Goal: Task Accomplishment & Management: Use online tool/utility

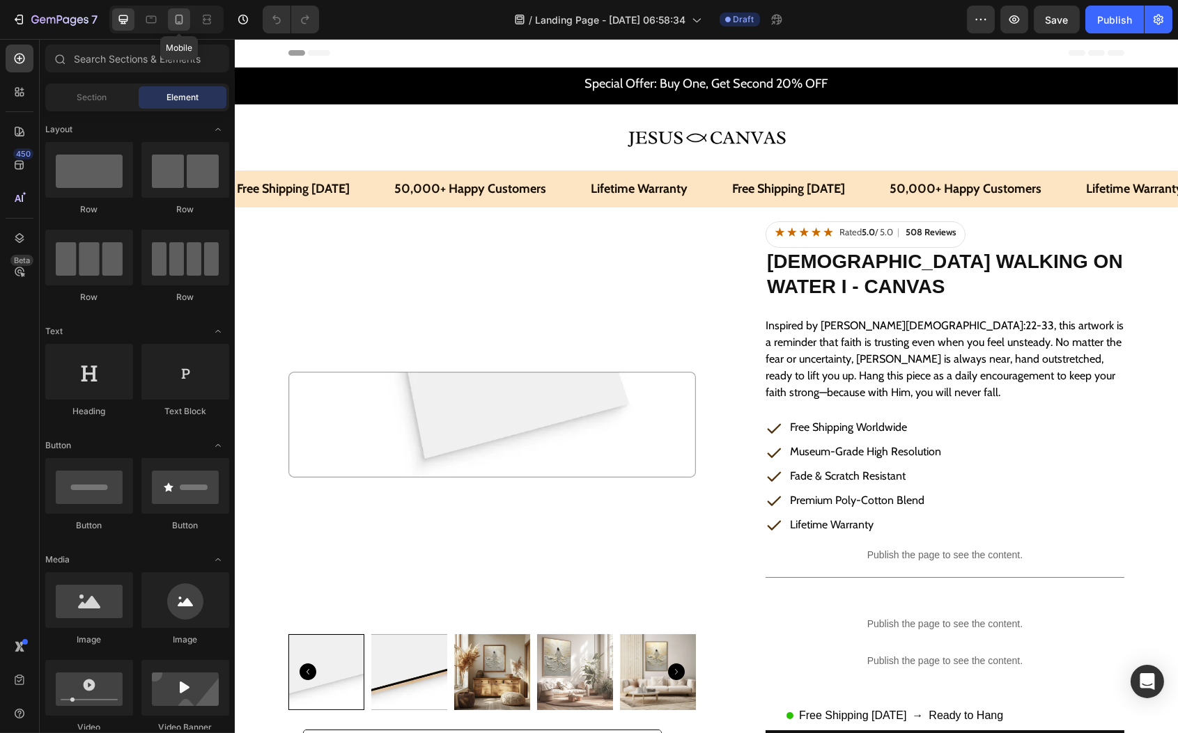
click at [182, 15] on icon at bounding box center [180, 20] width 8 height 10
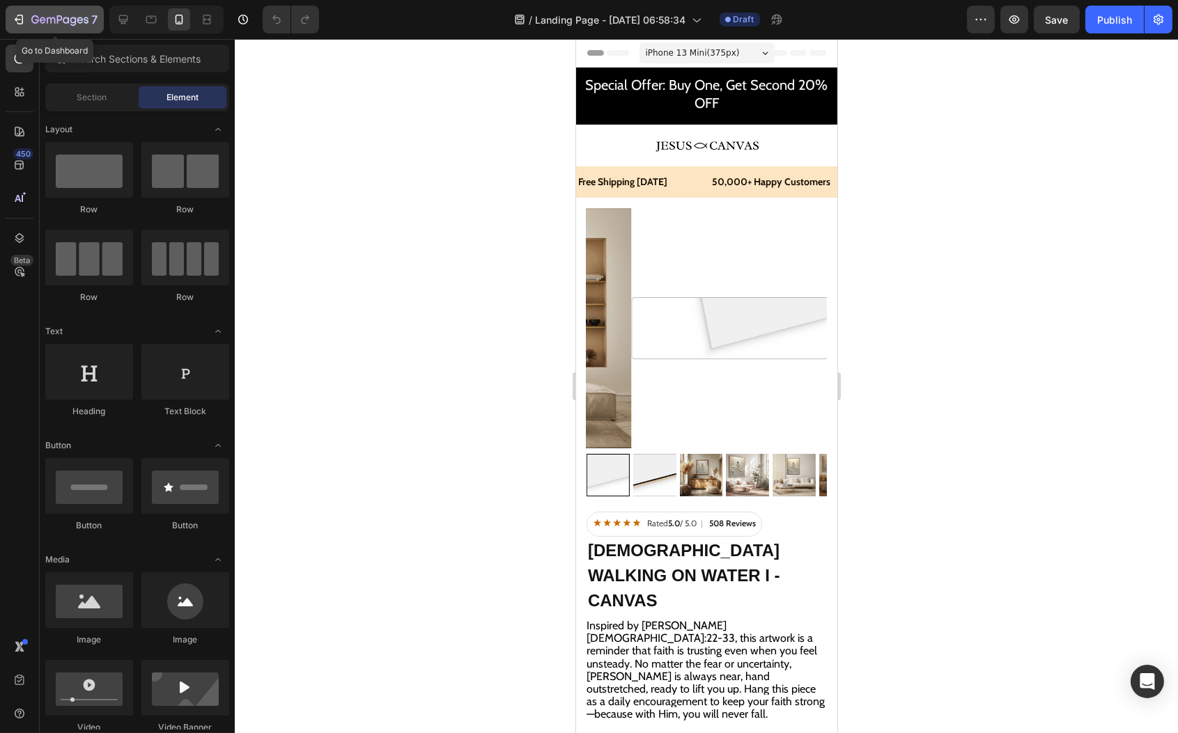
click at [8, 19] on button "7" at bounding box center [55, 20] width 98 height 28
click at [33, 29] on button "7" at bounding box center [55, 20] width 98 height 28
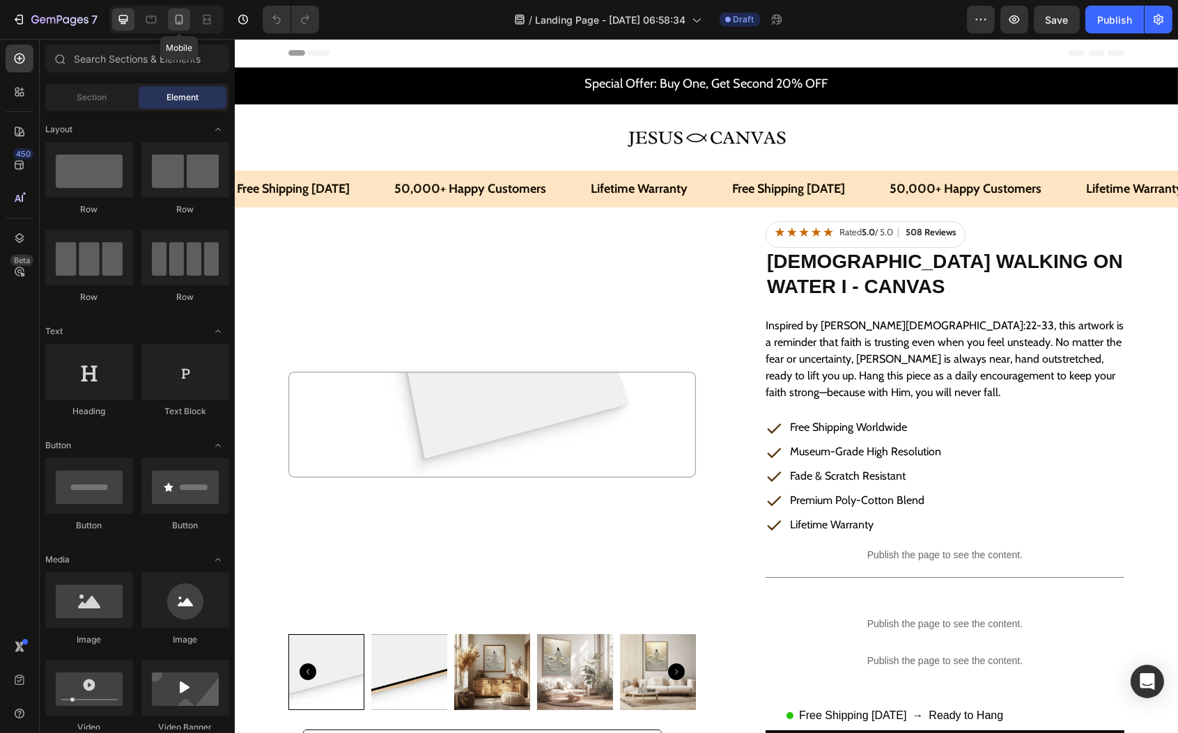
click at [181, 13] on icon at bounding box center [179, 20] width 14 height 14
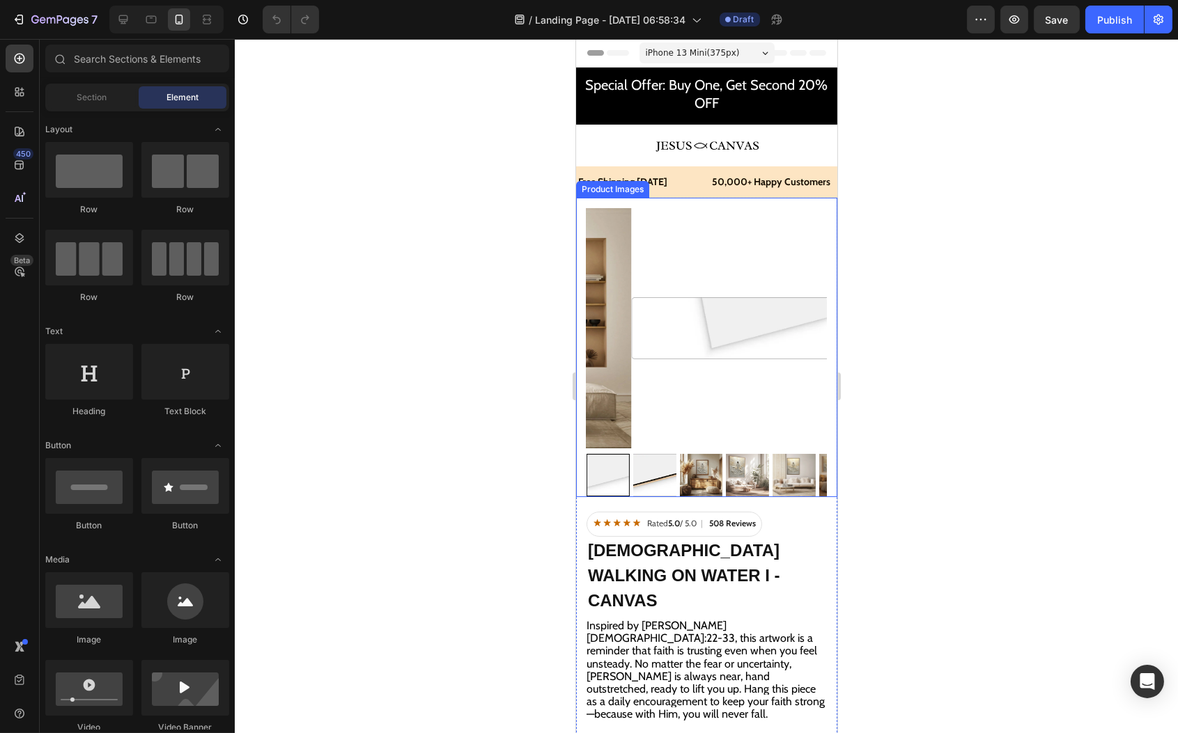
click at [756, 283] on img at bounding box center [750, 328] width 240 height 240
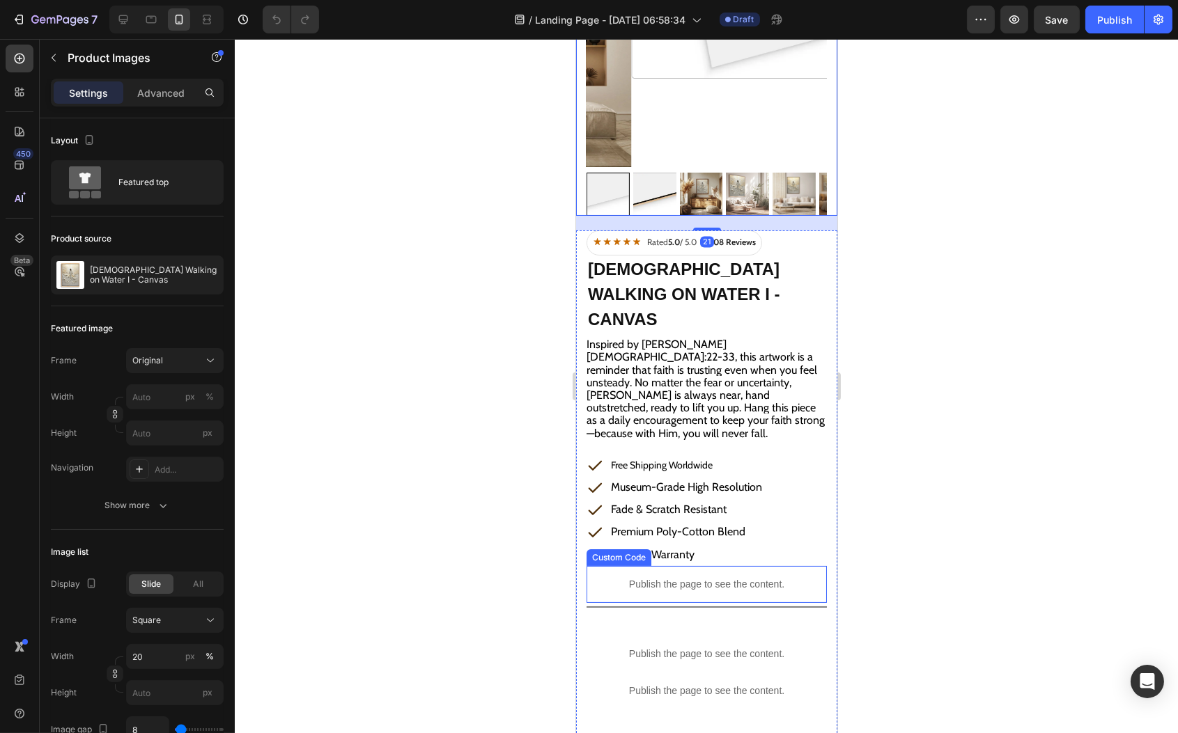
scroll to position [325, 0]
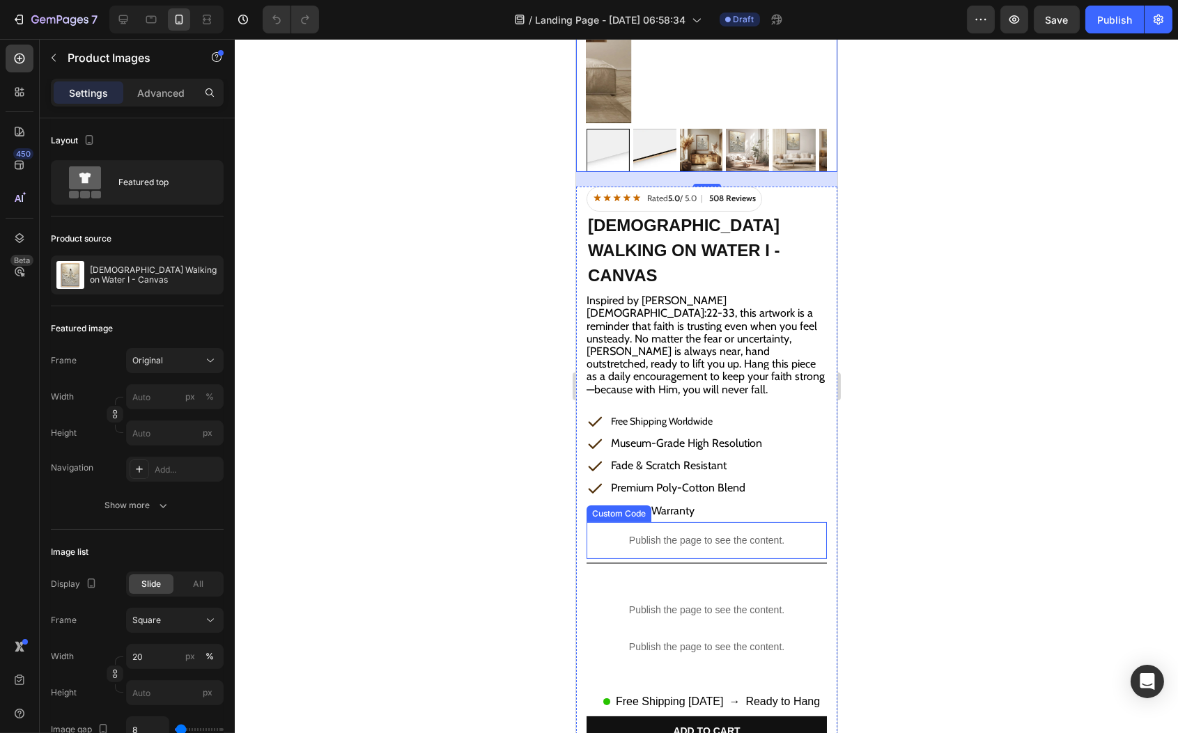
click at [667, 522] on div "Publish the page to see the content." at bounding box center [706, 540] width 240 height 37
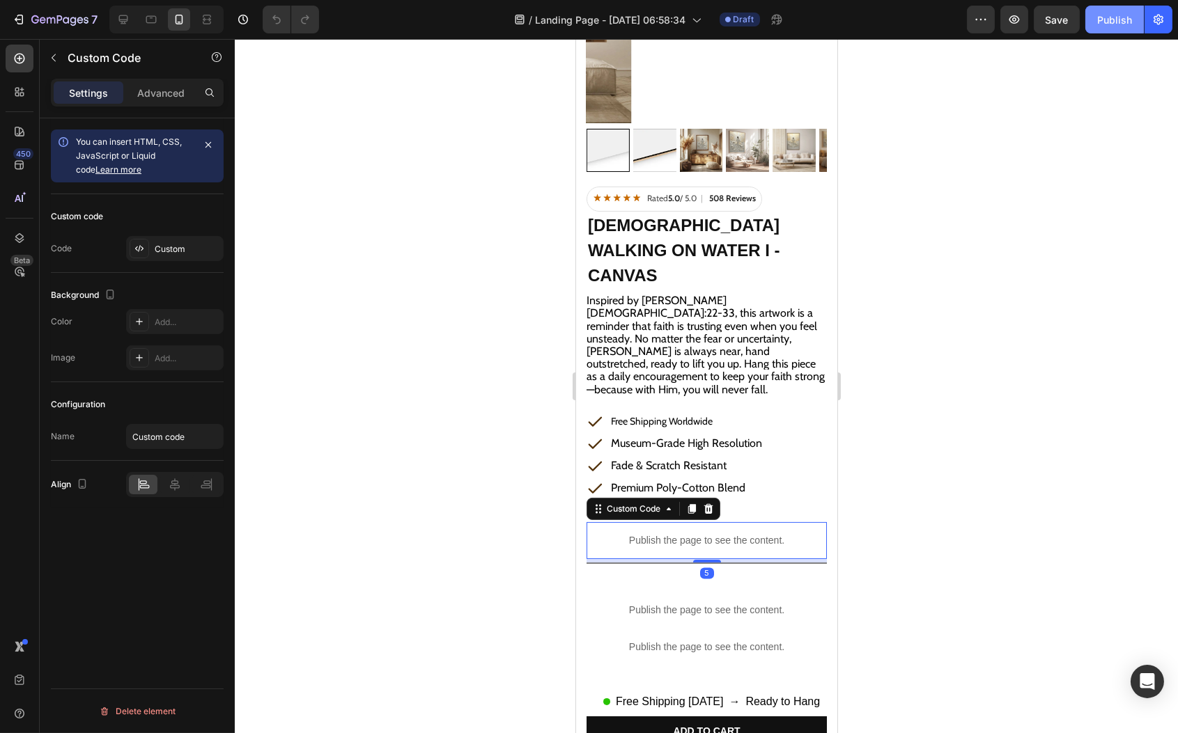
click at [1123, 10] on button "Publish" at bounding box center [1114, 20] width 59 height 28
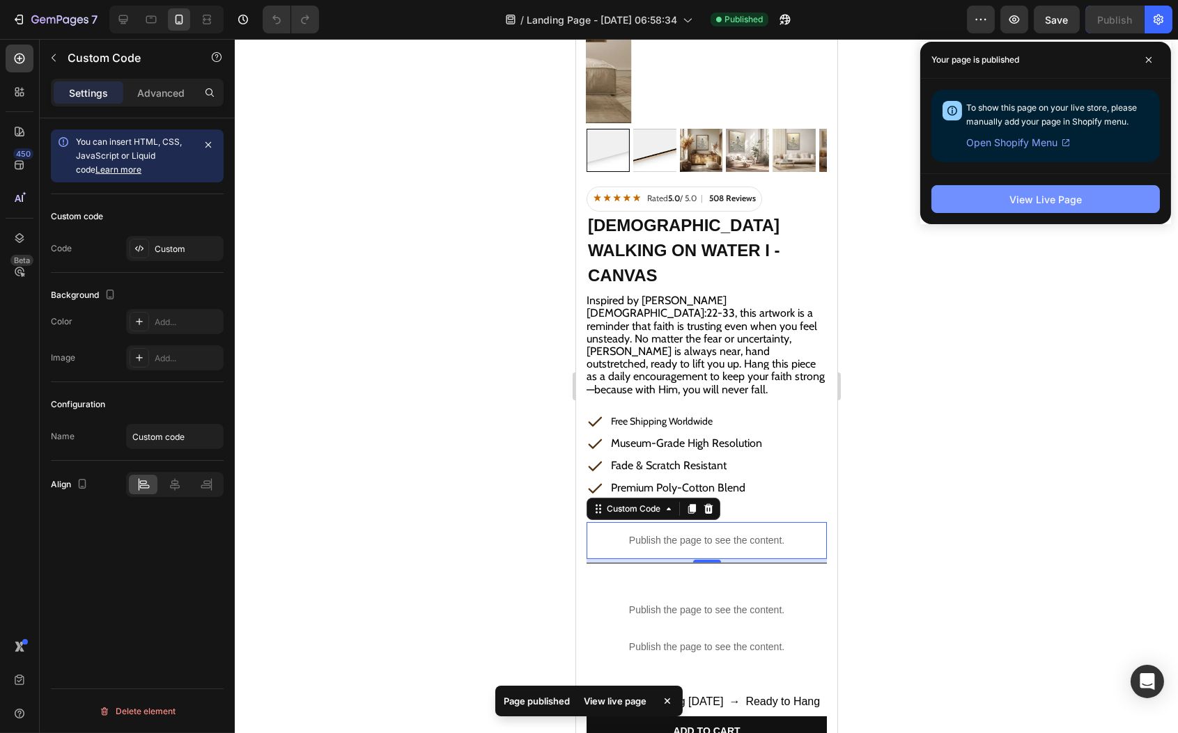
click at [1059, 200] on div "View Live Page" at bounding box center [1045, 199] width 72 height 15
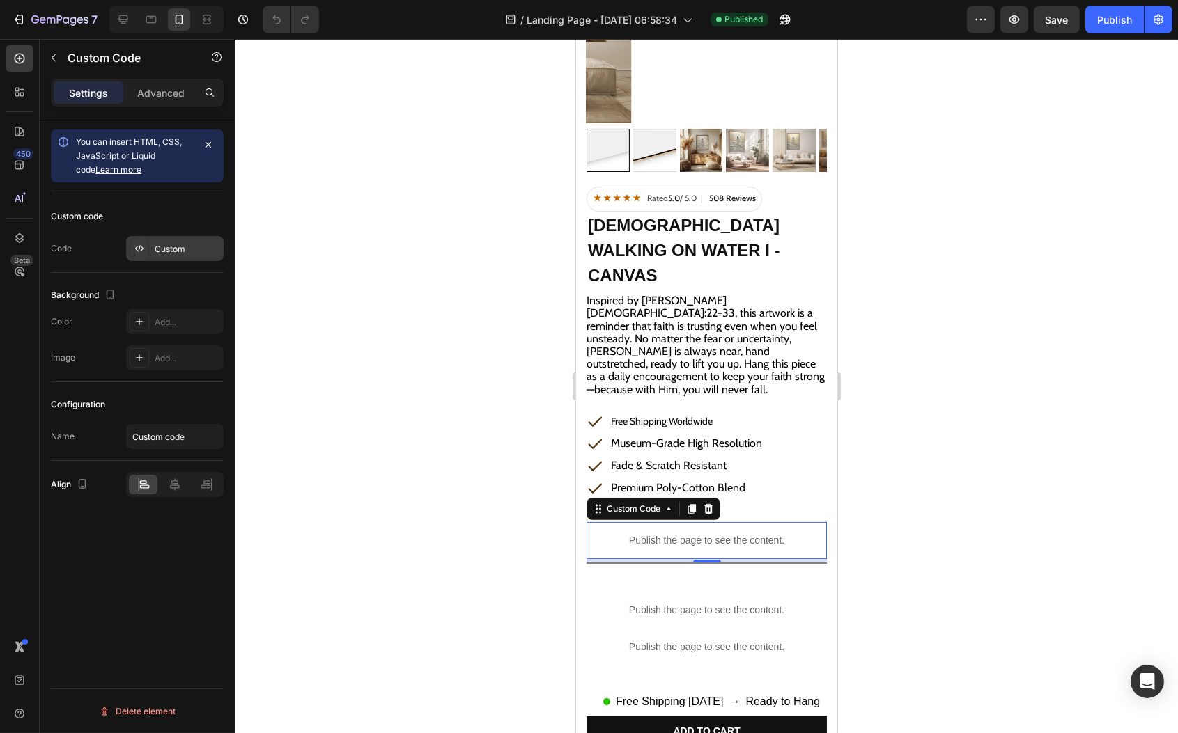
click at [173, 257] on div "Custom" at bounding box center [175, 248] width 98 height 25
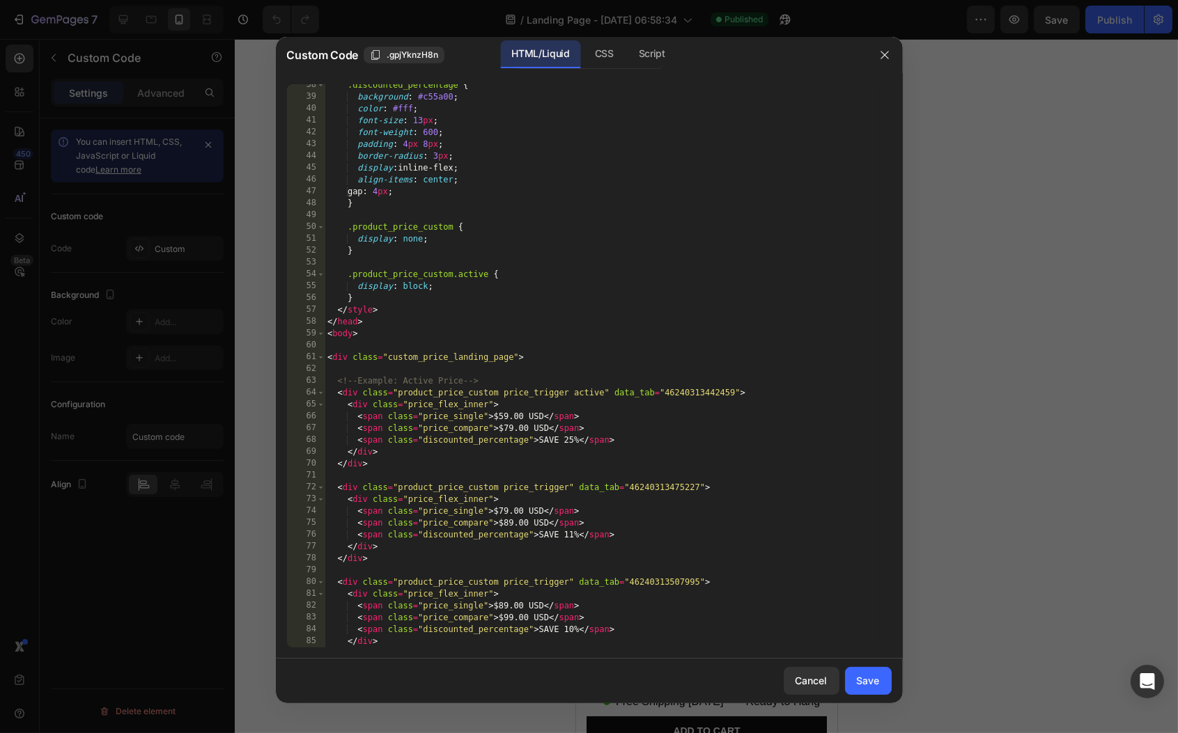
scroll to position [727, 0]
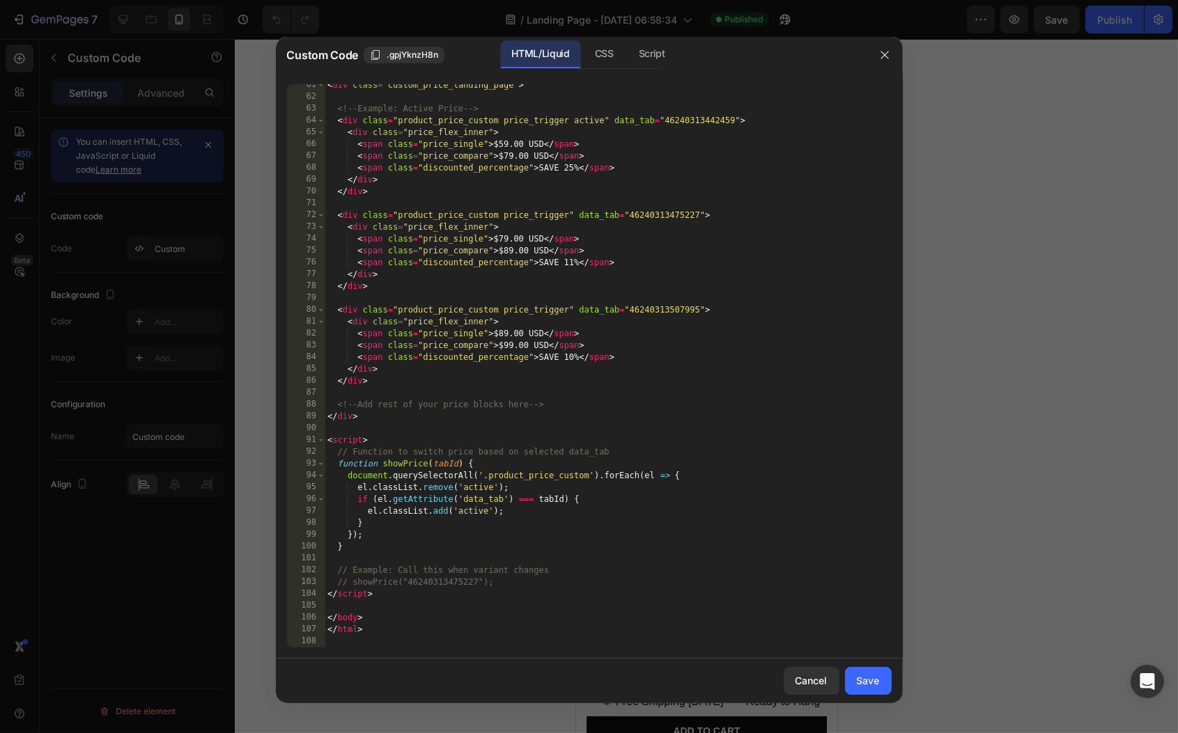
click at [1055, 416] on div at bounding box center [589, 366] width 1178 height 733
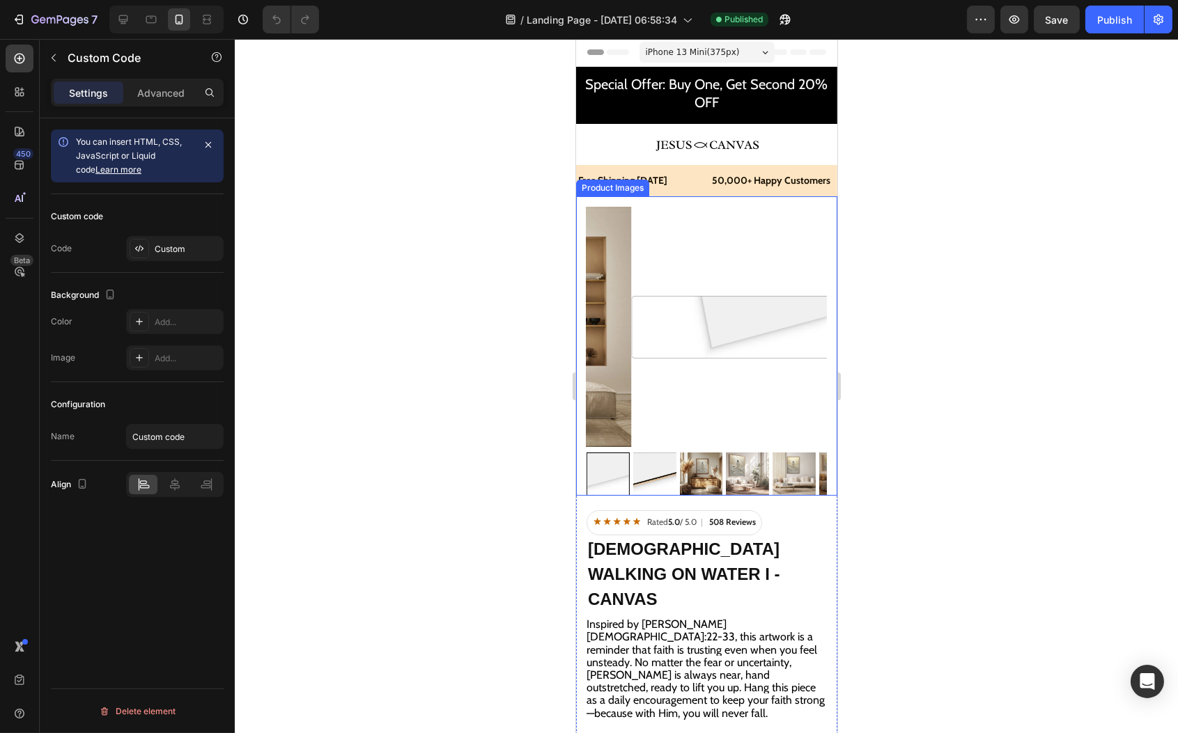
scroll to position [0, 0]
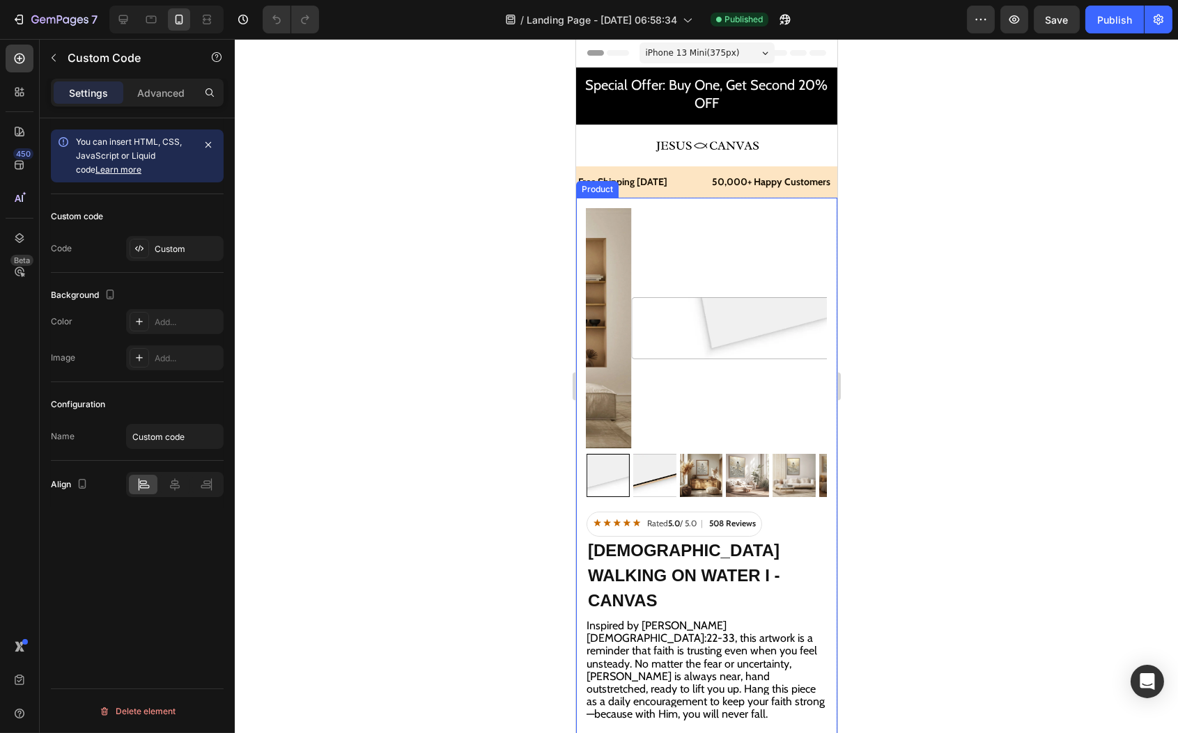
click at [696, 467] on img at bounding box center [699, 475] width 43 height 43
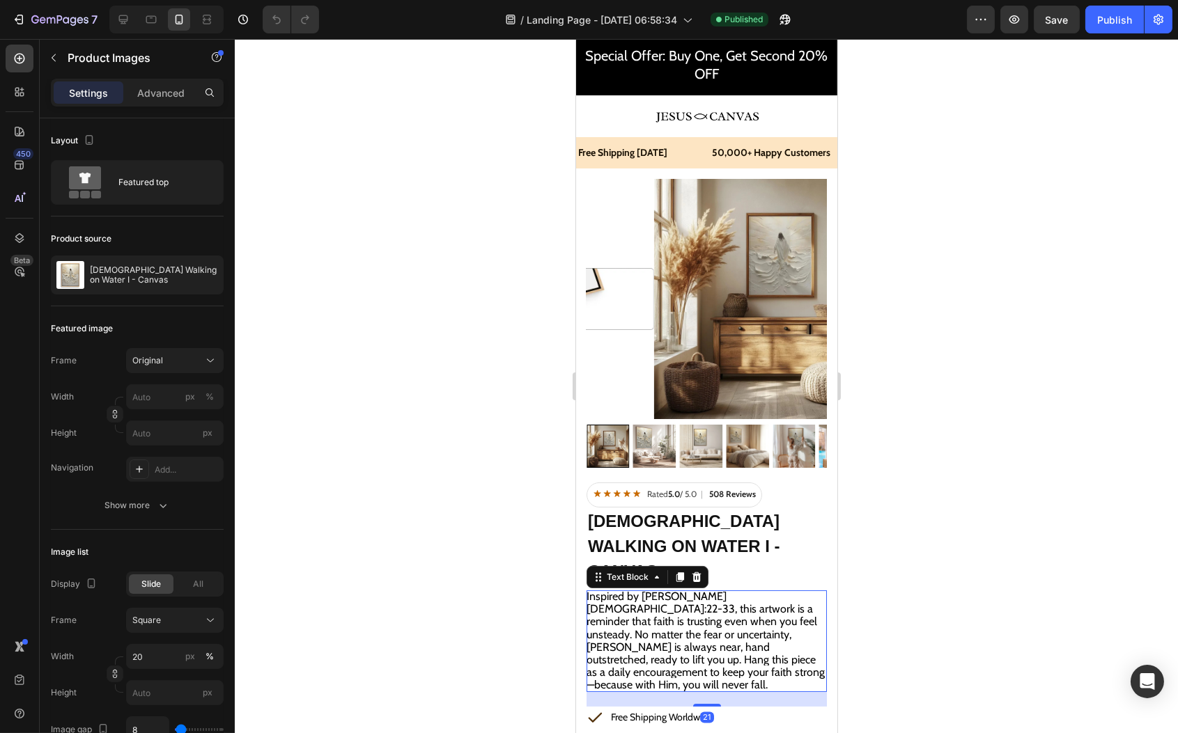
click at [759, 590] on span "Inspired by [PERSON_NAME][DEMOGRAPHIC_DATA]:22-33, this artwork is a reminder t…" at bounding box center [705, 641] width 238 height 102
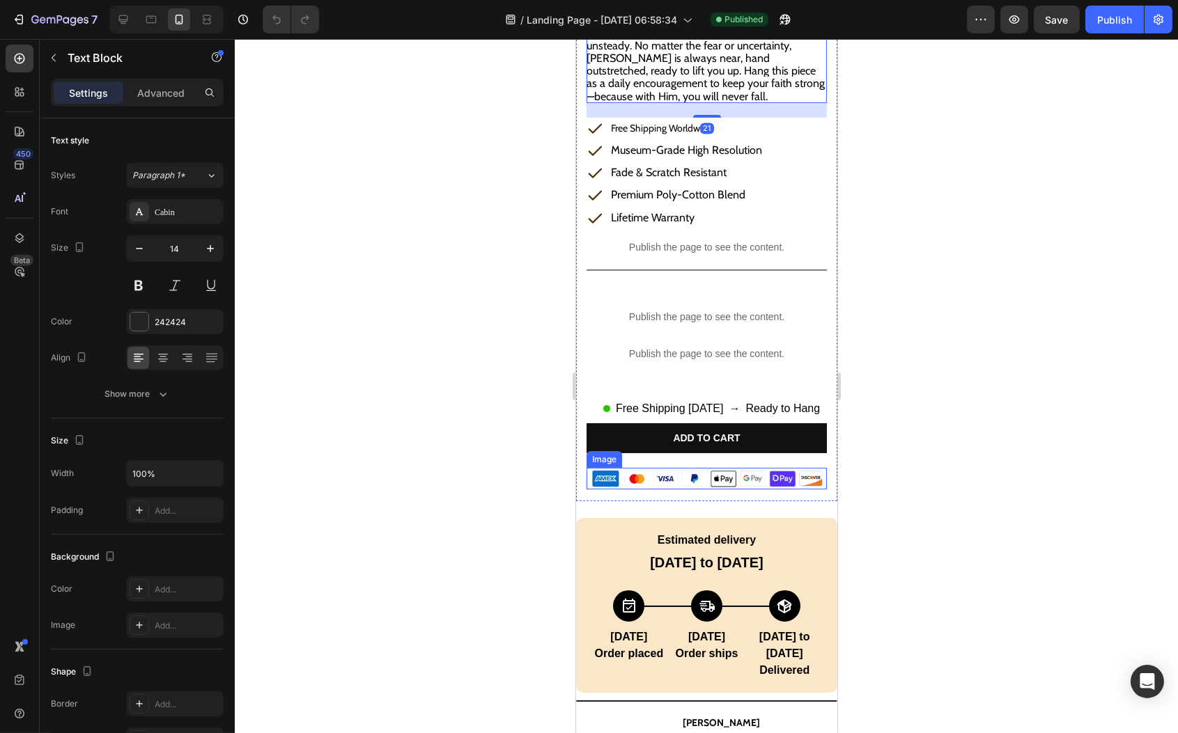
scroll to position [775, 0]
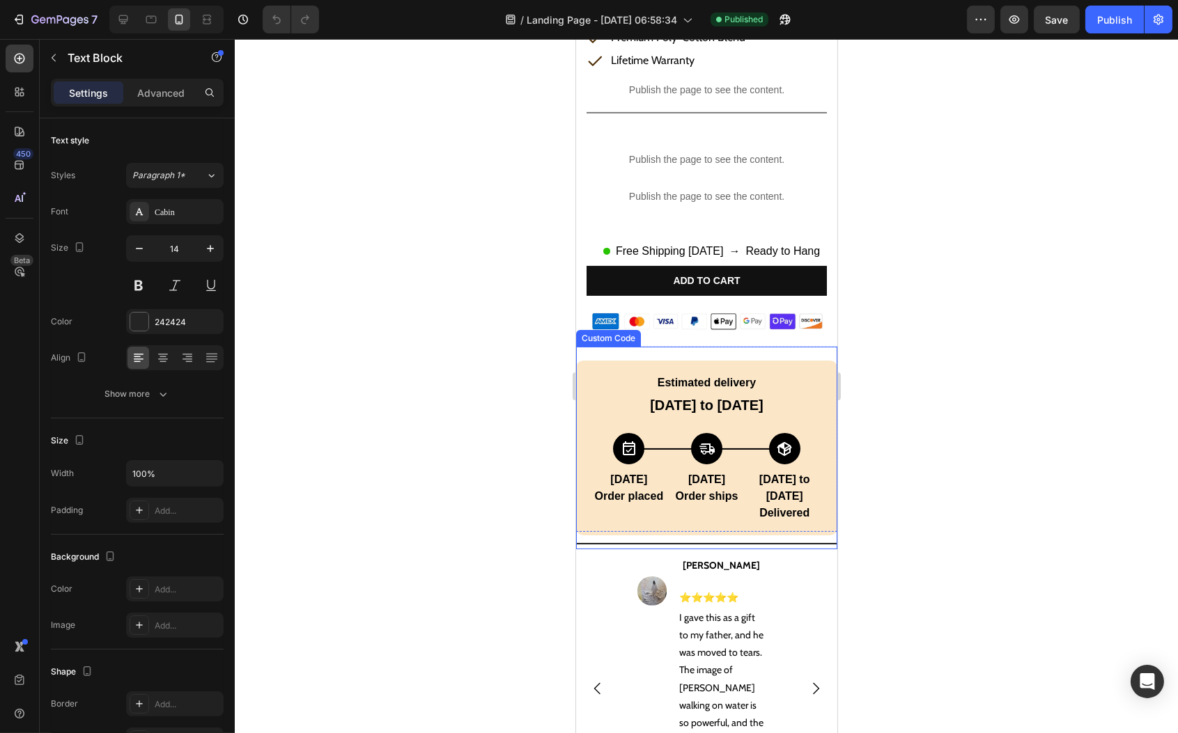
click at [702, 375] on div "Estimated delivery Sep 27 to Oct 2" at bounding box center [705, 395] width 233 height 41
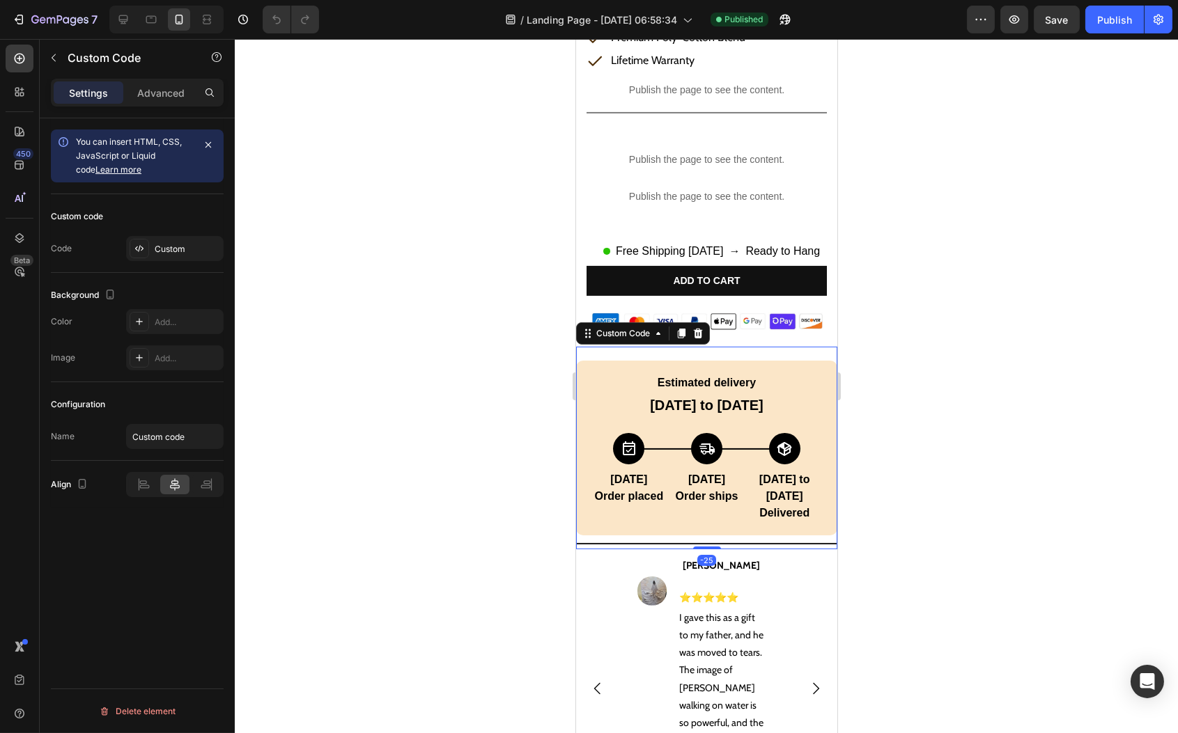
click at [657, 486] on div "Today Order placed Today Order ships Sep 27 to Oct 2 Delivered" at bounding box center [705, 477] width 233 height 88
click at [650, 556] on div "Image" at bounding box center [651, 688] width 29 height 265
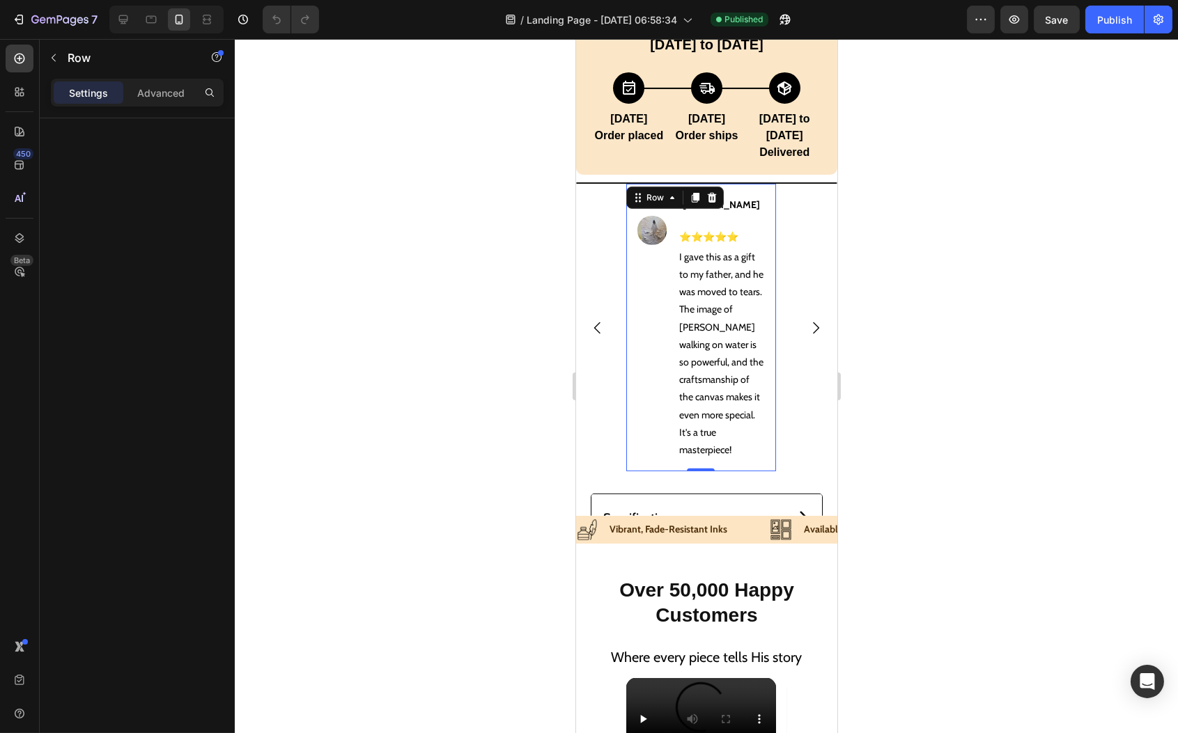
scroll to position [1205, 0]
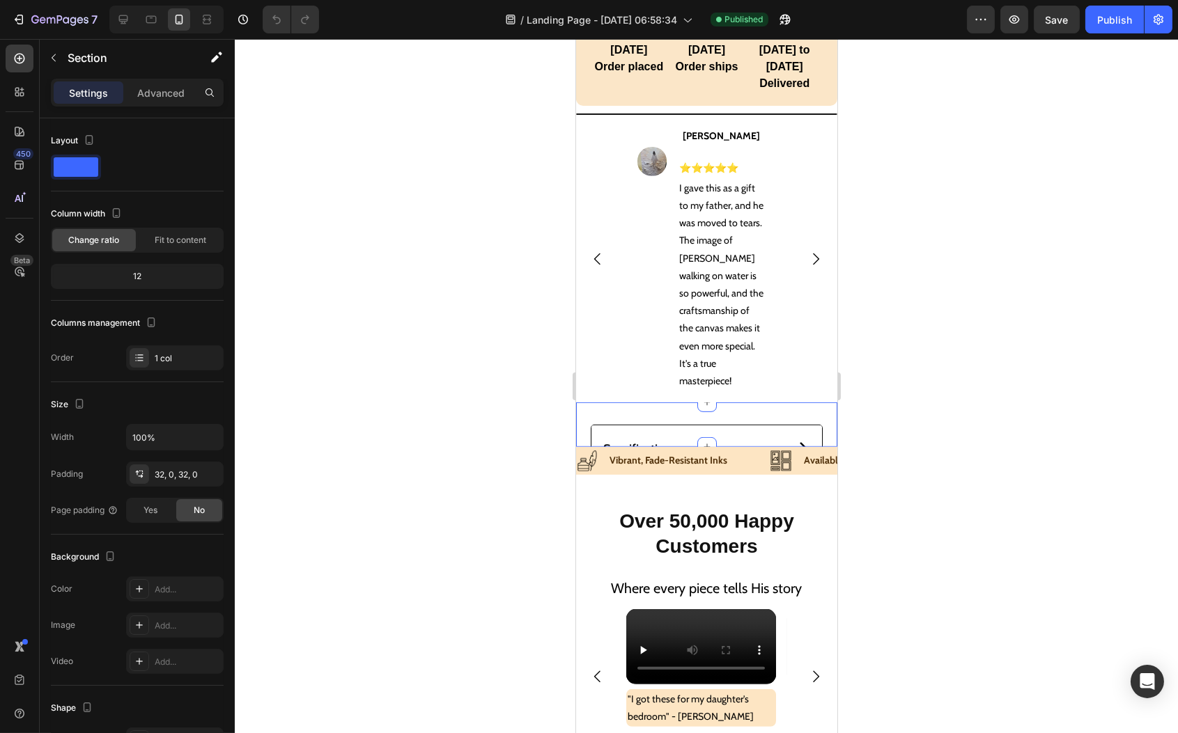
click at [768, 403] on div "Specifications Shipping Information 30-Day Money Back Guarantee Lifetime Warran…" at bounding box center [705, 425] width 261 height 45
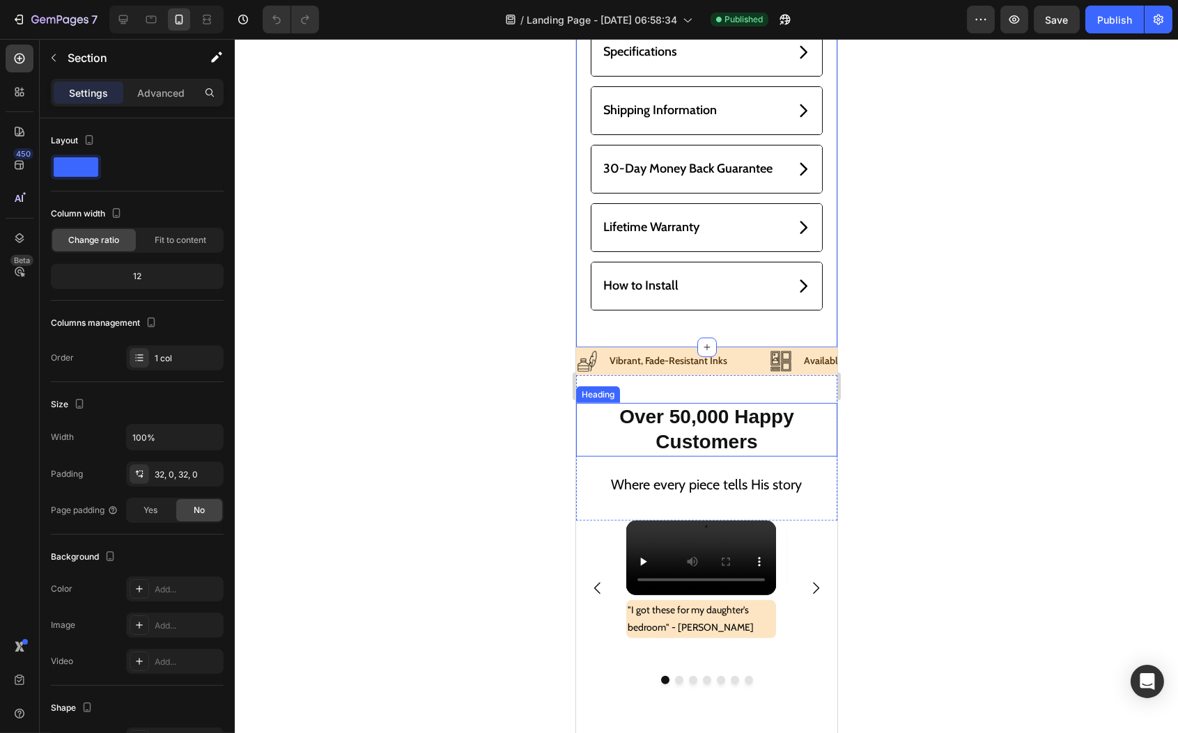
scroll to position [1600, 0]
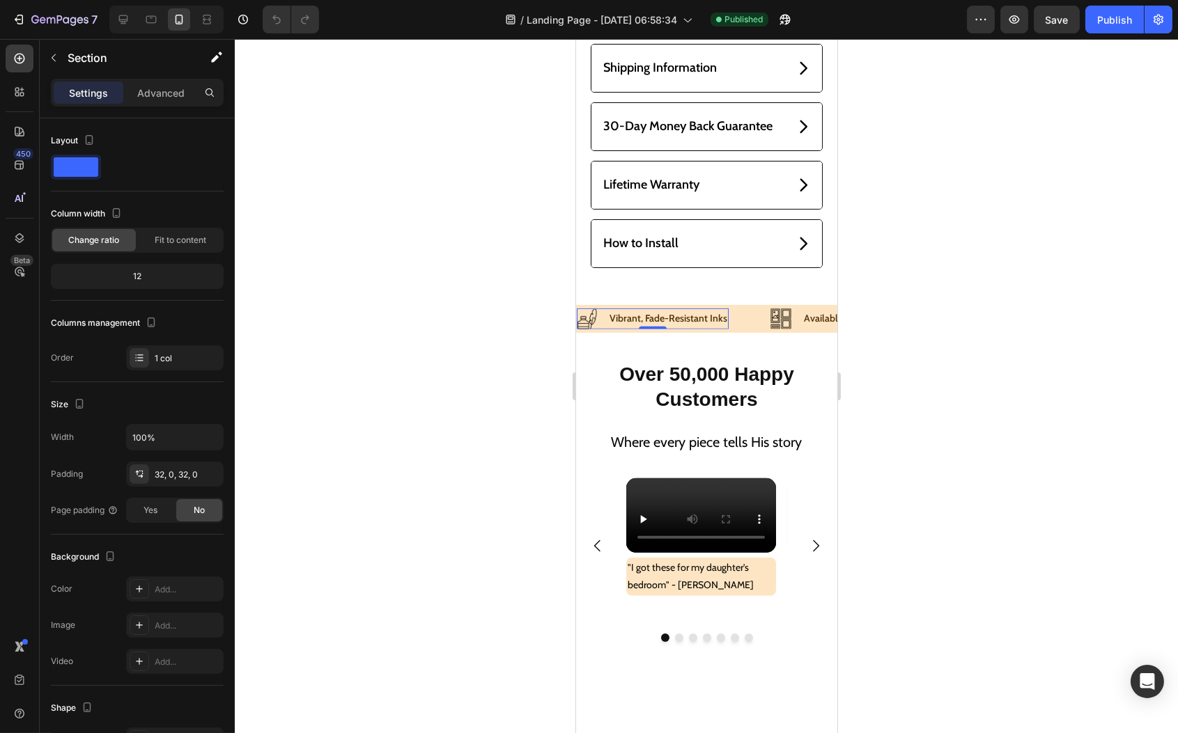
click at [601, 329] on div "Image Vibrant, Fade-Resistant Inks Text Block Row 0" at bounding box center [652, 319] width 152 height 21
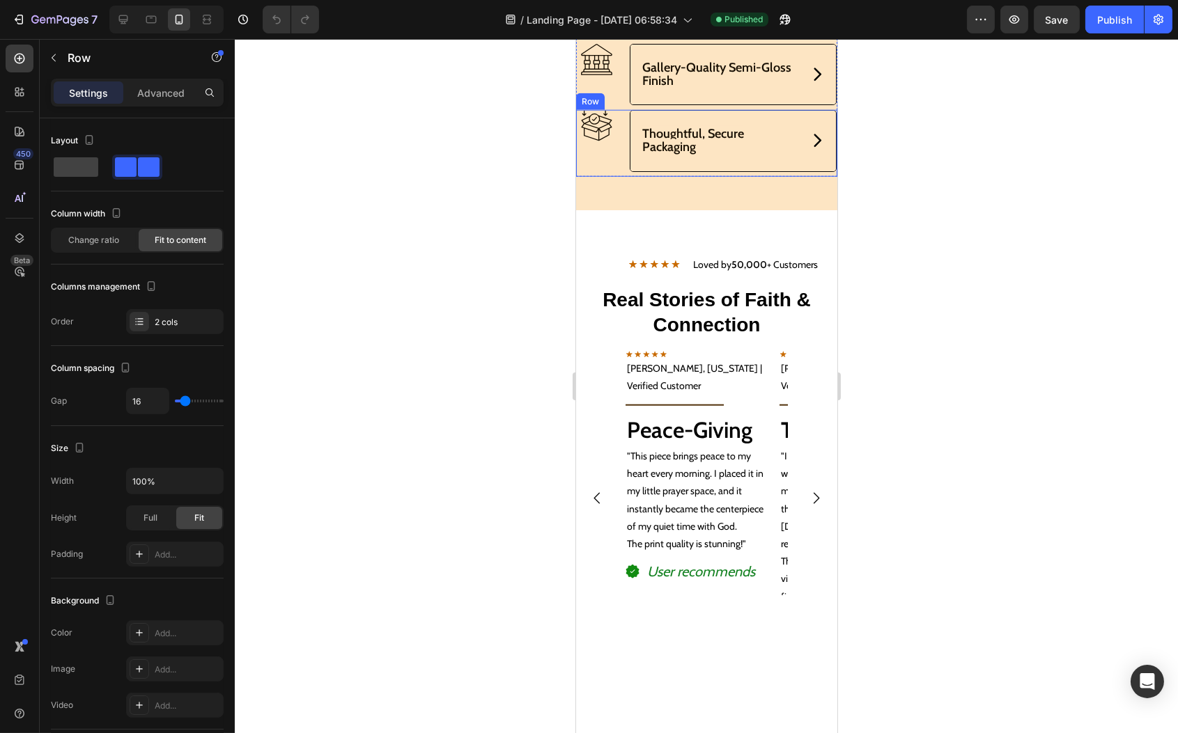
scroll to position [3100, 0]
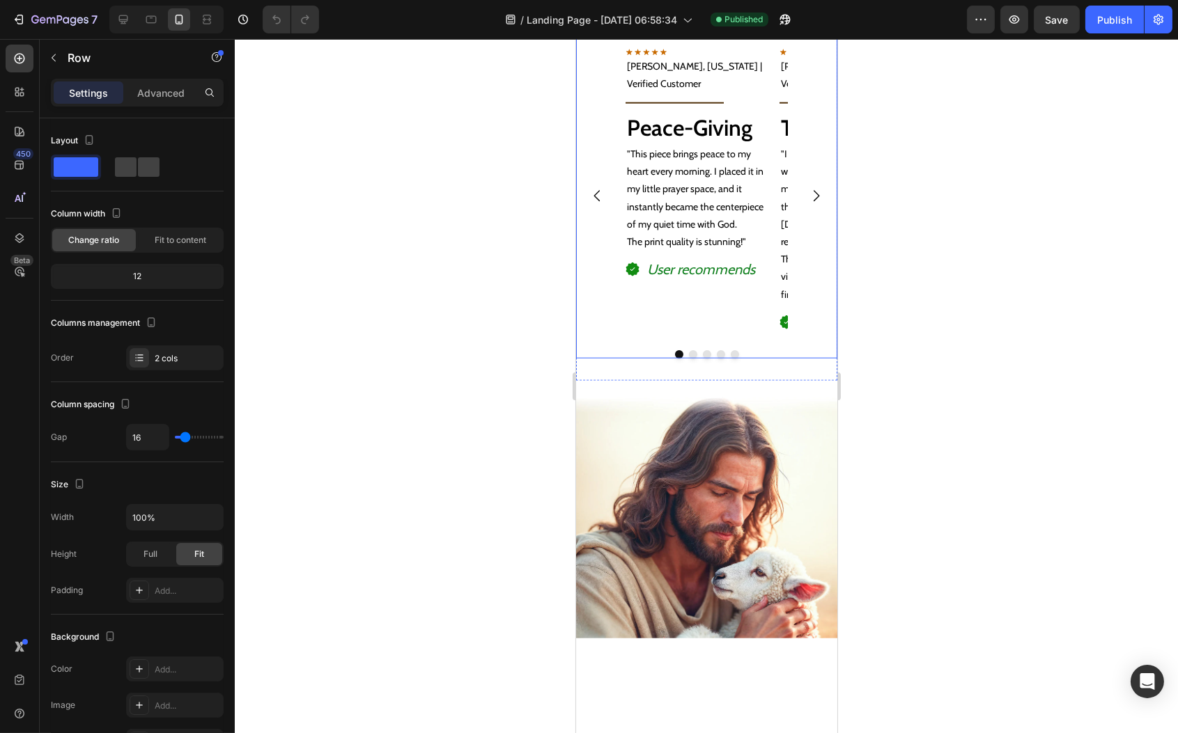
click at [723, 205] on div "Image Loved by 50,000 + Customers Text Block Row Image Loved by 50,000 + Custom…" at bounding box center [705, 150] width 261 height 418
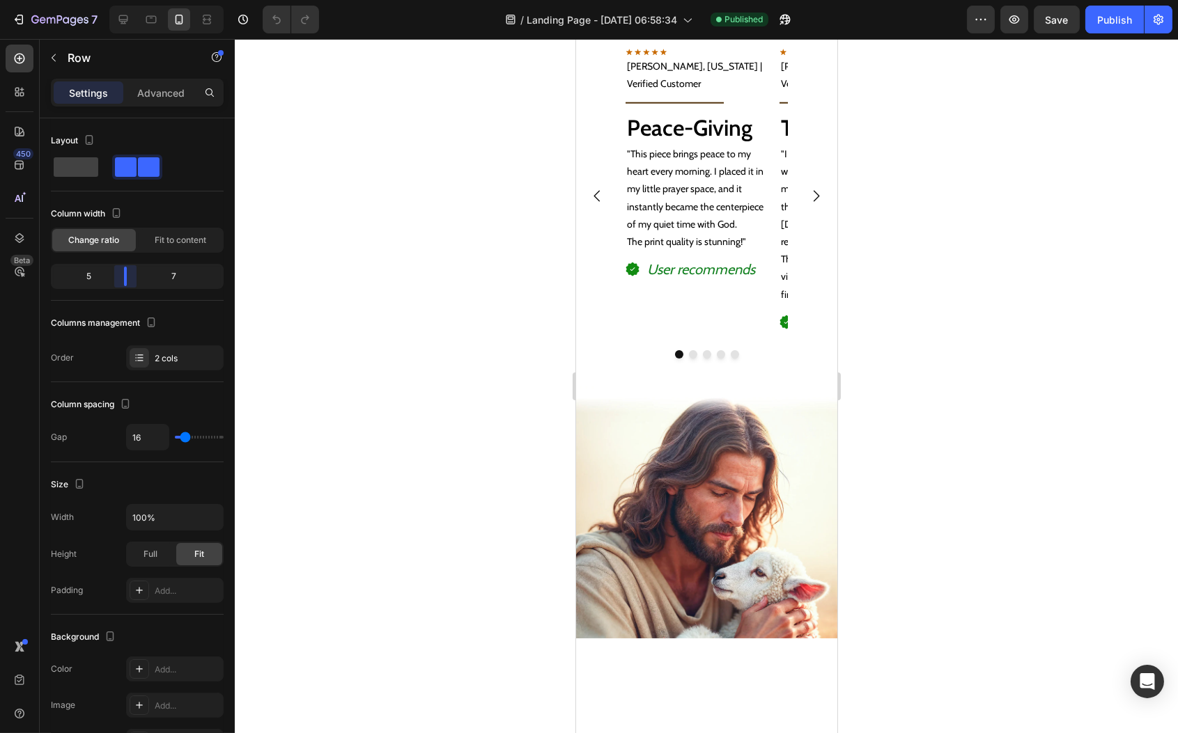
drag, startPoint x: 130, startPoint y: 278, endPoint x: 61, endPoint y: 165, distance: 132.6
click at [122, 0] on body "7 Version history / Landing Page - Sep 25, 06:58:34 Published Preview Save Publ…" at bounding box center [589, 0] width 1178 height 0
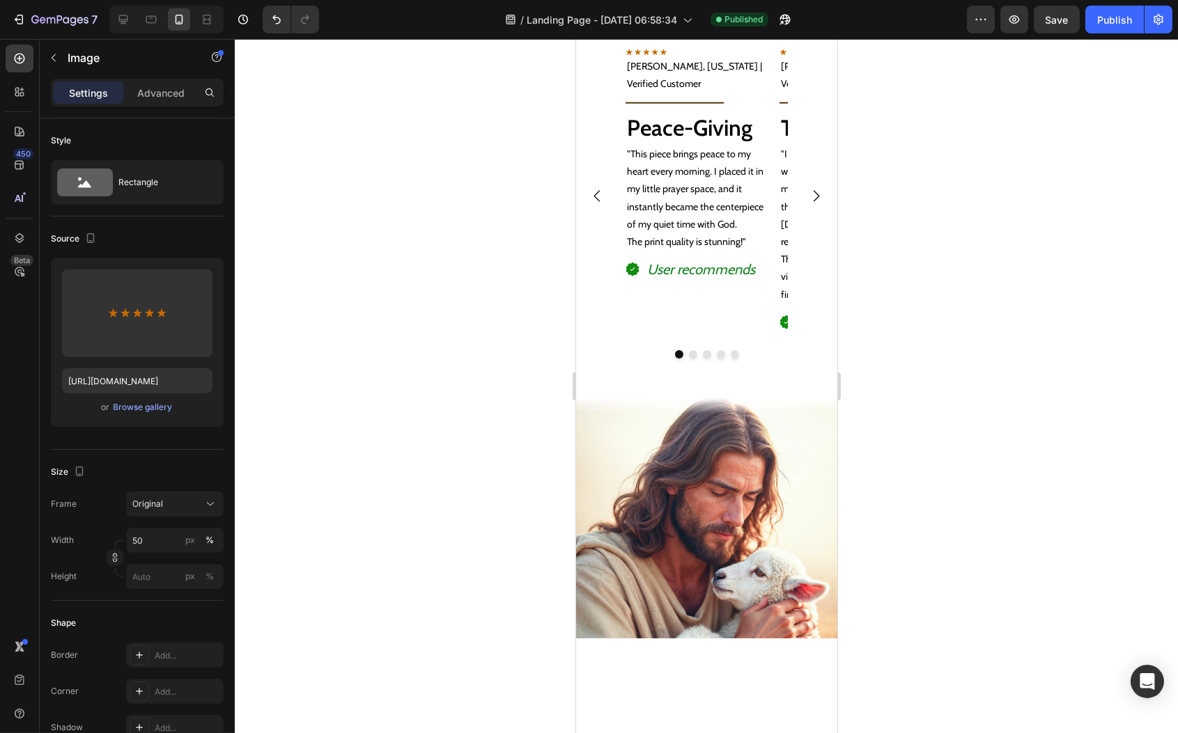
click at [153, 545] on input "50" at bounding box center [175, 540] width 98 height 25
type input "100"
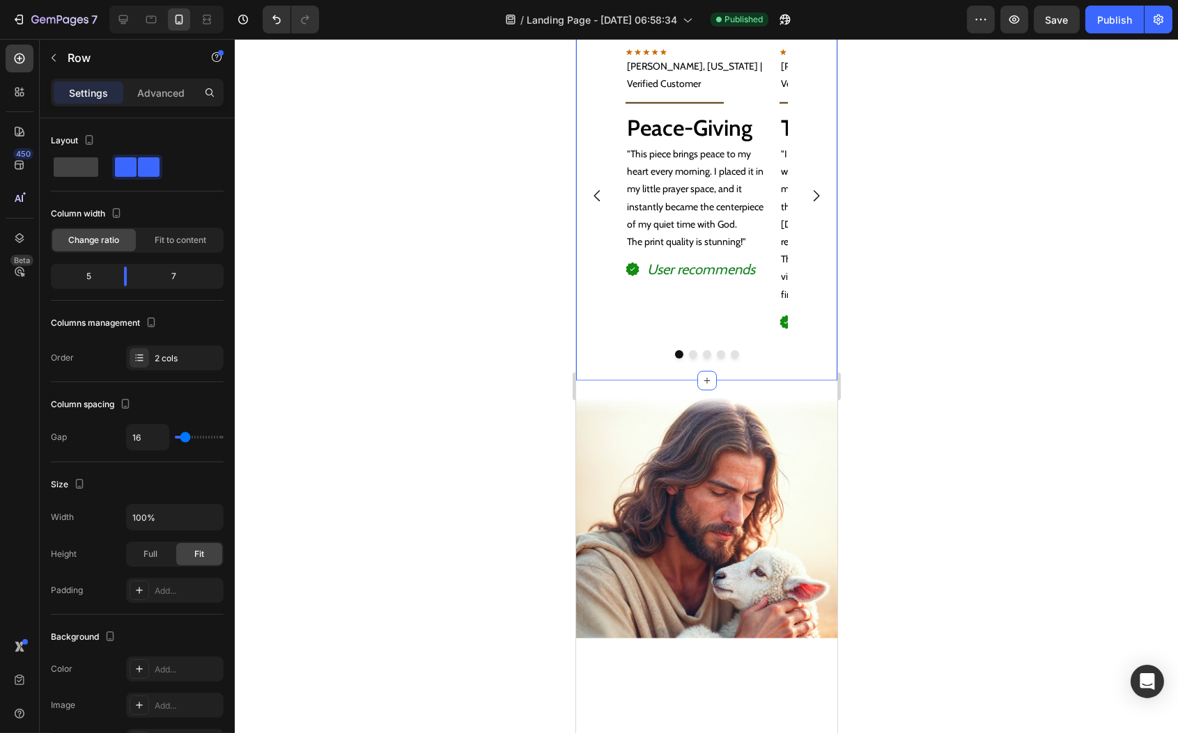
click at [747, 176] on div "Image Image Loved by 50,000 + Customers Text Block Row Image Loved by 50,000 + …" at bounding box center [705, 145] width 261 height 474
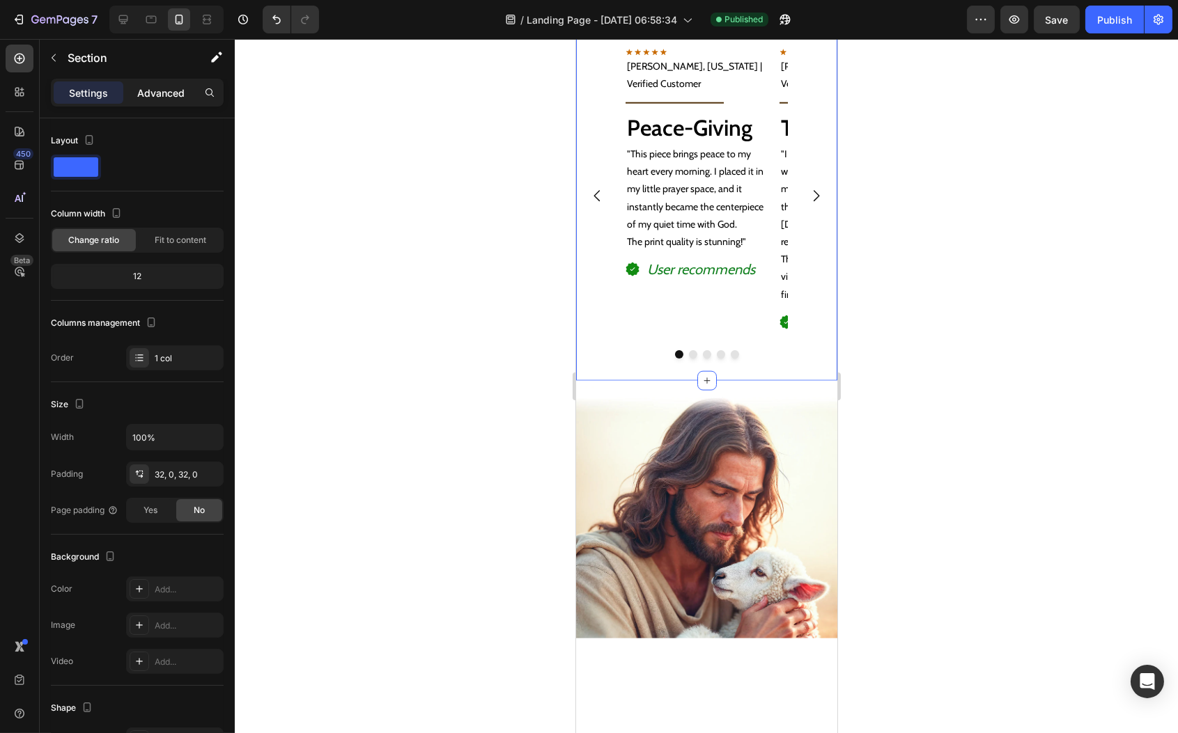
click at [157, 96] on p "Advanced" at bounding box center [160, 93] width 47 height 15
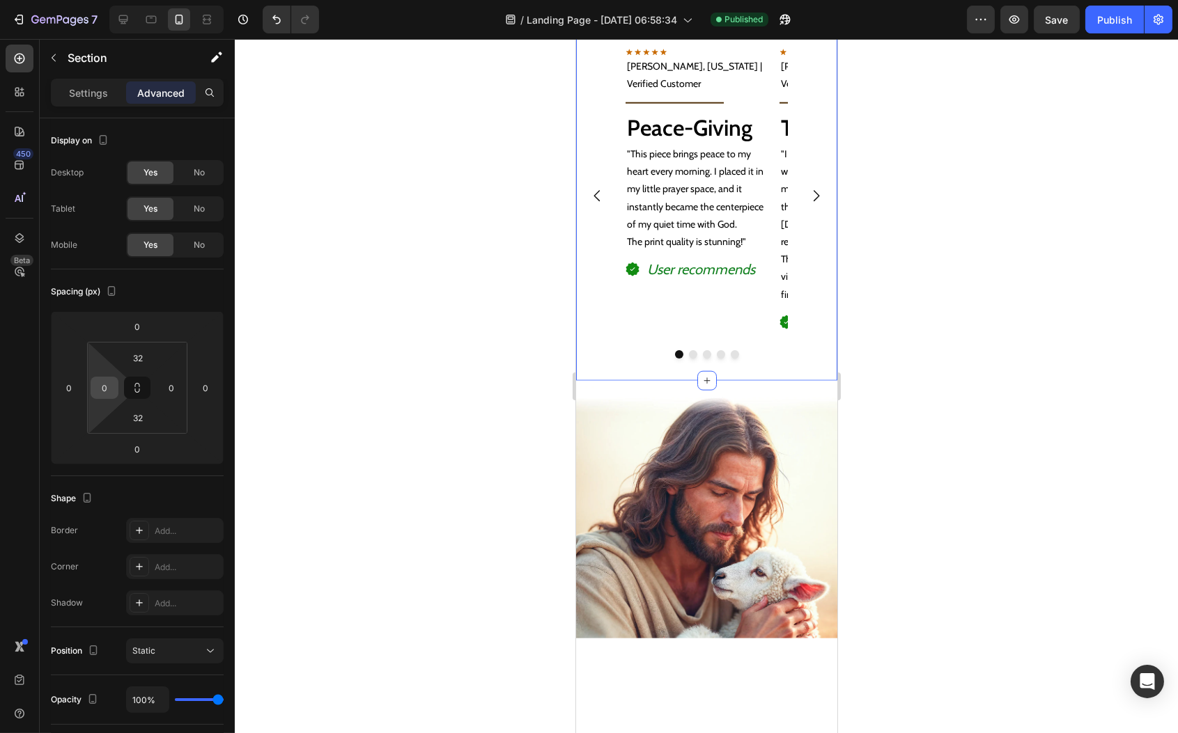
click at [107, 394] on input "0" at bounding box center [104, 388] width 21 height 21
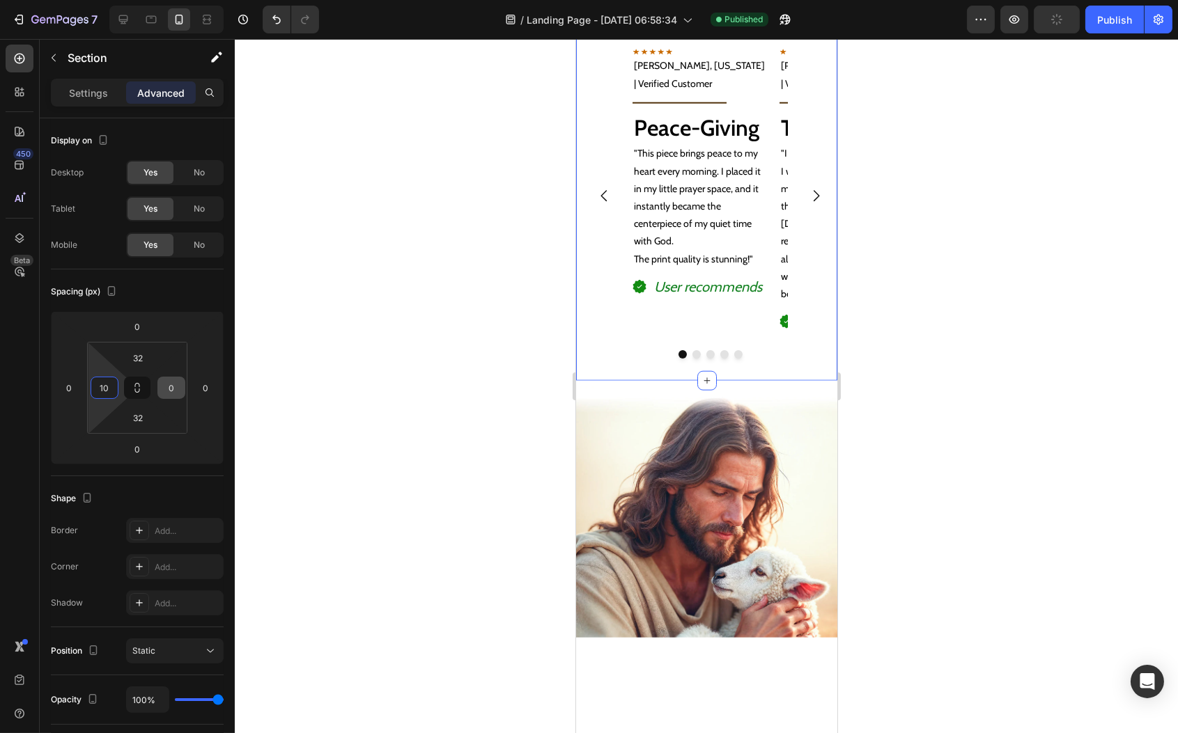
type input "10"
click at [173, 387] on input "0" at bounding box center [171, 388] width 21 height 21
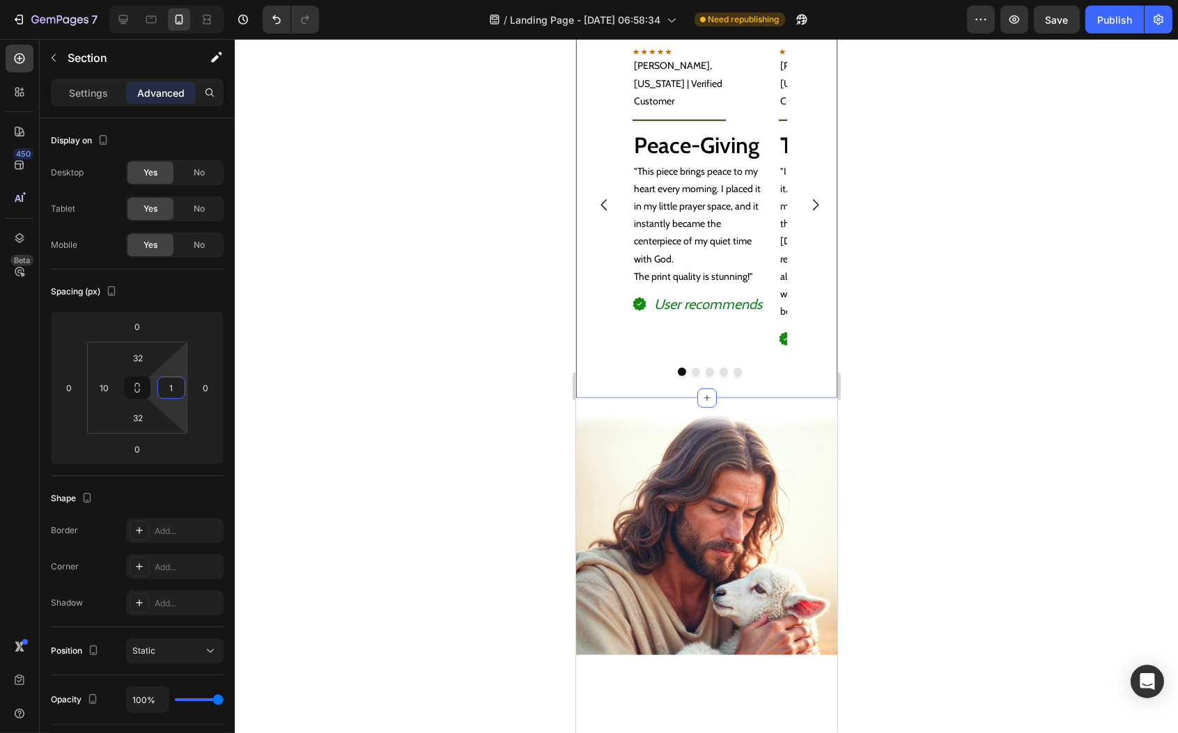
type input "10"
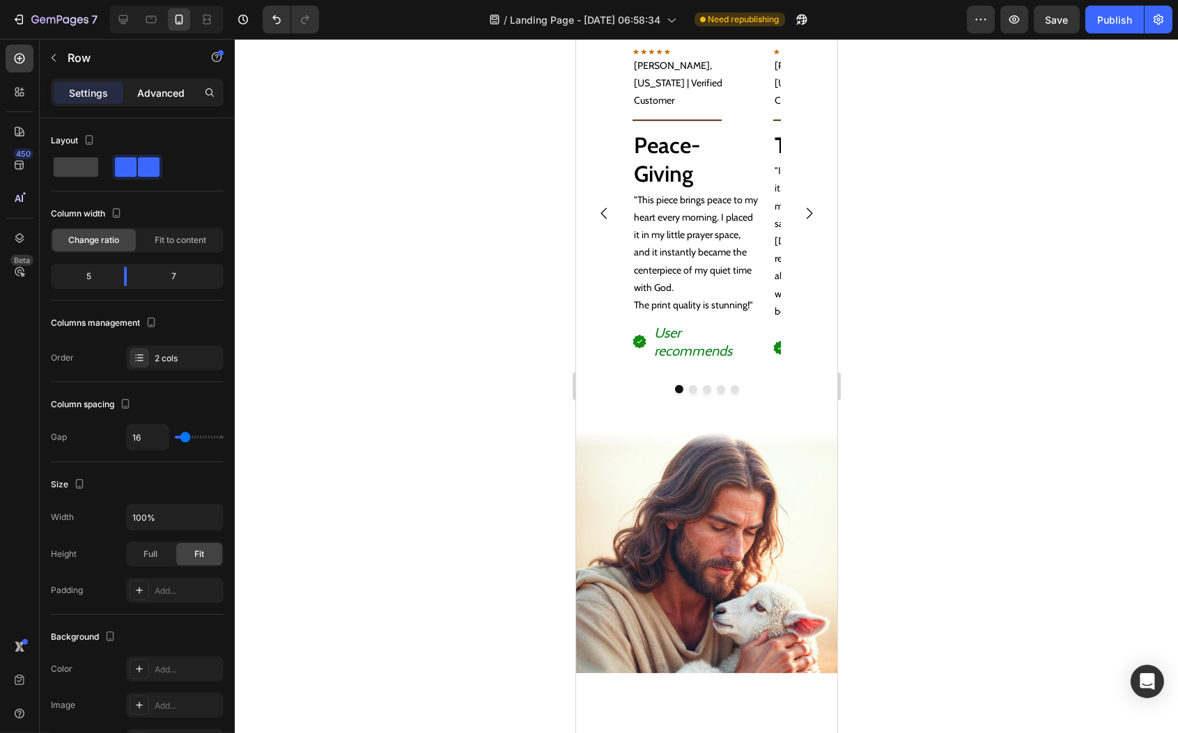
click at [159, 93] on p "Advanced" at bounding box center [160, 93] width 47 height 15
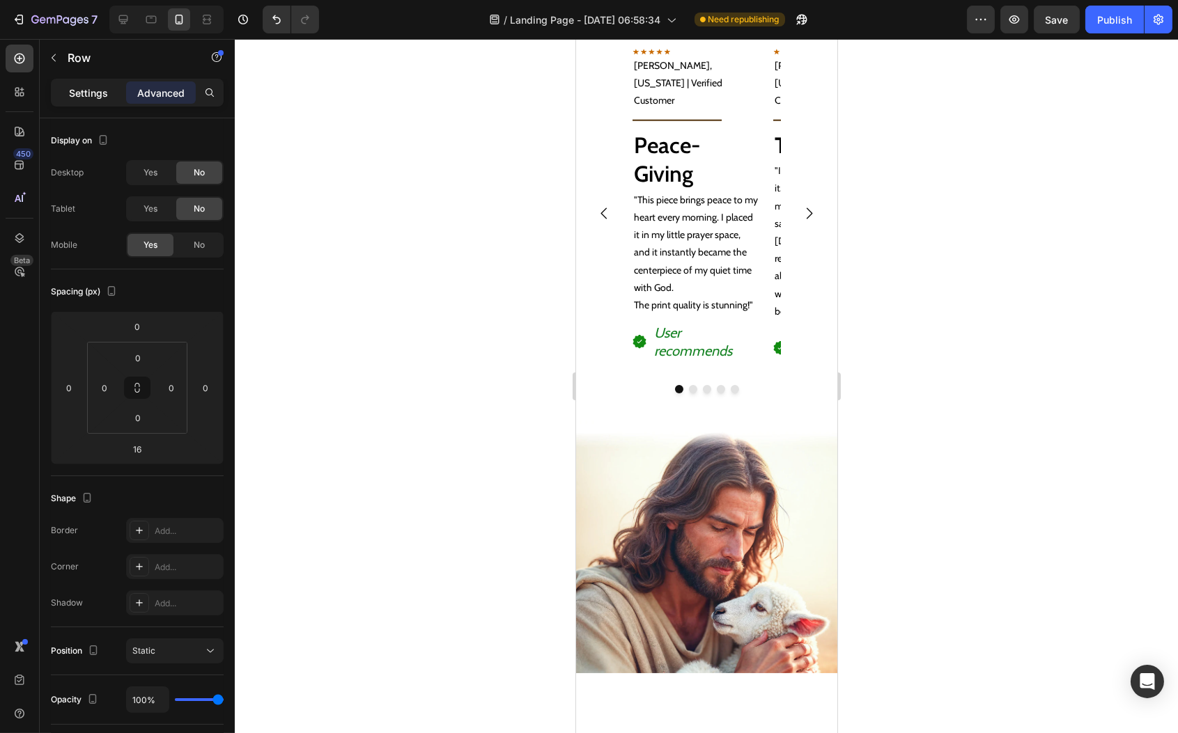
click at [93, 94] on p "Settings" at bounding box center [88, 93] width 39 height 15
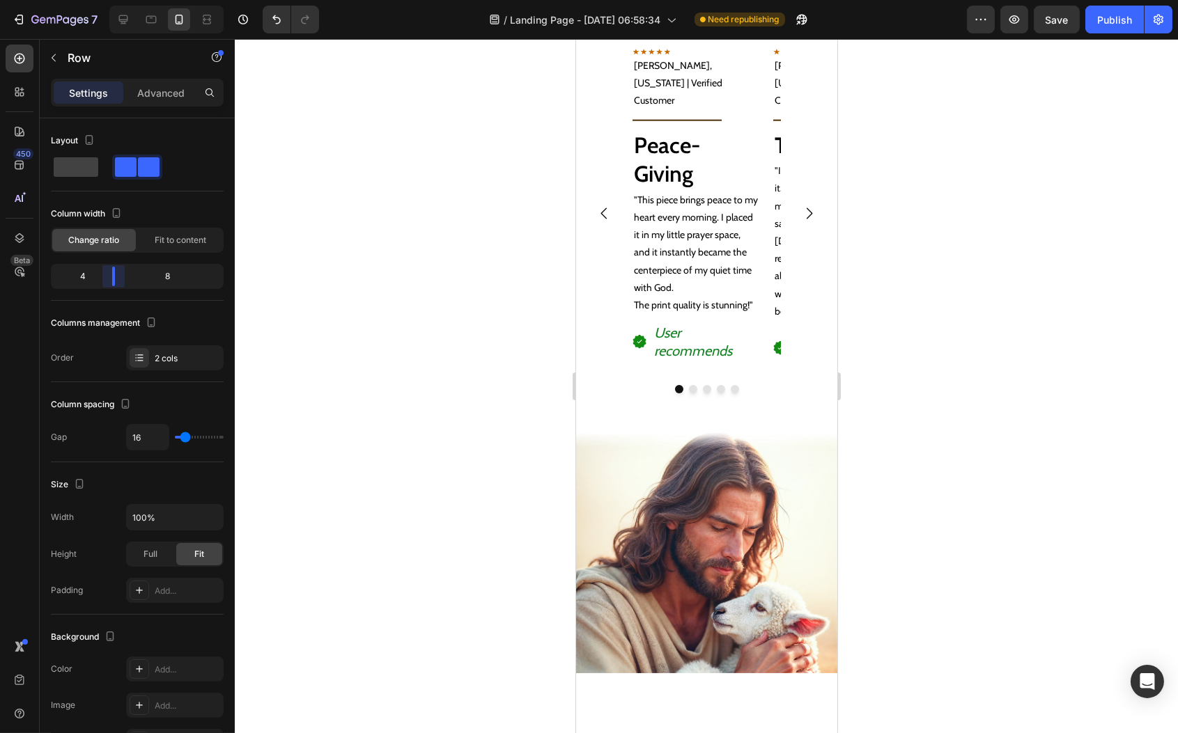
drag, startPoint x: 126, startPoint y: 273, endPoint x: 110, endPoint y: 270, distance: 16.4
click at [110, 0] on body "7 Version history / Landing Page - Sep 25, 06:58:34 Need republishing Preview S…" at bounding box center [589, 0] width 1178 height 0
click at [474, 249] on div at bounding box center [706, 386] width 943 height 694
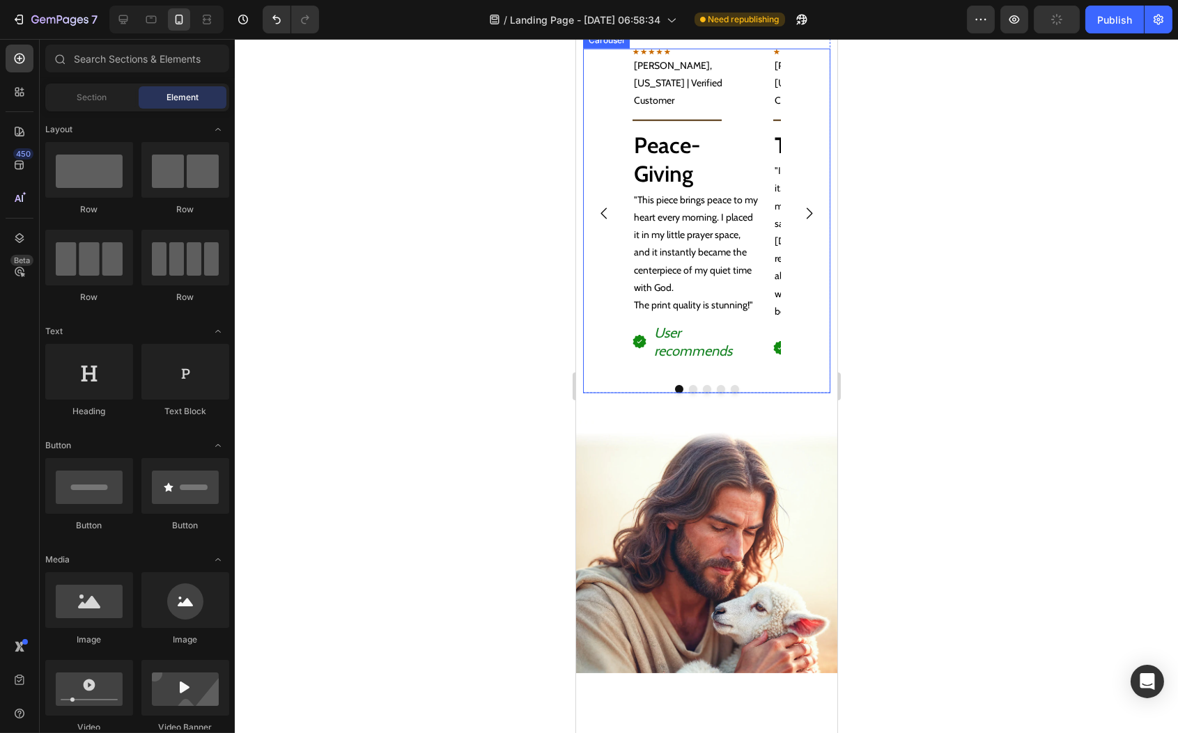
click at [759, 357] on div "Image Brian L., Florida | Verified Customer Text Block Title Line Peace-Giving …" at bounding box center [706, 214] width 148 height 331
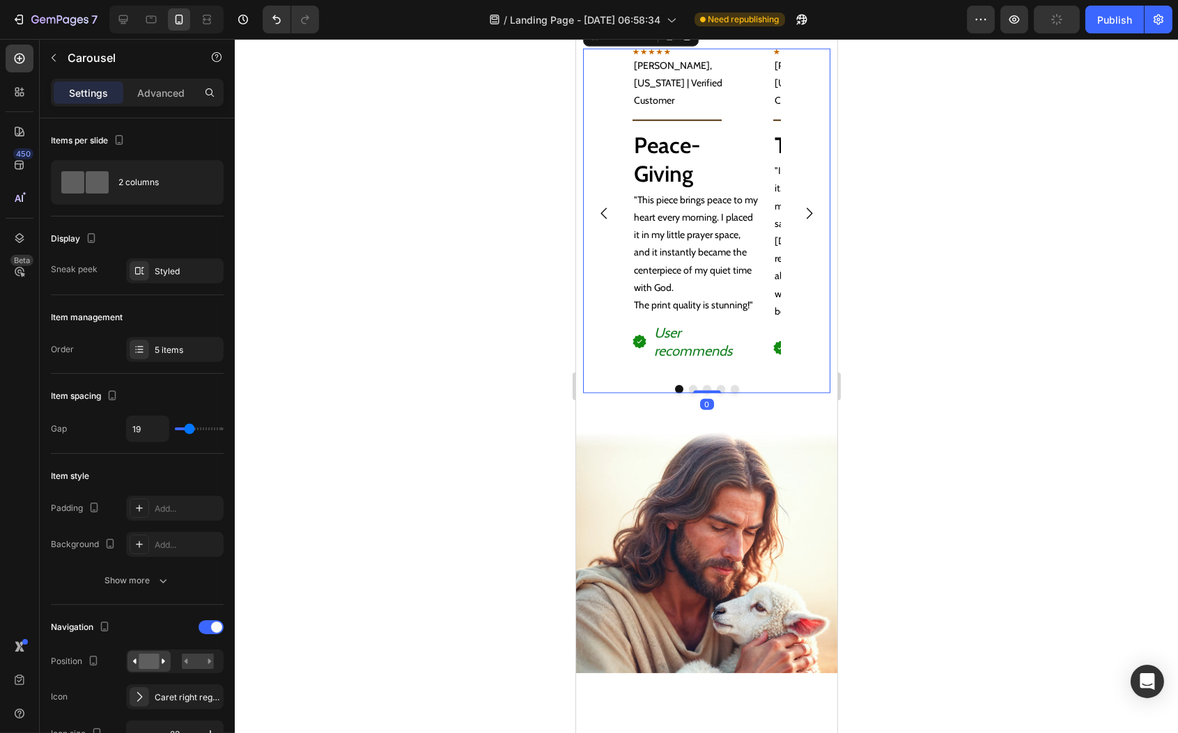
click at [153, 79] on div "Settings Advanced" at bounding box center [137, 93] width 173 height 28
click at [162, 95] on p "Advanced" at bounding box center [160, 93] width 47 height 15
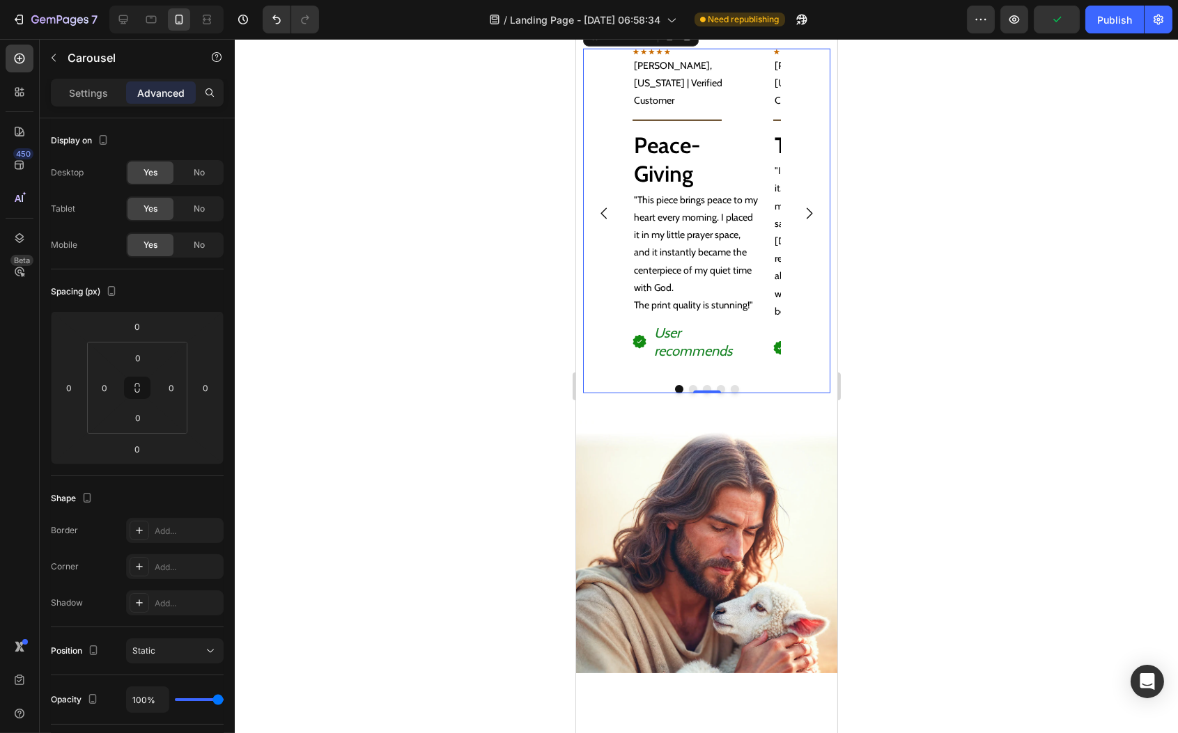
click at [611, 380] on div "Image Brian L., Florida | Verified Customer Text Block Title Line Peace-Giving …" at bounding box center [705, 214] width 247 height 331
click at [636, 190] on h2 "Peace-Giving" at bounding box center [695, 160] width 127 height 61
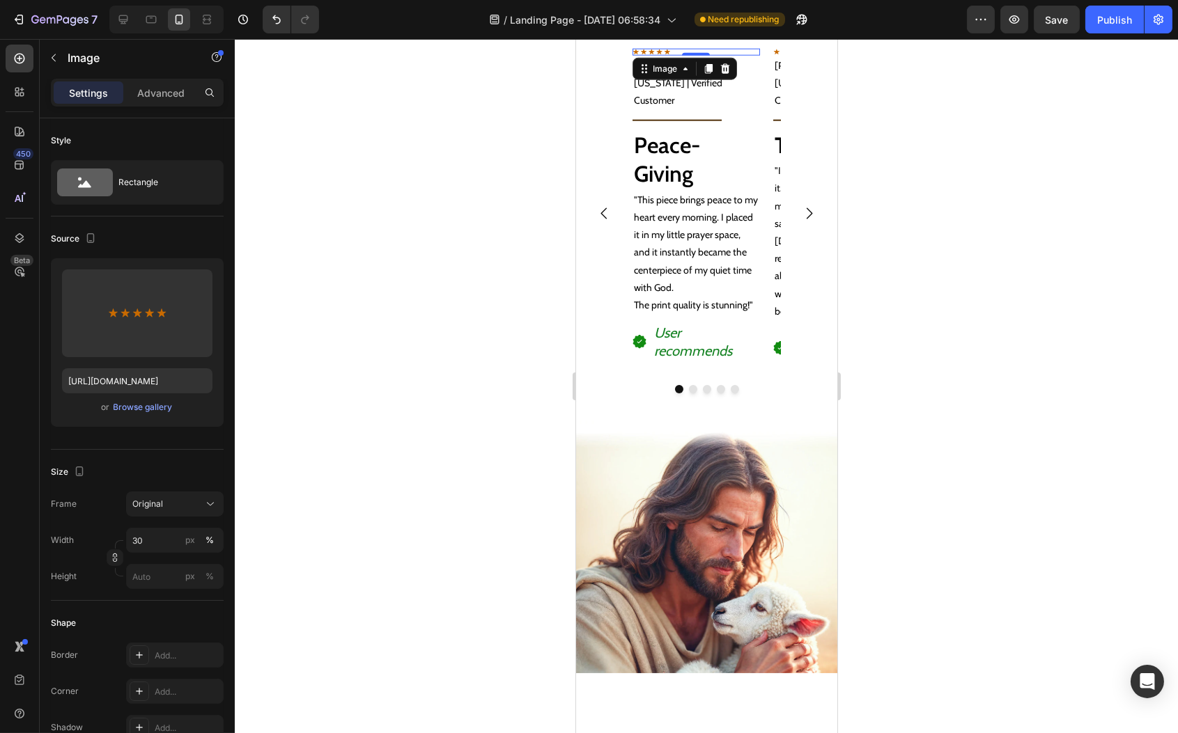
click at [724, 56] on div at bounding box center [695, 52] width 127 height 7
click at [747, 110] on p "[PERSON_NAME], [US_STATE] | Verified Customer" at bounding box center [695, 83] width 125 height 53
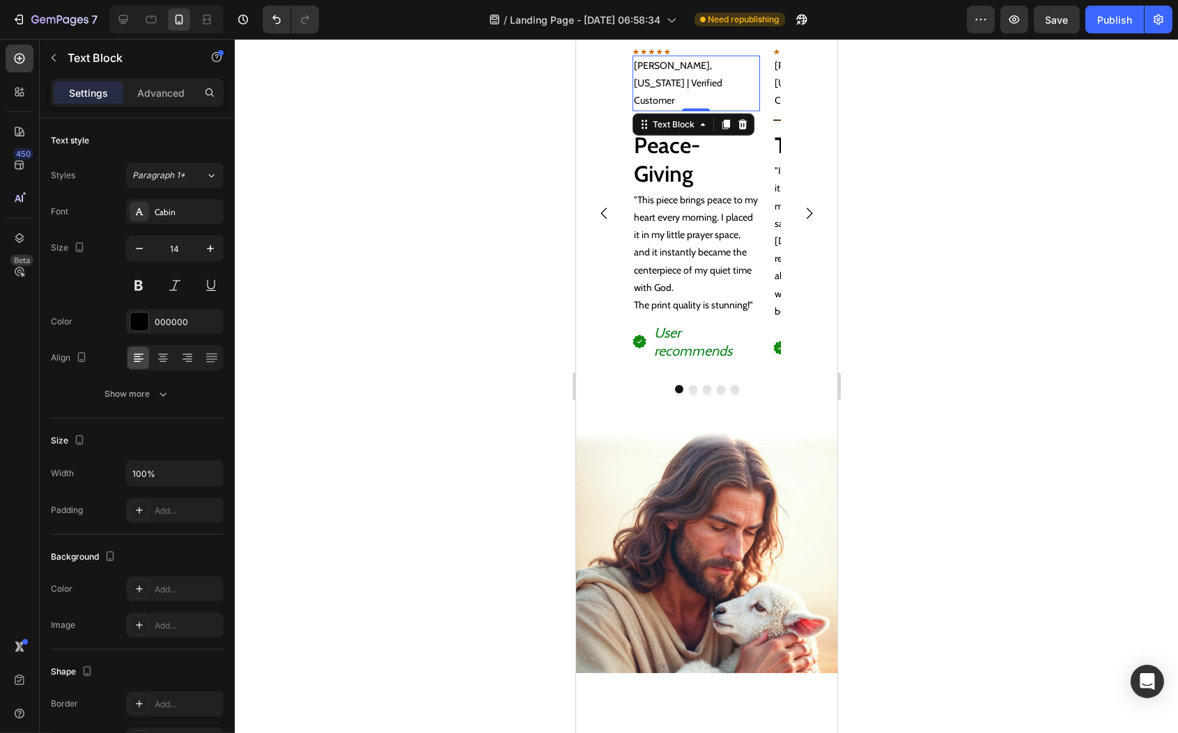
click at [736, 314] on p ""This piece brings peace to my heart every morning. I placed it in my little pr…" at bounding box center [695, 253] width 125 height 123
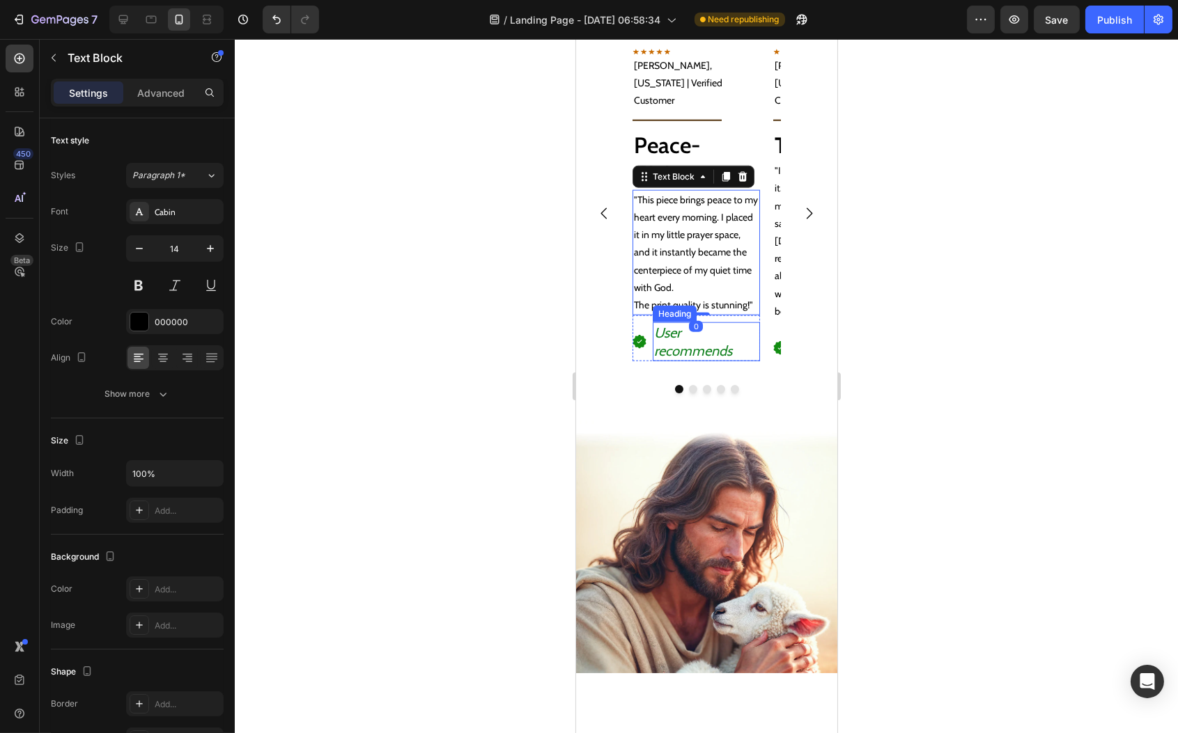
click at [719, 362] on h2 "User recommends" at bounding box center [705, 342] width 107 height 39
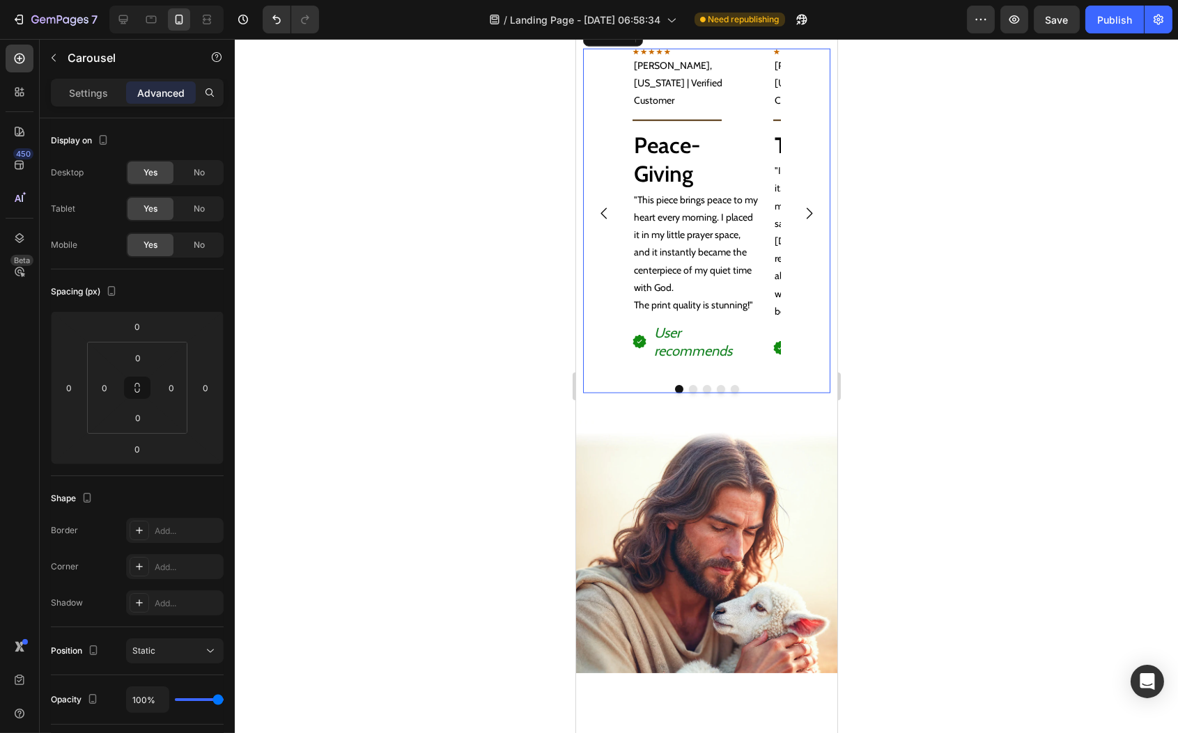
click at [729, 380] on div "Image Brian L., Florida | Verified Customer Text Block Title Line Peace-Giving …" at bounding box center [695, 214] width 127 height 331
click at [88, 87] on p "Settings" at bounding box center [88, 93] width 39 height 15
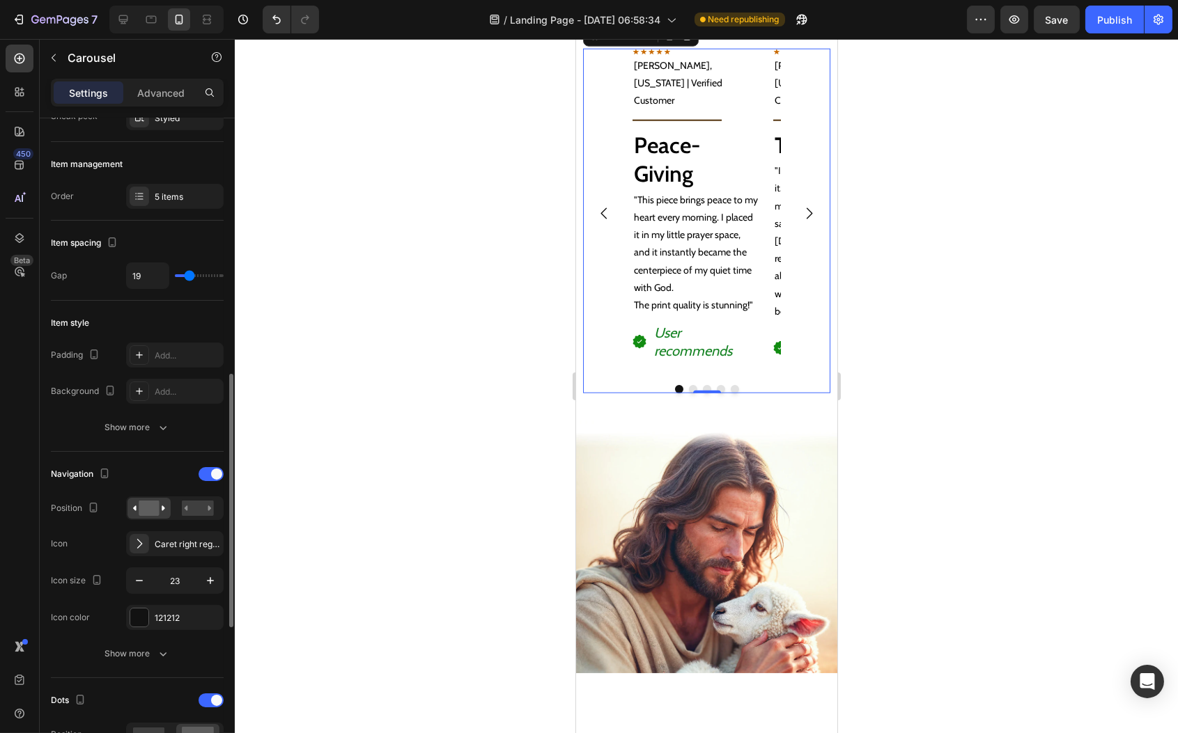
scroll to position [295, 0]
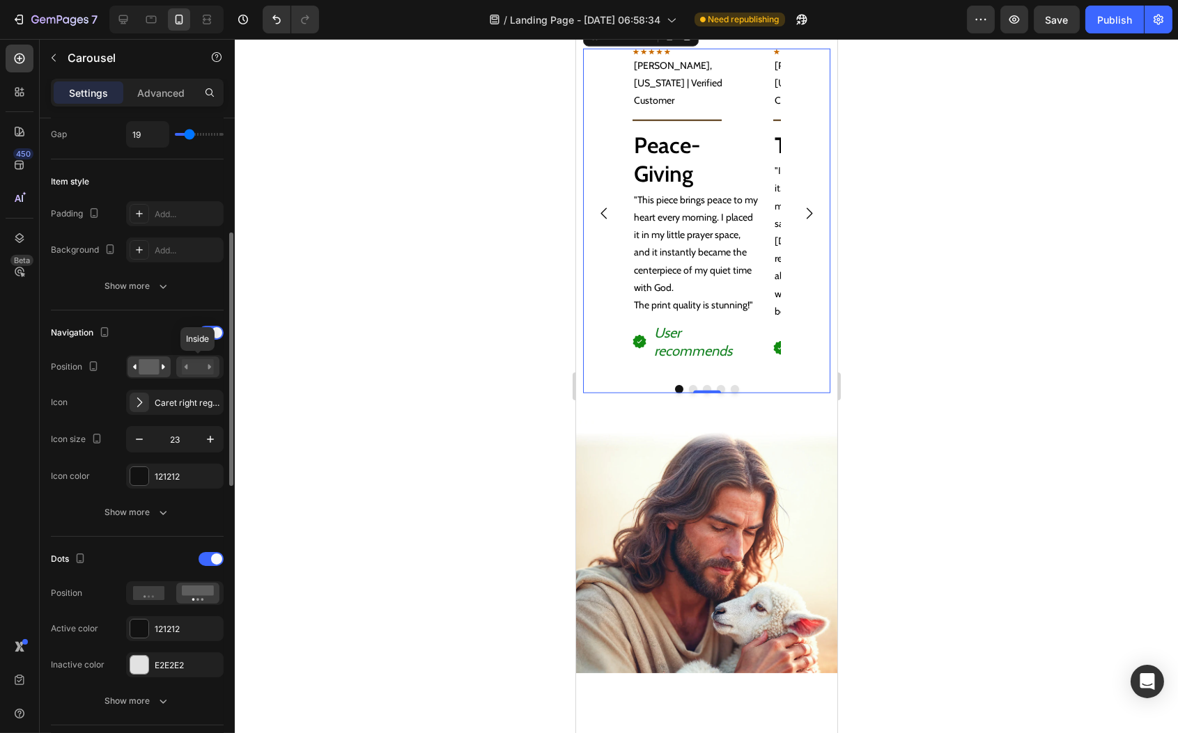
click at [194, 368] on rect at bounding box center [198, 366] width 32 height 15
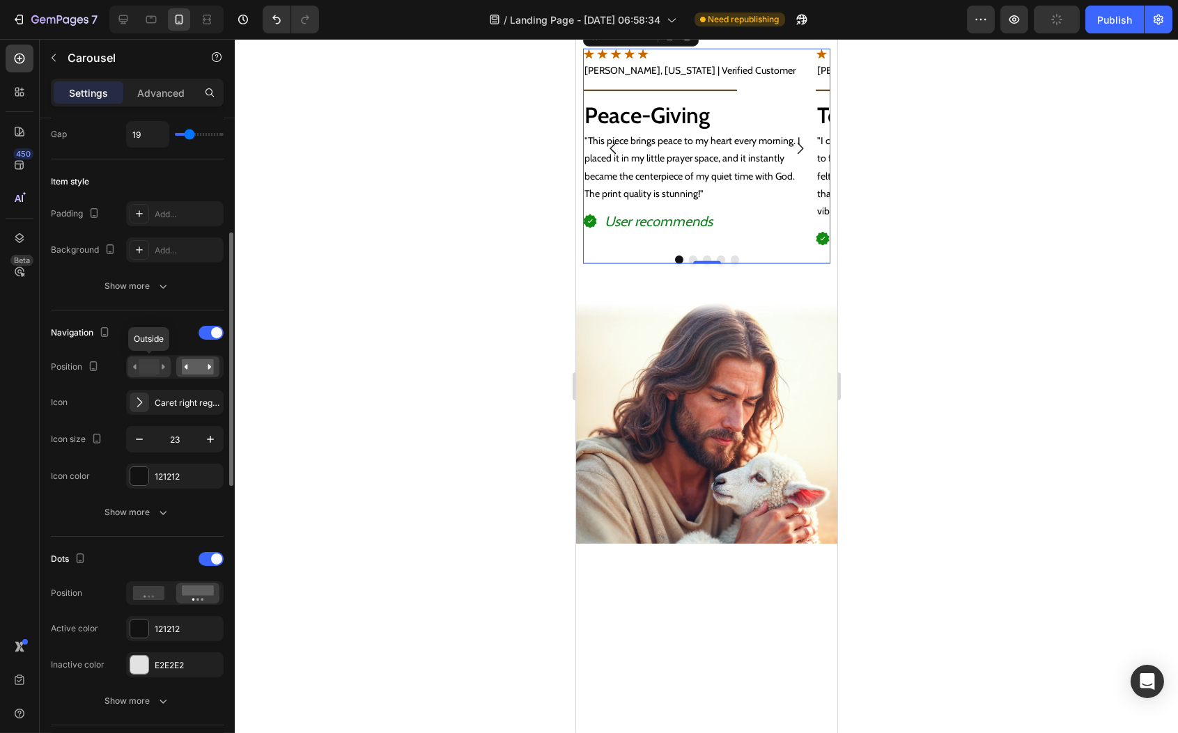
click at [148, 367] on rect at bounding box center [149, 366] width 20 height 15
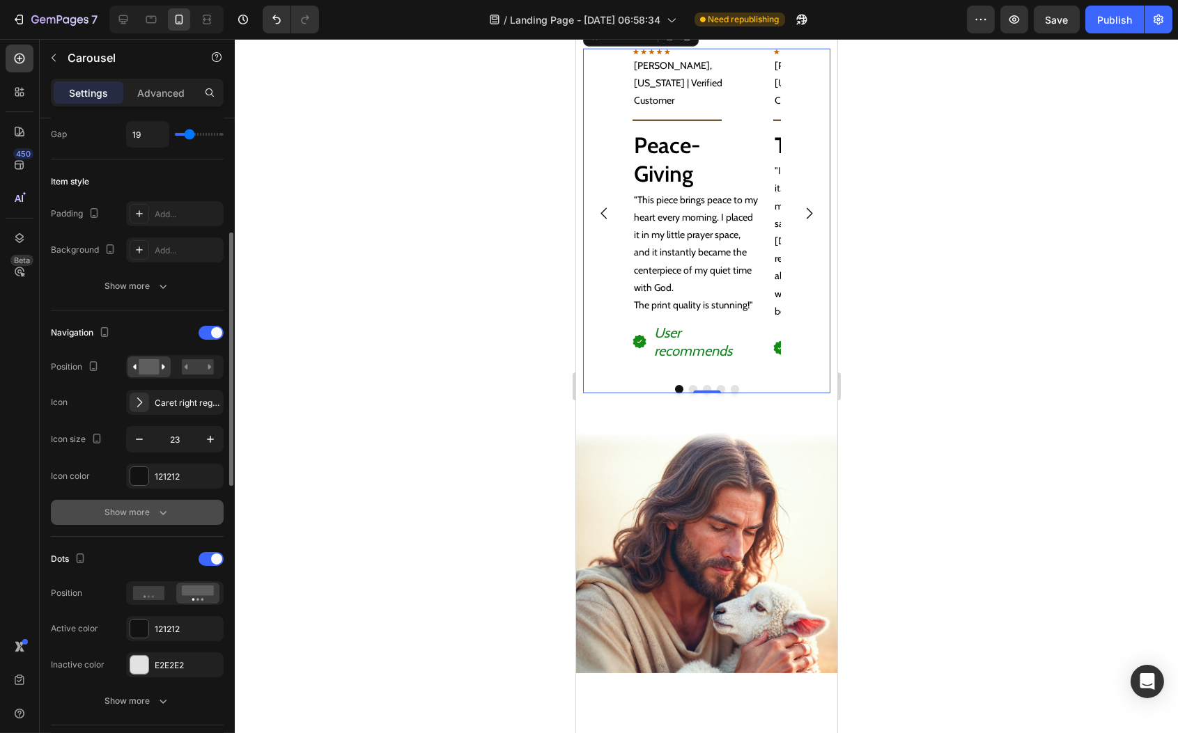
click at [148, 512] on div "Show more" at bounding box center [137, 513] width 65 height 14
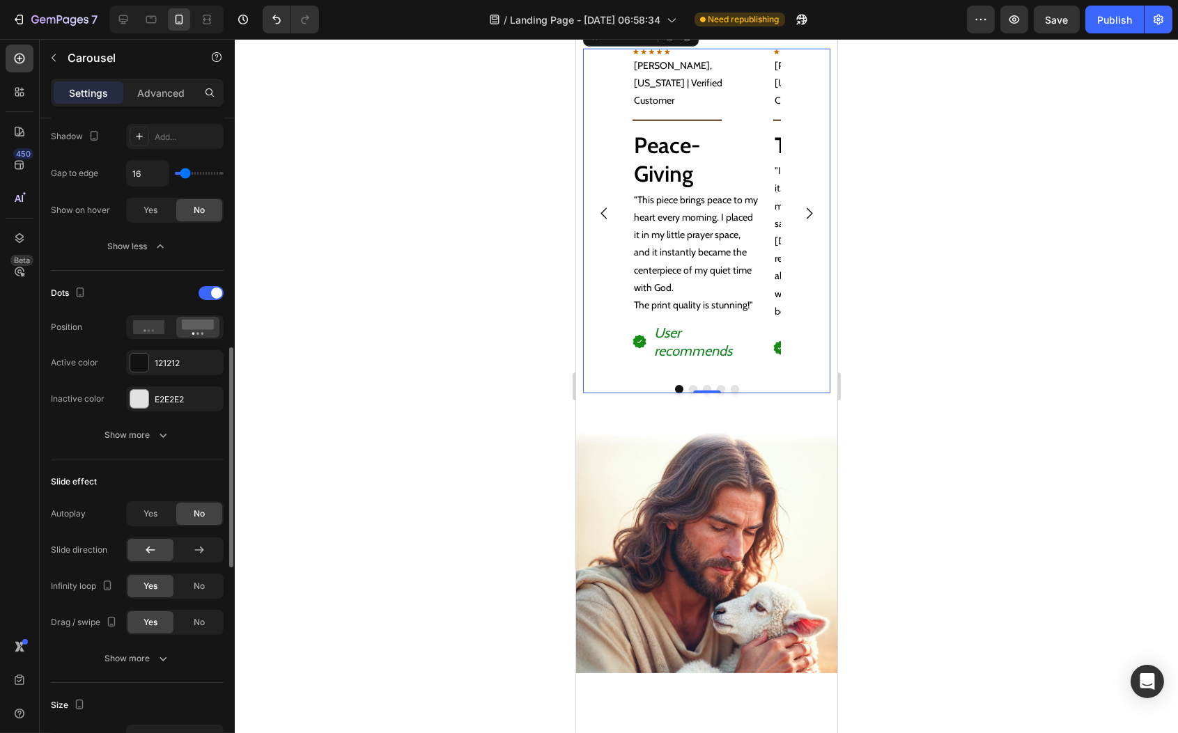
scroll to position [288, 0]
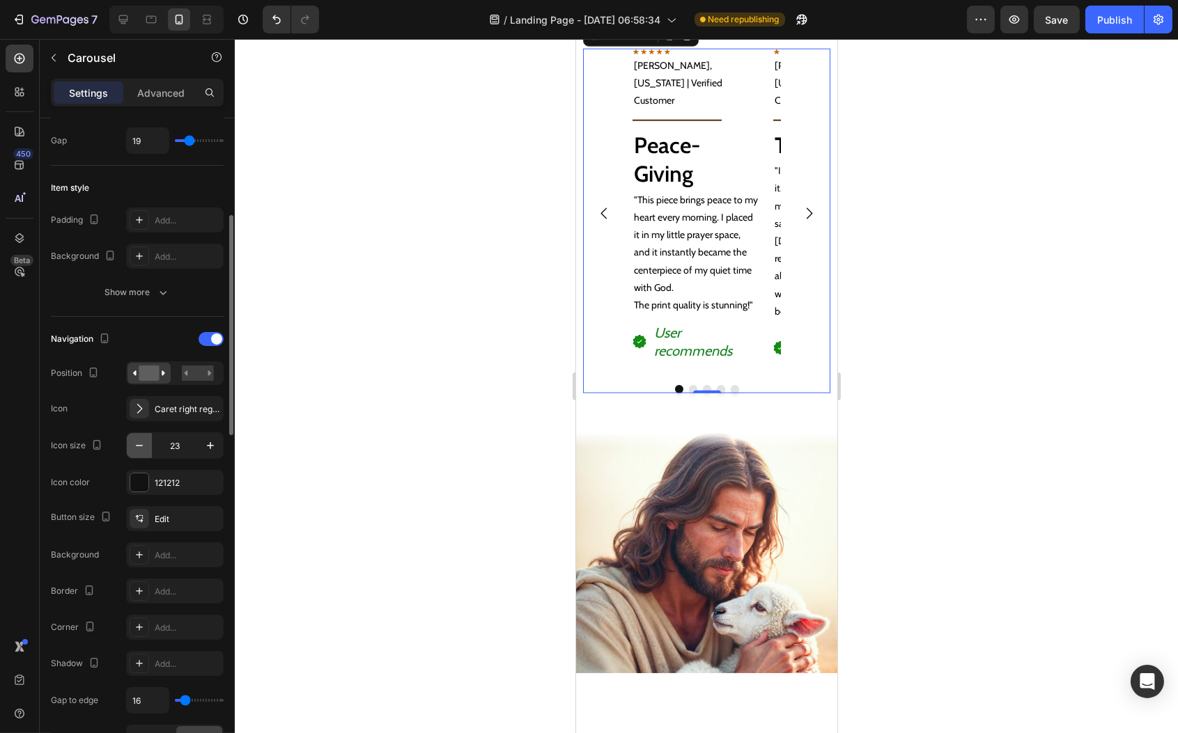
click at [141, 444] on icon "button" at bounding box center [139, 446] width 14 height 14
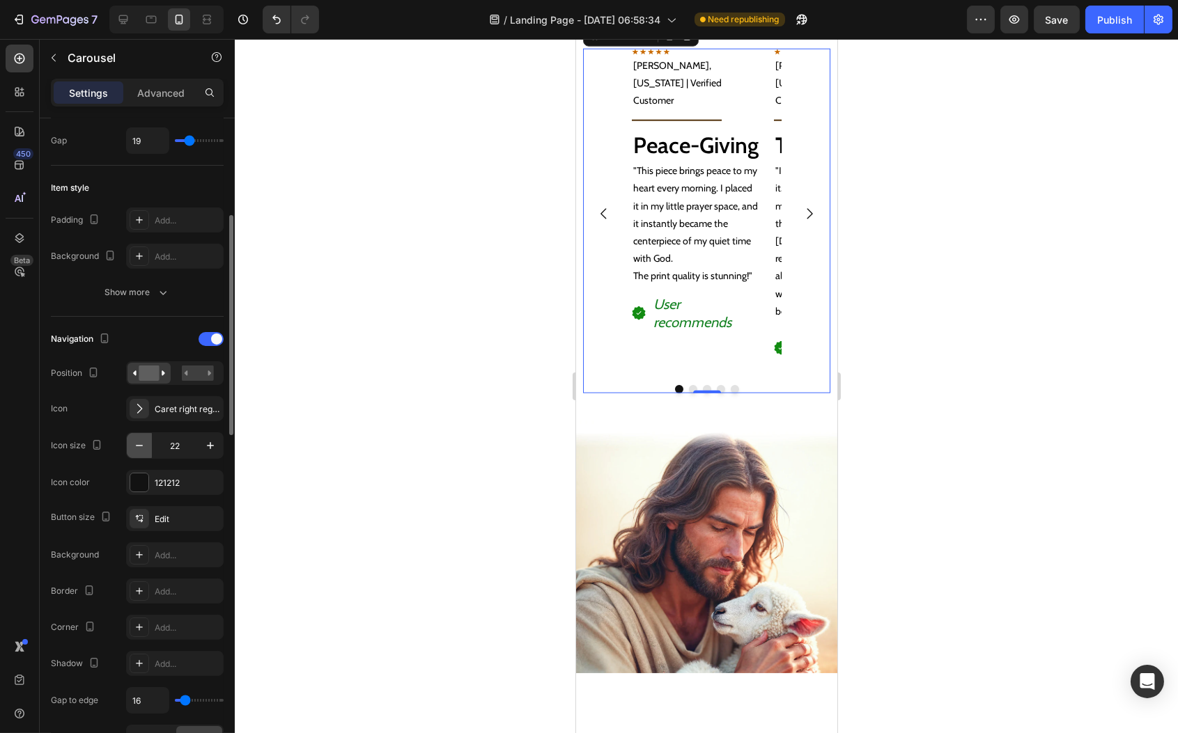
click at [141, 444] on icon "button" at bounding box center [139, 446] width 14 height 14
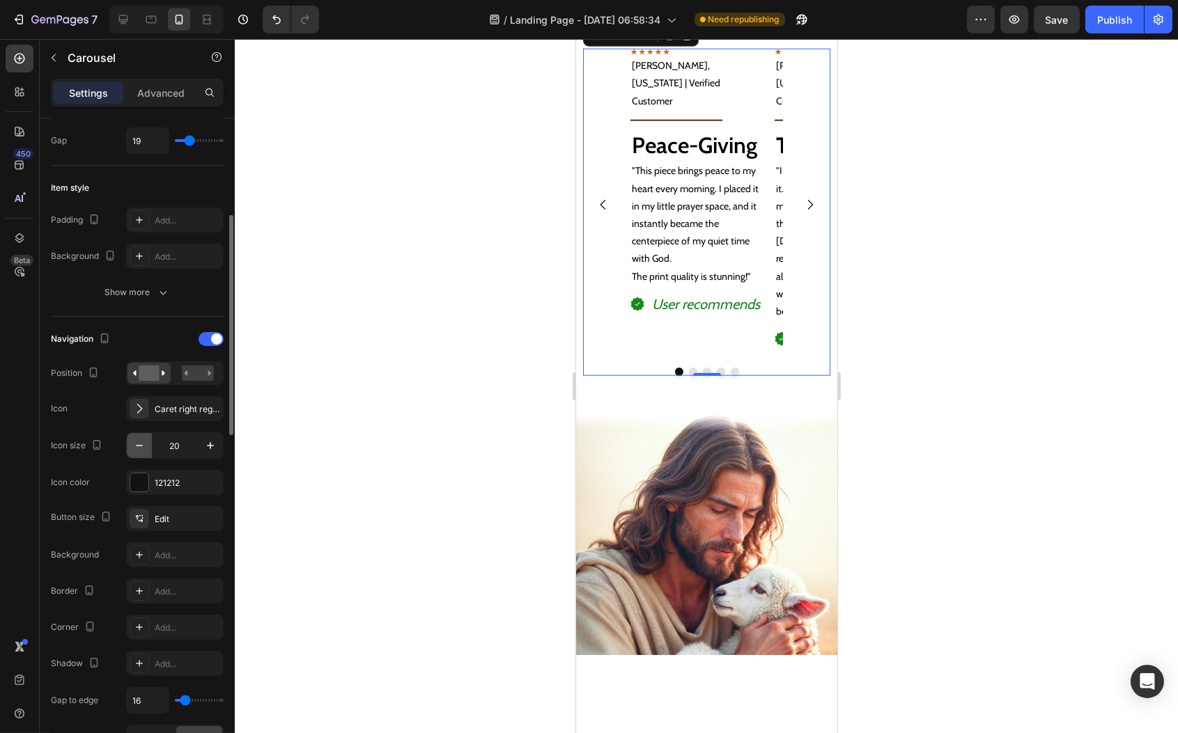
click at [141, 444] on icon "button" at bounding box center [139, 446] width 14 height 14
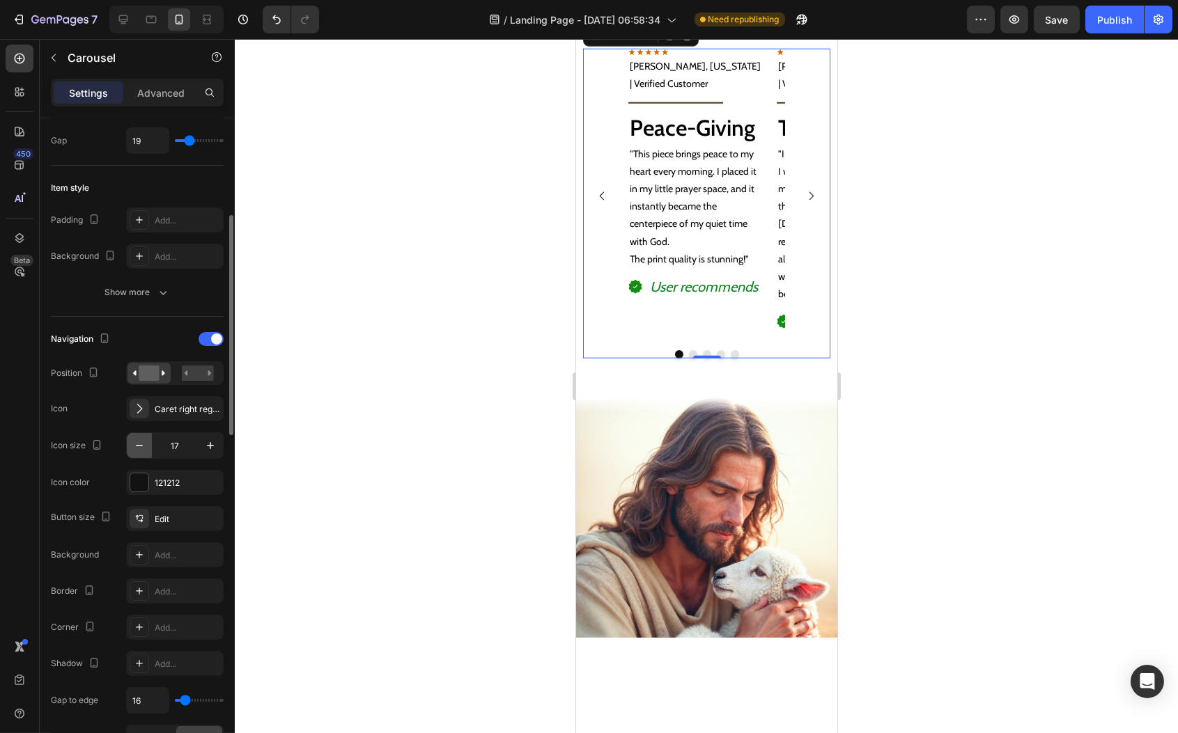
click at [141, 444] on icon "button" at bounding box center [139, 446] width 14 height 14
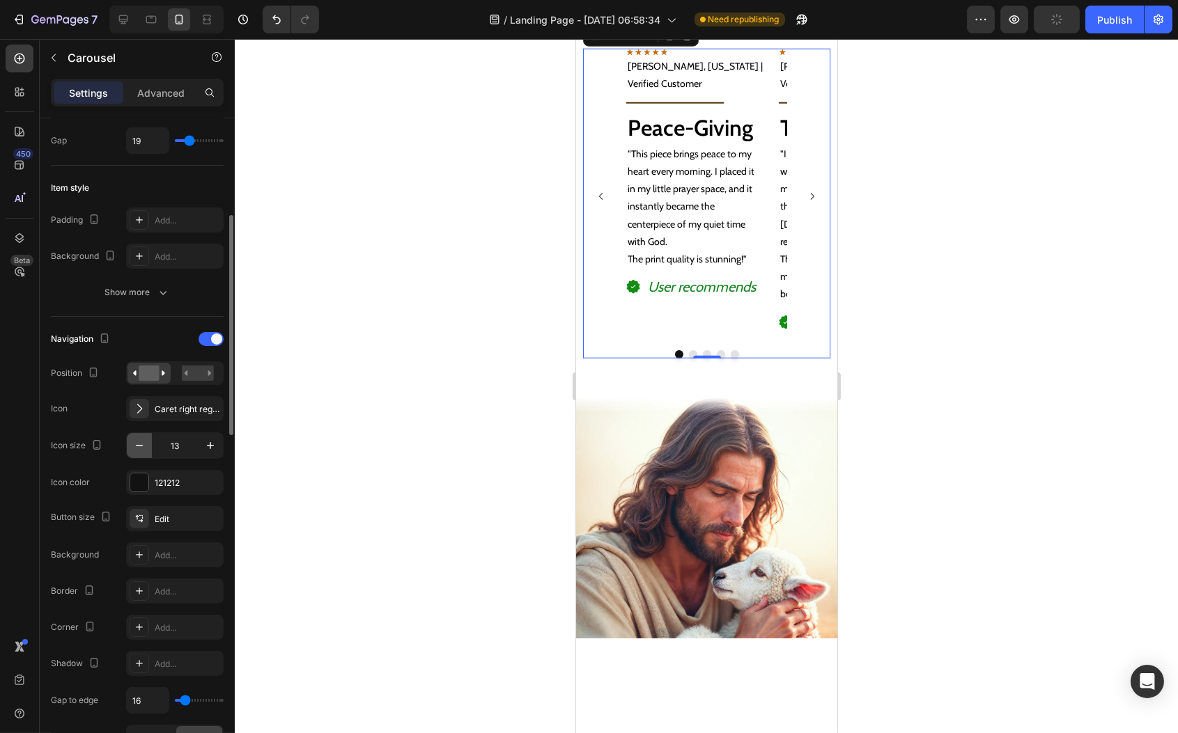
click at [141, 444] on icon "button" at bounding box center [139, 446] width 14 height 14
type input "9"
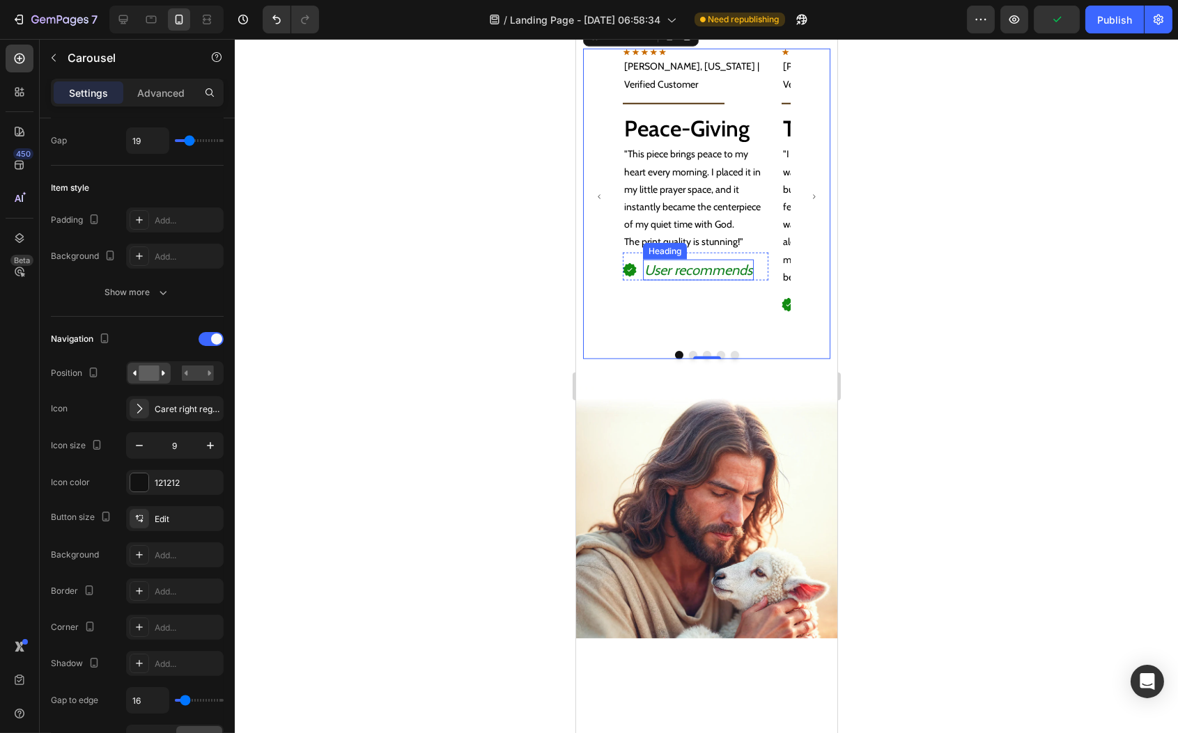
click at [683, 281] on h2 "User recommends" at bounding box center [697, 270] width 111 height 21
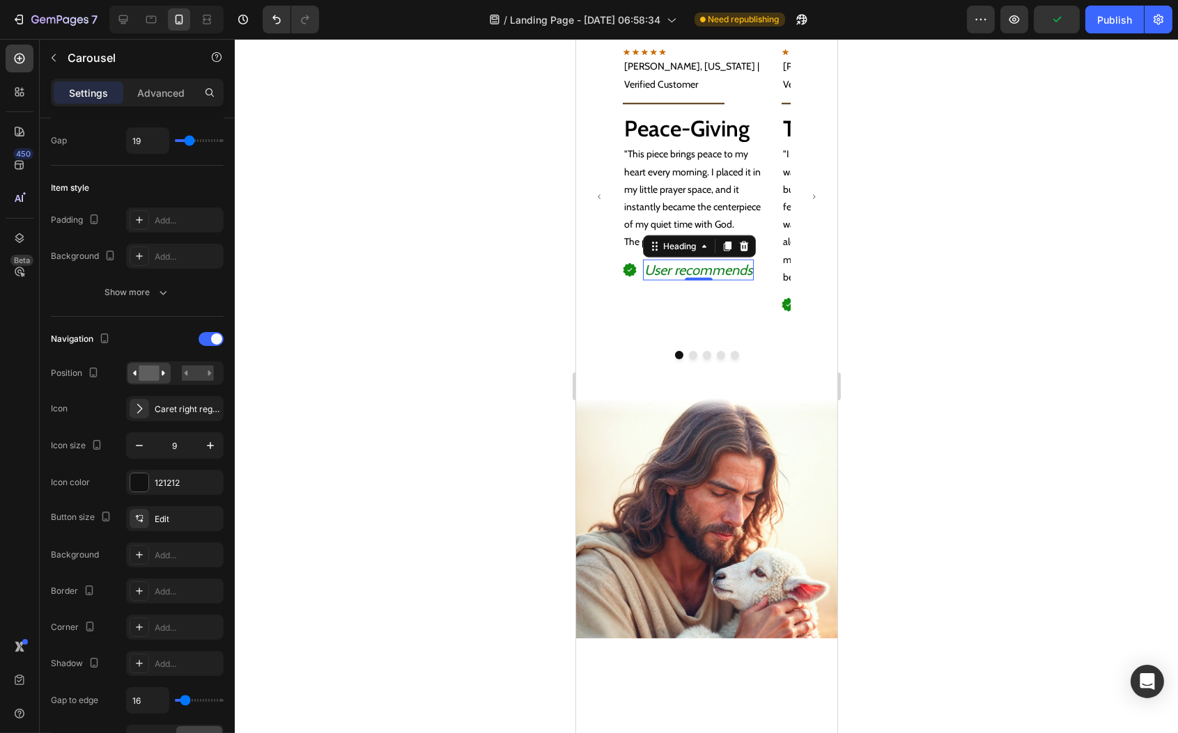
scroll to position [0, 0]
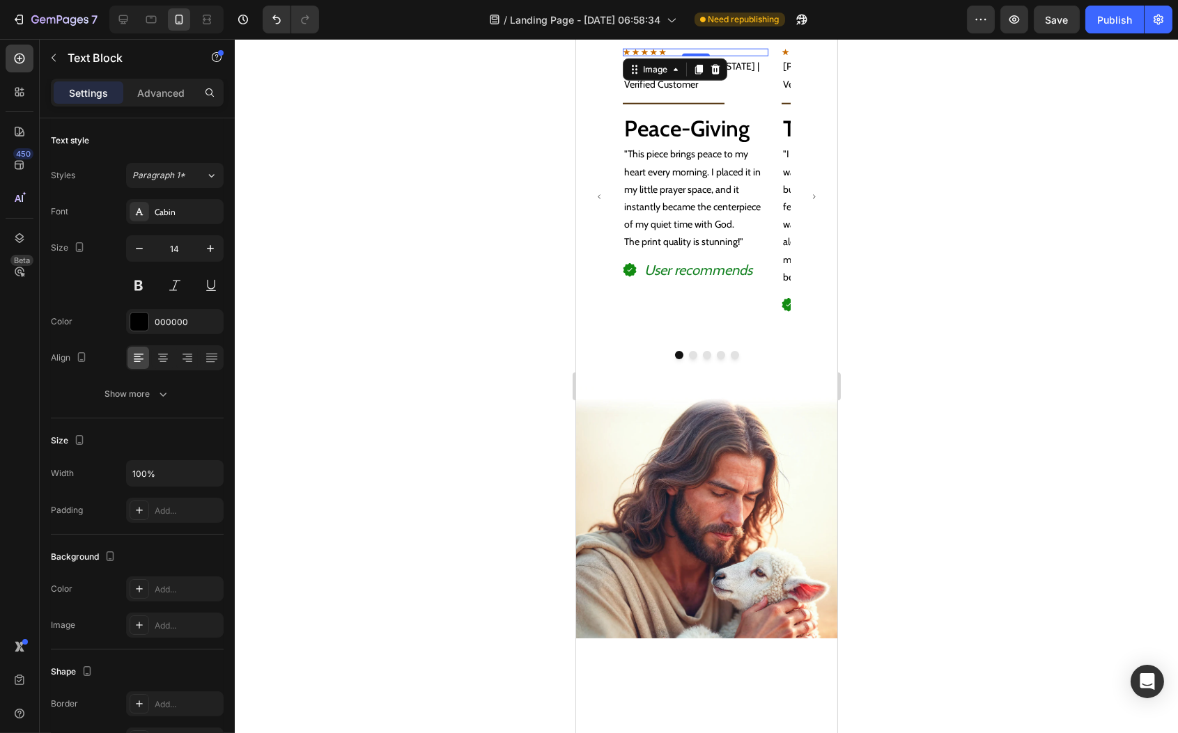
click at [642, 57] on img at bounding box center [644, 53] width 44 height 8
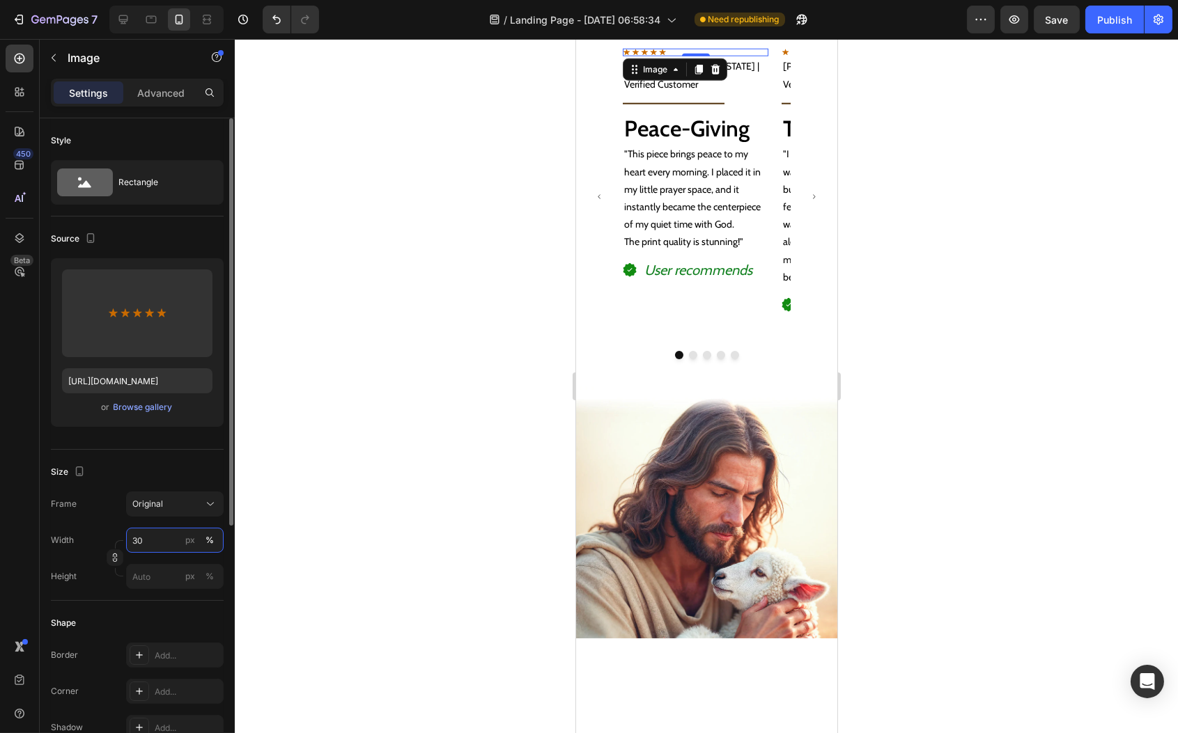
click at [159, 551] on input "30" at bounding box center [175, 540] width 98 height 25
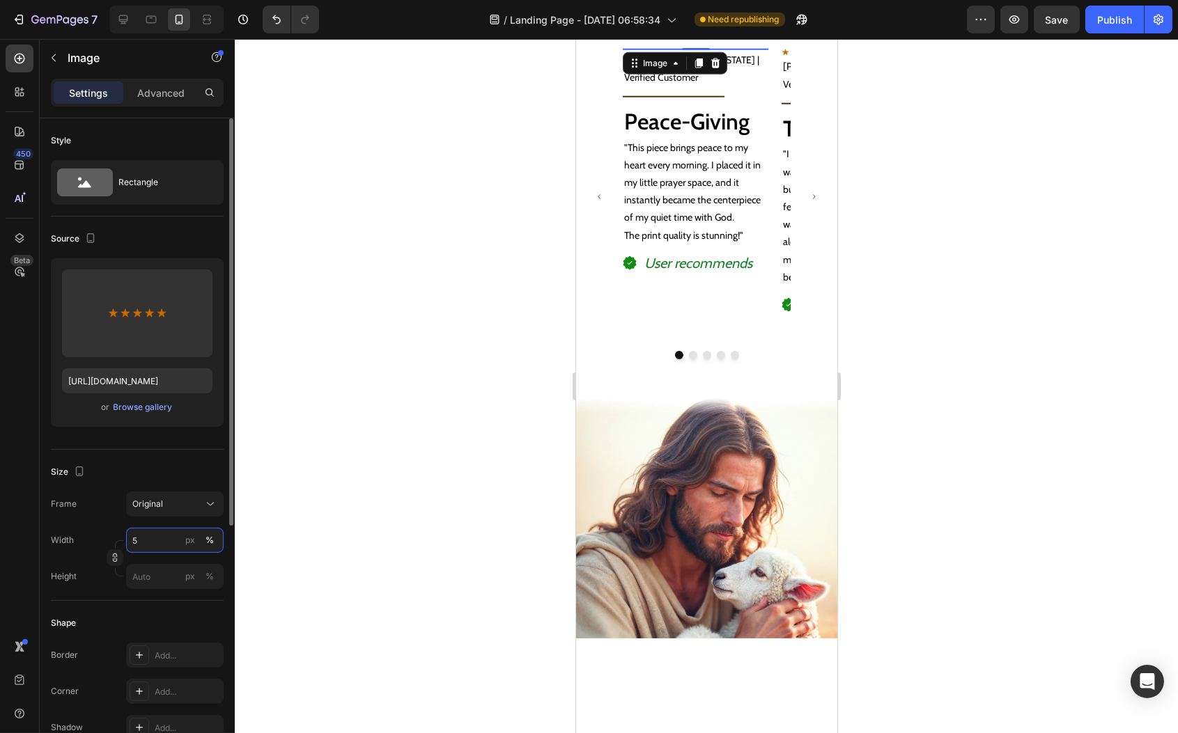
type input "50"
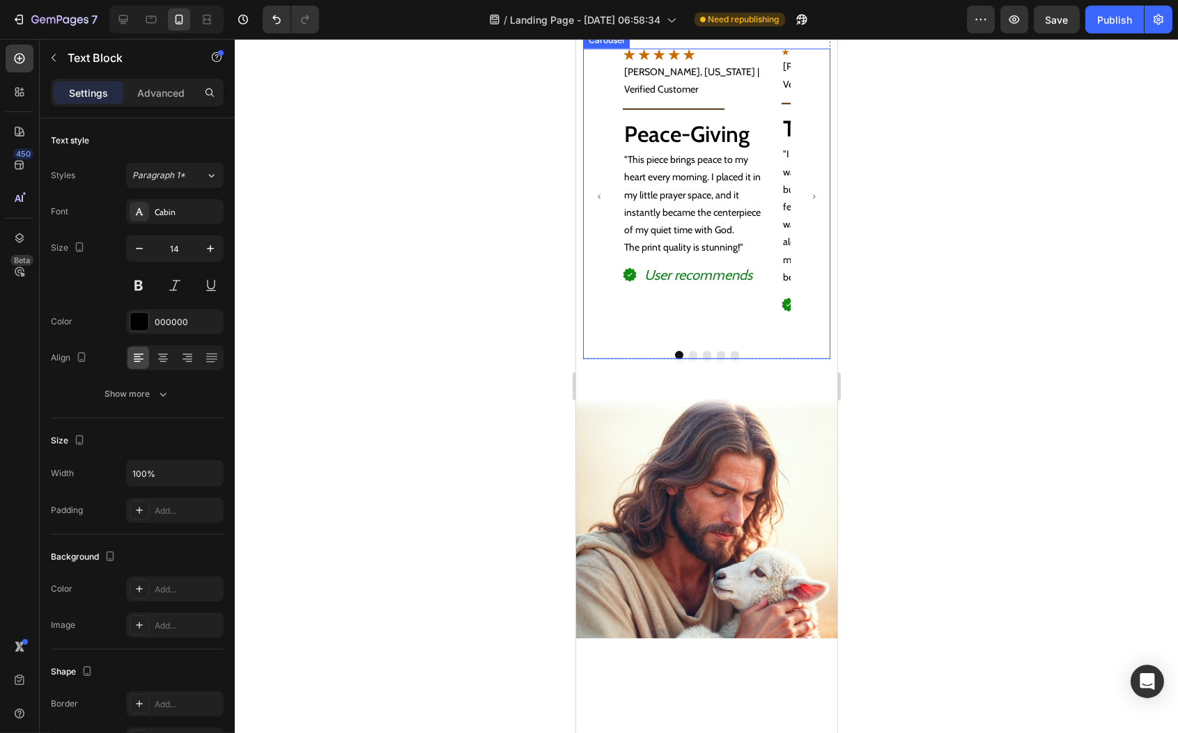
click at [801, 211] on button "Carousel Next Arrow" at bounding box center [813, 196] width 29 height 29
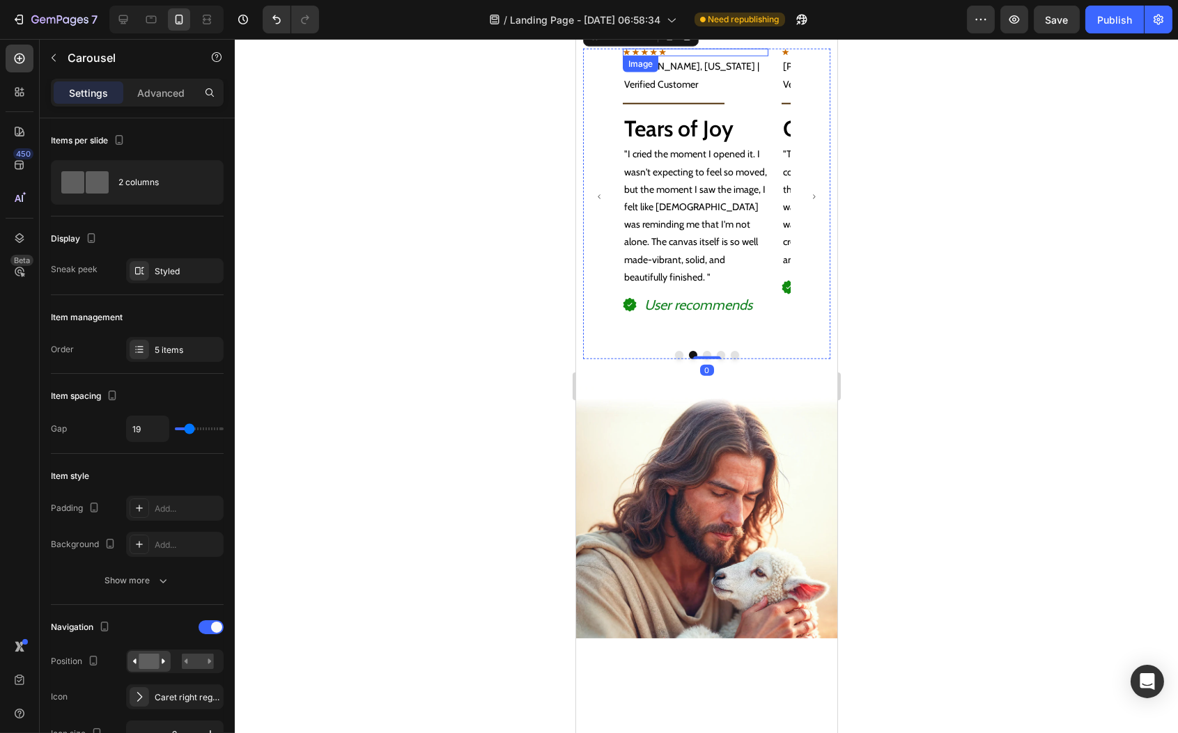
click at [650, 57] on img at bounding box center [644, 53] width 44 height 8
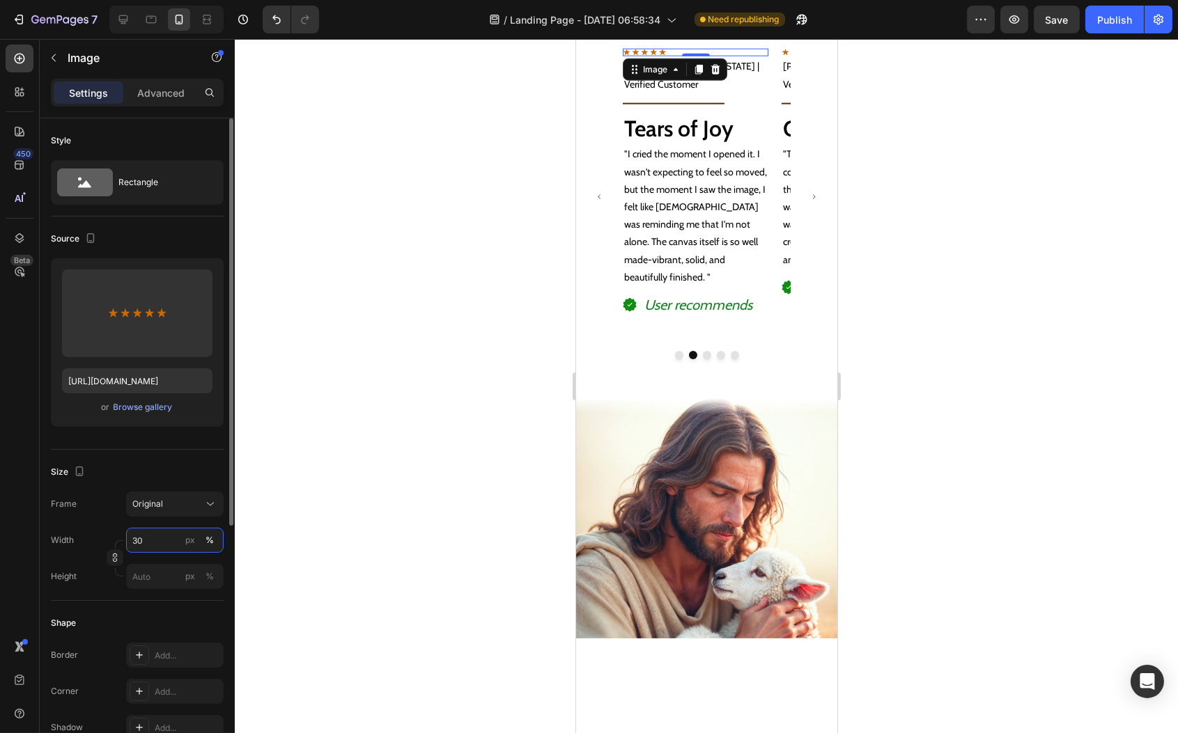
click at [166, 541] on input "30" at bounding box center [175, 540] width 98 height 25
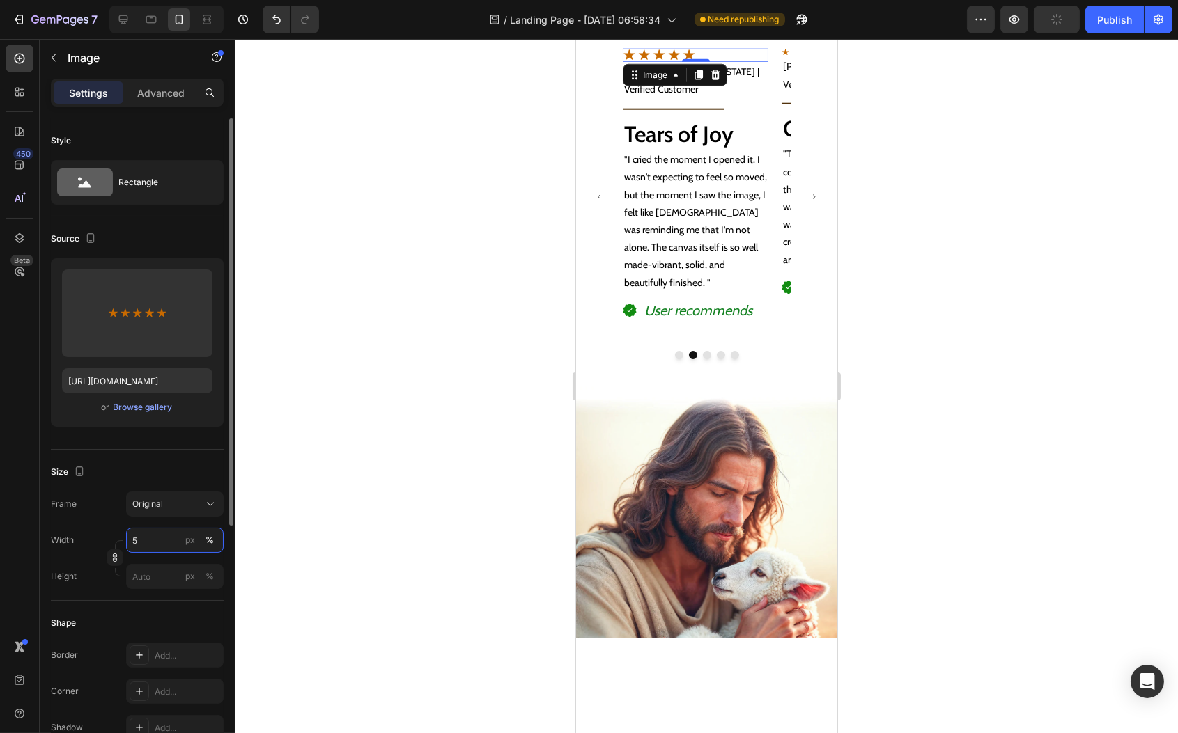
type input "50"
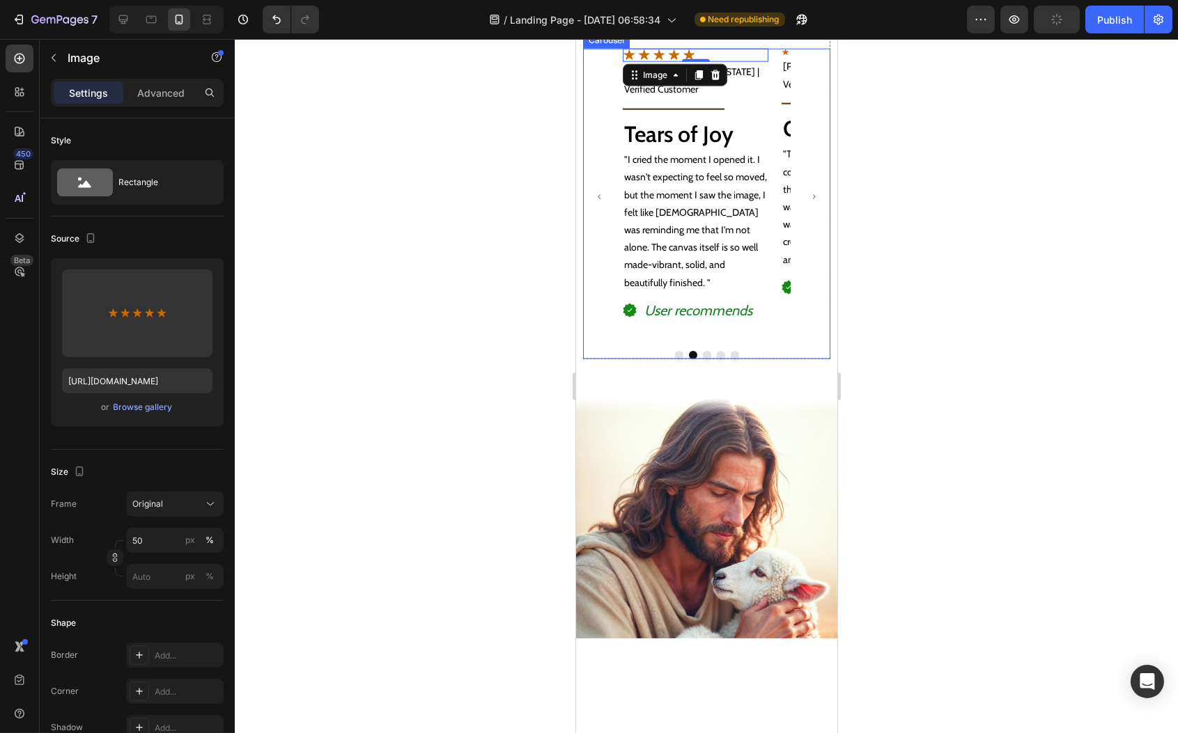
click at [802, 211] on button "Carousel Next Arrow" at bounding box center [813, 196] width 29 height 29
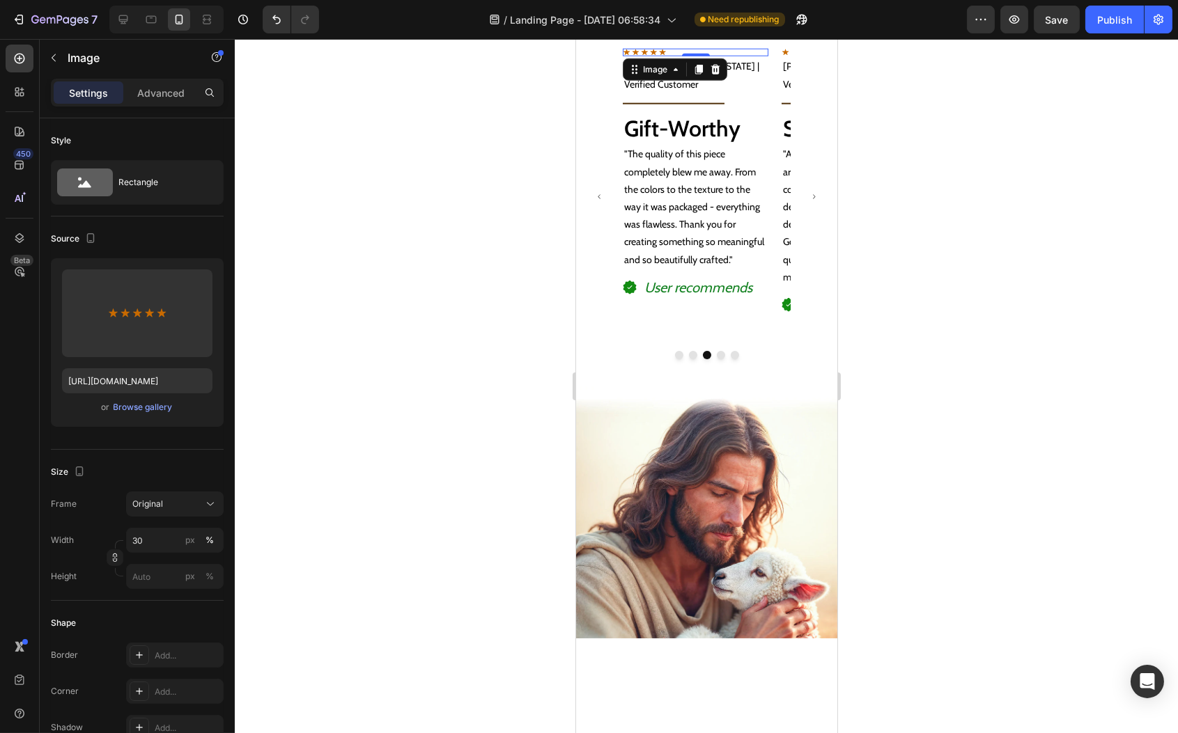
click at [689, 57] on div at bounding box center [695, 53] width 146 height 8
click at [163, 550] on input "30" at bounding box center [175, 540] width 98 height 25
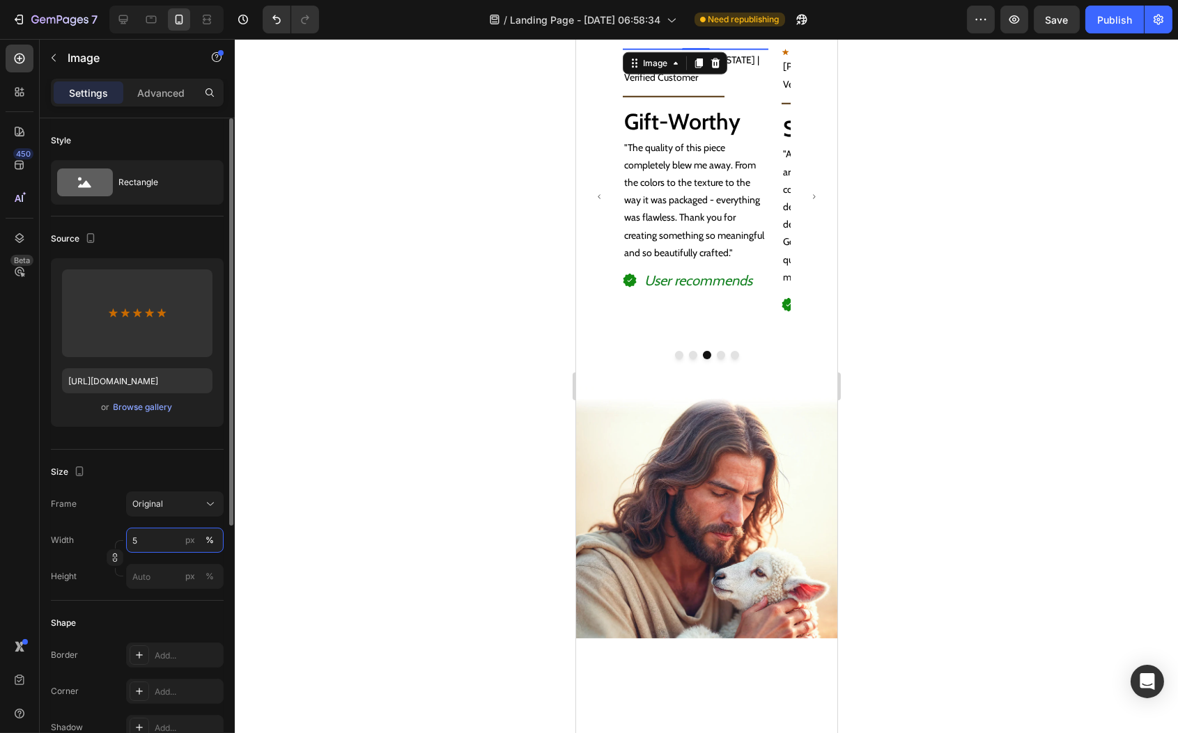
type input "50"
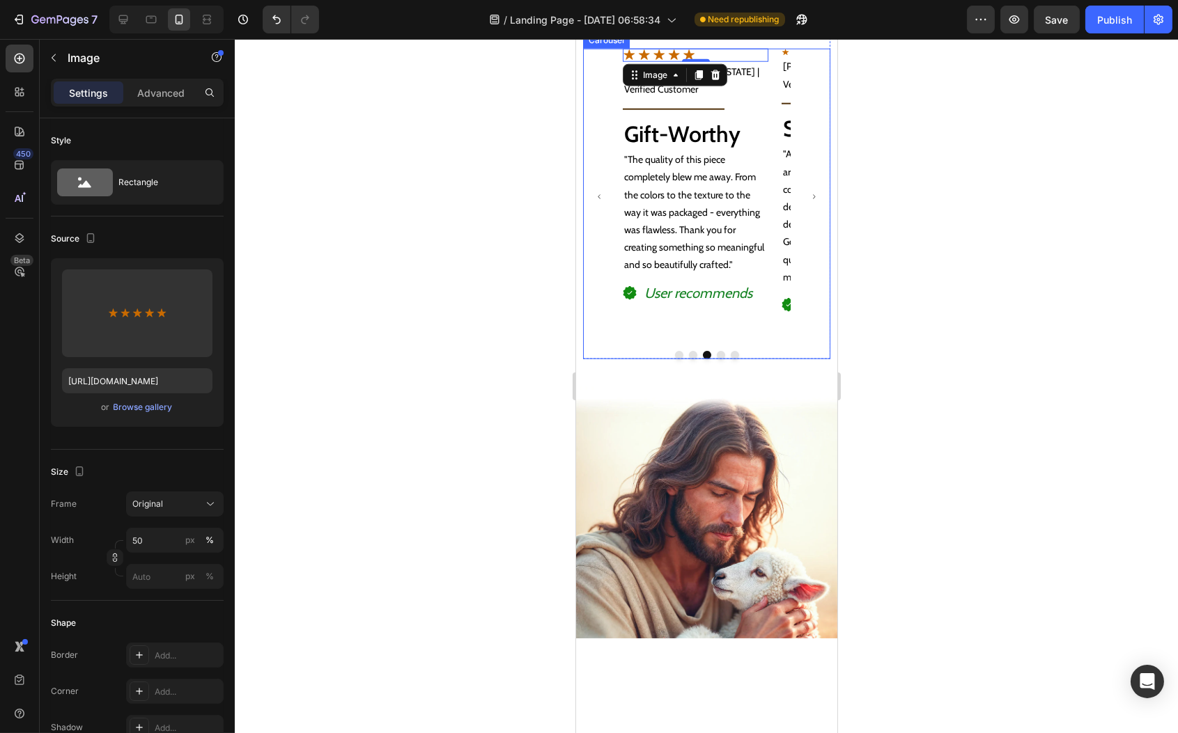
click at [812, 211] on button "Carousel Next Arrow" at bounding box center [813, 196] width 29 height 29
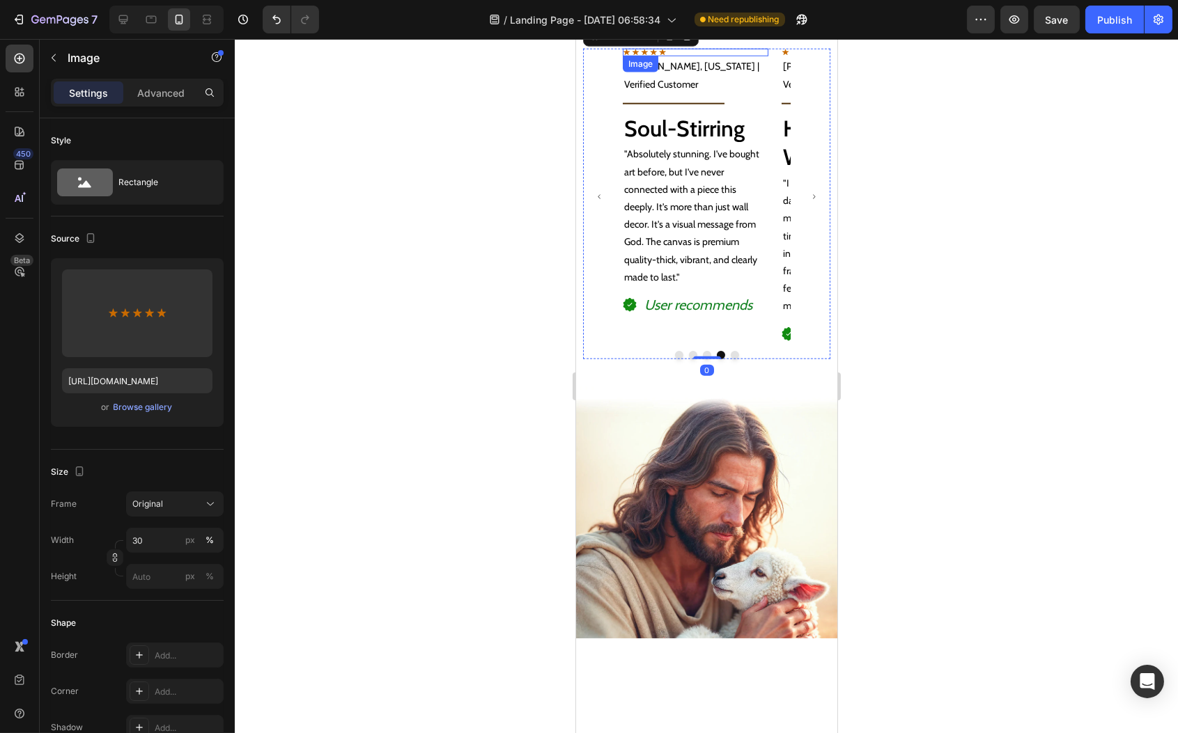
click at [697, 57] on div at bounding box center [695, 53] width 146 height 8
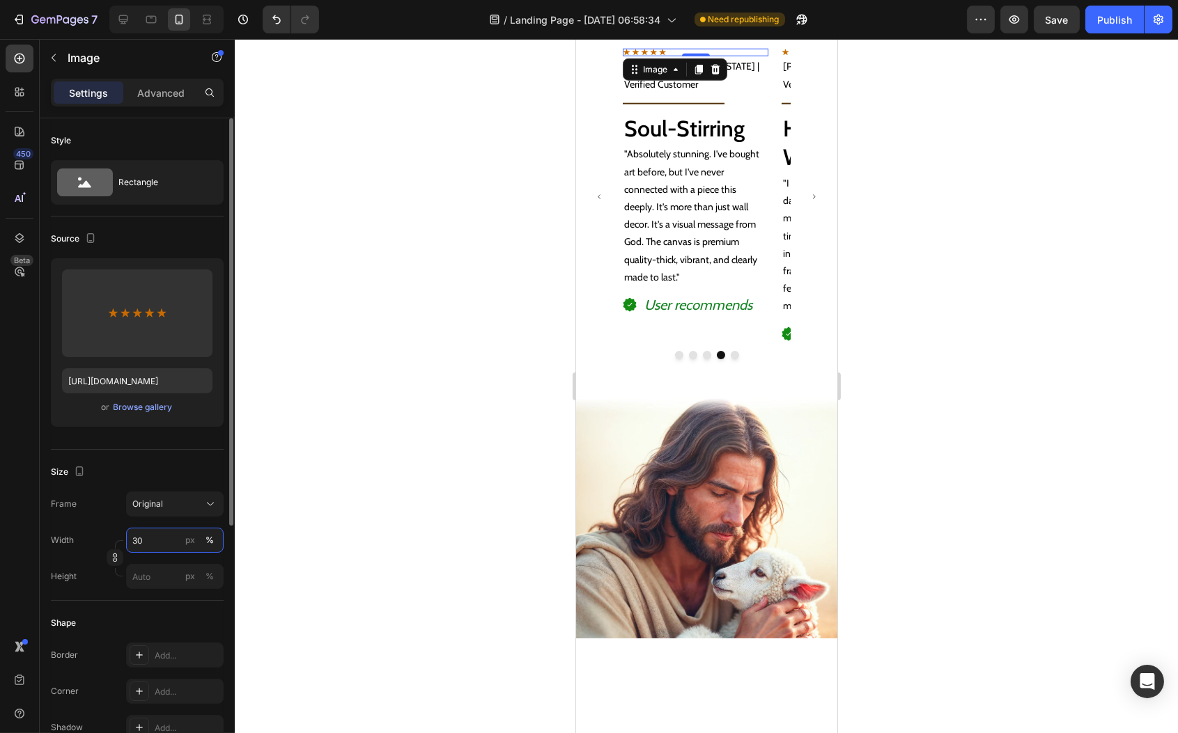
click at [154, 541] on input "30" at bounding box center [175, 540] width 98 height 25
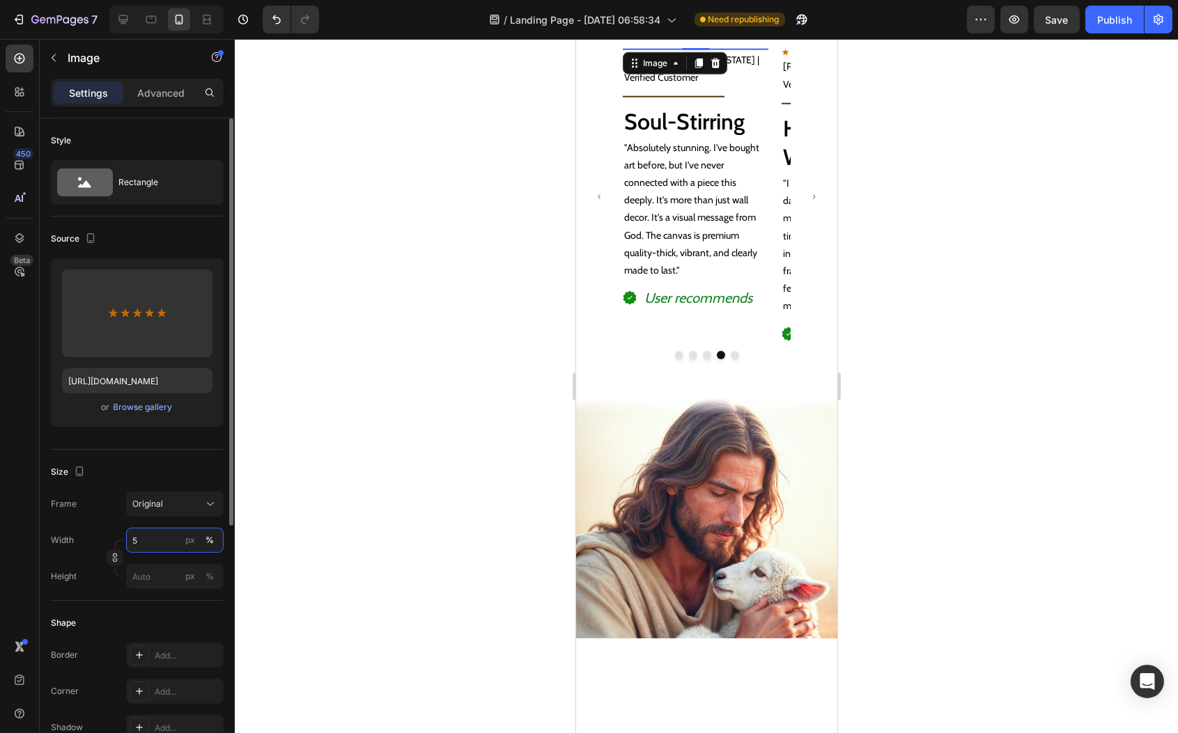
type input "50"
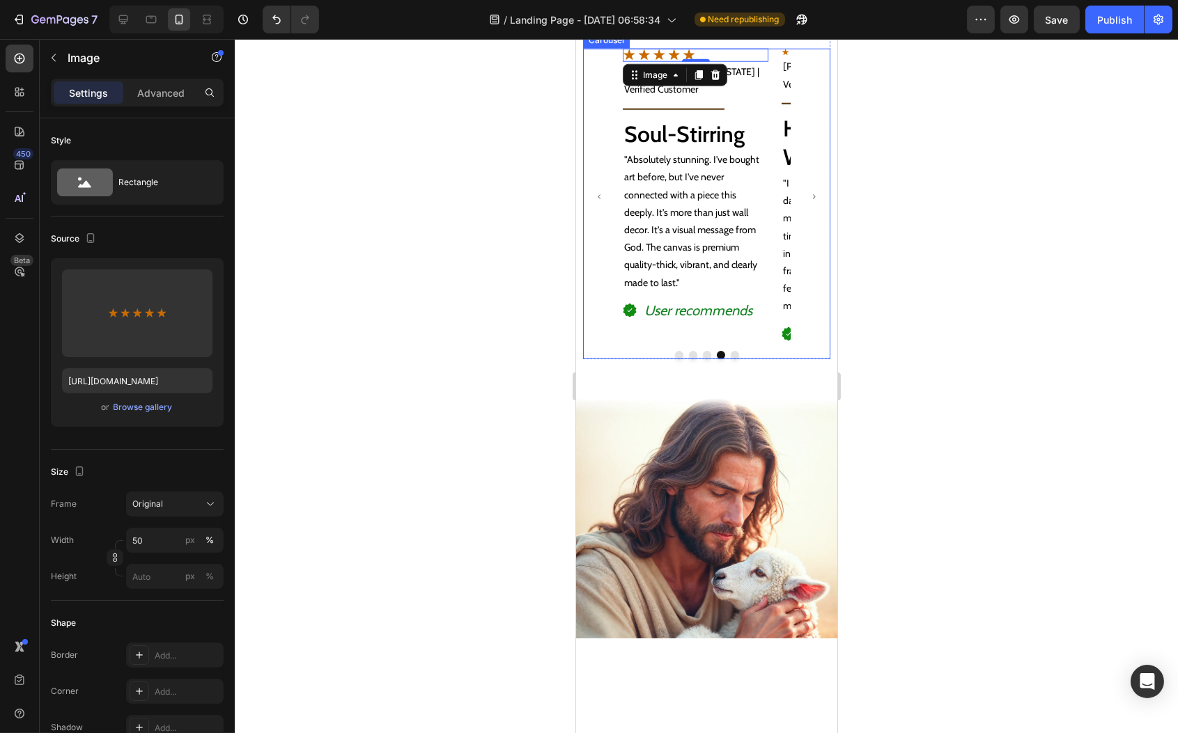
click at [810, 211] on button "Carousel Next Arrow" at bounding box center [813, 196] width 29 height 29
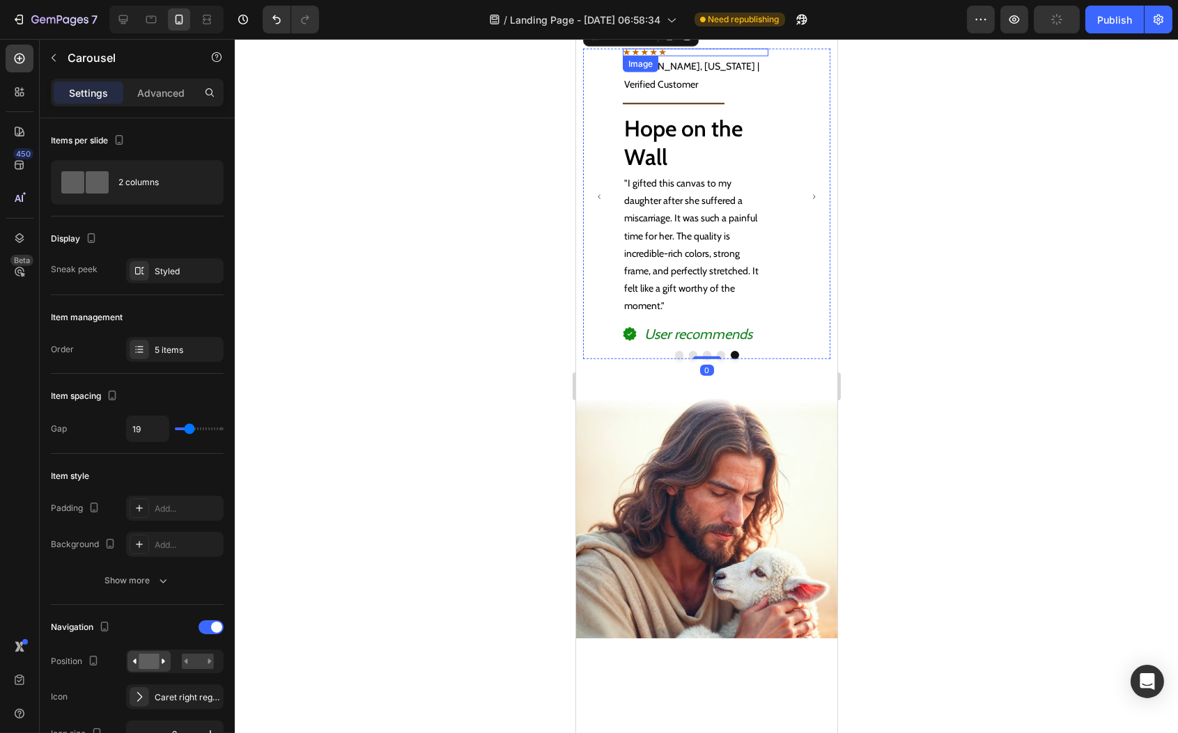
click at [704, 57] on div at bounding box center [695, 53] width 146 height 8
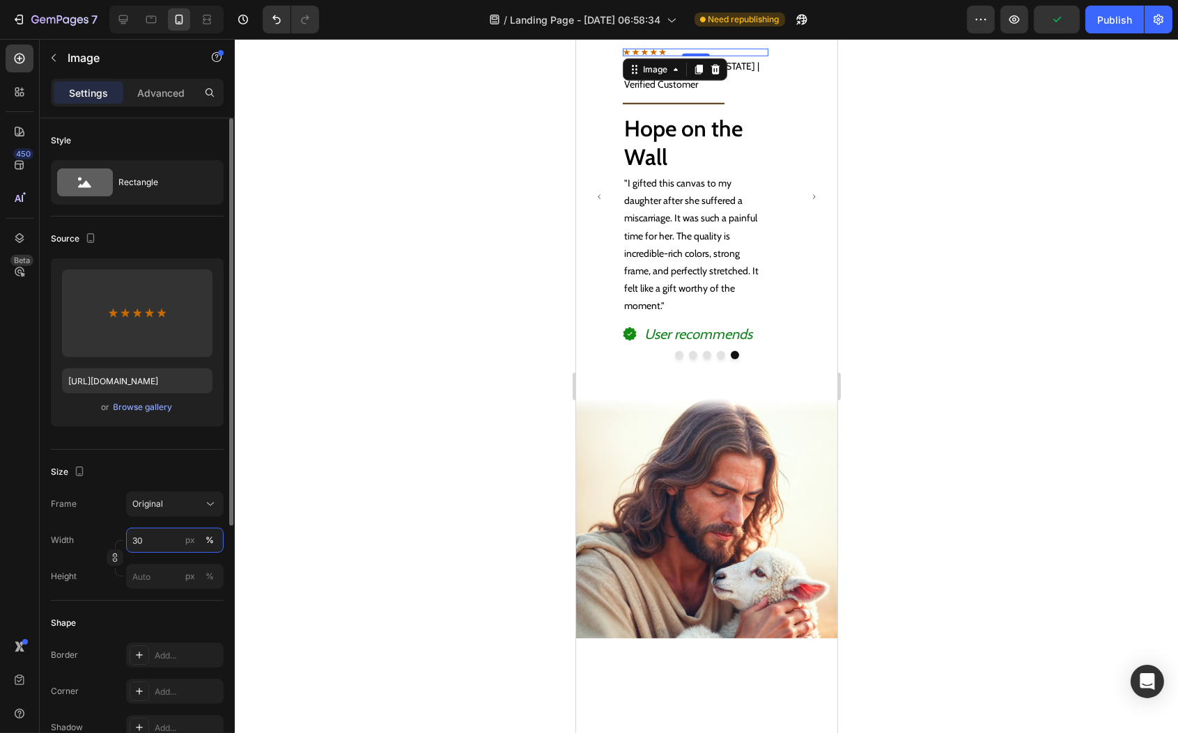
click at [141, 533] on input "30" at bounding box center [175, 540] width 98 height 25
click at [141, 532] on input "30" at bounding box center [175, 540] width 98 height 25
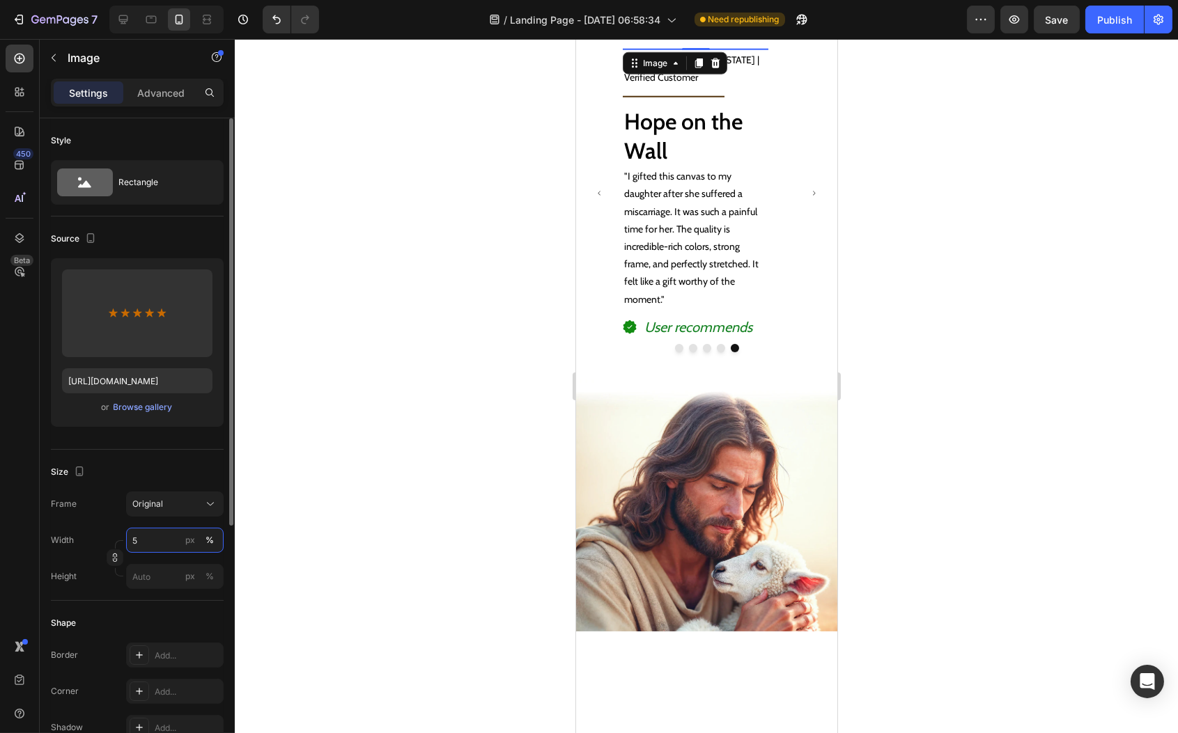
type input "50"
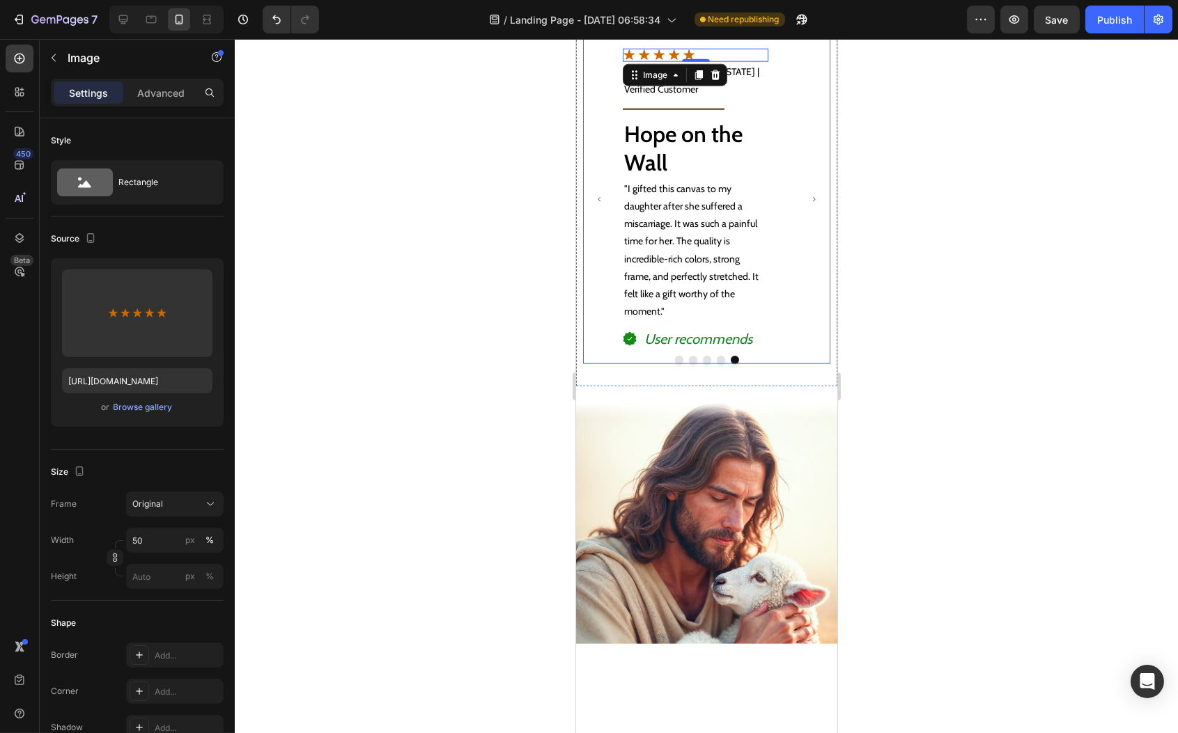
click at [687, 234] on div "Image Loved by 50,000 + Customers Text Block Row Image Loved by 50,000 + Custom…" at bounding box center [705, 153] width 247 height 424
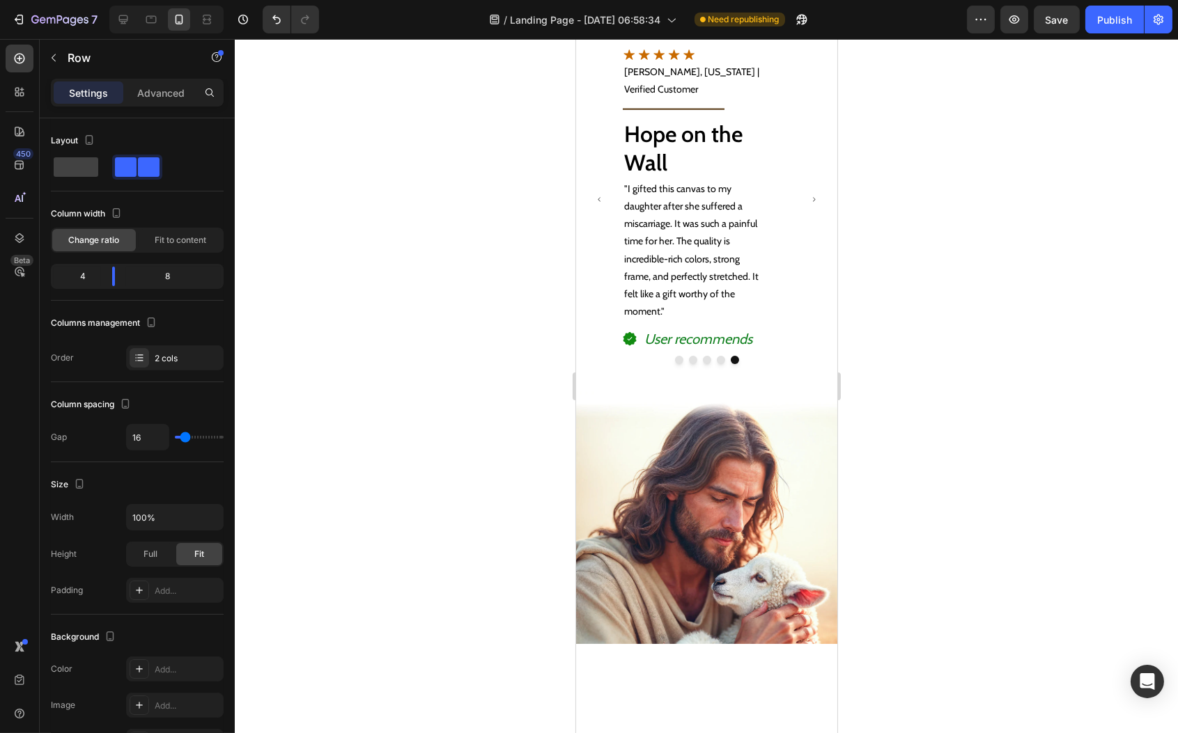
click at [164, 98] on p "Advanced" at bounding box center [160, 93] width 47 height 15
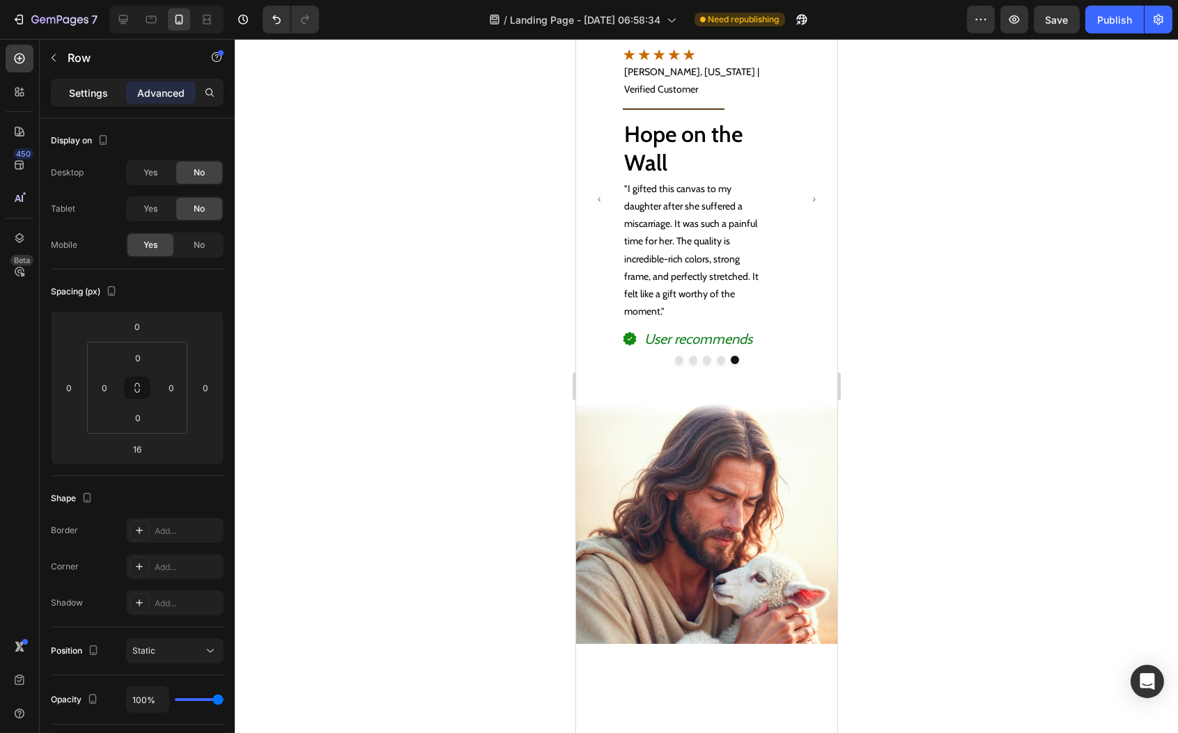
click at [100, 93] on p "Settings" at bounding box center [88, 93] width 39 height 15
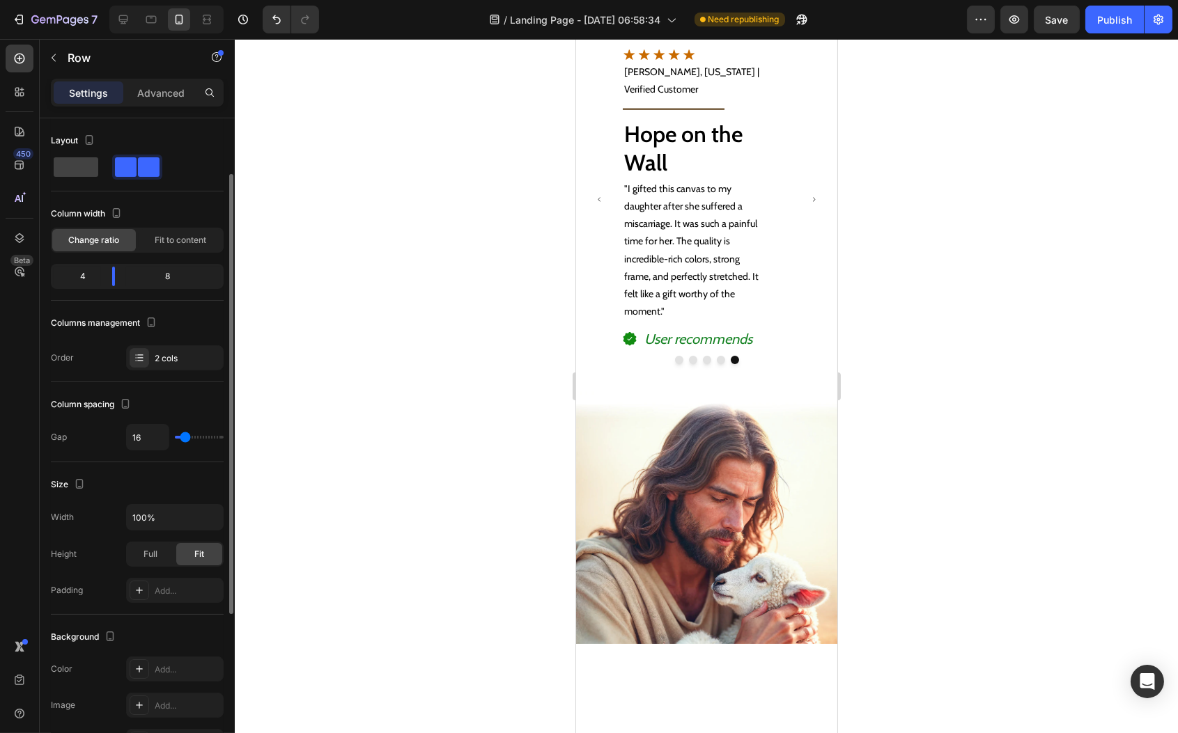
scroll to position [318, 0]
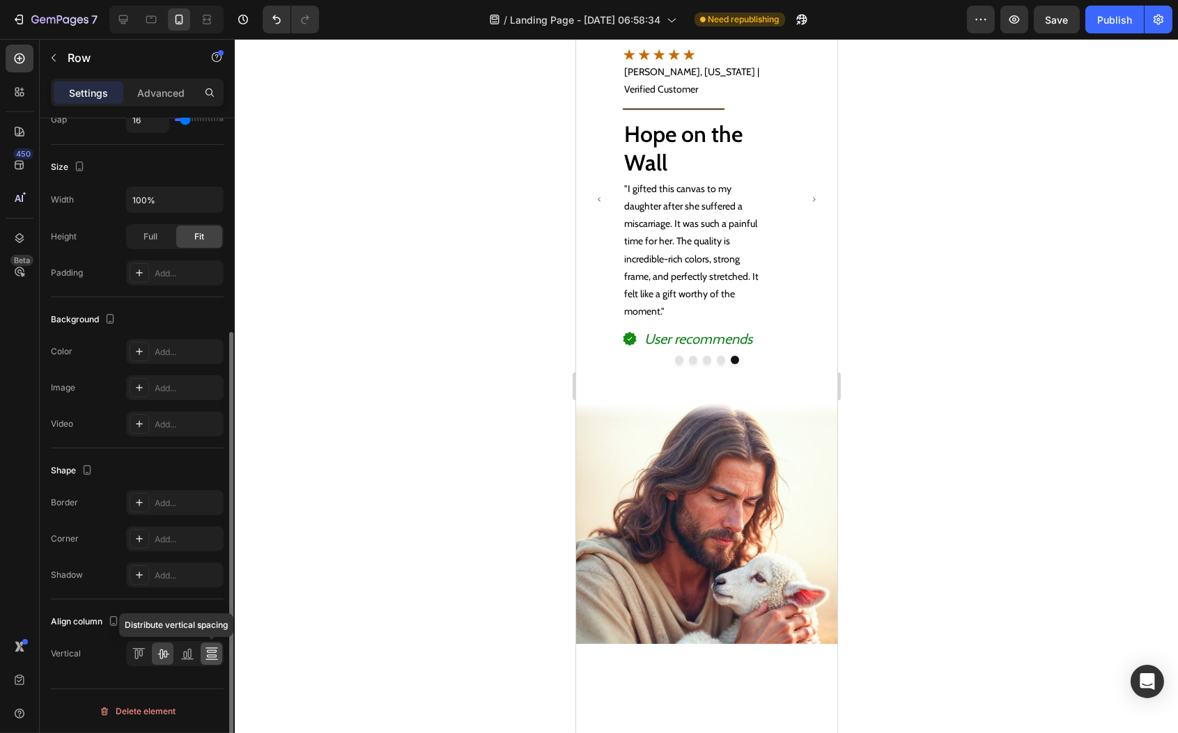
click at [215, 660] on icon at bounding box center [211, 660] width 13 height 1
click at [194, 655] on div at bounding box center [187, 654] width 22 height 22
click at [156, 654] on icon at bounding box center [163, 654] width 14 height 14
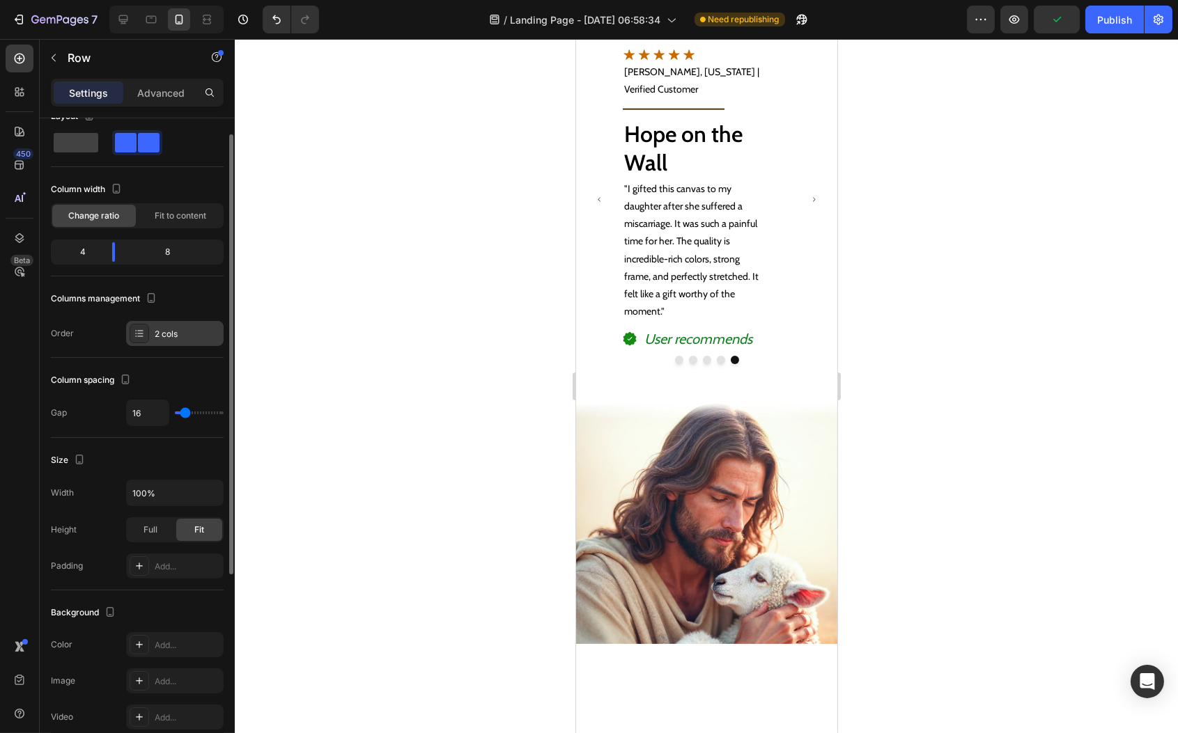
scroll to position [0, 0]
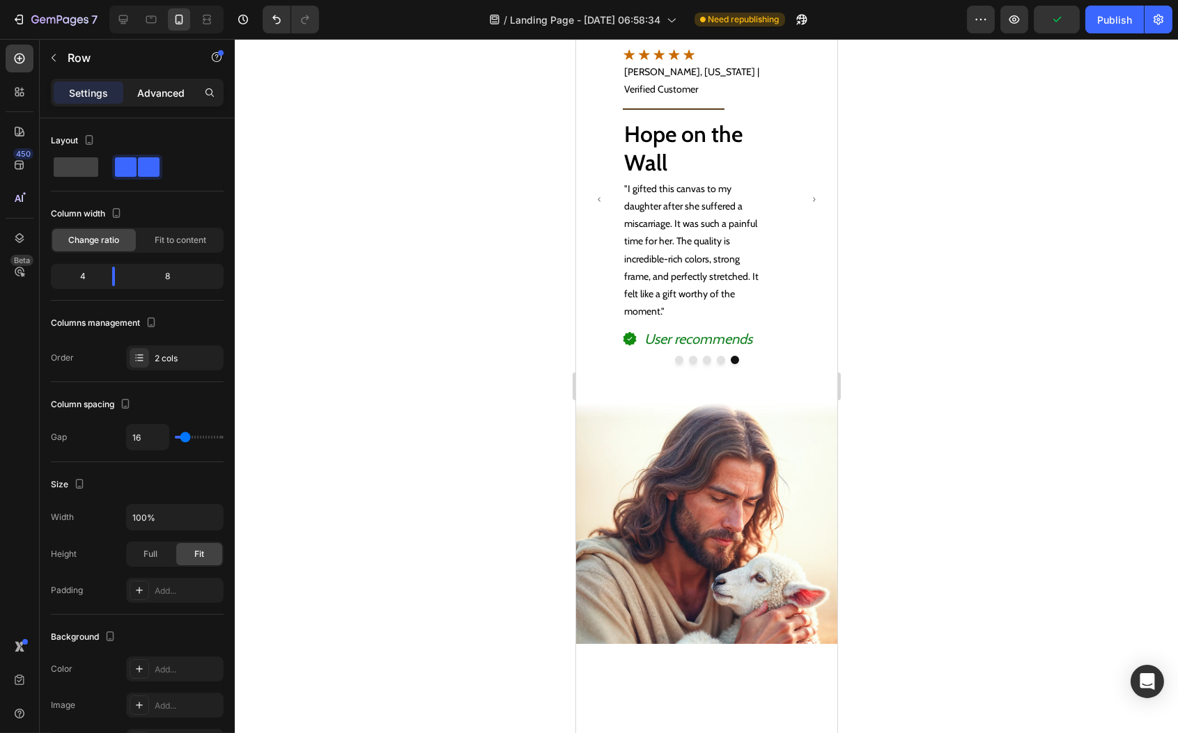
click at [153, 104] on div "Settings Advanced" at bounding box center [137, 93] width 173 height 28
click at [156, 93] on p "Advanced" at bounding box center [160, 93] width 47 height 15
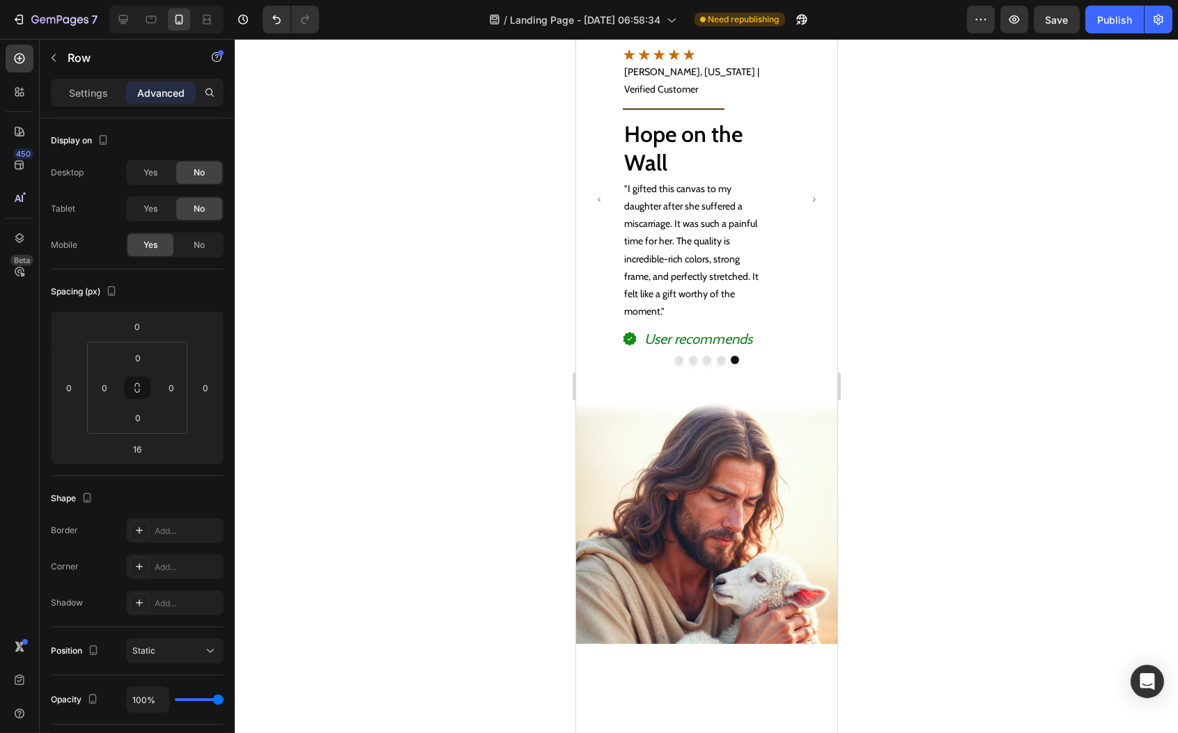
click at [107, 79] on div "Settings Advanced" at bounding box center [137, 99] width 195 height 40
click at [88, 88] on p "Settings" at bounding box center [88, 93] width 39 height 15
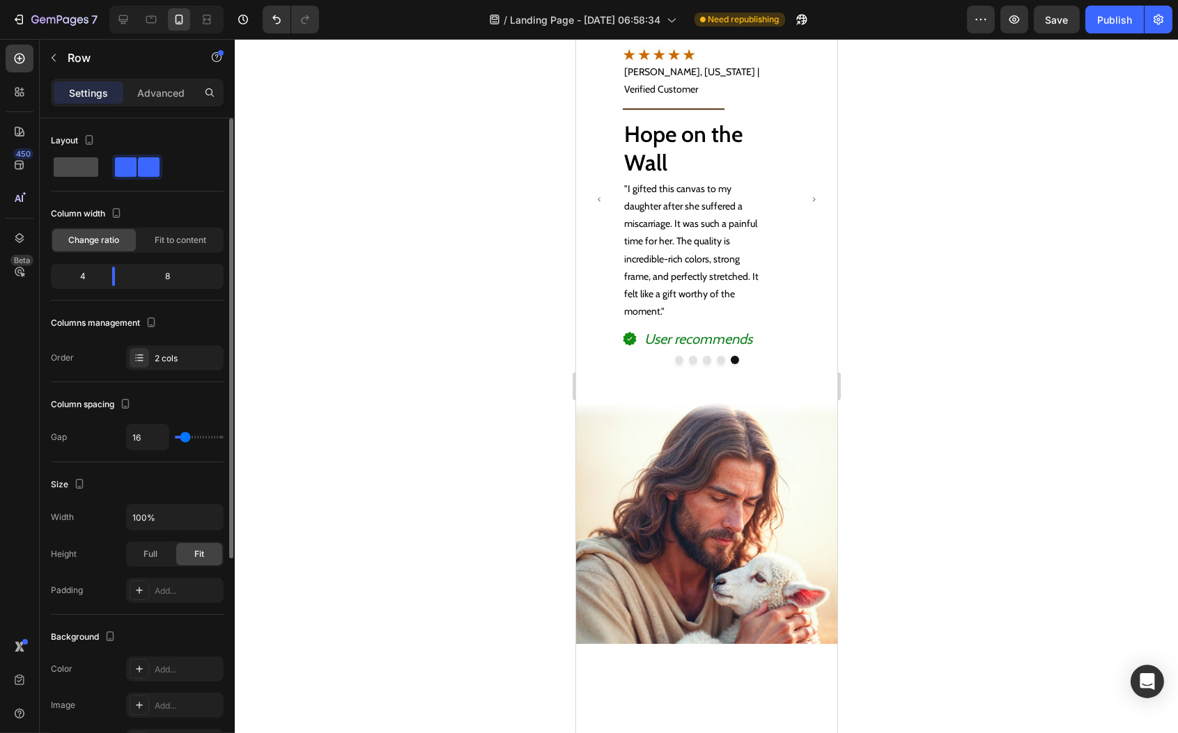
click at [88, 171] on span at bounding box center [76, 167] width 45 height 20
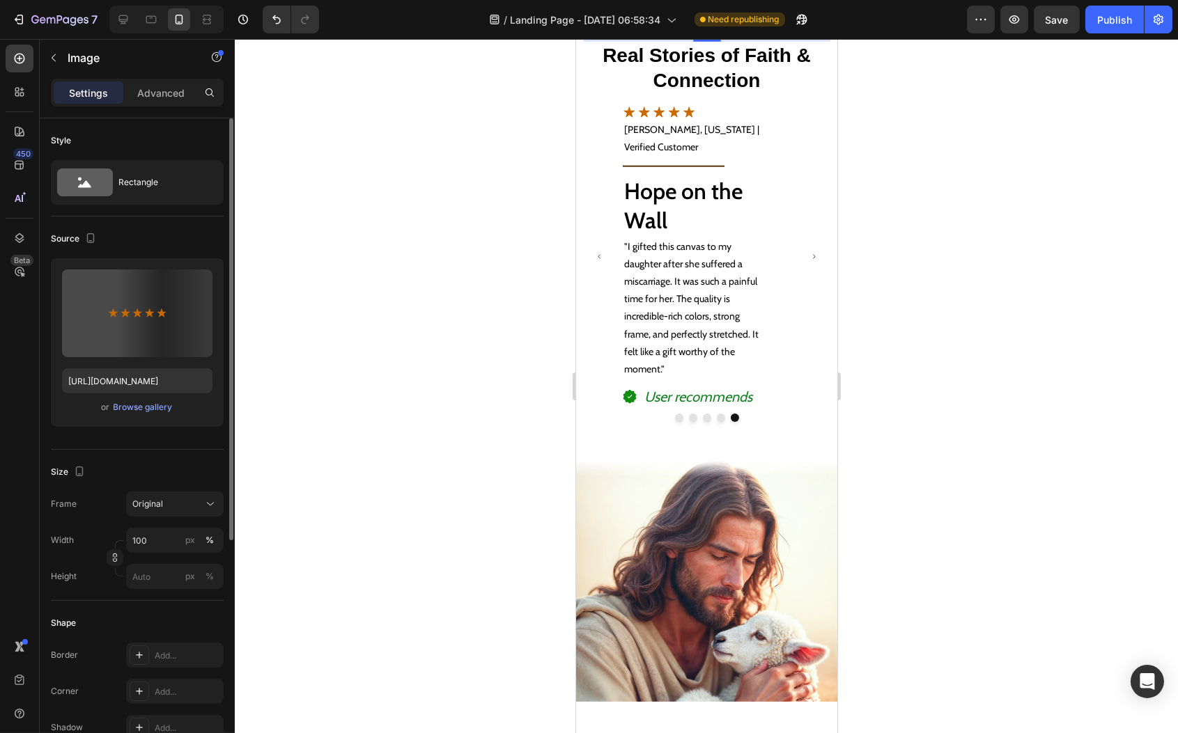
click at [160, 541] on input "100" at bounding box center [175, 540] width 98 height 25
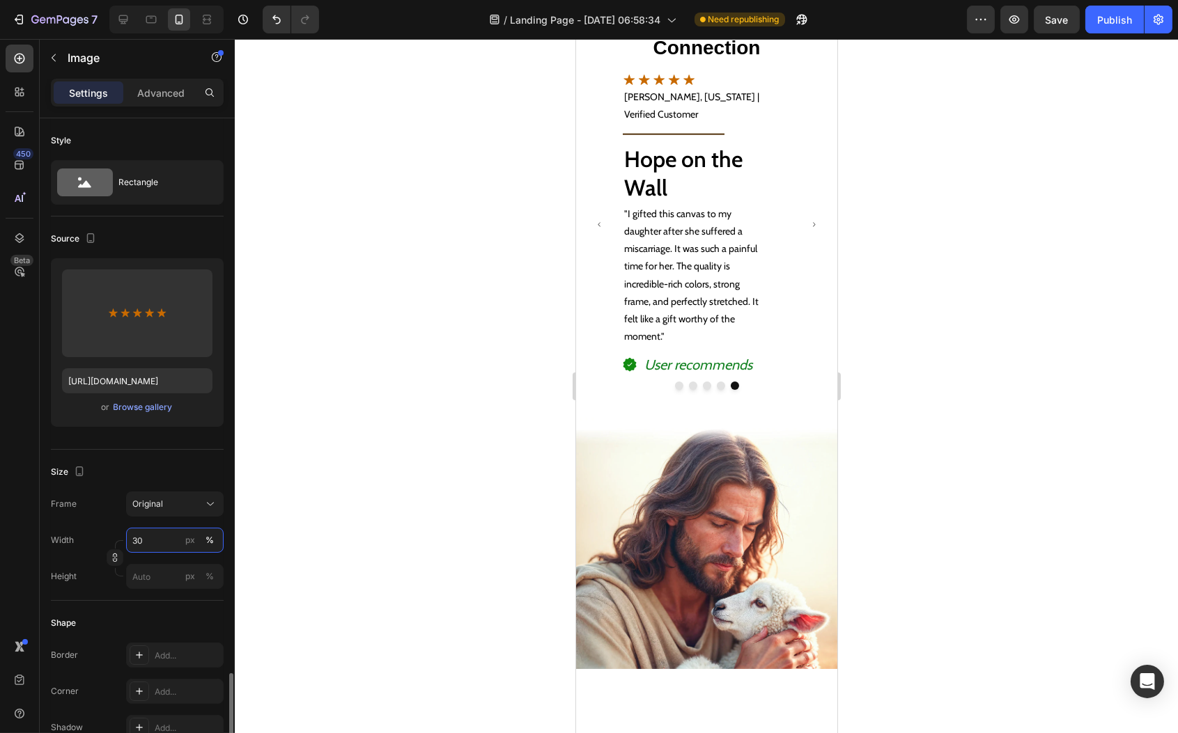
scroll to position [360, 0]
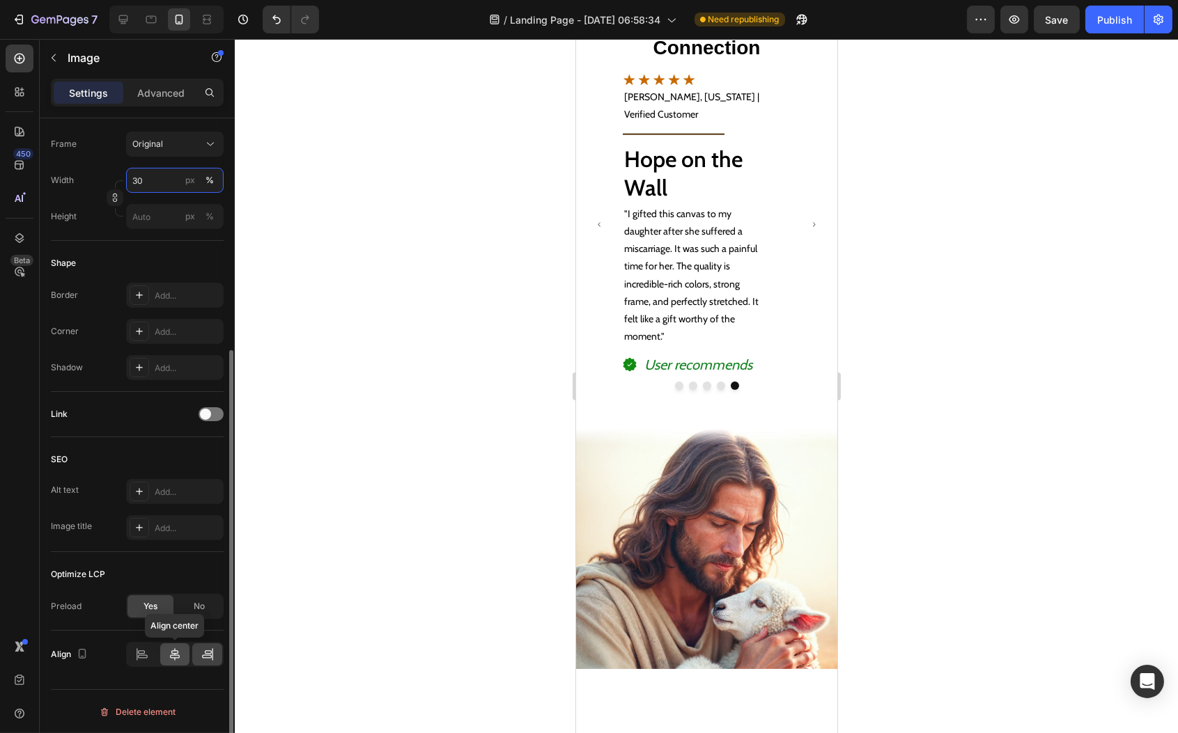
type input "30"
click at [176, 651] on icon at bounding box center [175, 654] width 10 height 13
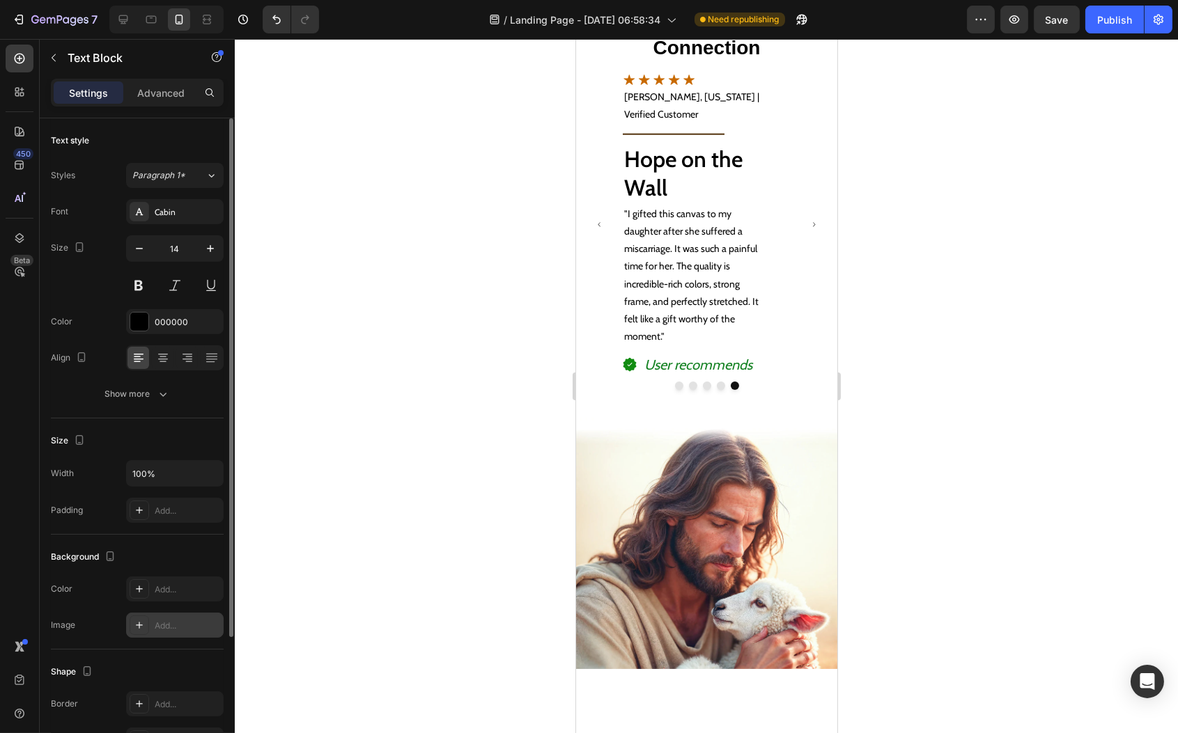
scroll to position [171, 0]
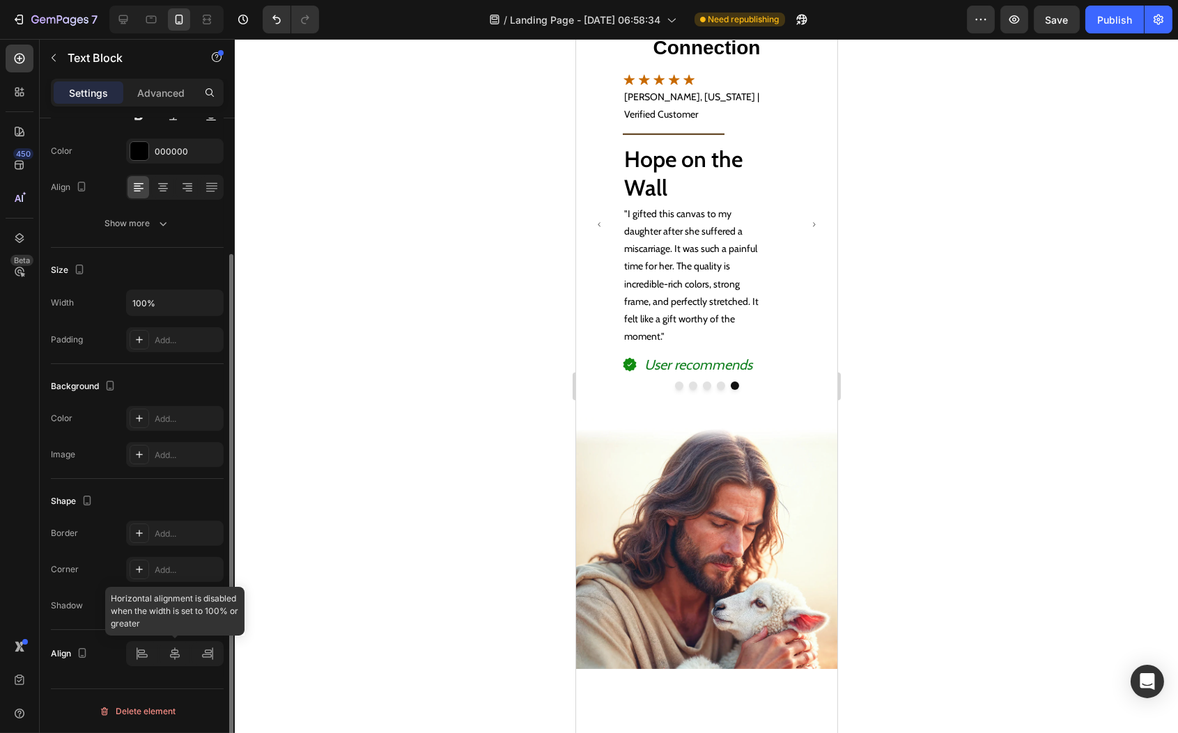
click at [171, 649] on div at bounding box center [175, 654] width 98 height 25
click at [176, 656] on div at bounding box center [175, 654] width 98 height 25
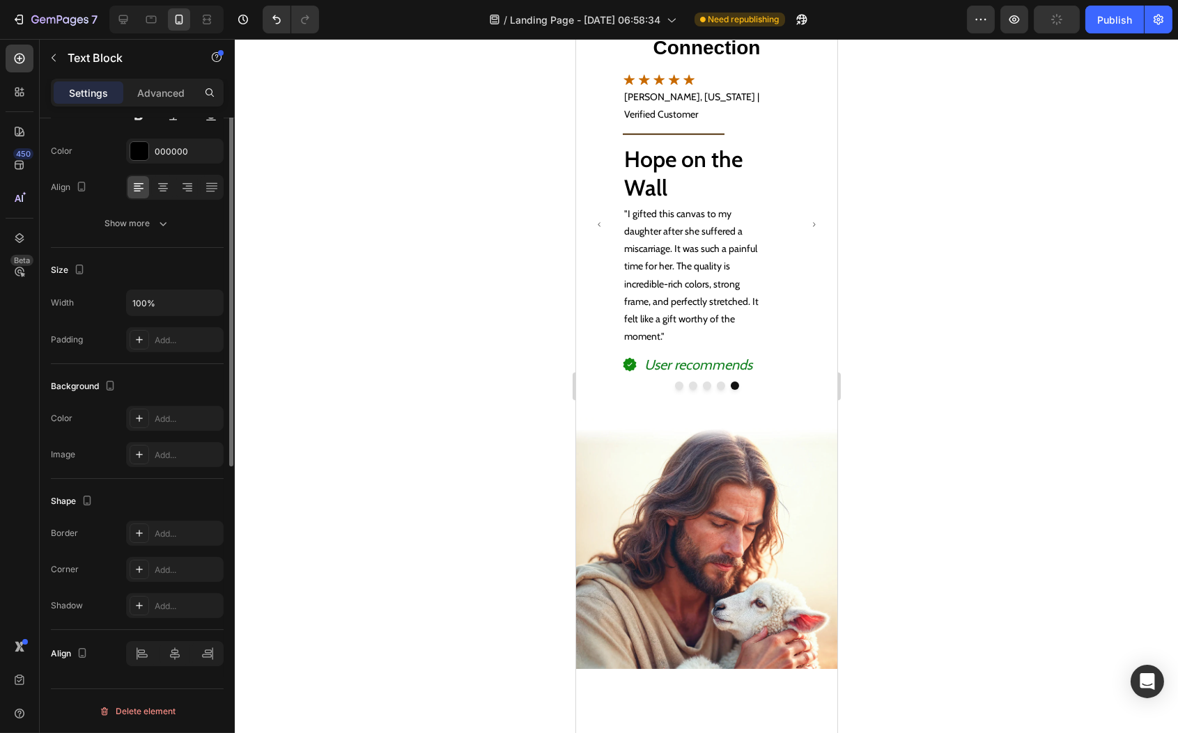
scroll to position [0, 0]
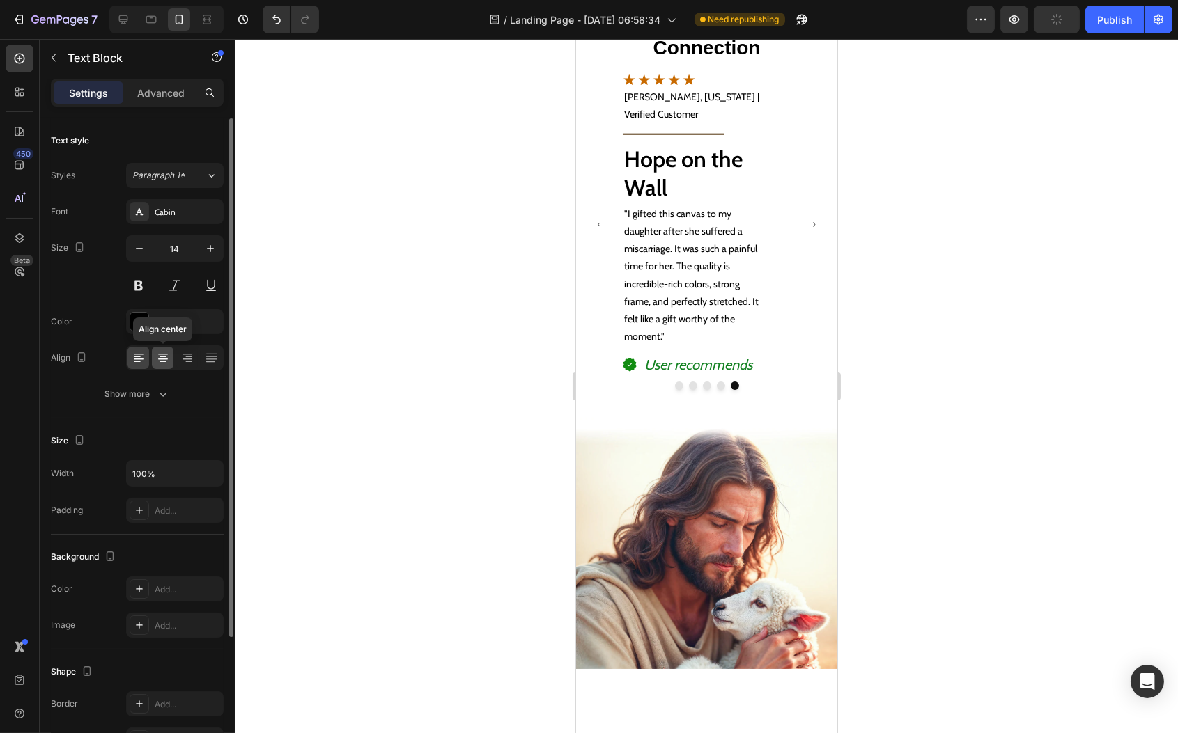
click at [166, 359] on icon at bounding box center [163, 358] width 14 height 14
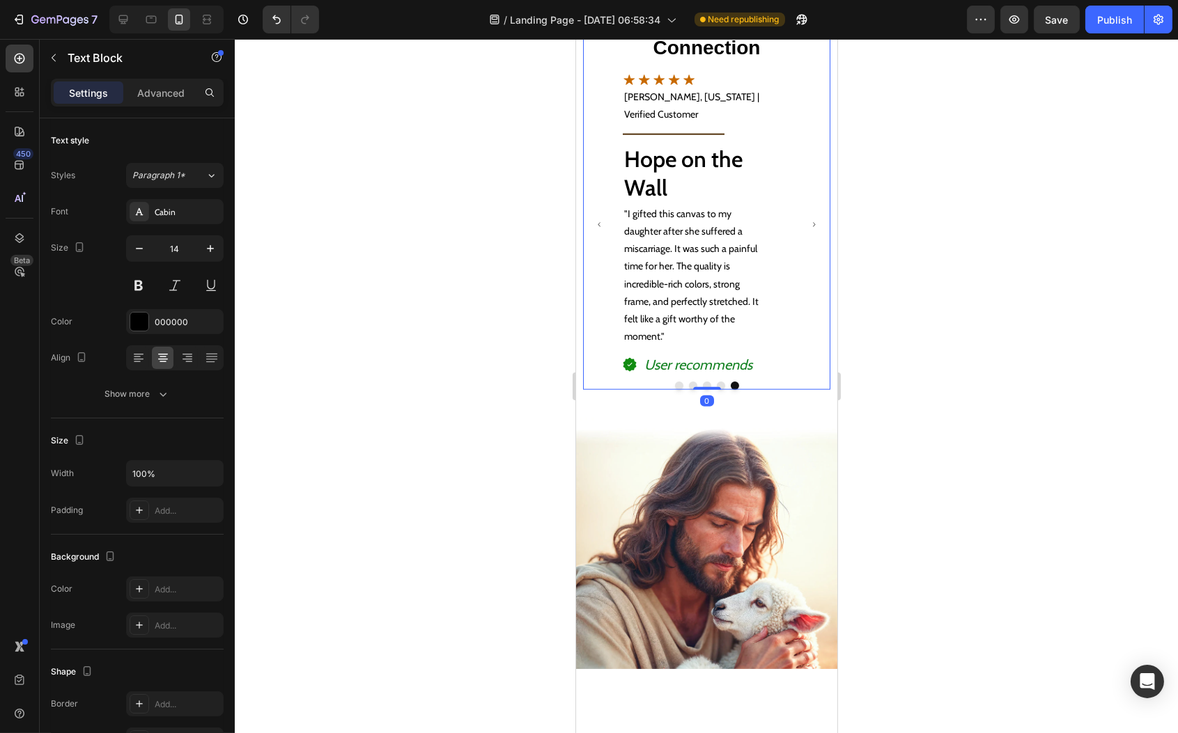
click at [739, 185] on div "Image Image Loved by 50,000 + Customers Text Block Row Image Loved by 50,000 + …" at bounding box center [705, 160] width 247 height 460
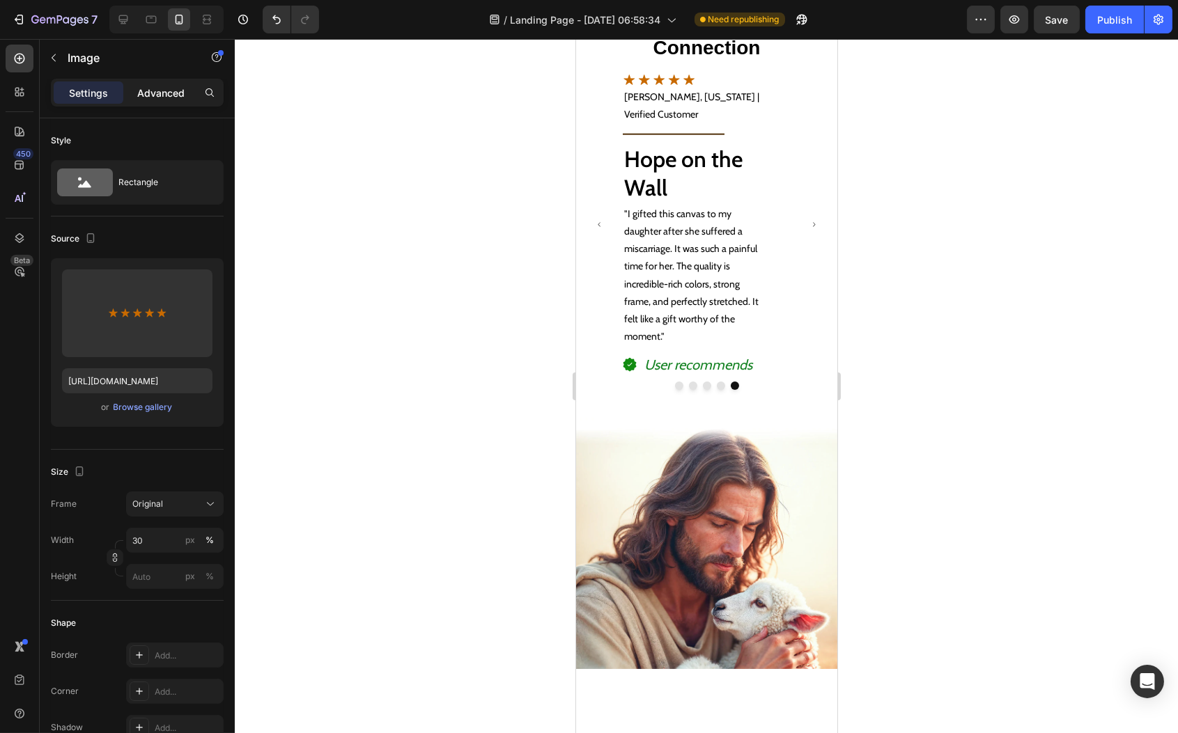
click at [180, 90] on p "Advanced" at bounding box center [160, 93] width 47 height 15
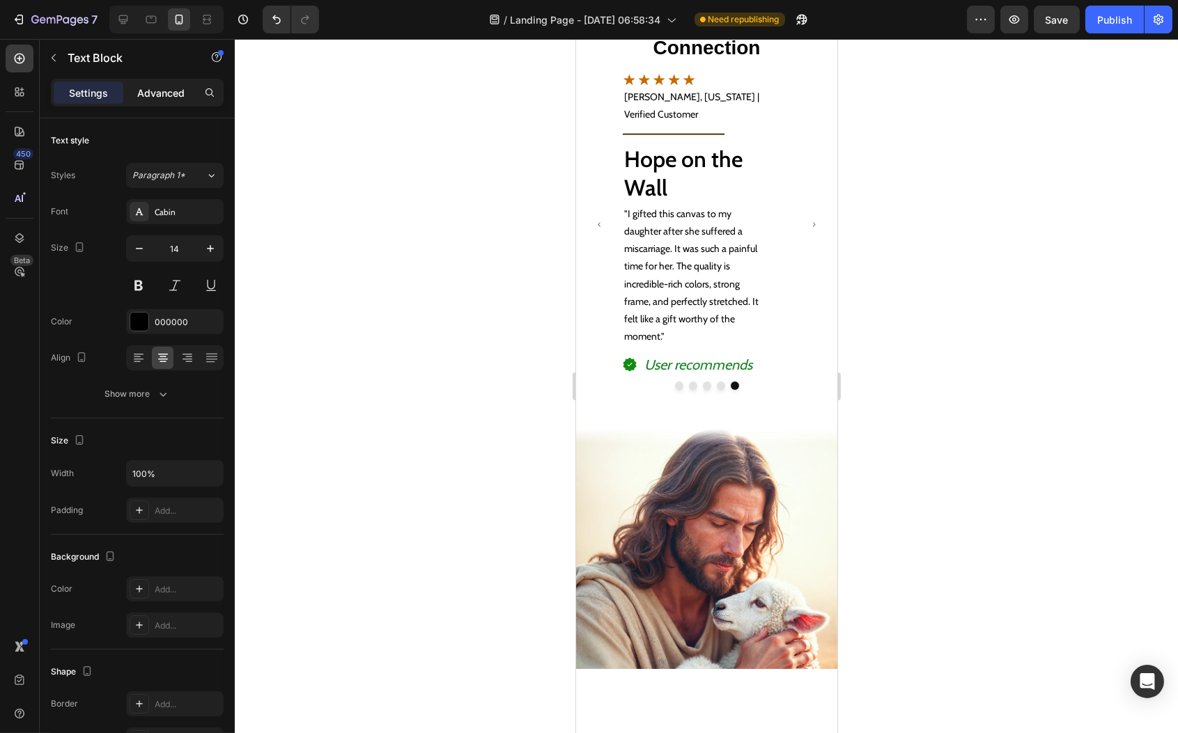
click at [160, 95] on p "Advanced" at bounding box center [160, 93] width 47 height 15
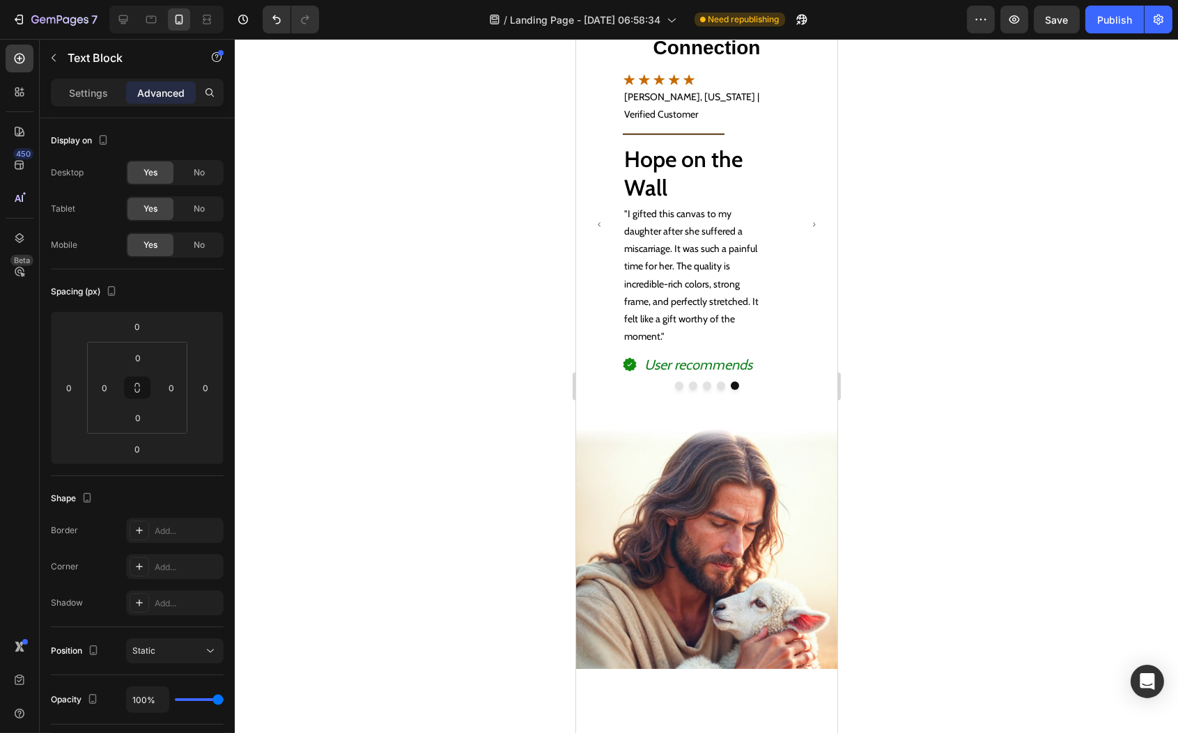
click at [91, 95] on p "Settings" at bounding box center [88, 93] width 39 height 15
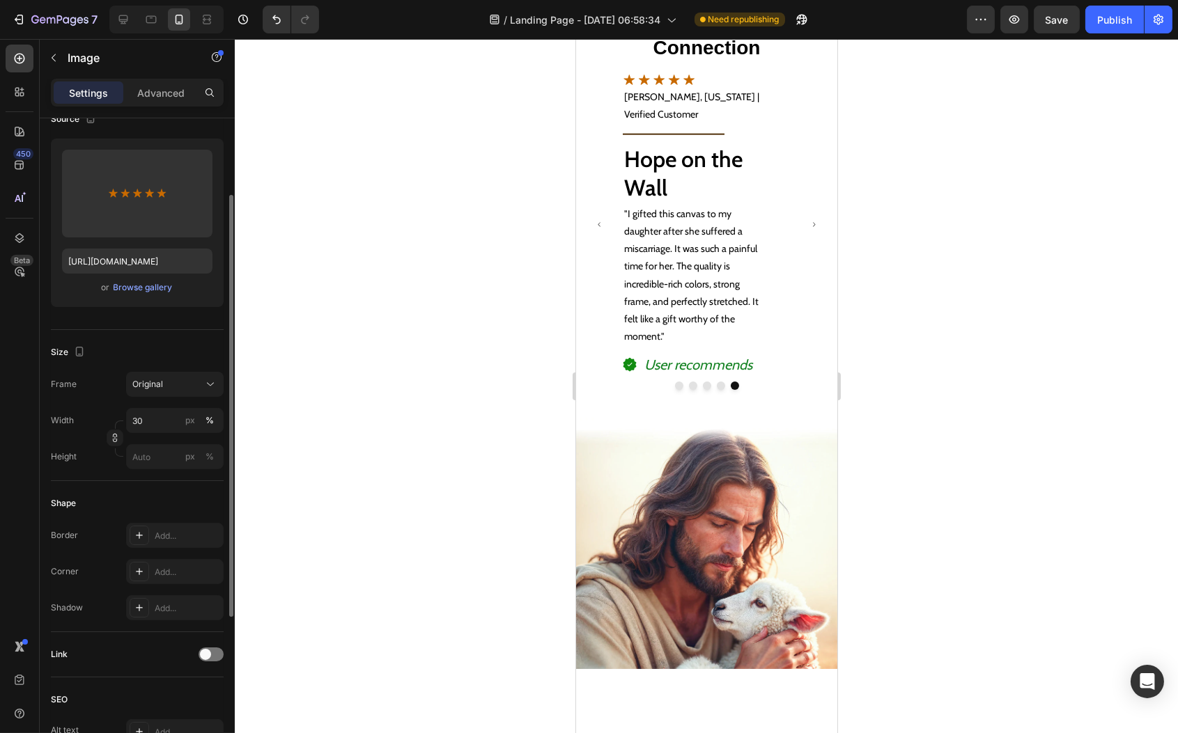
scroll to position [360, 0]
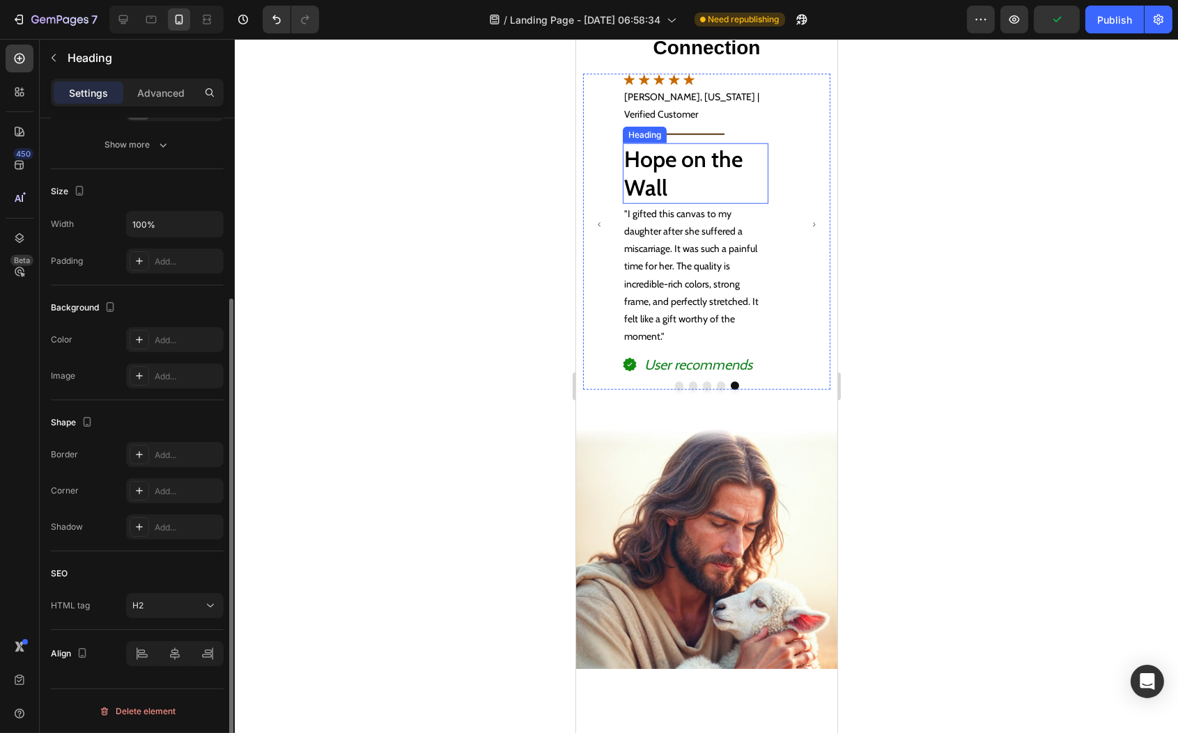
click at [711, 204] on h2 "Hope on the Wall" at bounding box center [695, 173] width 146 height 61
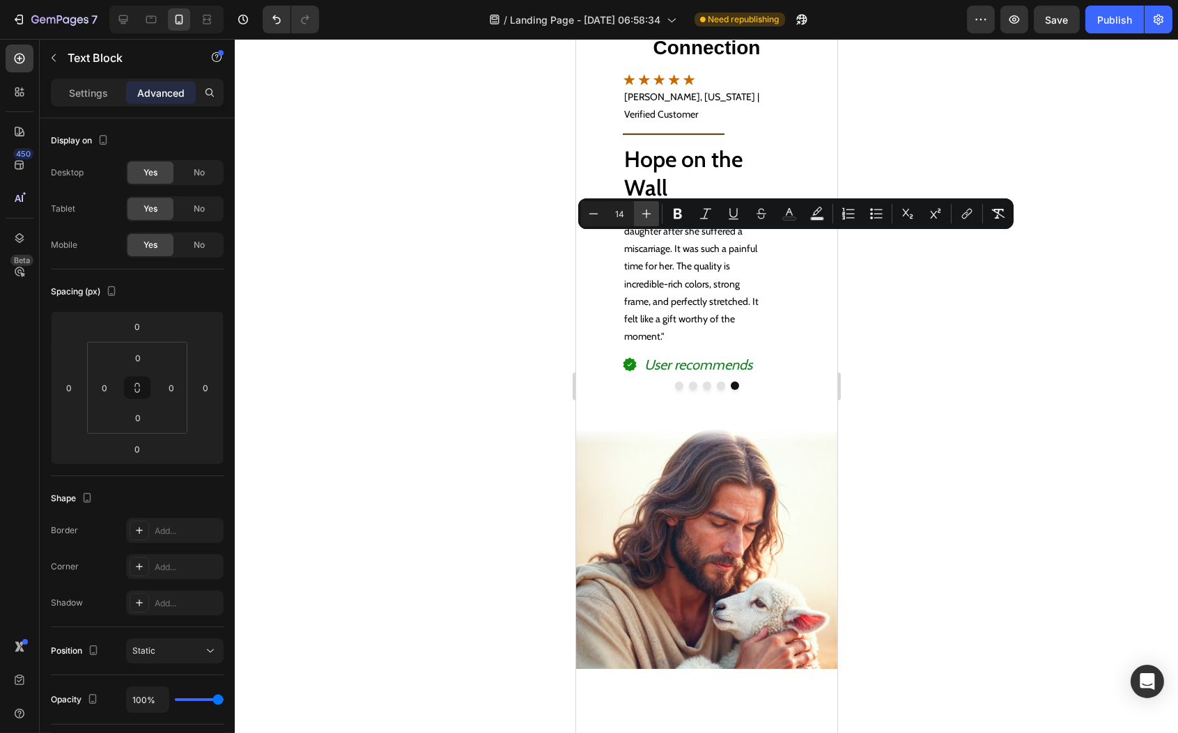
click at [672, 215] on icon "Editor contextual toolbar" at bounding box center [678, 214] width 14 height 14
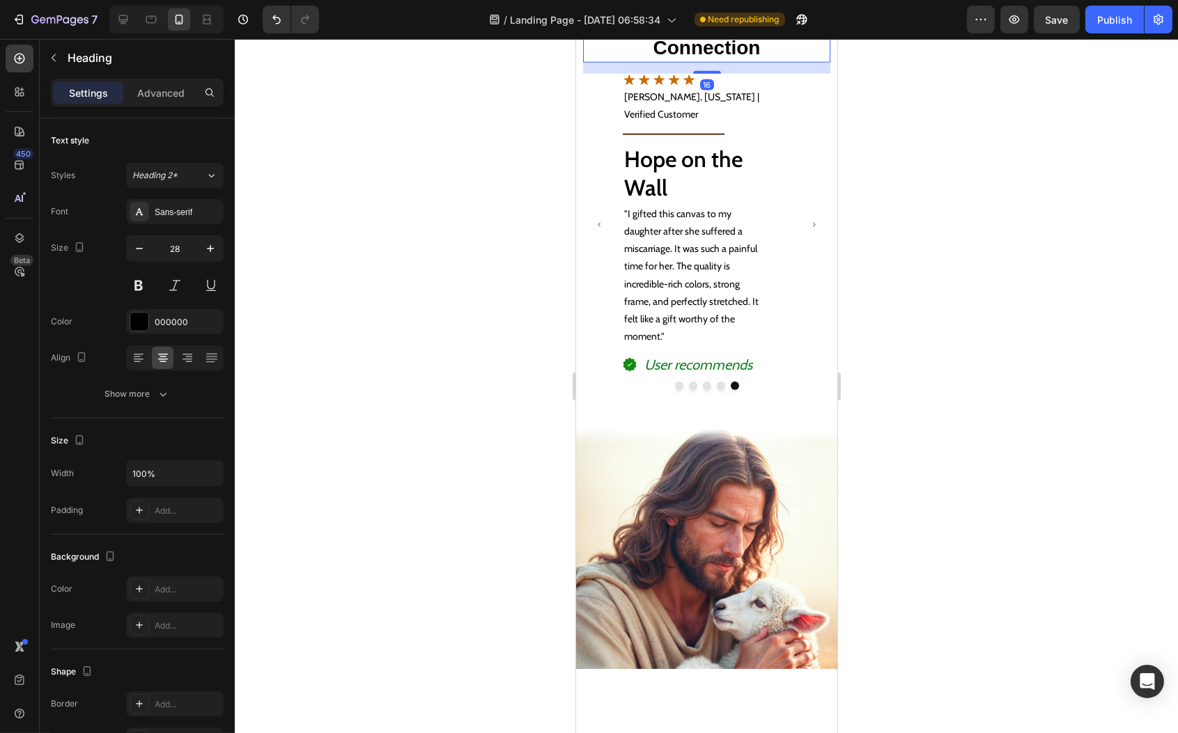
click at [604, 63] on h2 "Real Stories of Faith & Connection" at bounding box center [705, 36] width 247 height 54
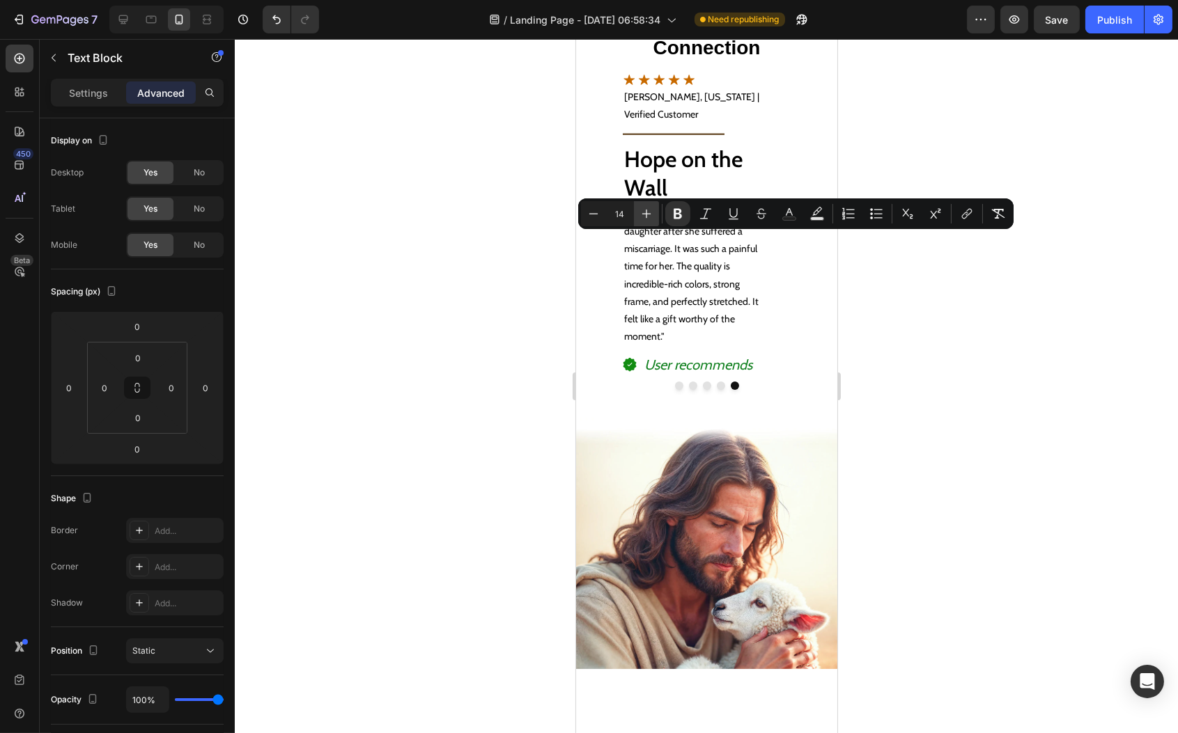
click at [645, 215] on icon "Editor contextual toolbar" at bounding box center [646, 214] width 14 height 14
type input "16"
click at [694, 176] on div "Image Image Loved by 50,000 + Customers Text Block Row Image Loved by 50,000+ C…" at bounding box center [705, 160] width 261 height 505
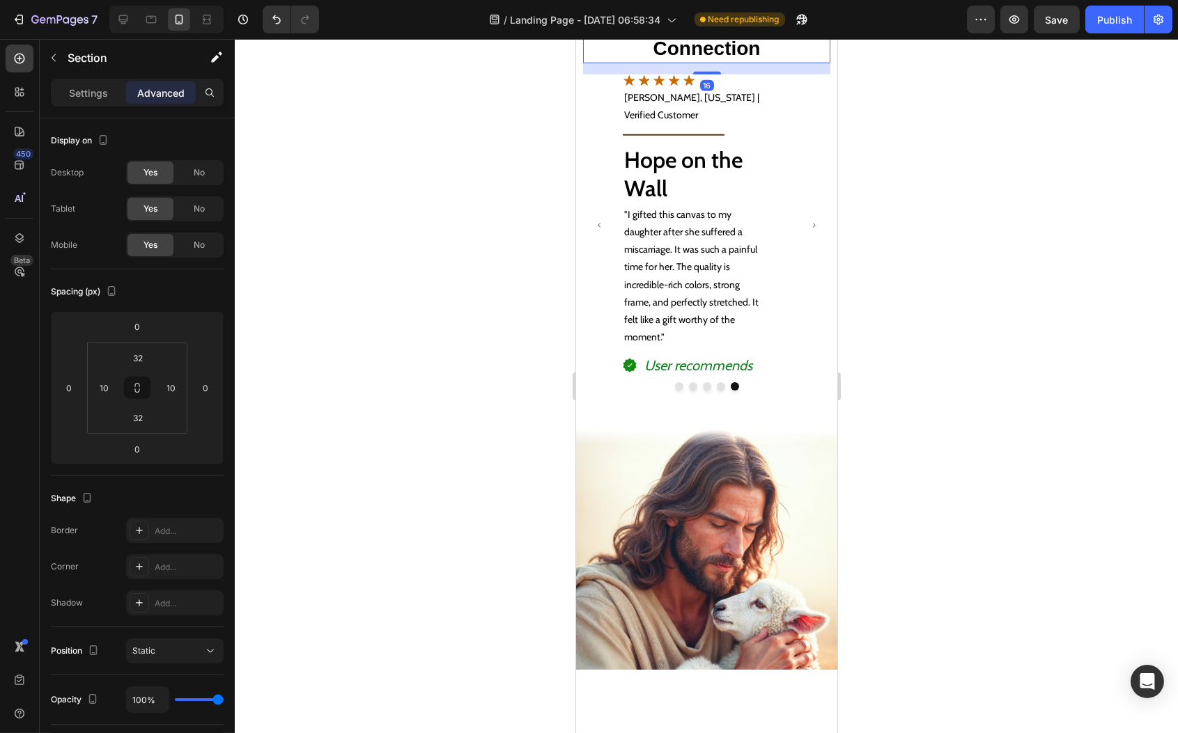
click at [705, 63] on h2 "Real Stories of Faith & Connection" at bounding box center [705, 37] width 247 height 54
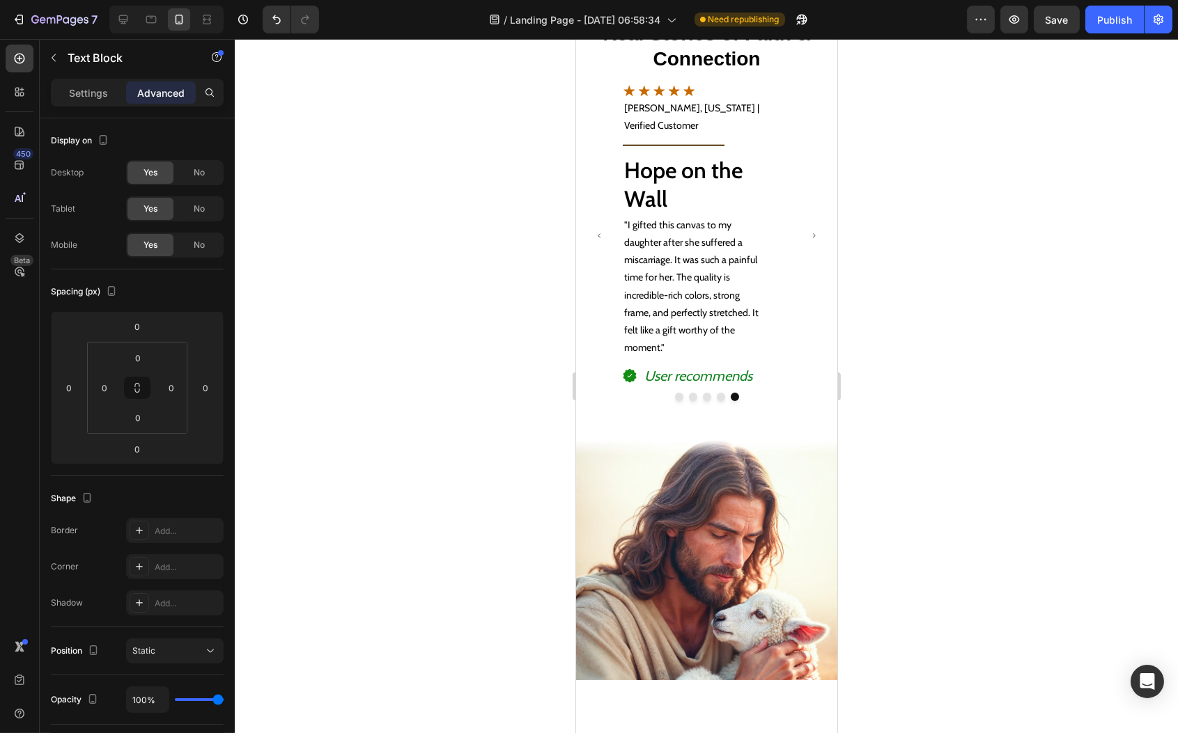
drag, startPoint x: 696, startPoint y: 251, endPoint x: 698, endPoint y: 262, distance: 10.7
click at [698, 9] on div at bounding box center [706, 7] width 28 height 4
type input "15"
click at [679, 215] on h2 "Hope on the Wall" at bounding box center [695, 185] width 146 height 61
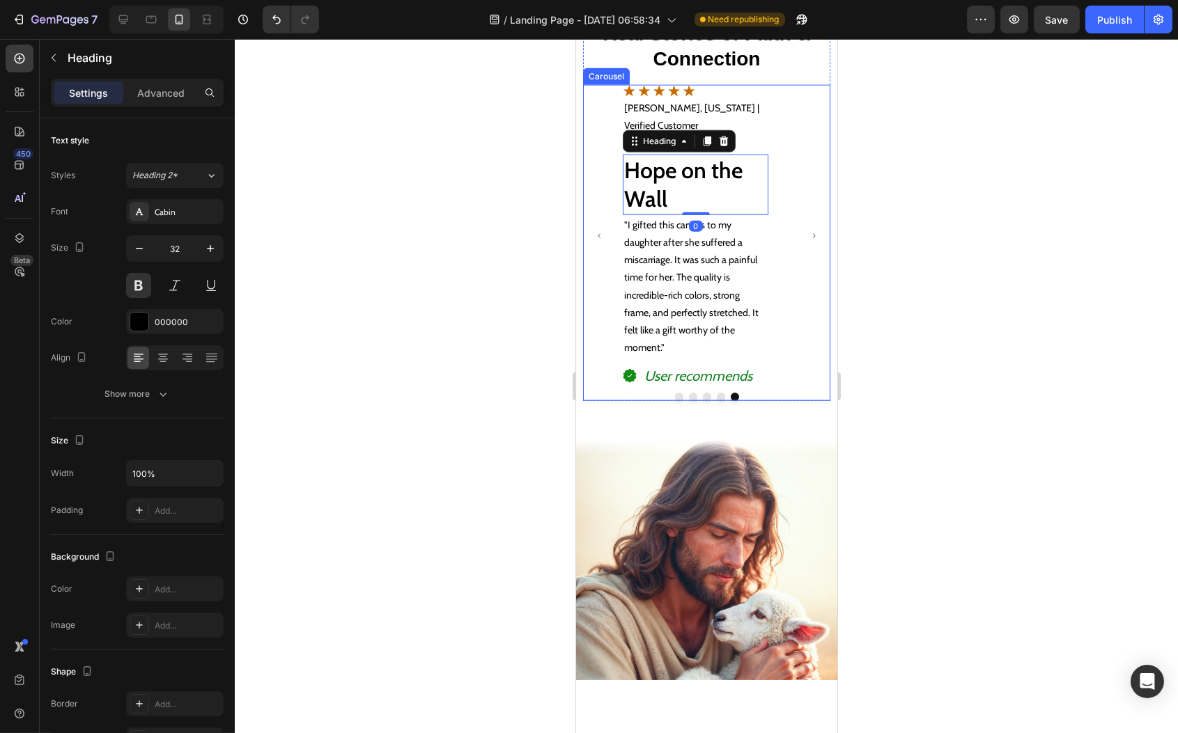
click at [799, 250] on button "Carousel Next Arrow" at bounding box center [813, 236] width 29 height 29
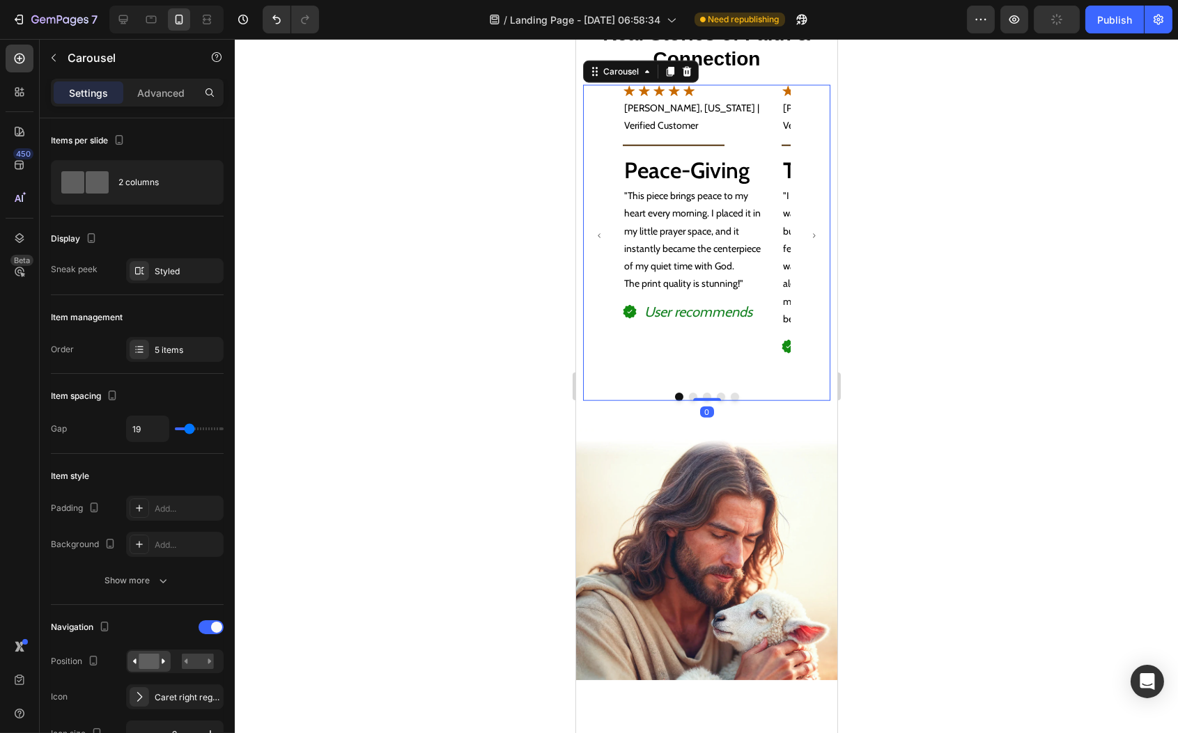
click at [799, 250] on button "Carousel Next Arrow" at bounding box center [813, 236] width 29 height 29
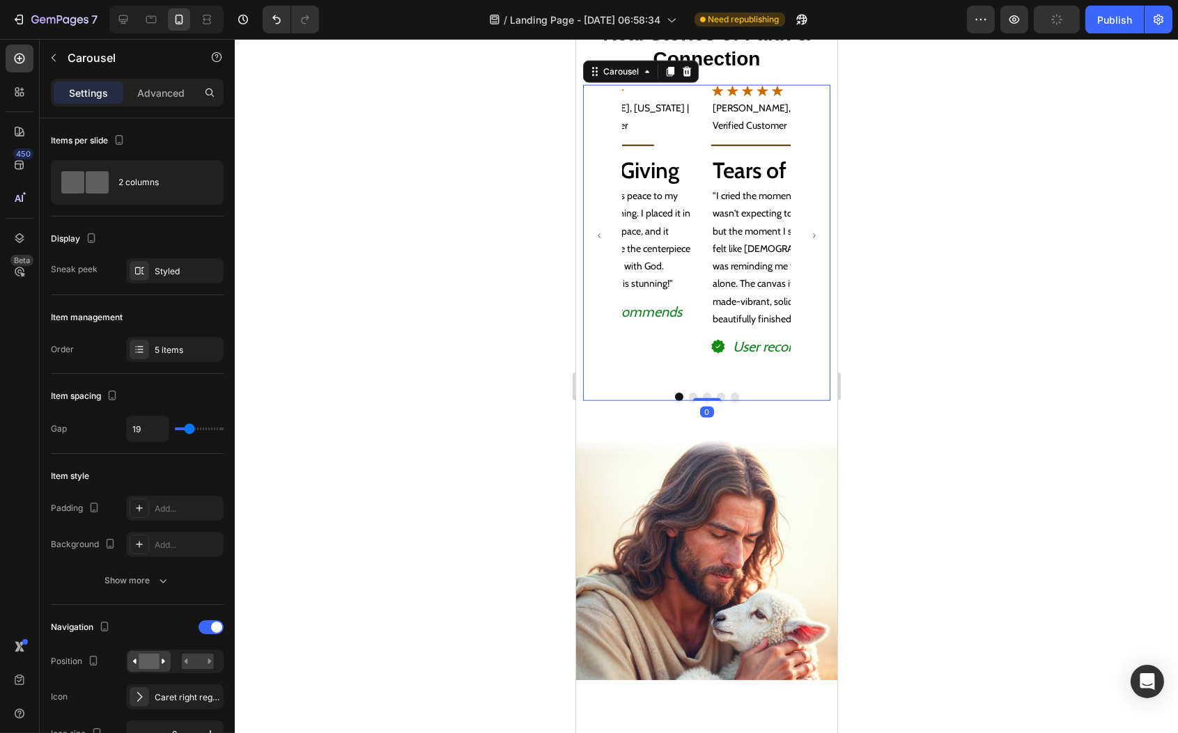
click at [799, 250] on button "Carousel Next Arrow" at bounding box center [813, 236] width 29 height 29
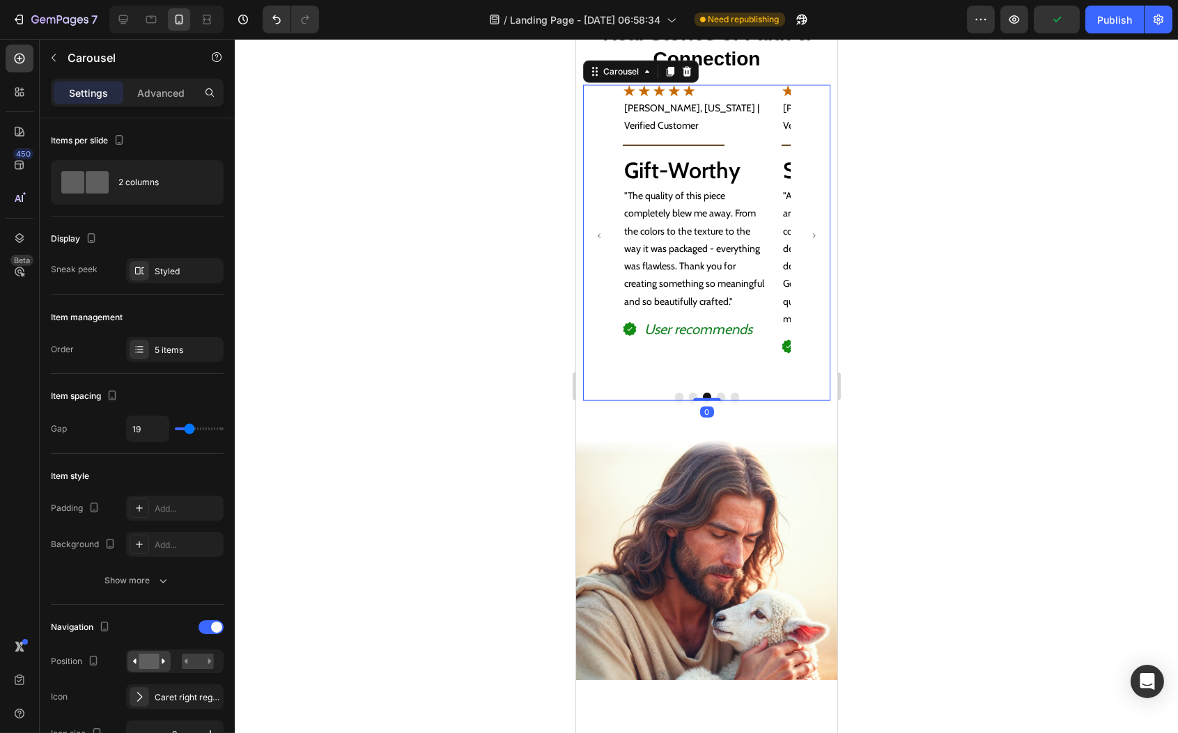
click at [799, 250] on button "Carousel Next Arrow" at bounding box center [813, 236] width 29 height 29
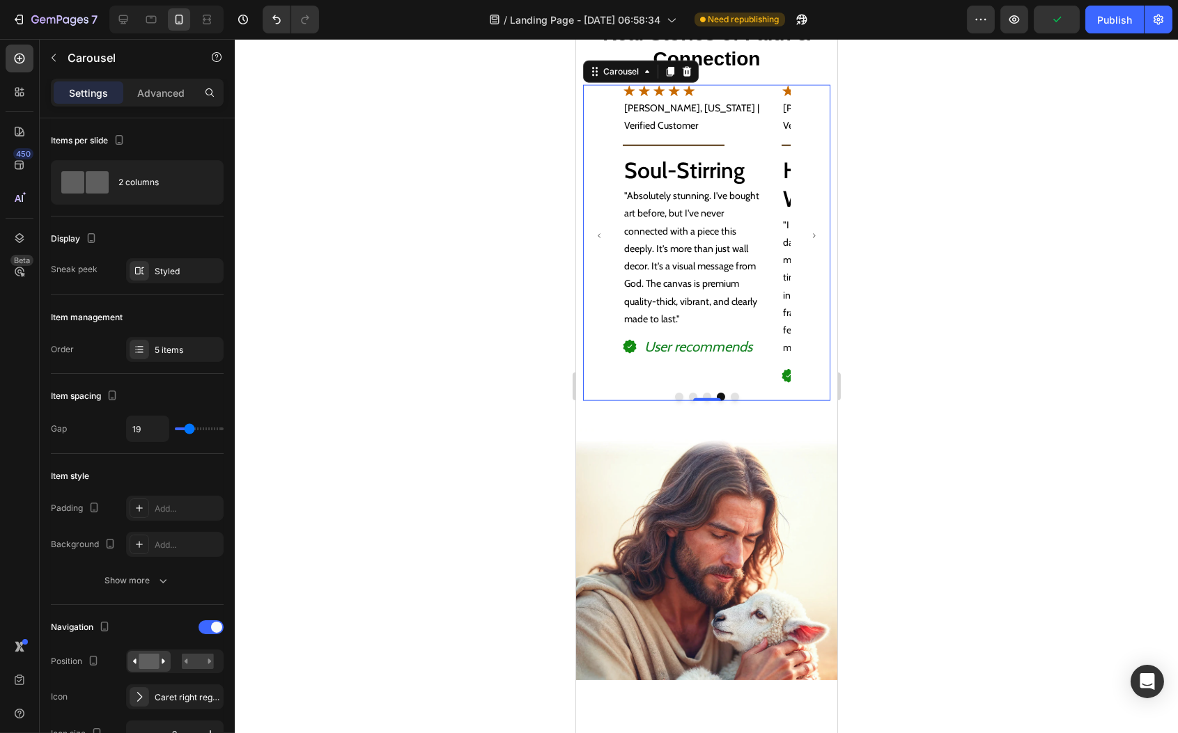
click at [799, 250] on button "Carousel Next Arrow" at bounding box center [813, 236] width 29 height 29
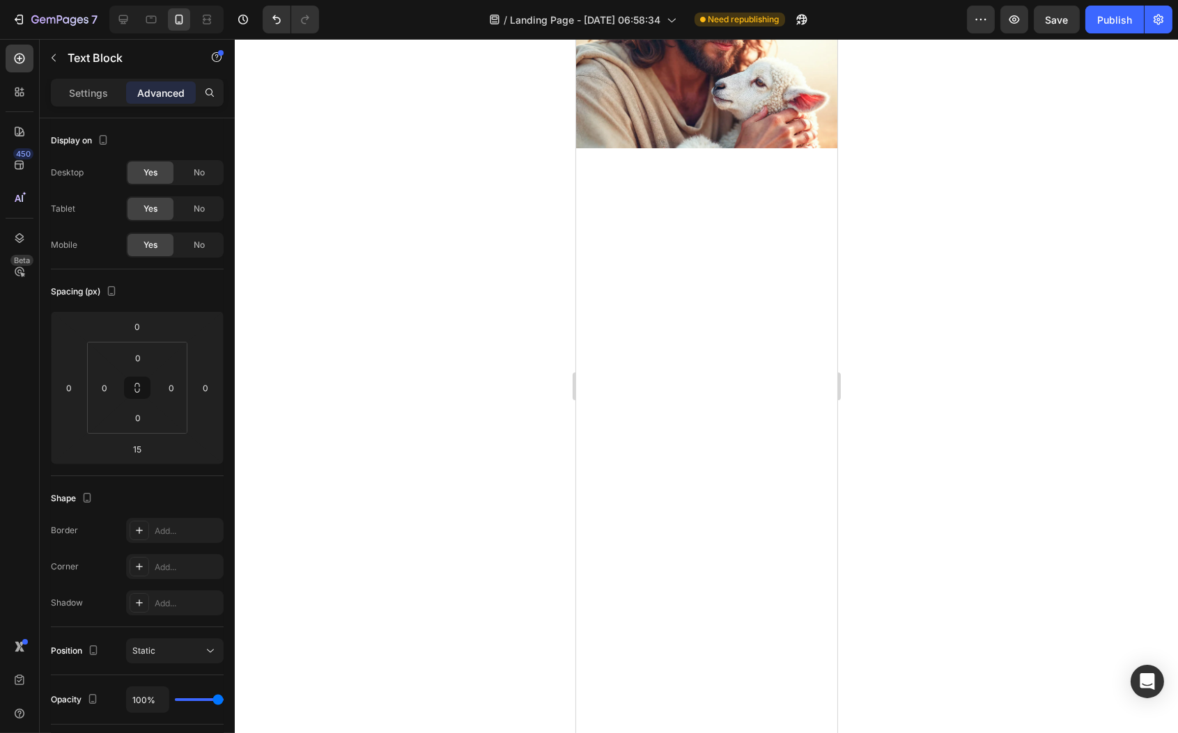
scroll to position [3634, 0]
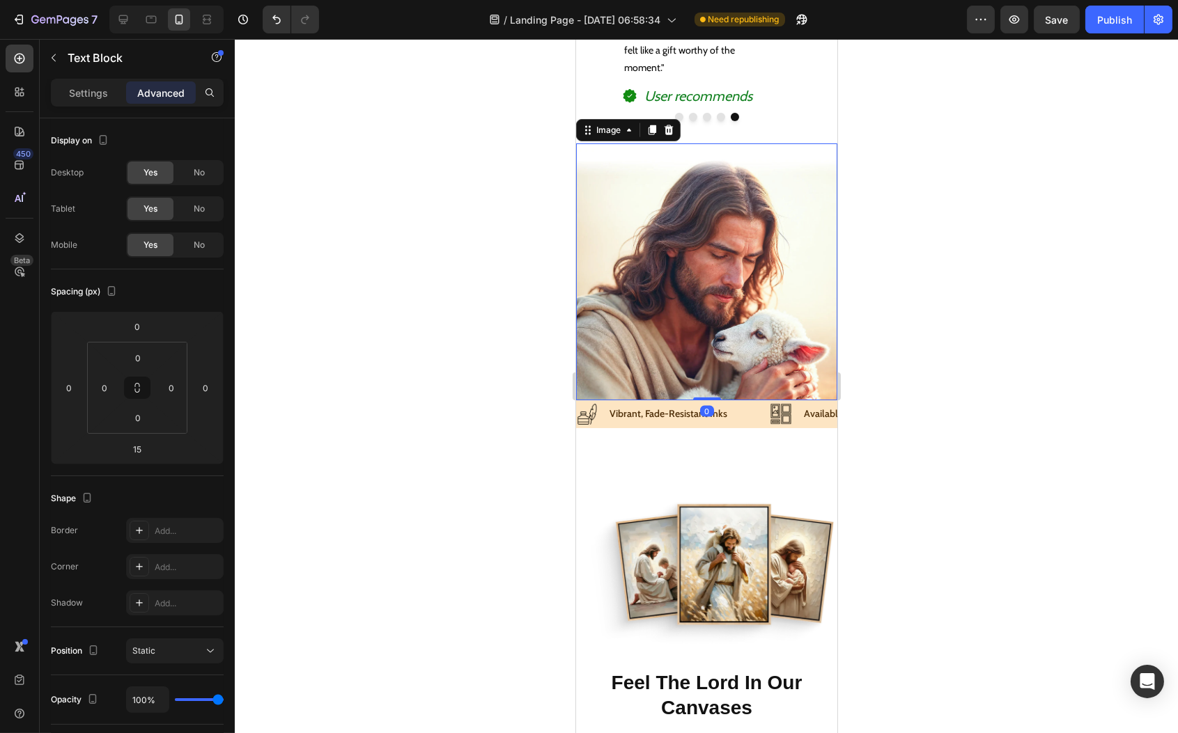
click at [724, 351] on img at bounding box center [705, 272] width 261 height 258
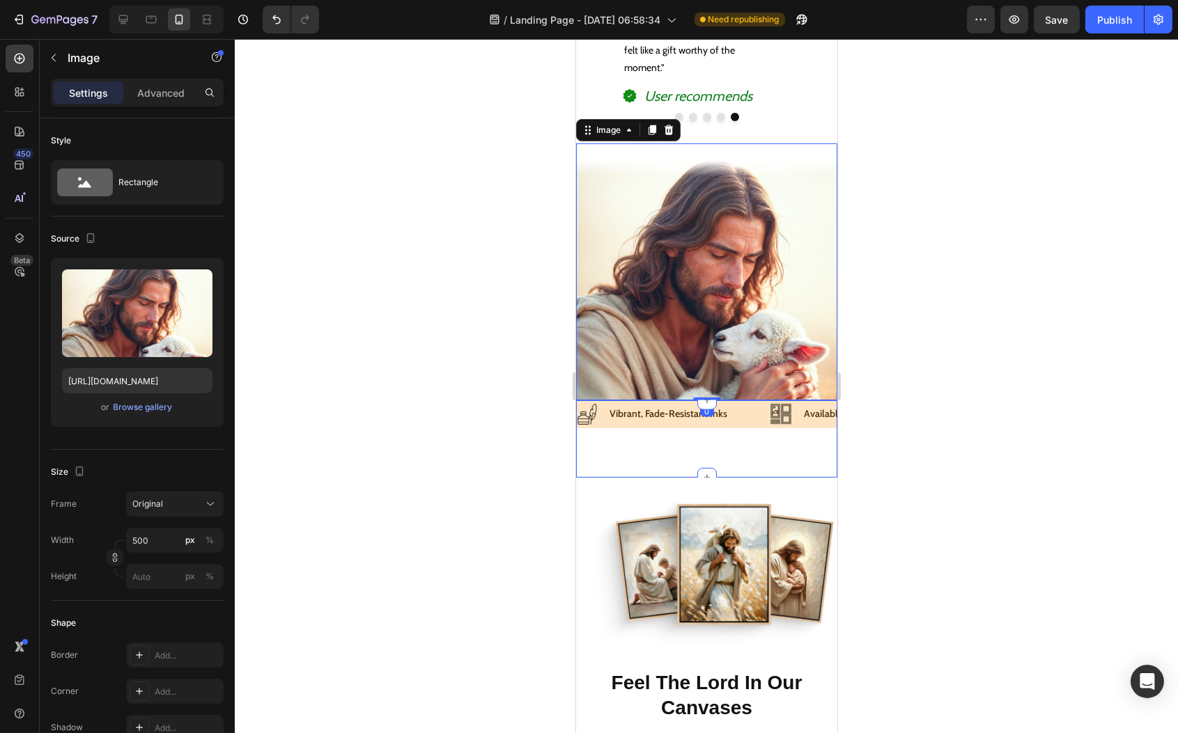
click at [744, 404] on div "Image Vibrant, Fade-Resistant Inks Text Block Row" at bounding box center [673, 414] width 194 height 21
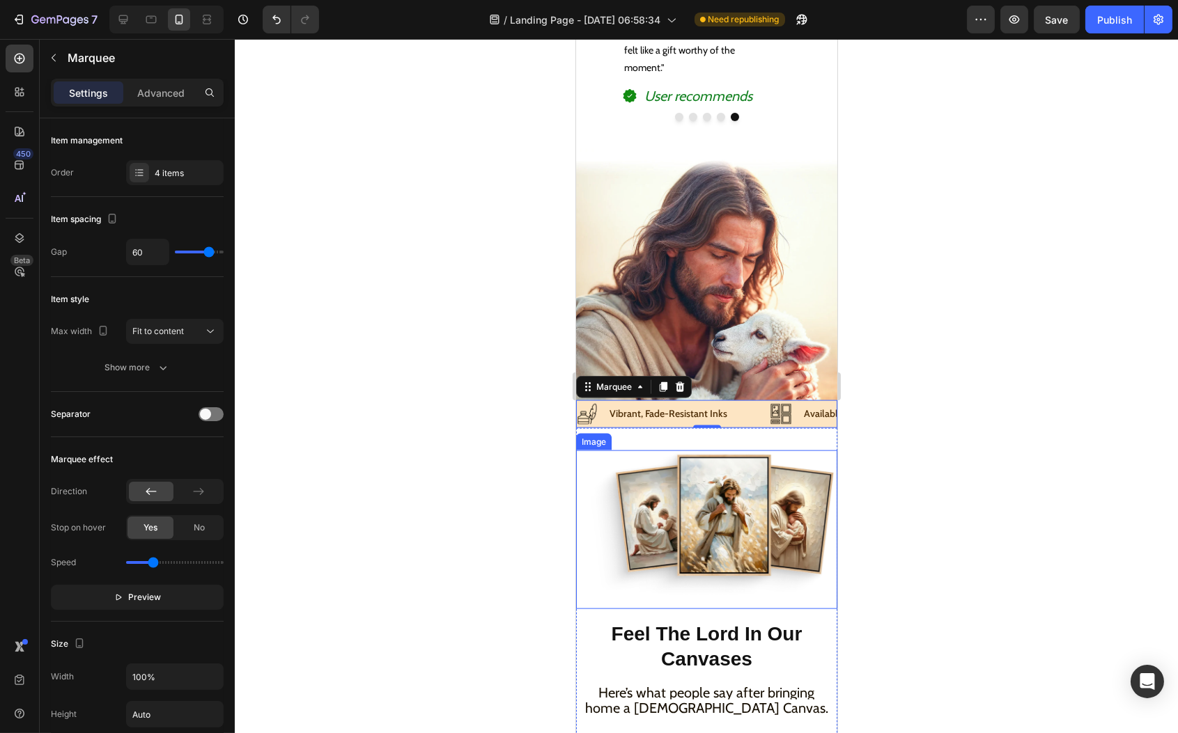
scroll to position [3948, 0]
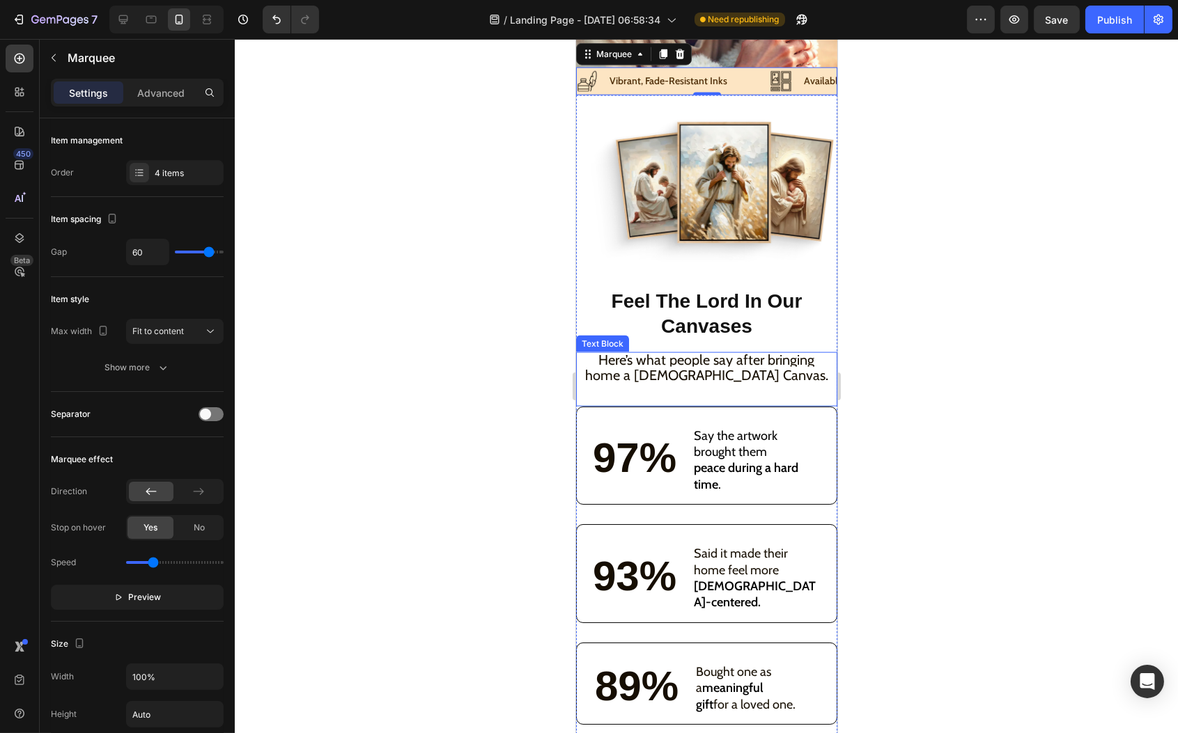
click at [673, 352] on span "Here’s what people say after bringing home a [DEMOGRAPHIC_DATA] Canvas." at bounding box center [705, 368] width 243 height 32
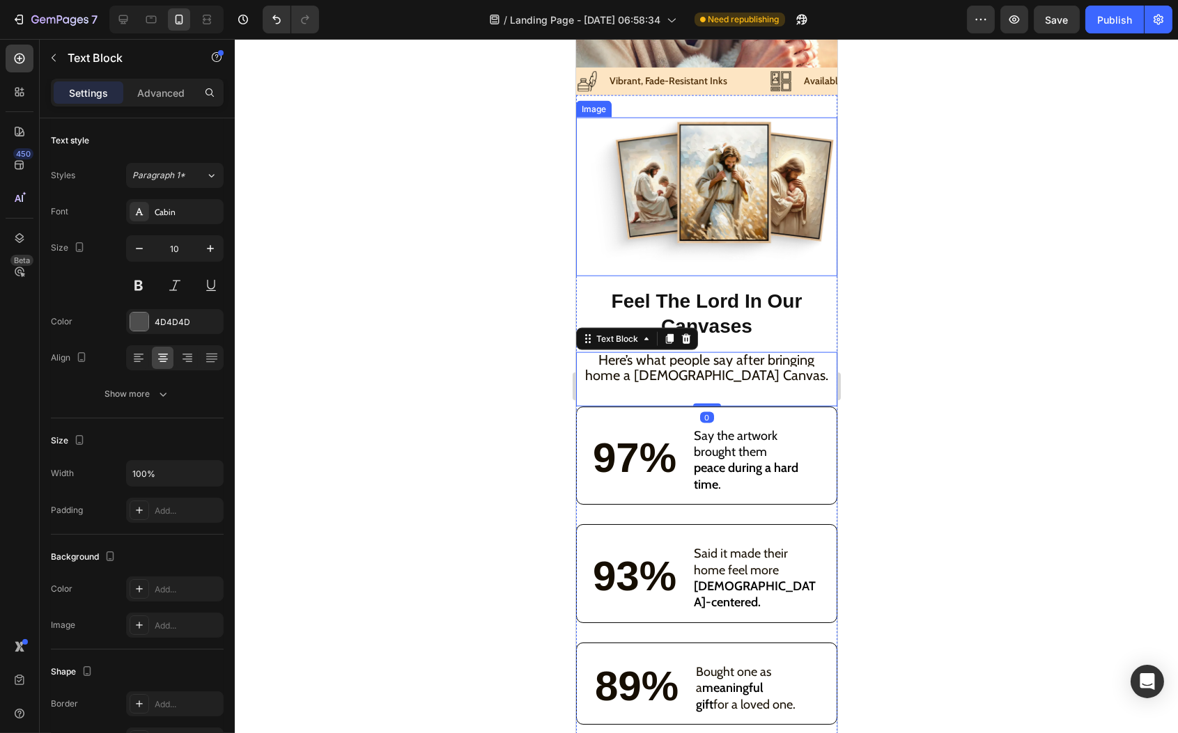
click at [715, 182] on img at bounding box center [705, 197] width 261 height 159
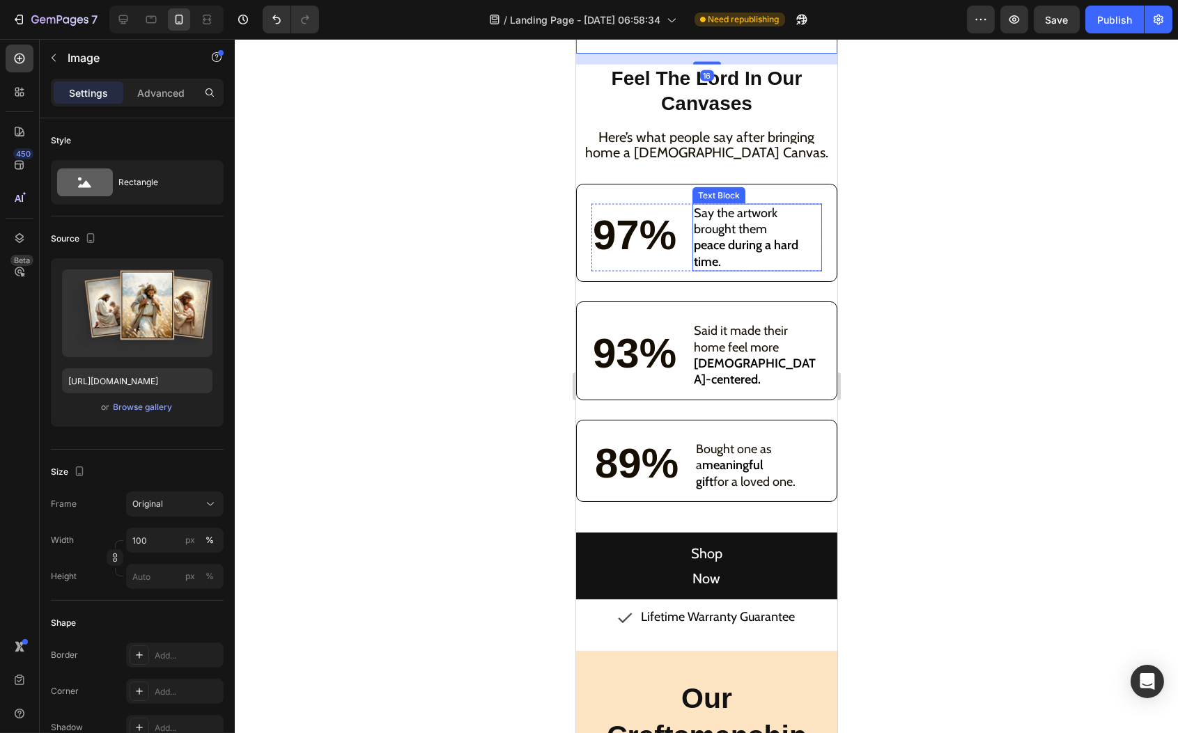
scroll to position [4230, 0]
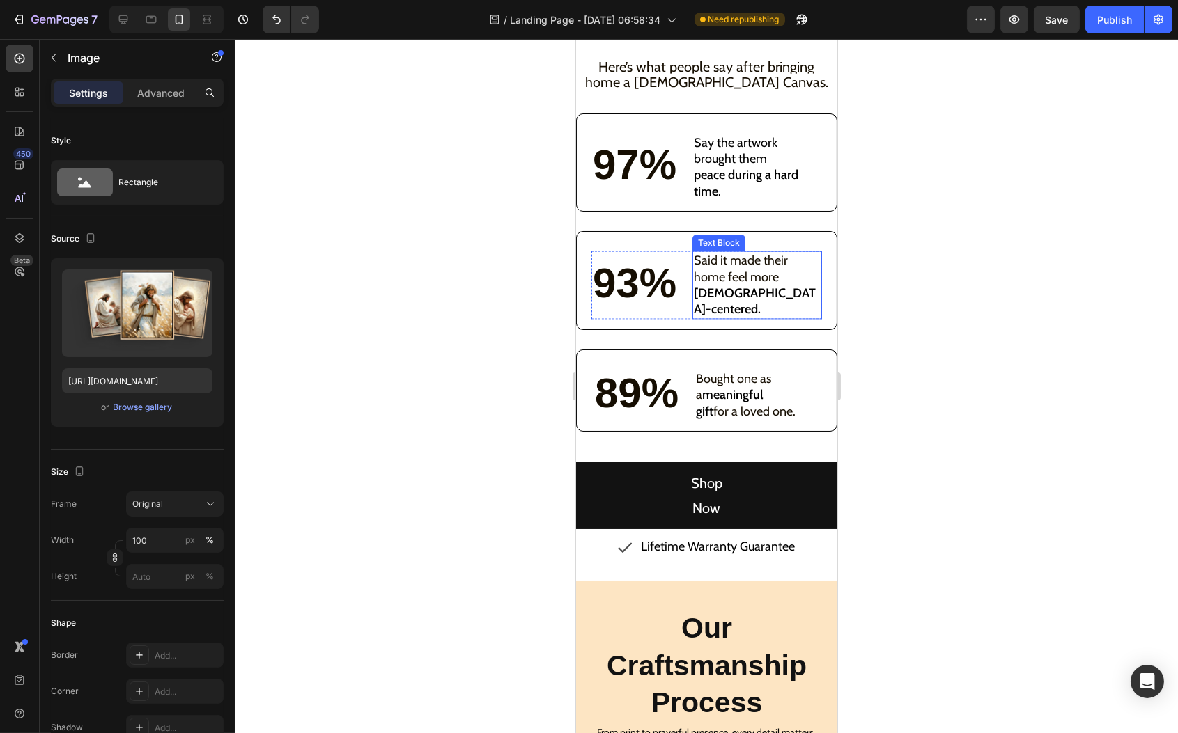
click at [724, 274] on span "Said it made their home feel more" at bounding box center [740, 268] width 94 height 31
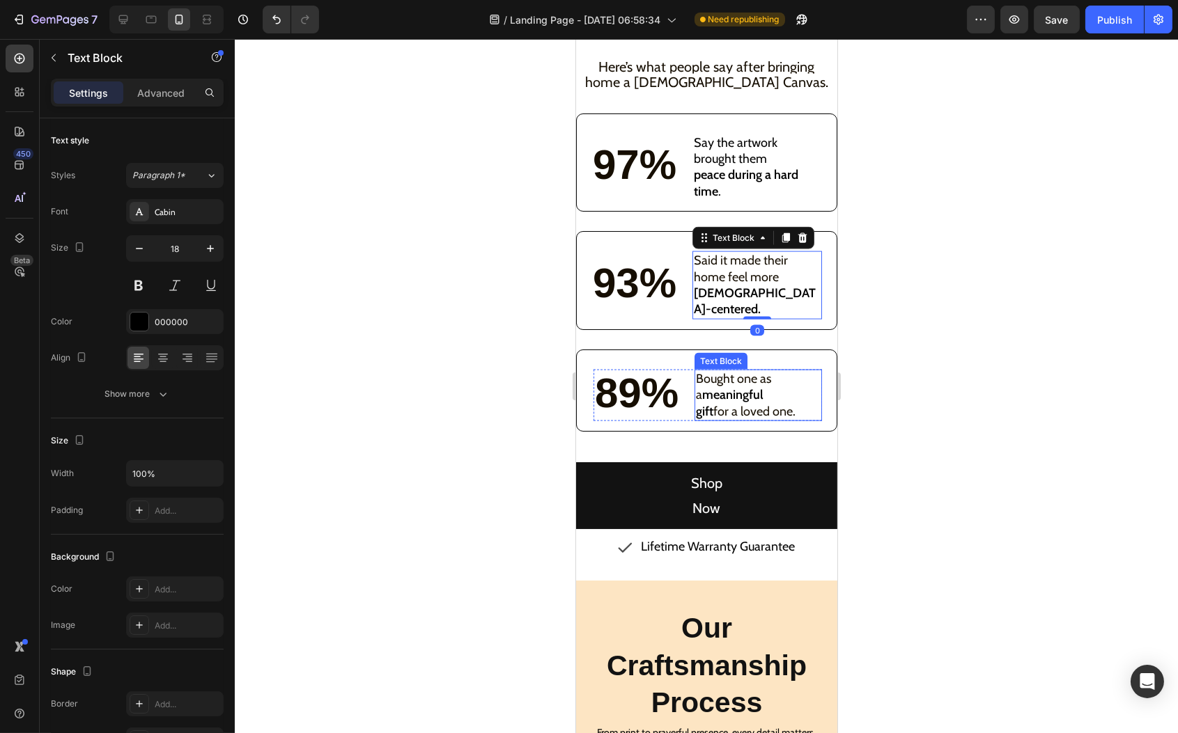
click at [720, 404] on span "for a loved one." at bounding box center [754, 411] width 82 height 15
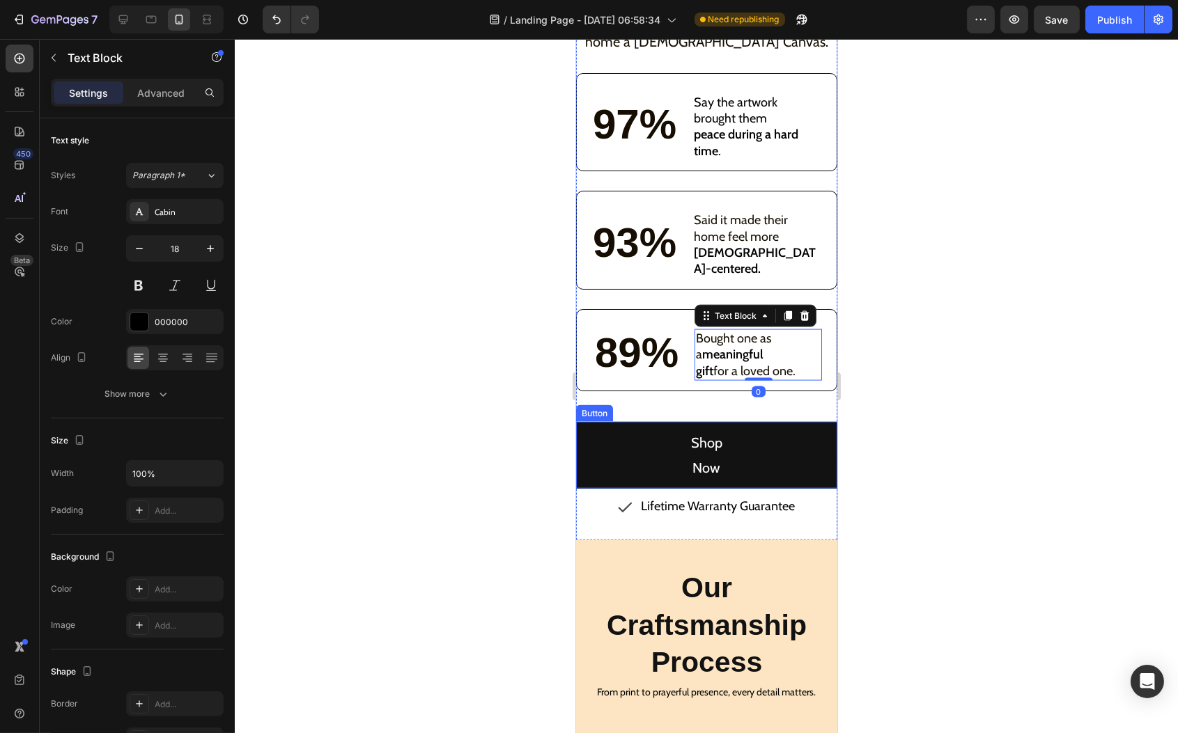
scroll to position [4345, 0]
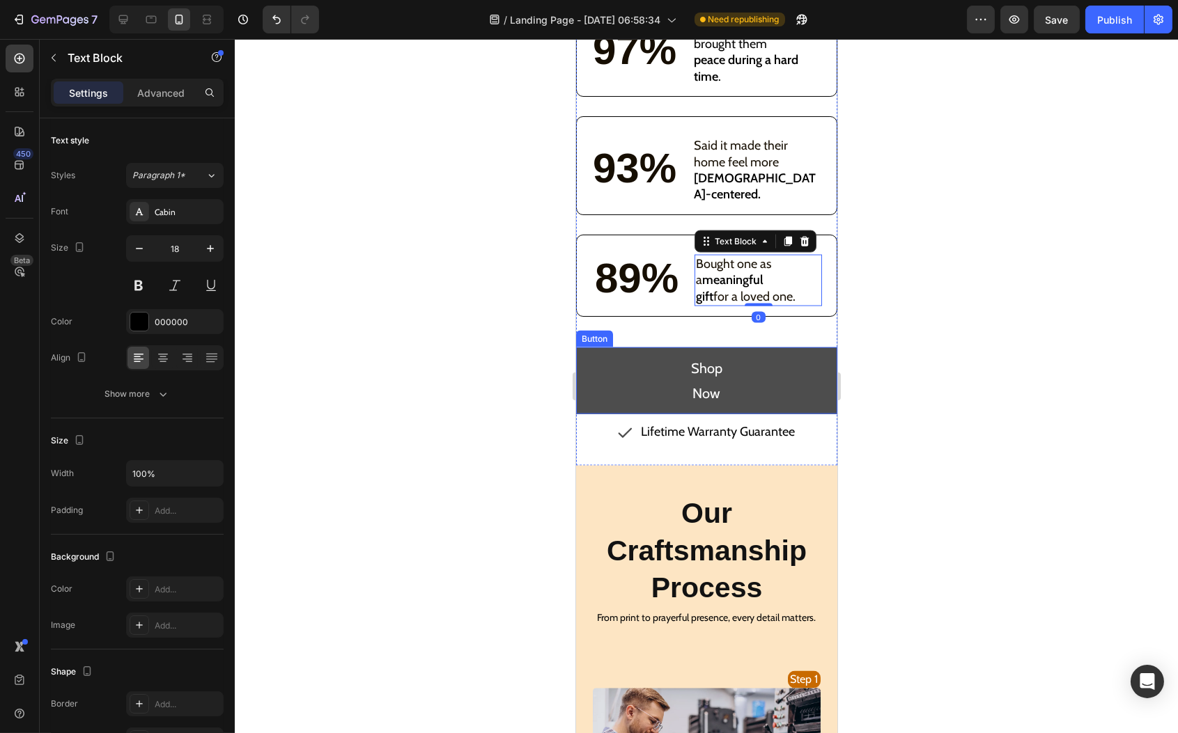
click at [757, 368] on button "Shop Now" at bounding box center [705, 381] width 261 height 67
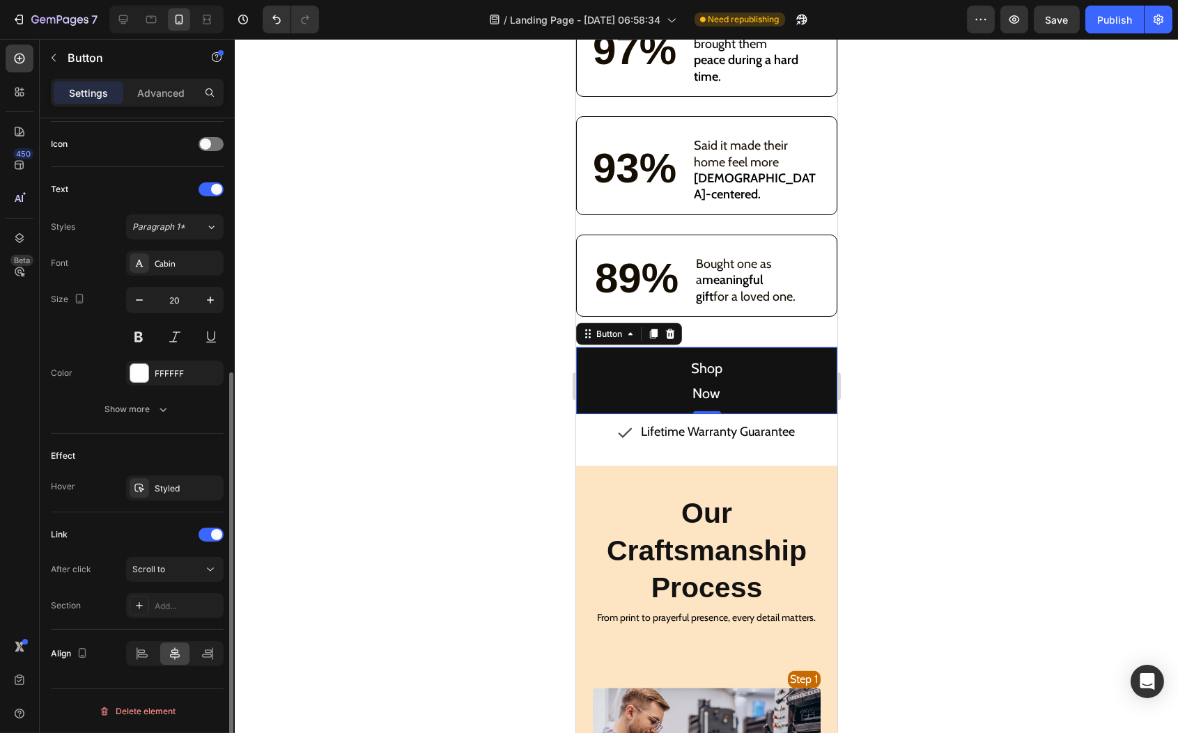
scroll to position [0, 0]
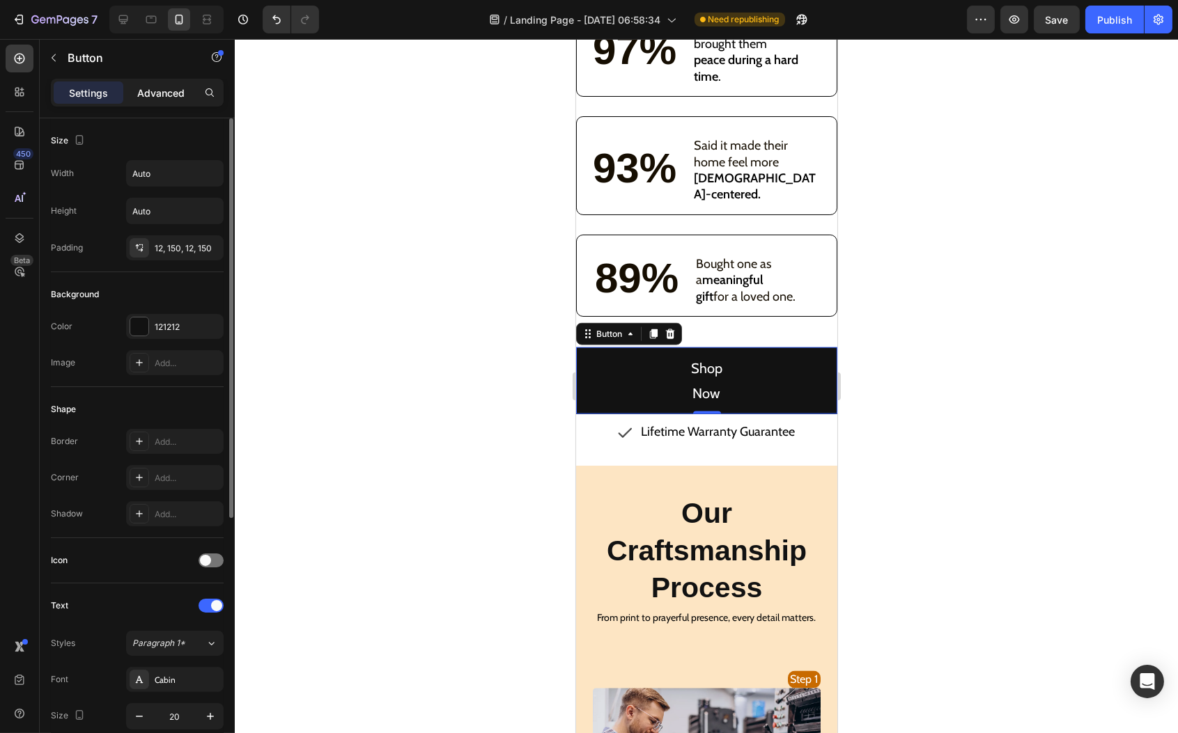
click at [155, 95] on p "Advanced" at bounding box center [160, 93] width 47 height 15
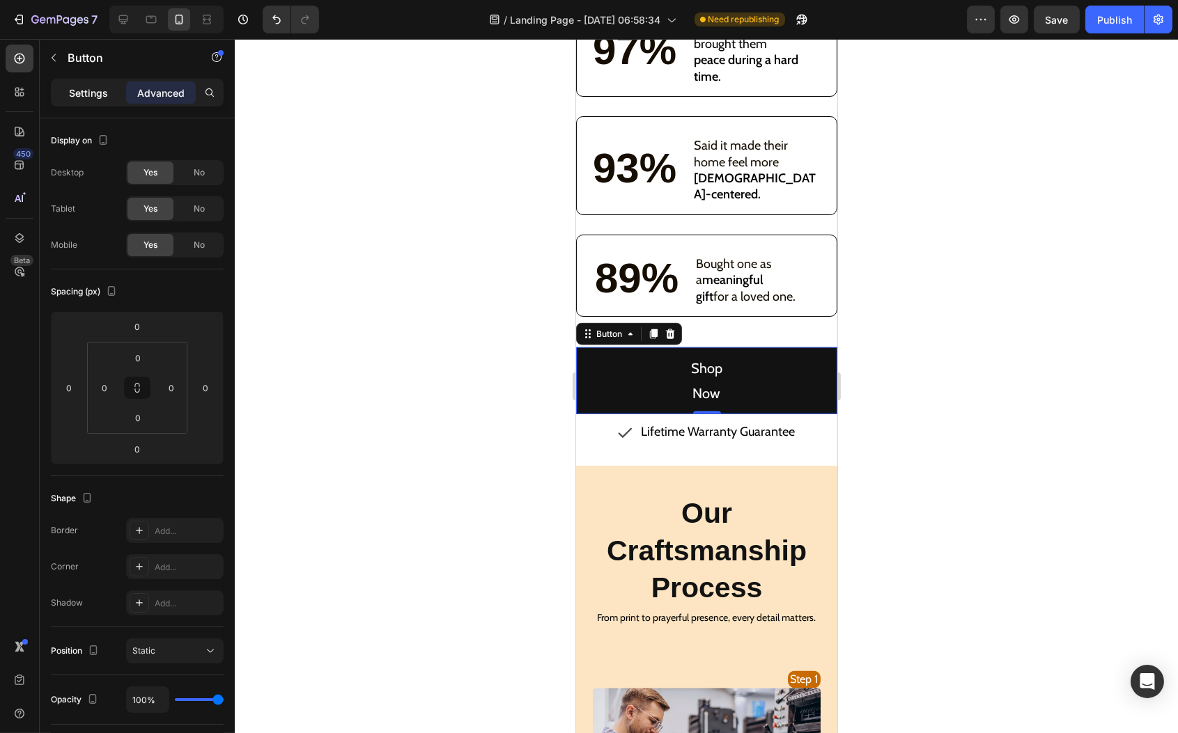
click at [67, 94] on div "Settings" at bounding box center [89, 92] width 70 height 22
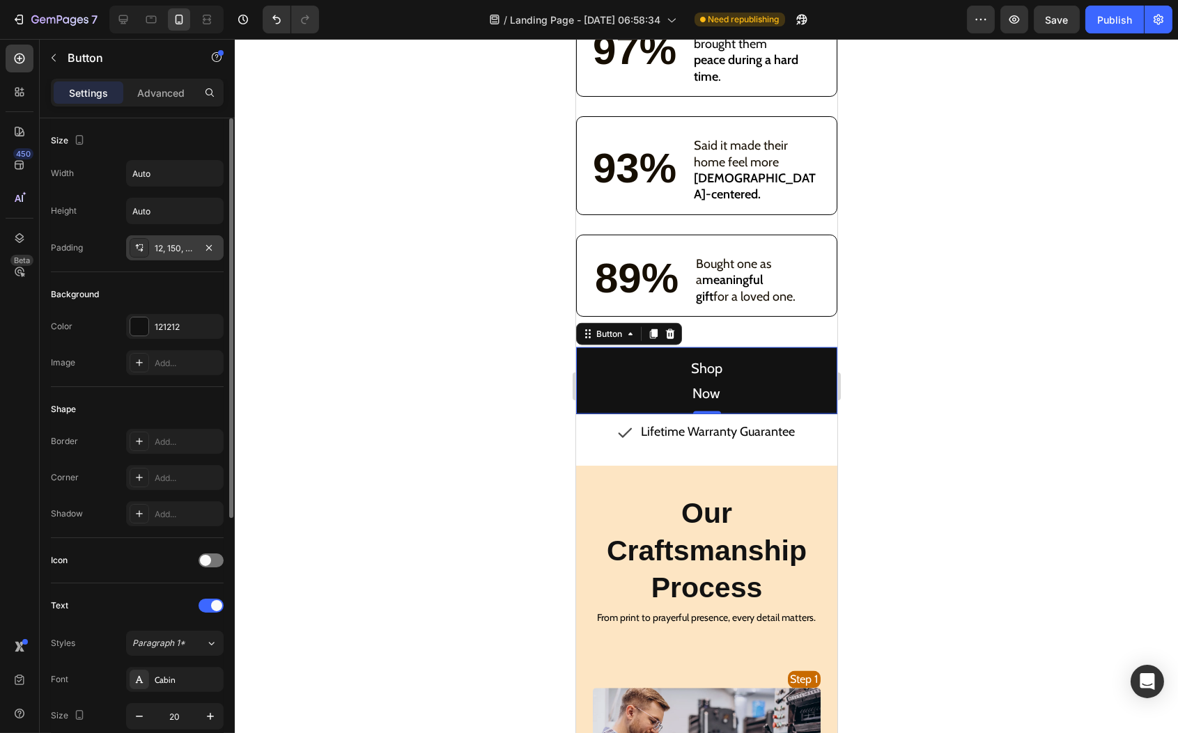
click at [164, 254] on div "12, 150, 12, 150" at bounding box center [175, 248] width 40 height 13
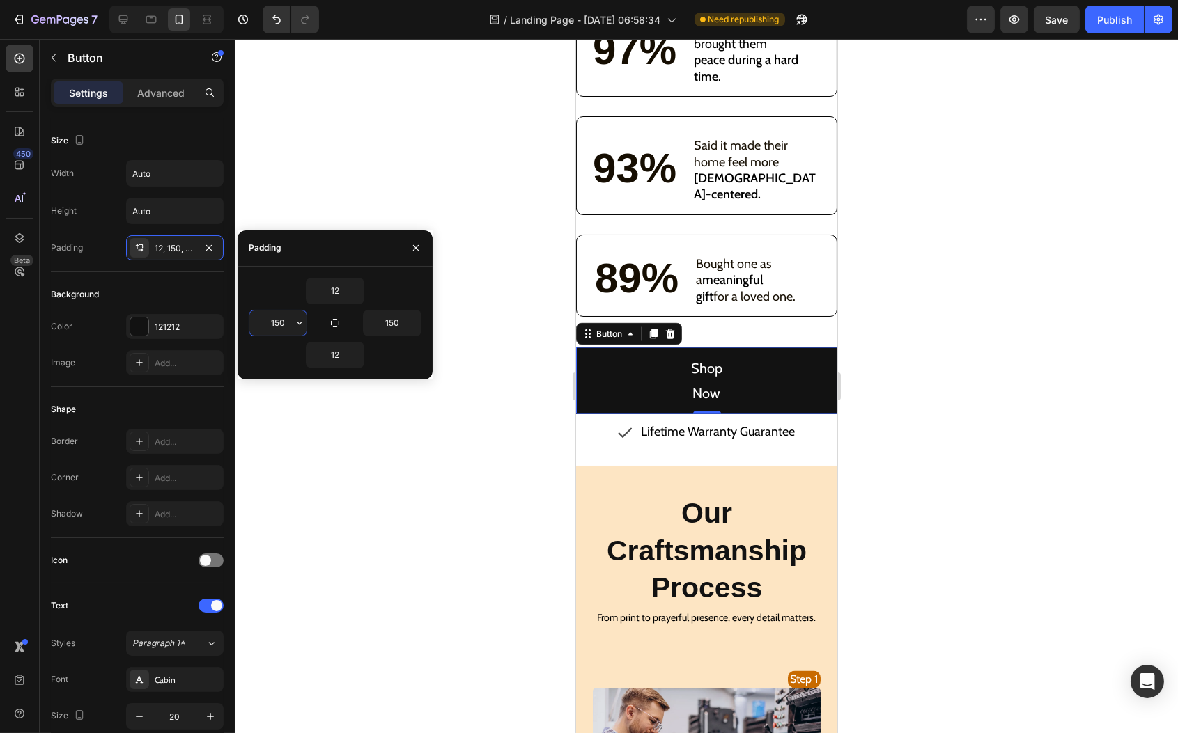
click at [286, 318] on input "150" at bounding box center [277, 323] width 57 height 25
click at [286, 317] on input "150" at bounding box center [277, 323] width 57 height 25
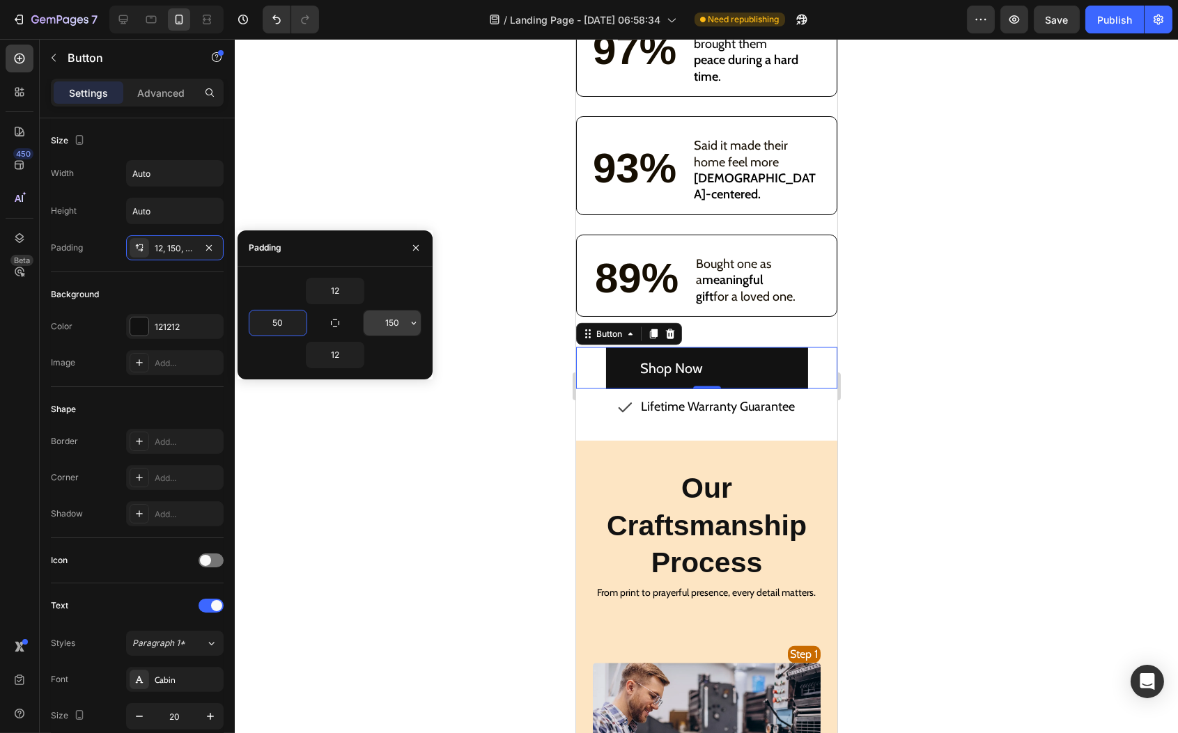
type input "50"
click at [391, 320] on input "150" at bounding box center [392, 323] width 57 height 25
click at [390, 318] on input "150" at bounding box center [392, 323] width 57 height 25
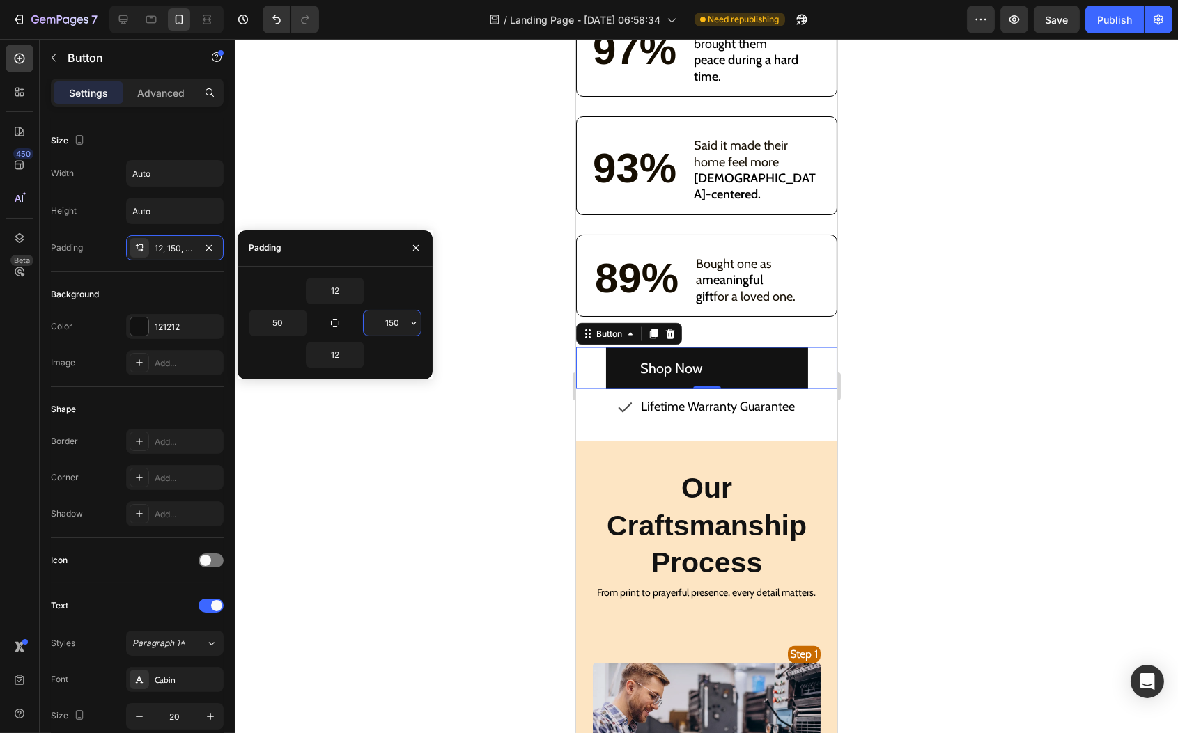
click at [390, 318] on input "150" at bounding box center [392, 323] width 57 height 25
type input "50"
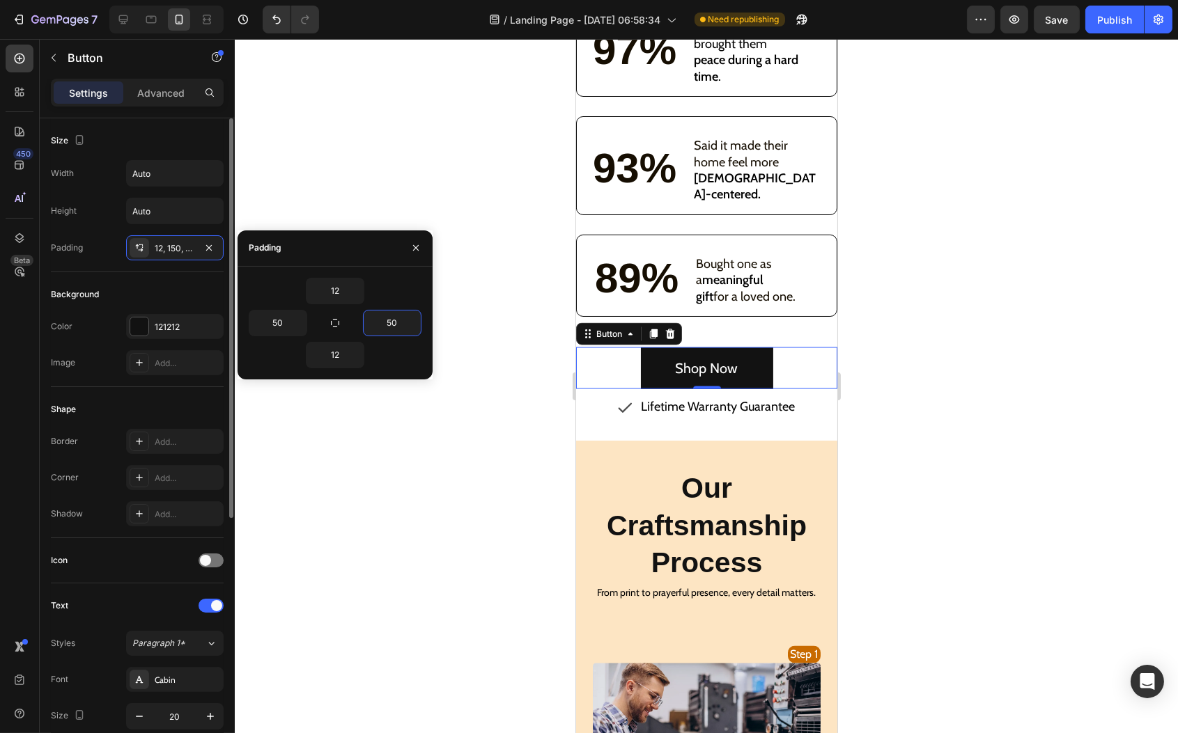
click at [158, 394] on div "Shape Border Add... Corner Add... Shadow Add..." at bounding box center [137, 462] width 173 height 151
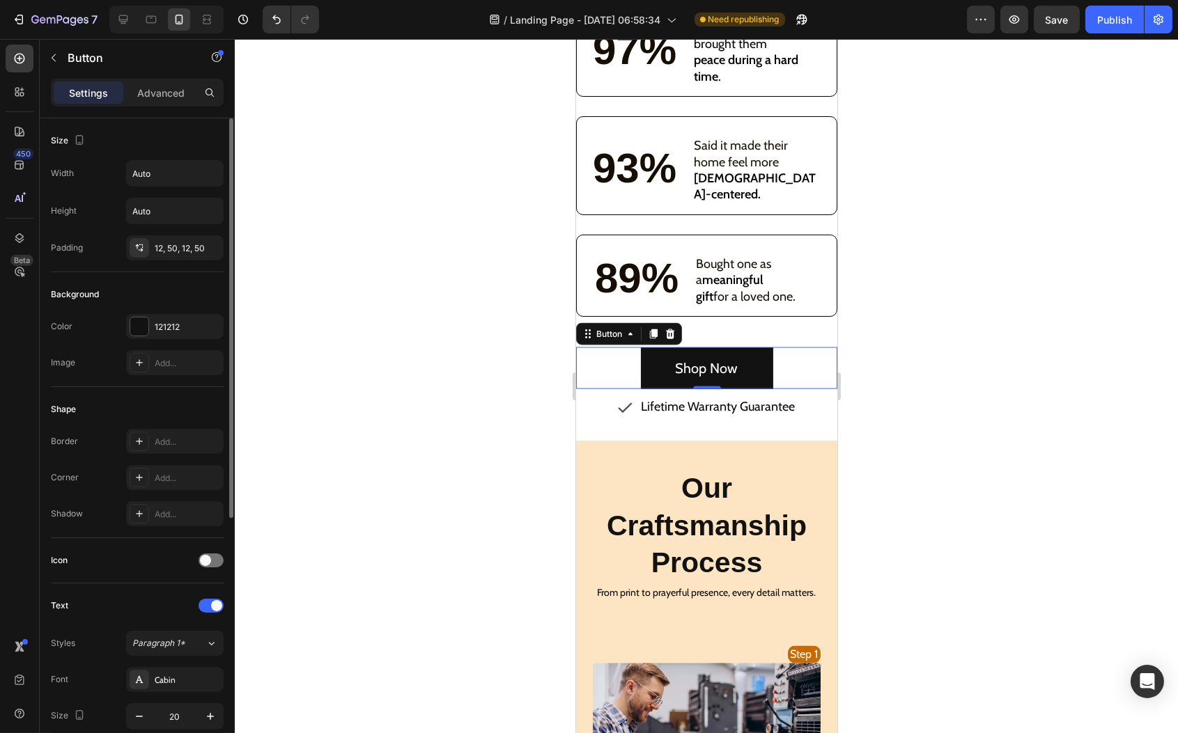
scroll to position [417, 0]
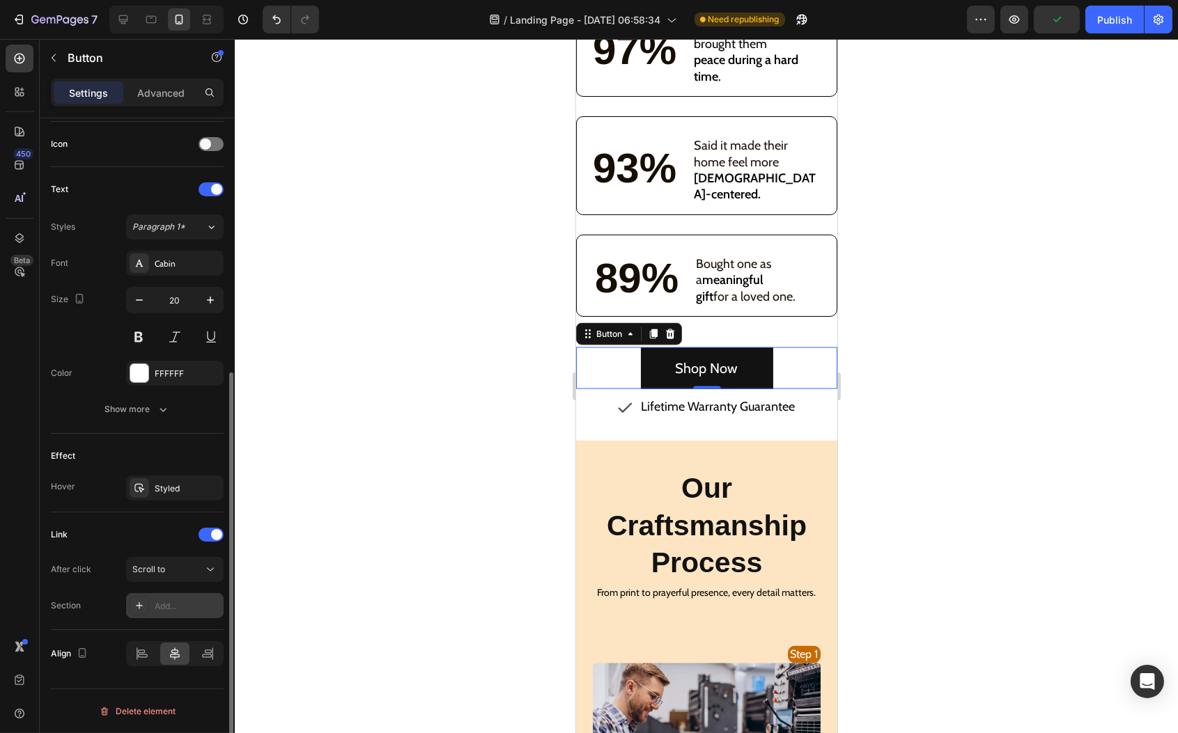
click at [191, 611] on div "Add..." at bounding box center [187, 606] width 65 height 13
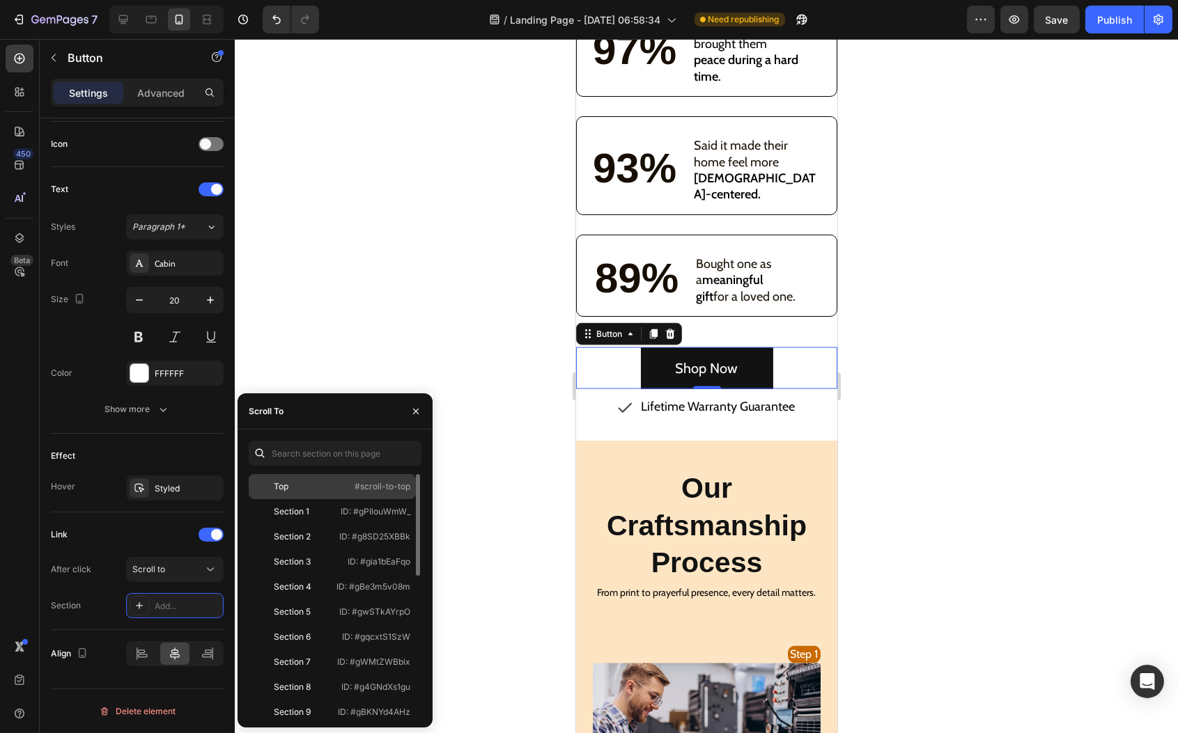
click at [327, 495] on div "Top #scroll-to-top" at bounding box center [332, 486] width 167 height 25
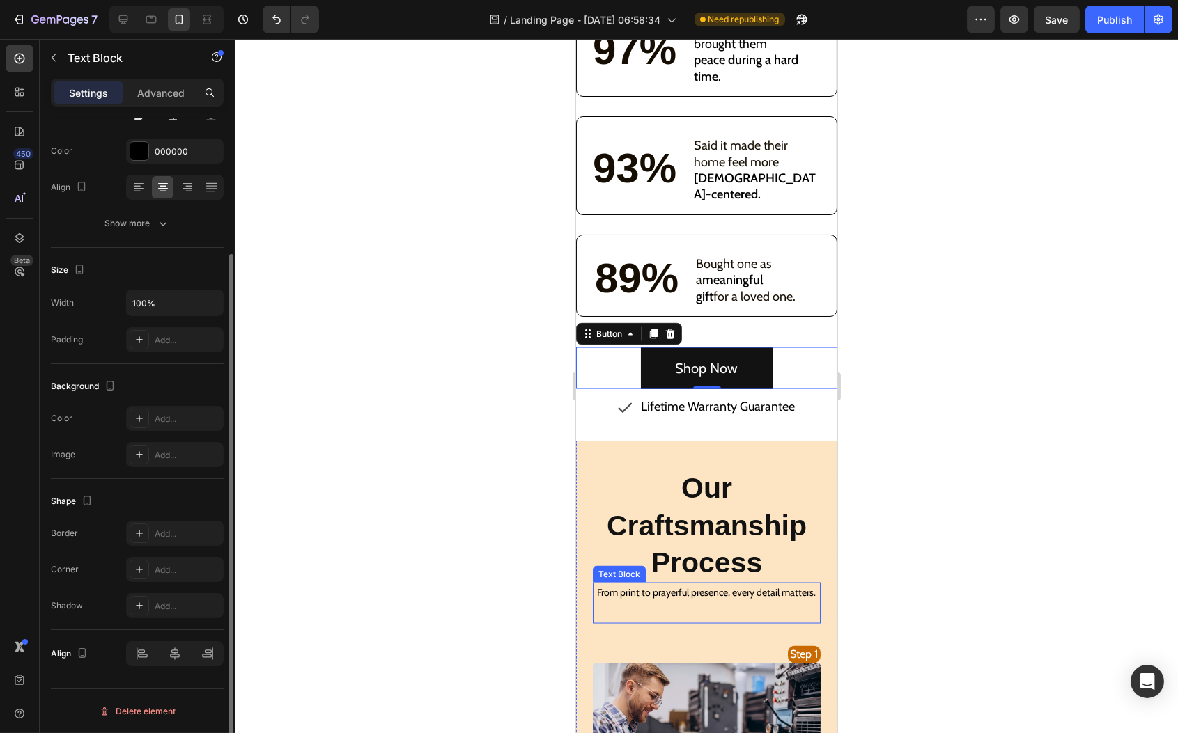
click at [737, 584] on p "From print to prayerful presence, every detail matters." at bounding box center [705, 592] width 225 height 17
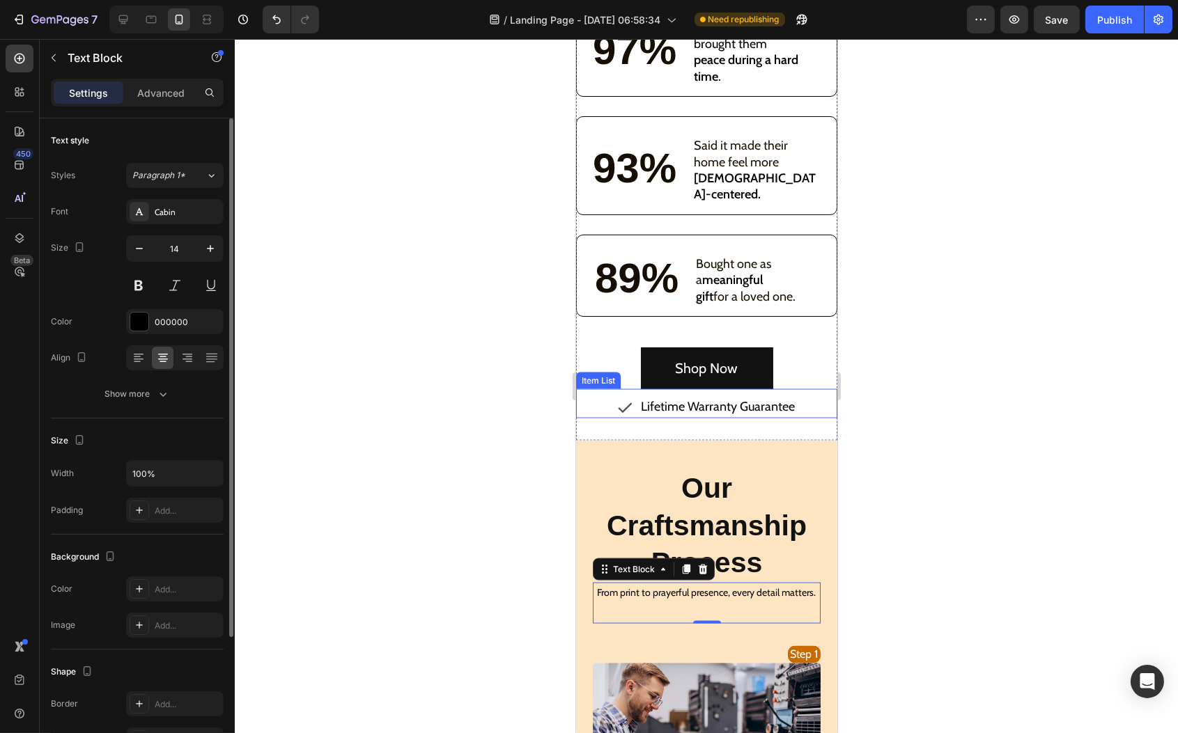
click at [774, 348] on div "Shop Now Button" at bounding box center [705, 369] width 261 height 42
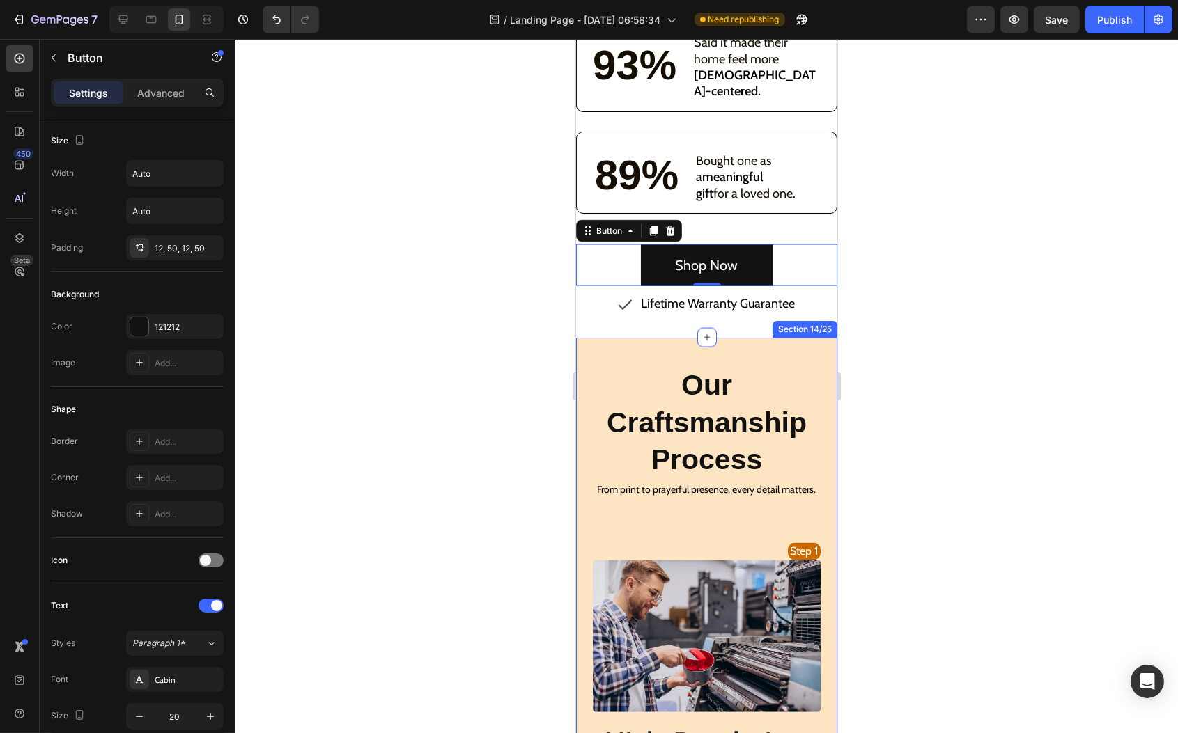
scroll to position [4481, 0]
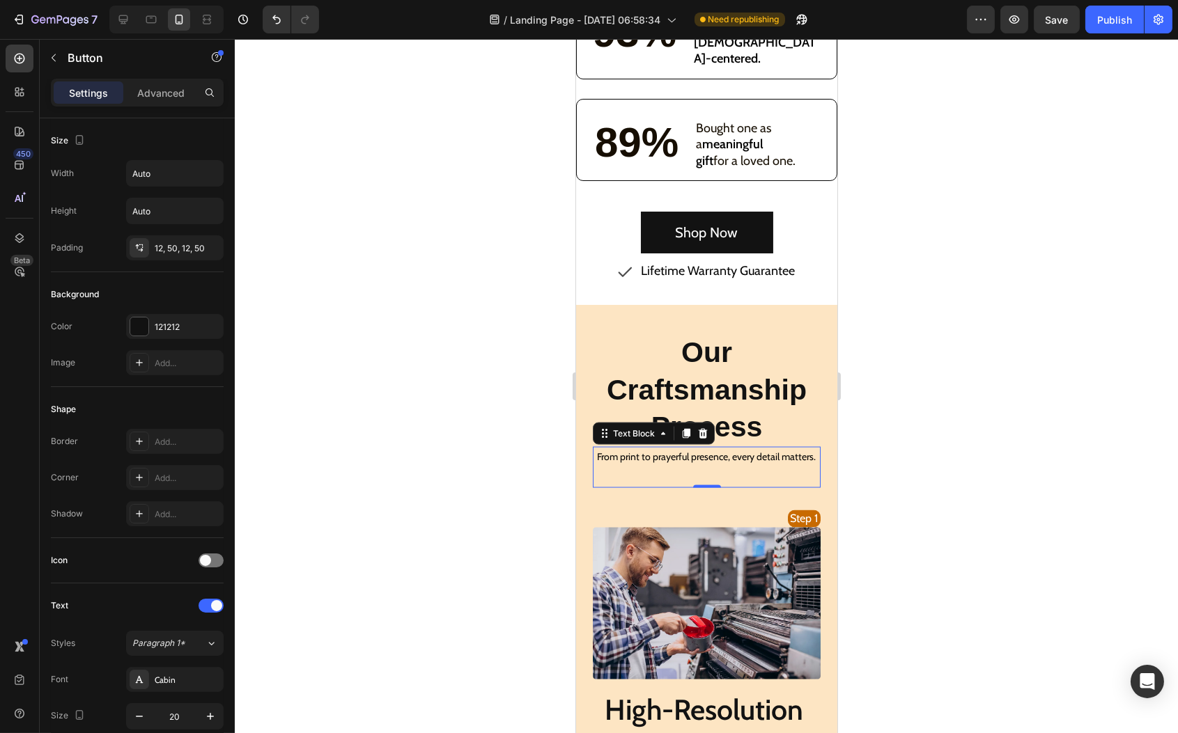
click at [736, 449] on p "From print to prayerful presence, every detail matters." at bounding box center [705, 457] width 225 height 17
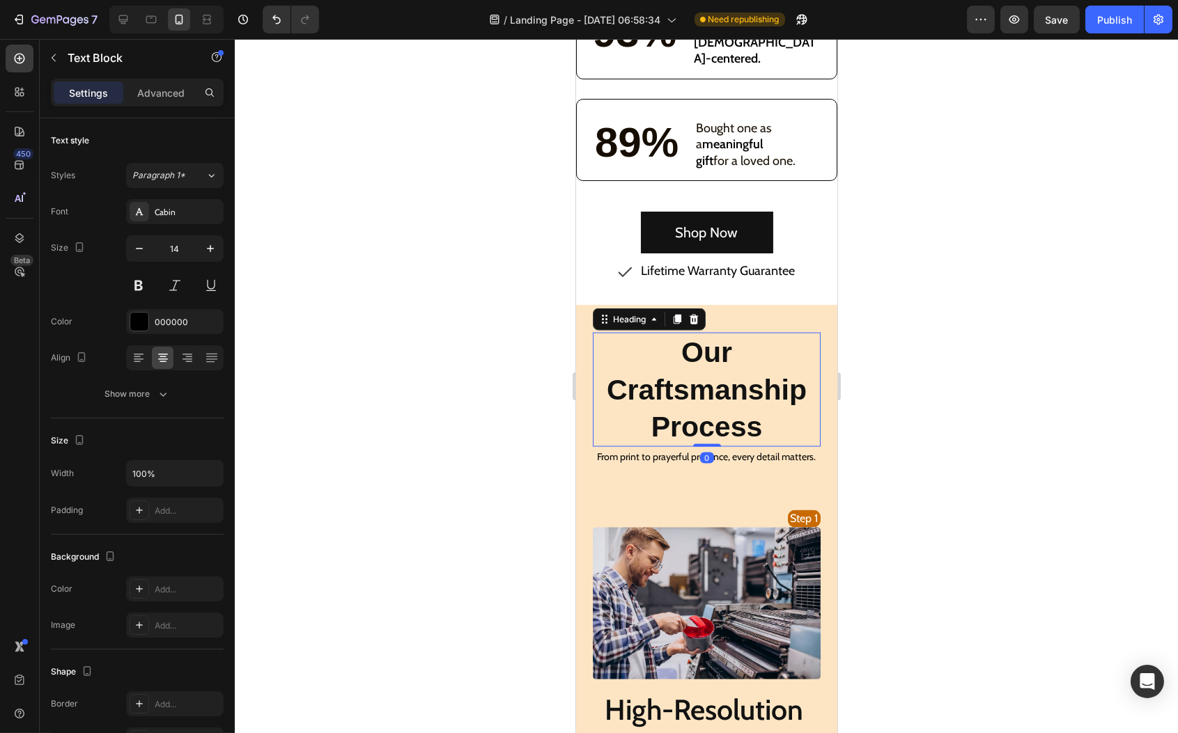
click at [730, 371] on h2 "Our Craftsmanship Process" at bounding box center [706, 390] width 228 height 114
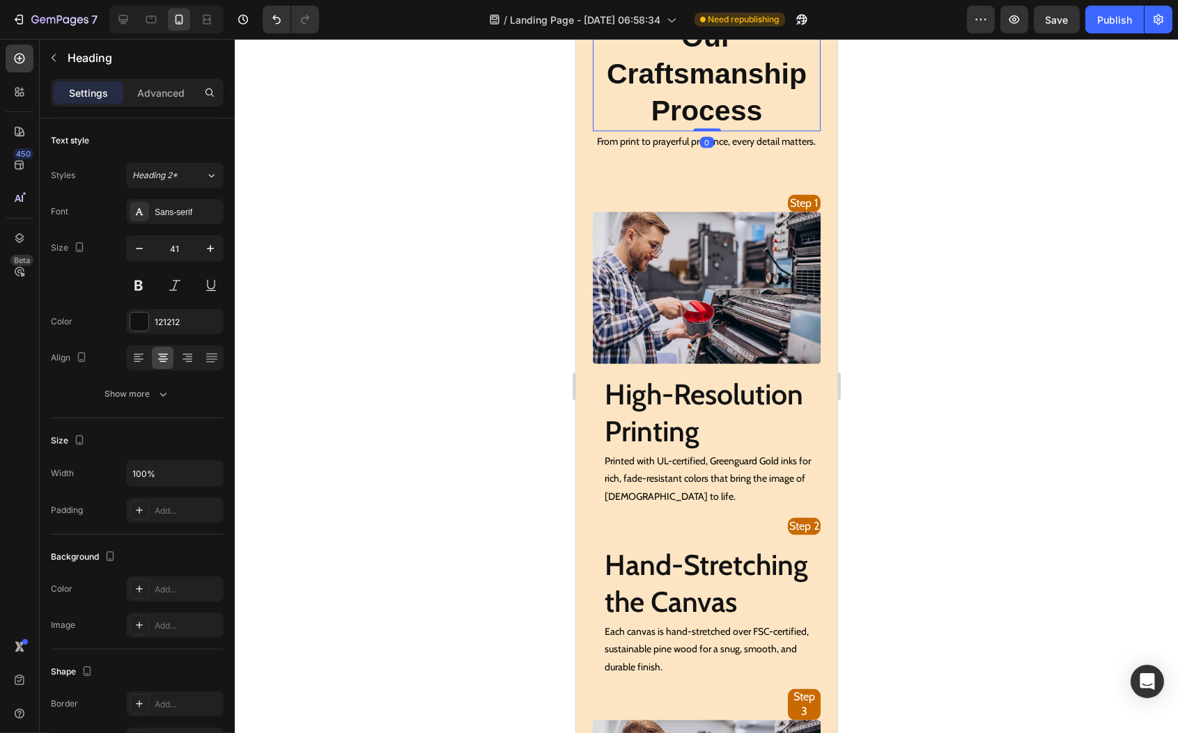
scroll to position [4810, 0]
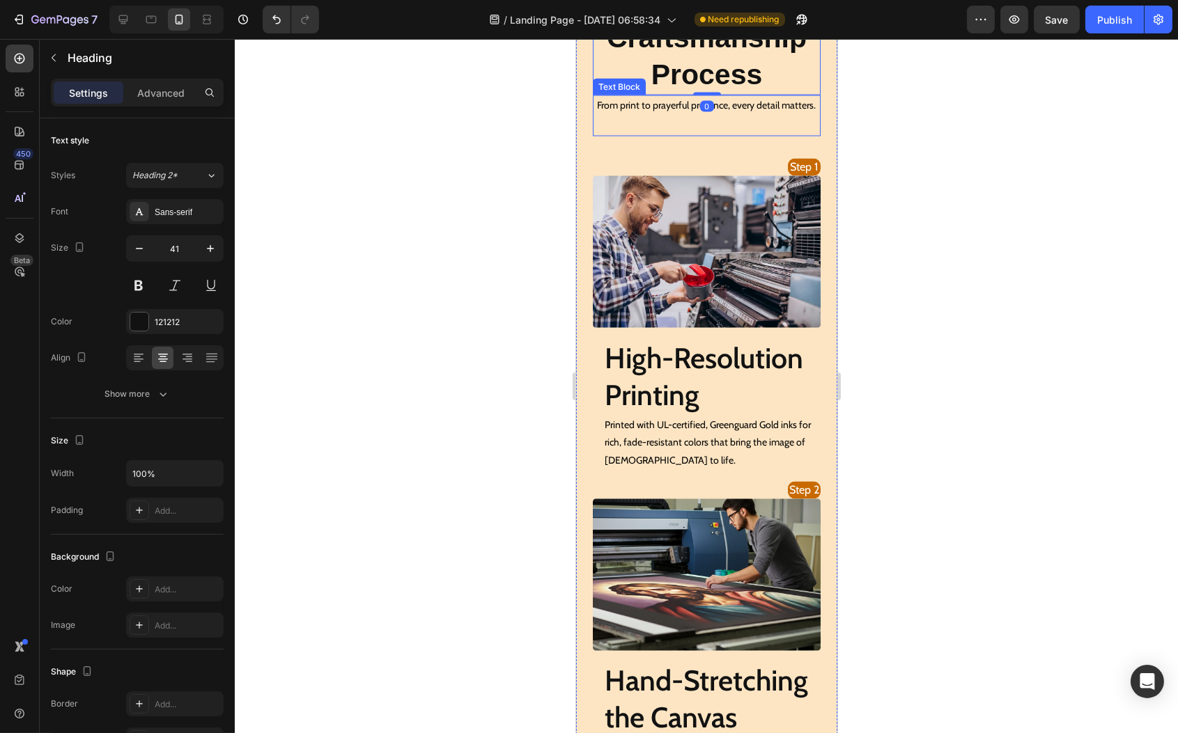
click at [746, 111] on p "From print to prayerful presence, every detail matters." at bounding box center [705, 105] width 225 height 17
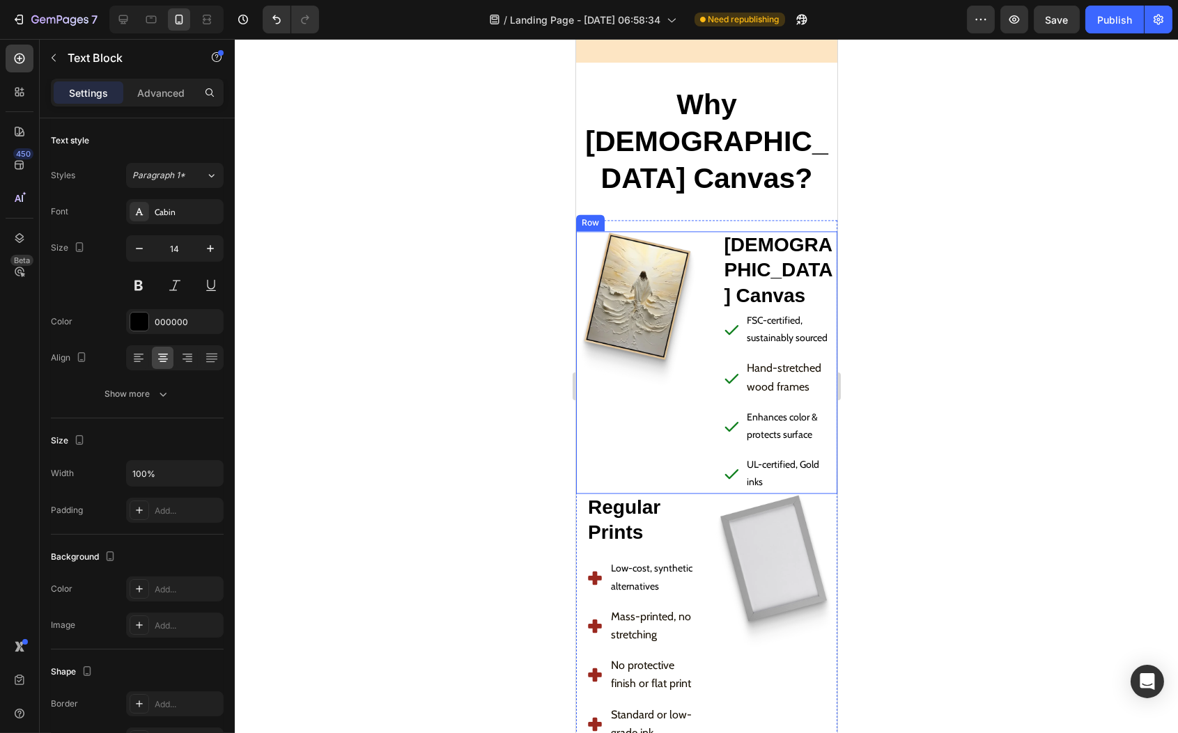
scroll to position [6210, 0]
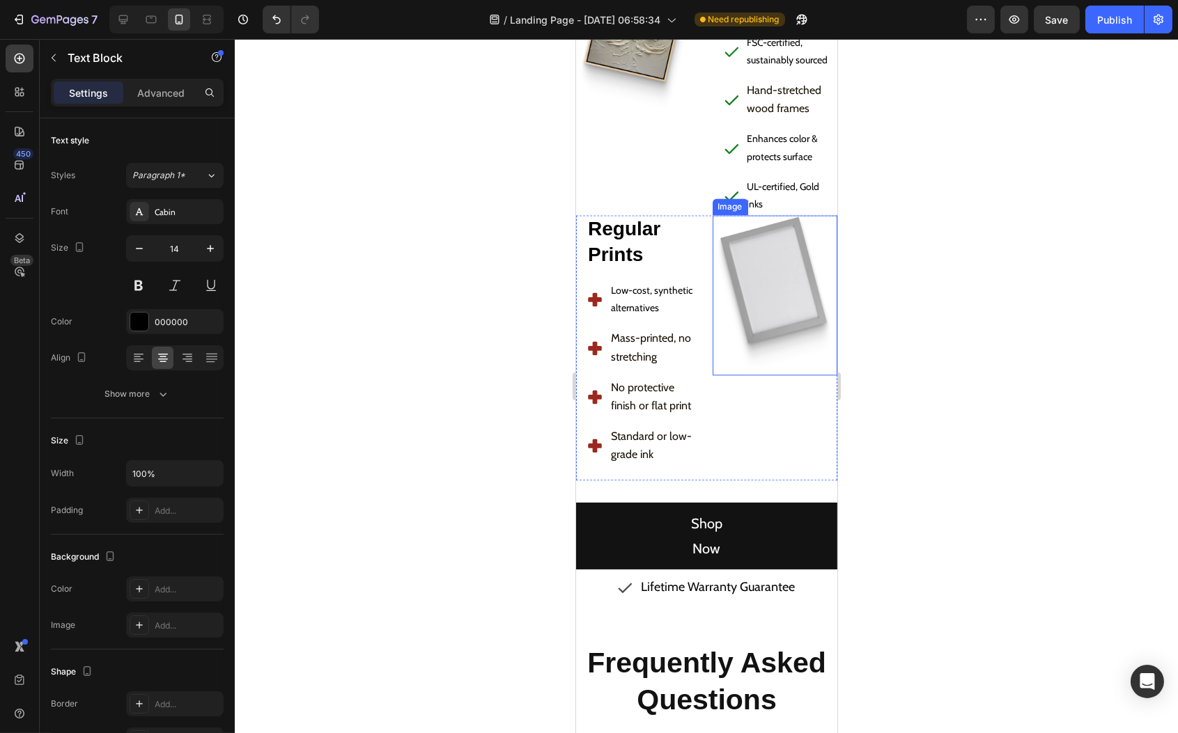
click at [730, 274] on img at bounding box center [774, 295] width 125 height 160
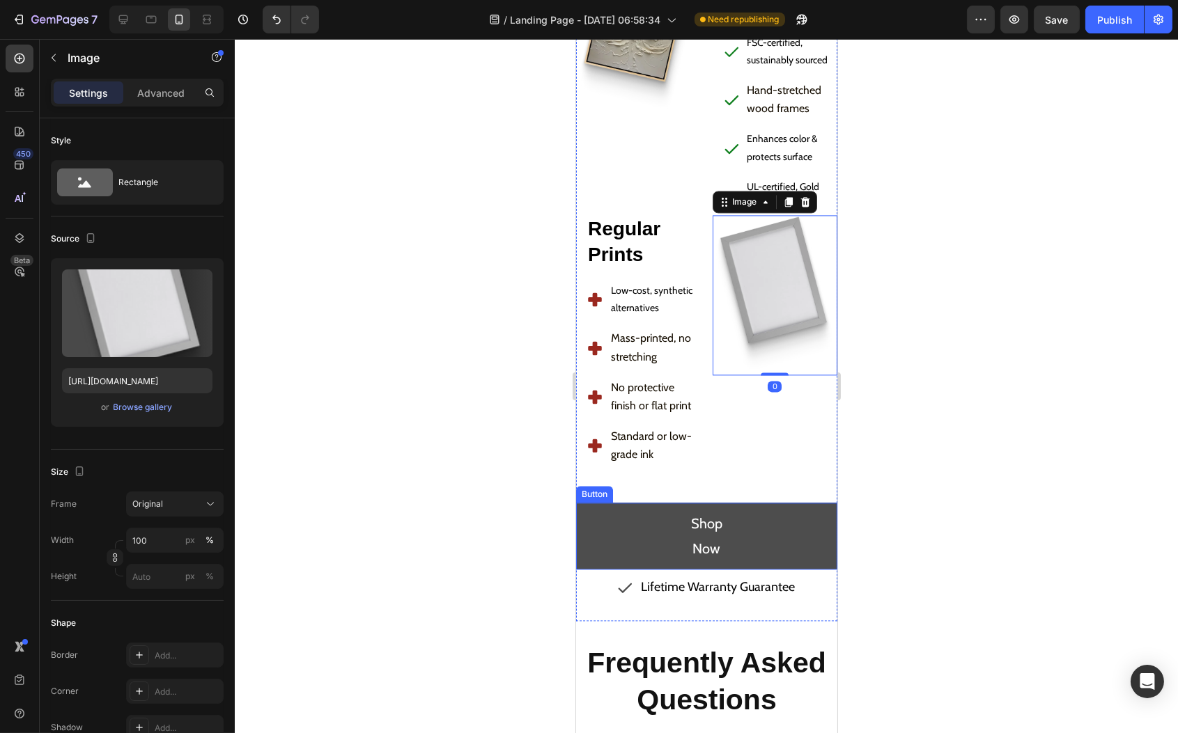
click at [627, 503] on button "Shop Now" at bounding box center [705, 536] width 261 height 67
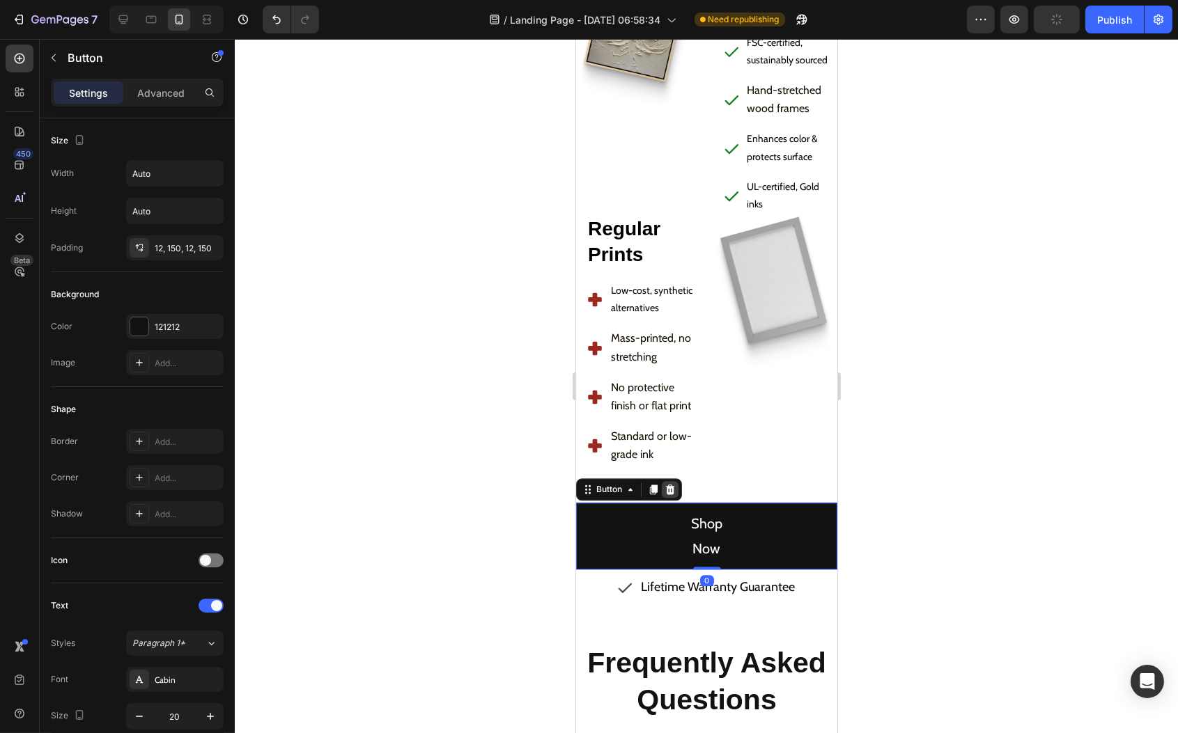
click at [671, 484] on icon at bounding box center [669, 489] width 9 height 10
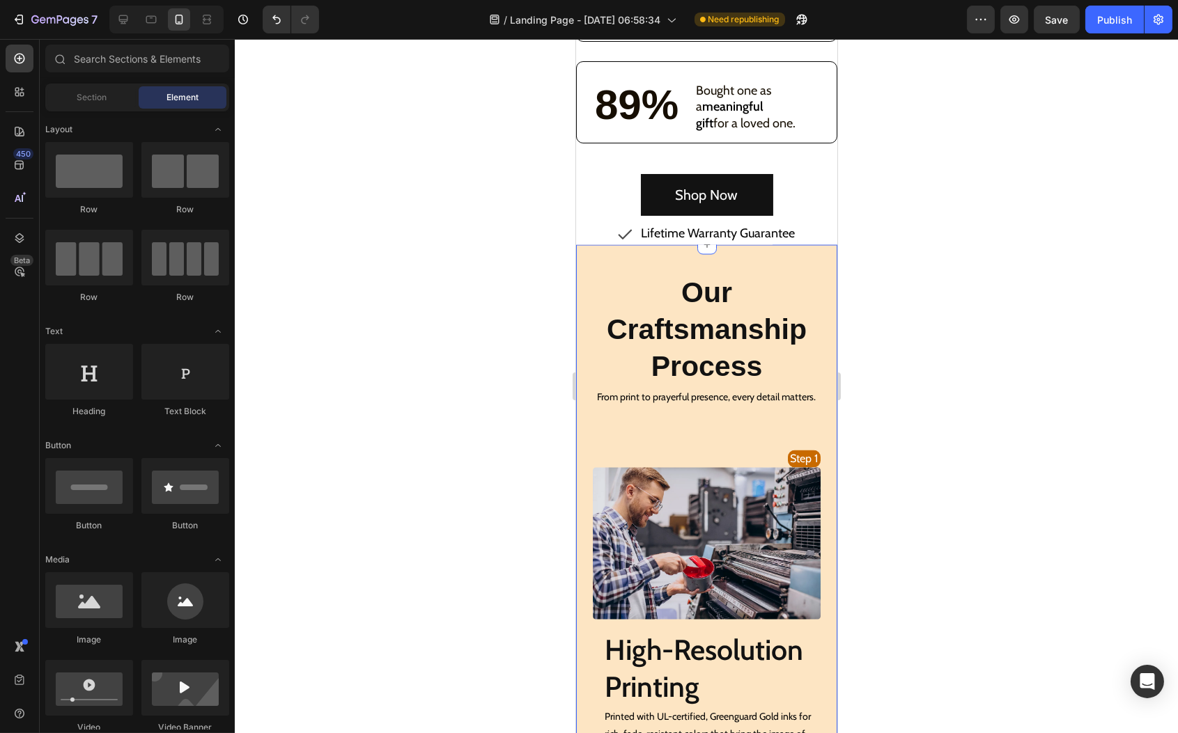
scroll to position [4518, 0]
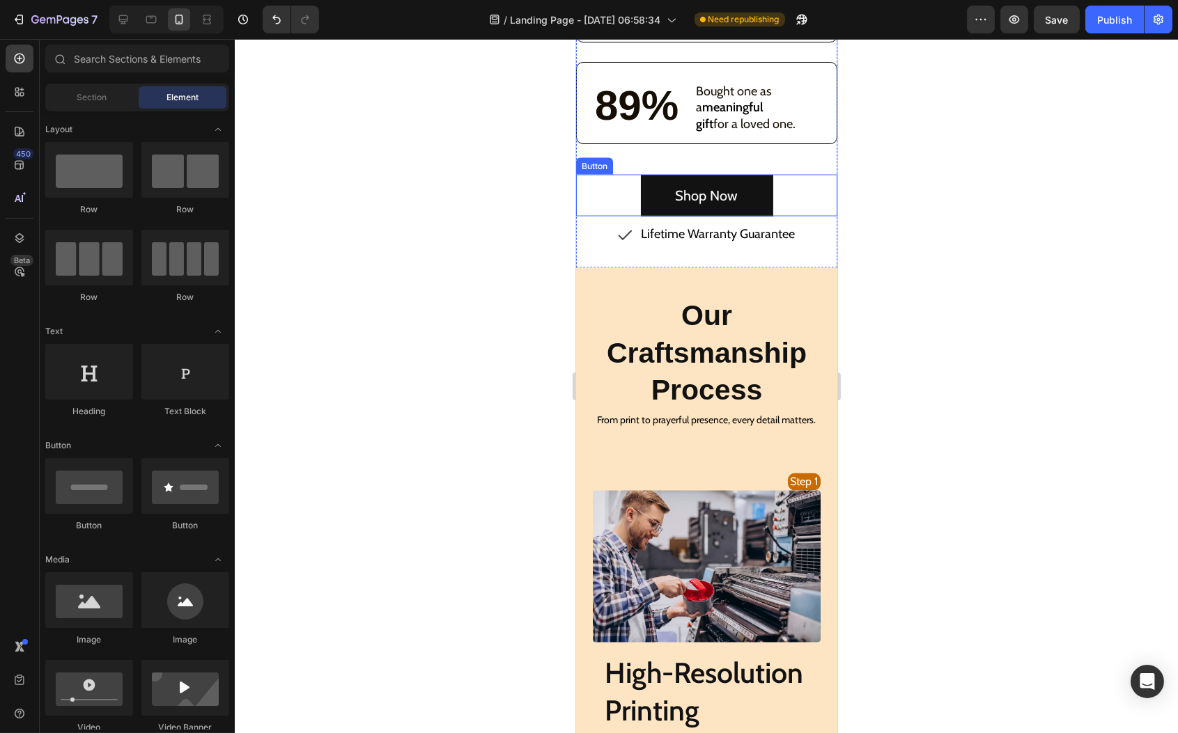
click at [805, 175] on div "Shop Now Button" at bounding box center [705, 196] width 261 height 42
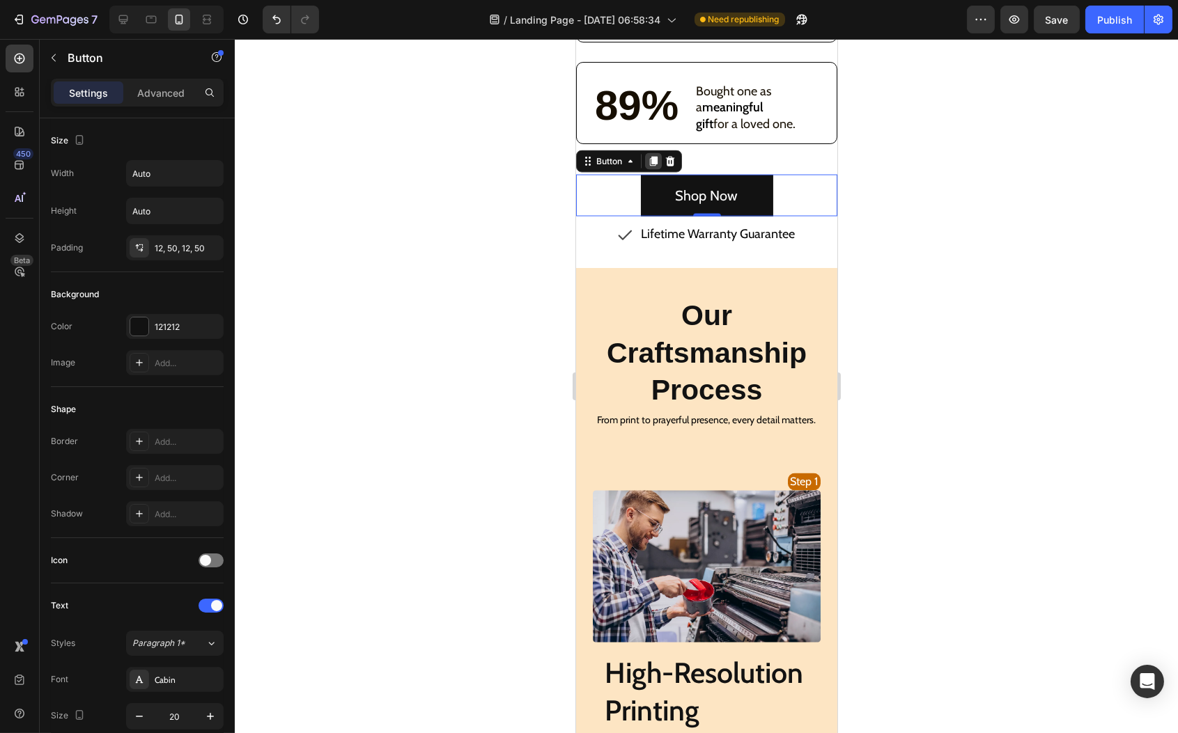
click at [648, 156] on icon at bounding box center [652, 161] width 11 height 11
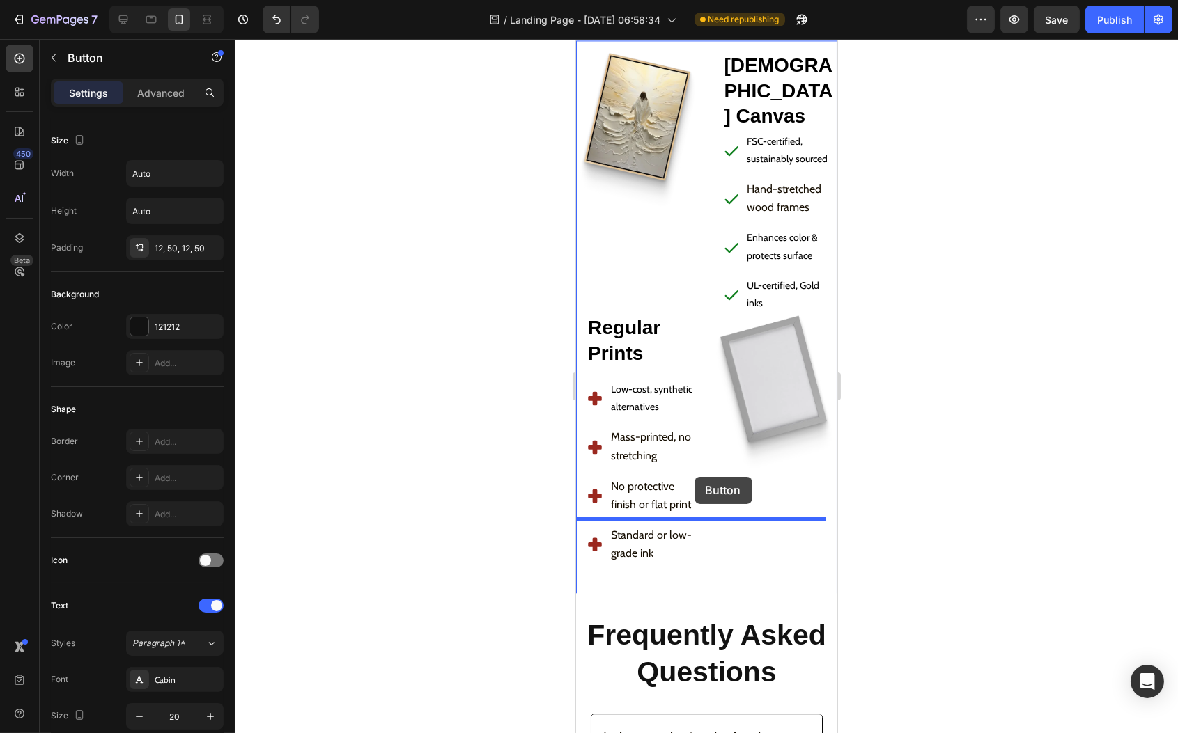
scroll to position [6153, 0]
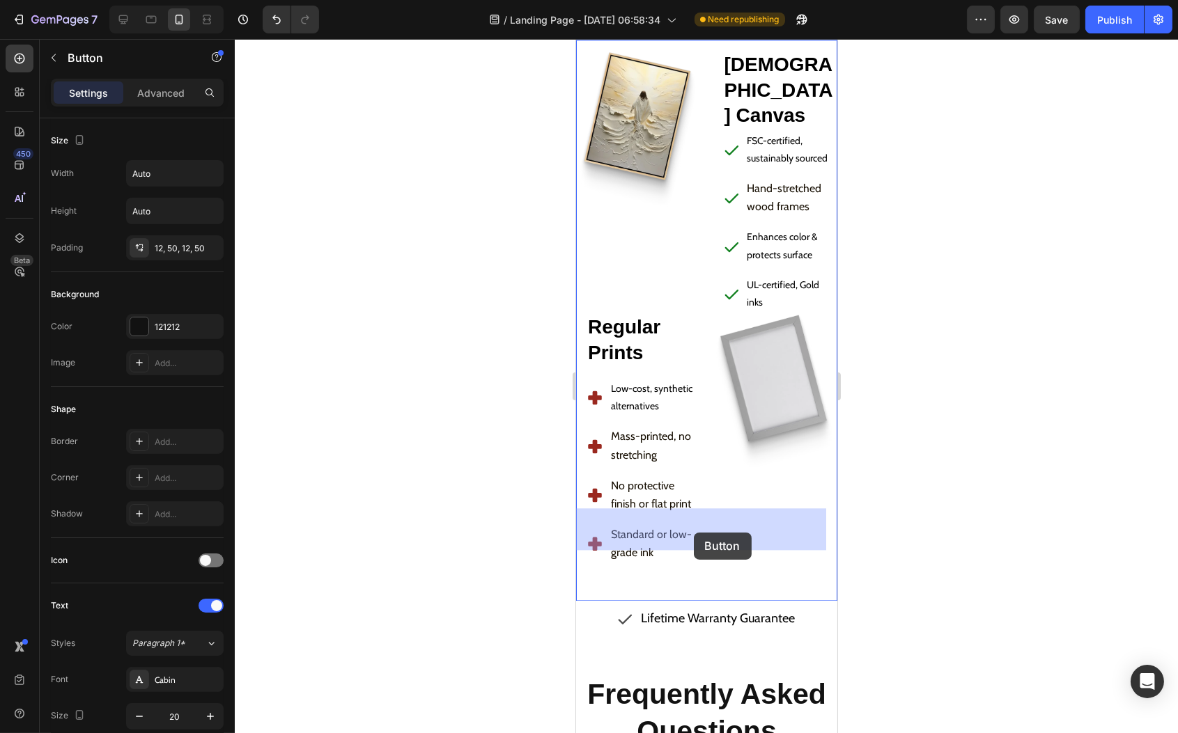
drag, startPoint x: 591, startPoint y: 179, endPoint x: 693, endPoint y: 533, distance: 368.4
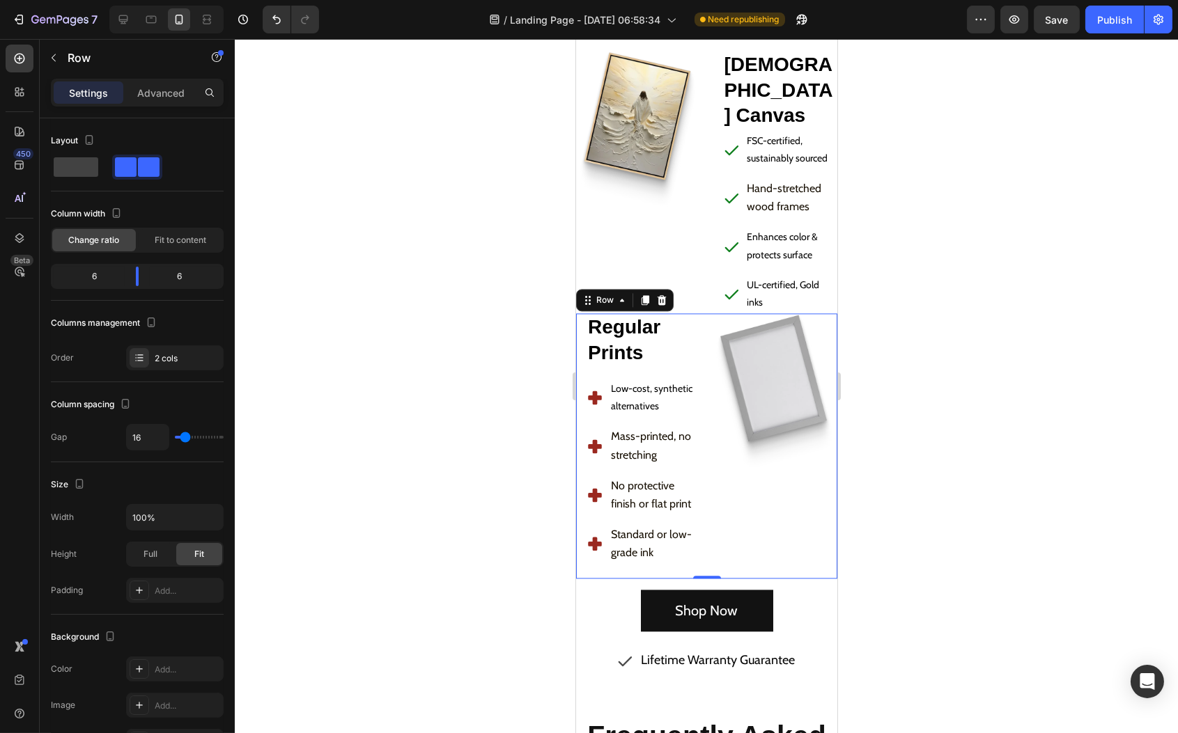
click at [717, 454] on div "Image" at bounding box center [774, 445] width 125 height 265
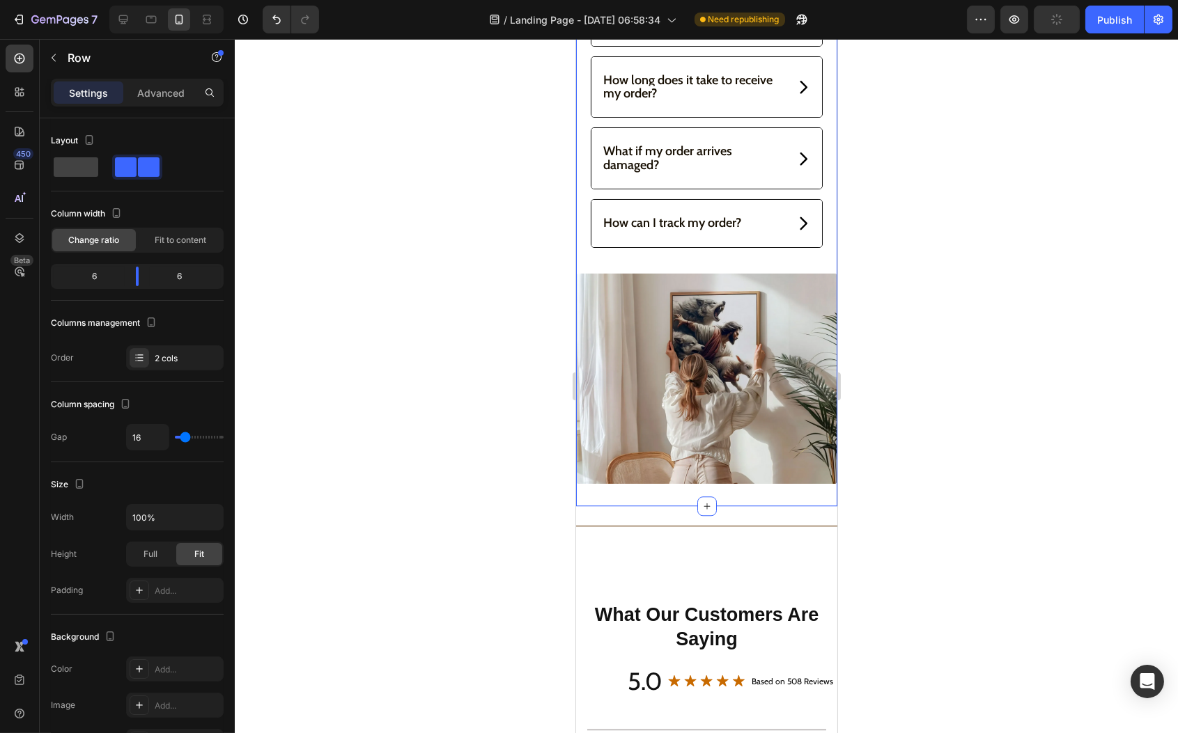
scroll to position [7168, 0]
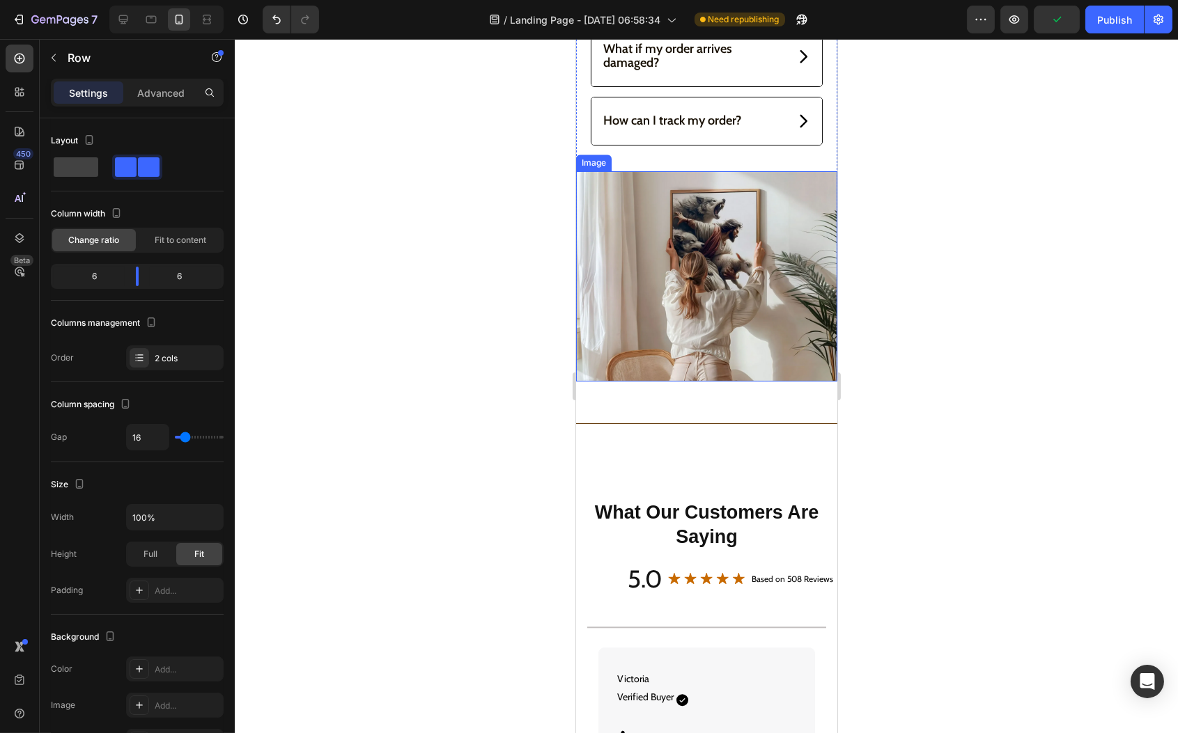
click at [715, 310] on img at bounding box center [705, 276] width 261 height 210
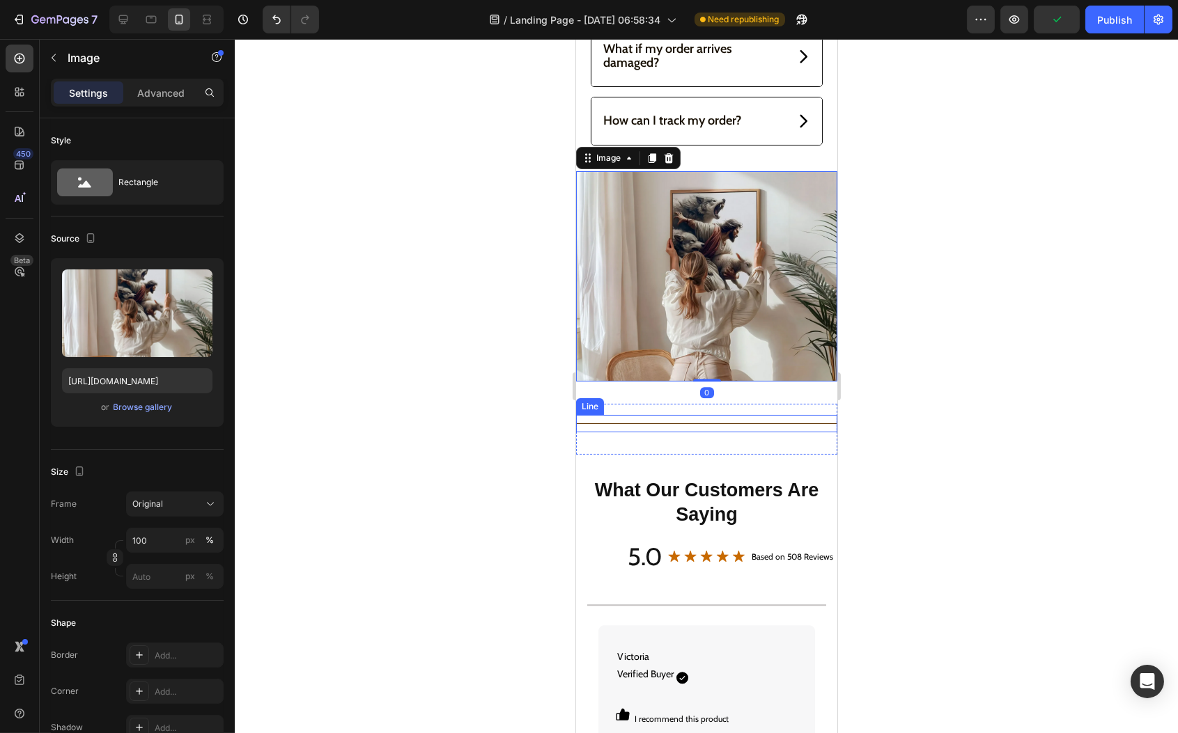
click at [642, 424] on div at bounding box center [705, 424] width 261 height 1
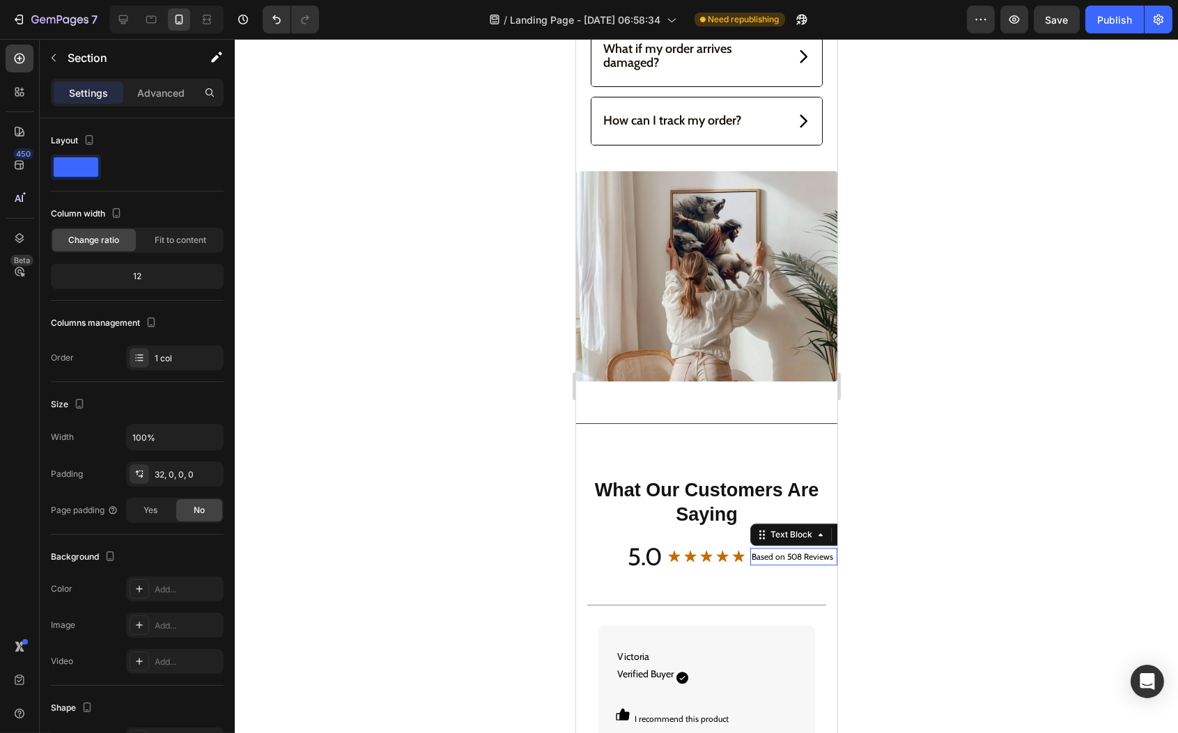
click at [767, 561] on p "Based on 508 Reviews" at bounding box center [793, 557] width 84 height 15
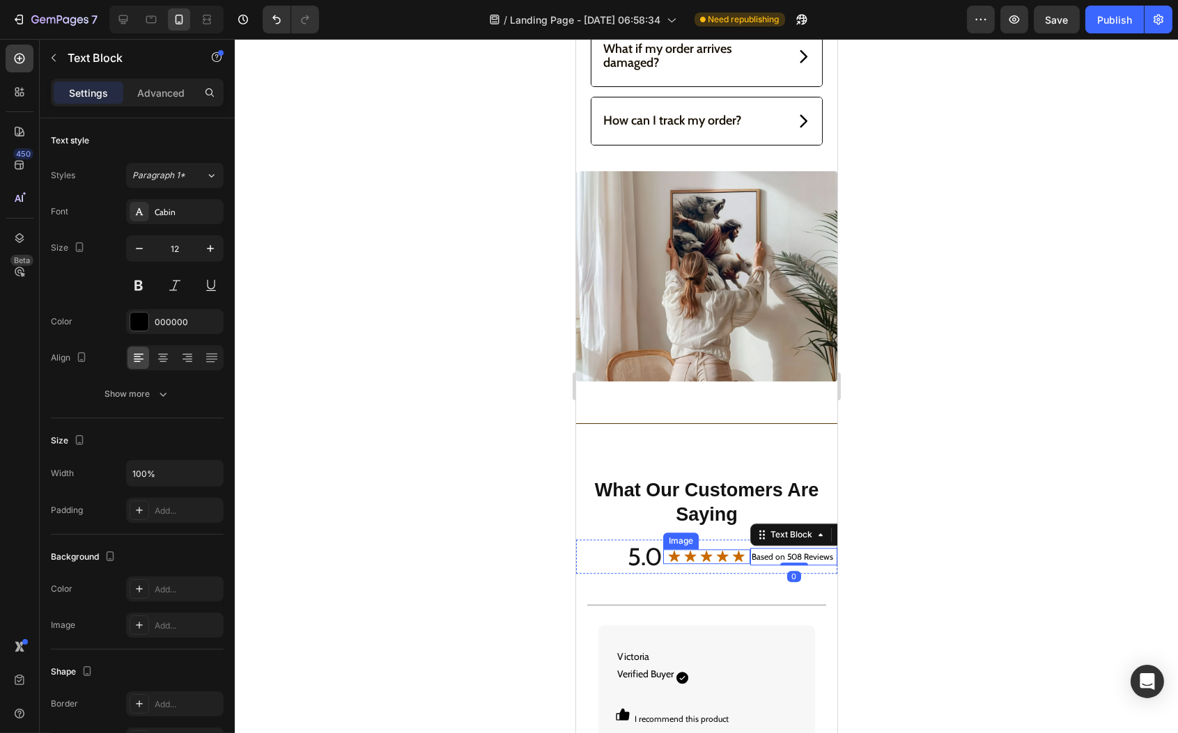
click at [717, 559] on img at bounding box center [706, 557] width 79 height 15
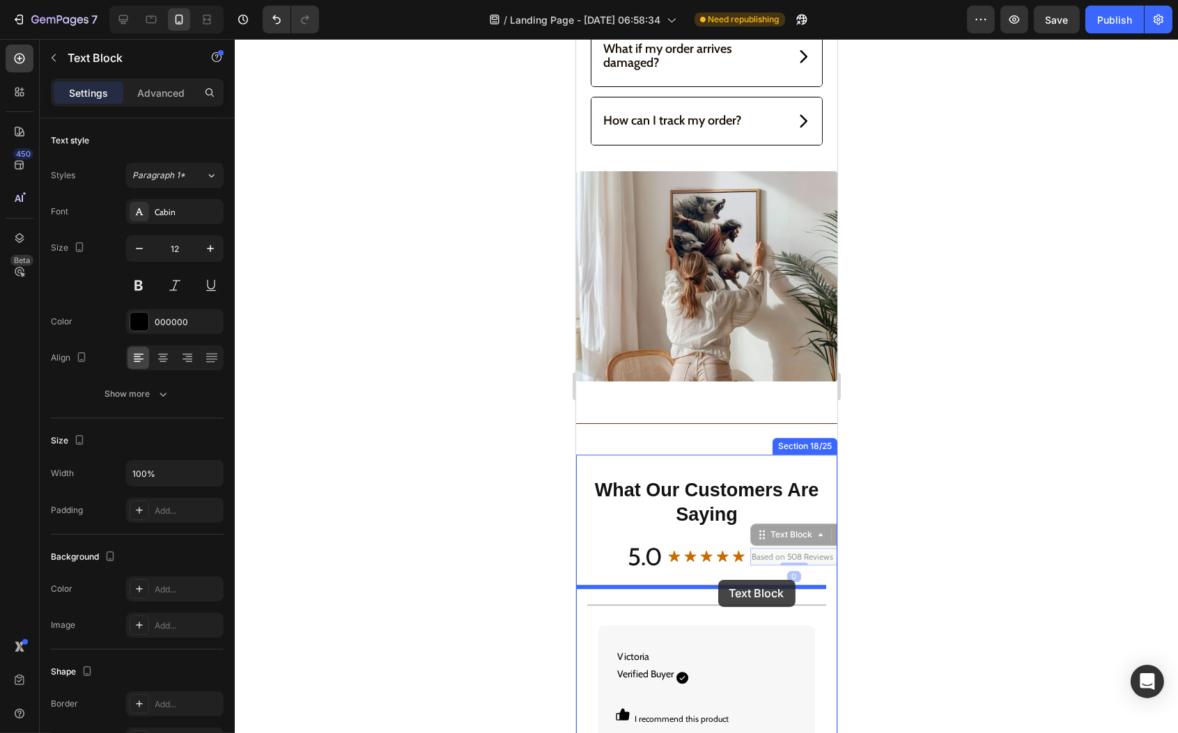
drag, startPoint x: 768, startPoint y: 558, endPoint x: 713, endPoint y: 577, distance: 58.2
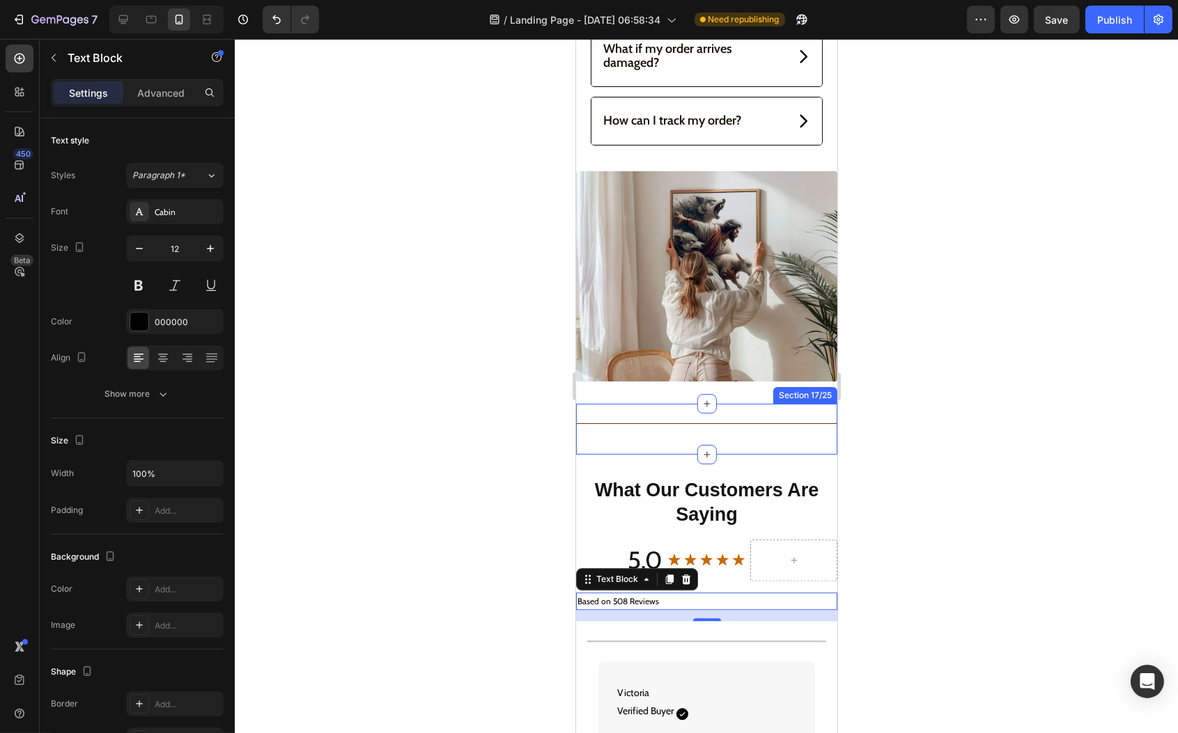
click at [717, 444] on div "Title Line" at bounding box center [705, 429] width 261 height 29
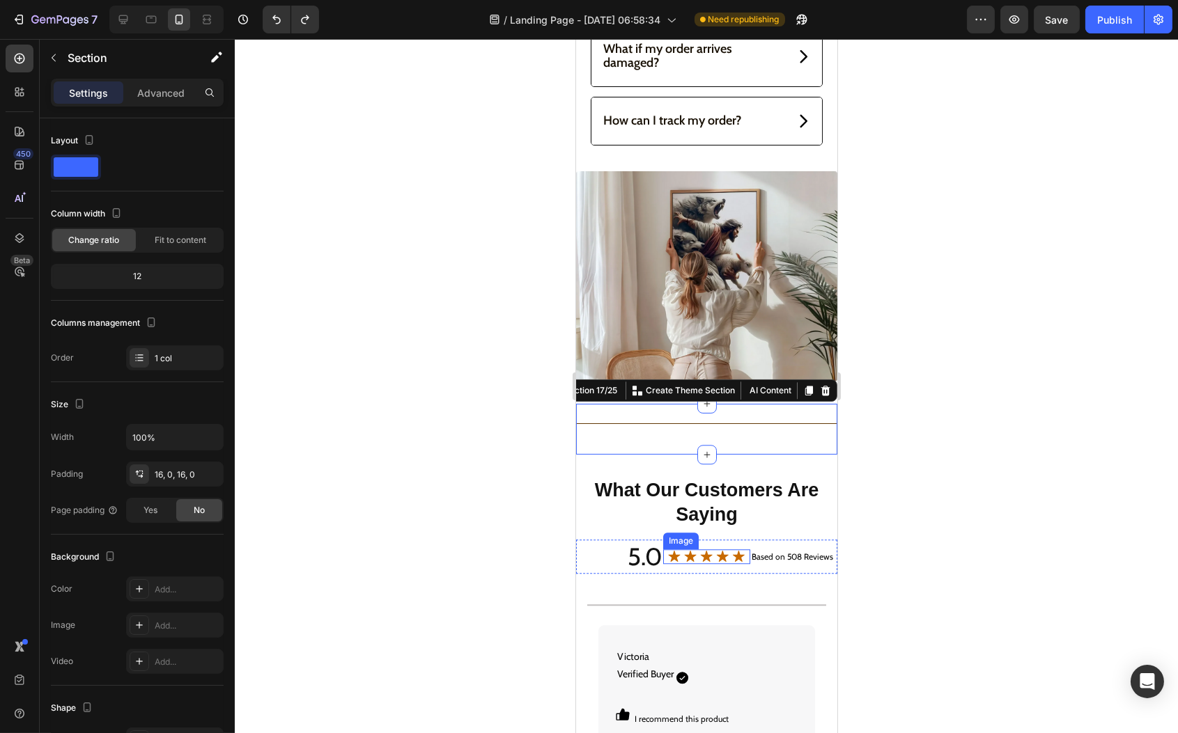
click at [714, 552] on img at bounding box center [706, 557] width 79 height 15
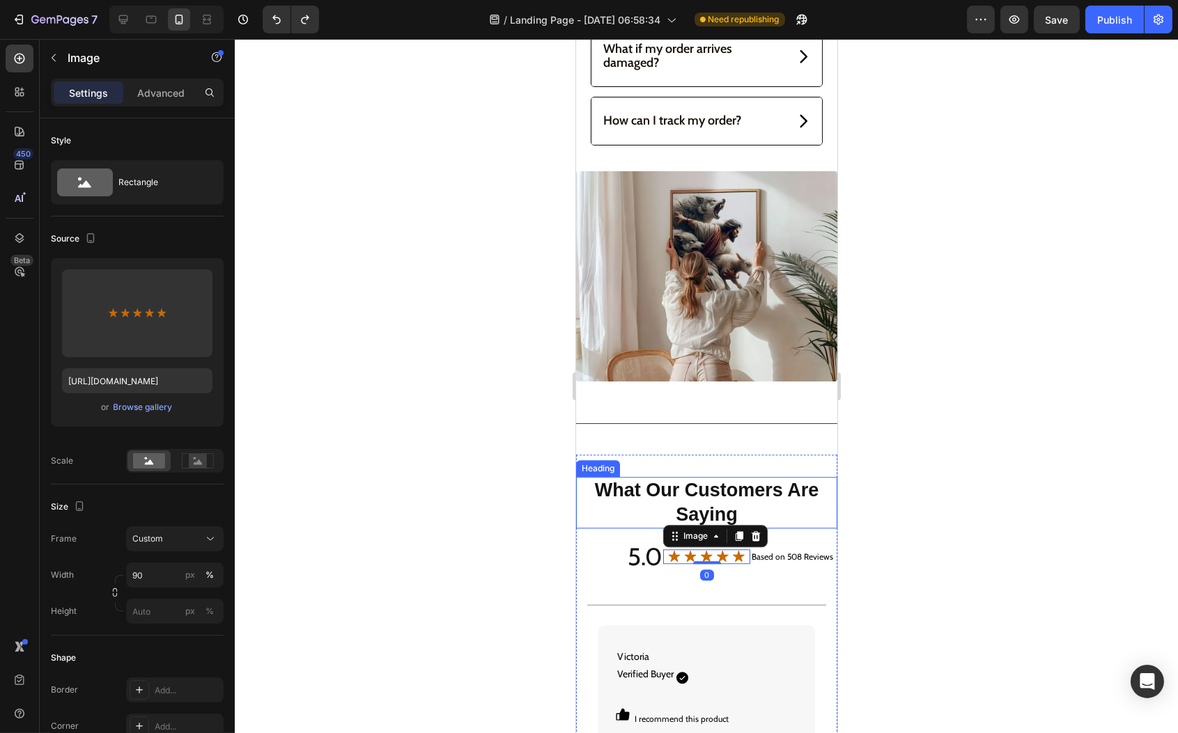
click at [628, 525] on h2 "What Our Customers Are Saying" at bounding box center [705, 503] width 261 height 52
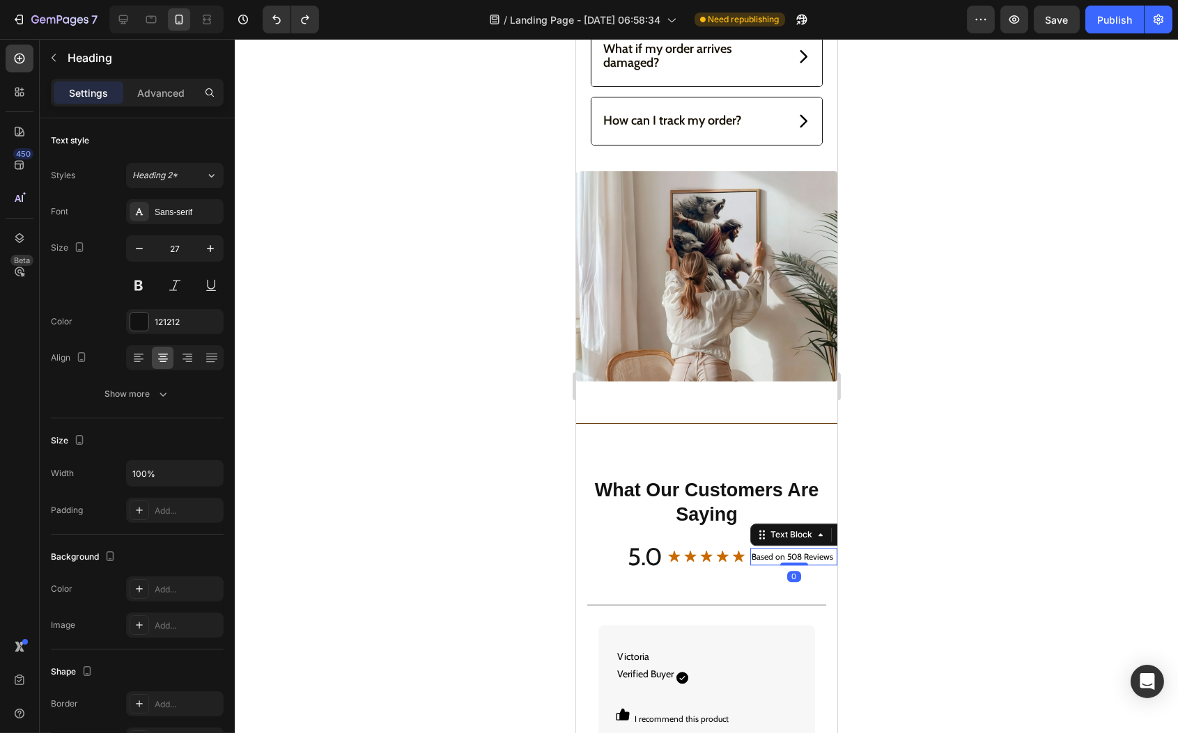
click at [779, 554] on p "Based on 508 Reviews" at bounding box center [793, 557] width 84 height 15
click at [709, 354] on img at bounding box center [705, 276] width 261 height 210
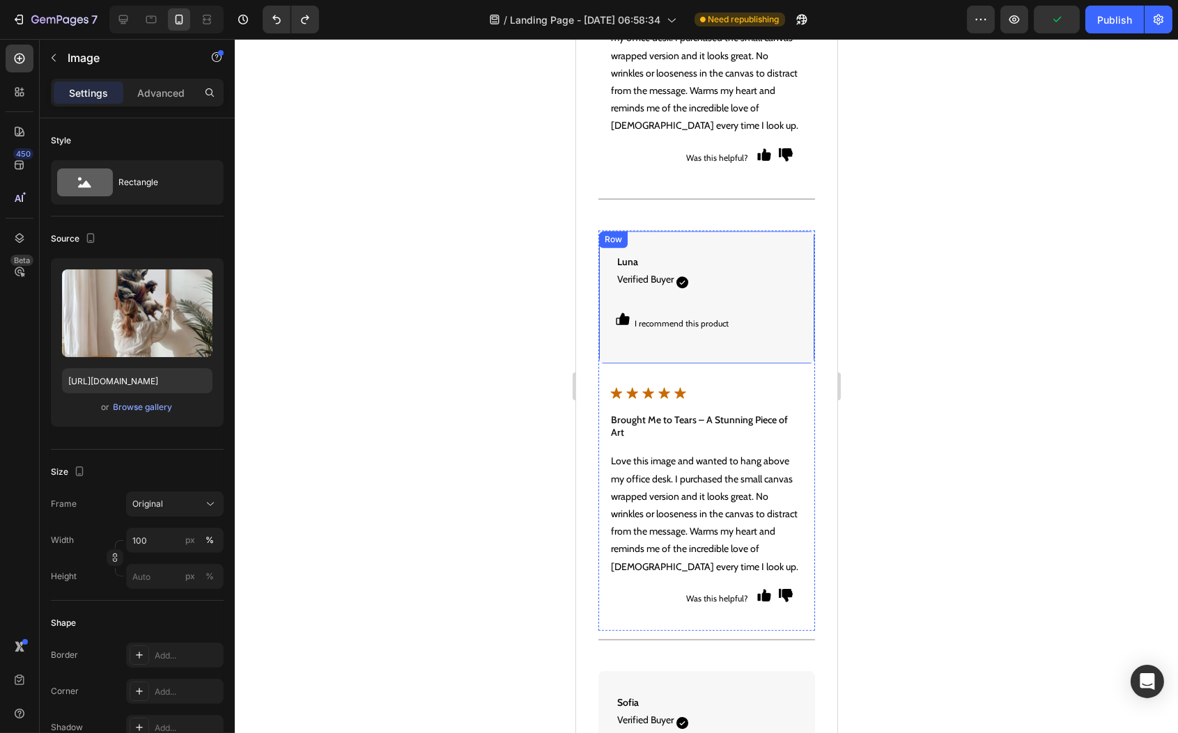
scroll to position [8451, 0]
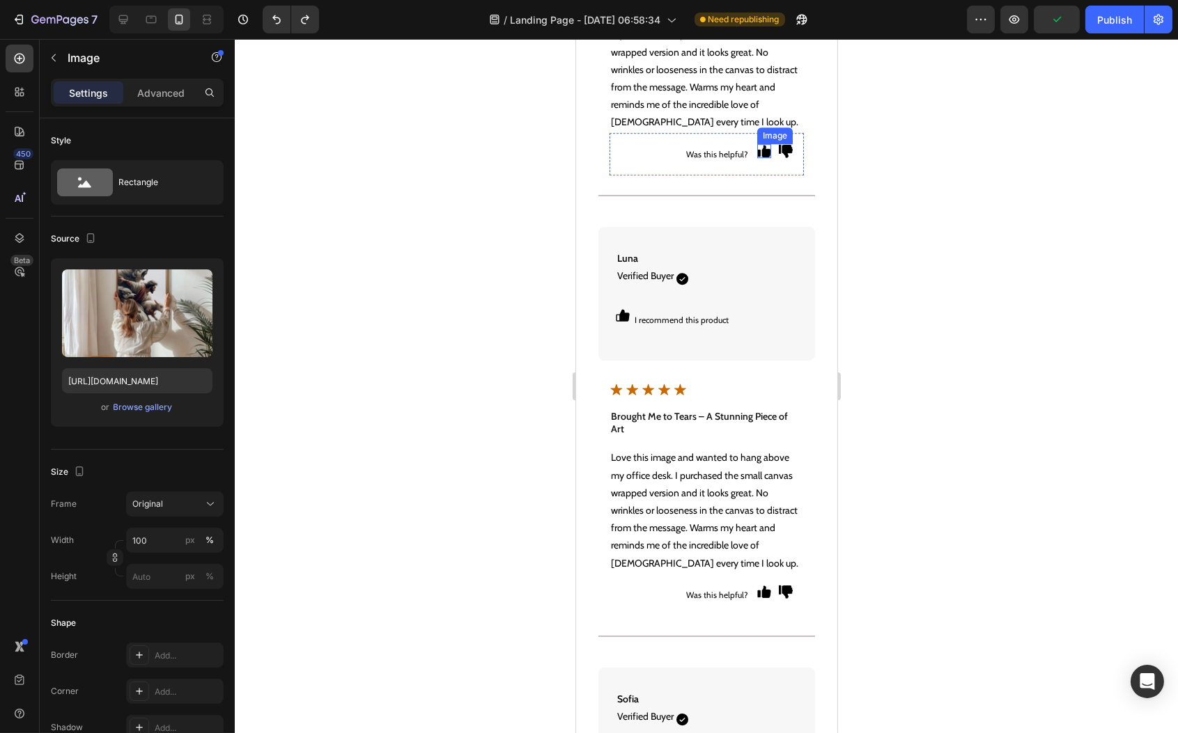
click at [756, 150] on img at bounding box center [763, 151] width 14 height 14
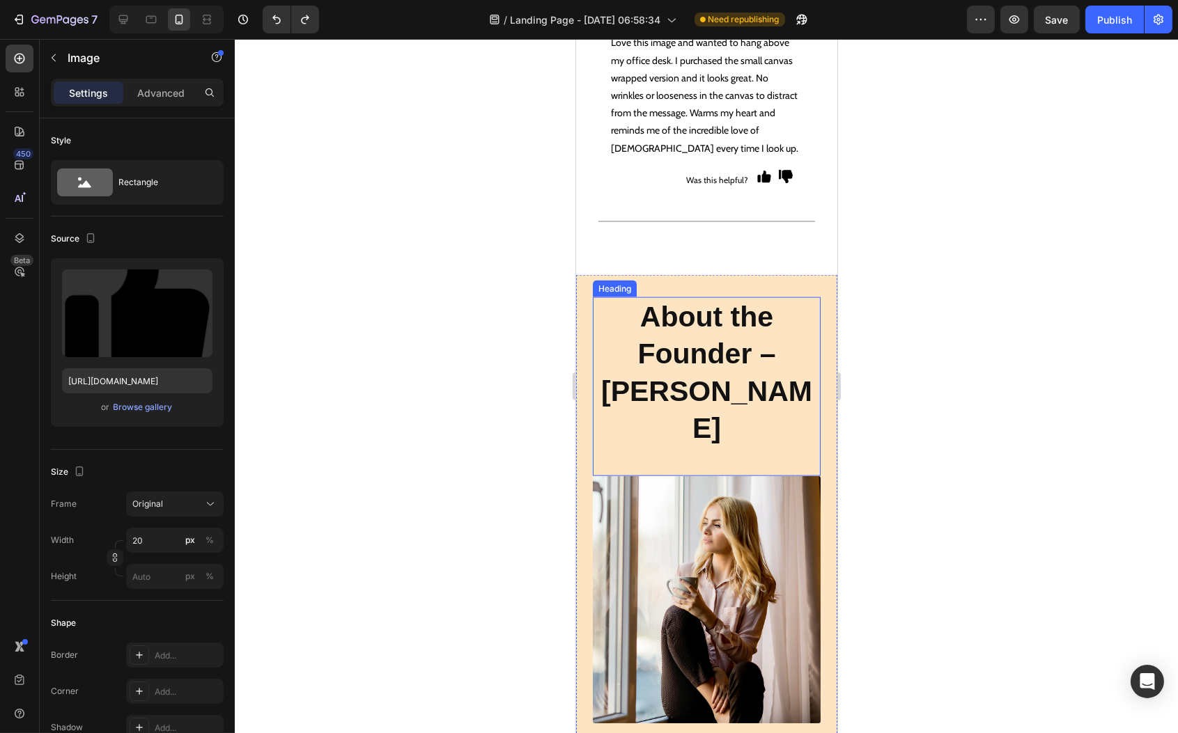
scroll to position [14617, 0]
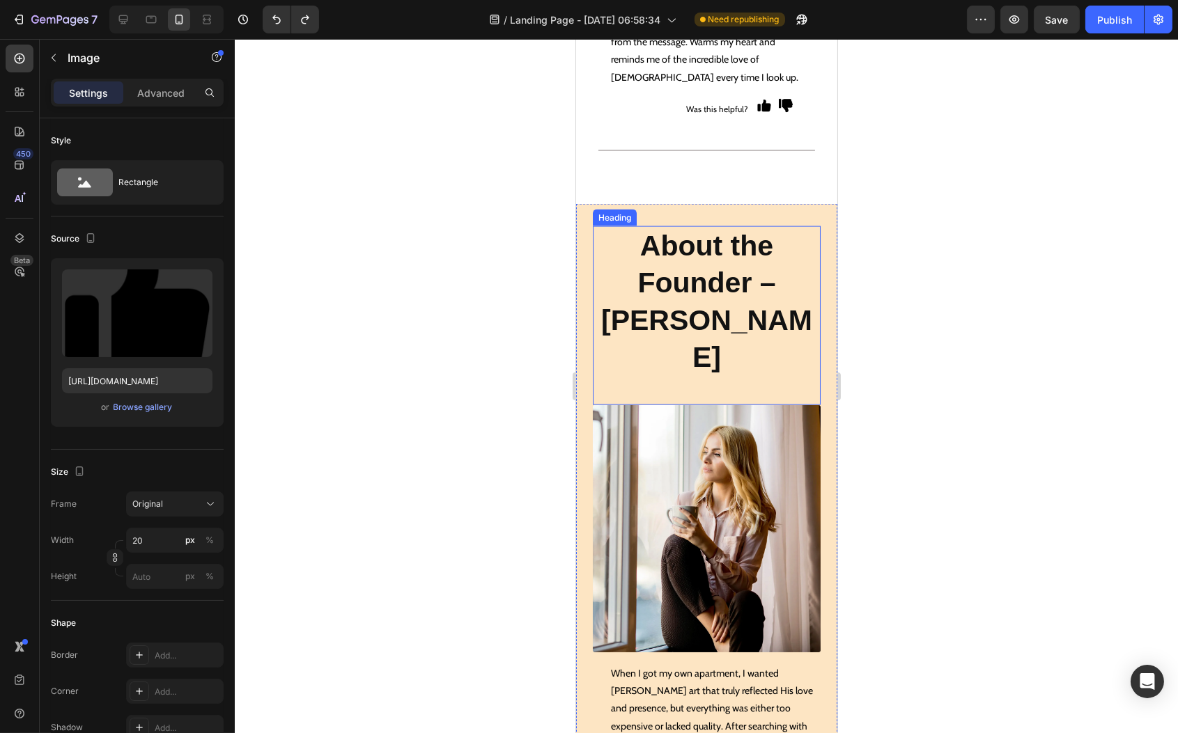
click at [697, 302] on h2 "About the Founder – [PERSON_NAME]" at bounding box center [706, 301] width 228 height 151
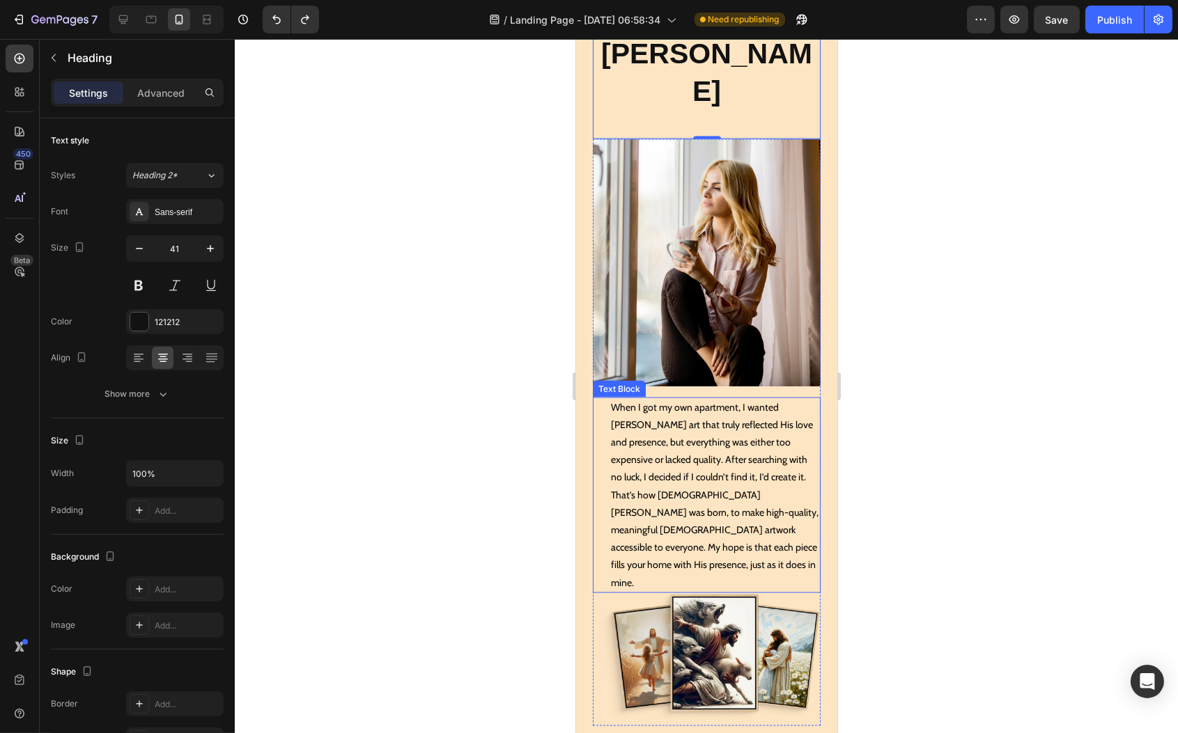
scroll to position [15293, 0]
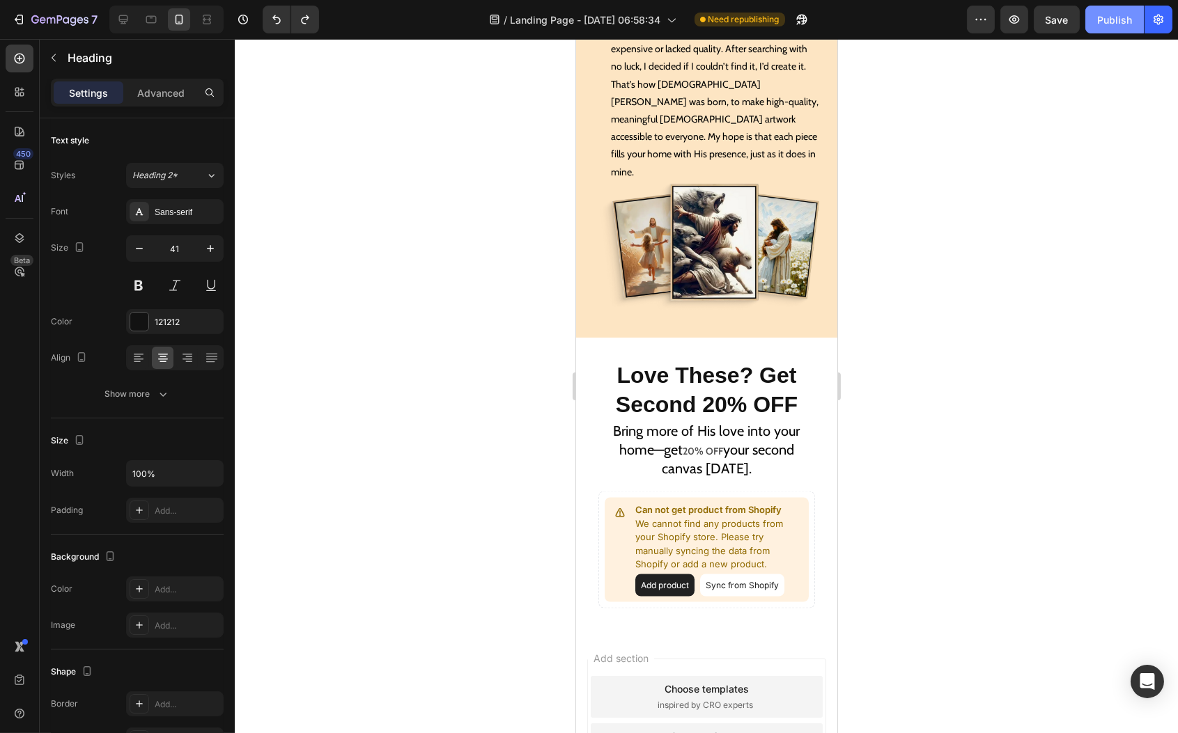
click at [1096, 10] on button "Publish" at bounding box center [1114, 20] width 59 height 28
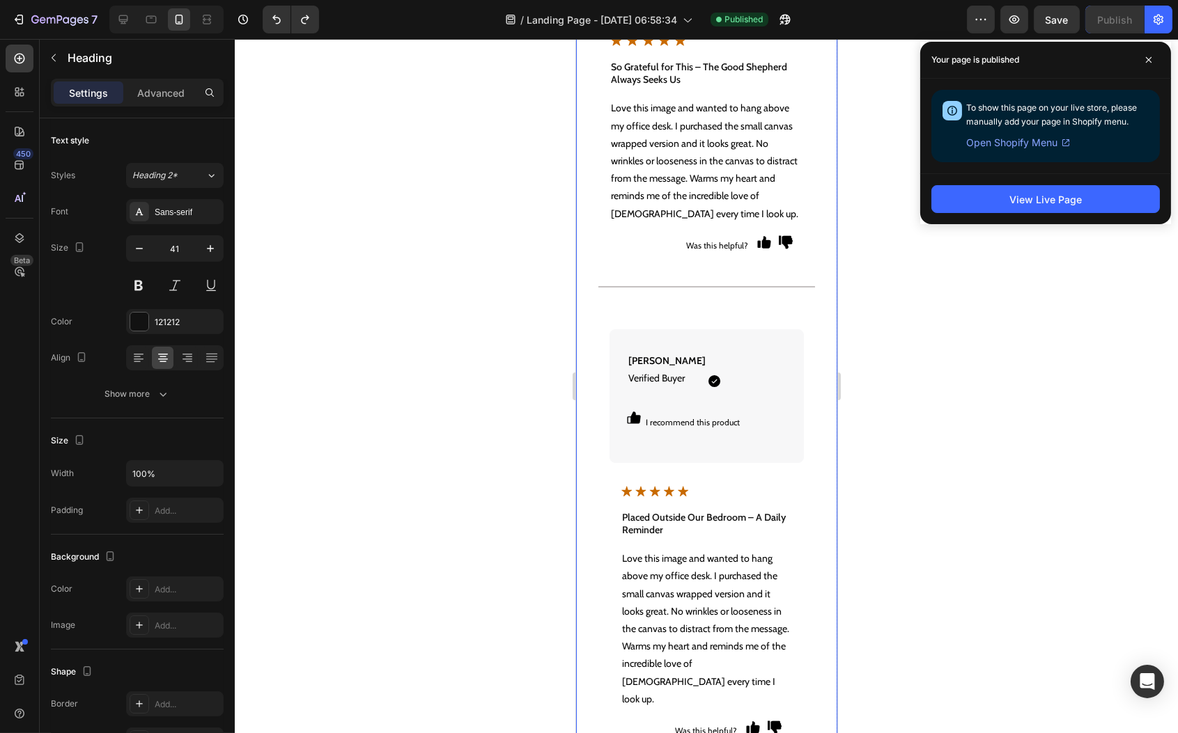
scroll to position [10122, 0]
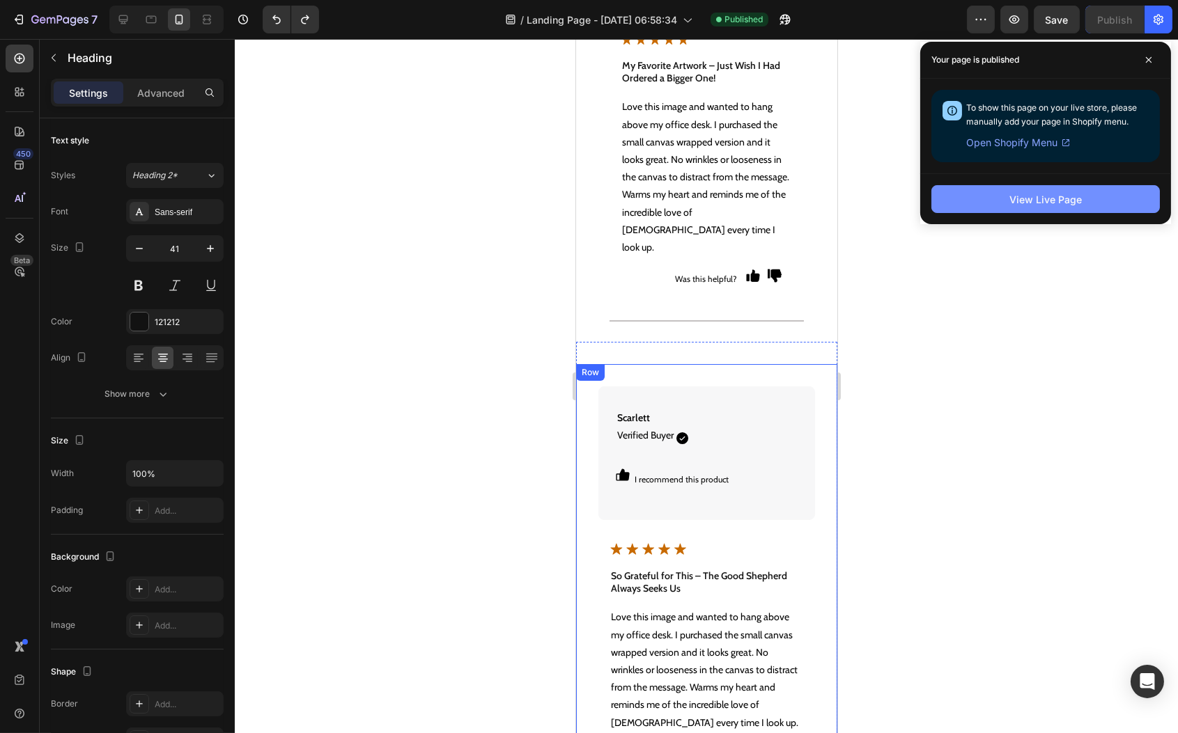
click at [1032, 190] on button "View Live Page" at bounding box center [1045, 199] width 228 height 28
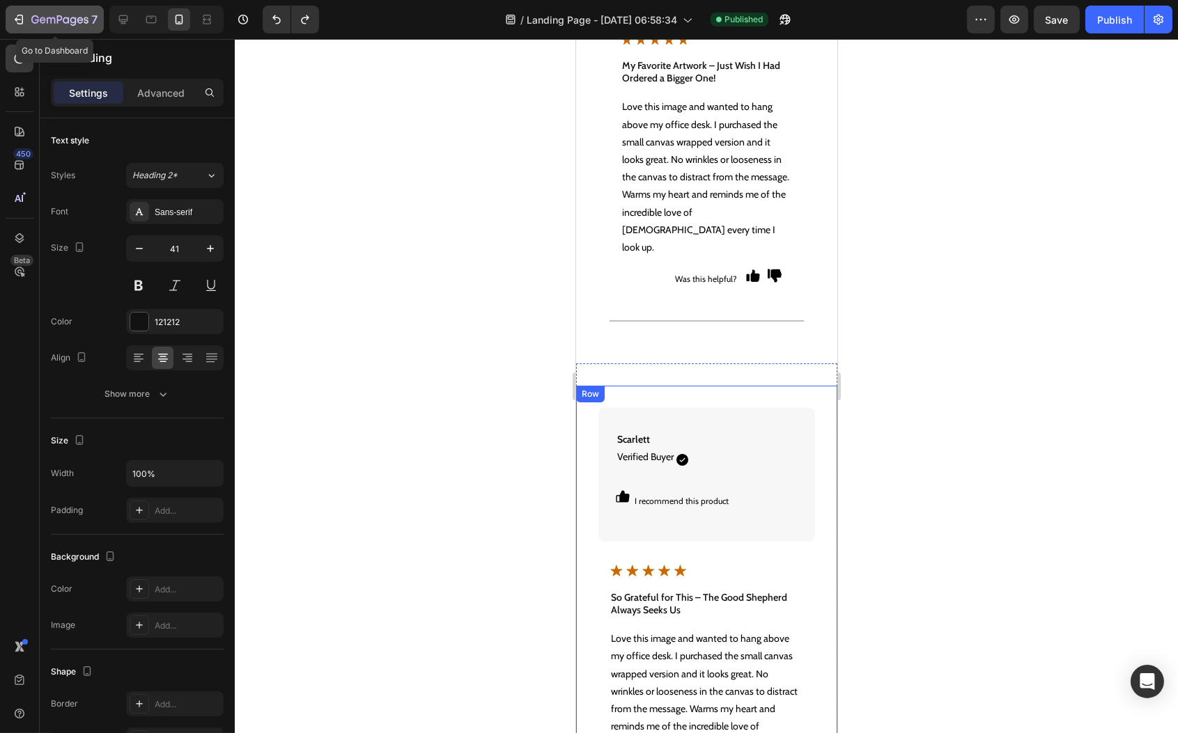
click at [68, 15] on icon "button" at bounding box center [59, 21] width 57 height 12
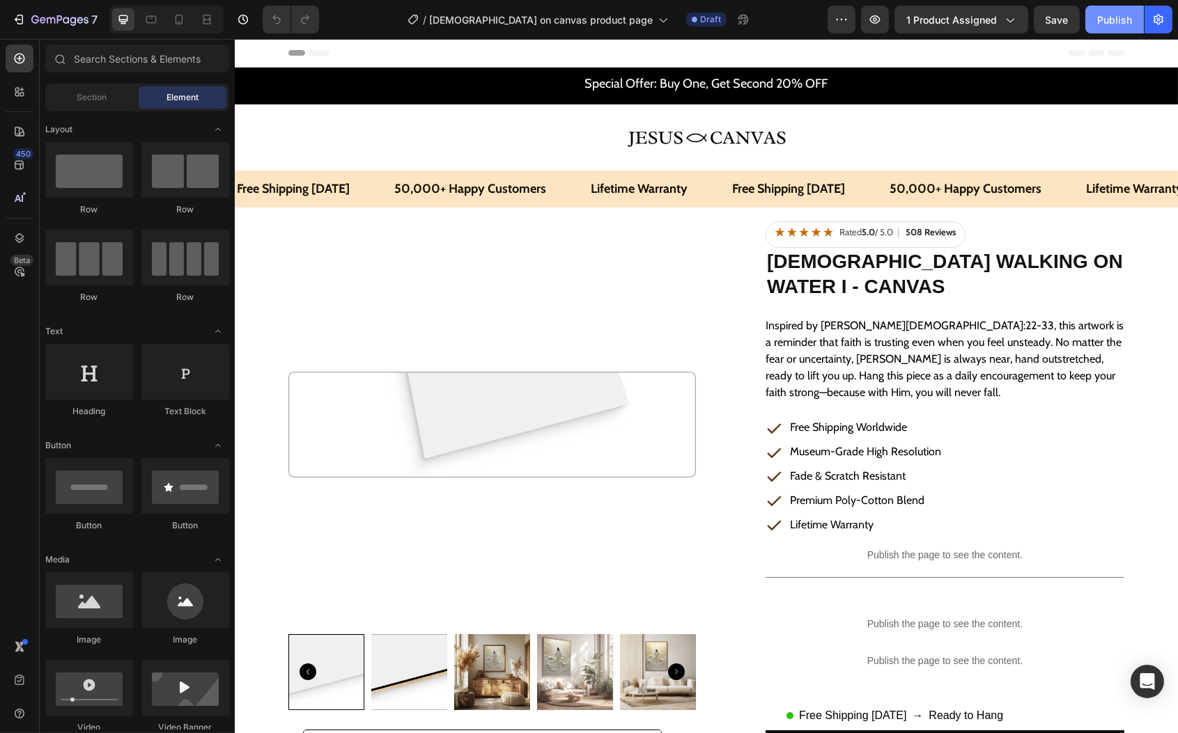
click at [1108, 22] on div "Publish" at bounding box center [1114, 20] width 35 height 15
click at [1124, 19] on div "Publish" at bounding box center [1114, 20] width 35 height 15
click at [40, 20] on icon "button" at bounding box center [43, 20] width 6 height 6
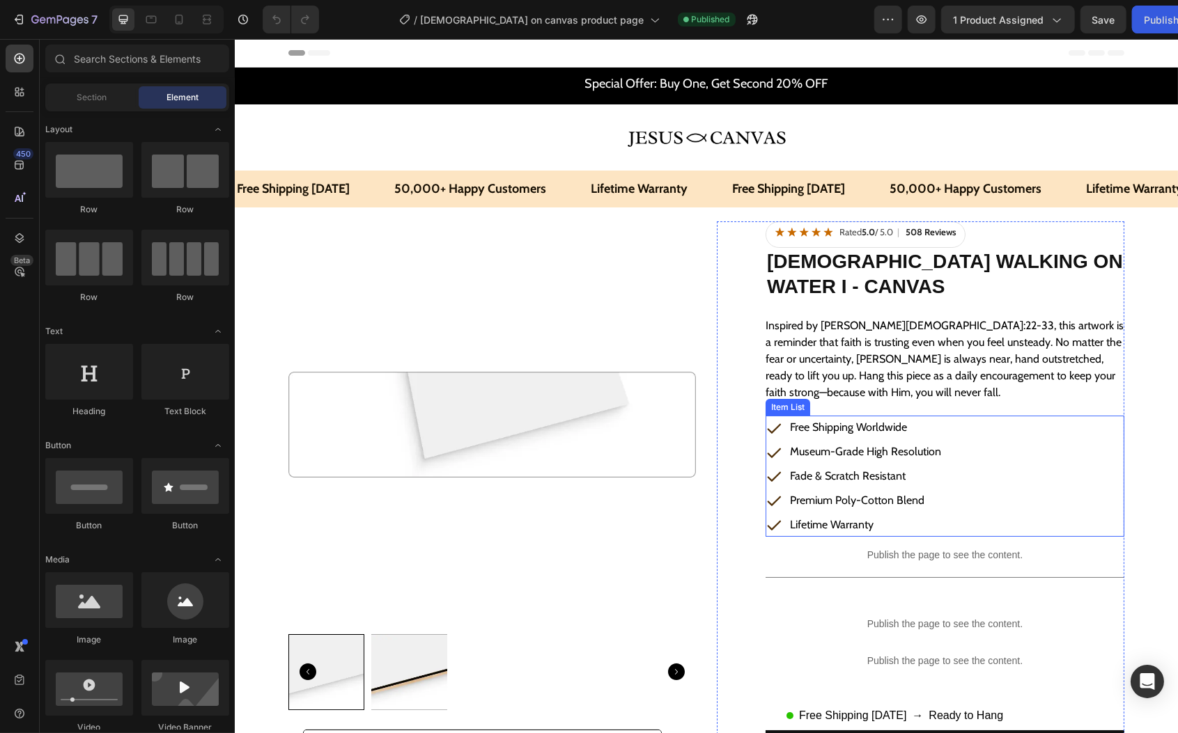
scroll to position [134, 0]
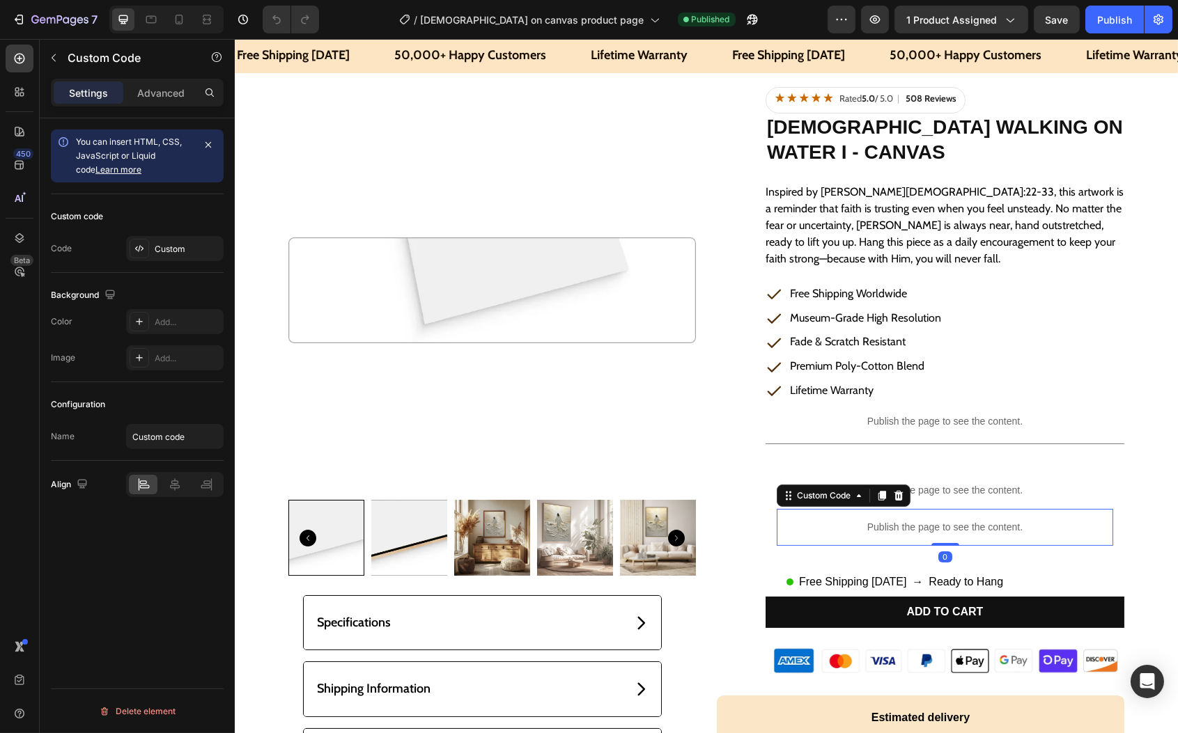
click at [905, 531] on p "Publish the page to see the content." at bounding box center [944, 527] width 336 height 15
click at [13, 19] on icon "button" at bounding box center [19, 20] width 14 height 14
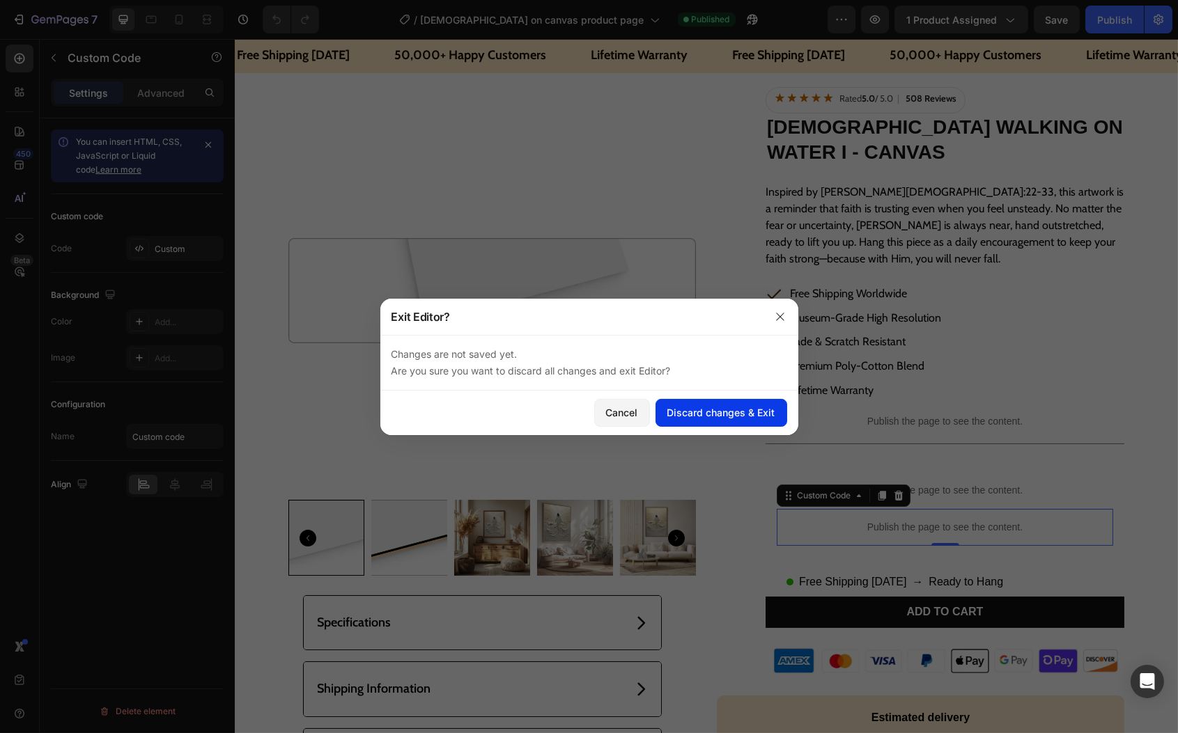
click at [712, 416] on div "Discard changes & Exit" at bounding box center [721, 412] width 108 height 15
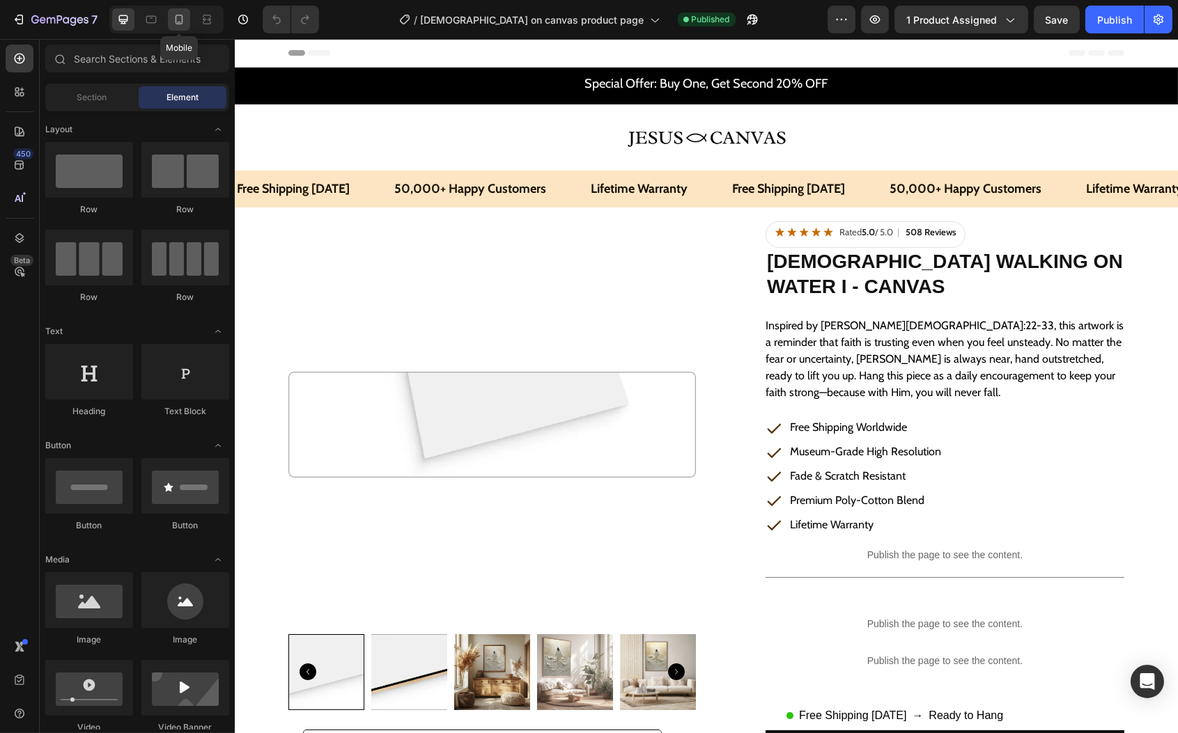
click at [179, 20] on icon at bounding box center [179, 20] width 14 height 14
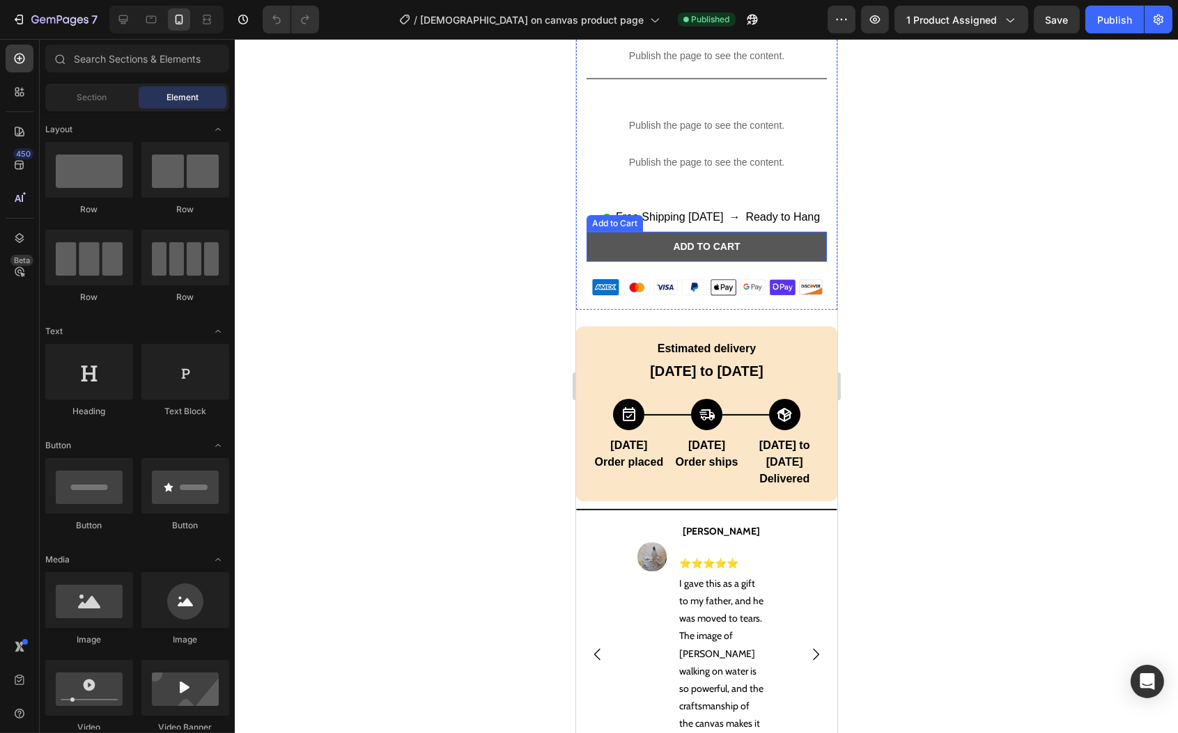
scroll to position [1055, 0]
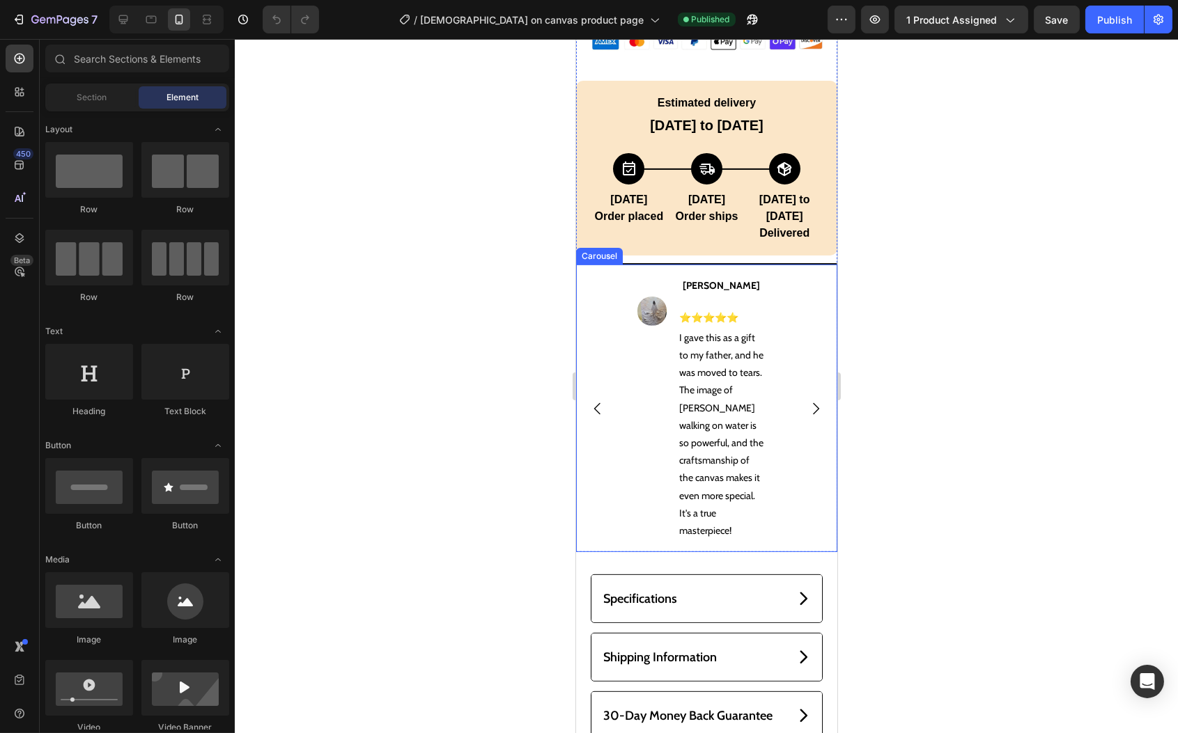
click at [600, 474] on div "Image [PERSON_NAME] Text Block ⭐⭐⭐⭐⭐ Text Block Row I gave this as a gift to my…" at bounding box center [705, 409] width 261 height 288
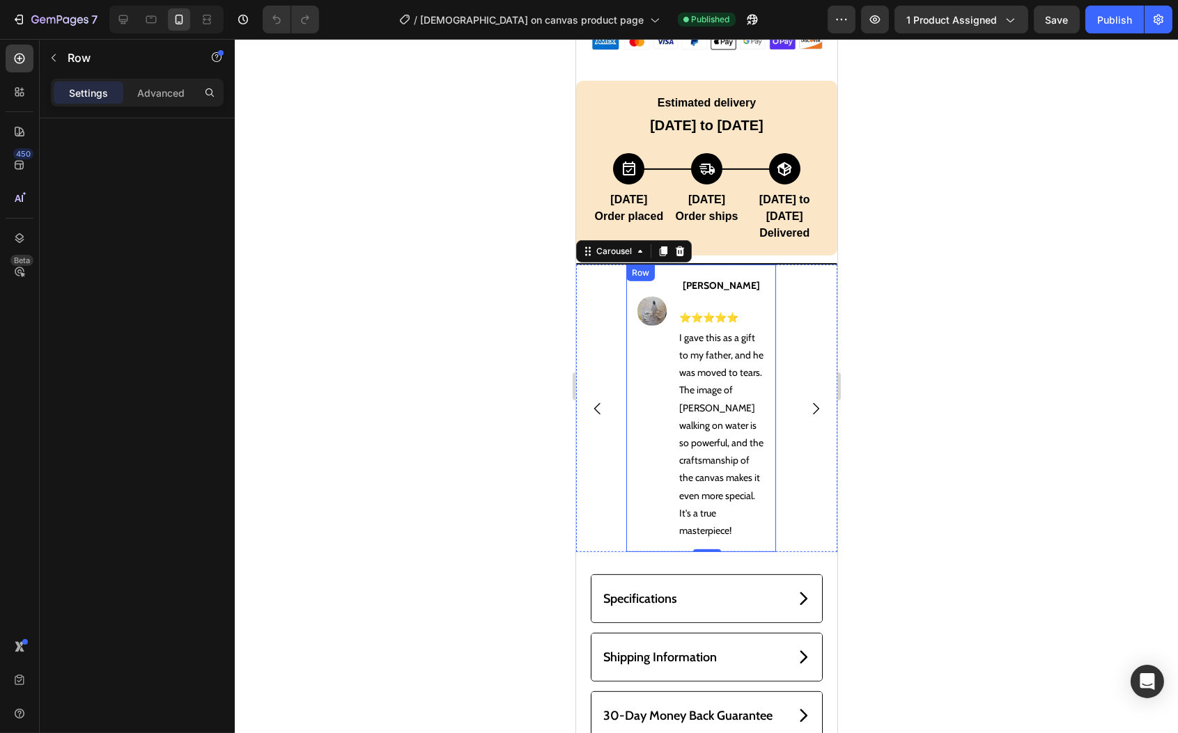
click at [651, 390] on div "Image" at bounding box center [651, 408] width 29 height 265
click at [617, 470] on div "Image [PERSON_NAME] Text Block ⭐⭐⭐⭐⭐ Text Block Row I gave this as a gift to my…" at bounding box center [705, 409] width 261 height 288
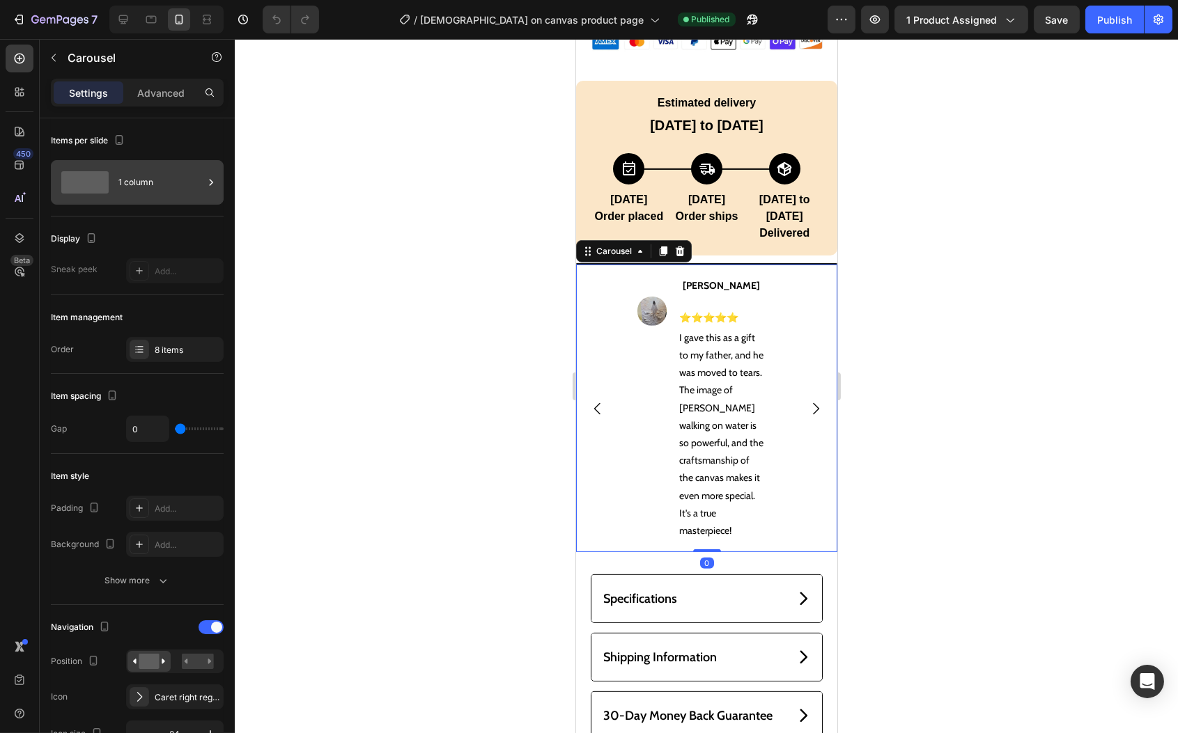
click at [139, 181] on div "1 column" at bounding box center [160, 182] width 85 height 32
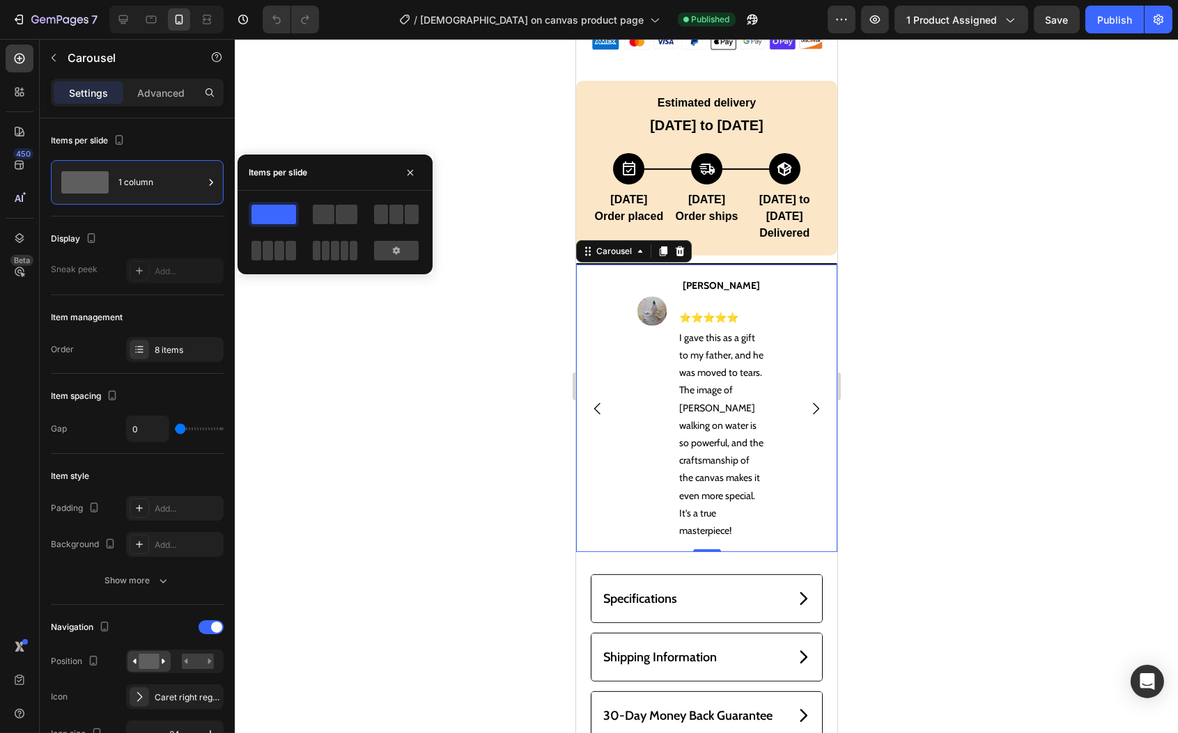
click at [796, 389] on button "Carousel Next Arrow" at bounding box center [814, 408] width 39 height 39
click at [807, 401] on icon "Carousel Next Arrow" at bounding box center [815, 409] width 17 height 17
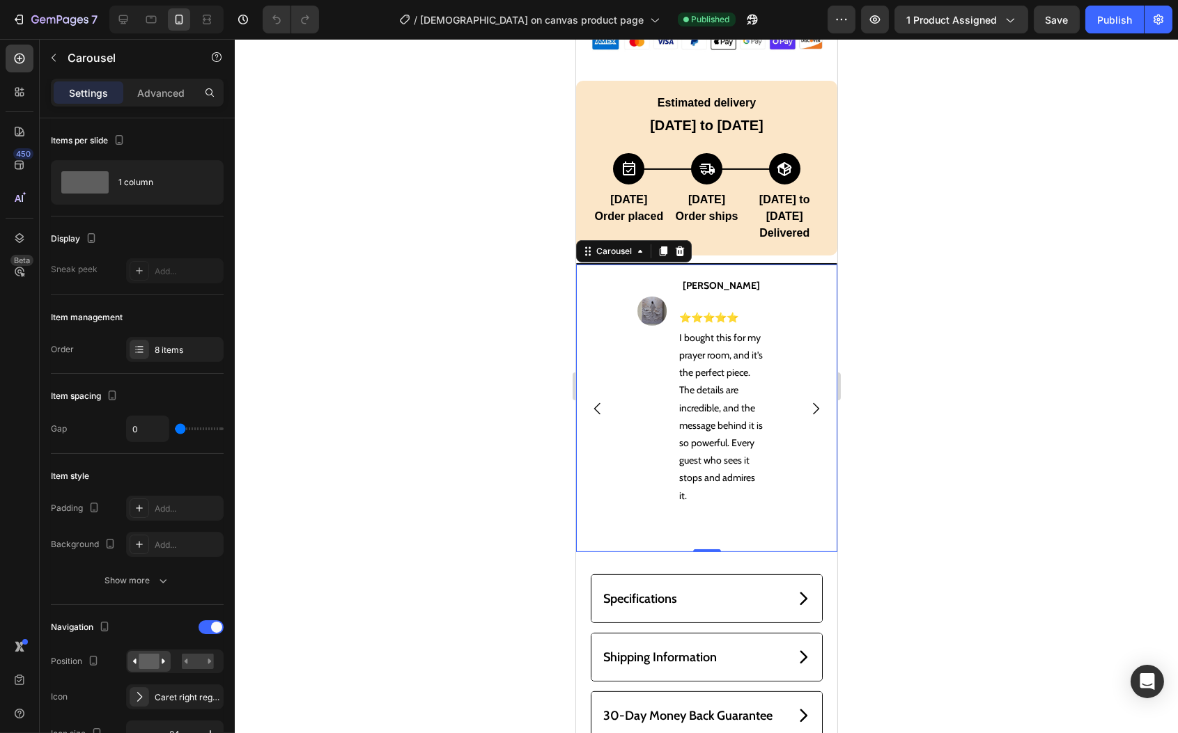
click at [807, 401] on icon "Carousel Next Arrow" at bounding box center [815, 409] width 17 height 17
click at [612, 479] on div "Image [PERSON_NAME] Text Block ⭐⭐⭐⭐⭐ Text Block Row I gave this as a gift to my…" at bounding box center [705, 409] width 261 height 288
click at [200, 658] on rect at bounding box center [198, 661] width 32 height 15
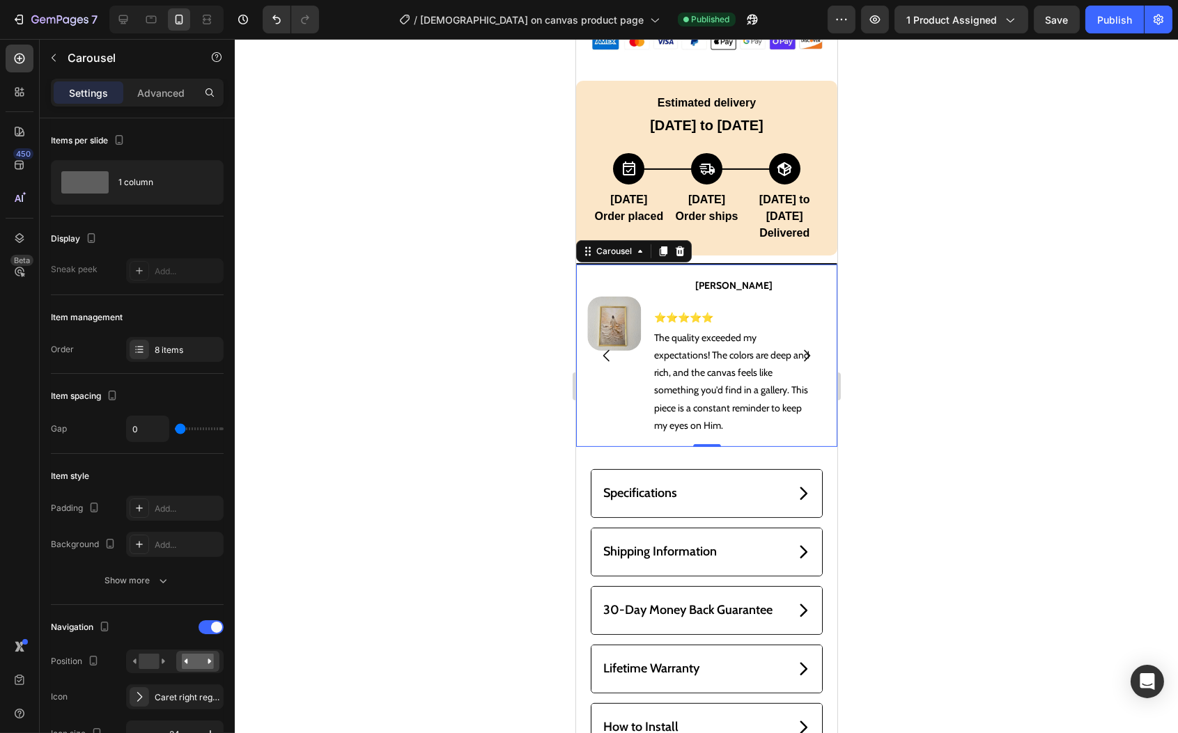
click at [597, 336] on button "Carousel Back Arrow" at bounding box center [606, 355] width 39 height 39
click at [605, 348] on icon "Carousel Back Arrow" at bounding box center [606, 356] width 17 height 17
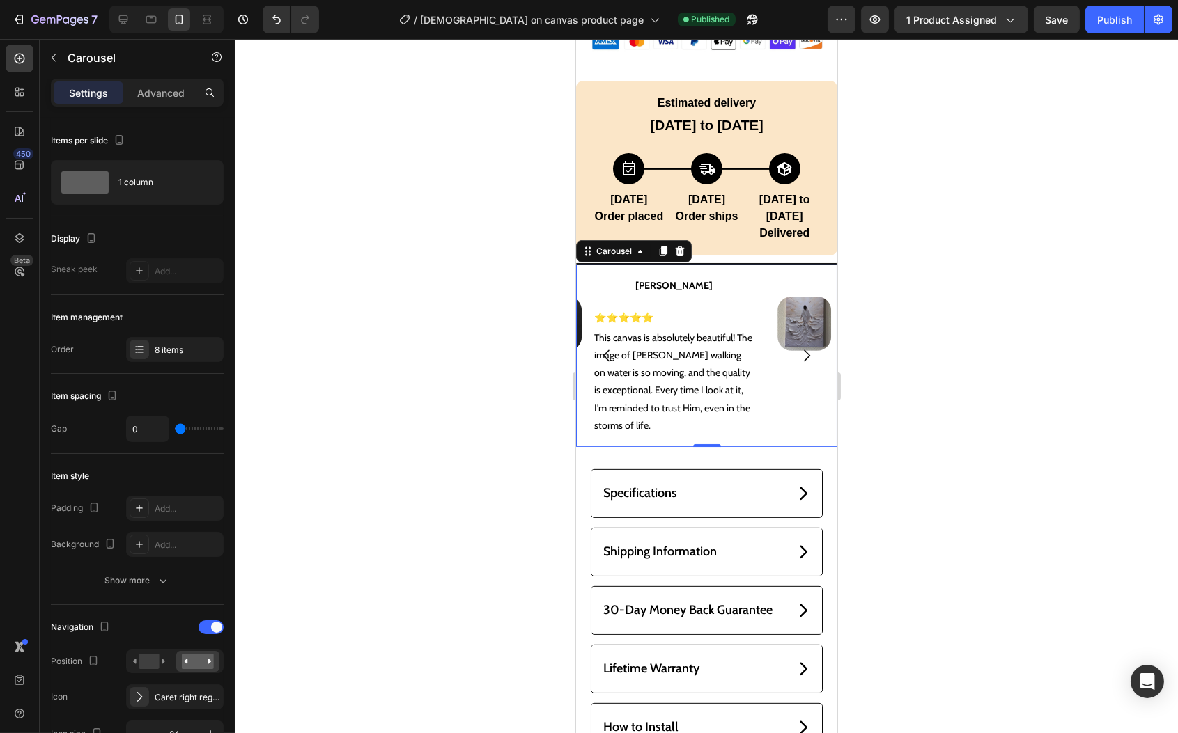
click at [608, 336] on button "Carousel Back Arrow" at bounding box center [606, 355] width 39 height 39
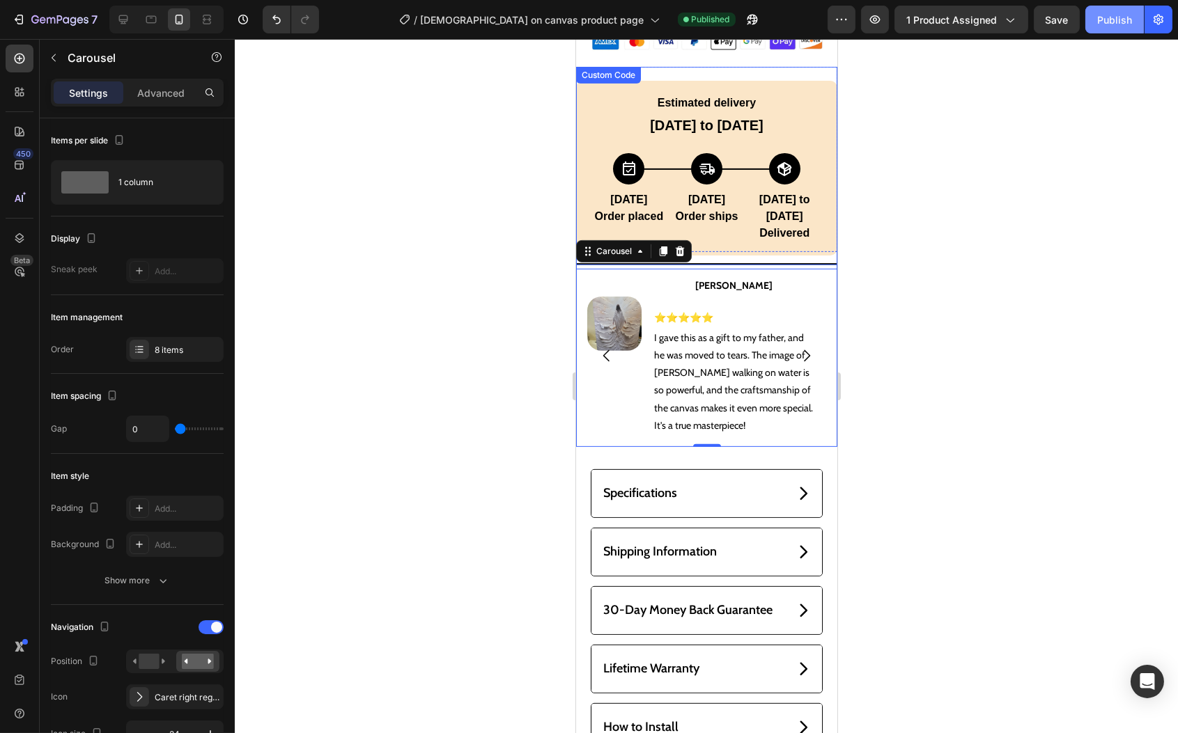
click at [1119, 18] on div "Publish" at bounding box center [1114, 20] width 35 height 15
drag, startPoint x: 137, startPoint y: 104, endPoint x: 139, endPoint y: 95, distance: 9.5
click at [137, 103] on div "Settings Advanced" at bounding box center [137, 92] width 167 height 22
click at [141, 93] on p "Advanced" at bounding box center [160, 93] width 47 height 15
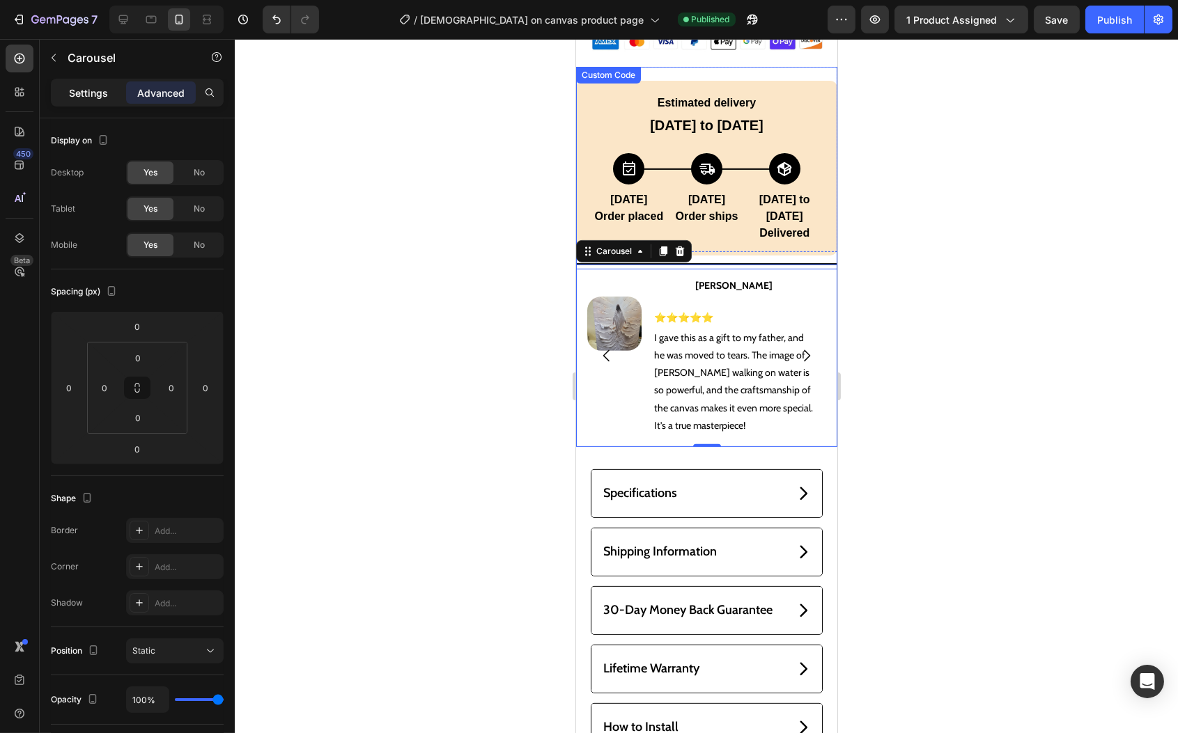
click at [90, 93] on p "Settings" at bounding box center [88, 93] width 39 height 15
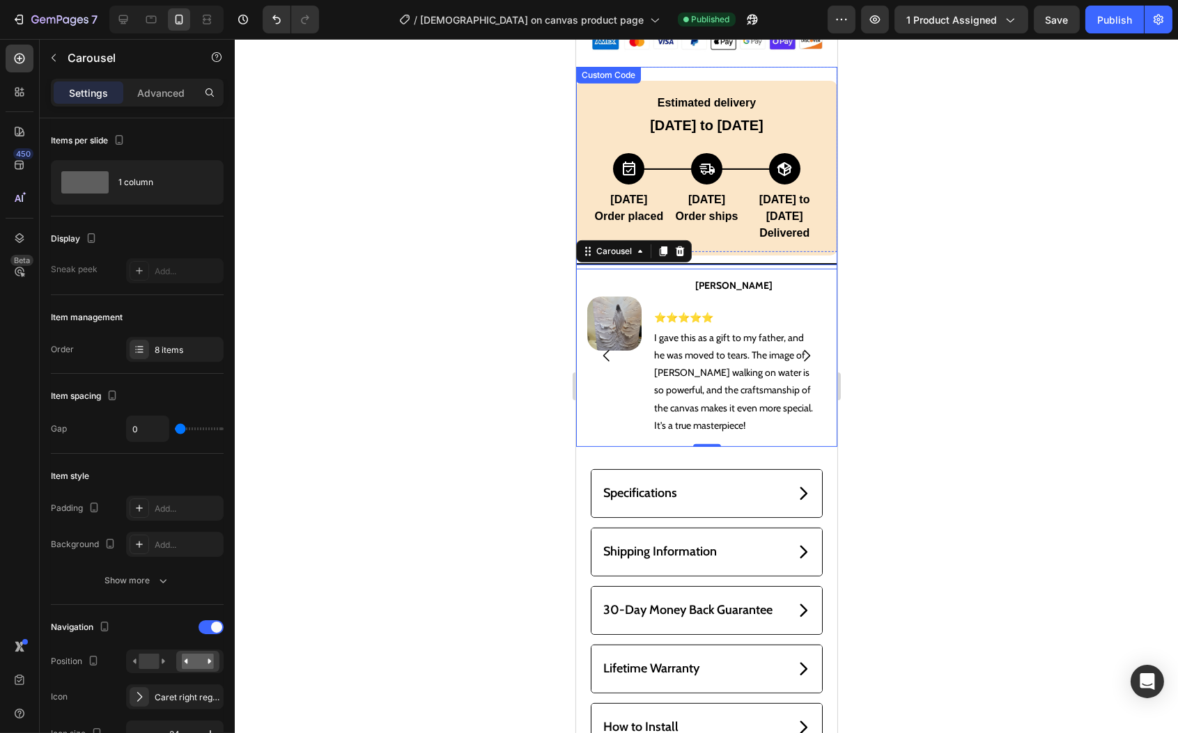
click at [81, 86] on p "Settings" at bounding box center [88, 93] width 39 height 15
click at [178, 351] on div "8 items" at bounding box center [187, 350] width 65 height 13
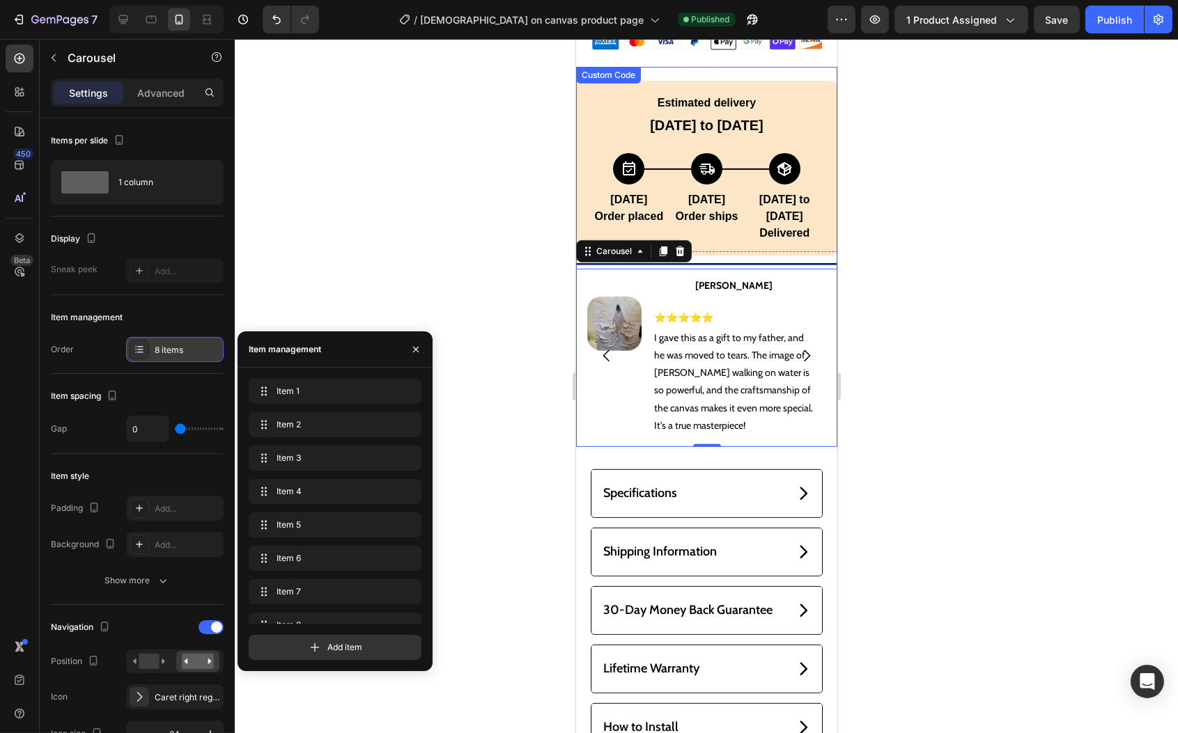
click at [178, 350] on div "8 items" at bounding box center [187, 350] width 65 height 13
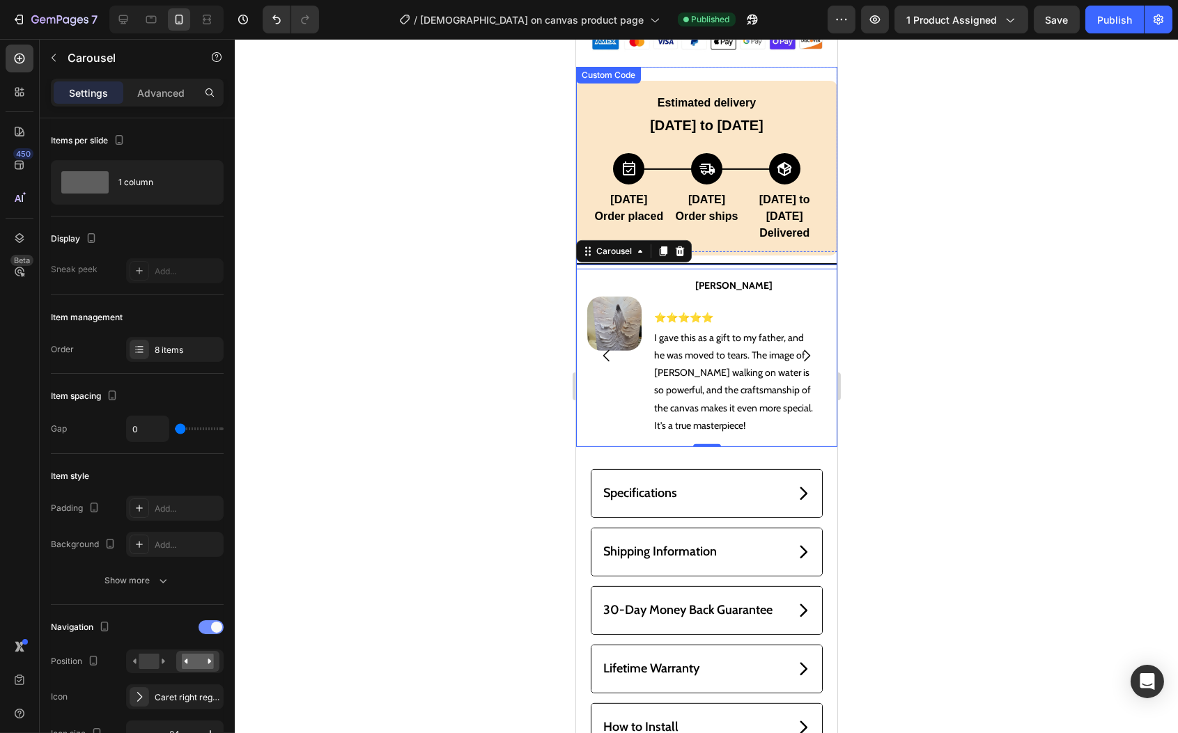
click at [217, 632] on span at bounding box center [216, 627] width 11 height 11
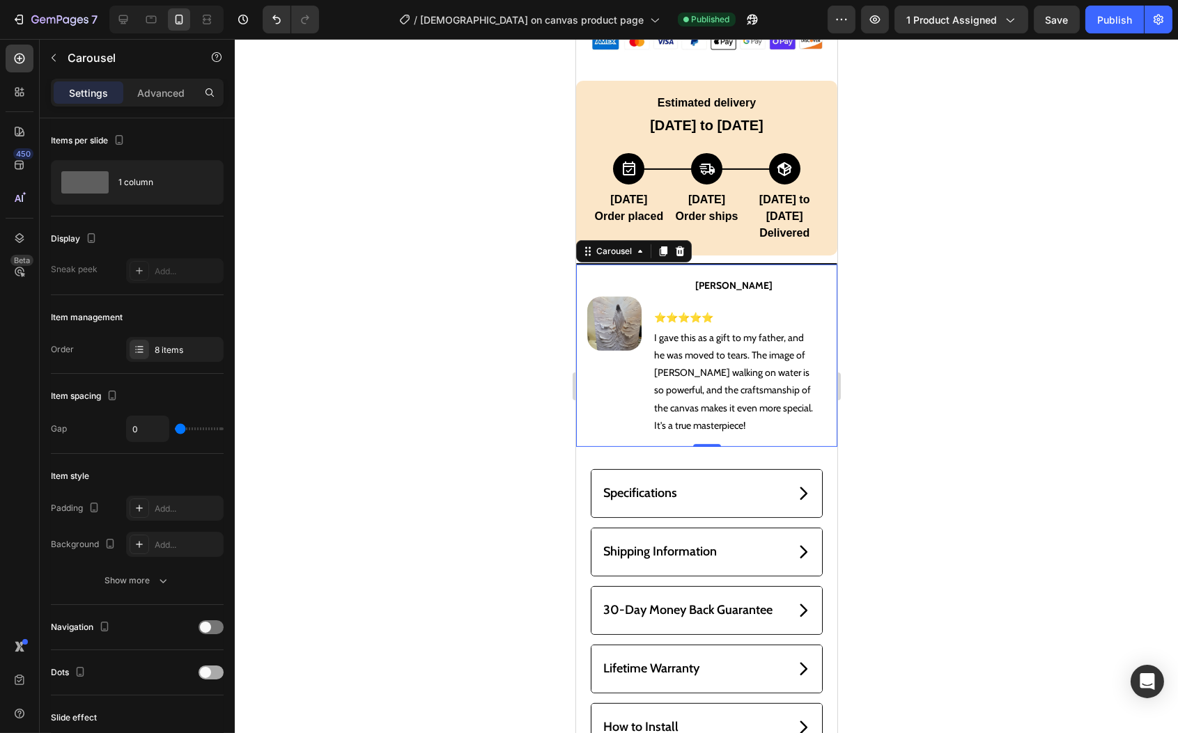
click at [217, 671] on div at bounding box center [211, 673] width 25 height 14
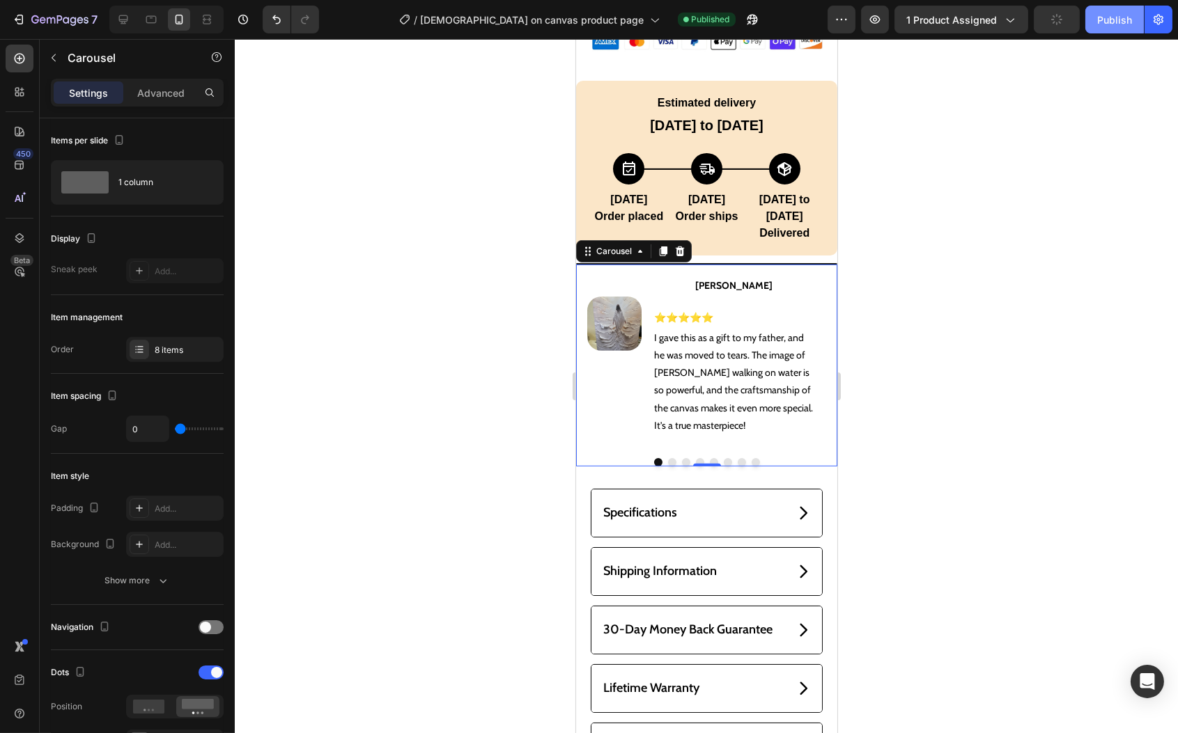
click at [1110, 15] on div "Publish" at bounding box center [1114, 20] width 35 height 15
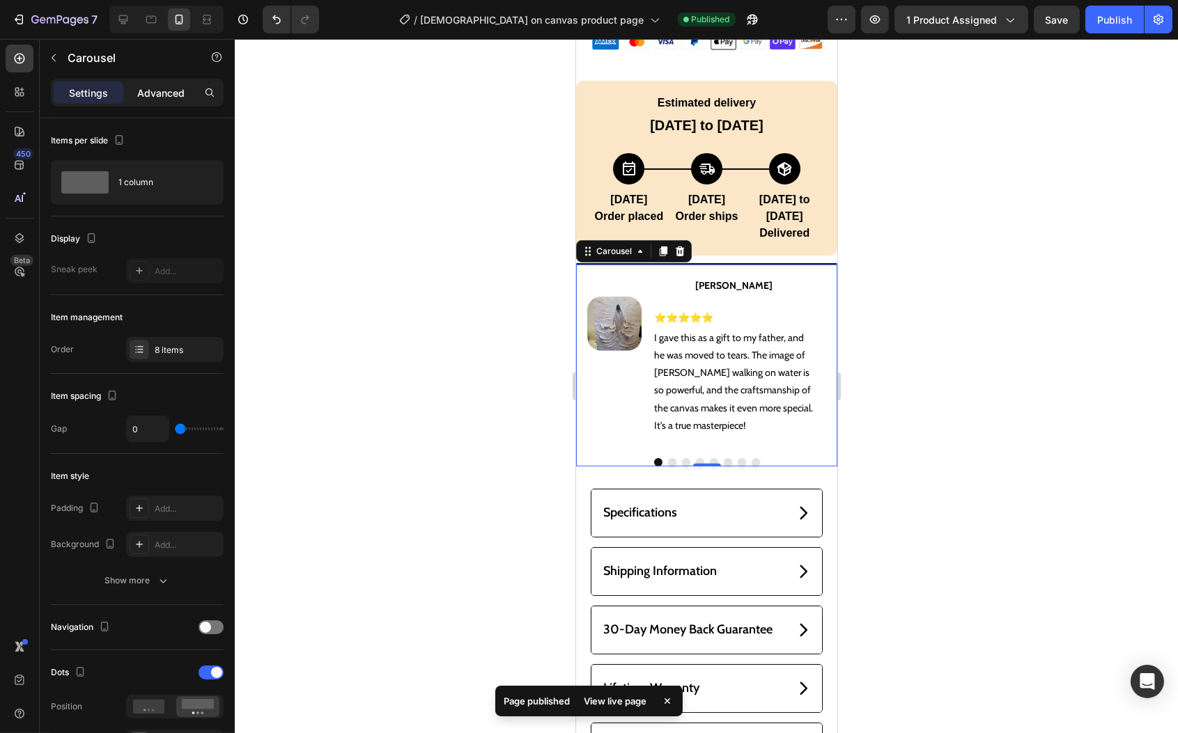
click at [169, 95] on p "Advanced" at bounding box center [160, 93] width 47 height 15
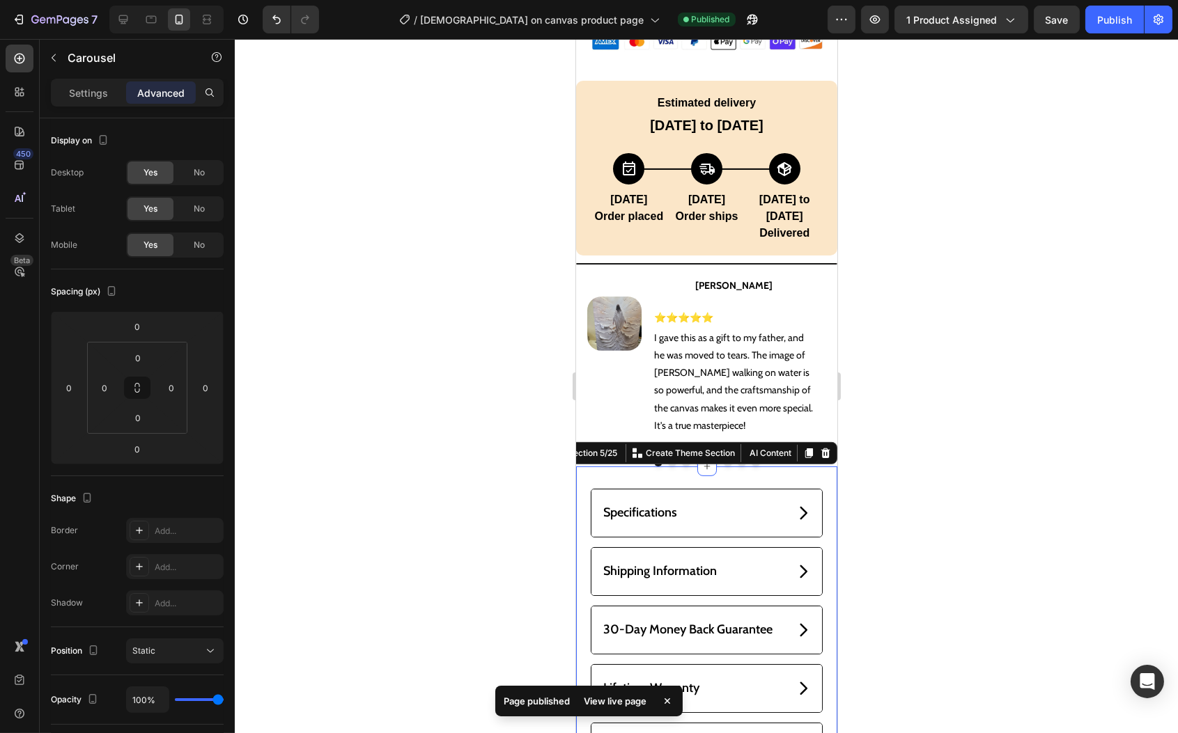
click at [664, 467] on div "Specifications Shipping Information 30-Day Money Back Guarantee Lifetime Warran…" at bounding box center [705, 638] width 261 height 342
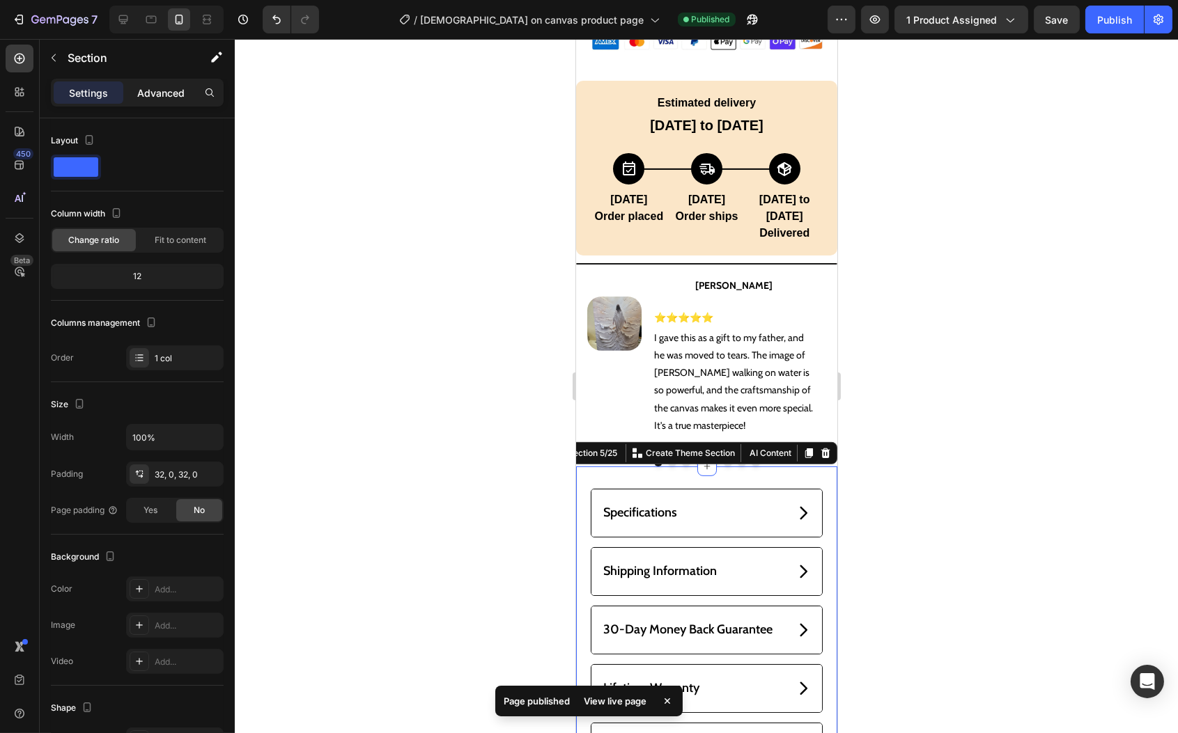
click at [158, 96] on p "Advanced" at bounding box center [160, 93] width 47 height 15
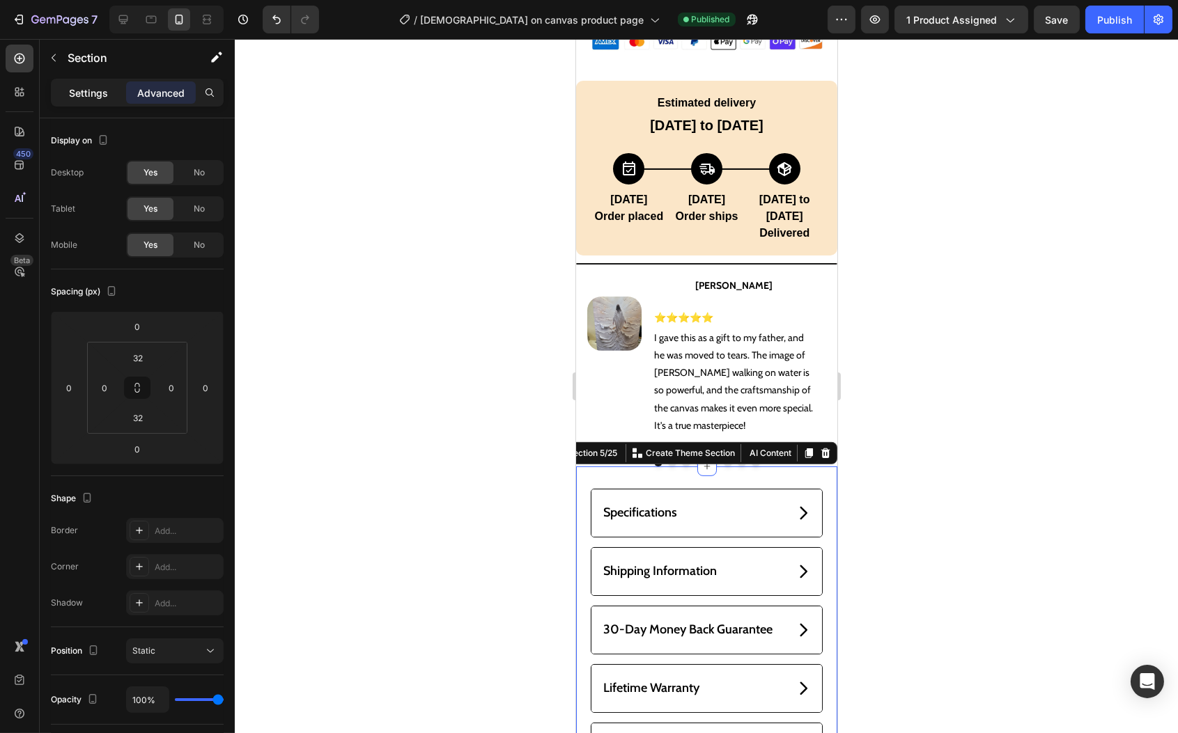
click at [81, 88] on p "Settings" at bounding box center [88, 93] width 39 height 15
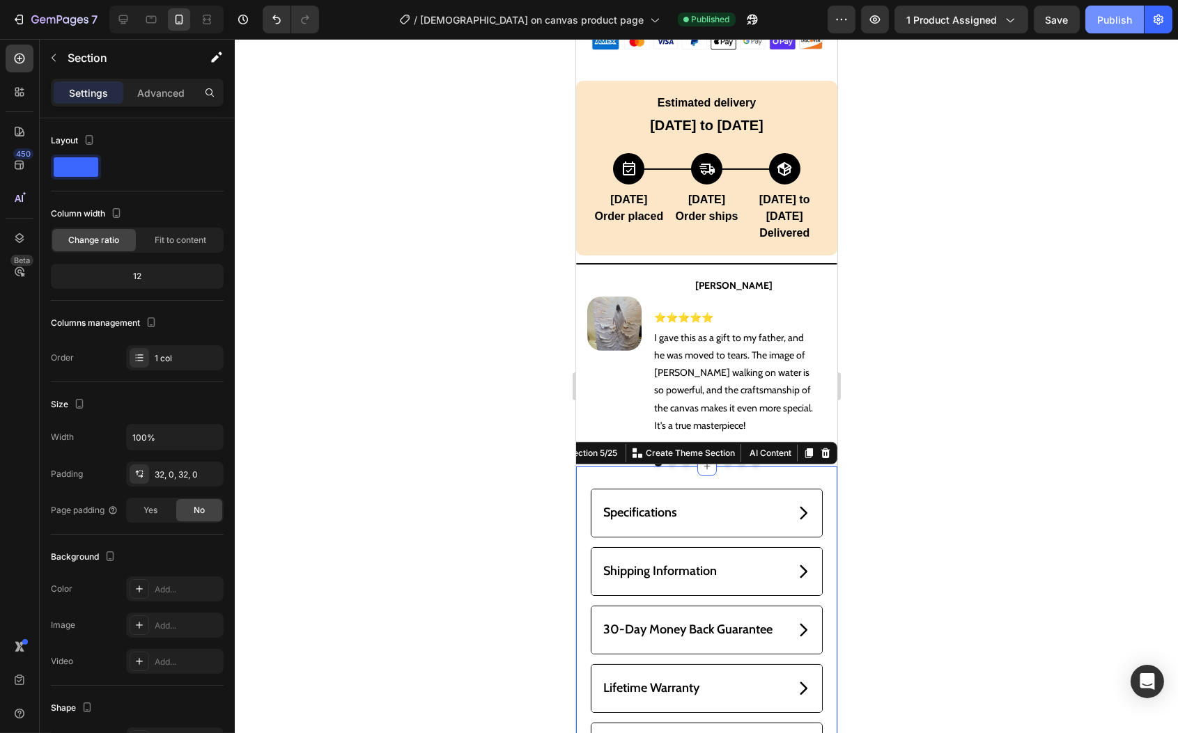
click at [1110, 19] on div "Publish" at bounding box center [1114, 20] width 35 height 15
click at [696, 345] on p "I gave this as a gift to my father, and he was moved to tears. The image of [PE…" at bounding box center [733, 381] width 160 height 105
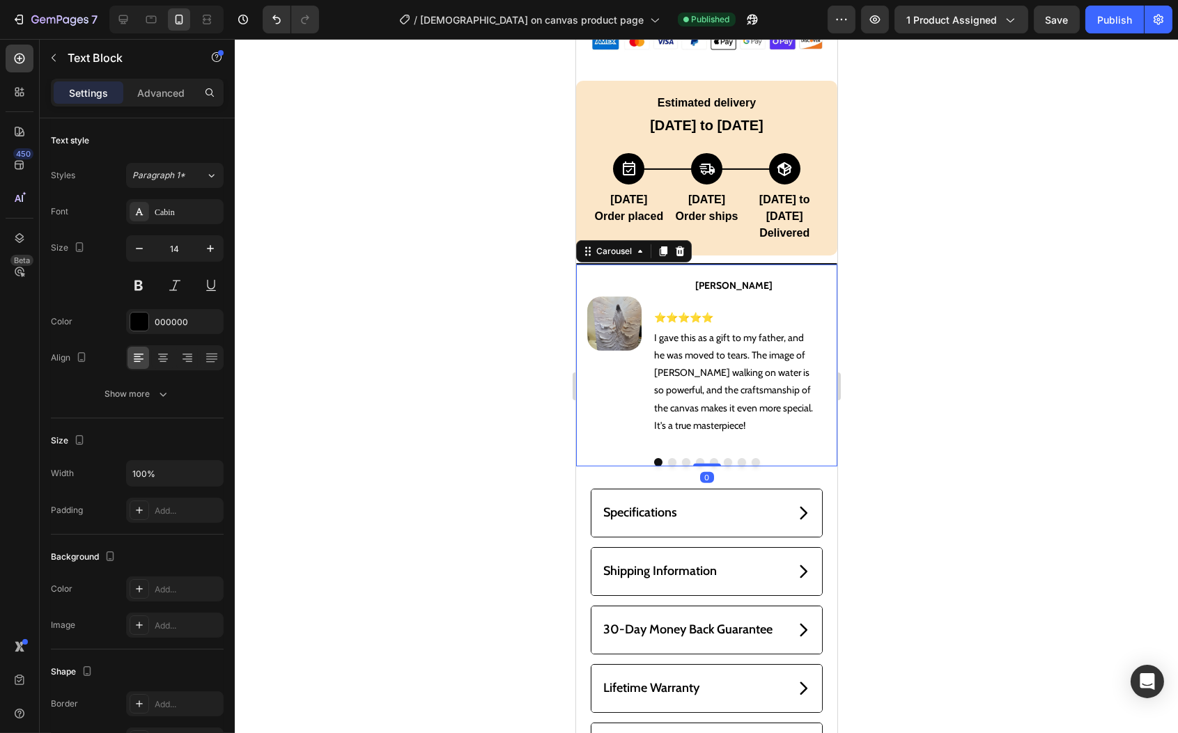
click at [751, 458] on button "Dot" at bounding box center [755, 462] width 8 height 8
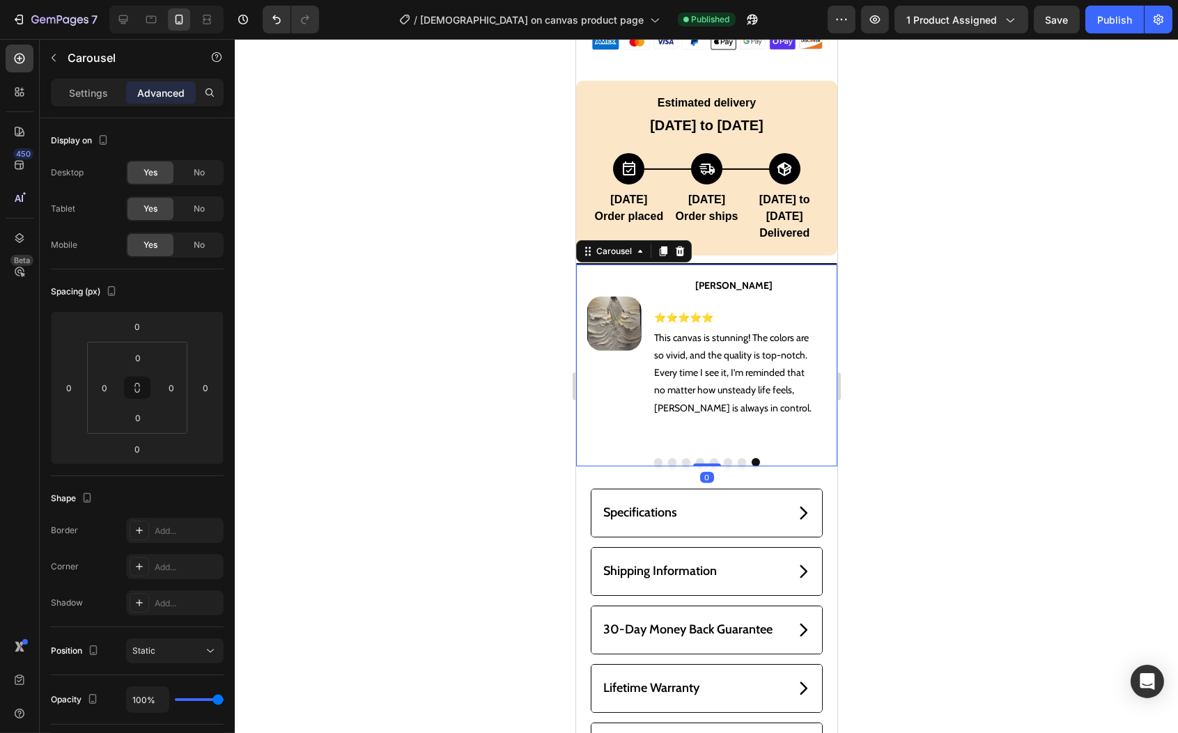
click at [737, 458] on button "Dot" at bounding box center [741, 462] width 8 height 8
click at [716, 458] on div at bounding box center [705, 462] width 261 height 8
click at [723, 458] on button "Dot" at bounding box center [727, 462] width 8 height 8
click at [709, 458] on button "Dot" at bounding box center [713, 462] width 8 height 8
click at [695, 458] on button "Dot" at bounding box center [699, 462] width 8 height 8
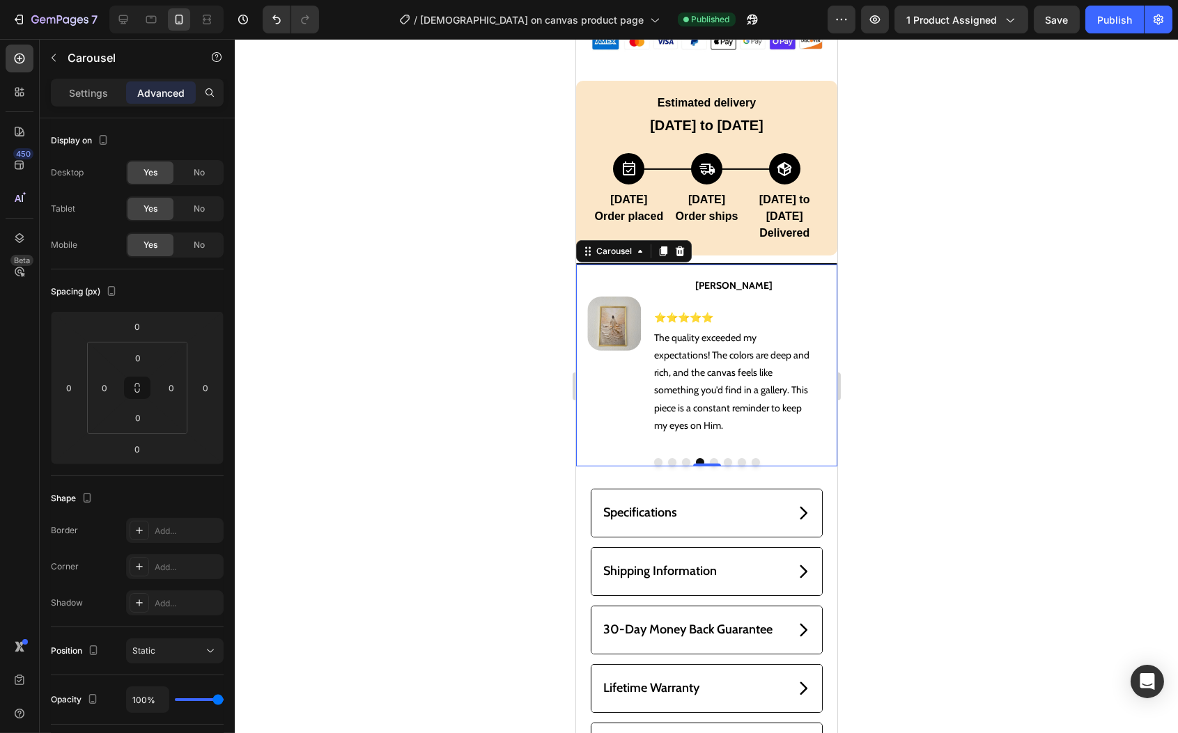
click at [681, 458] on button "Dot" at bounding box center [685, 462] width 8 height 8
click at [667, 458] on button "Dot" at bounding box center [671, 462] width 8 height 8
click at [681, 247] on icon at bounding box center [679, 252] width 9 height 10
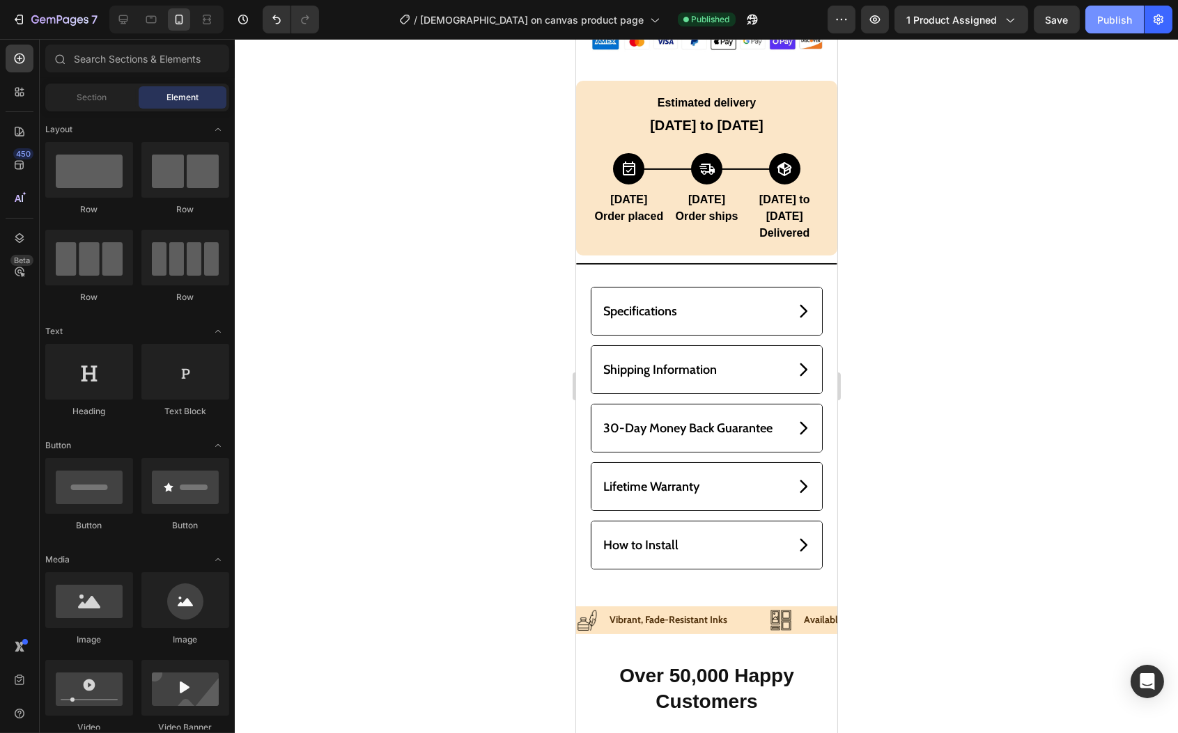
click at [1103, 17] on div "Publish" at bounding box center [1114, 20] width 35 height 15
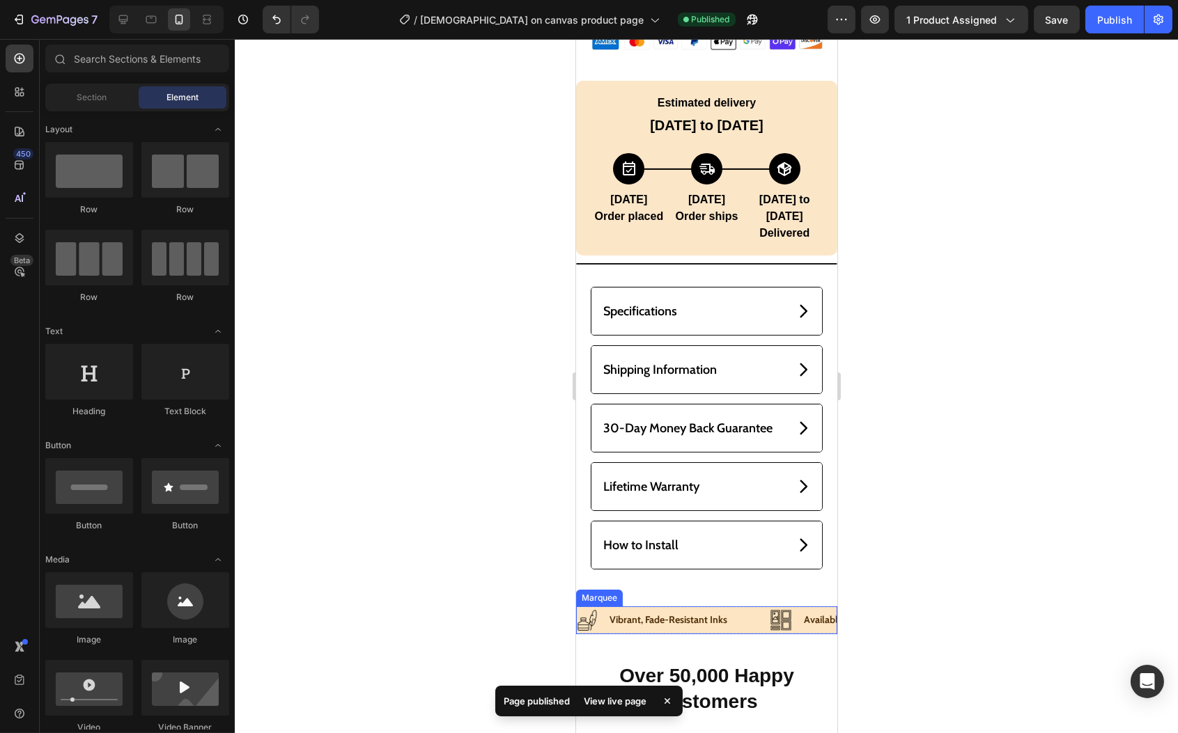
click at [752, 611] on div "Image Vibrant, Fade-Resistant Inks Text Block Row" at bounding box center [673, 620] width 194 height 21
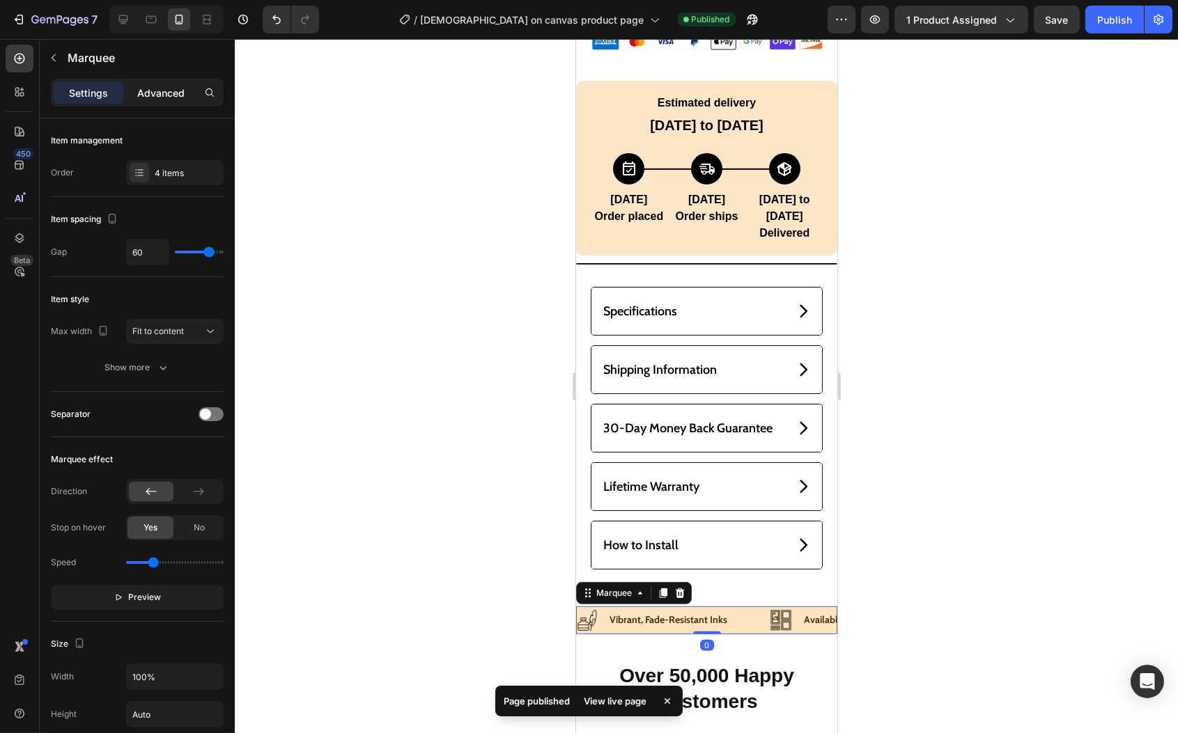
click at [147, 90] on p "Advanced" at bounding box center [160, 93] width 47 height 15
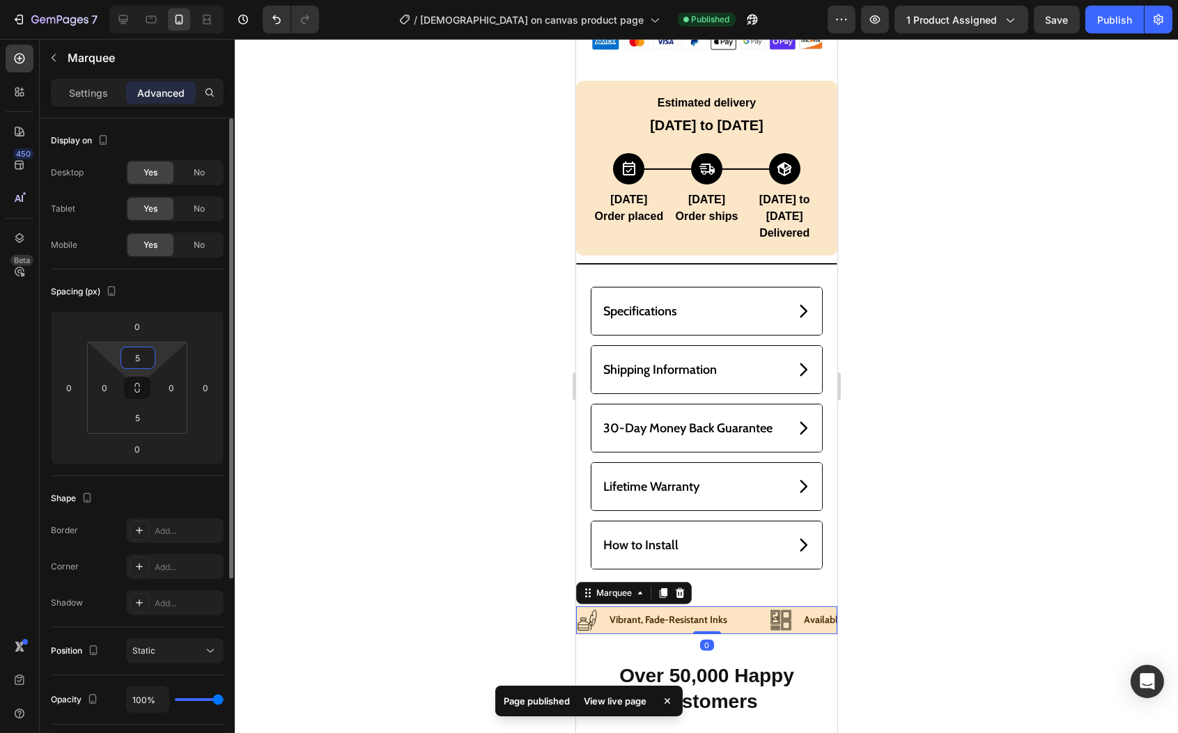
click at [146, 356] on input "5" at bounding box center [138, 358] width 28 height 21
type input "9"
click at [143, 422] on input "5" at bounding box center [138, 417] width 28 height 21
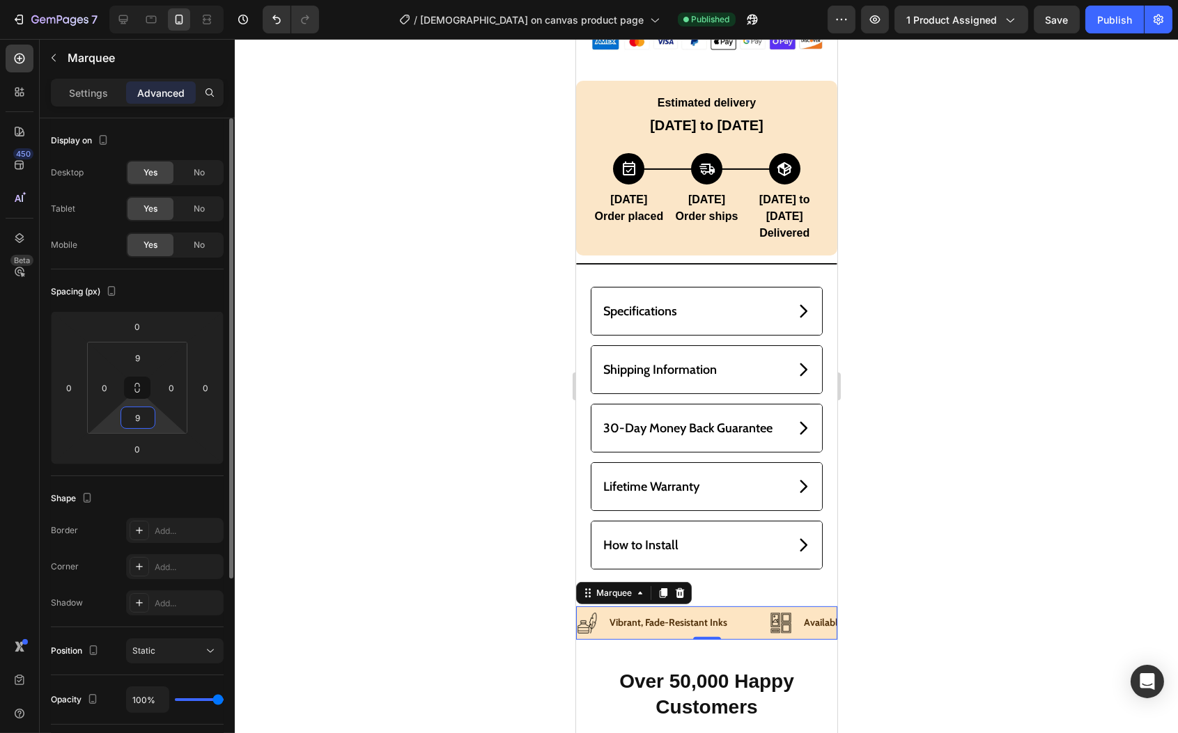
click at [145, 419] on input "9" at bounding box center [138, 417] width 28 height 21
type input "15"
click at [136, 0] on html "7 Version history / [DEMOGRAPHIC_DATA] on canvas product page Published Preview…" at bounding box center [589, 0] width 1178 height 0
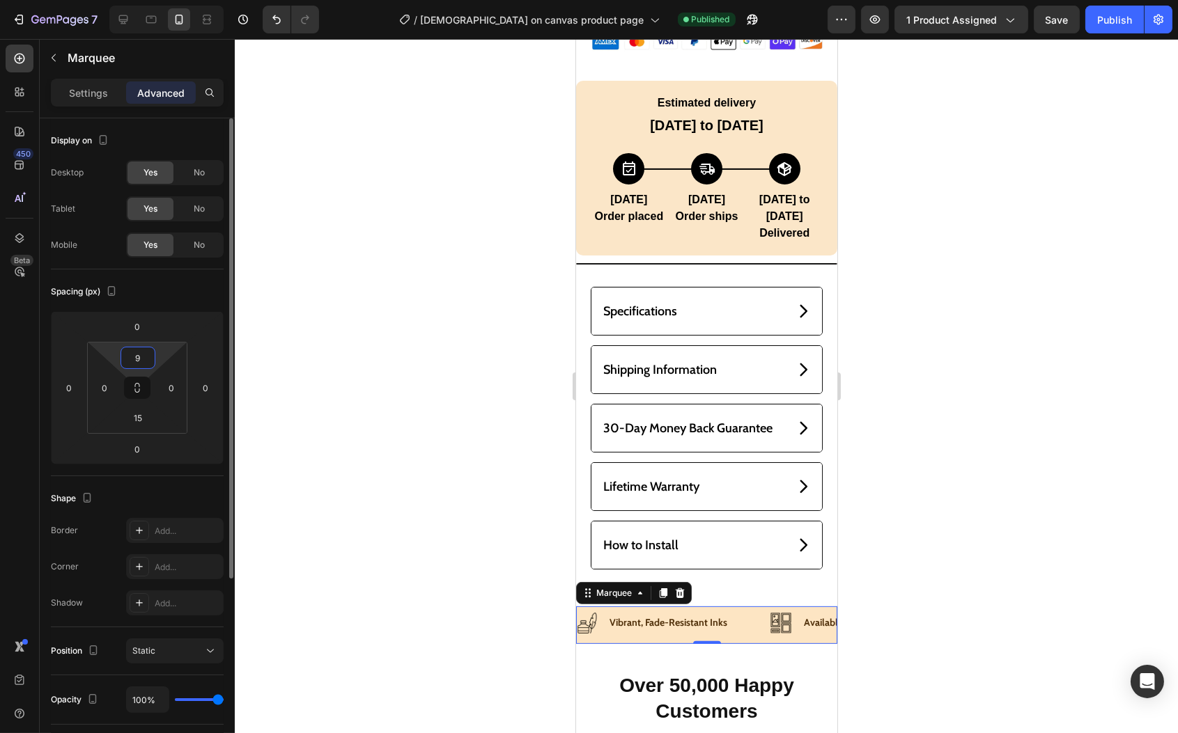
click at [143, 352] on input "9" at bounding box center [138, 358] width 28 height 21
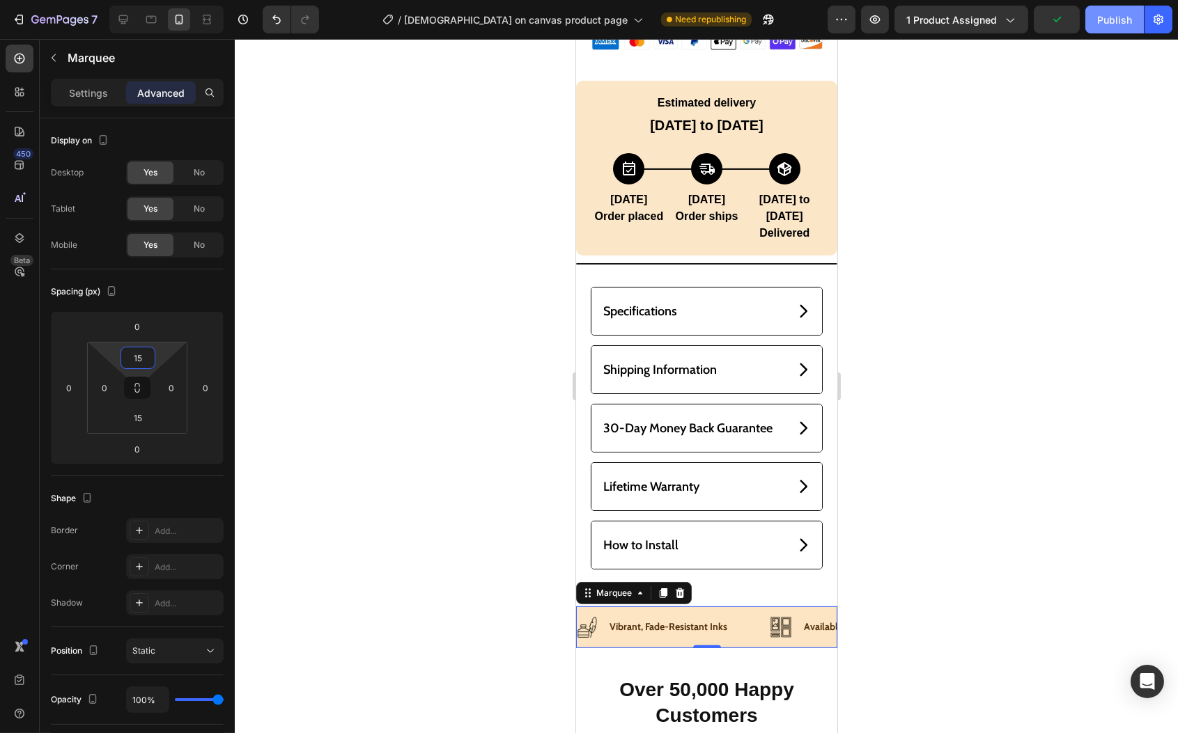
type input "15"
click at [1115, 22] on div "Publish" at bounding box center [1114, 20] width 35 height 15
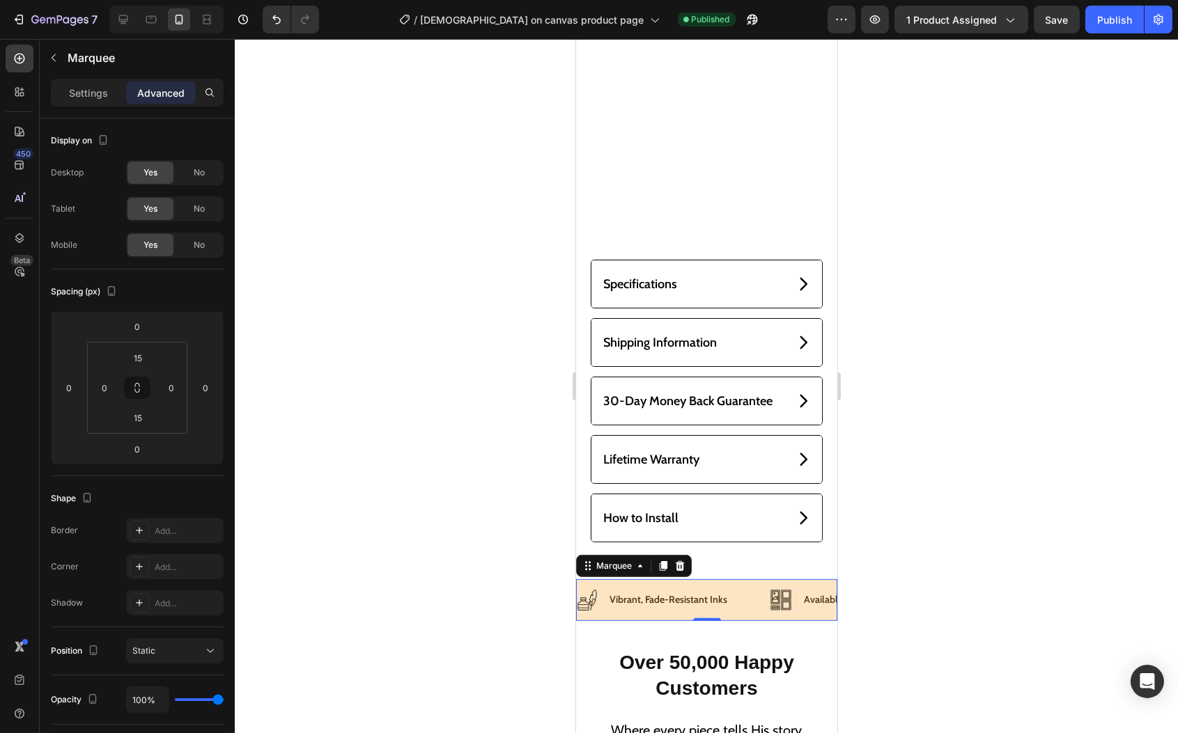
scroll to position [1580, 0]
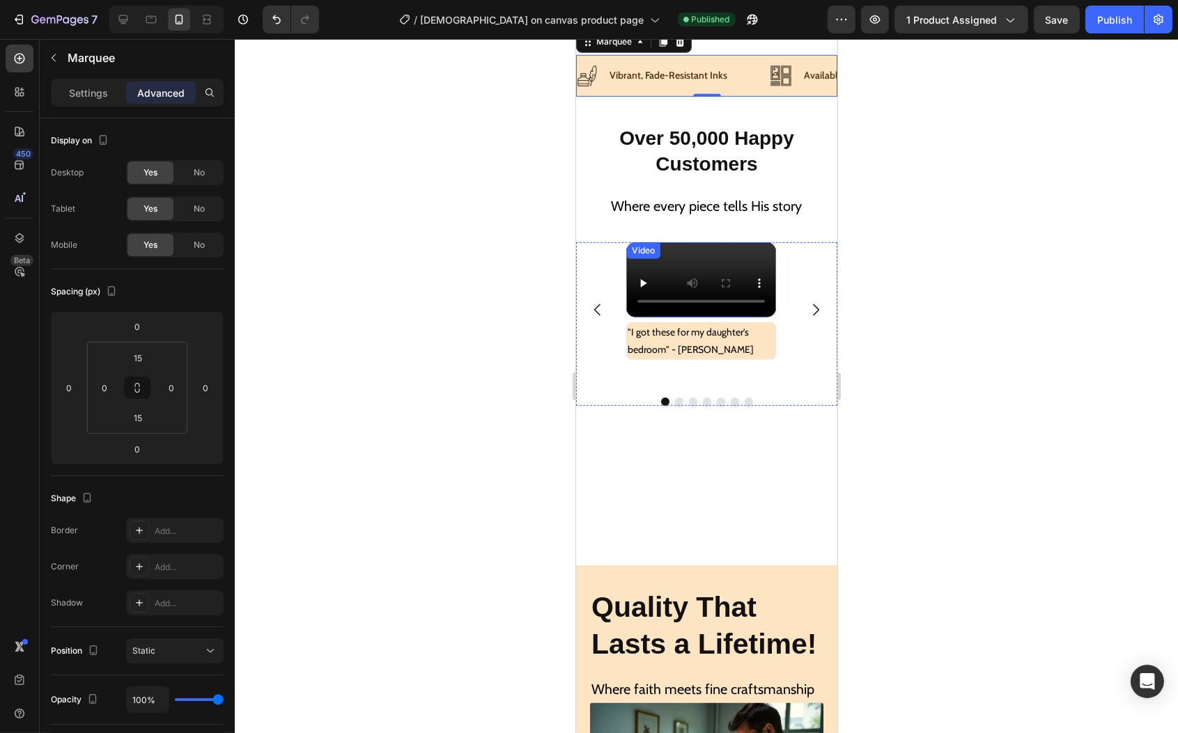
click at [710, 305] on video at bounding box center [701, 279] width 150 height 75
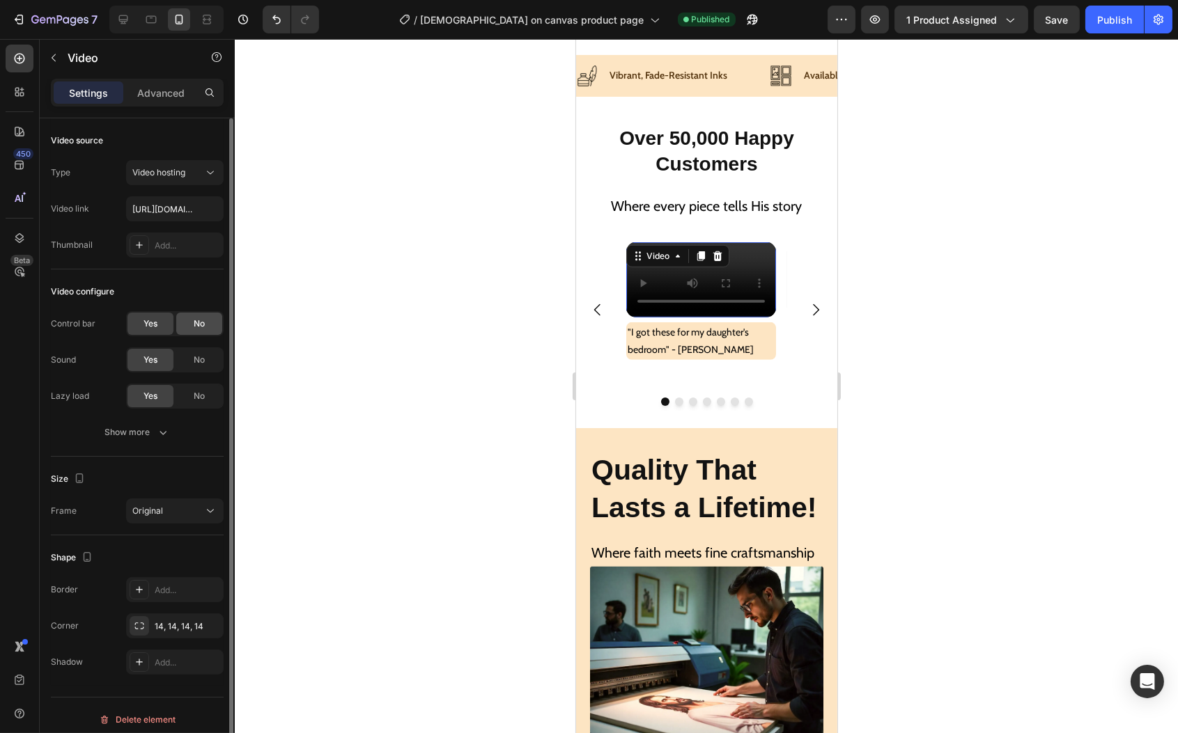
click at [203, 324] on span "No" at bounding box center [199, 324] width 11 height 13
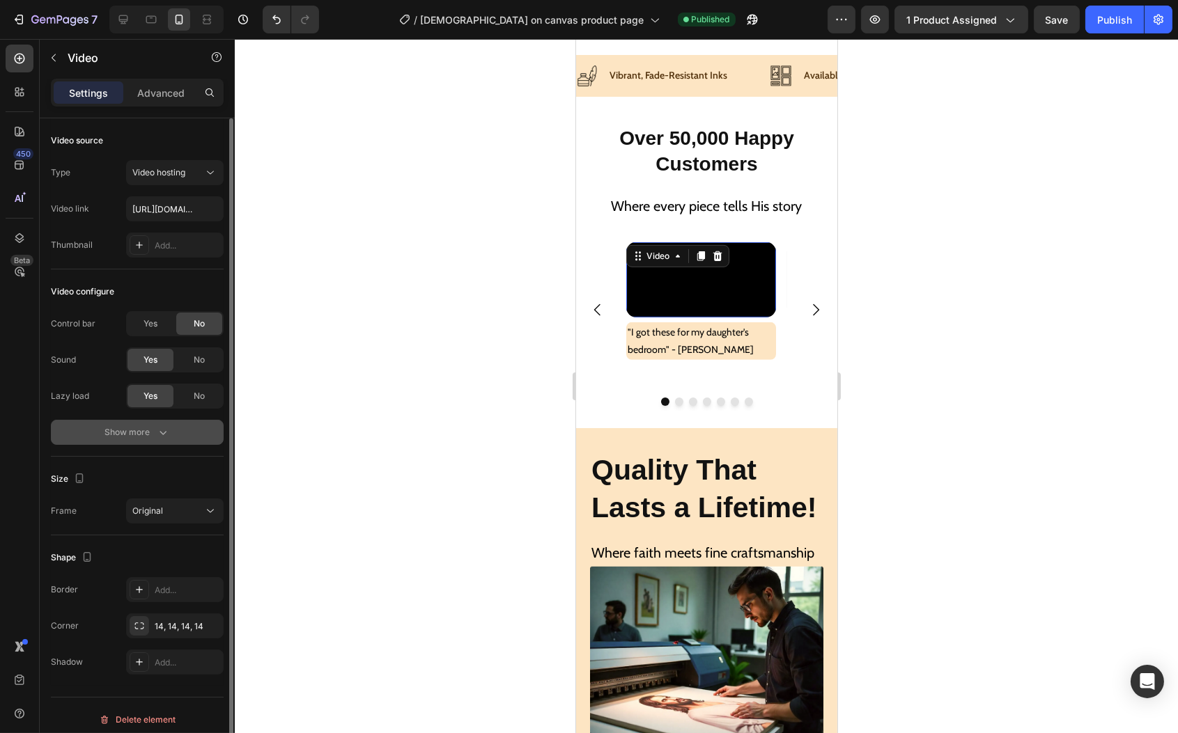
click at [162, 424] on button "Show more" at bounding box center [137, 432] width 173 height 25
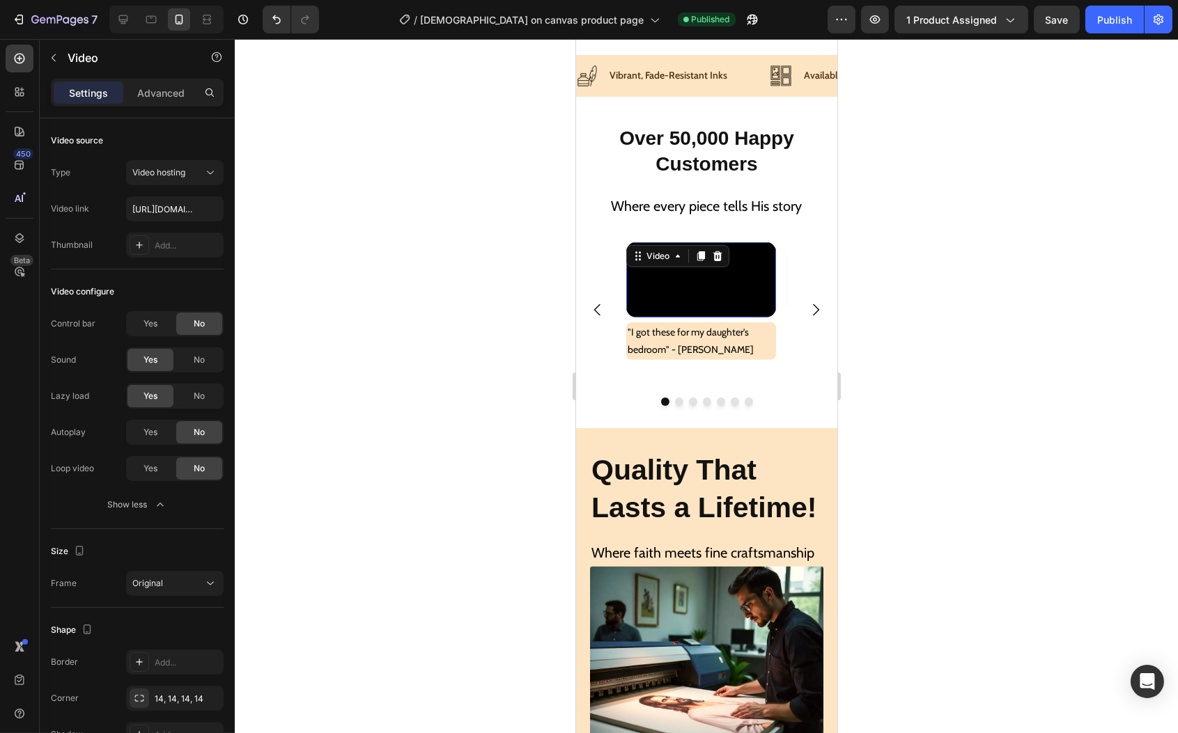
click at [666, 317] on video at bounding box center [701, 279] width 150 height 75
click at [634, 317] on video at bounding box center [701, 279] width 150 height 75
click at [607, 406] on div "Video "I got these for my daughter's bedroom" - [PERSON_NAME] Text Block Video …" at bounding box center [705, 324] width 261 height 164
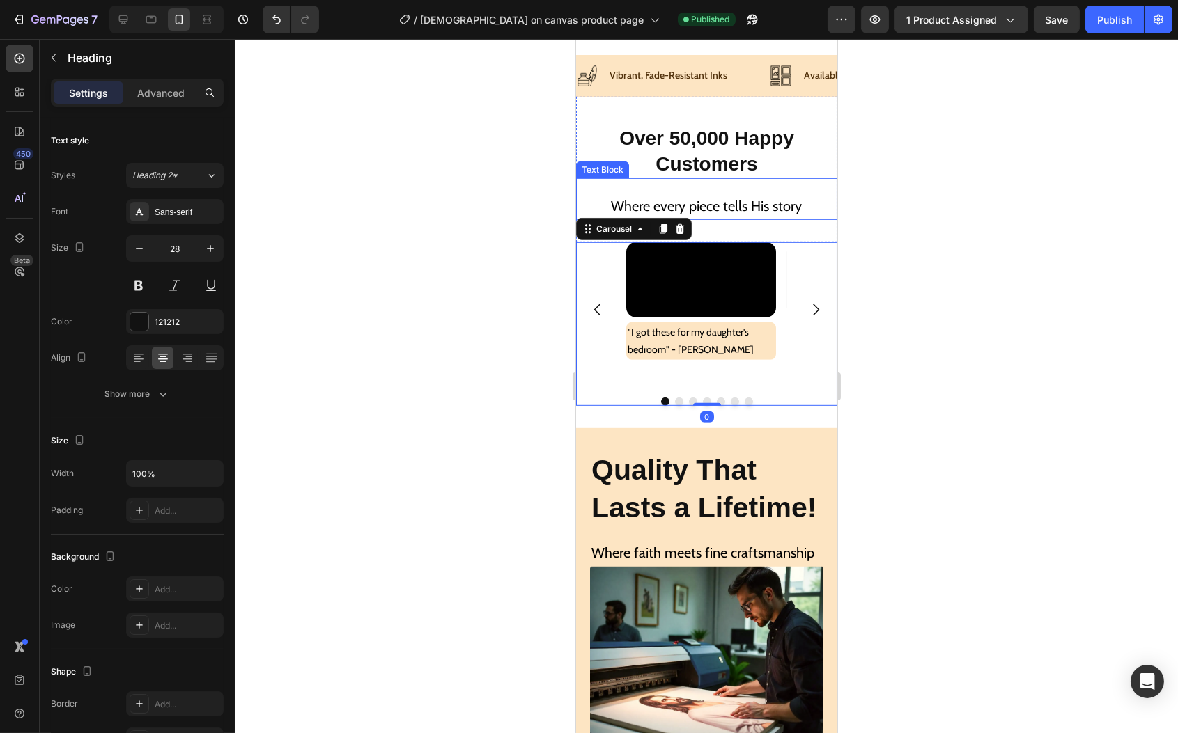
click at [740, 178] on h2 "Over 50,000 Happy Customers" at bounding box center [705, 152] width 261 height 54
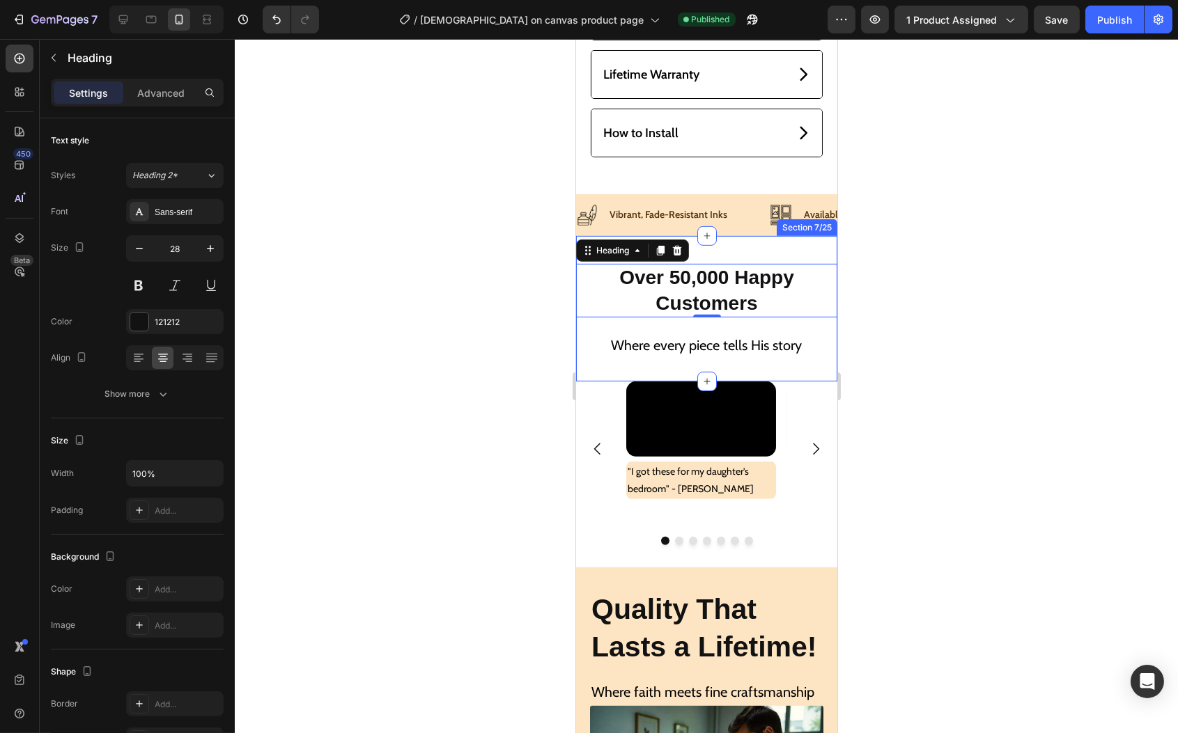
scroll to position [1449, 0]
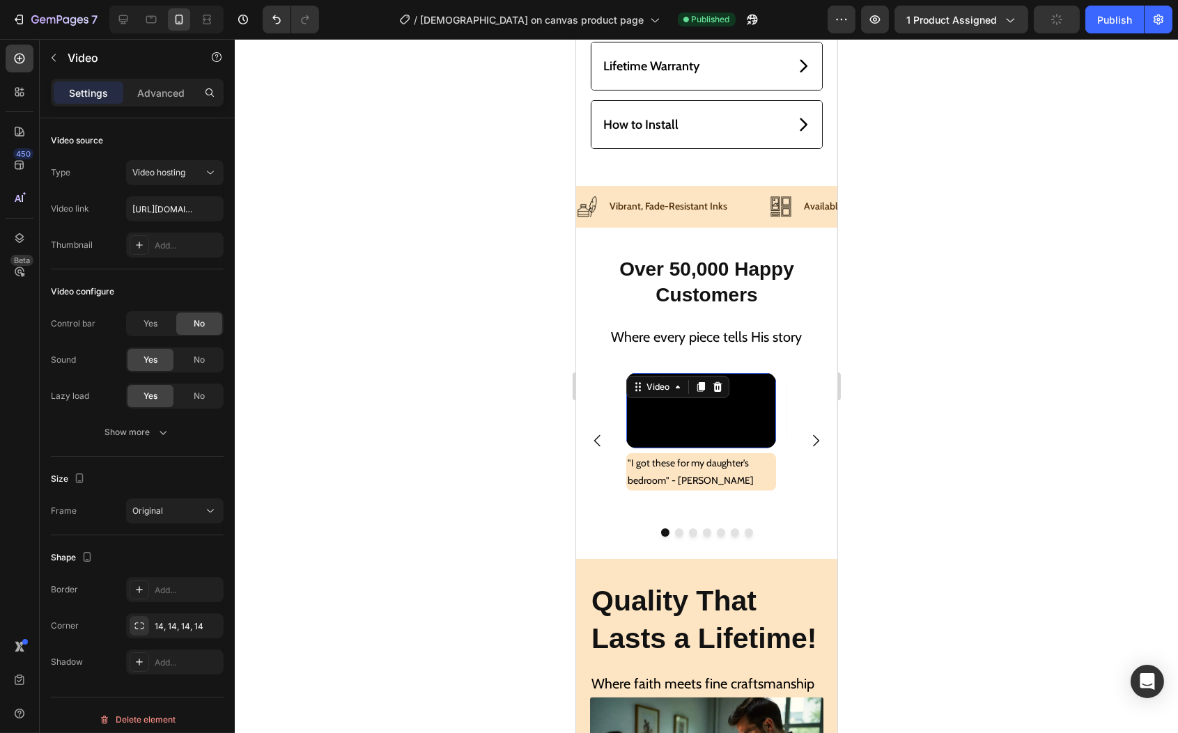
click at [651, 448] on video at bounding box center [701, 410] width 150 height 75
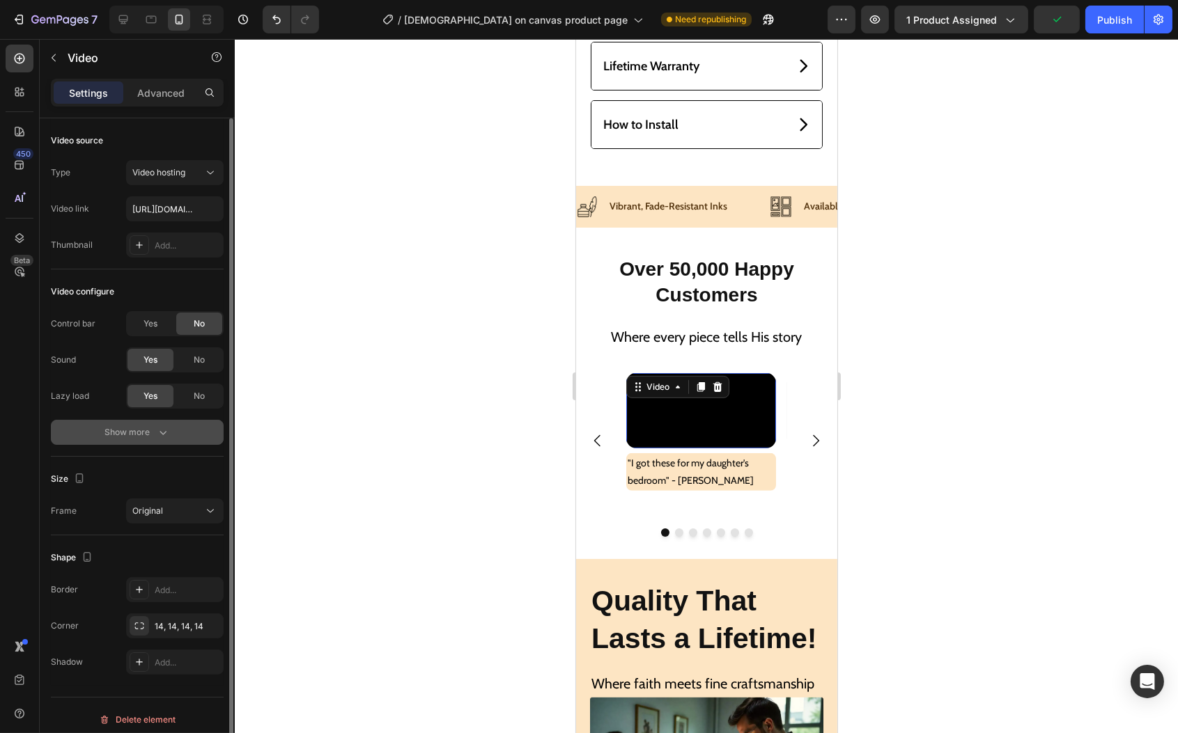
click at [137, 435] on div "Show more" at bounding box center [137, 433] width 65 height 14
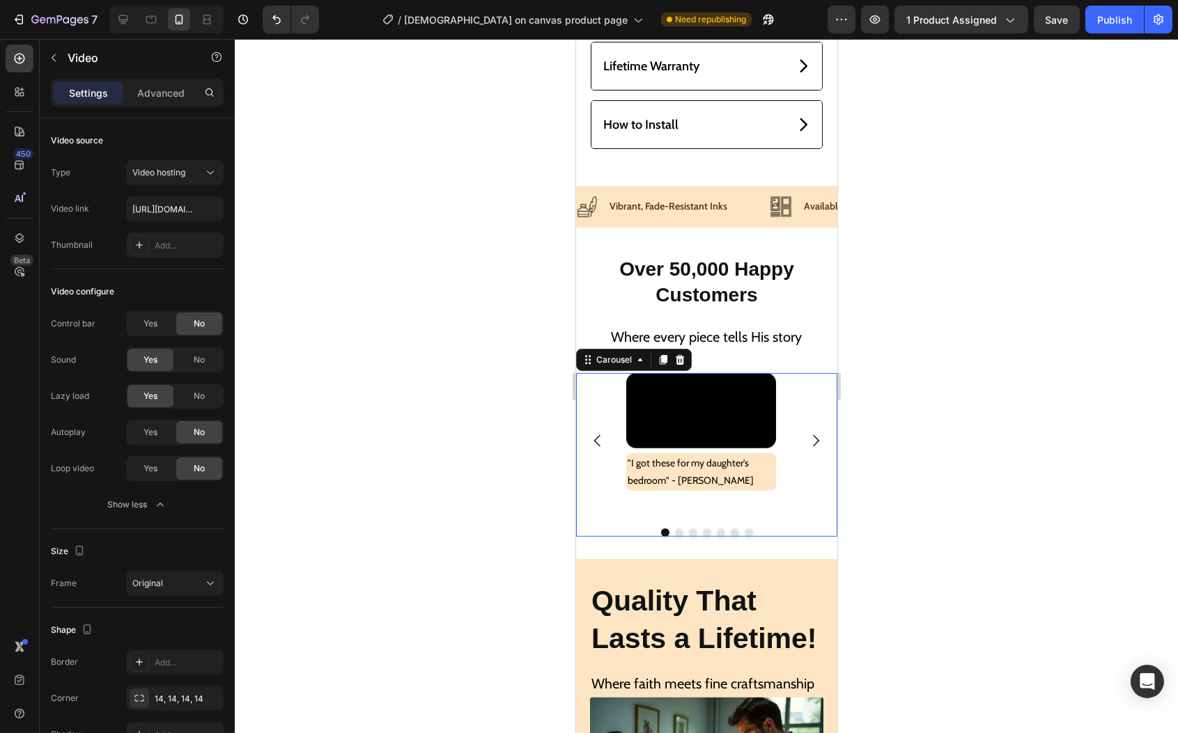
click at [807, 449] on icon "Carousel Next Arrow" at bounding box center [815, 441] width 17 height 17
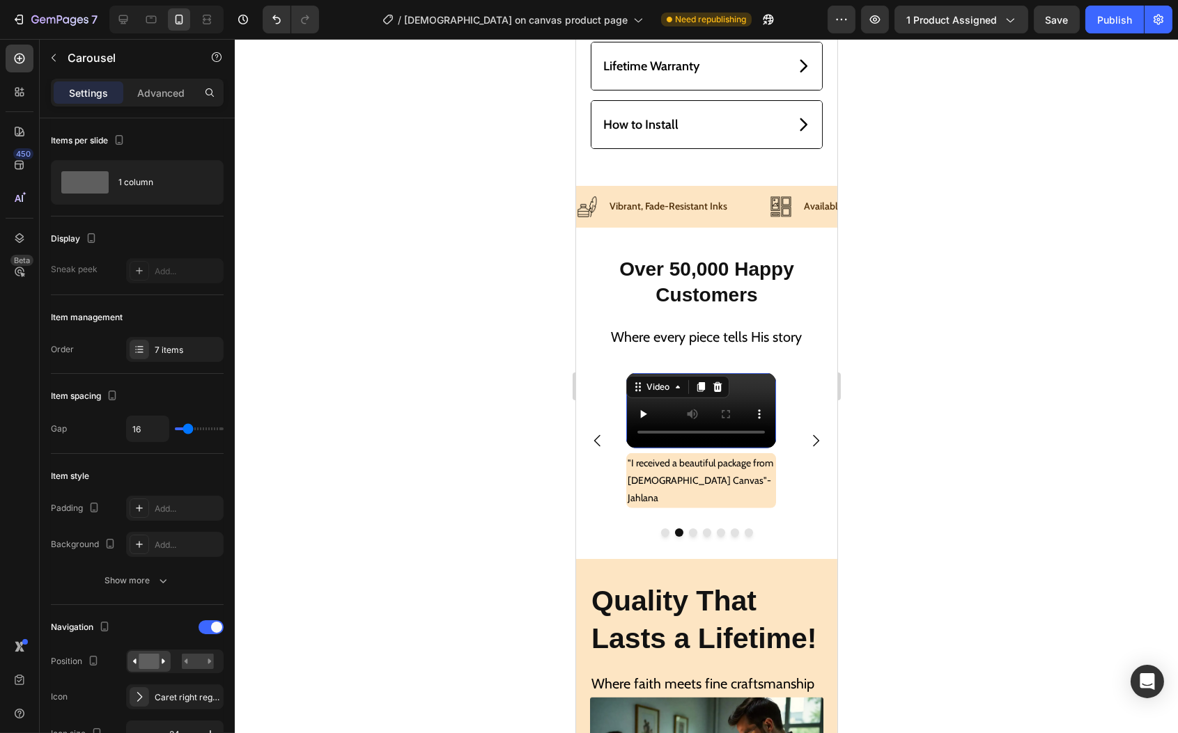
click at [687, 448] on video at bounding box center [701, 410] width 150 height 75
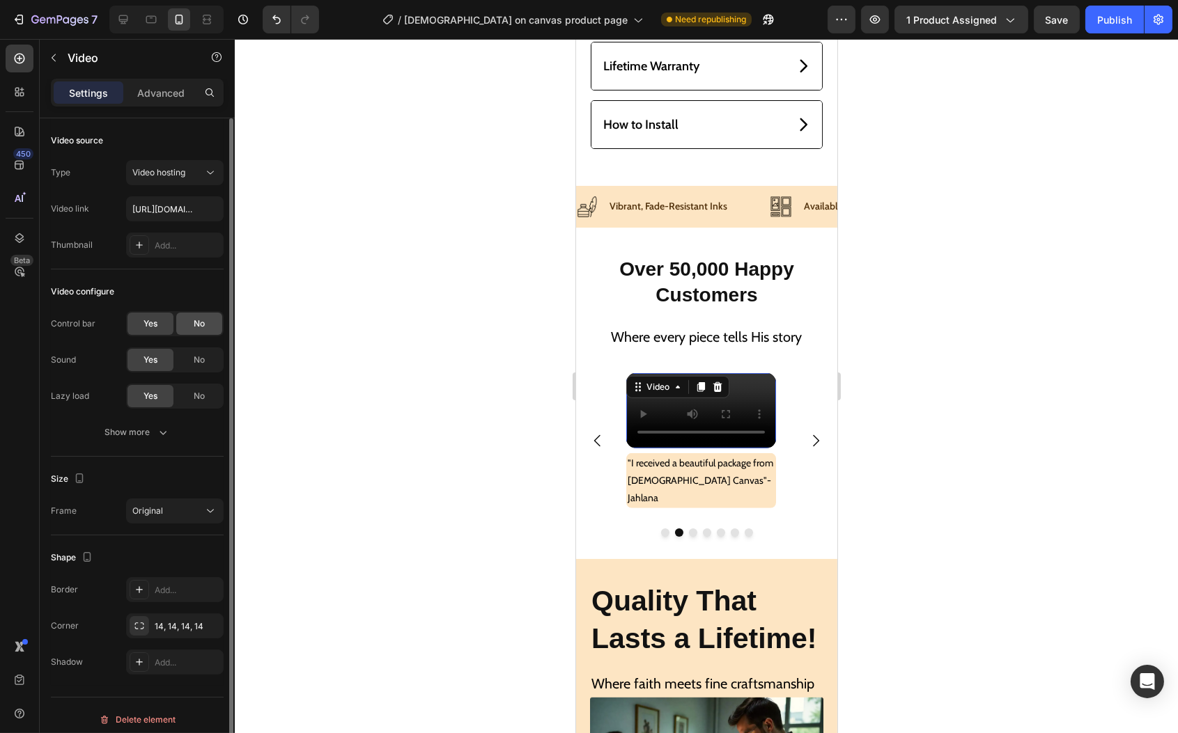
click at [199, 324] on span "No" at bounding box center [199, 324] width 11 height 13
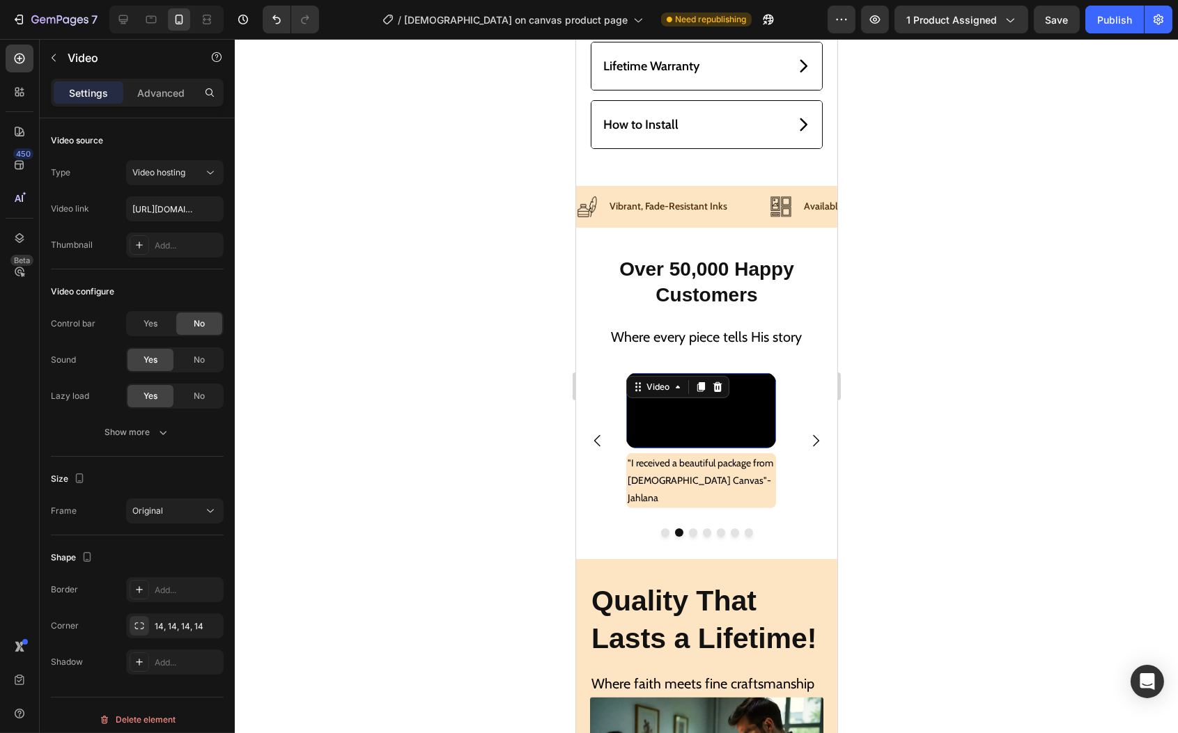
click at [685, 448] on video at bounding box center [701, 410] width 150 height 75
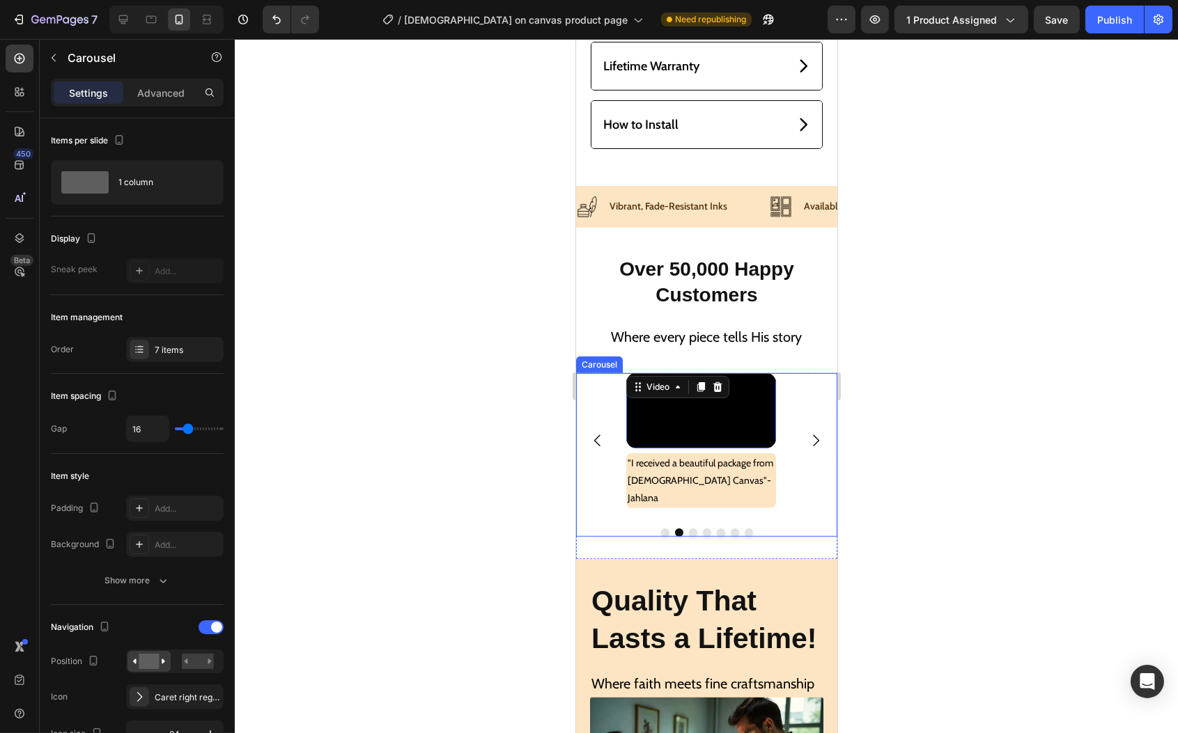
click at [807, 449] on icon "Carousel Next Arrow" at bounding box center [815, 441] width 17 height 17
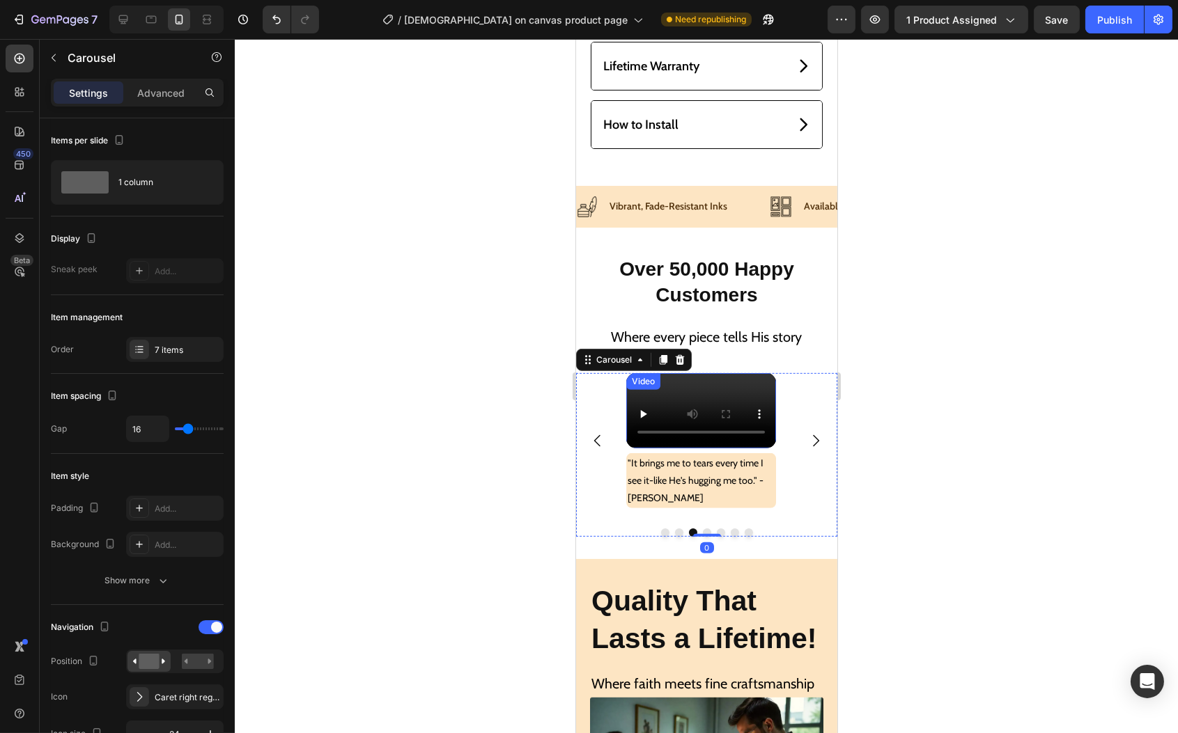
click at [714, 448] on video at bounding box center [701, 410] width 150 height 75
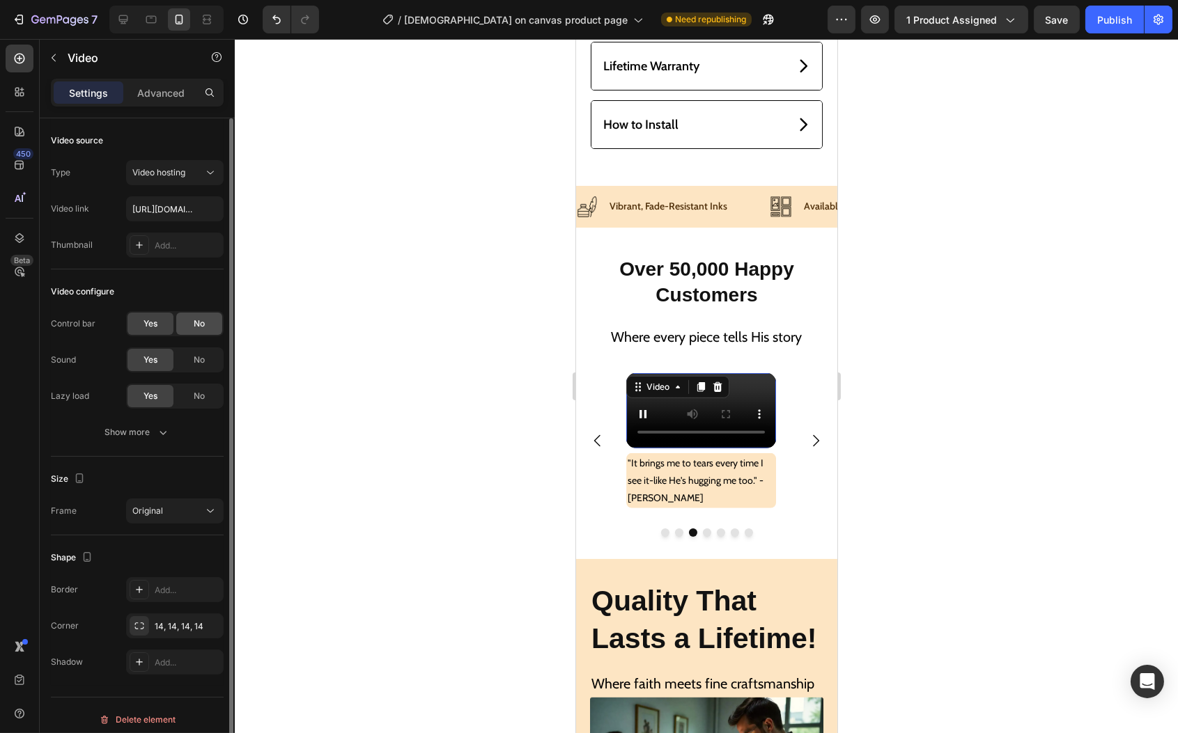
click at [202, 319] on span "No" at bounding box center [199, 324] width 11 height 13
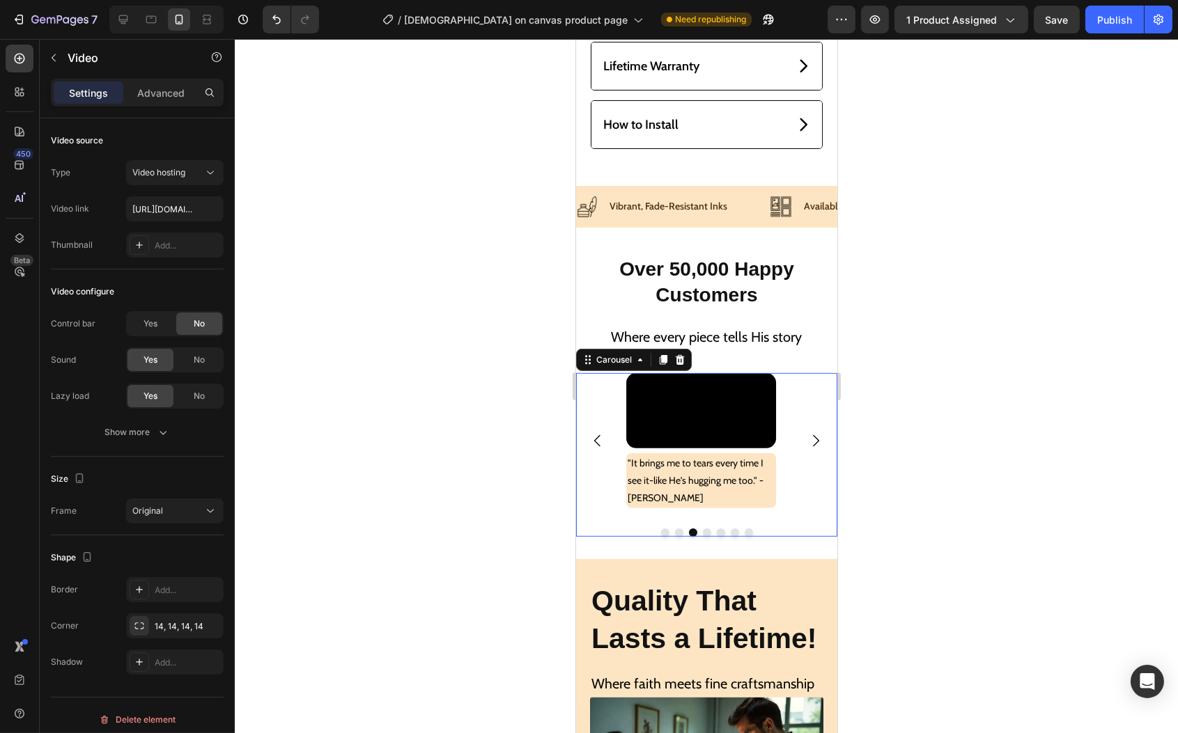
click at [807, 449] on icon "Carousel Next Arrow" at bounding box center [815, 441] width 17 height 17
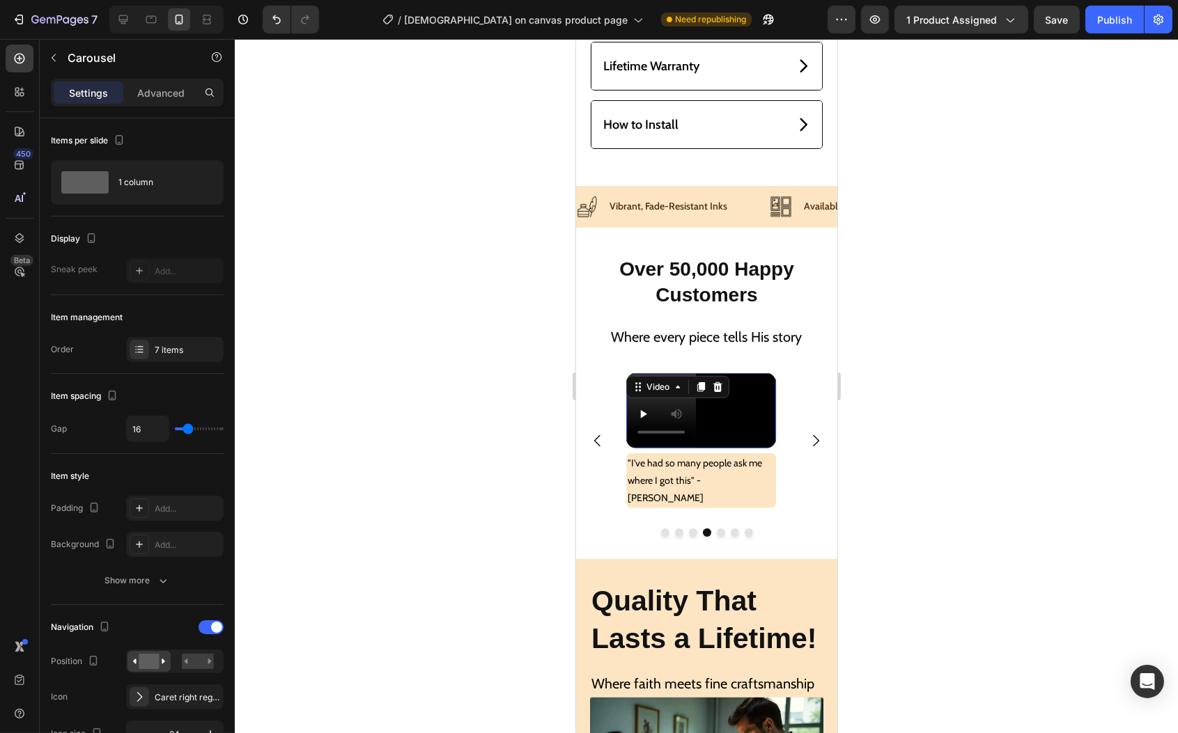
click at [728, 448] on video at bounding box center [701, 410] width 150 height 75
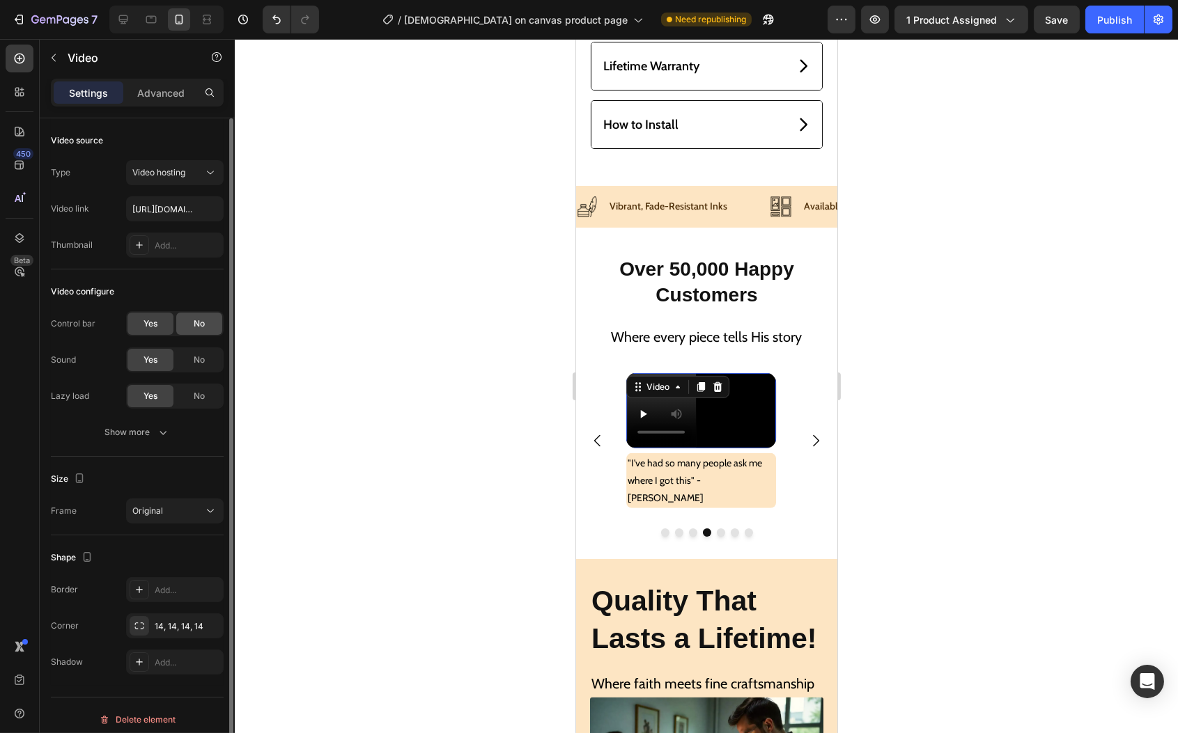
click at [219, 325] on div "No" at bounding box center [199, 324] width 46 height 22
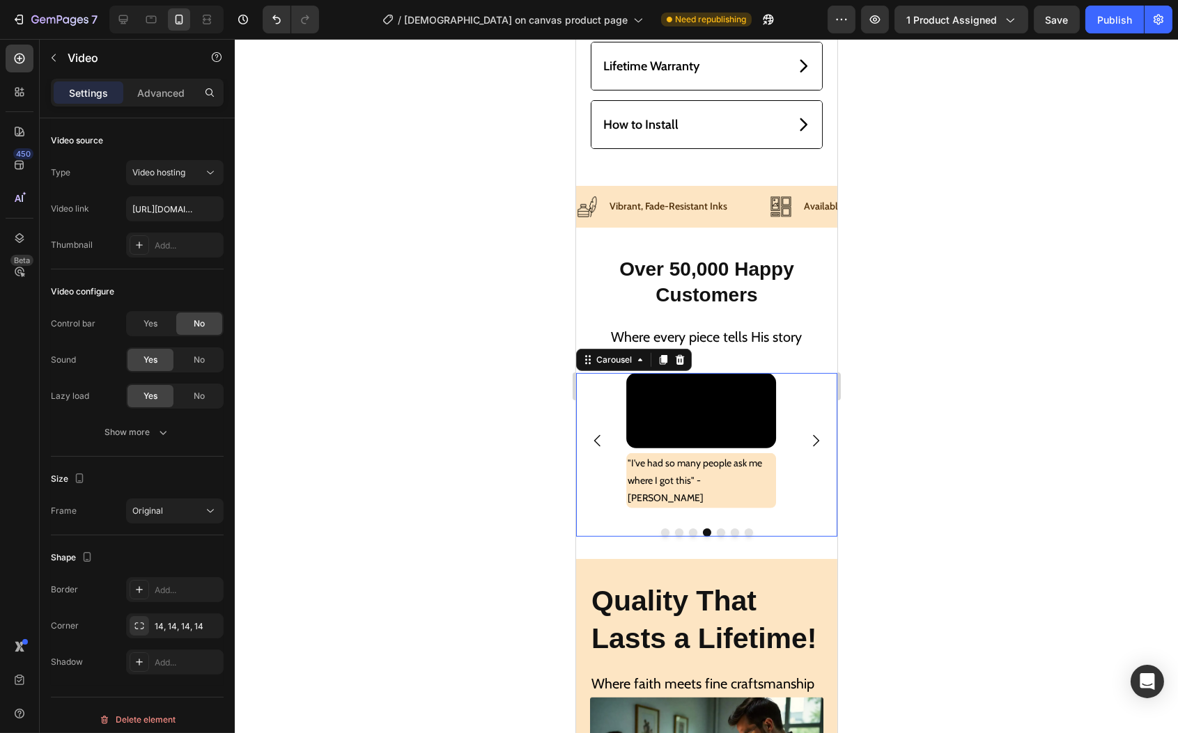
click at [807, 449] on icon "Carousel Next Arrow" at bounding box center [815, 441] width 17 height 17
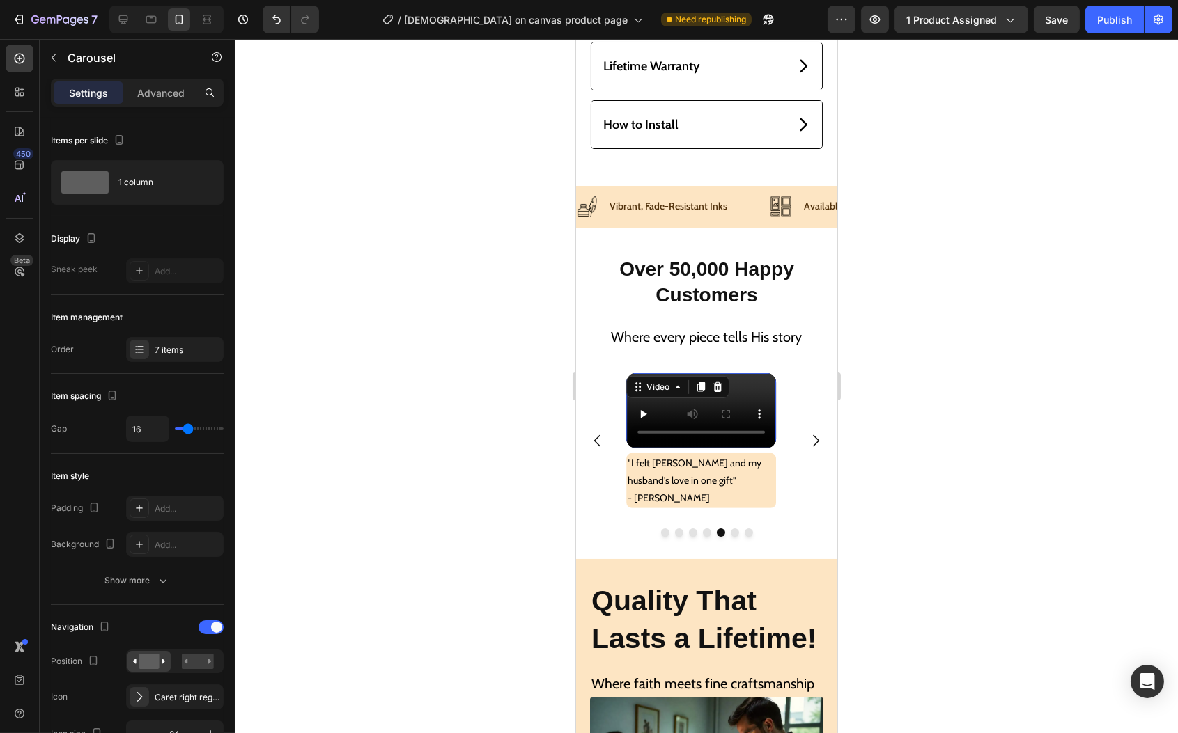
click at [718, 448] on video at bounding box center [701, 410] width 150 height 75
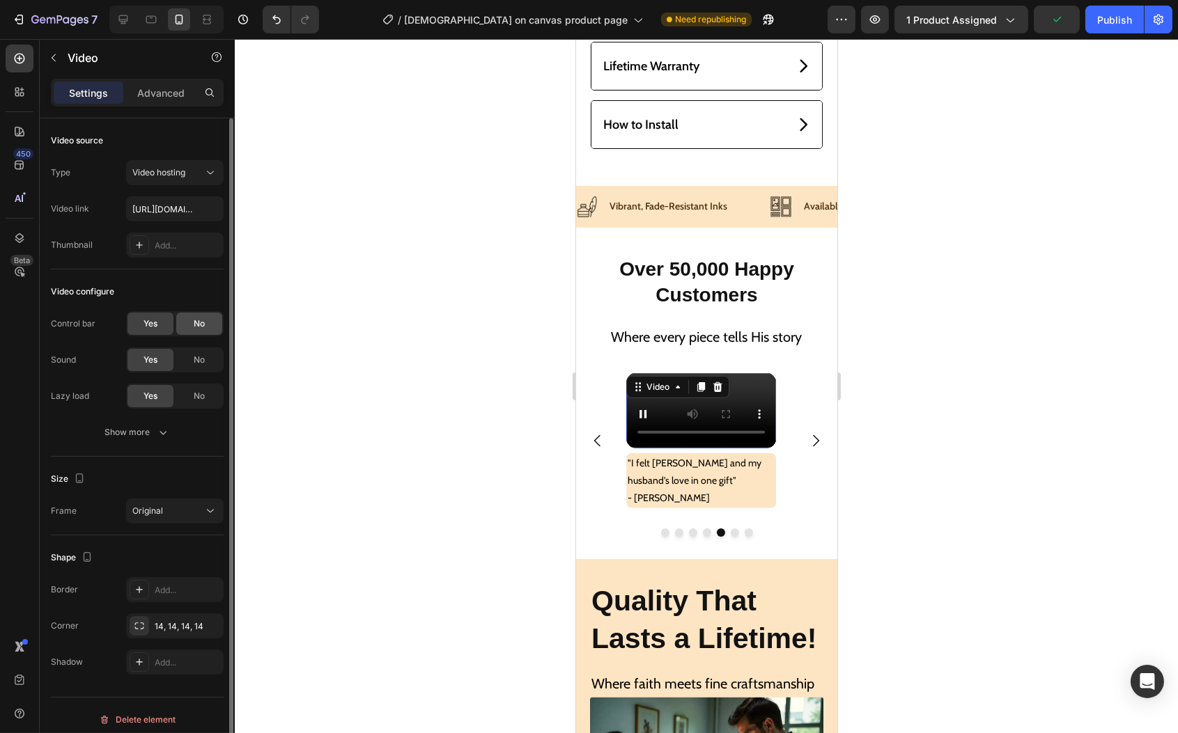
click at [202, 322] on span "No" at bounding box center [199, 324] width 11 height 13
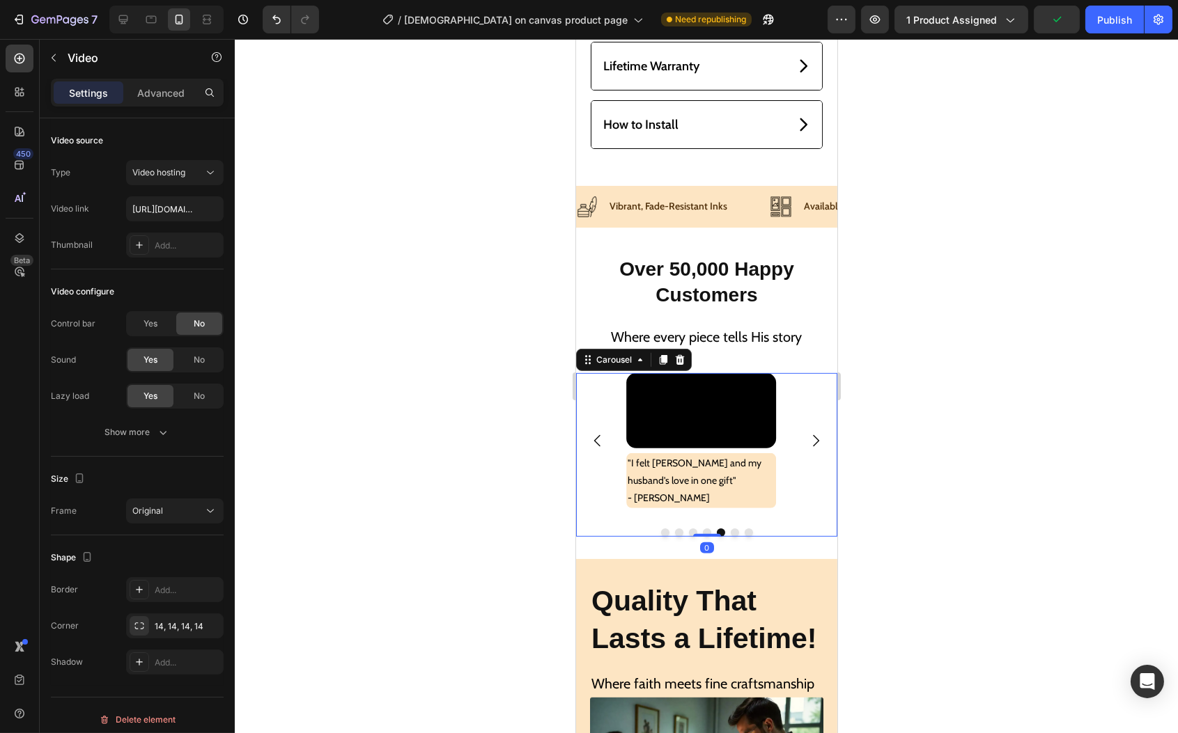
click at [807, 449] on icon "Carousel Next Arrow" at bounding box center [815, 441] width 17 height 17
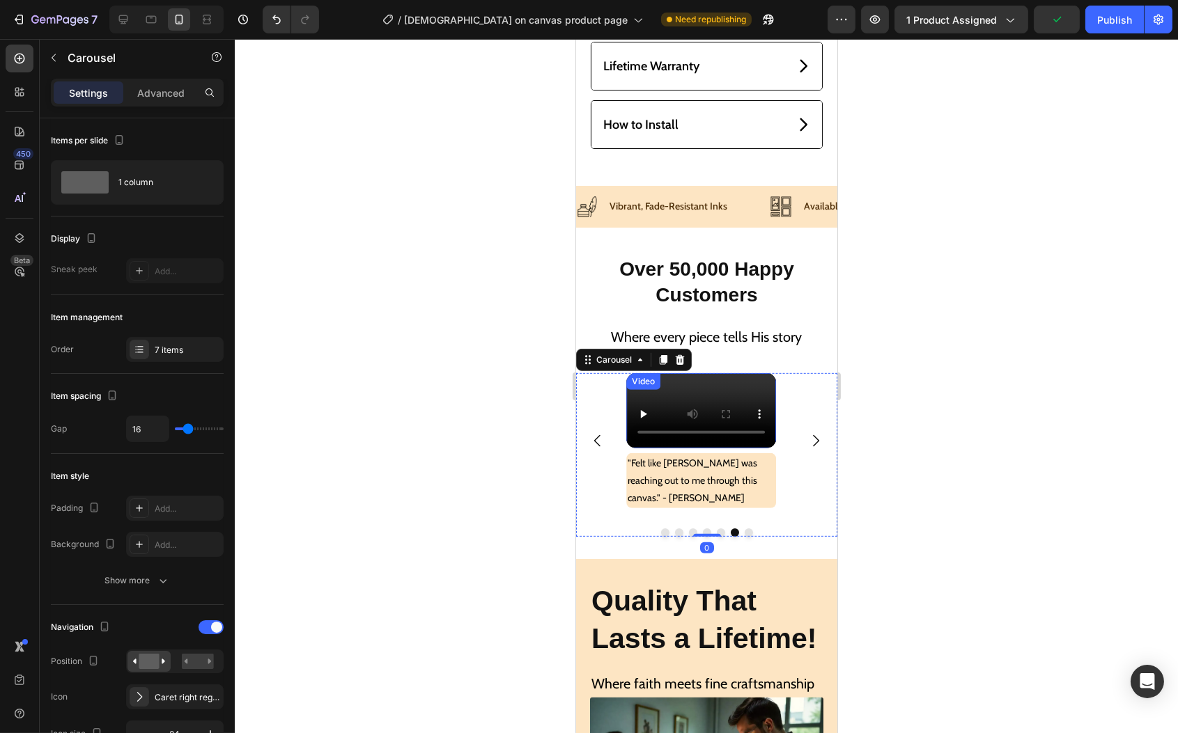
click at [704, 448] on video at bounding box center [701, 410] width 150 height 75
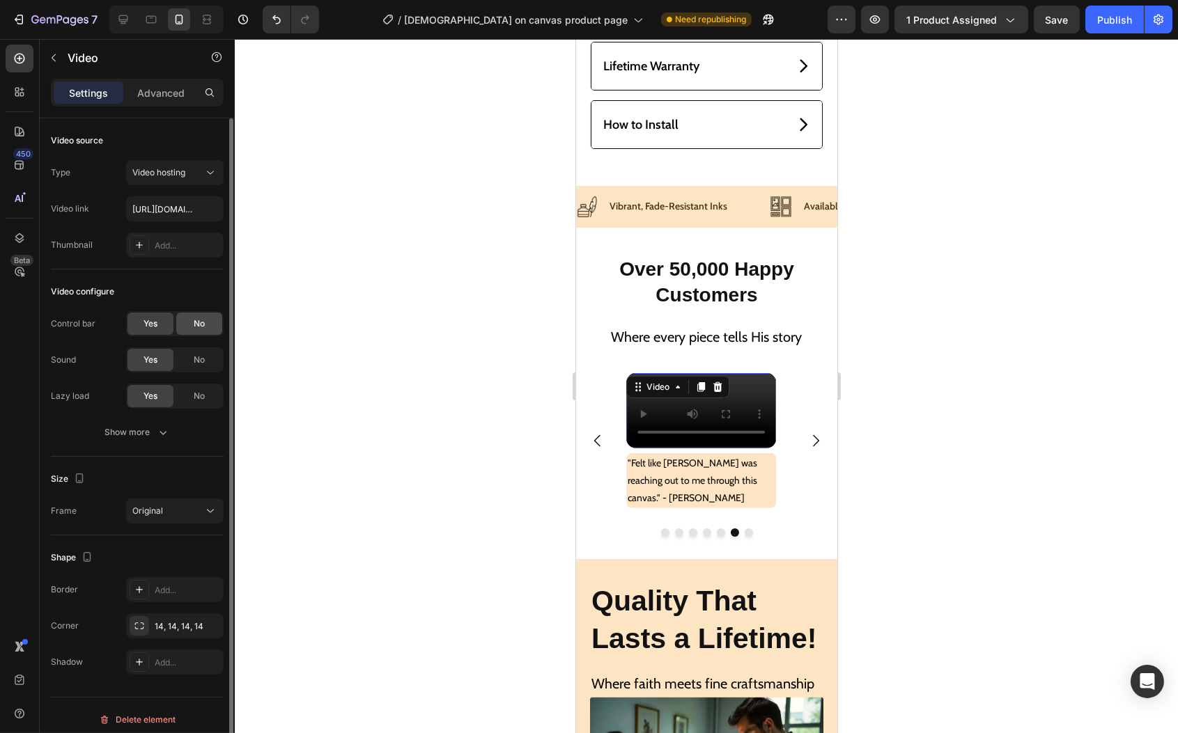
drag, startPoint x: 187, startPoint y: 318, endPoint x: 205, endPoint y: 325, distance: 18.5
click at [187, 318] on div "No" at bounding box center [199, 324] width 46 height 22
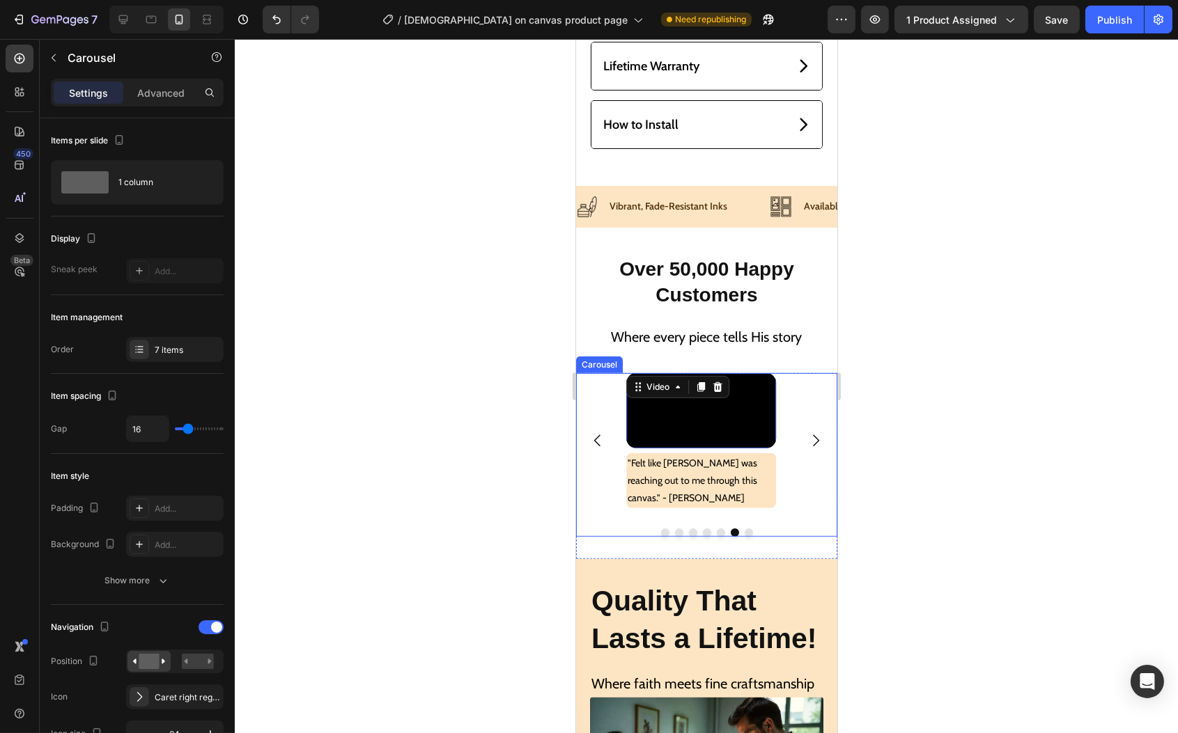
click at [807, 449] on icon "Carousel Next Arrow" at bounding box center [815, 441] width 17 height 17
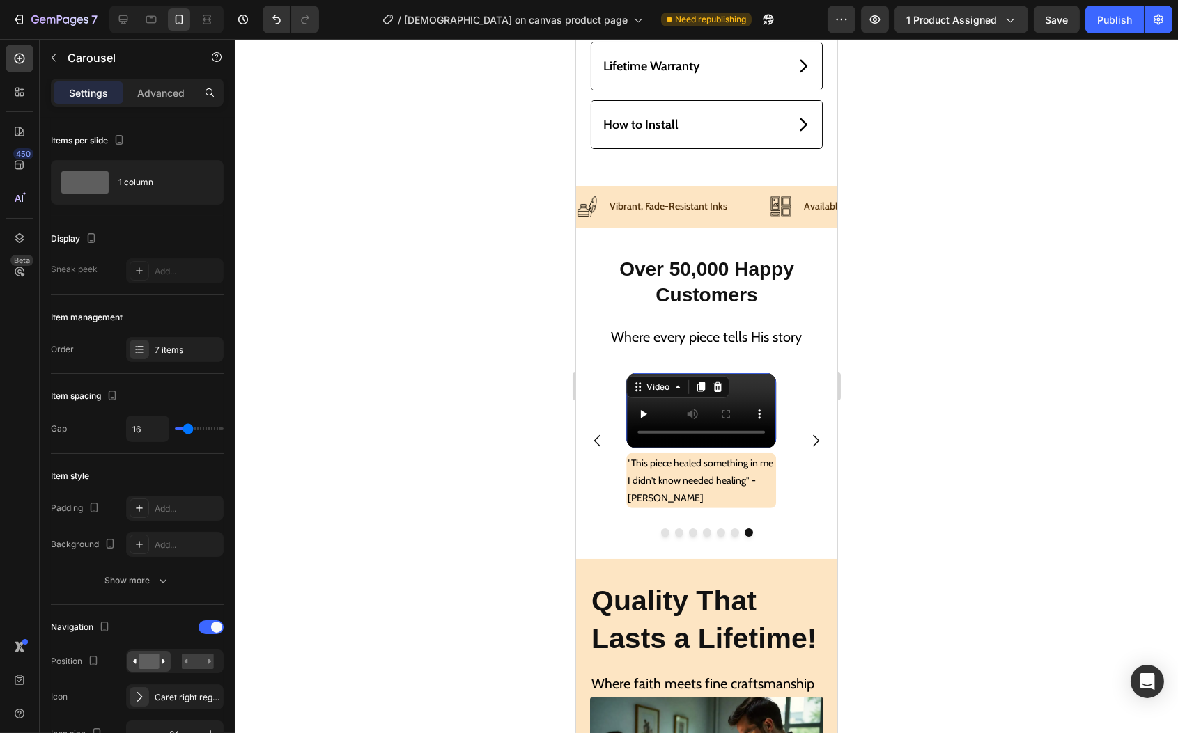
click at [731, 448] on video at bounding box center [701, 410] width 150 height 75
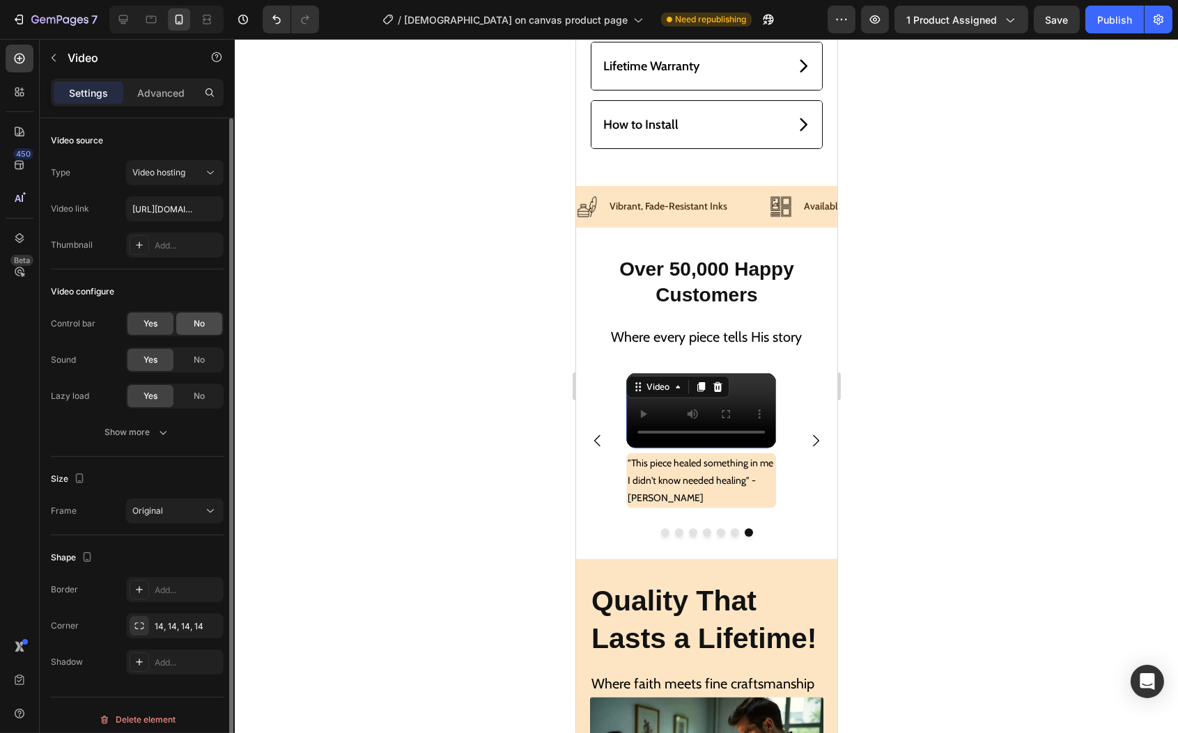
click at [201, 323] on span "No" at bounding box center [199, 324] width 11 height 13
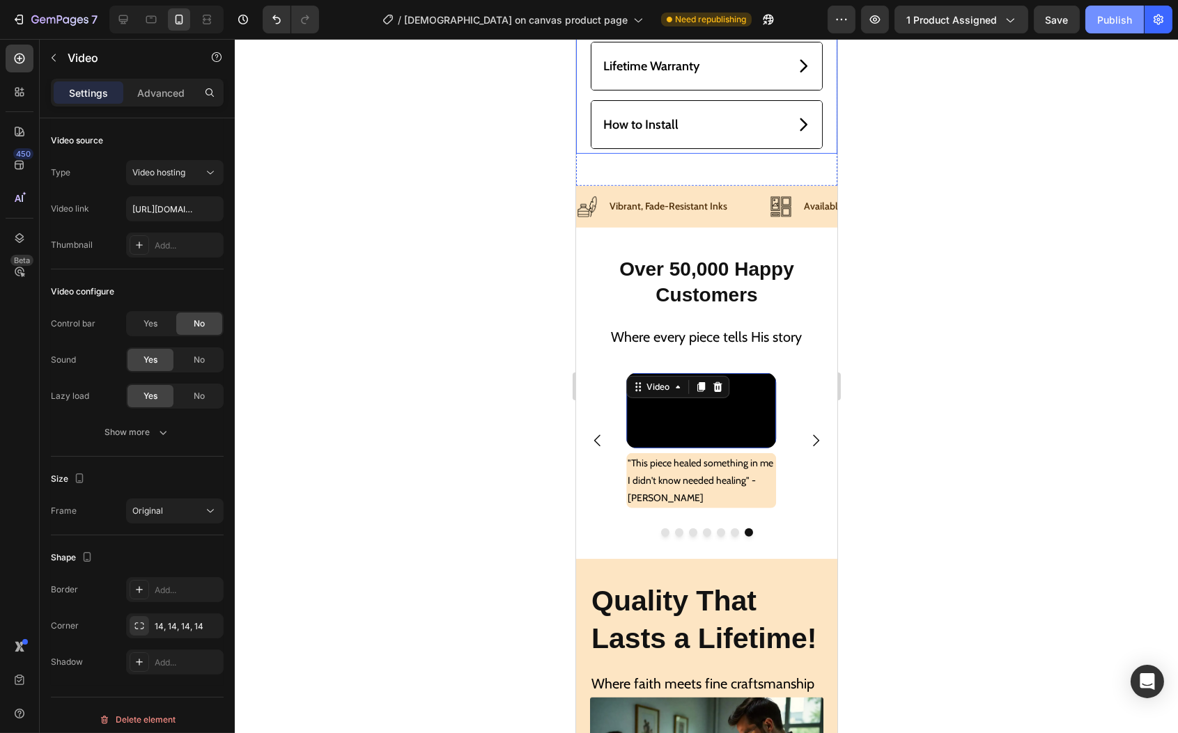
click at [1115, 28] on button "Publish" at bounding box center [1114, 20] width 59 height 28
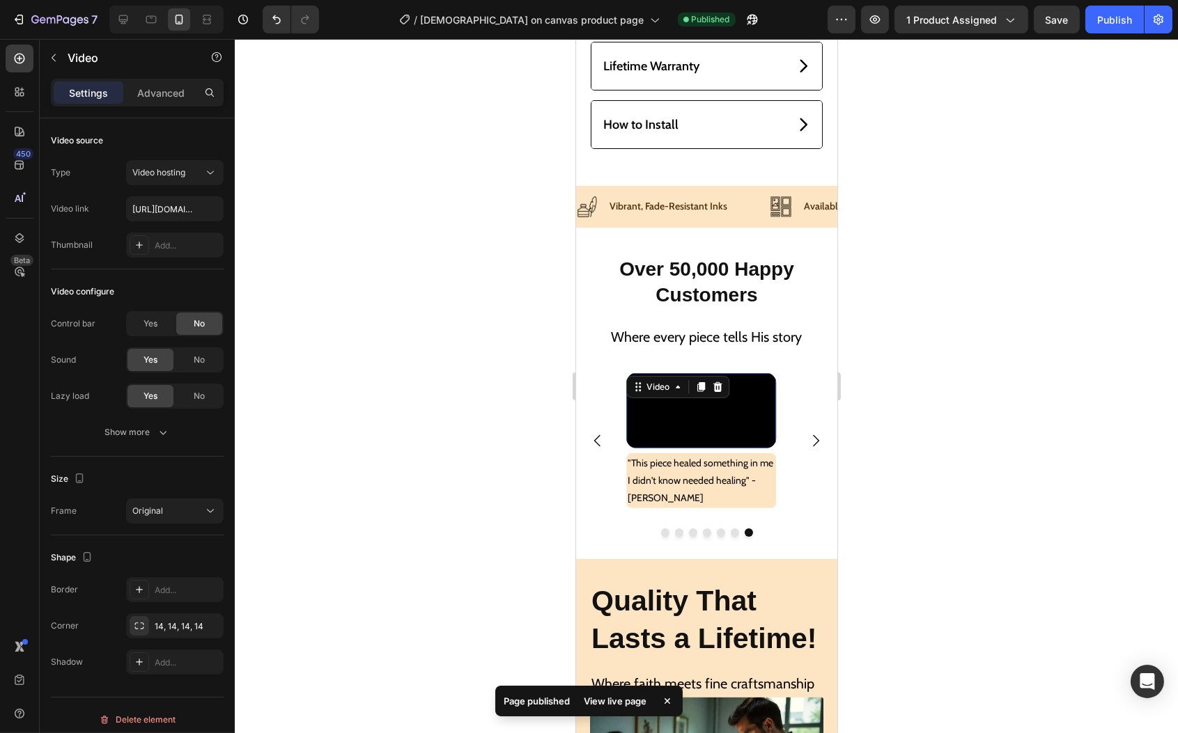
click at [673, 448] on video at bounding box center [701, 410] width 150 height 75
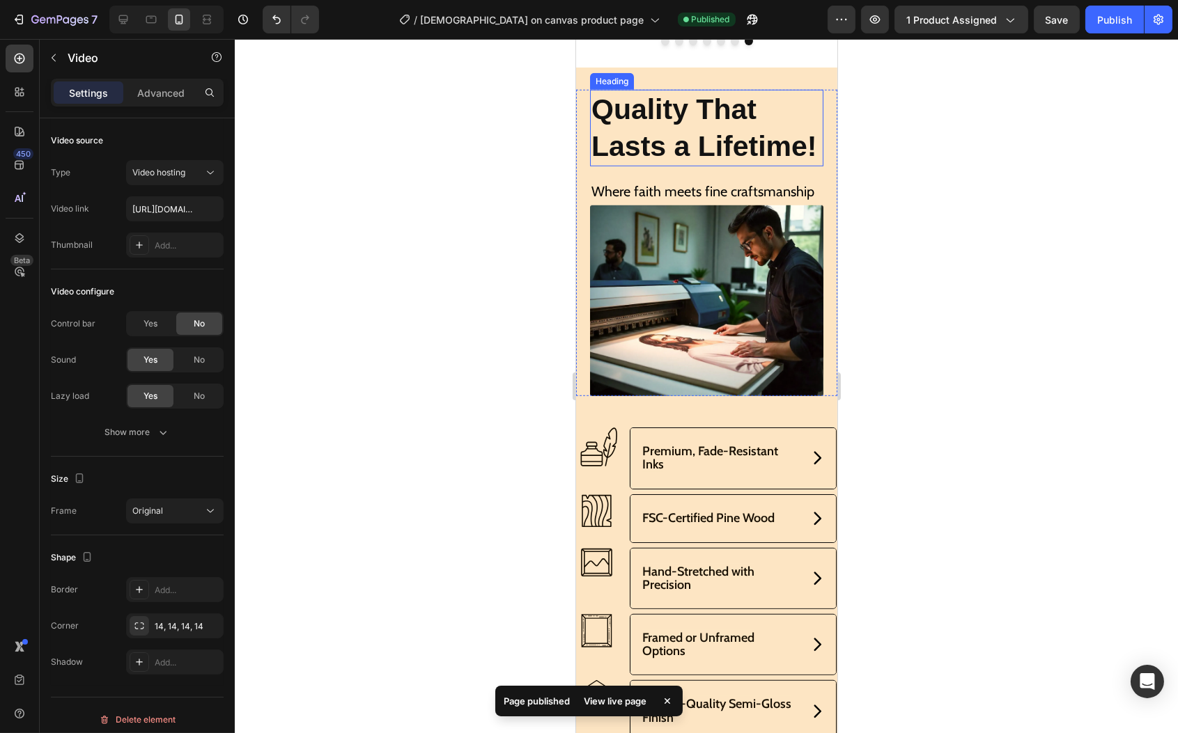
scroll to position [2040, 0]
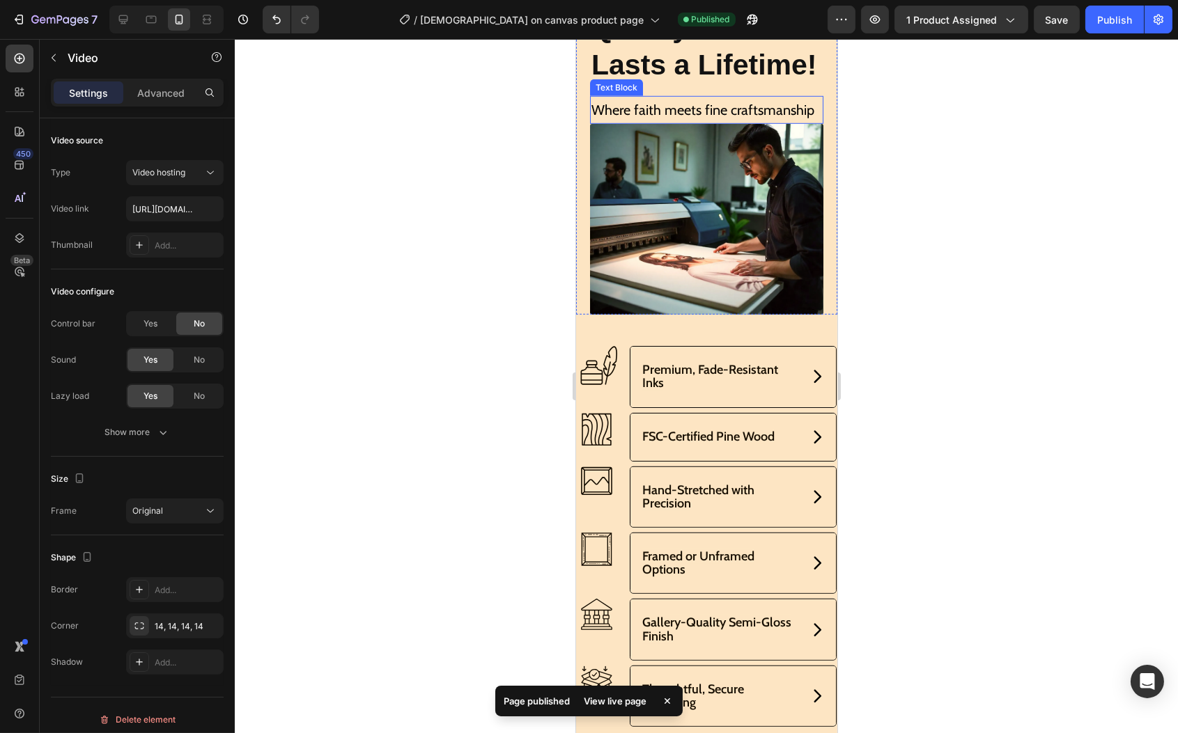
click at [658, 123] on p "Where faith meets fine craftsmanship" at bounding box center [706, 110] width 231 height 25
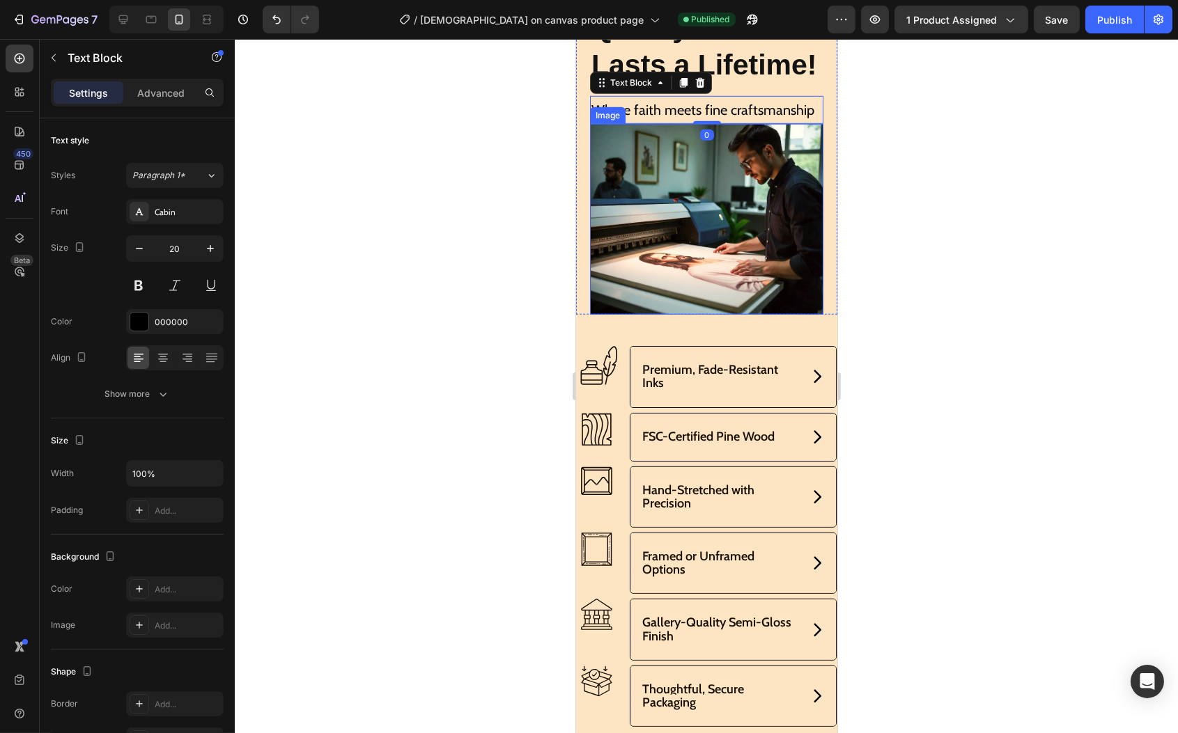
click at [701, 315] on img at bounding box center [705, 219] width 233 height 191
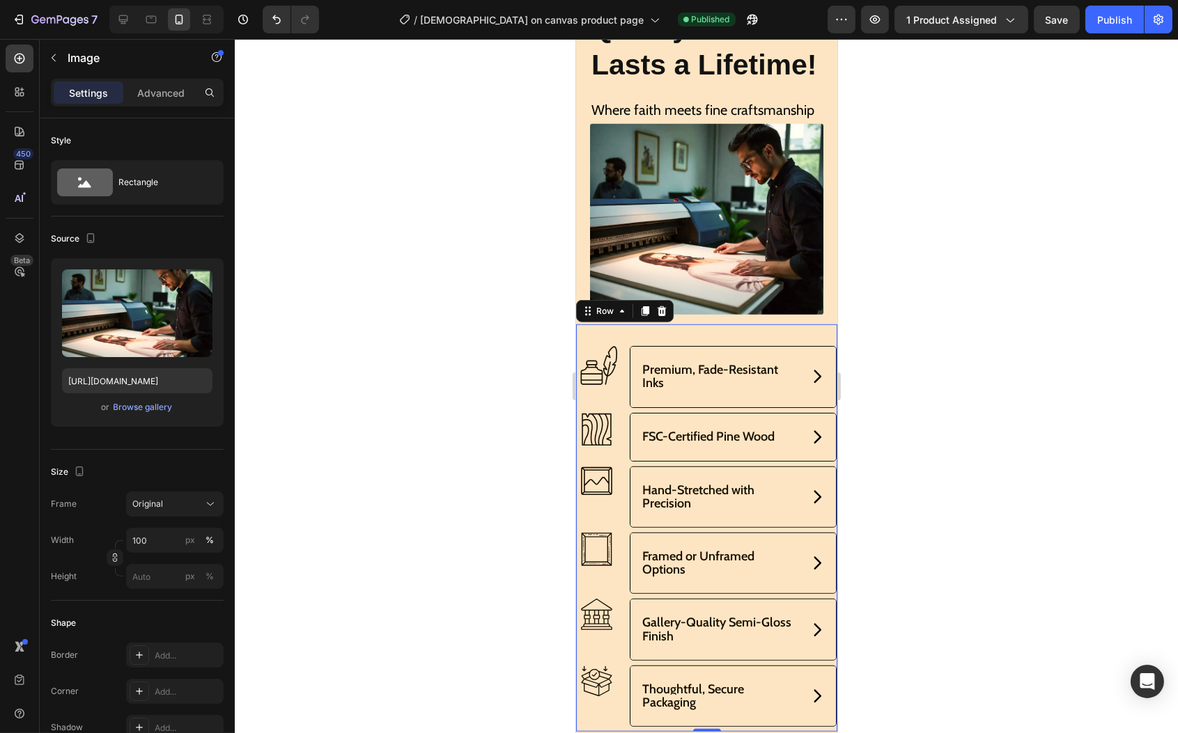
click at [648, 522] on div "Image Premium, Fade-Resistant Inks Accordion Image Premium, Fade-Resistant Inks…" at bounding box center [705, 528] width 261 height 407
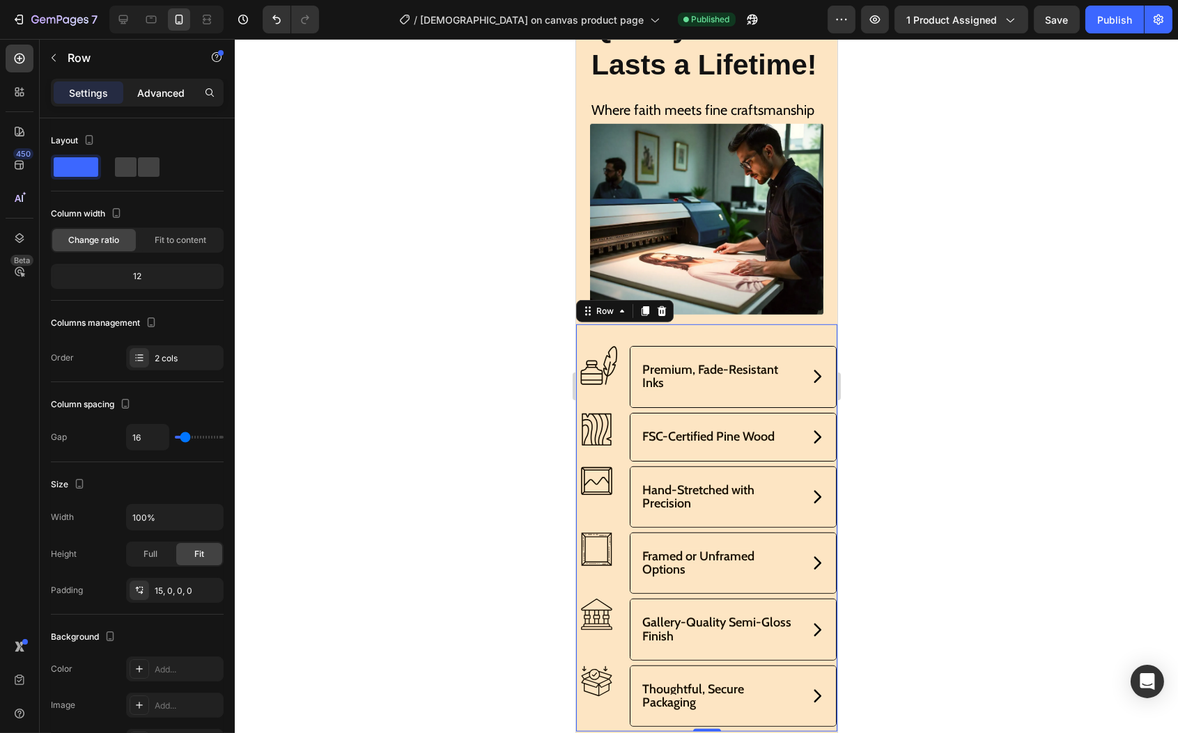
click at [169, 90] on p "Advanced" at bounding box center [160, 93] width 47 height 15
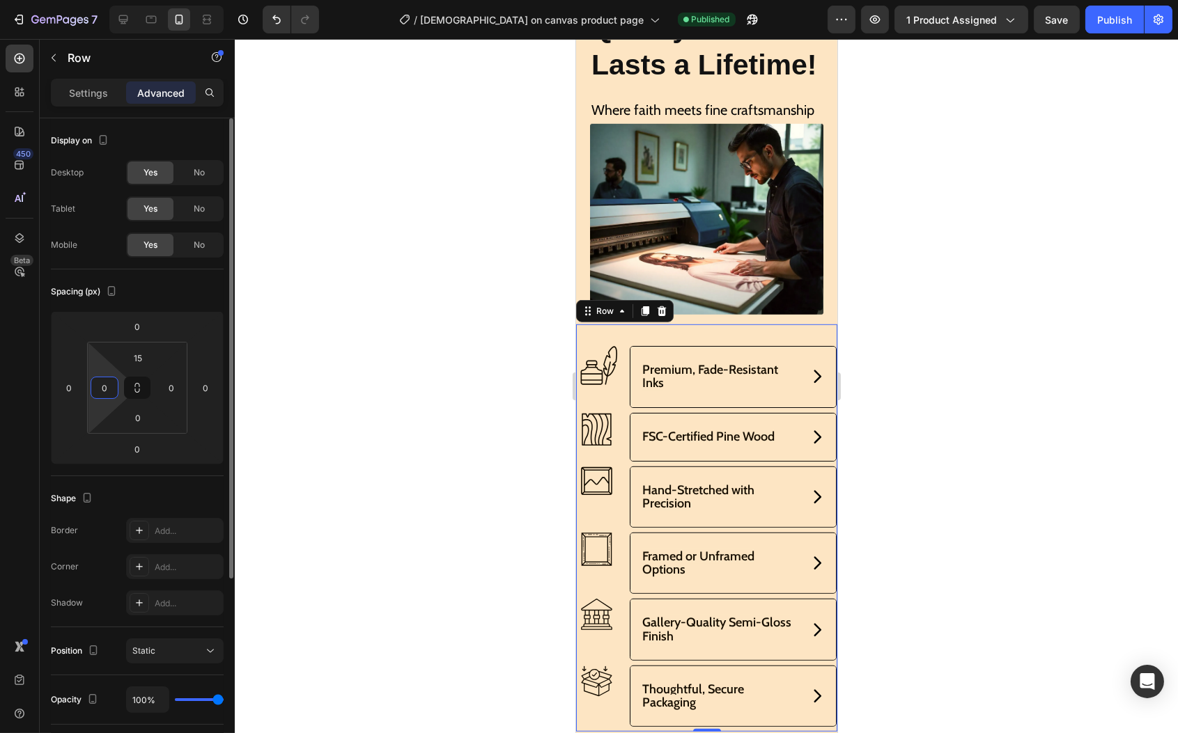
click at [109, 378] on input "0" at bounding box center [104, 388] width 21 height 21
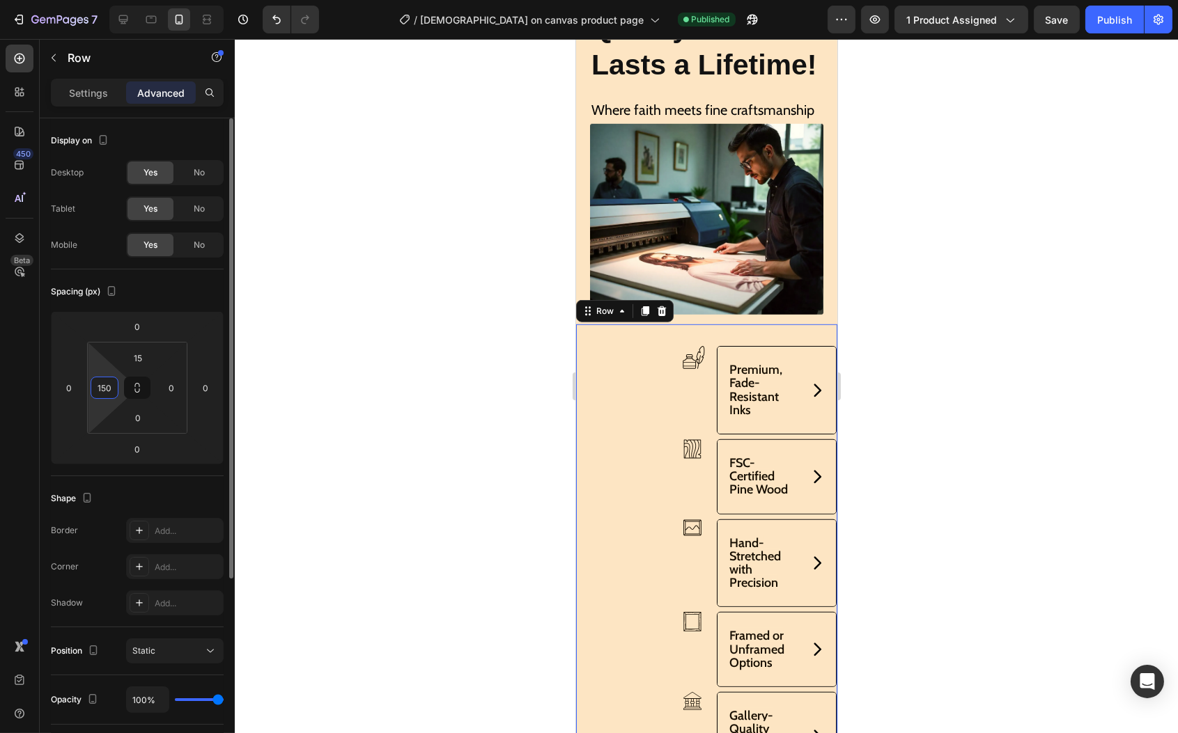
click at [117, 385] on div "150" at bounding box center [105, 388] width 28 height 22
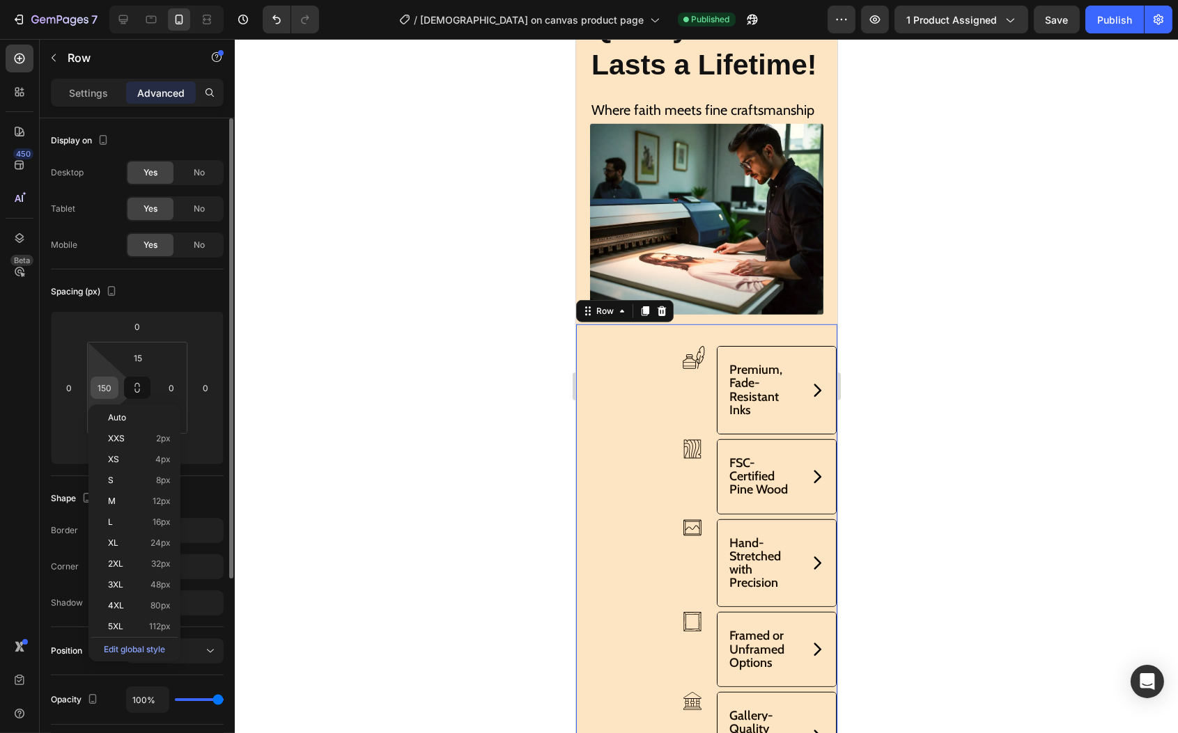
click at [112, 385] on input "150" at bounding box center [104, 388] width 21 height 21
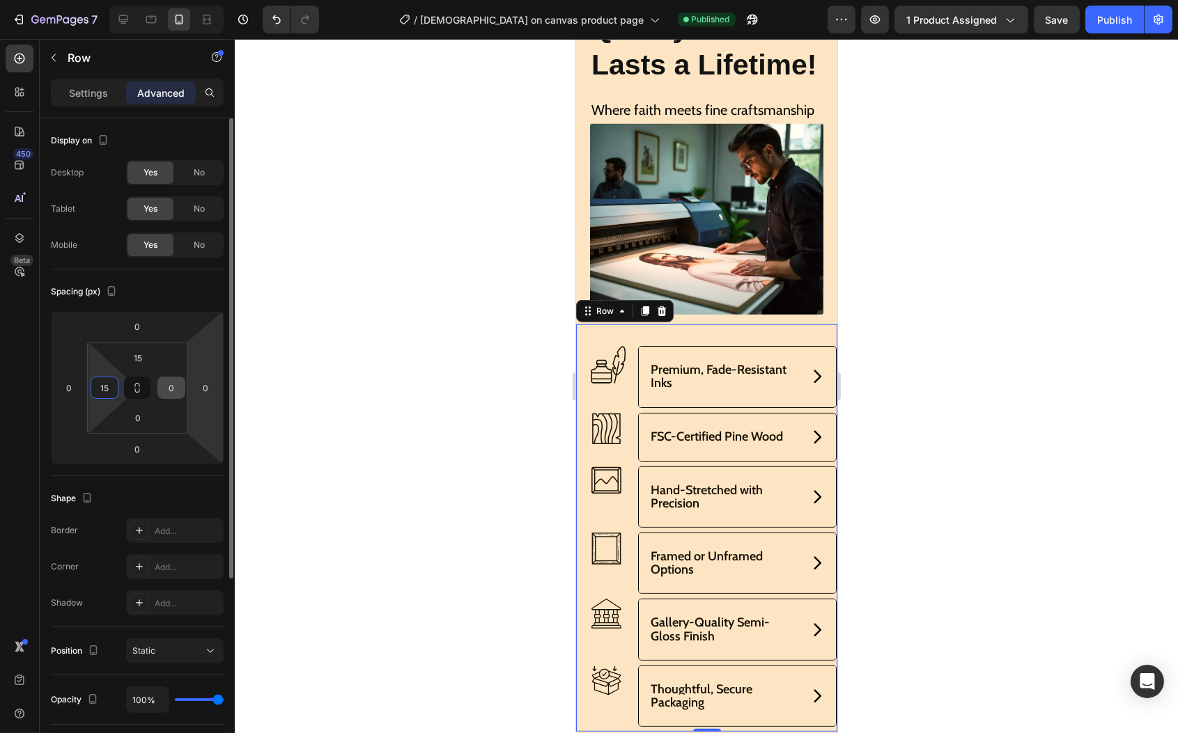
type input "15"
click at [172, 390] on input "0" at bounding box center [171, 388] width 21 height 21
type input "15"
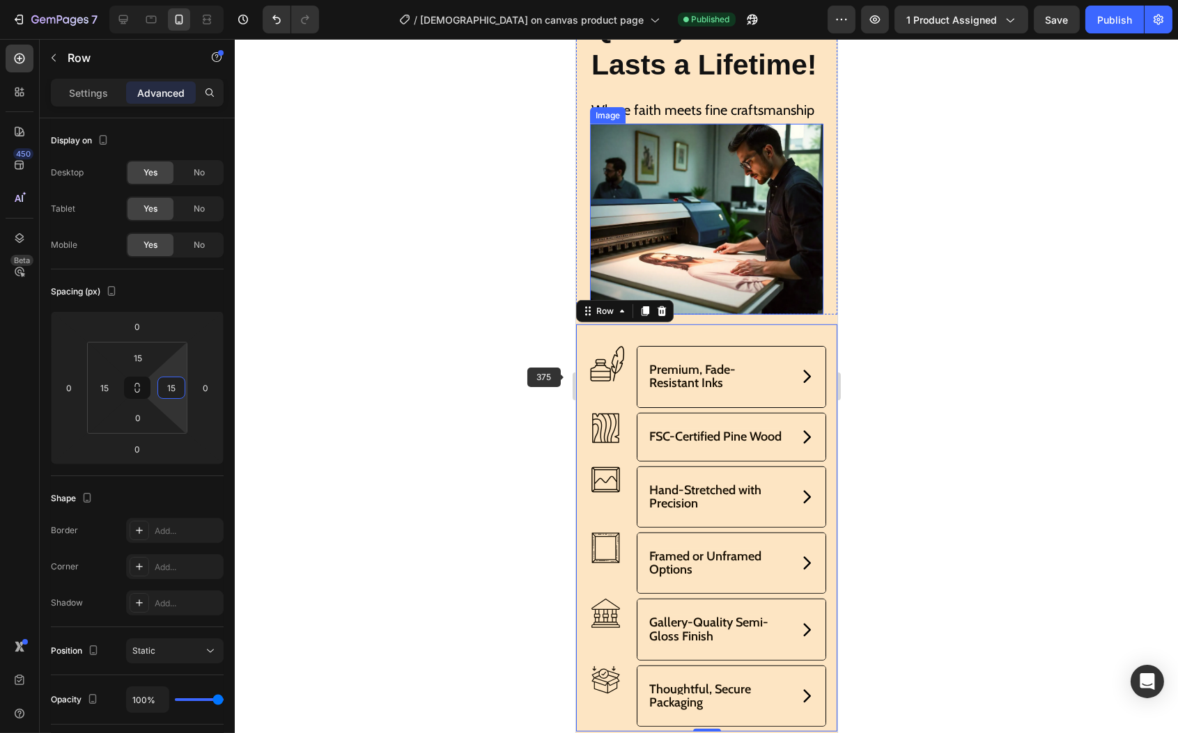
click at [701, 315] on img at bounding box center [705, 219] width 233 height 191
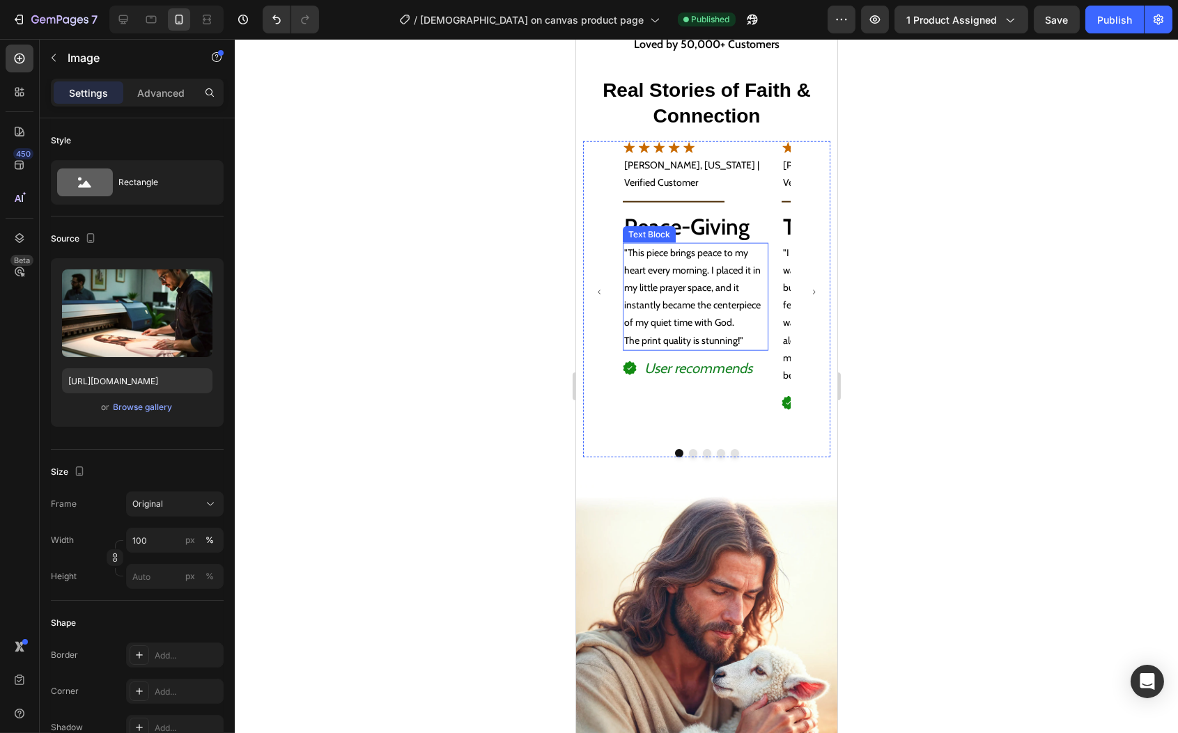
scroll to position [3058, 0]
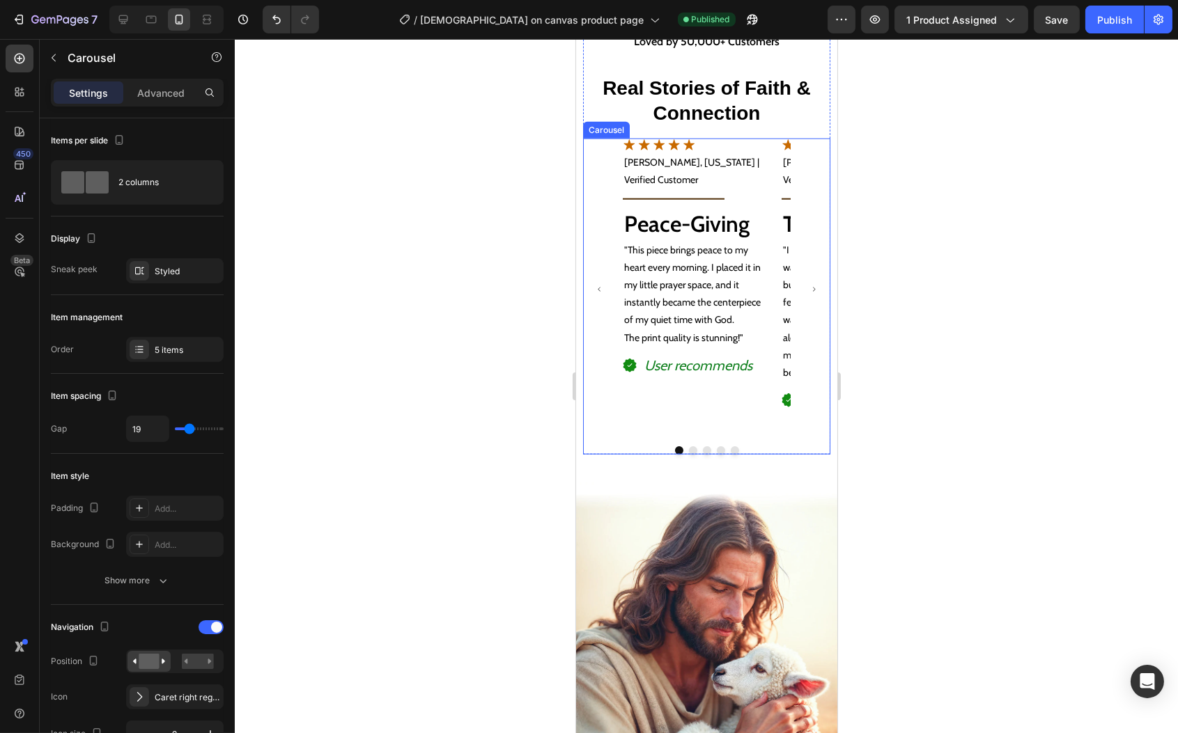
click at [655, 398] on div "Image [PERSON_NAME], [US_STATE] | Verified Customer Text Block Title Line Peace…" at bounding box center [695, 290] width 146 height 302
click at [688, 118] on div at bounding box center [686, 125] width 17 height 17
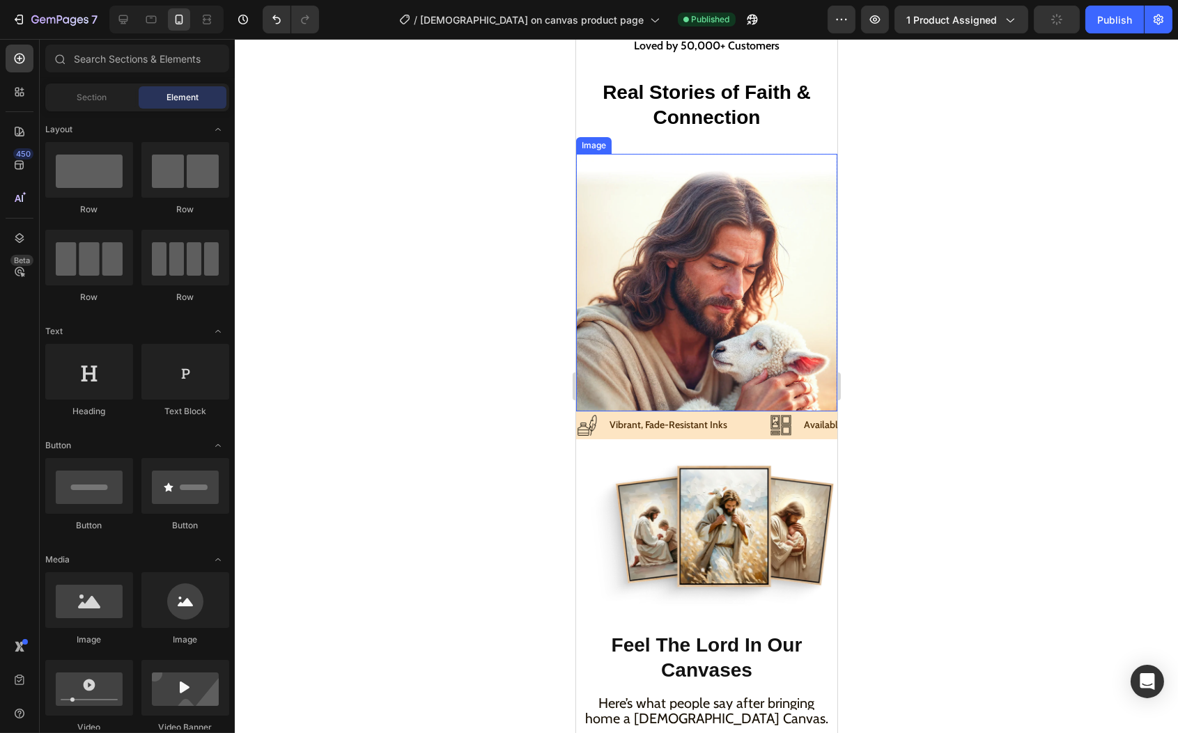
scroll to position [2836, 0]
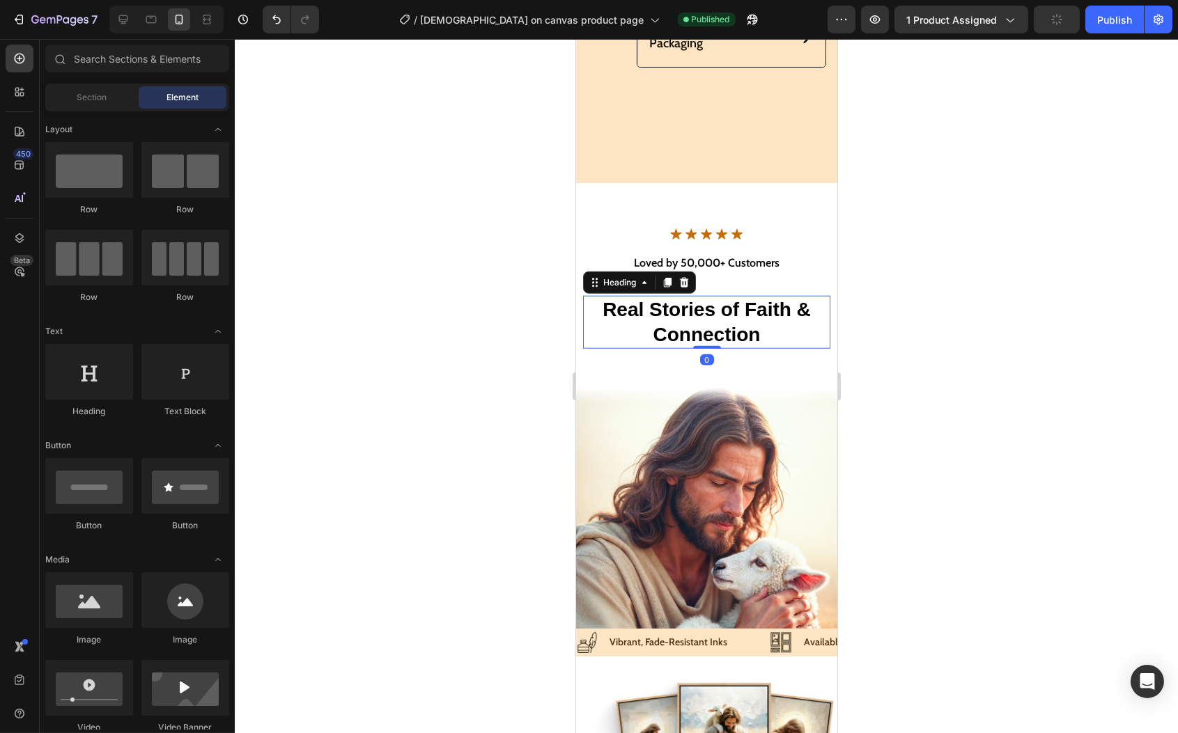
click at [731, 314] on h2 "Real Stories of Faith & Connection" at bounding box center [705, 323] width 247 height 54
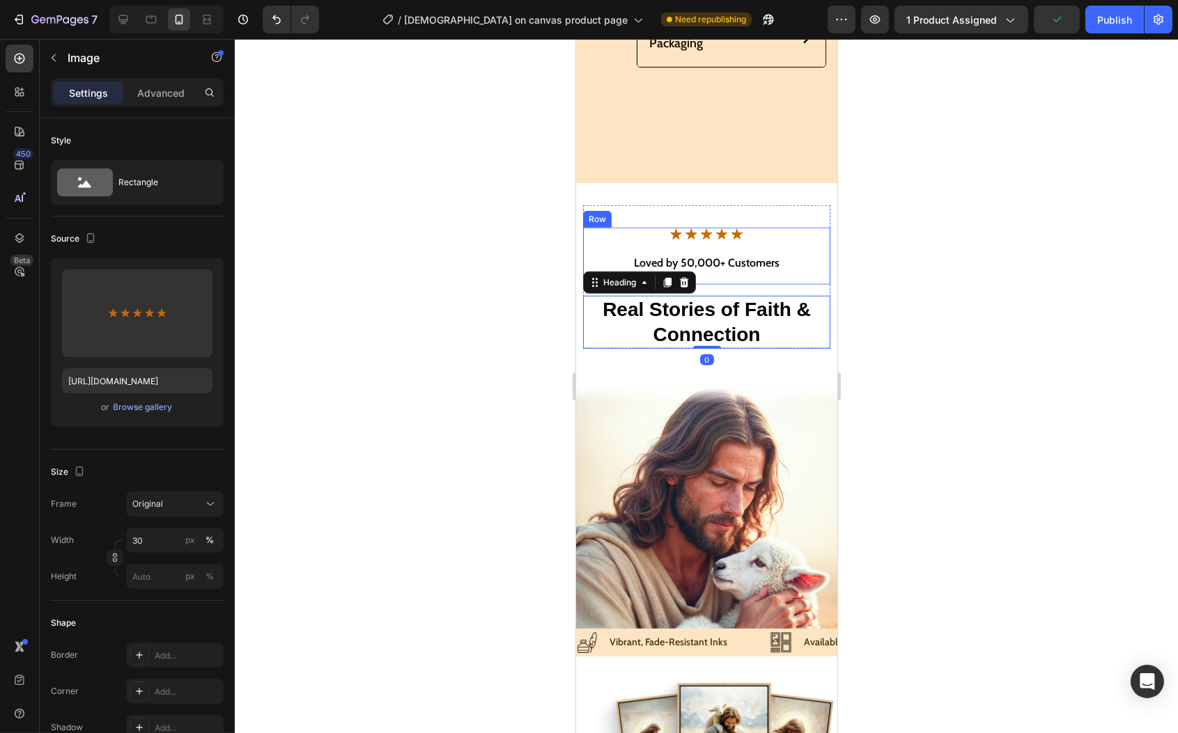
click at [731, 231] on img at bounding box center [706, 235] width 75 height 14
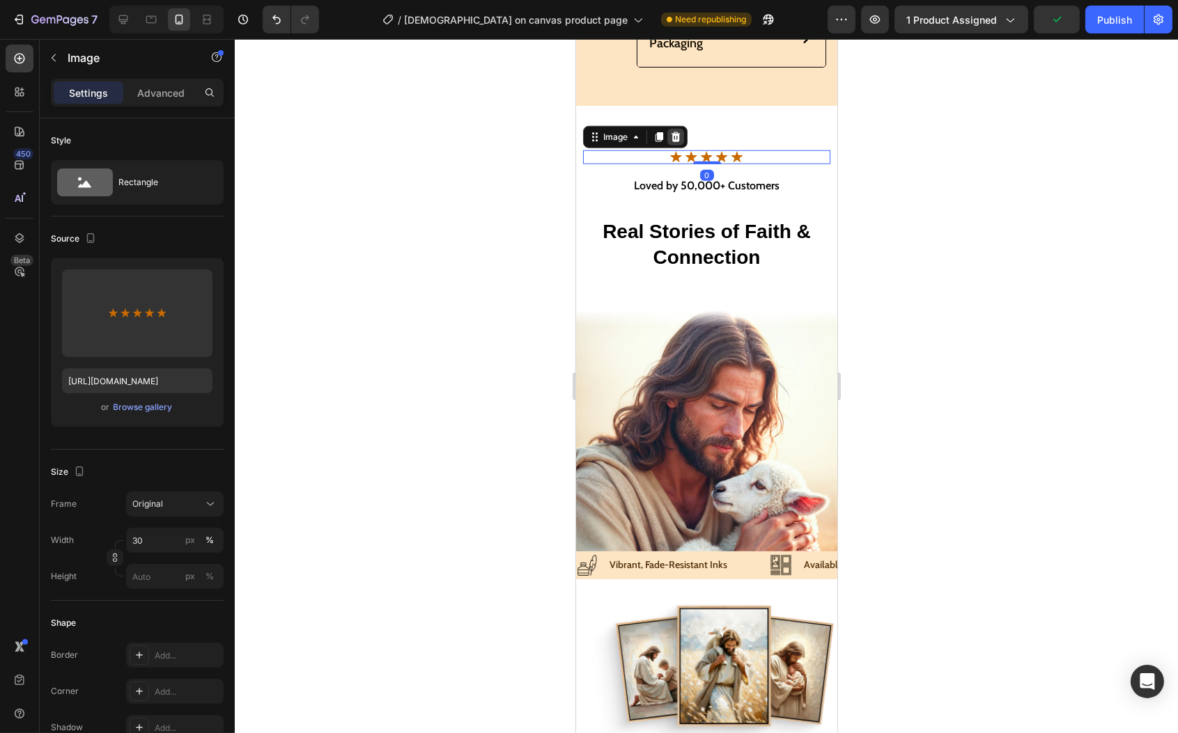
click at [680, 143] on icon at bounding box center [674, 137] width 11 height 11
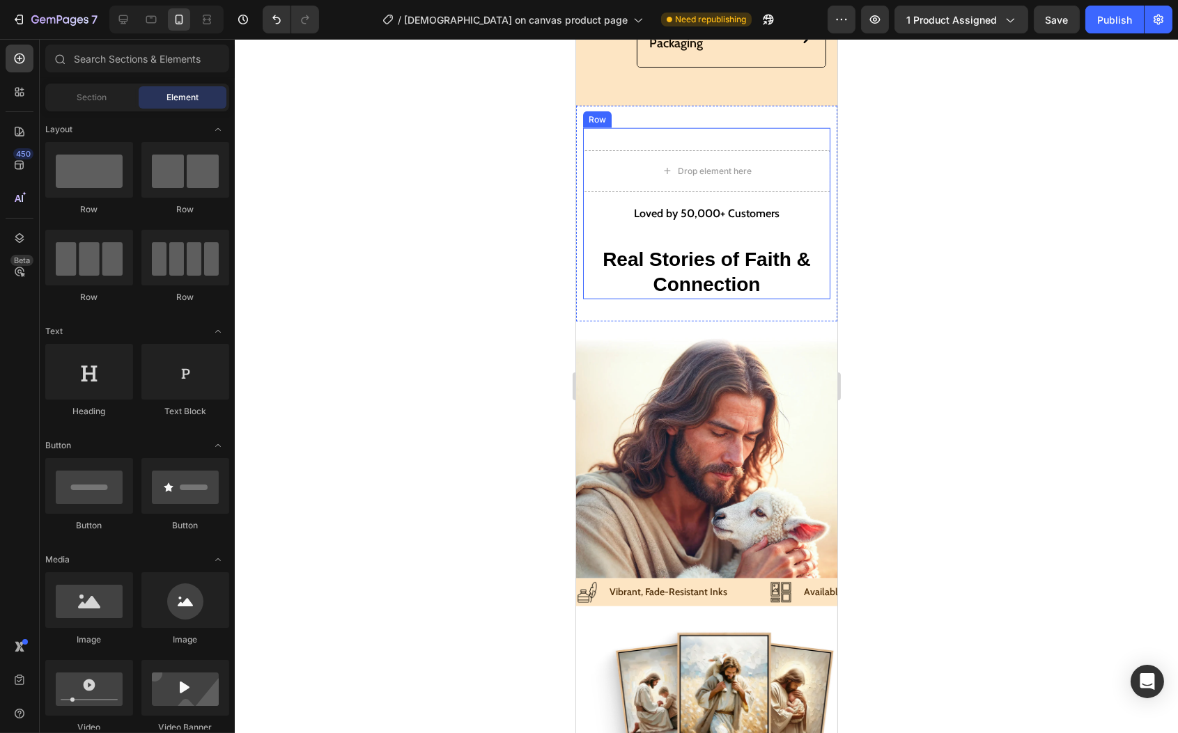
click at [644, 300] on div "Image Loved by 50,000 + Customers Text Block Row Drop element here Loved by 50,…" at bounding box center [705, 219] width 247 height 160
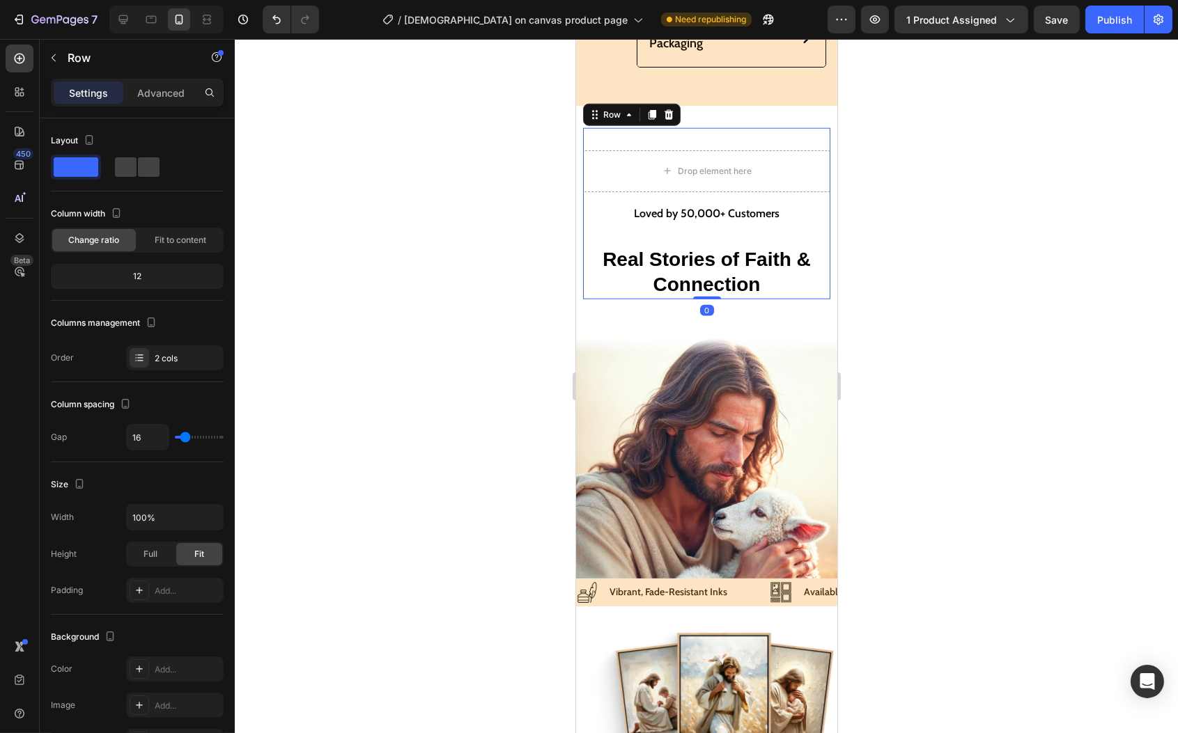
click at [667, 120] on icon at bounding box center [668, 115] width 9 height 10
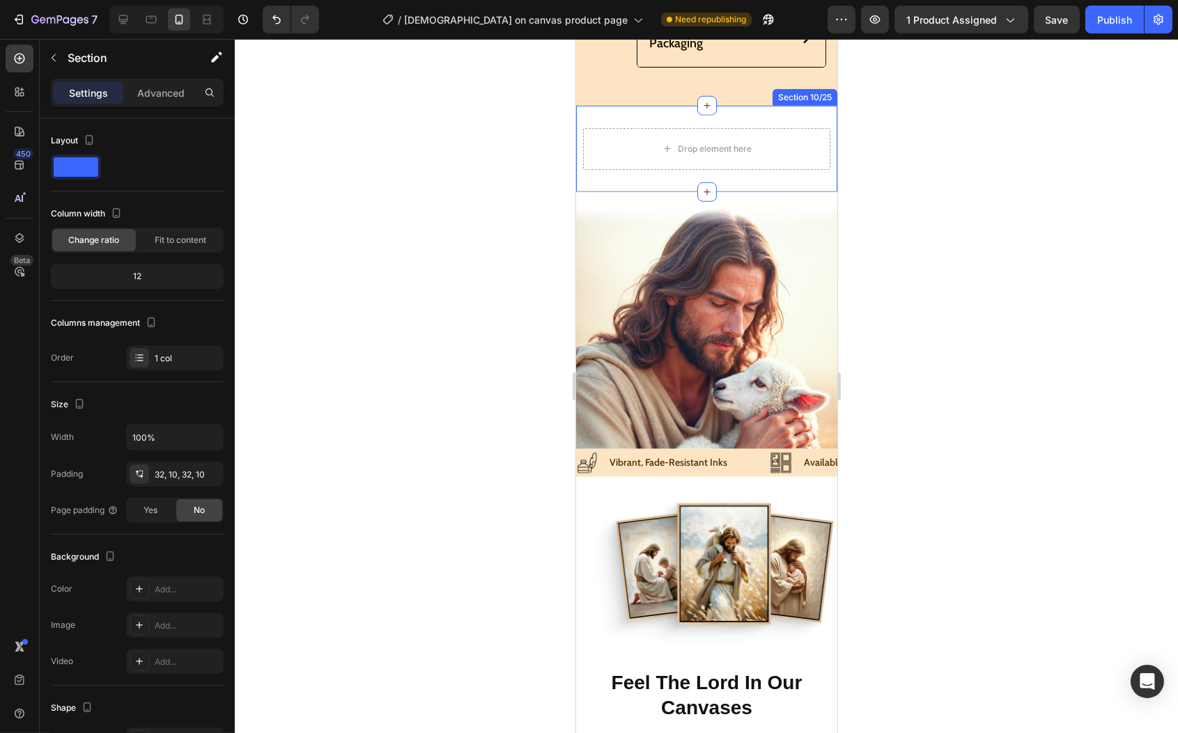
click at [667, 190] on div "Drop element here Section 10/25" at bounding box center [705, 149] width 261 height 86
click at [819, 98] on icon at bounding box center [824, 92] width 11 height 11
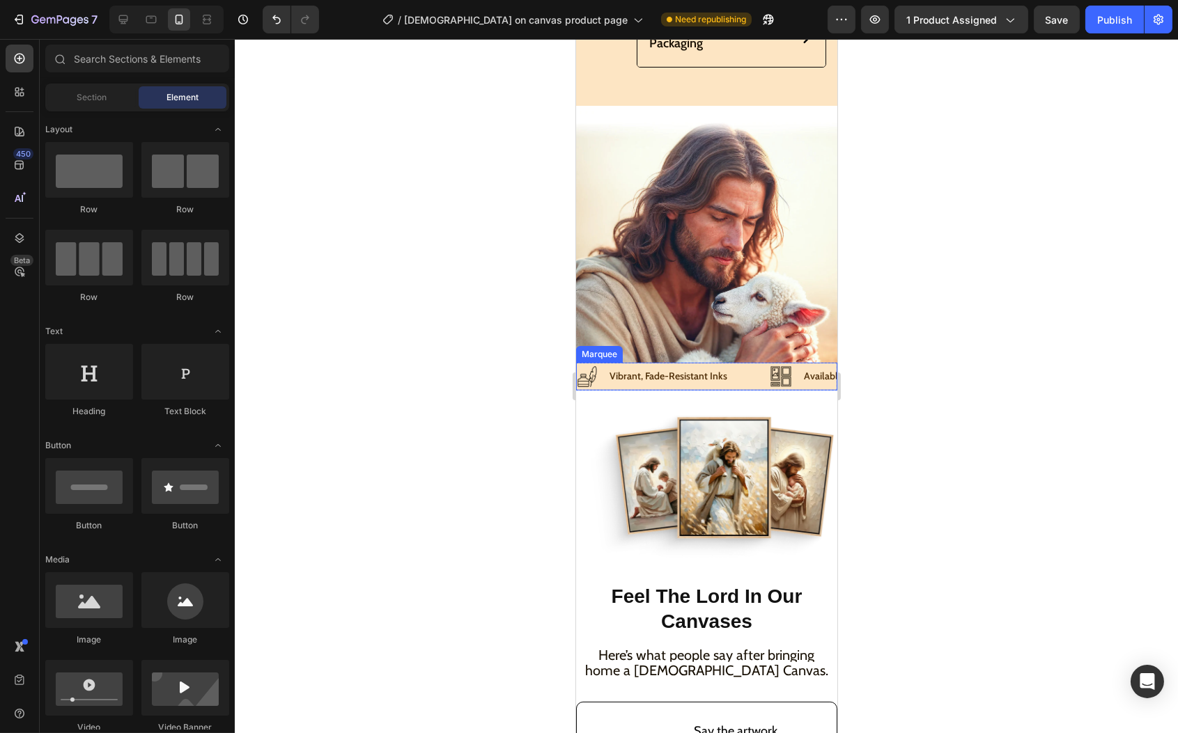
click at [744, 387] on div "Image Vibrant, Fade-Resistant Inks Text Block Row" at bounding box center [673, 376] width 194 height 21
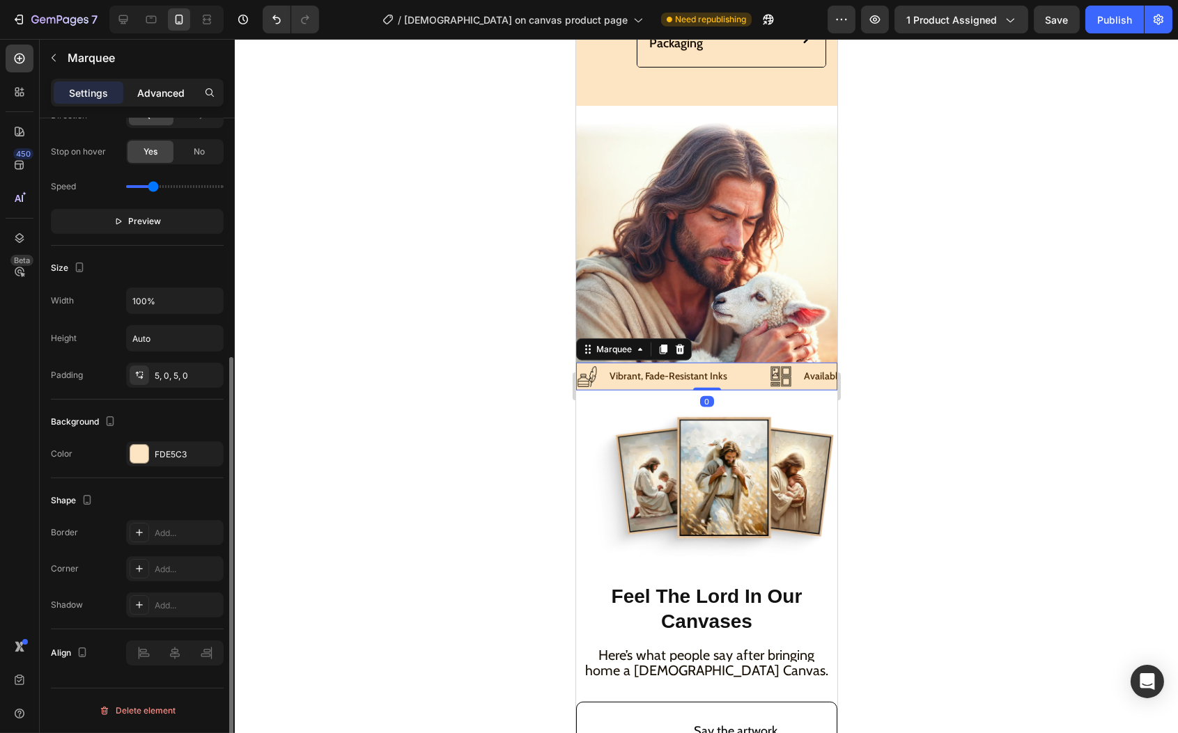
click at [173, 91] on p "Advanced" at bounding box center [160, 93] width 47 height 15
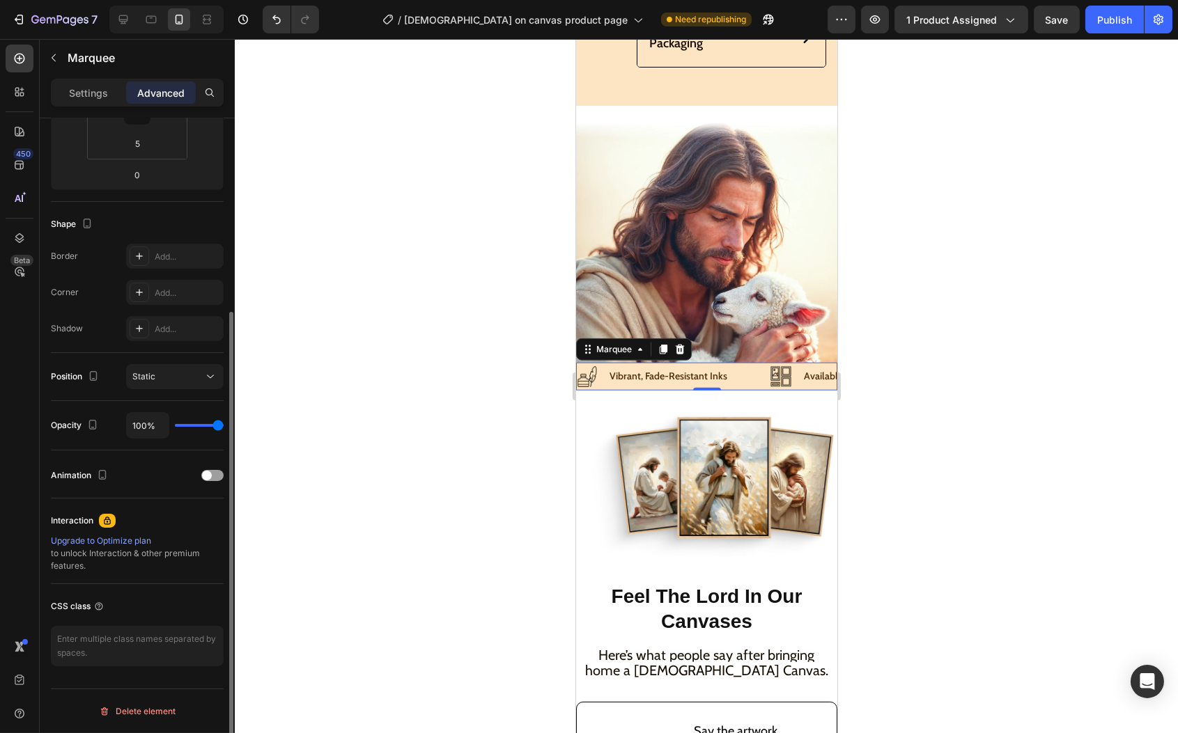
scroll to position [0, 0]
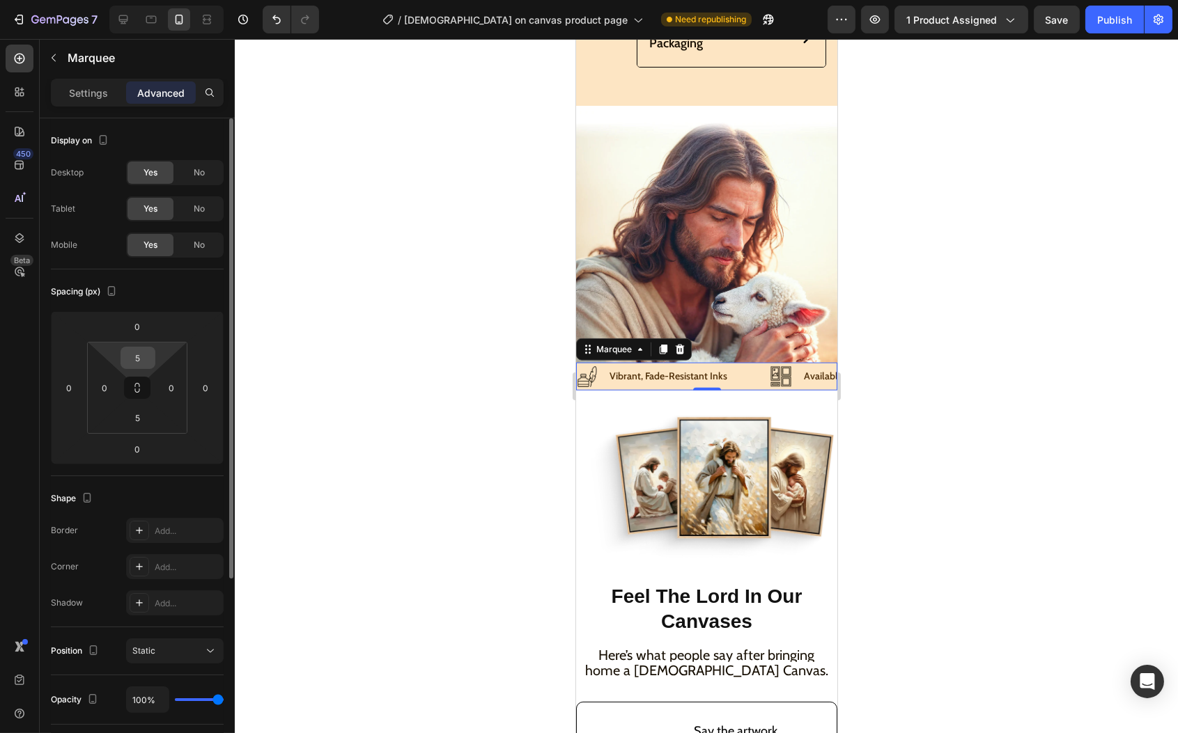
click at [143, 352] on input "5" at bounding box center [138, 358] width 28 height 21
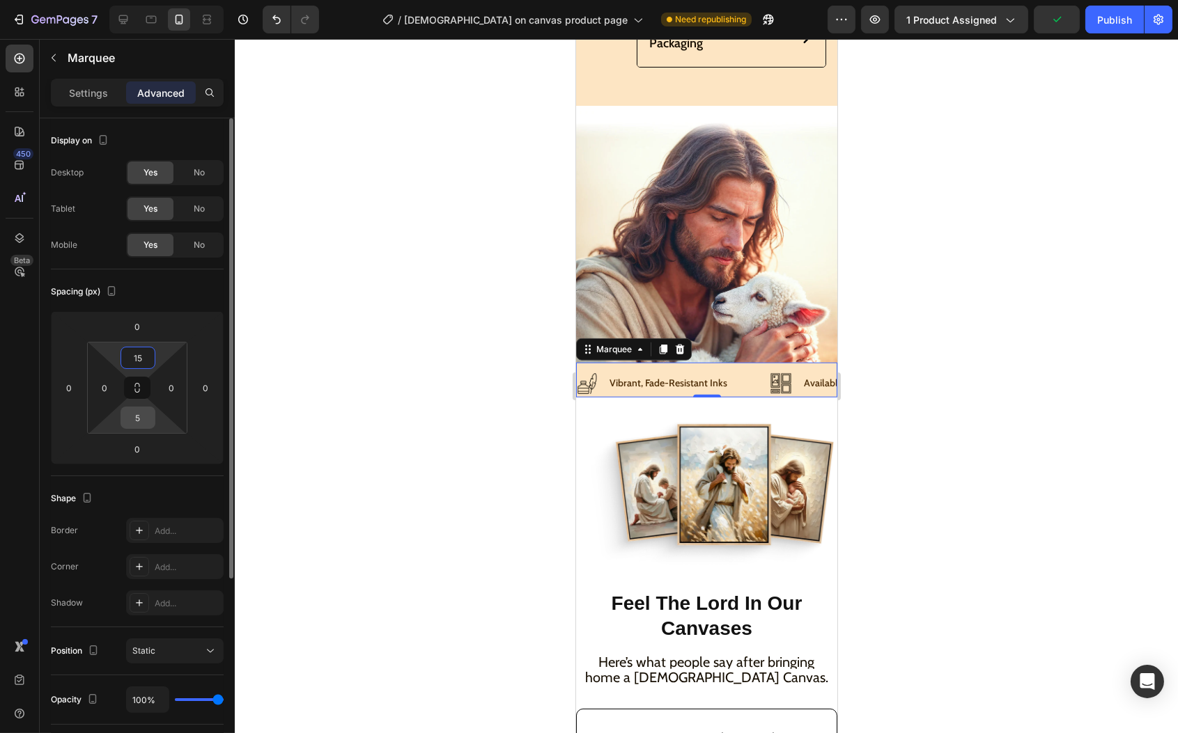
type input "15"
click at [132, 410] on input "5" at bounding box center [138, 417] width 28 height 21
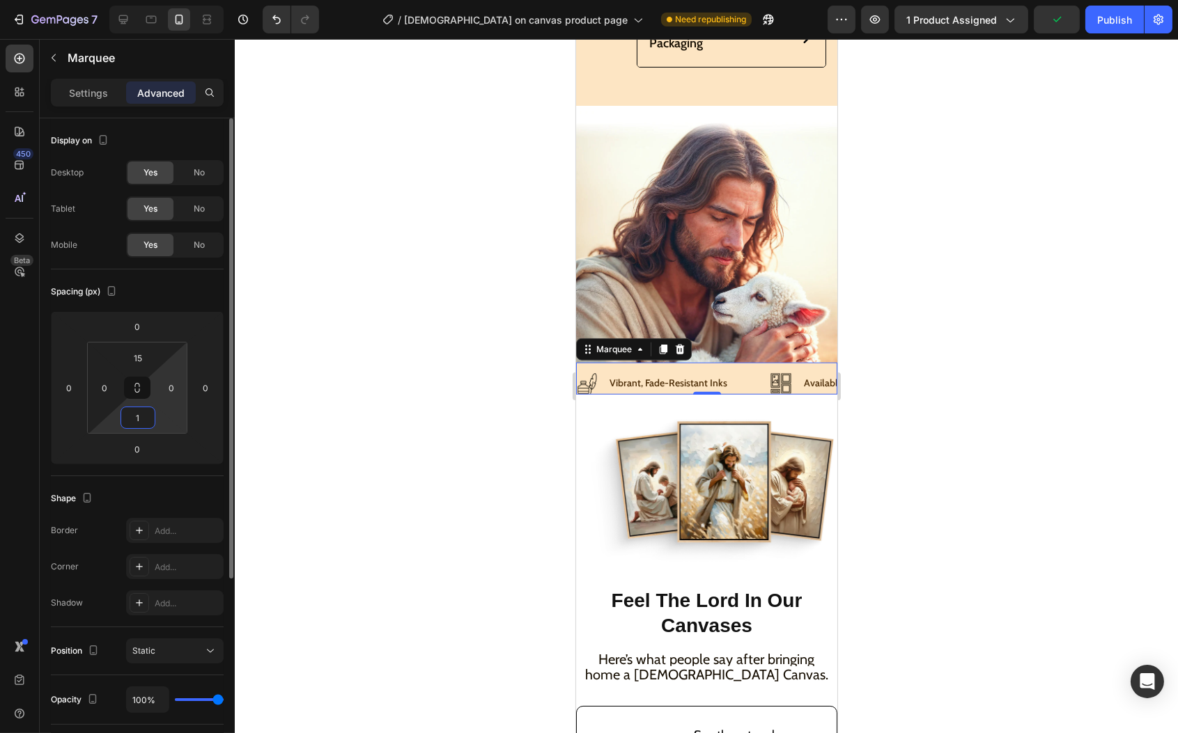
type input "15"
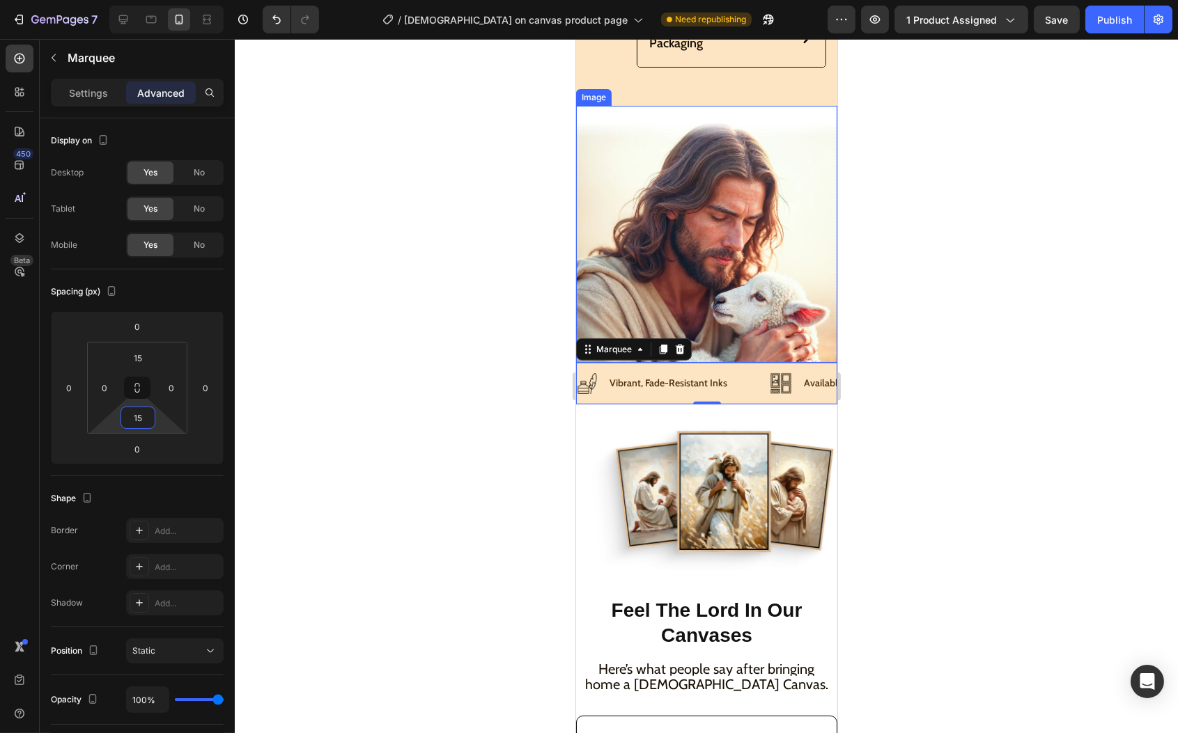
click at [674, 274] on img at bounding box center [705, 235] width 261 height 258
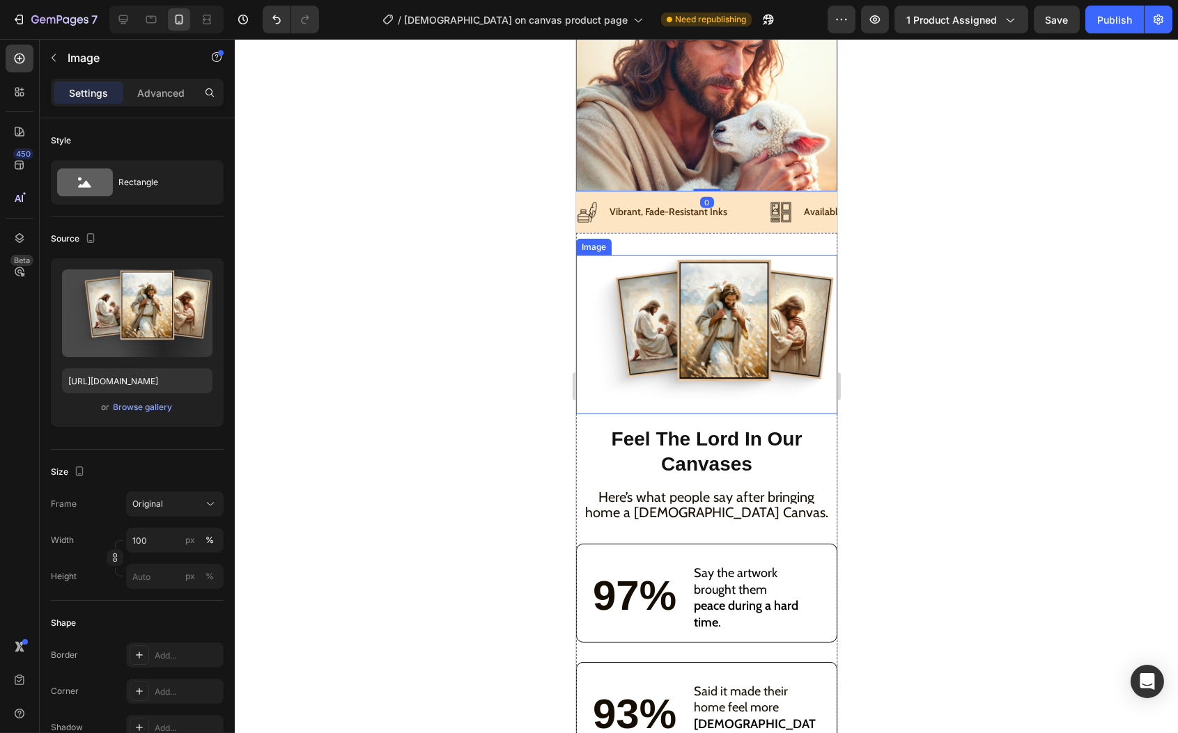
click at [697, 342] on img at bounding box center [705, 335] width 261 height 159
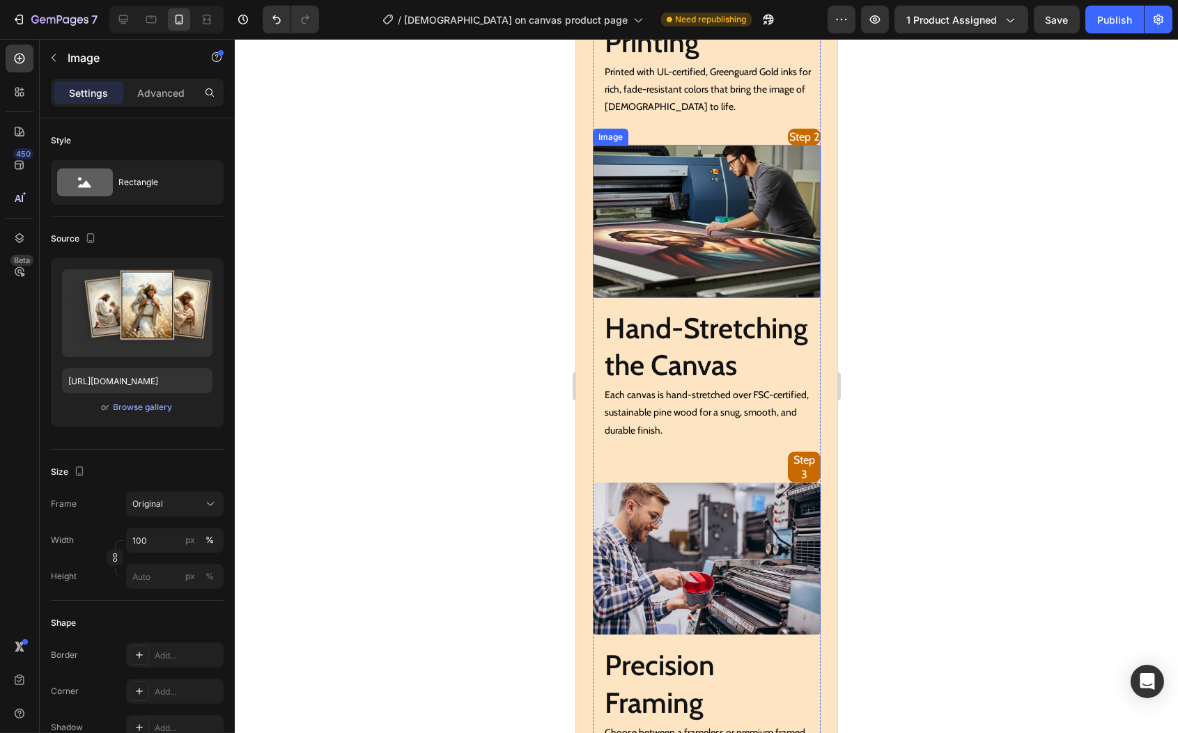
scroll to position [4441, 0]
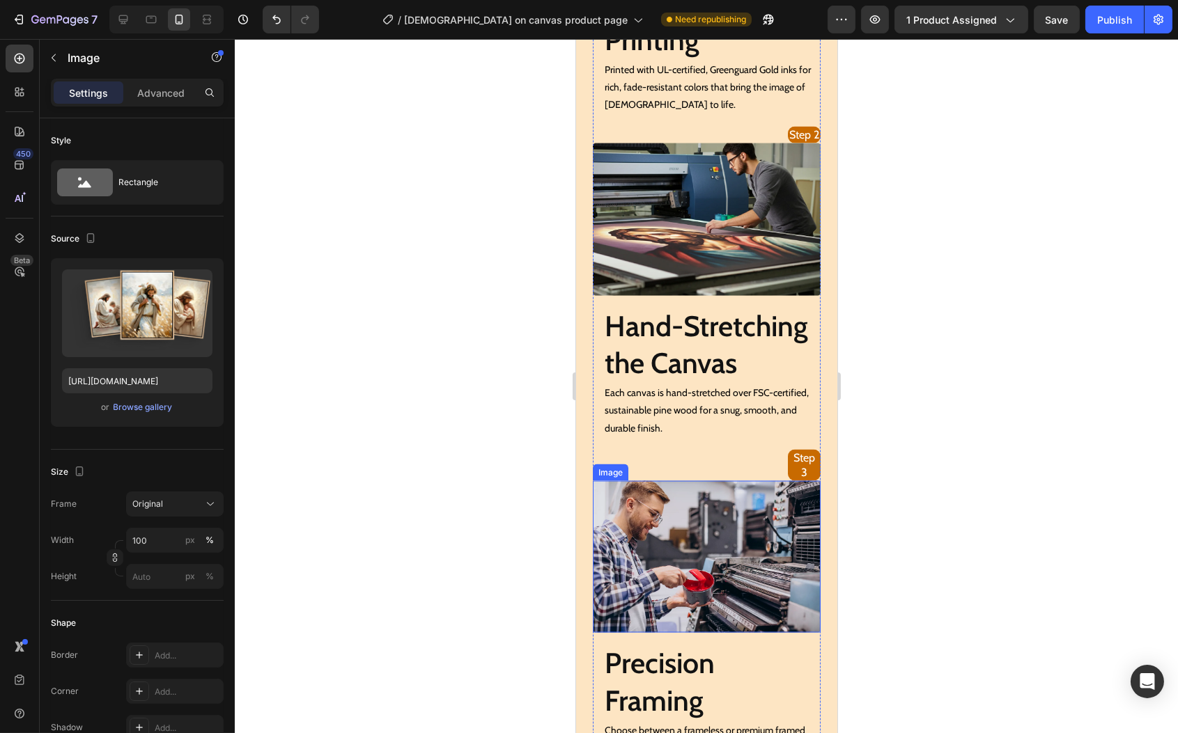
click at [721, 565] on img at bounding box center [706, 557] width 228 height 152
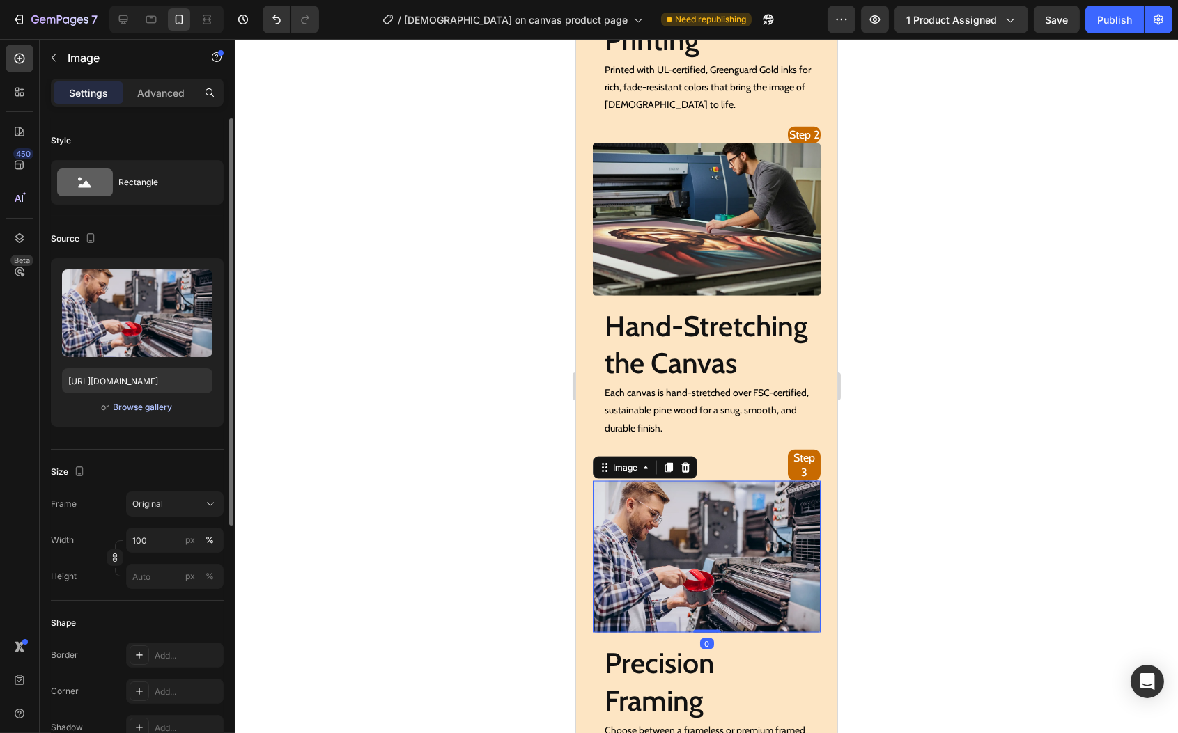
click at [153, 407] on div "Browse gallery" at bounding box center [143, 407] width 59 height 13
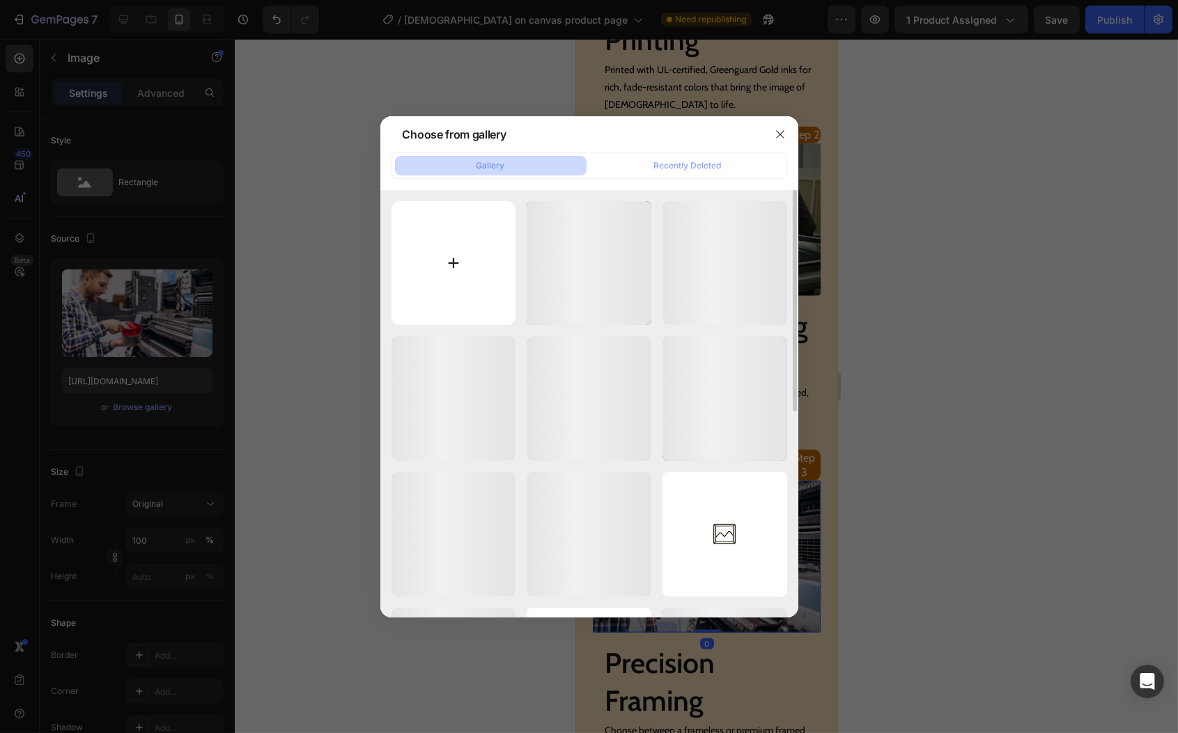
click at [476, 222] on input "file" at bounding box center [453, 263] width 125 height 125
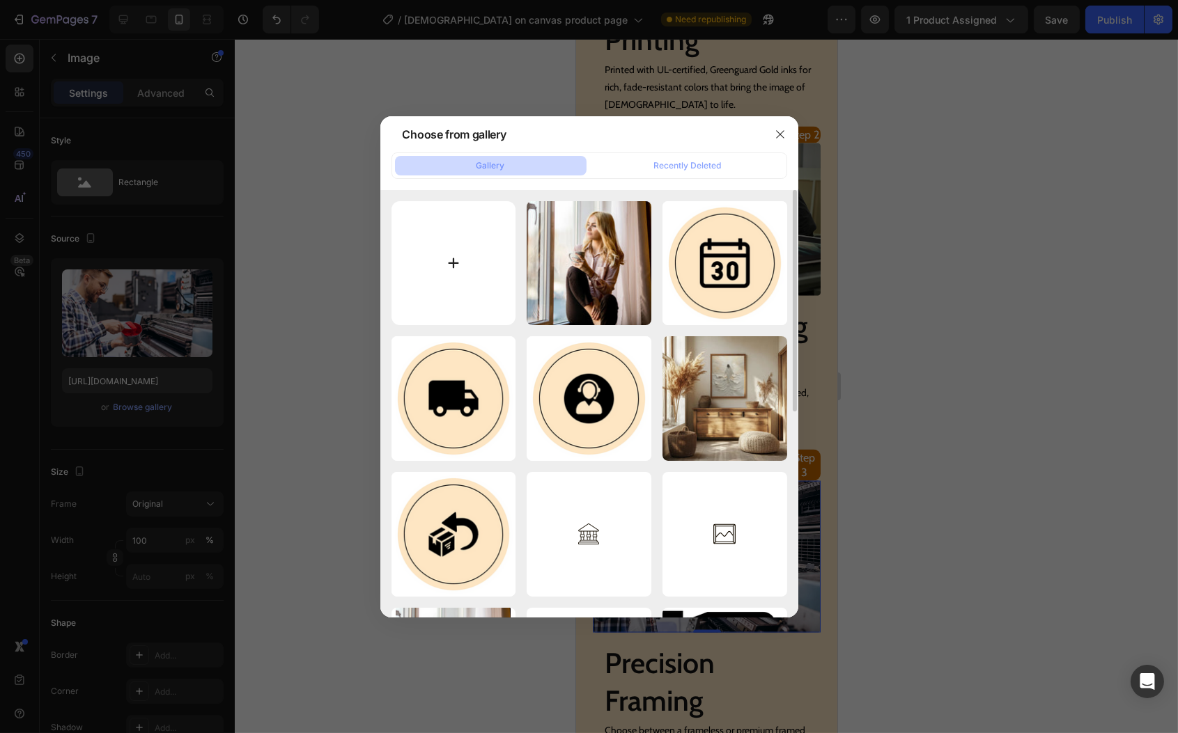
type input "C:\fakepath\step_3.webp"
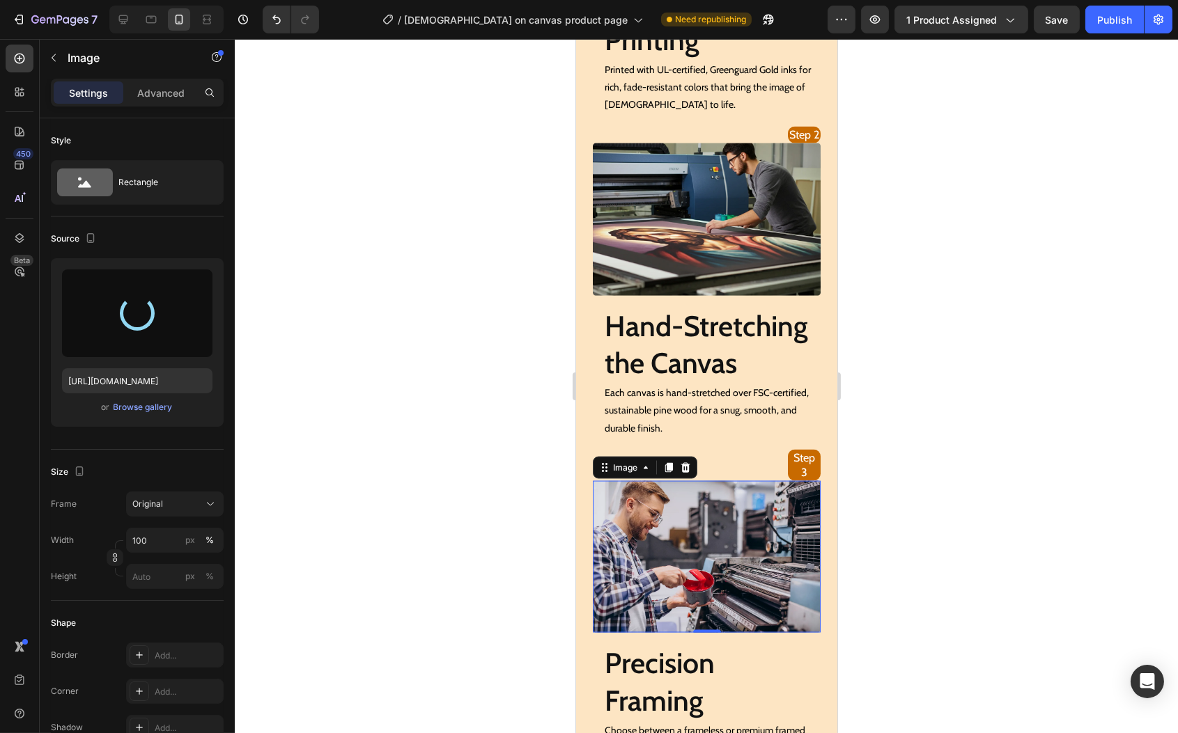
type input "[URL][DOMAIN_NAME]"
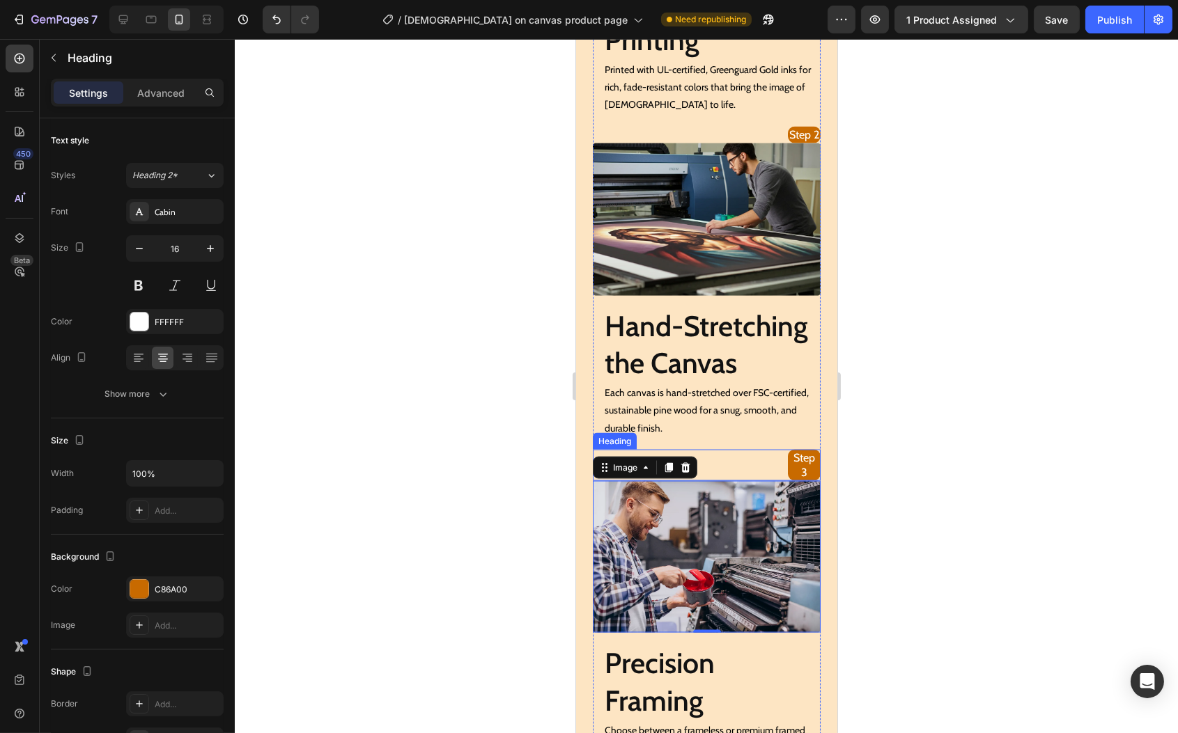
click at [800, 482] on h2 "Step 3" at bounding box center [803, 466] width 33 height 32
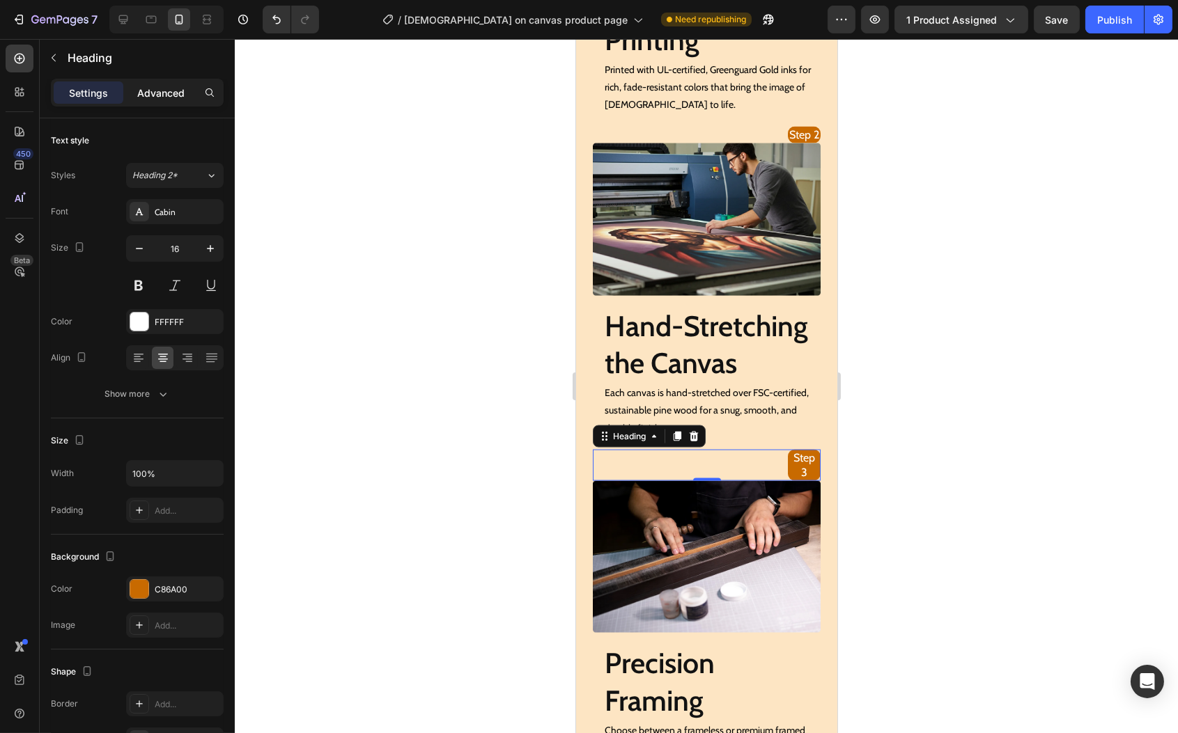
click at [159, 95] on p "Advanced" at bounding box center [160, 93] width 47 height 15
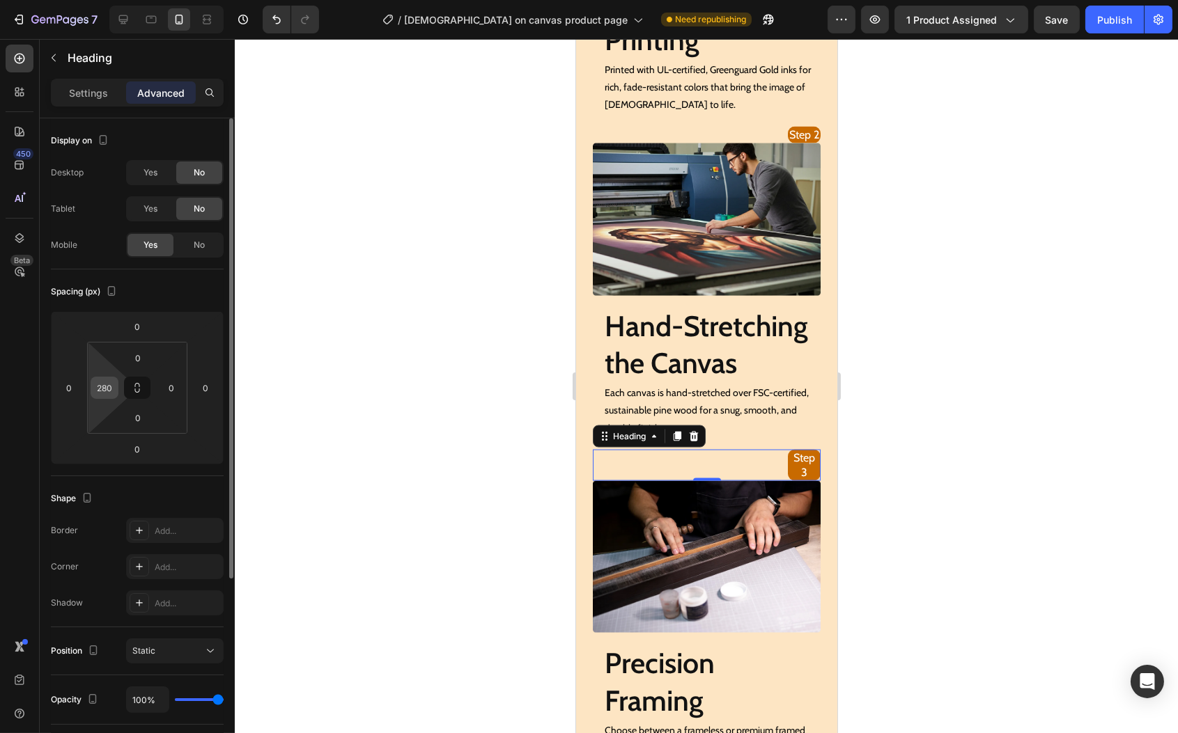
click at [104, 384] on input "280" at bounding box center [104, 388] width 21 height 21
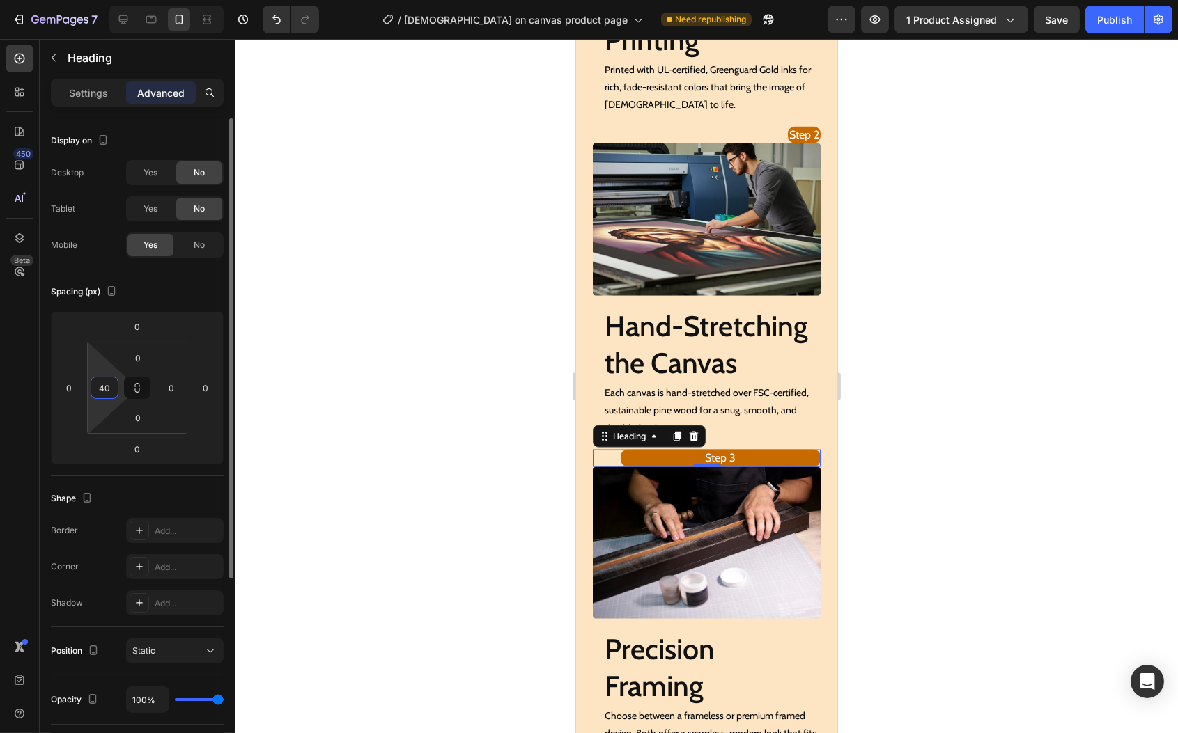
type input "4"
type input "9"
type input "120"
click at [102, 384] on input "120" at bounding box center [104, 388] width 21 height 21
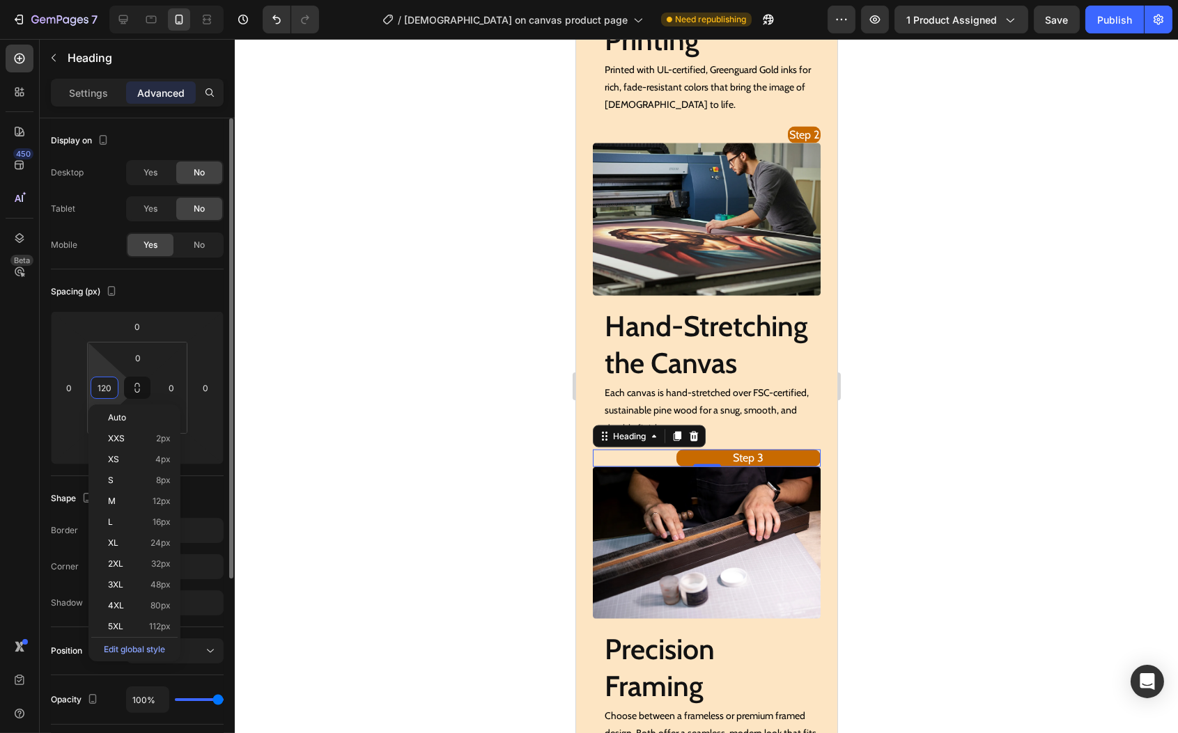
click at [102, 384] on input "120" at bounding box center [104, 388] width 21 height 21
click at [72, 93] on p "Settings" at bounding box center [88, 93] width 39 height 15
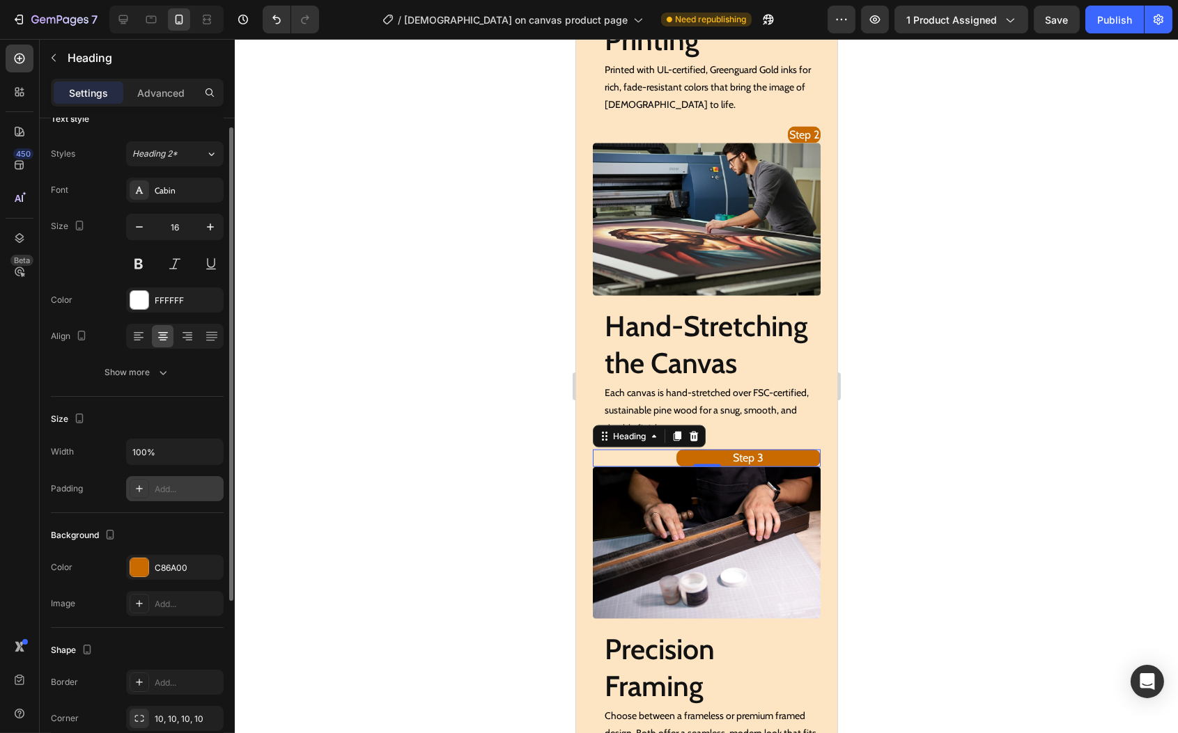
scroll to position [0, 0]
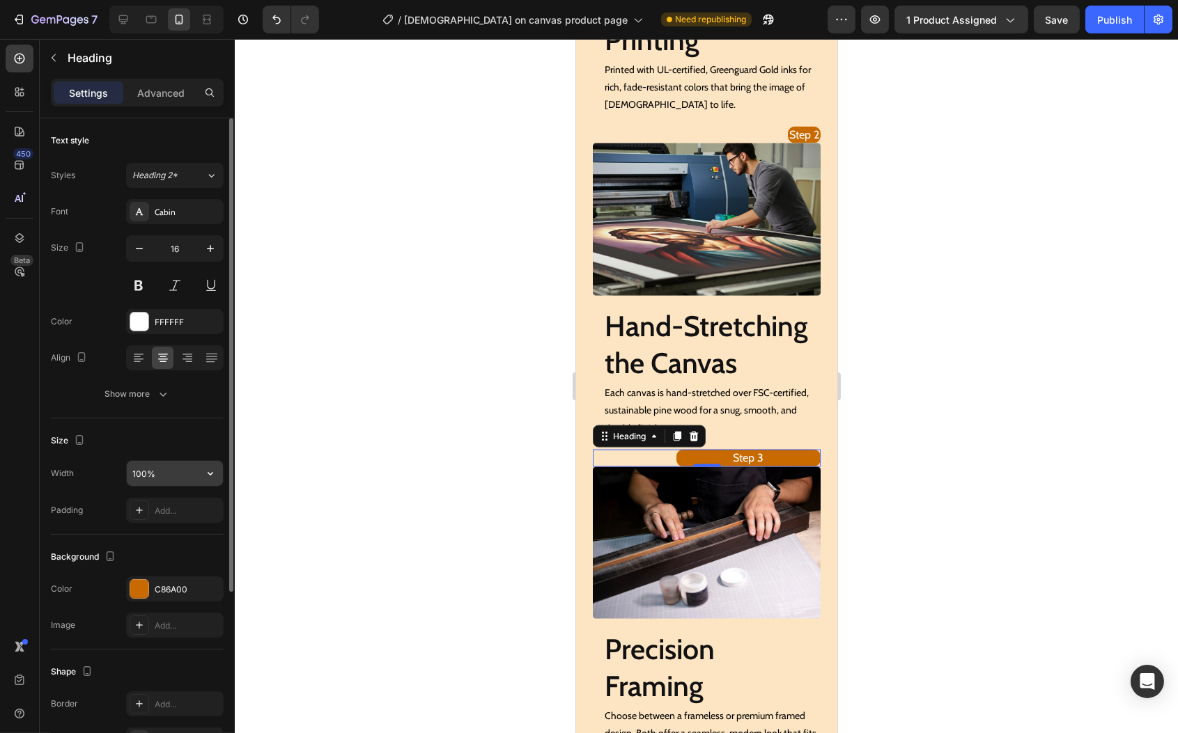
click at [162, 479] on input "100%" at bounding box center [175, 473] width 96 height 25
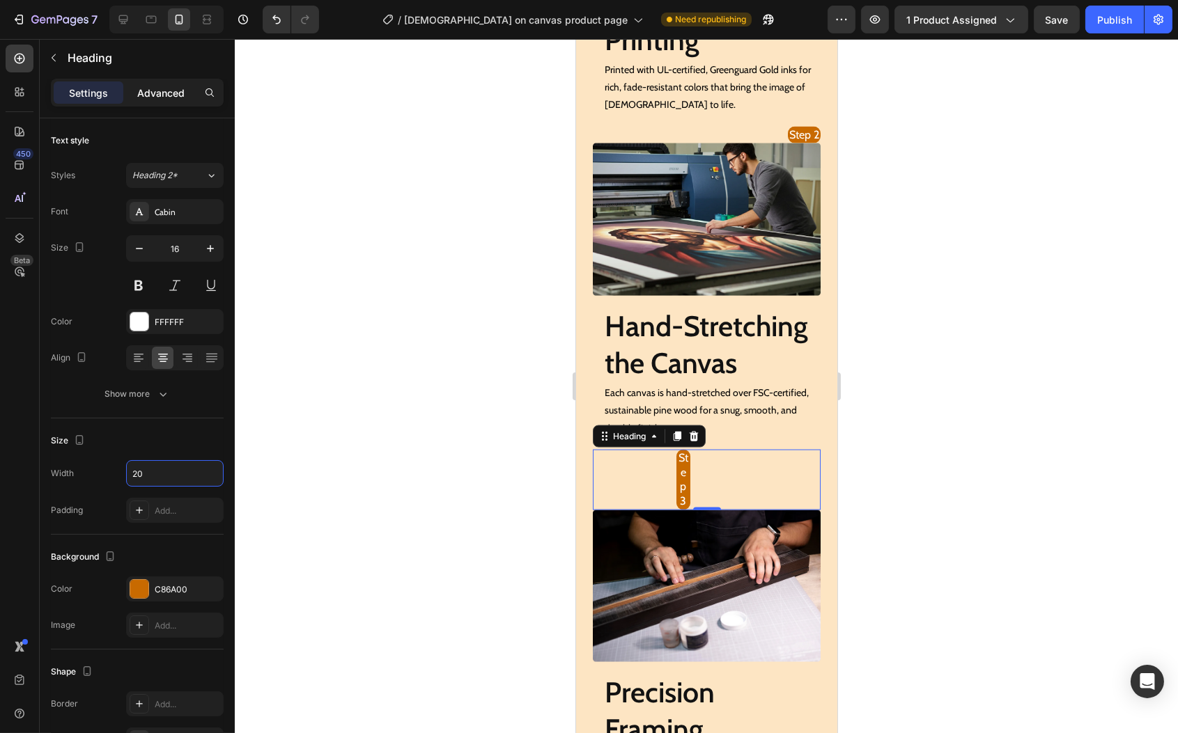
type input "20"
click at [157, 88] on p "Advanced" at bounding box center [160, 93] width 47 height 15
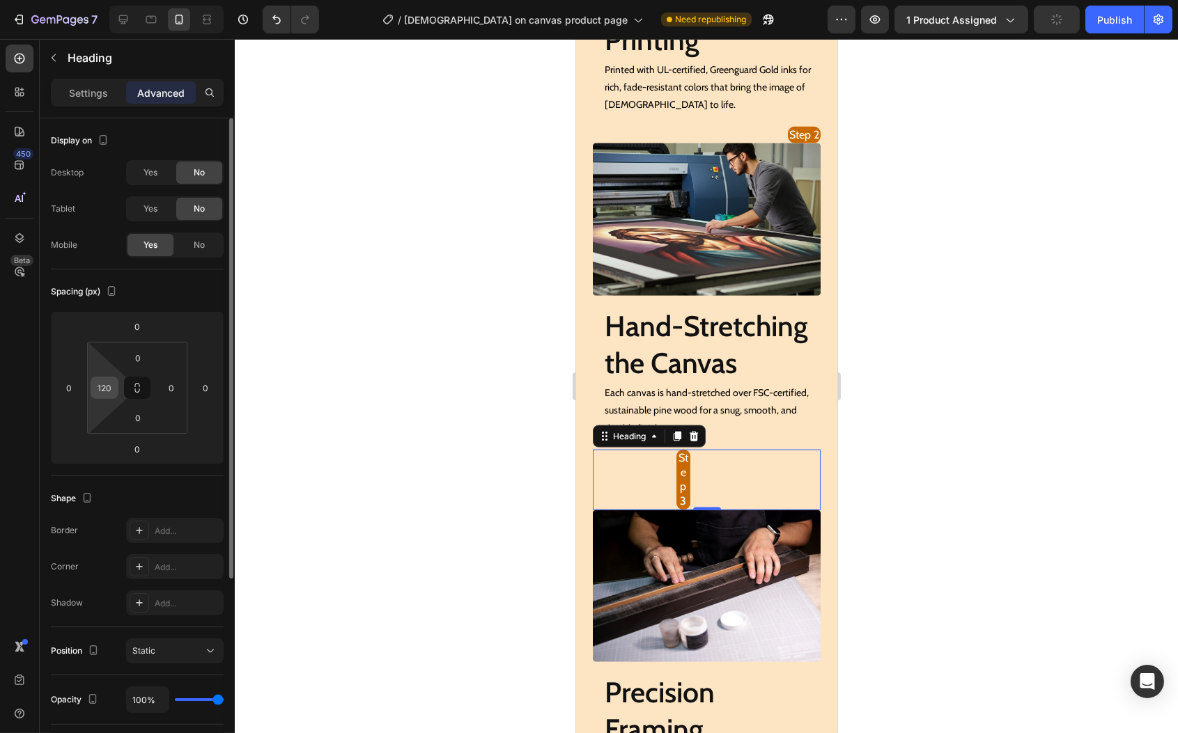
click at [111, 387] on input "120" at bounding box center [104, 388] width 21 height 21
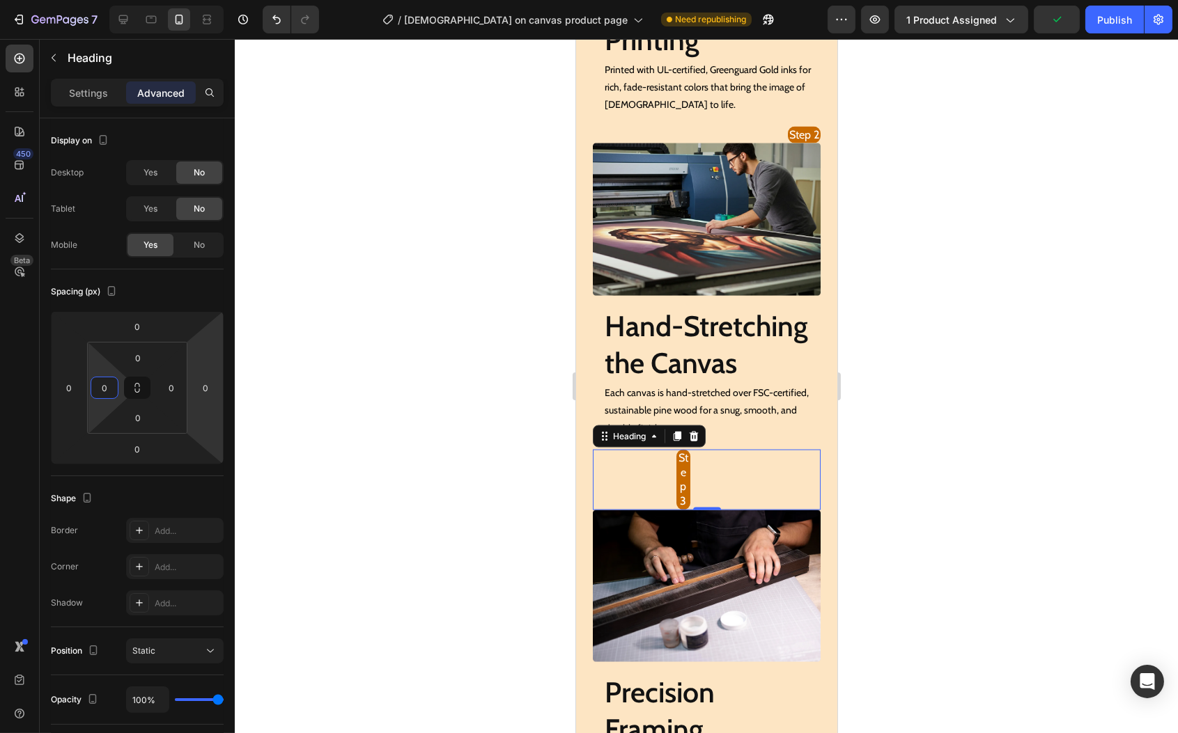
type input "0"
click at [727, 509] on div "Step 3" at bounding box center [748, 480] width 144 height 61
click at [788, 336] on div "Hand-Stretching the Canvas Heading" at bounding box center [706, 340] width 228 height 88
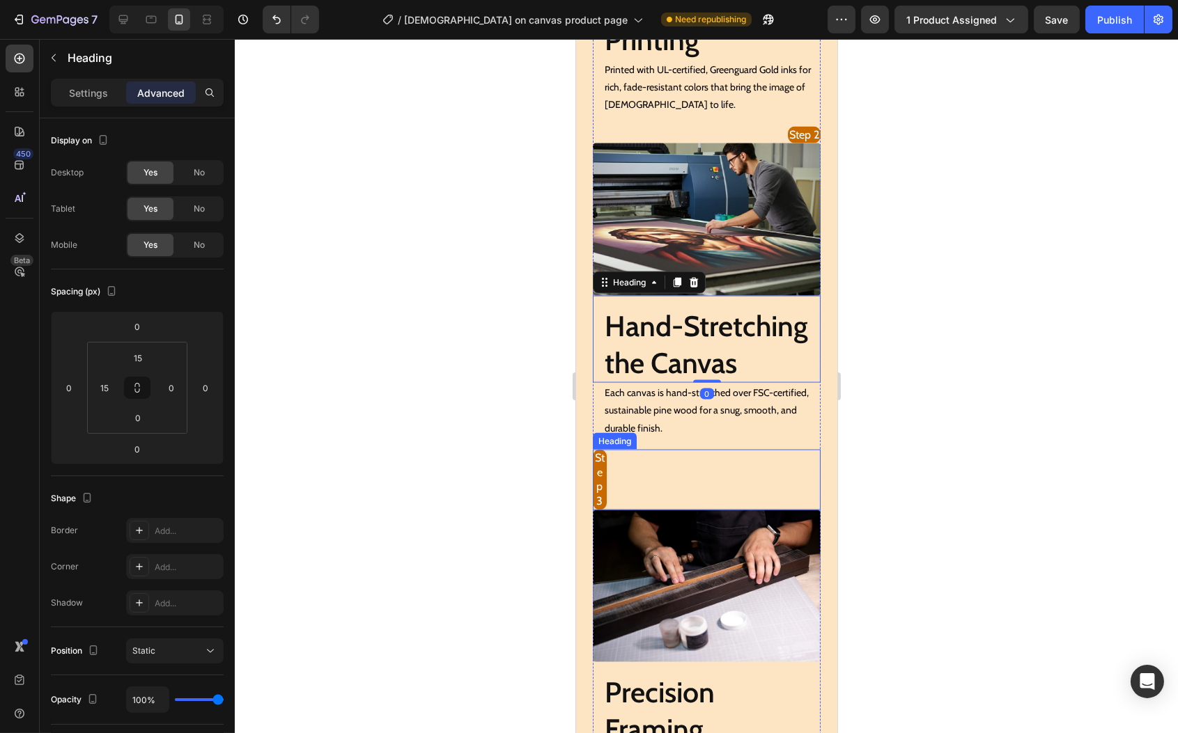
click at [714, 506] on div "Step 3" at bounding box center [706, 480] width 228 height 61
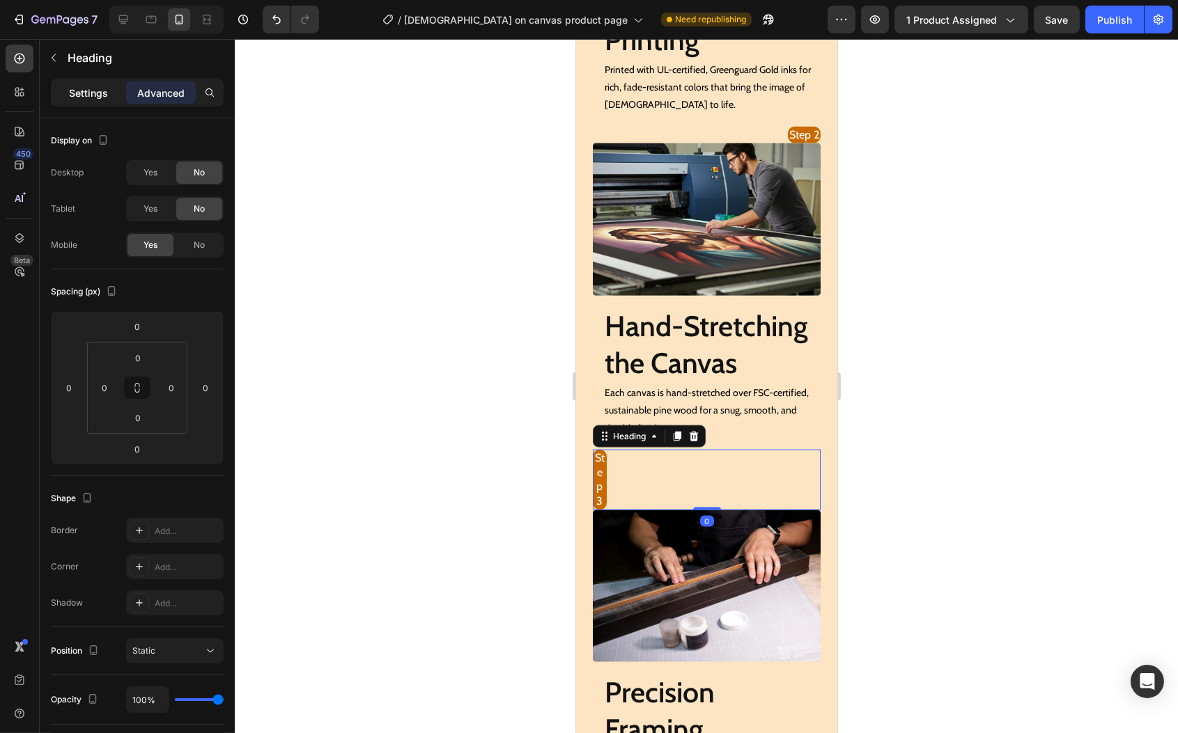
click at [86, 86] on p "Settings" at bounding box center [88, 93] width 39 height 15
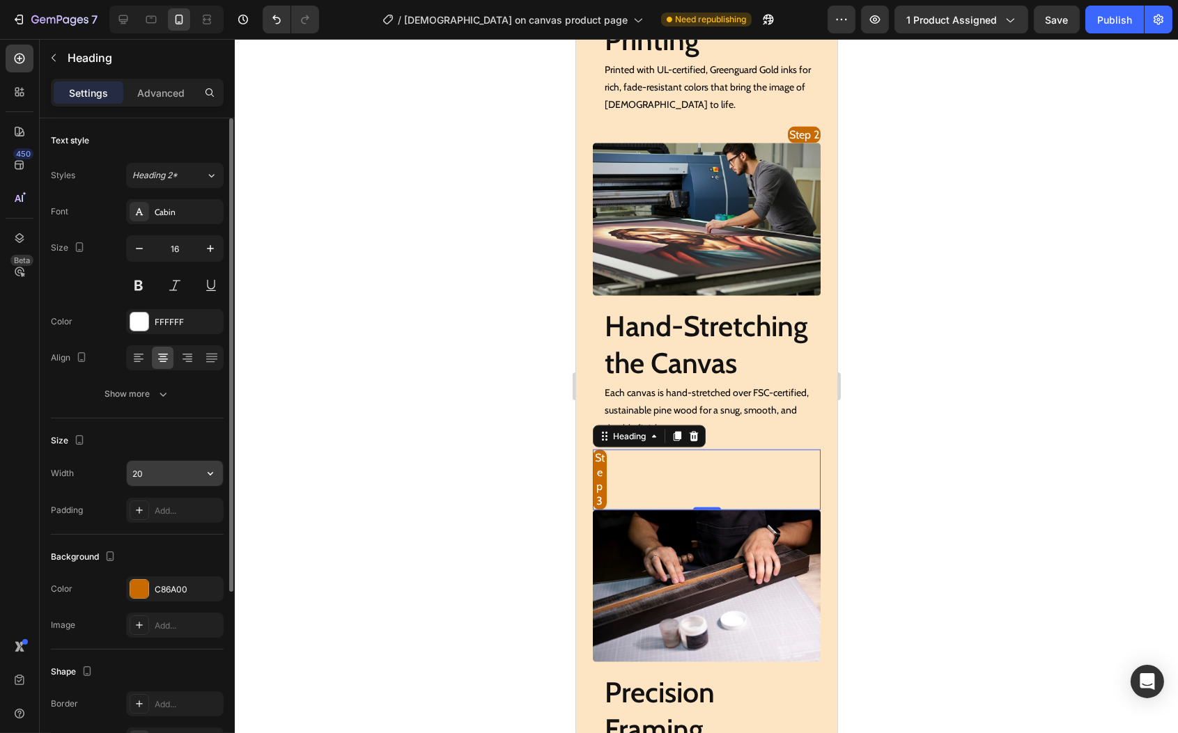
click at [166, 475] on input "20" at bounding box center [175, 473] width 96 height 25
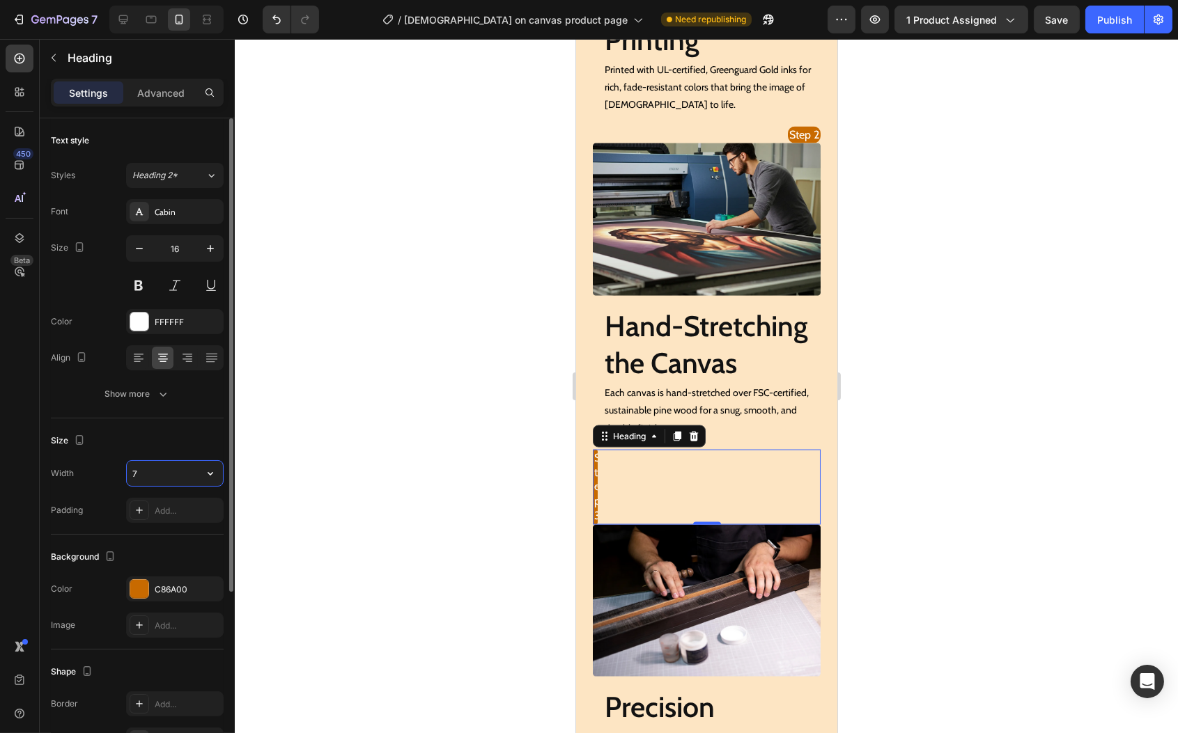
type input "70"
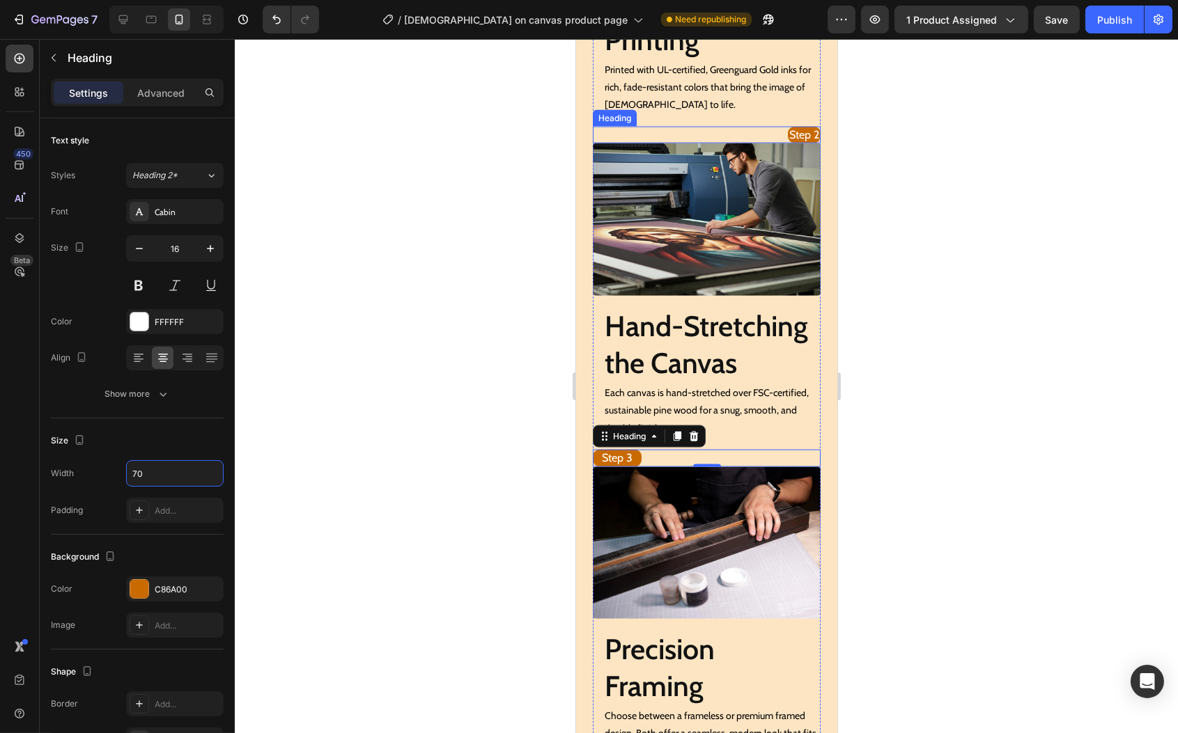
click at [754, 144] on div "Step 2 Heading" at bounding box center [706, 135] width 228 height 17
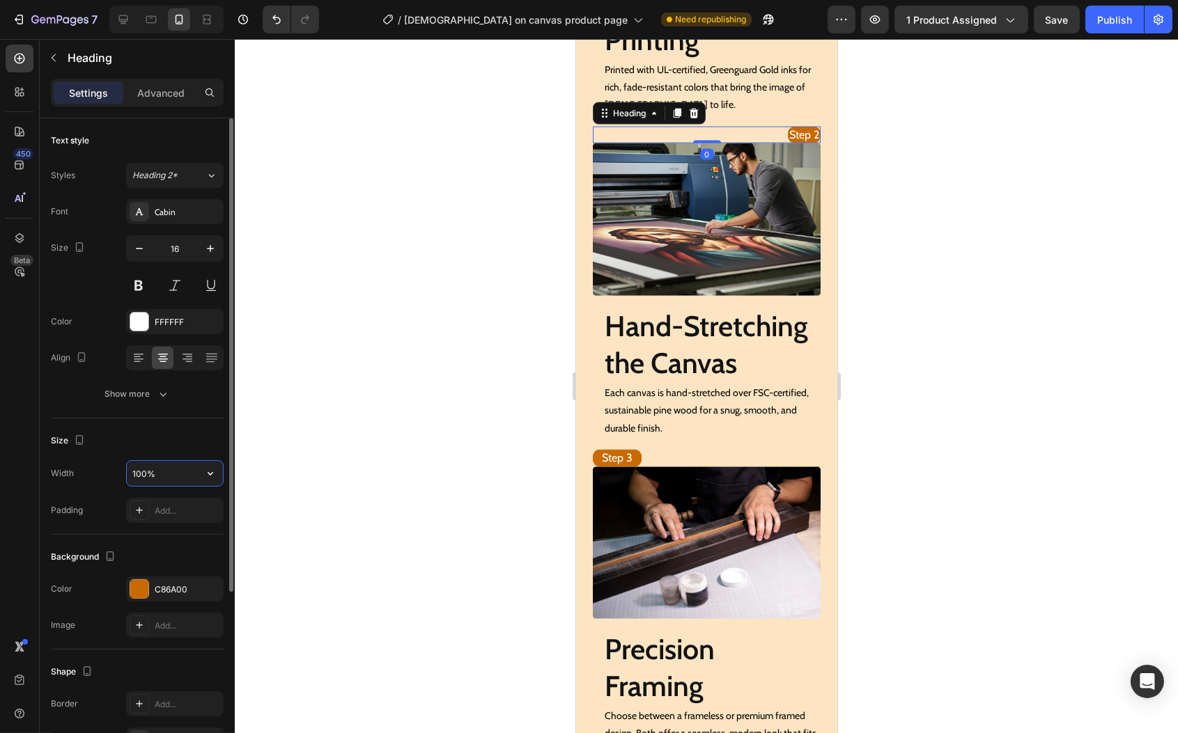
click at [192, 473] on input "100%" at bounding box center [175, 473] width 96 height 25
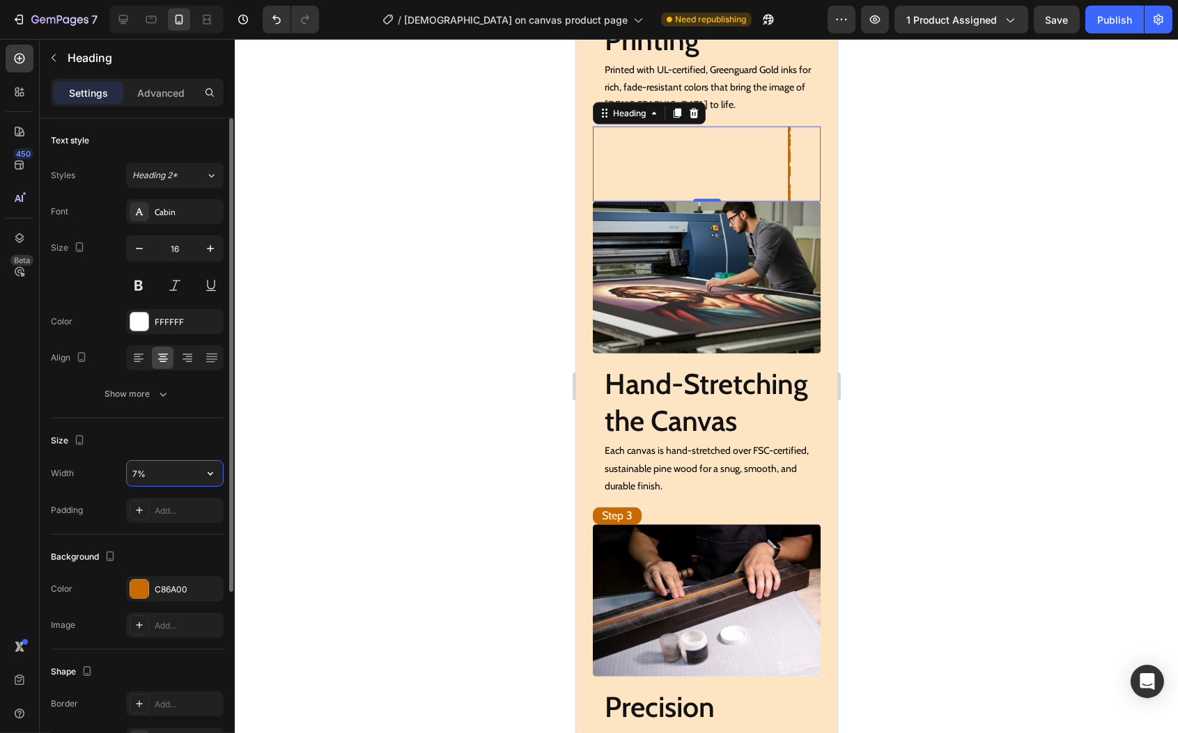
type input "70%"
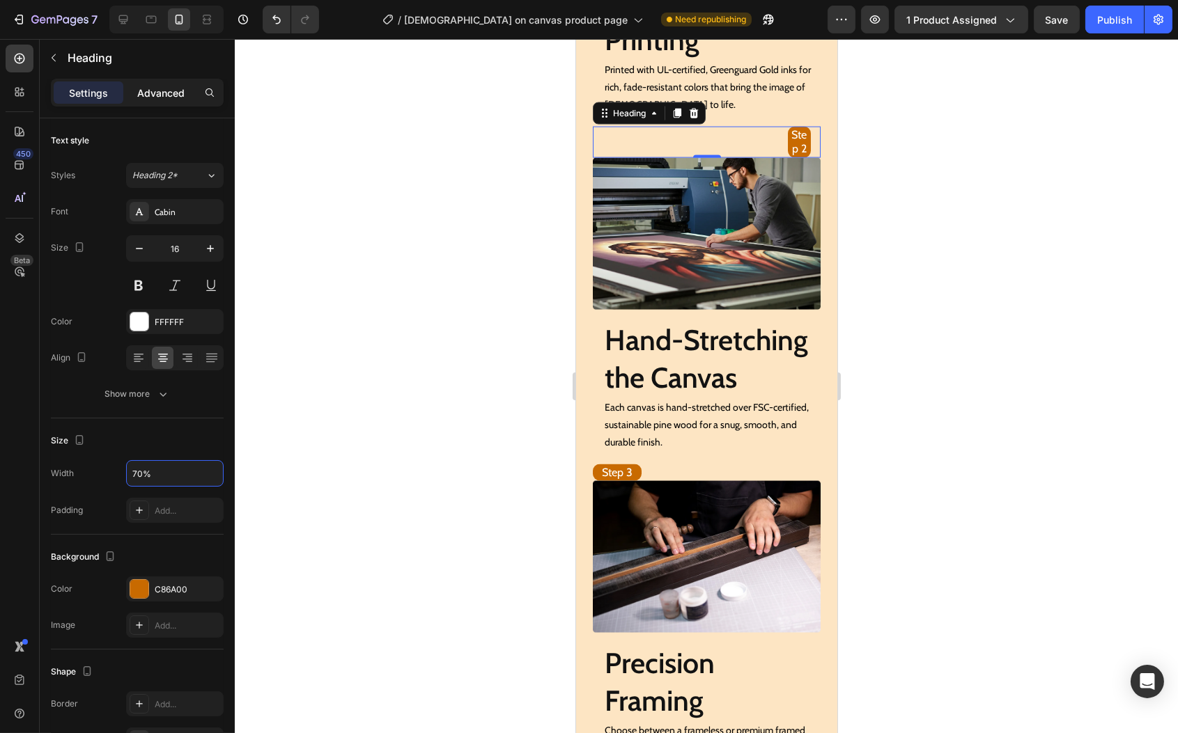
click at [148, 93] on p "Advanced" at bounding box center [160, 93] width 47 height 15
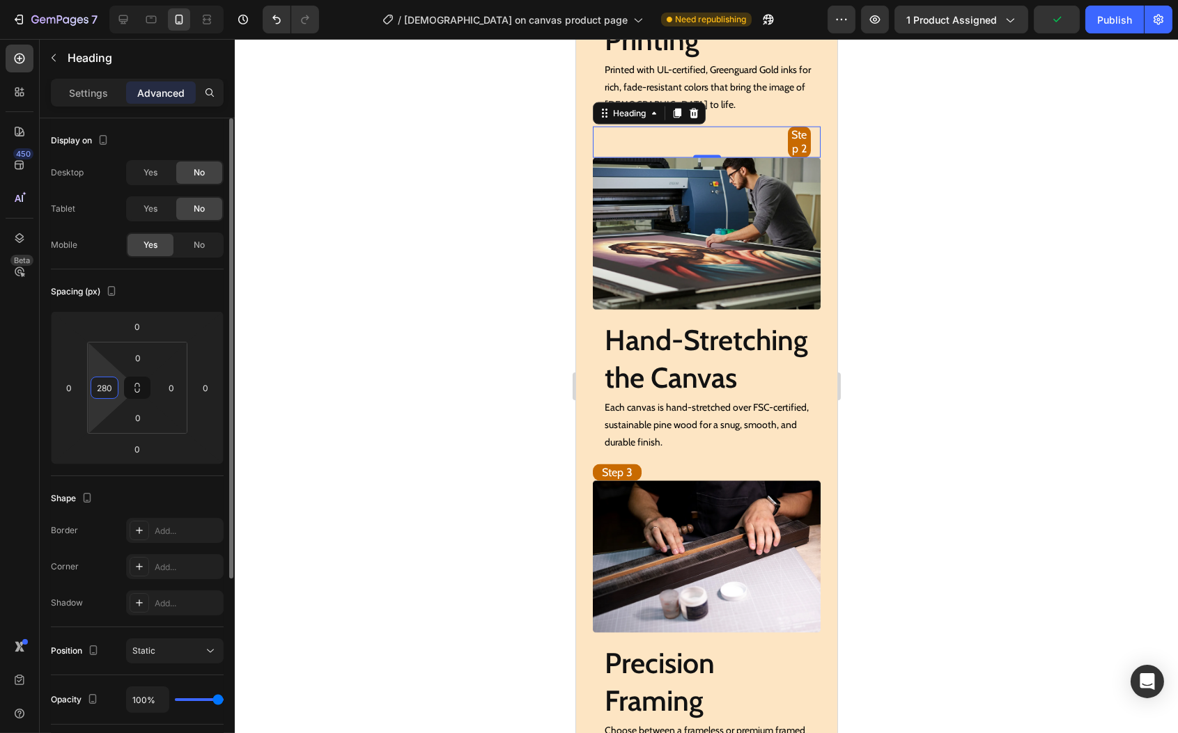
click at [103, 382] on input "280" at bounding box center [104, 388] width 21 height 21
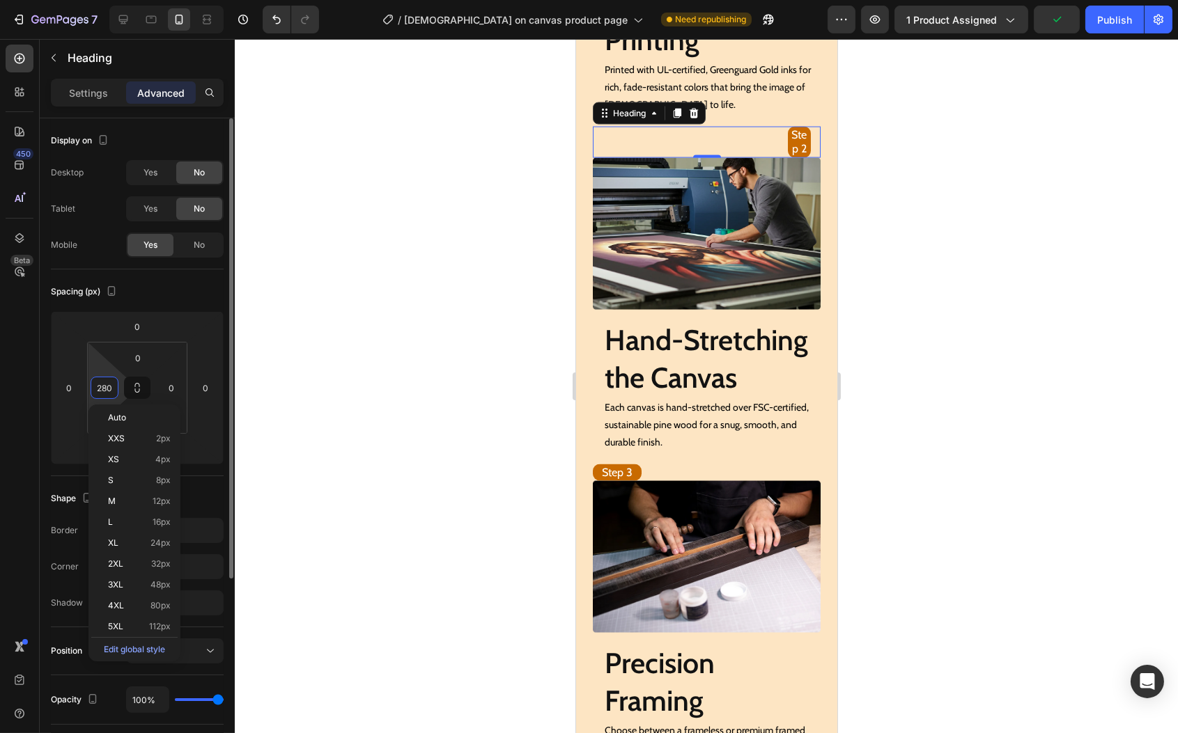
click at [104, 382] on input "280" at bounding box center [104, 388] width 21 height 21
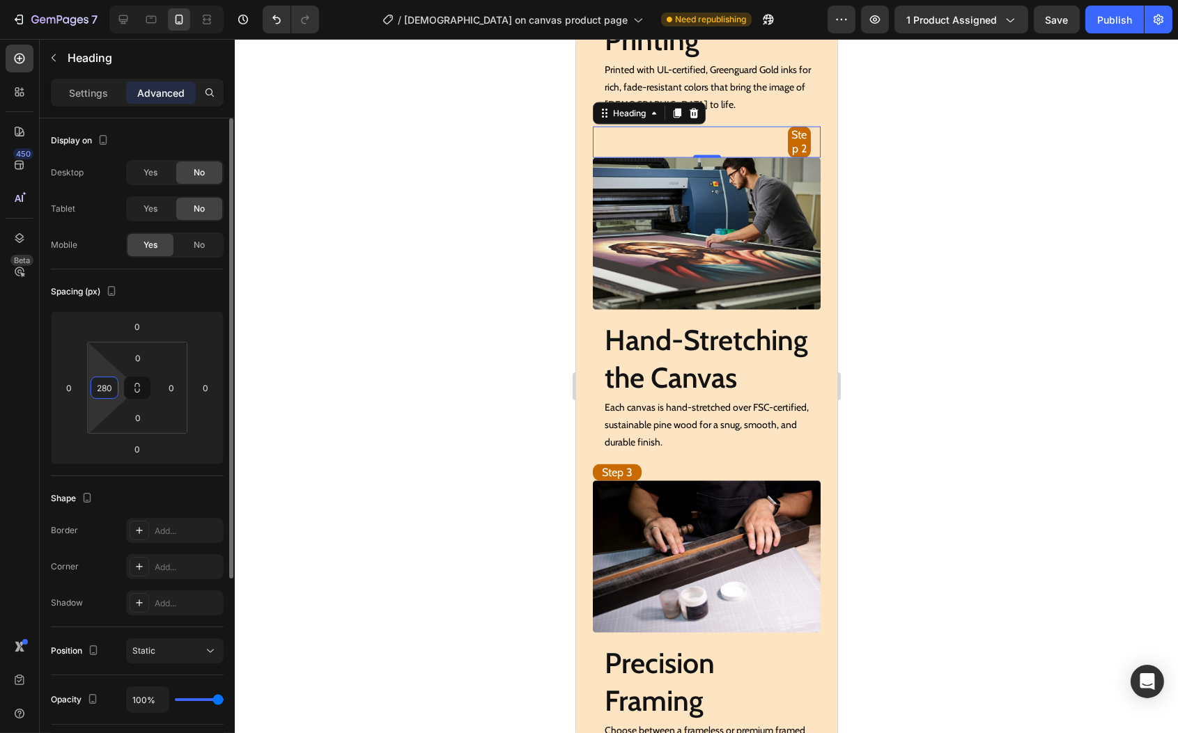
click at [109, 381] on input "280" at bounding box center [104, 388] width 21 height 21
type input "0"
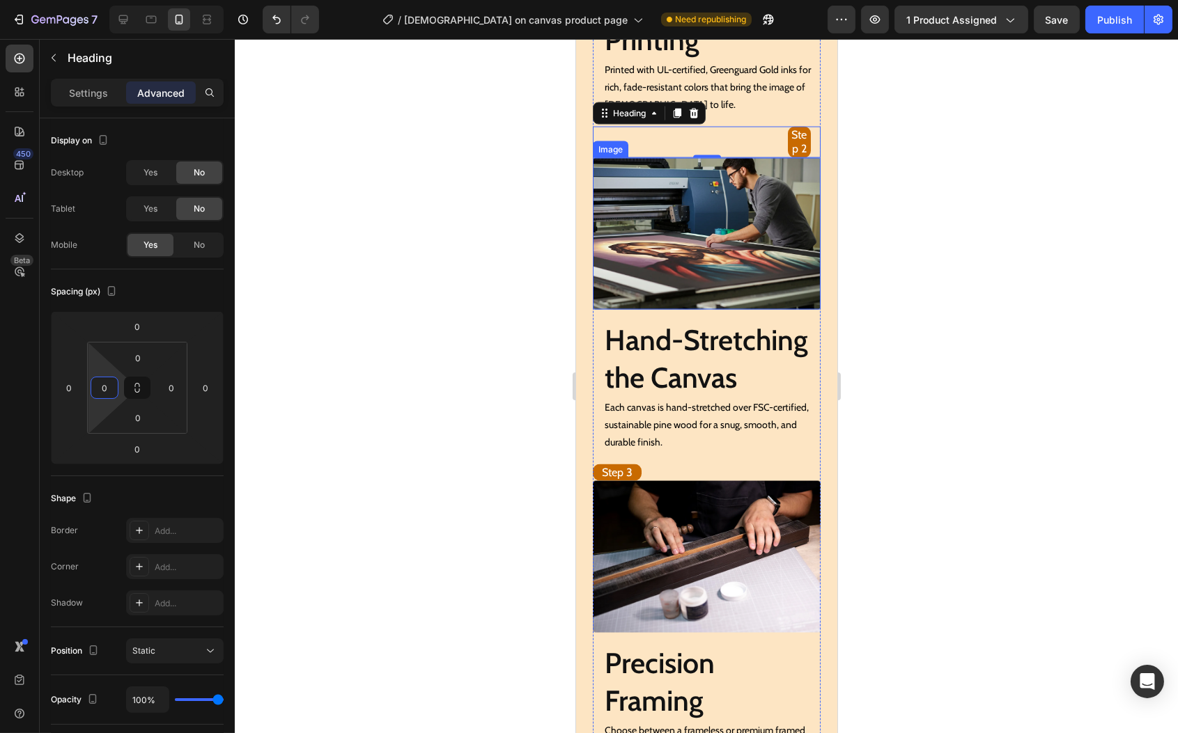
click at [670, 317] on div "Step 2 Heading 0 Image Hand-Stretching the Canvas Heading Each canvas is hand-s…" at bounding box center [706, 290] width 228 height 327
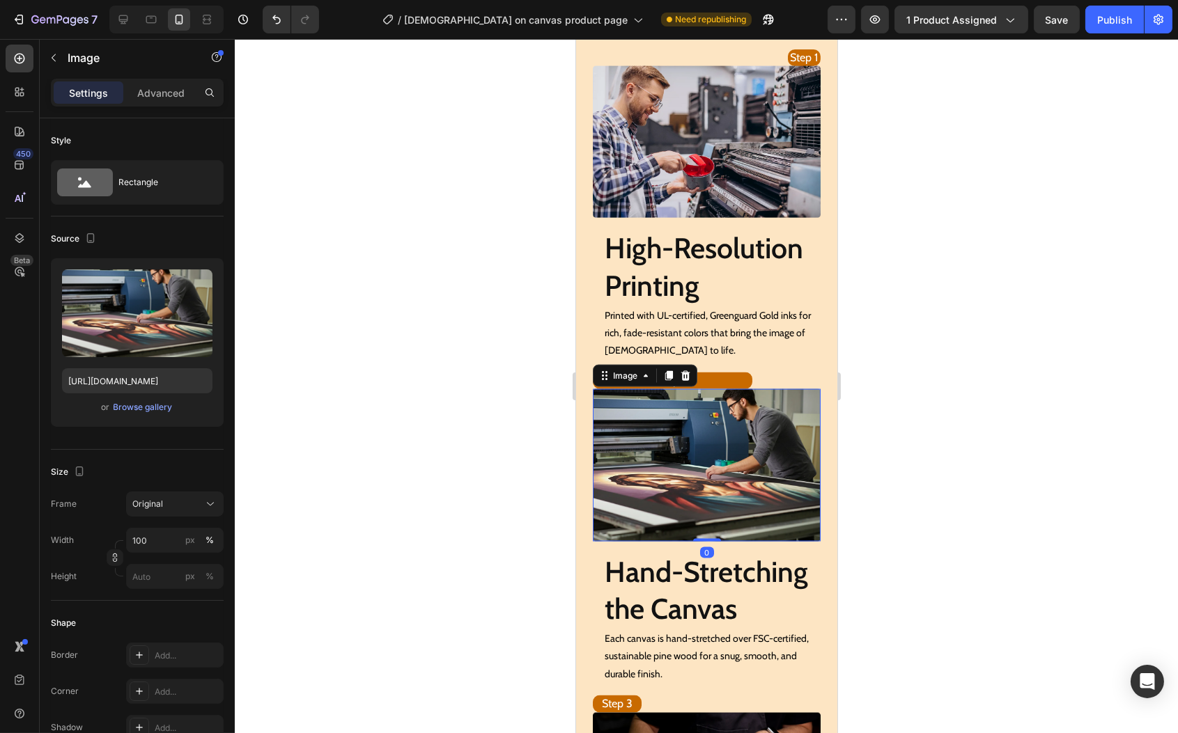
scroll to position [4189, 0]
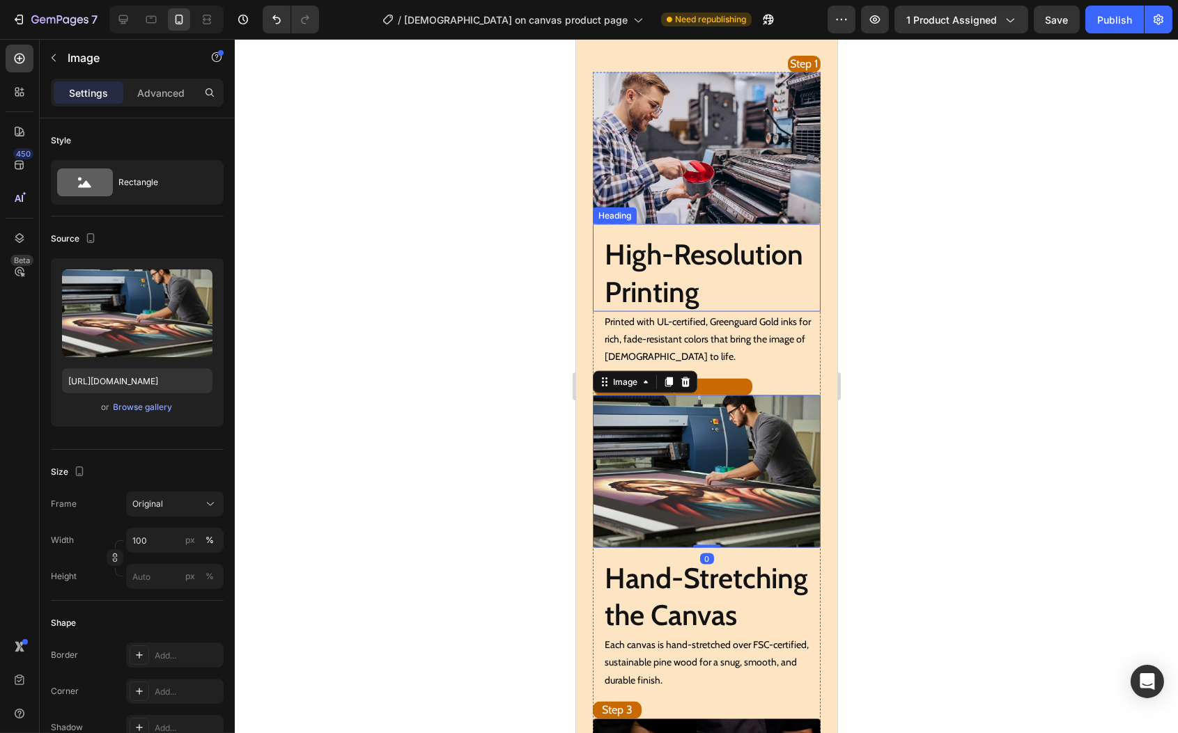
click at [688, 278] on h2 "High-Resolution Printing" at bounding box center [711, 273] width 217 height 77
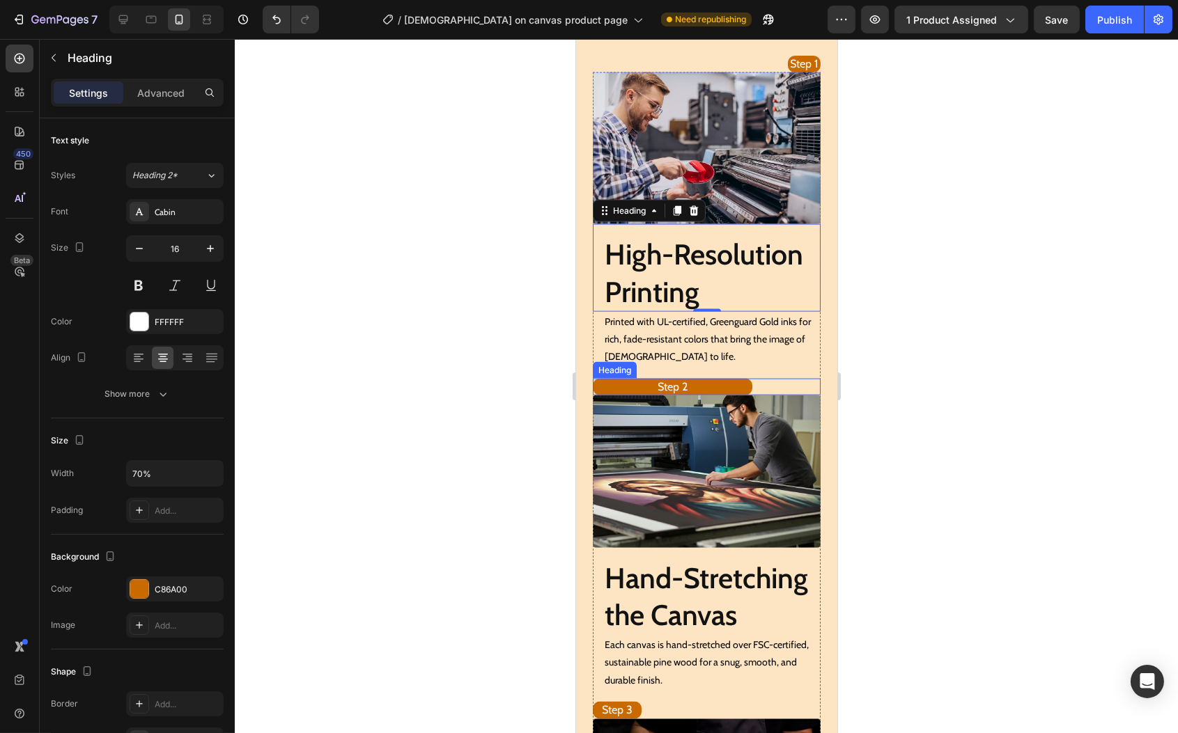
click at [724, 396] on h2 "Step 2" at bounding box center [672, 387] width 160 height 17
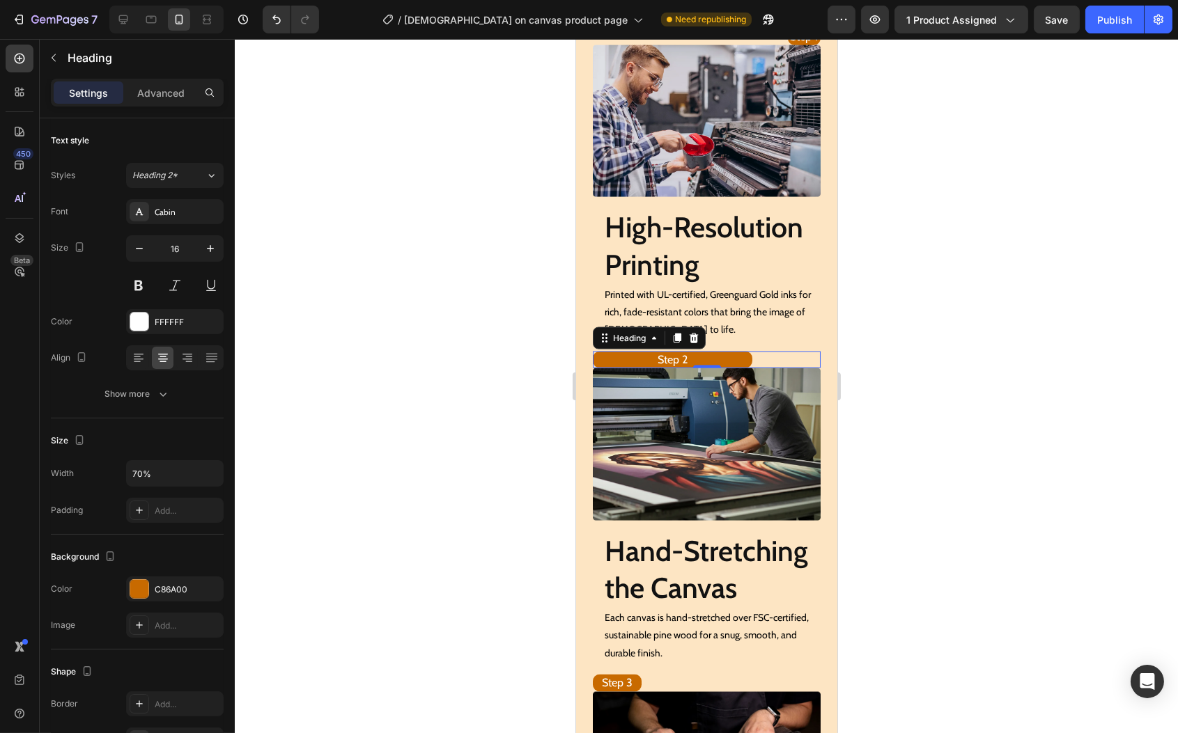
scroll to position [4417, 0]
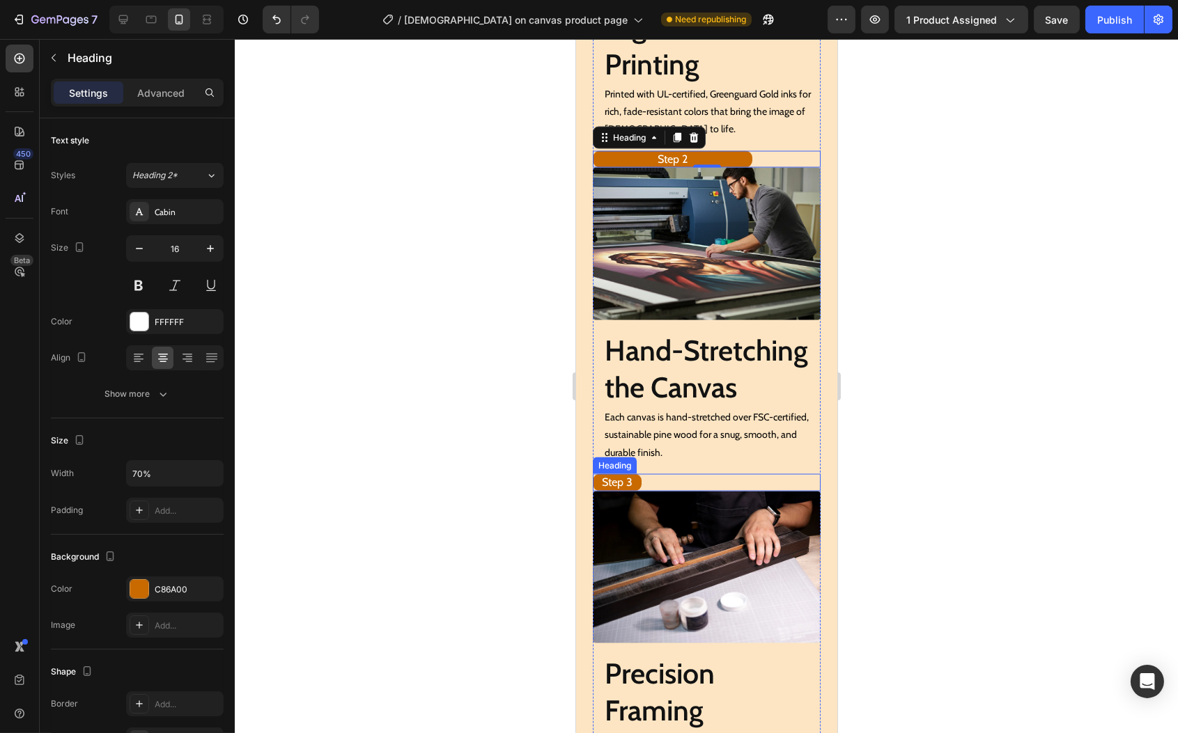
click at [690, 492] on div "Step 3" at bounding box center [706, 482] width 228 height 17
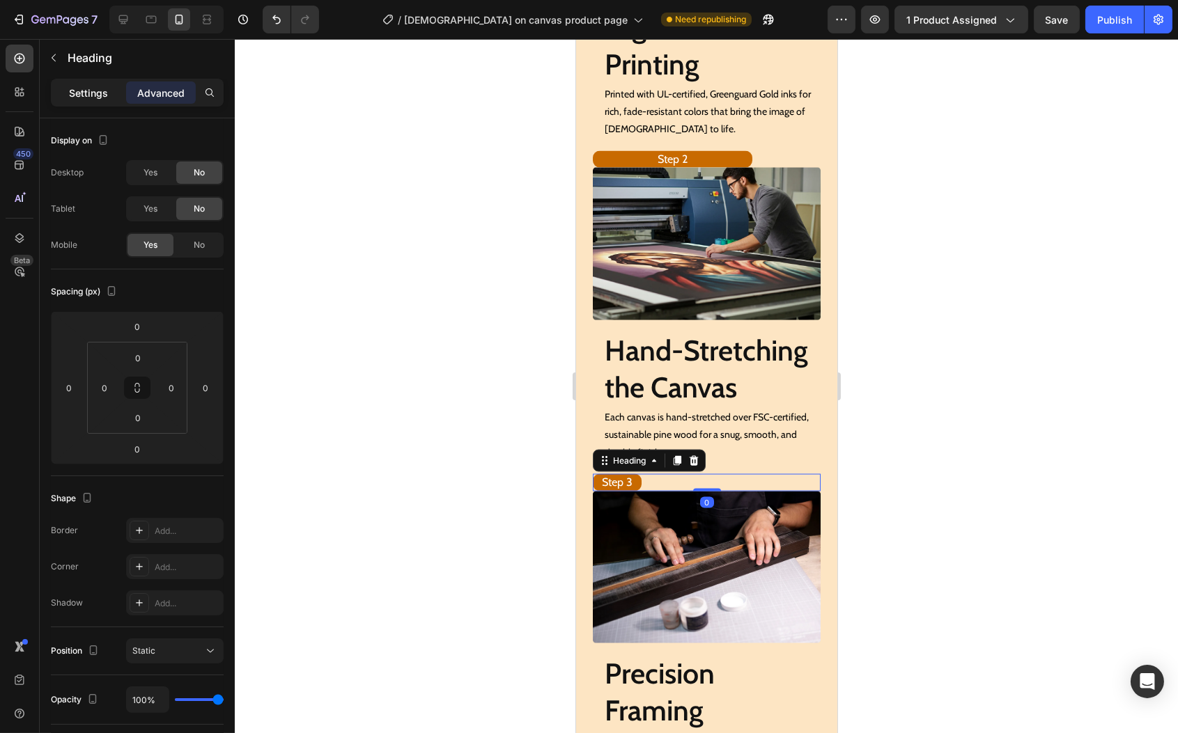
click at [81, 98] on p "Settings" at bounding box center [88, 93] width 39 height 15
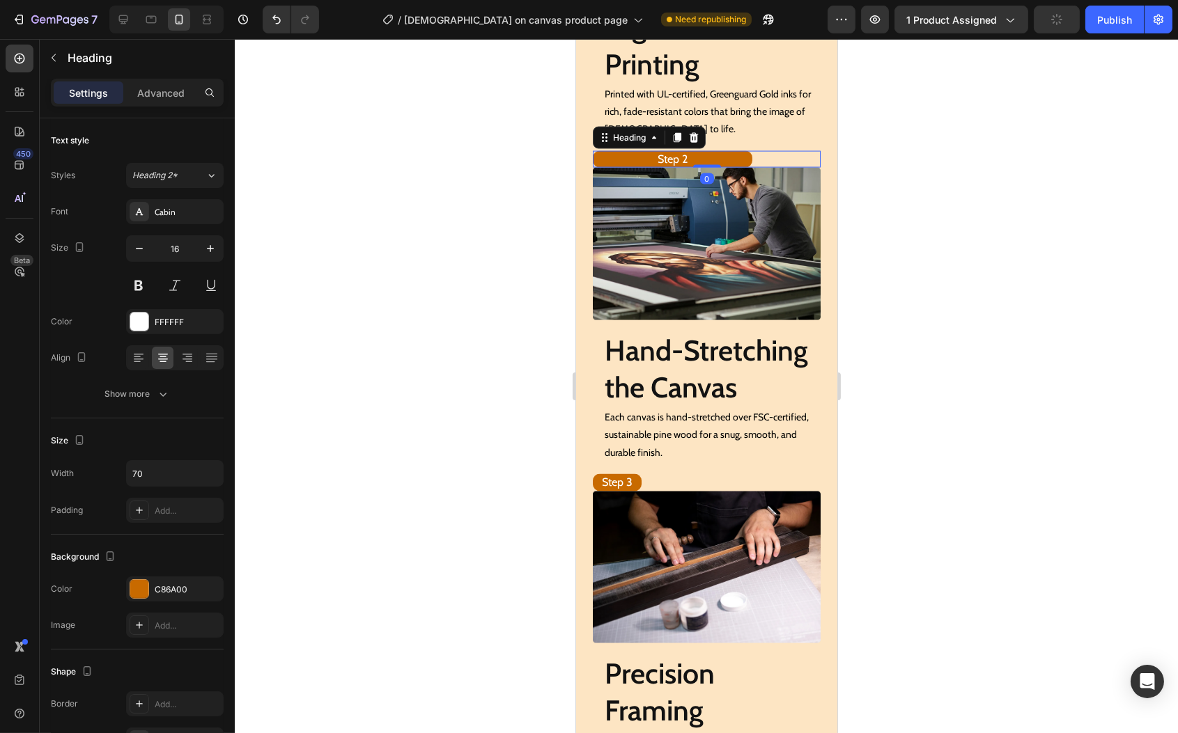
click at [743, 169] on div "Step 2" at bounding box center [706, 159] width 228 height 17
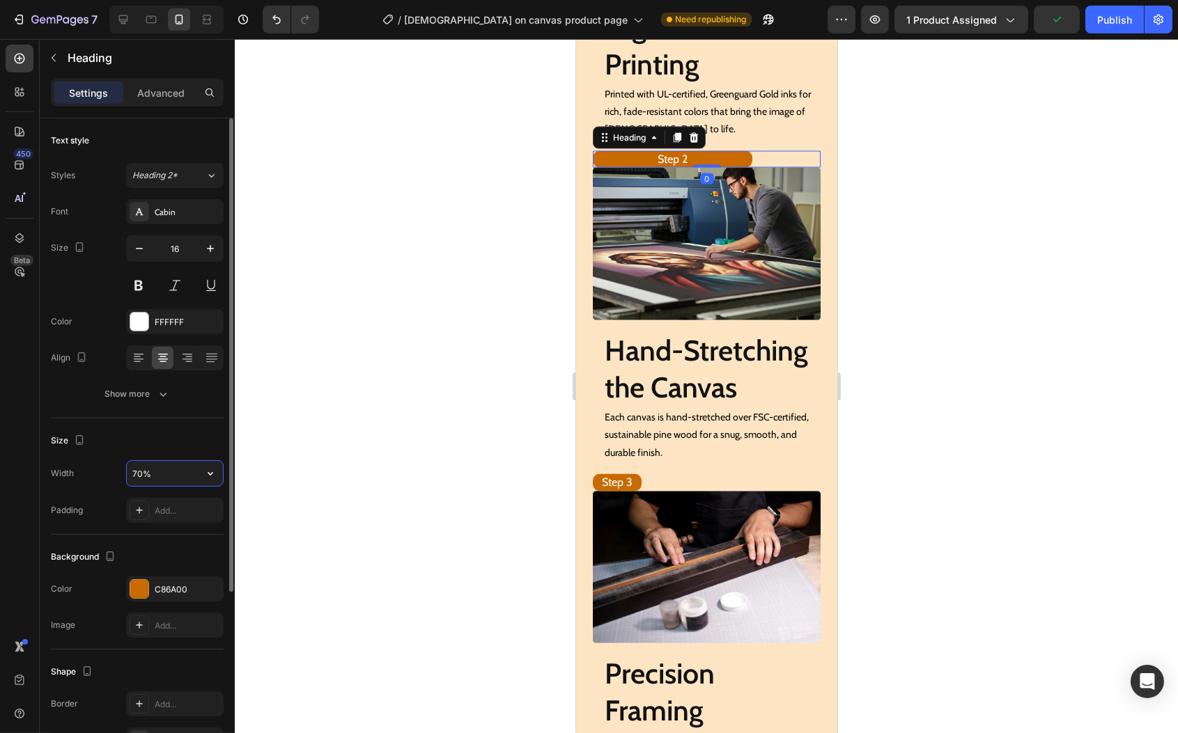
click at [178, 469] on input "70%" at bounding box center [175, 473] width 96 height 25
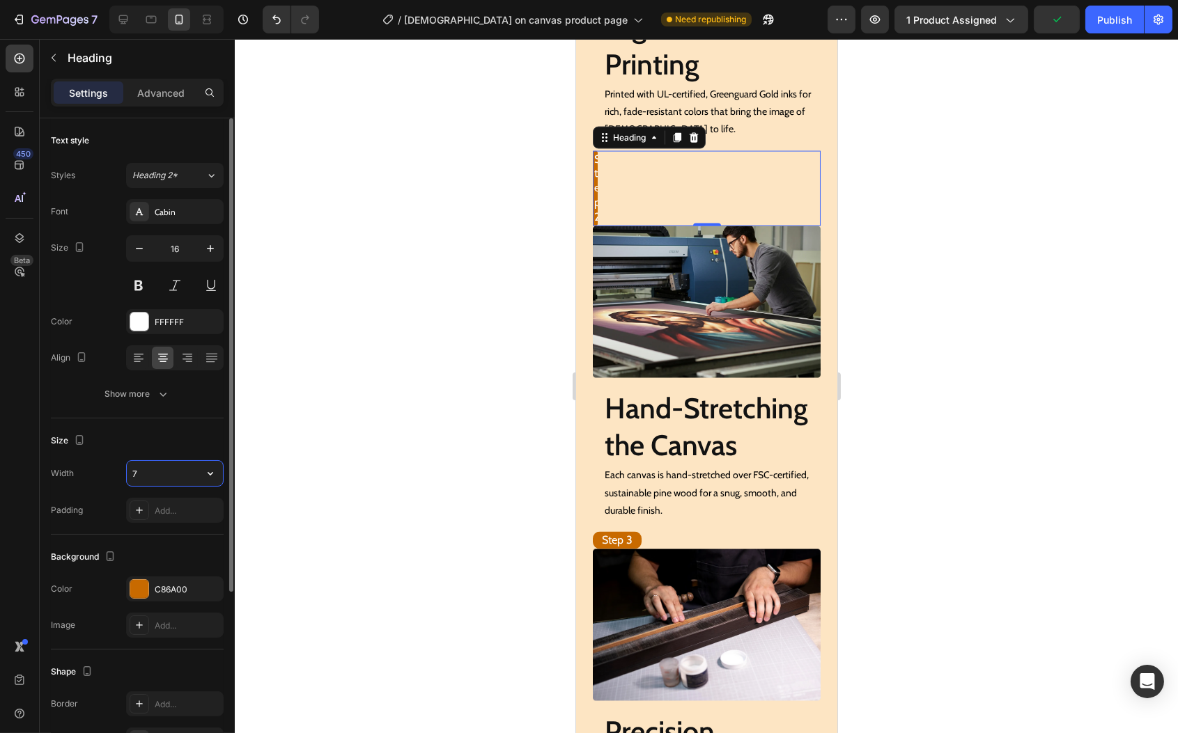
type input "70"
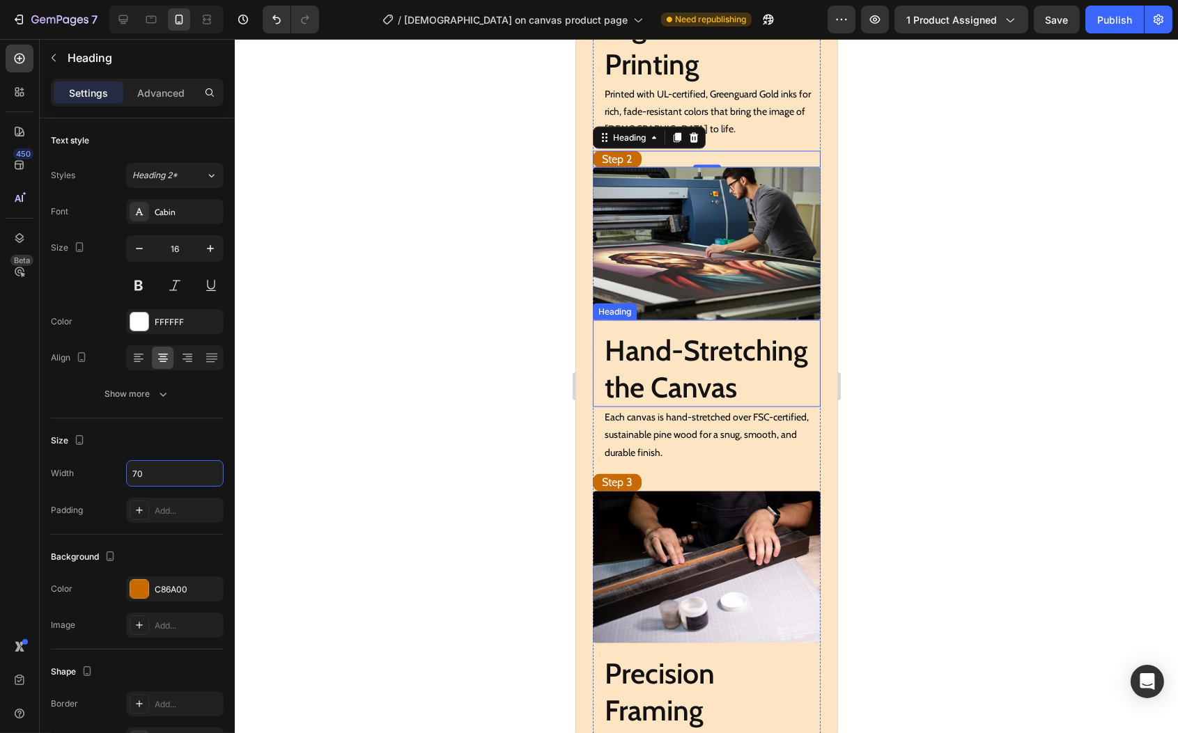
click at [660, 368] on h2 "Hand-Stretching the Canvas" at bounding box center [711, 369] width 217 height 77
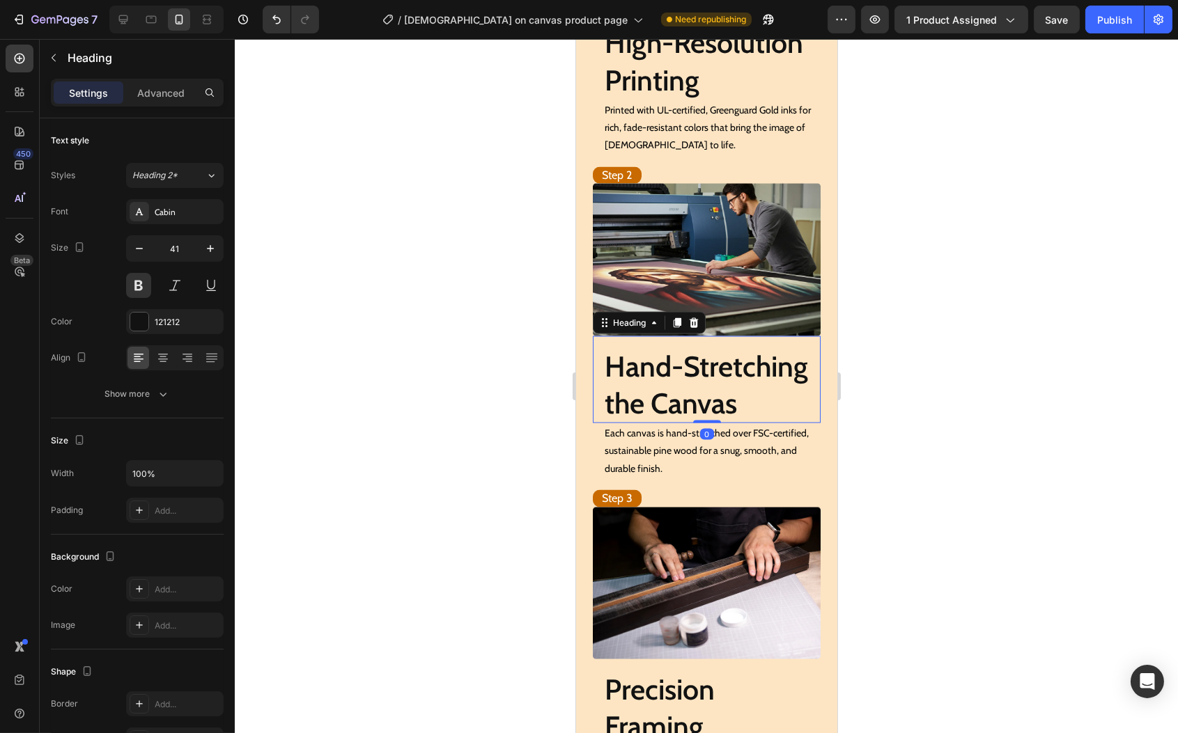
scroll to position [4115, 0]
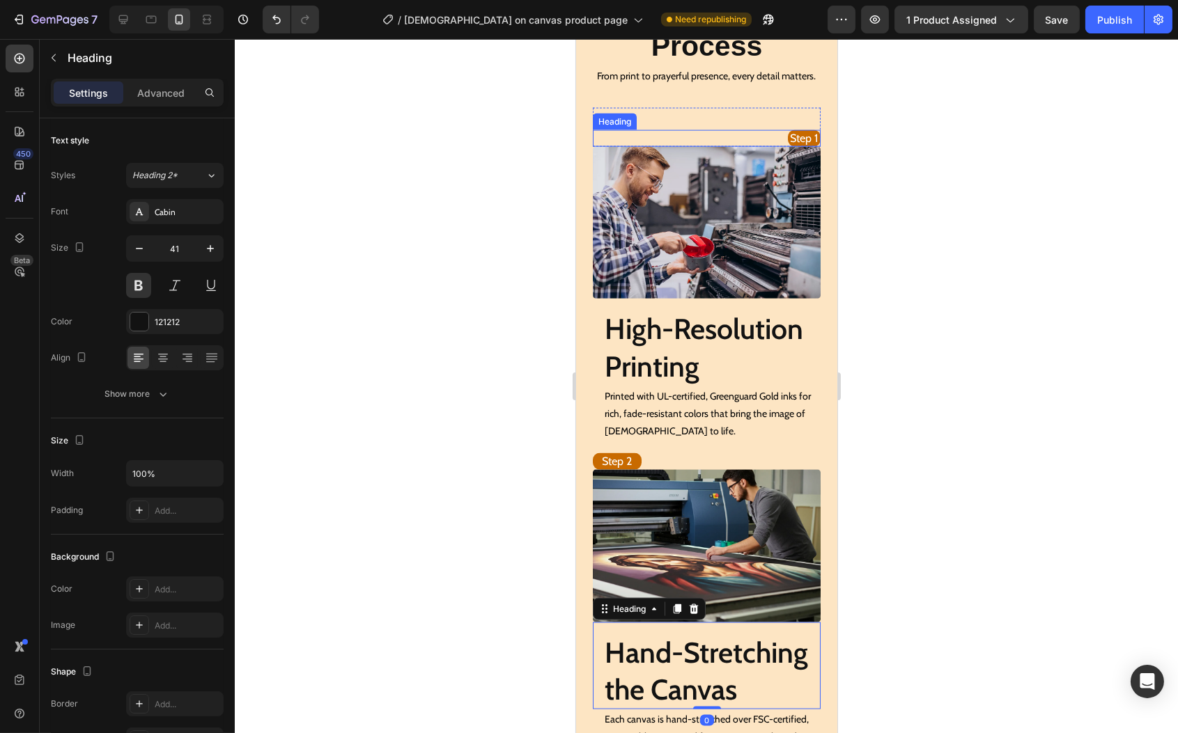
click at [766, 148] on div "Step 1 Heading" at bounding box center [706, 138] width 228 height 17
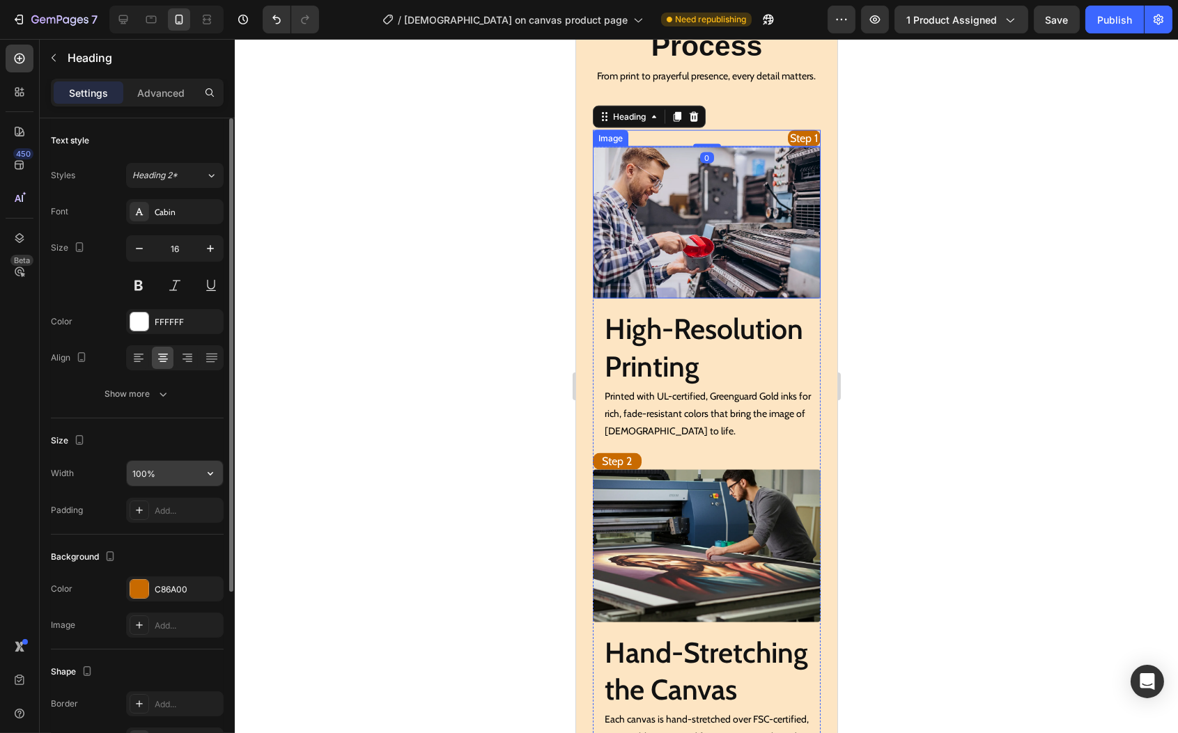
click at [166, 475] on input "100%" at bounding box center [175, 473] width 96 height 25
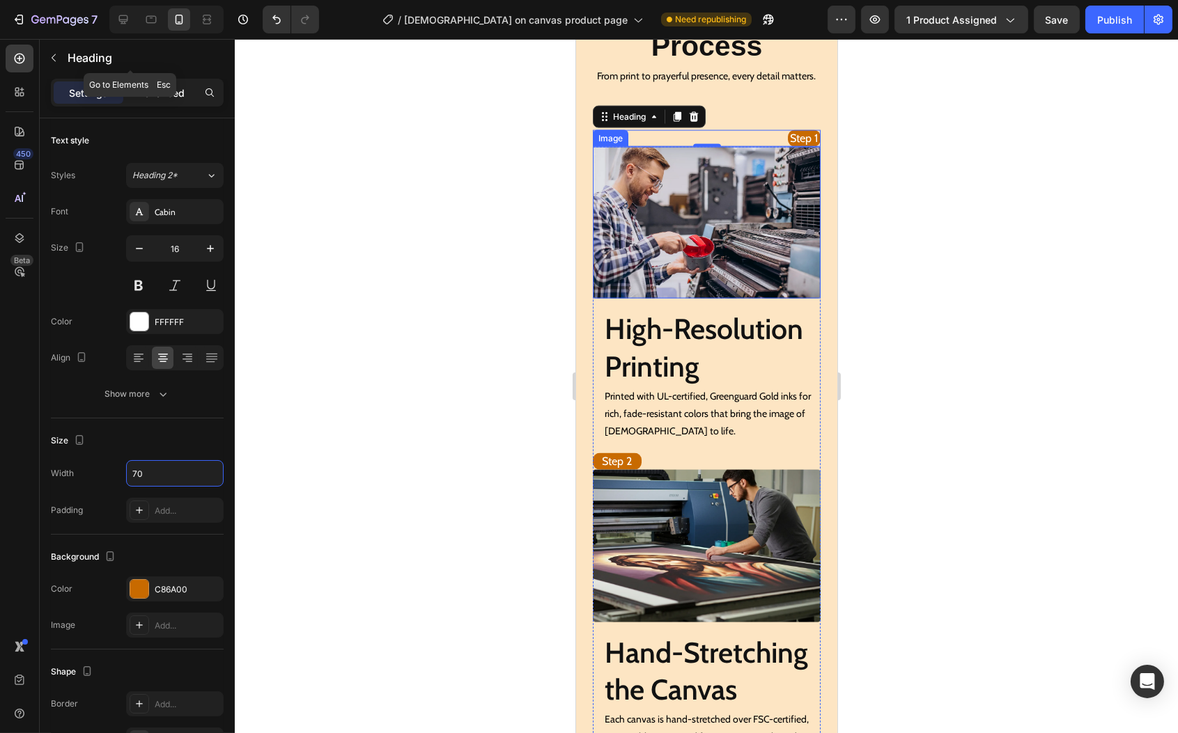
type input "70"
click at [162, 83] on div "Advanced" at bounding box center [161, 92] width 70 height 22
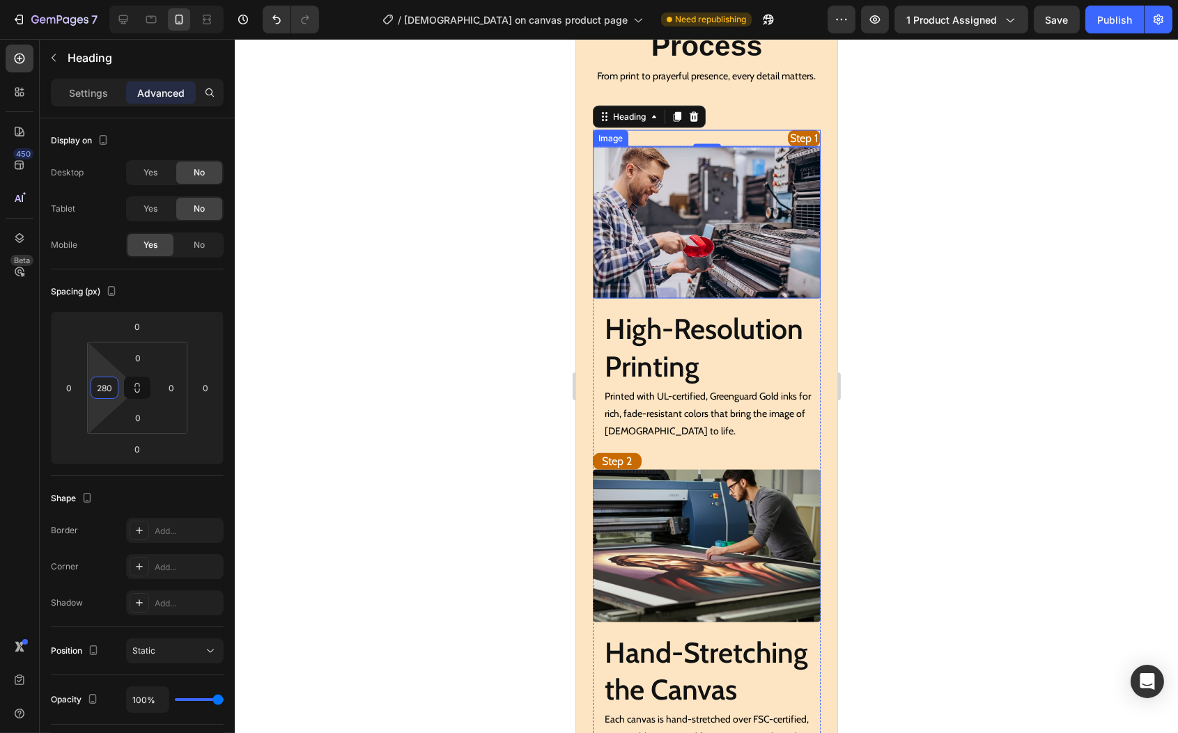
click at [111, 0] on html "7 Version history / [DEMOGRAPHIC_DATA] on canvas product page Need republishing…" at bounding box center [589, 0] width 1178 height 0
type input "0"
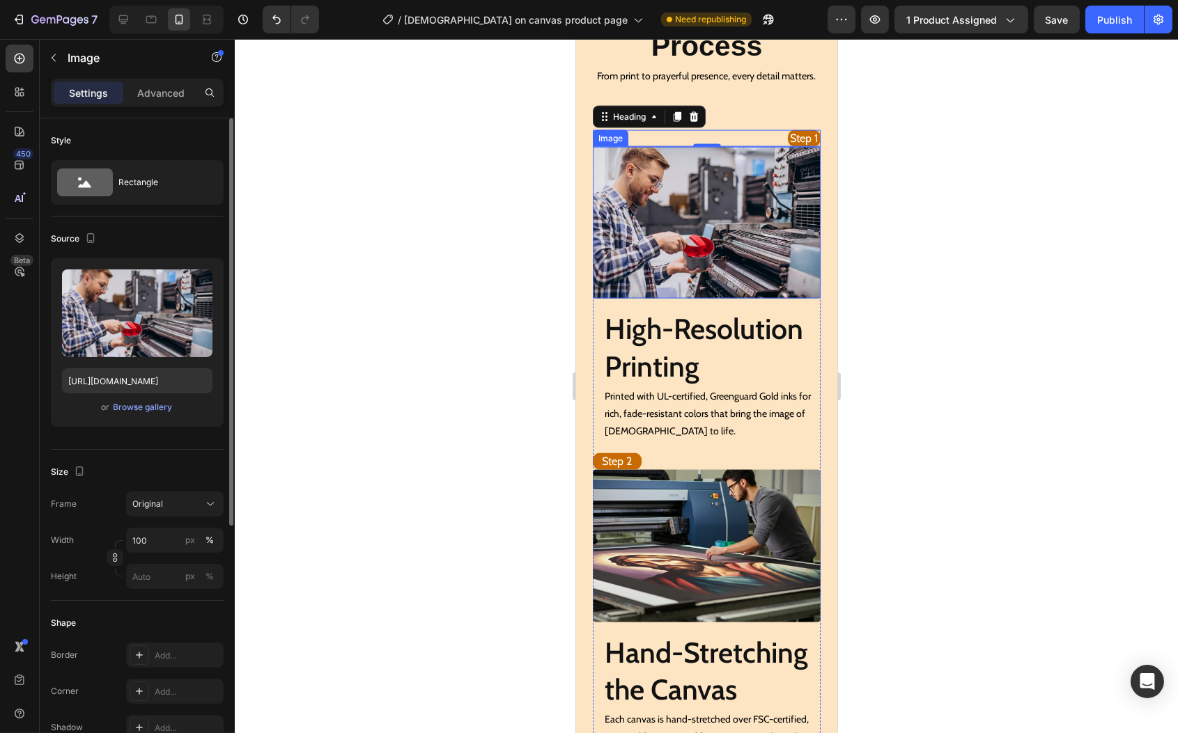
click at [715, 263] on img at bounding box center [706, 223] width 228 height 152
click at [712, 441] on p "Printed with UL-certified, Greenguard Gold inks for rich, fade-resistant colors…" at bounding box center [711, 414] width 215 height 53
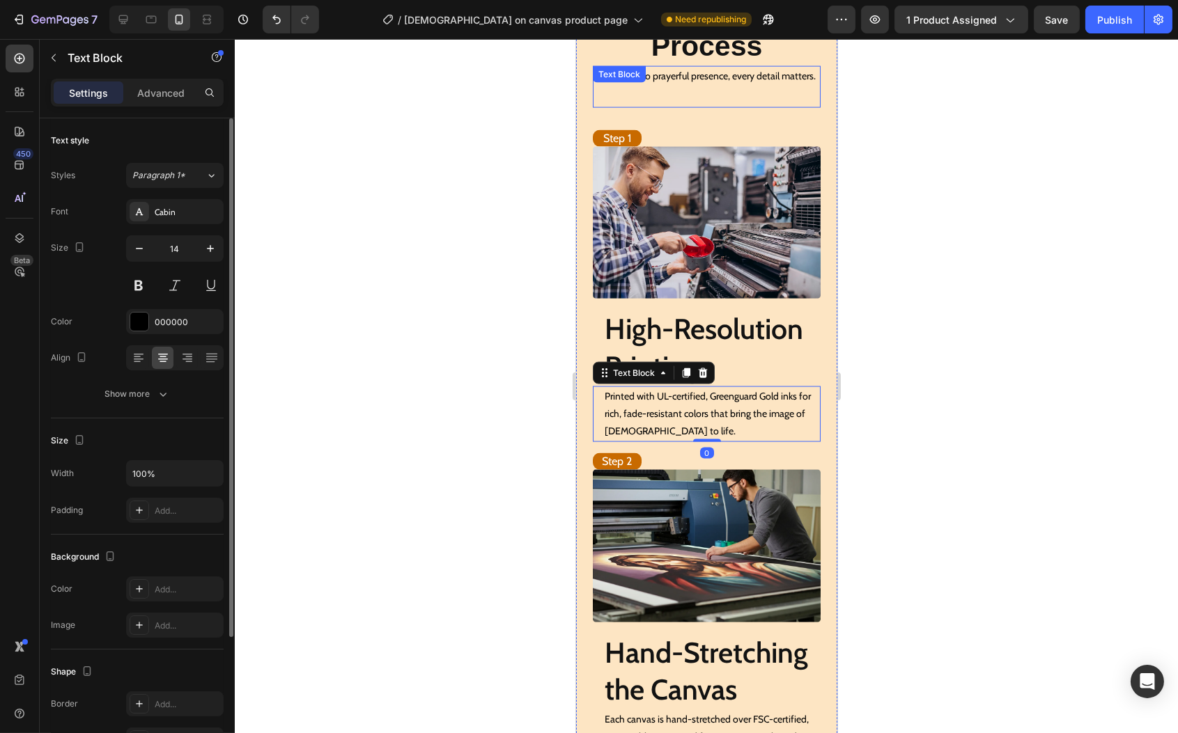
click at [769, 85] on p "From print to prayerful presence, every detail matters." at bounding box center [705, 76] width 225 height 17
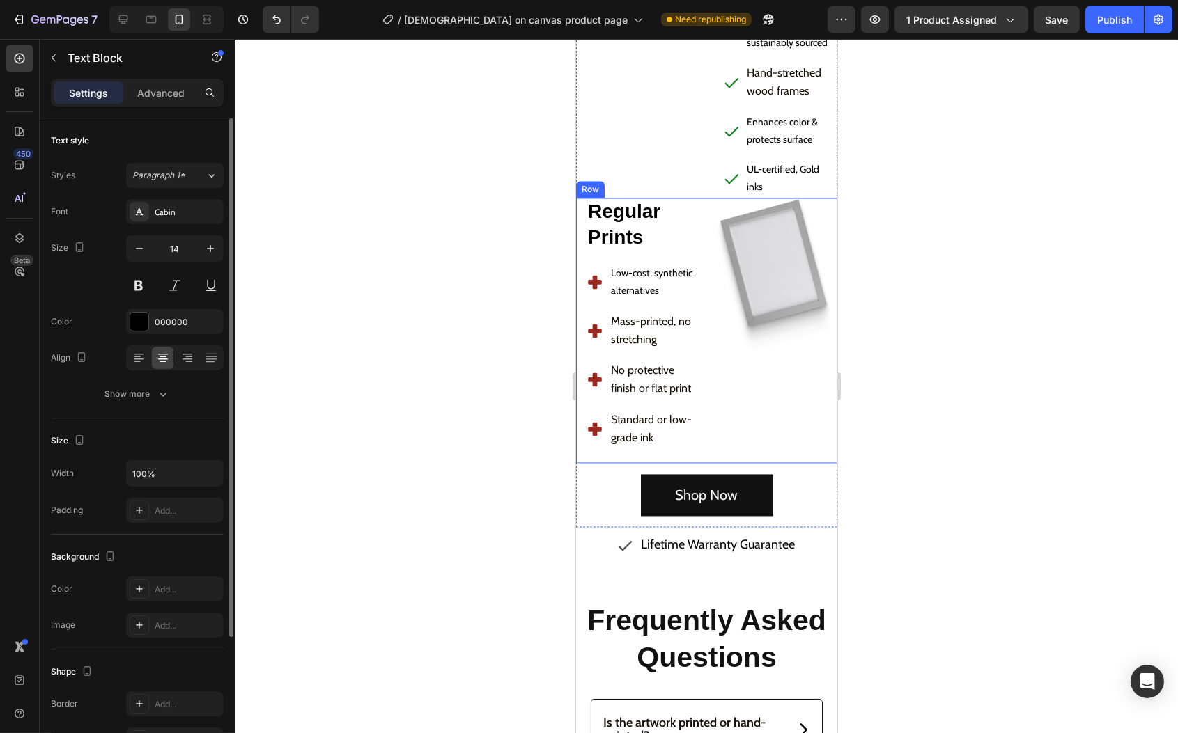
scroll to position [5473, 0]
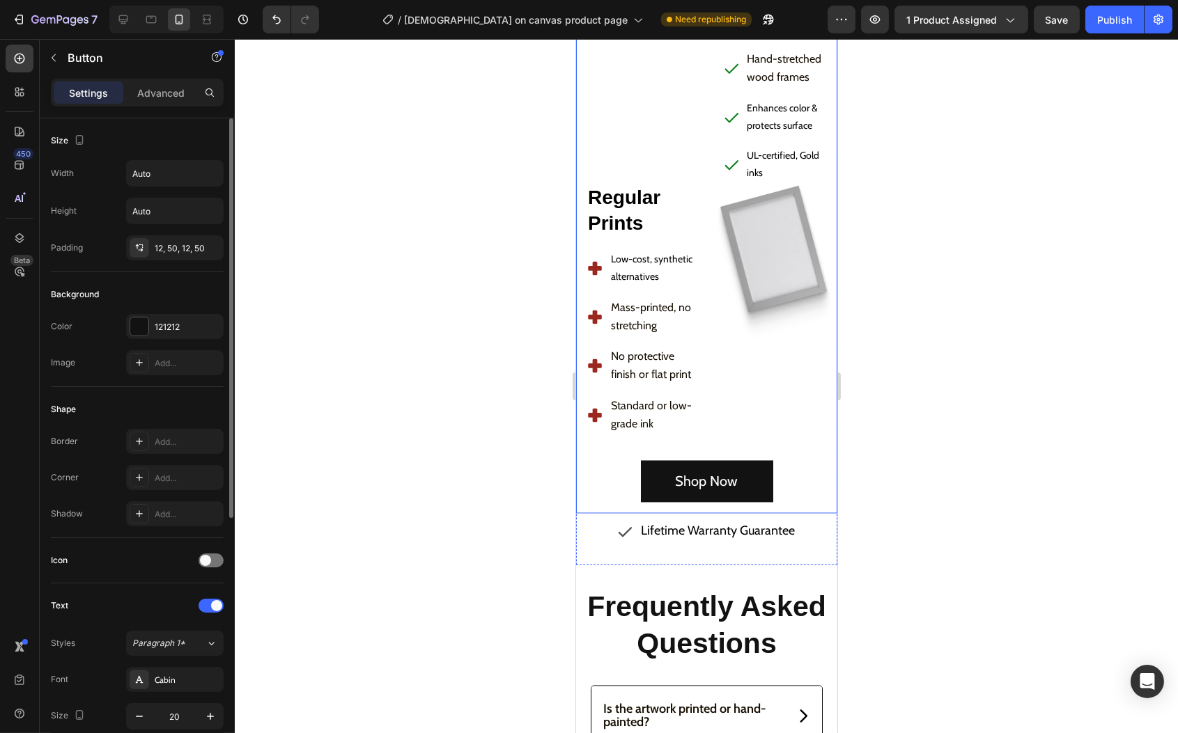
click at [772, 460] on div "Shop Now Button" at bounding box center [705, 481] width 261 height 42
click at [775, 460] on div "Shop Now Button 0" at bounding box center [705, 481] width 261 height 42
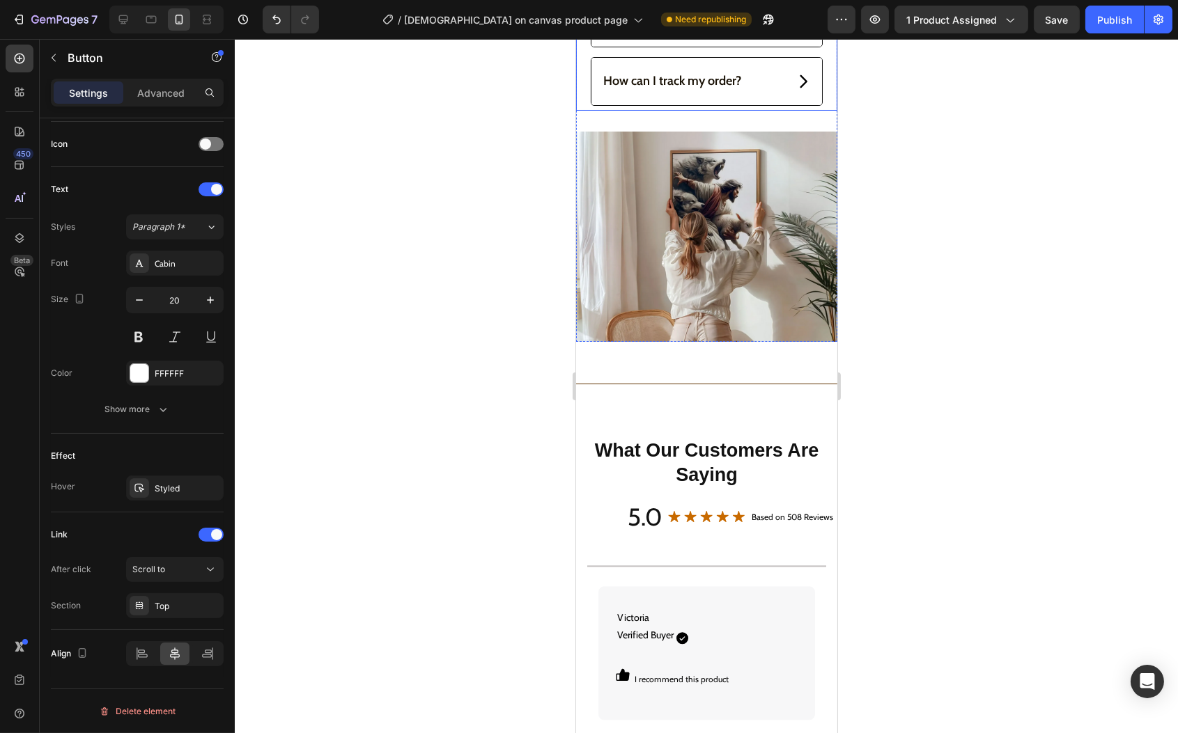
scroll to position [6419, 0]
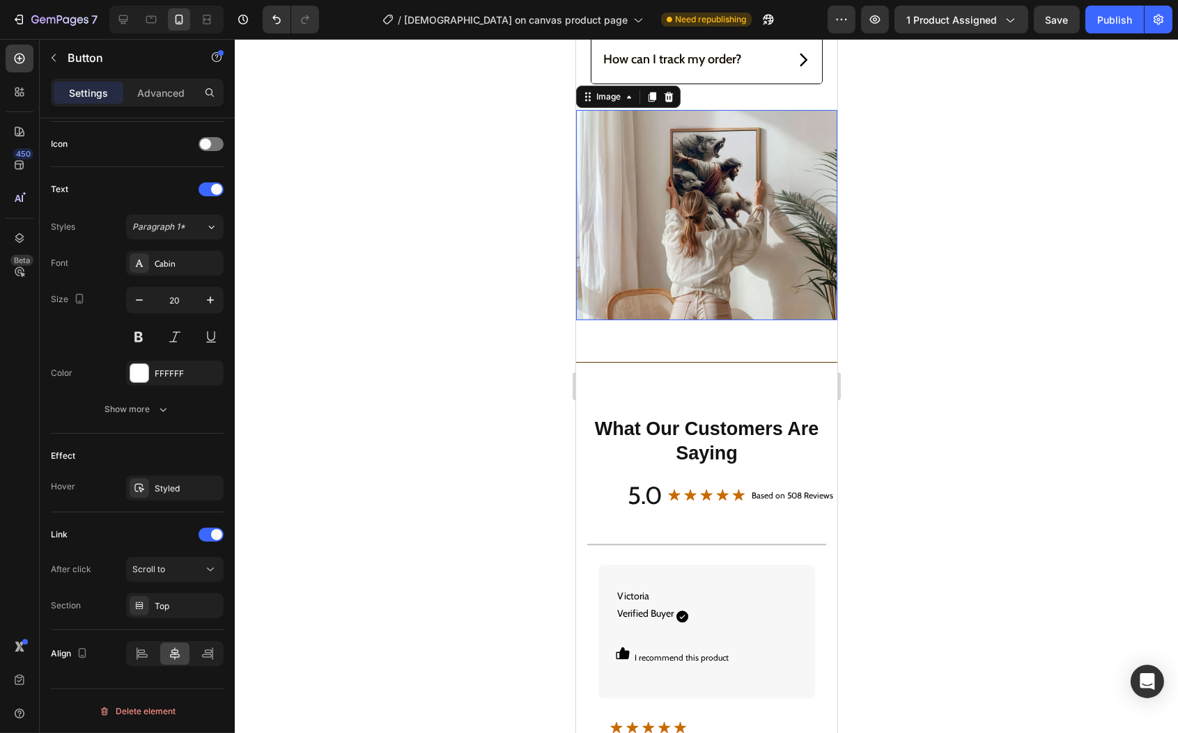
click at [678, 251] on img at bounding box center [705, 215] width 261 height 210
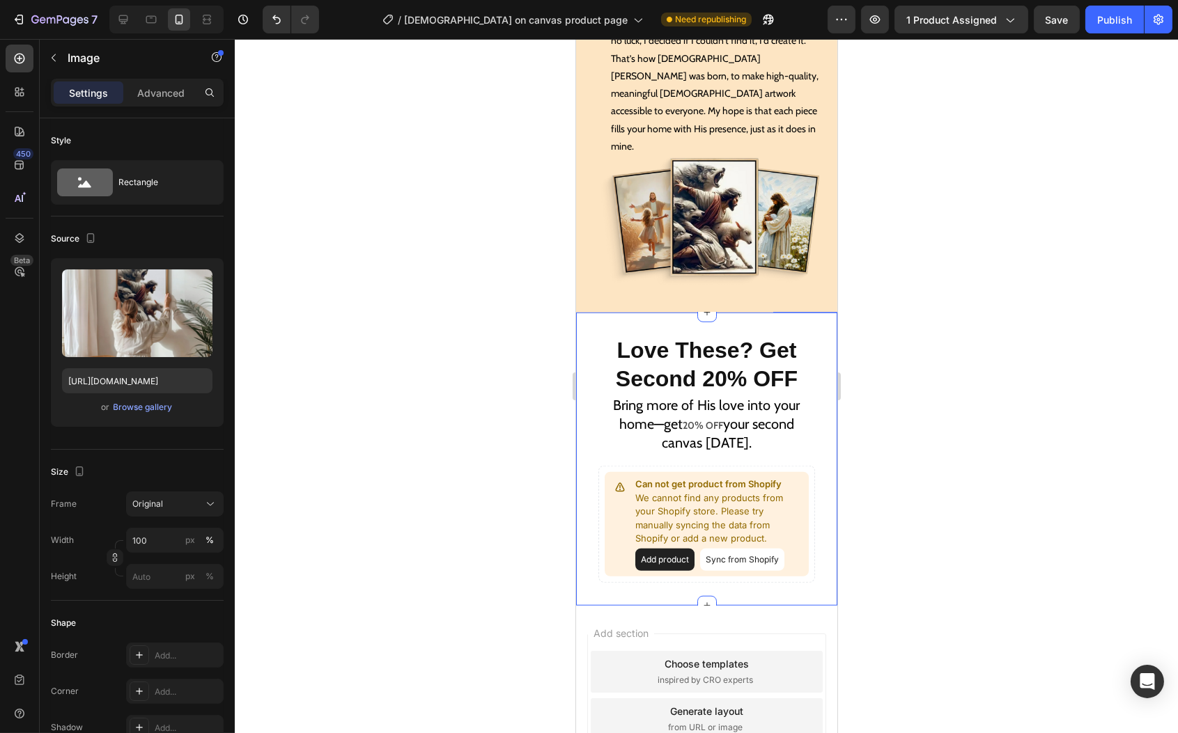
scroll to position [12877, 0]
click at [751, 395] on h2 "Love These? Get Second 20% OFF" at bounding box center [706, 364] width 217 height 61
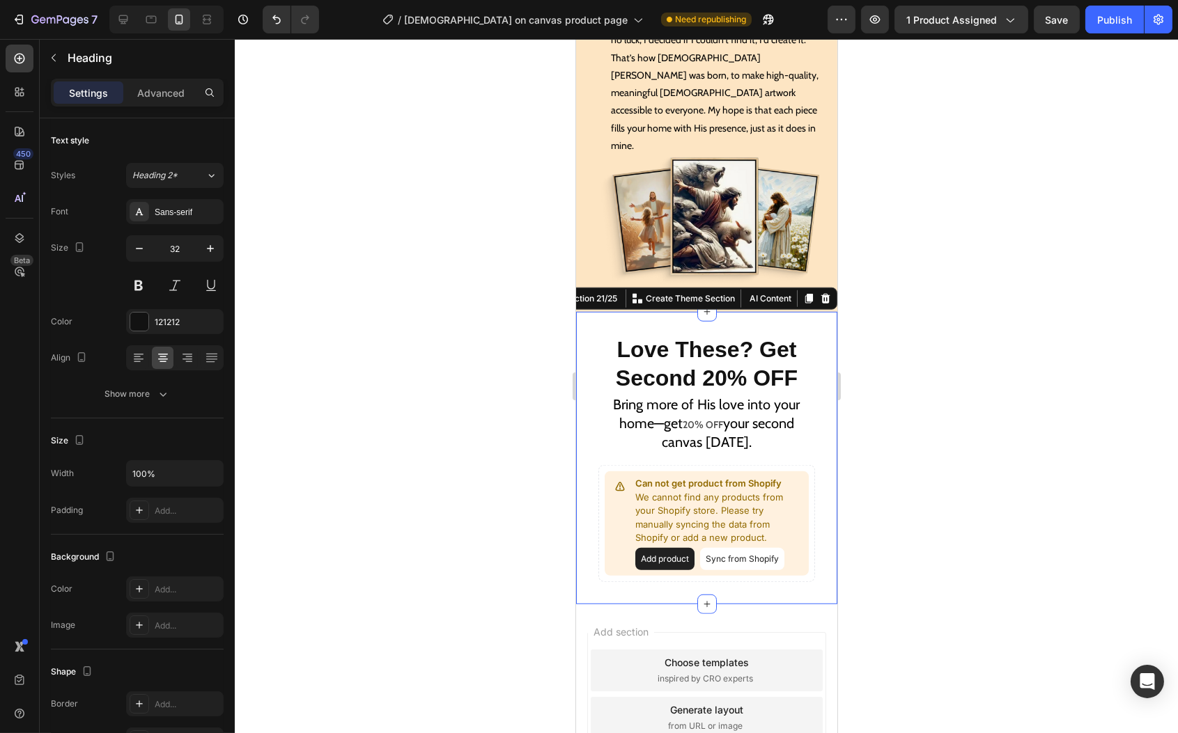
click at [768, 475] on div "Love These? Get Second 20% OFF Heading Bring more of His love into your home—ge…" at bounding box center [705, 458] width 261 height 293
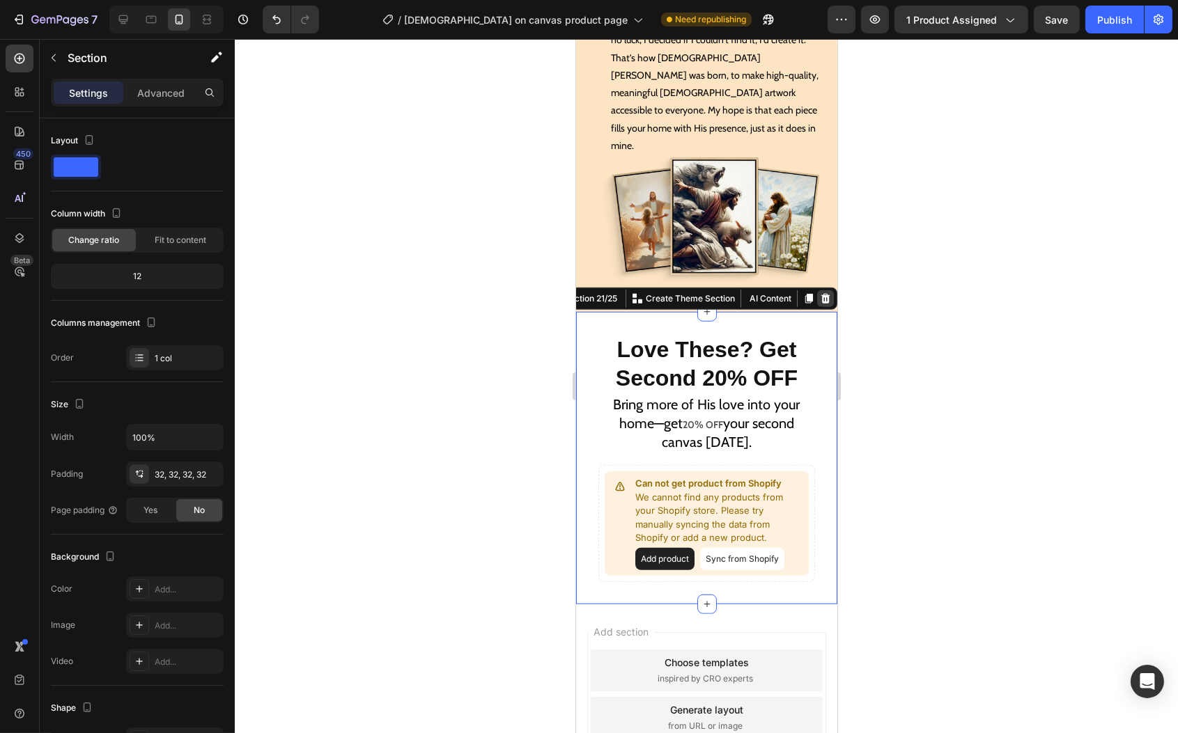
click at [821, 303] on icon at bounding box center [825, 298] width 9 height 10
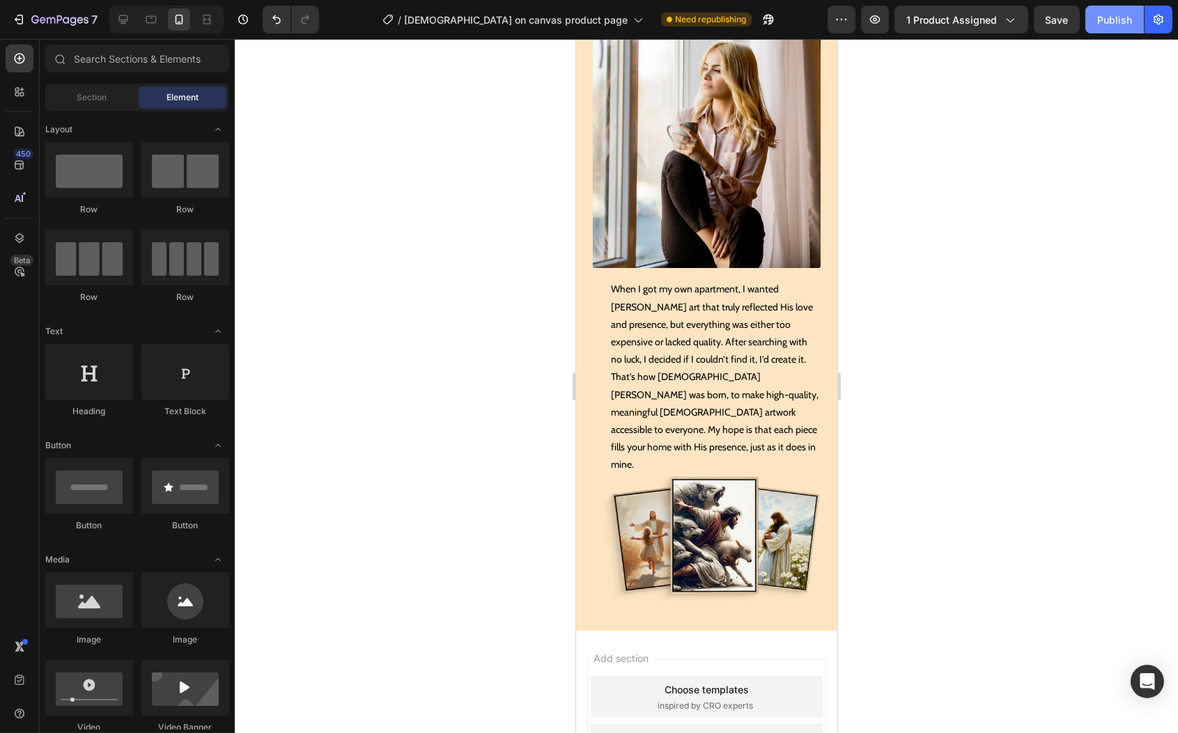
click at [1123, 23] on div "Publish" at bounding box center [1114, 20] width 35 height 15
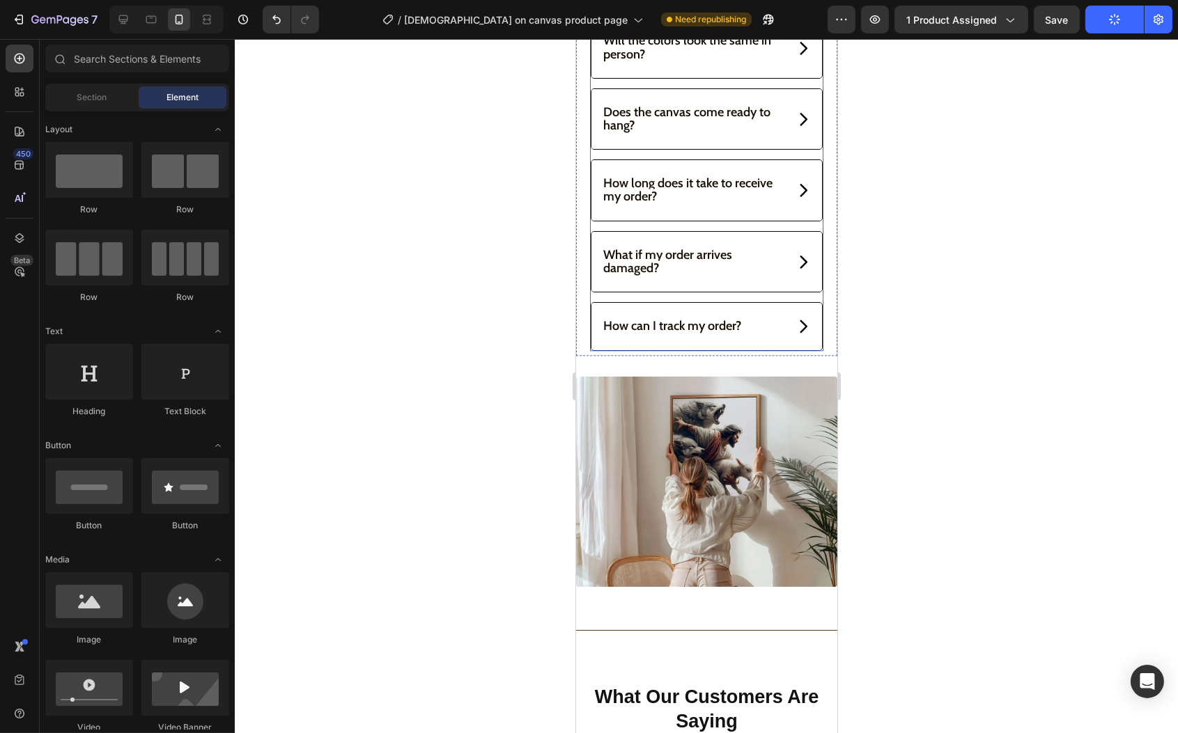
scroll to position [5608, 0]
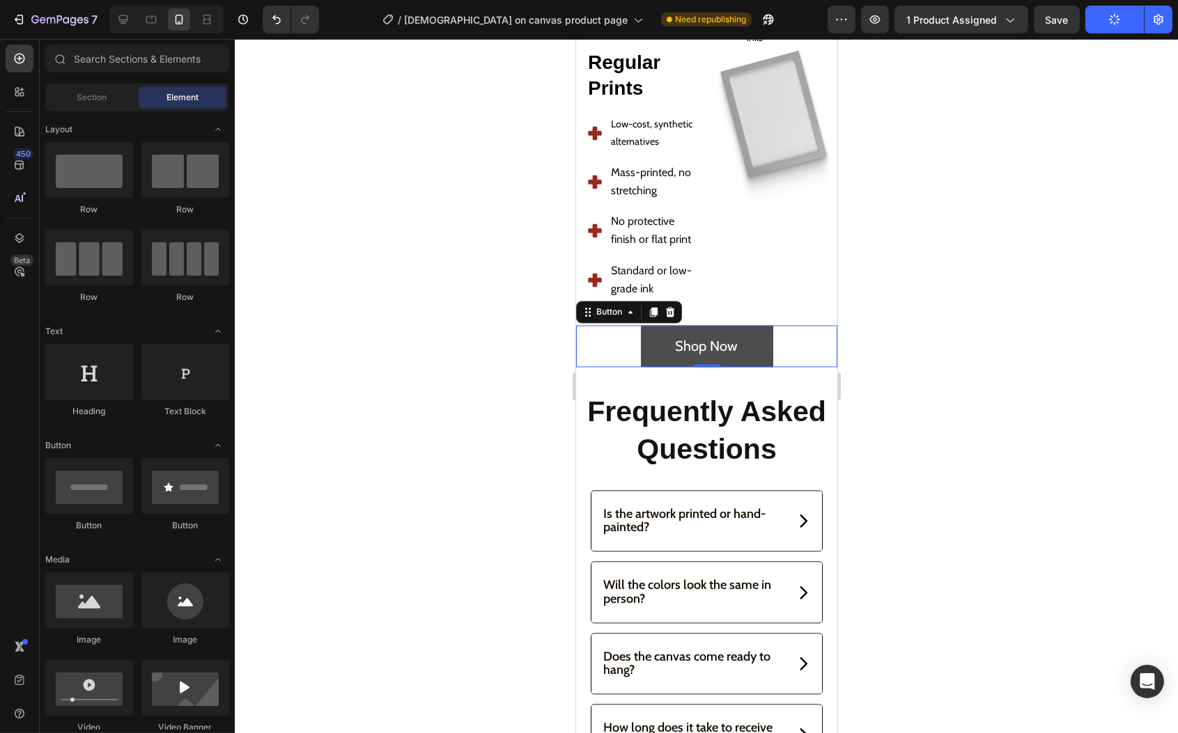
click at [654, 325] on button "Shop Now" at bounding box center [706, 346] width 132 height 42
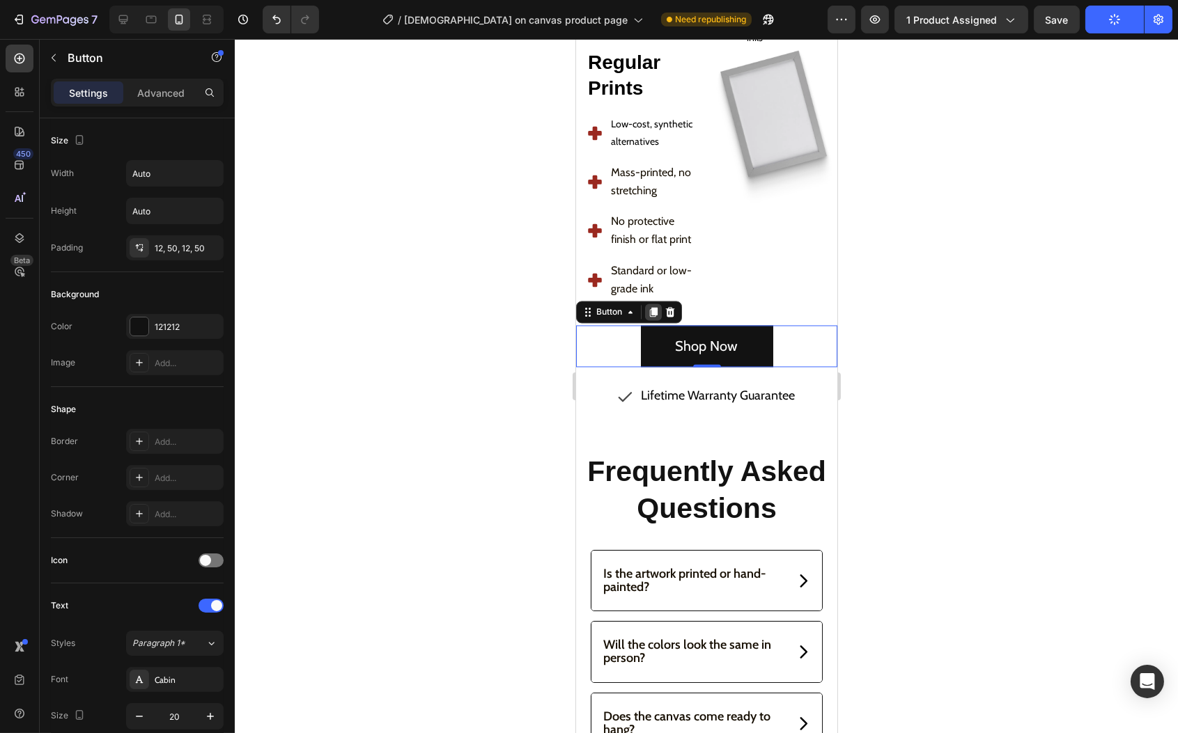
click at [653, 307] on icon at bounding box center [653, 312] width 8 height 10
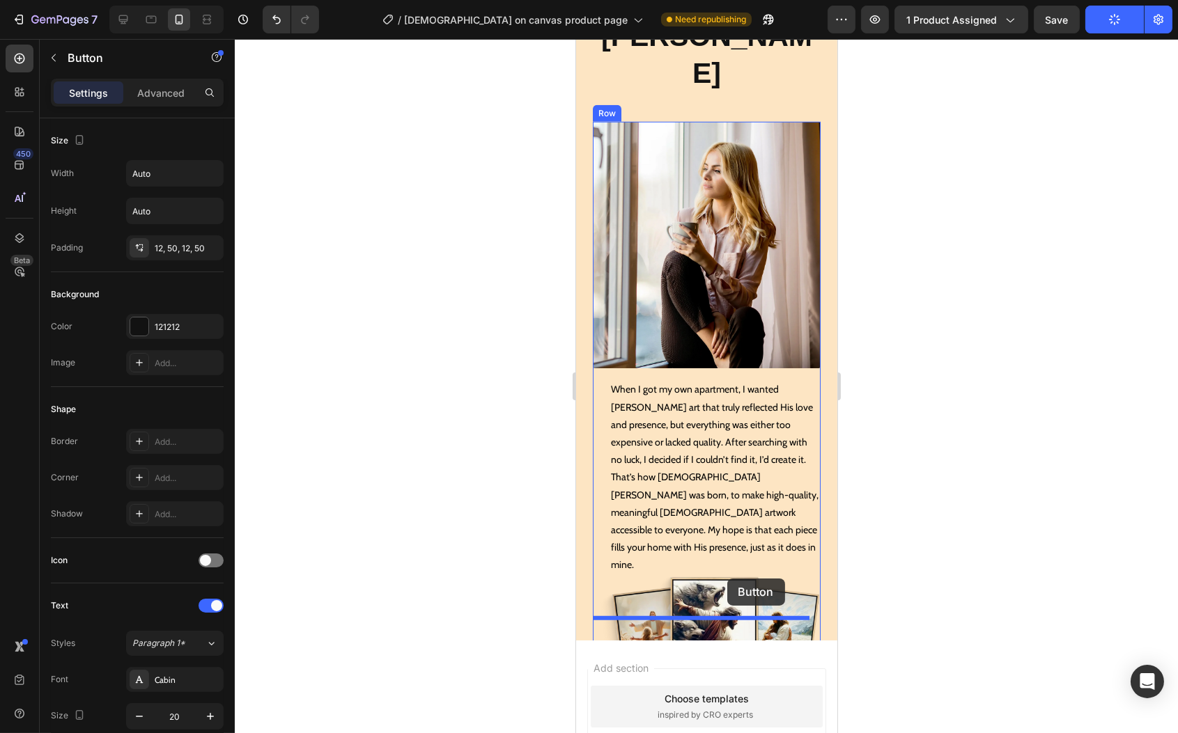
scroll to position [12846, 0]
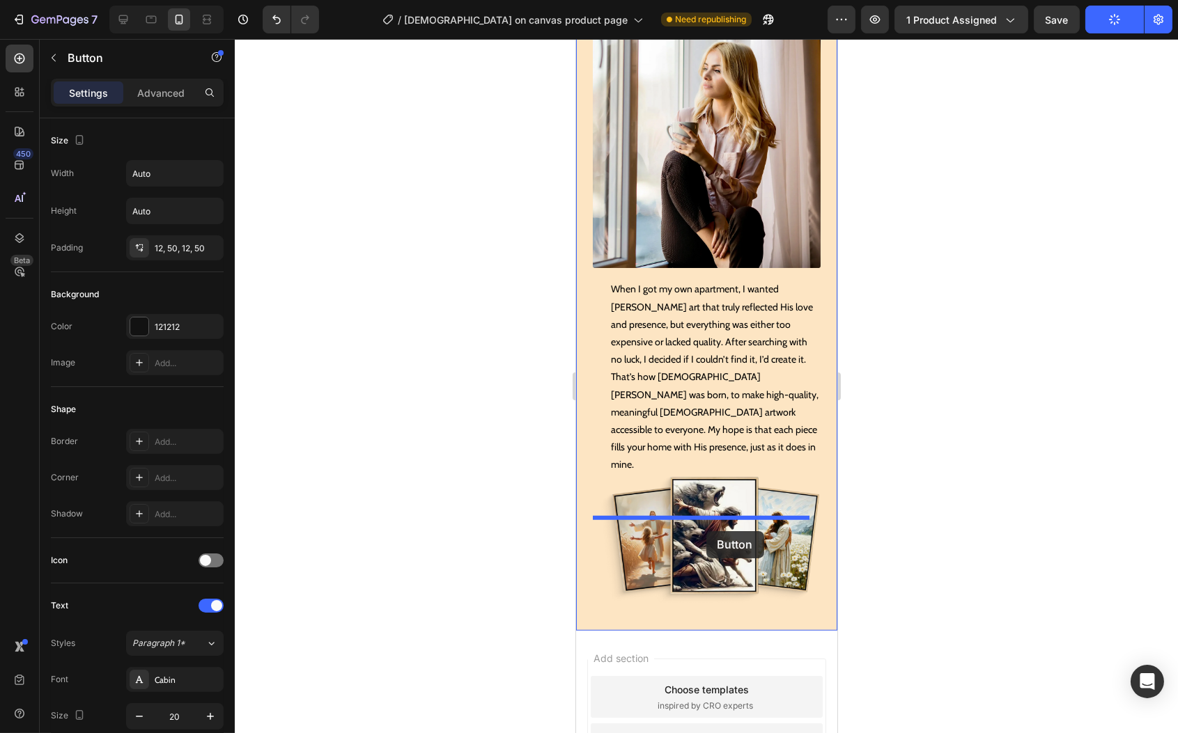
drag, startPoint x: 587, startPoint y: 293, endPoint x: 706, endPoint y: 531, distance: 266.7
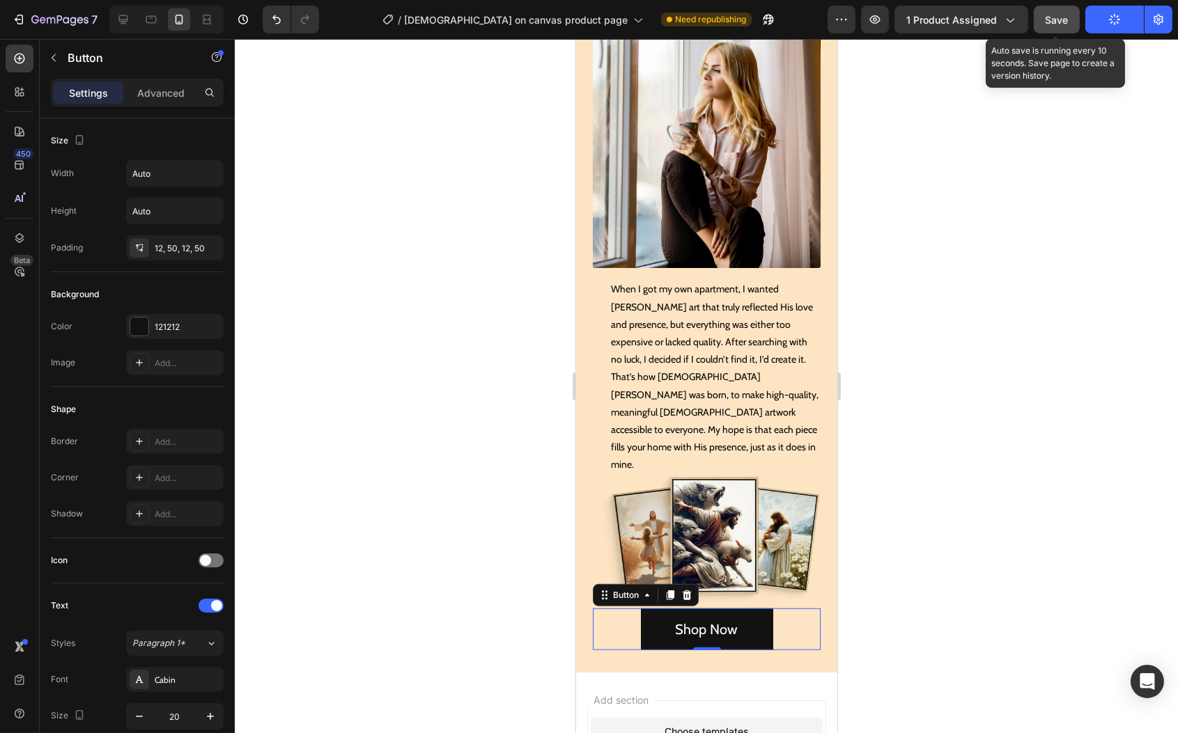
click at [1056, 18] on span "Save" at bounding box center [1057, 20] width 23 height 12
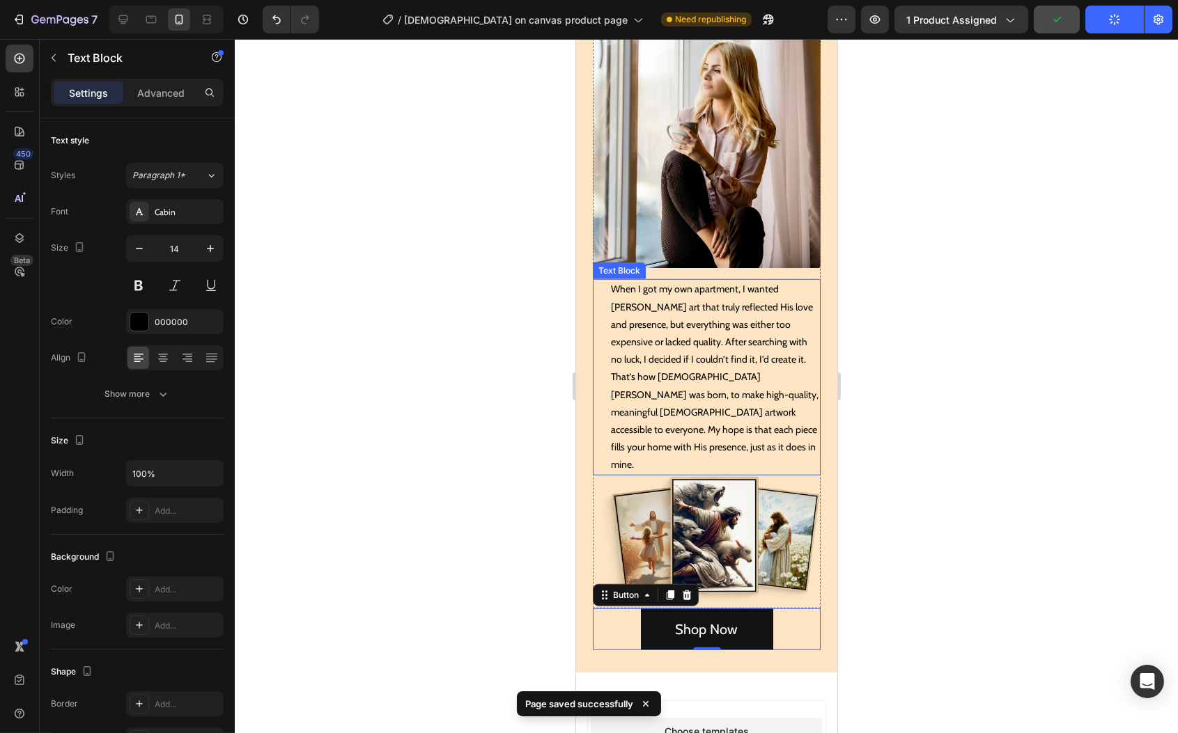
click at [684, 295] on p "When I got my own apartment, I wanted [PERSON_NAME] art that truly reflected Hi…" at bounding box center [714, 377] width 208 height 193
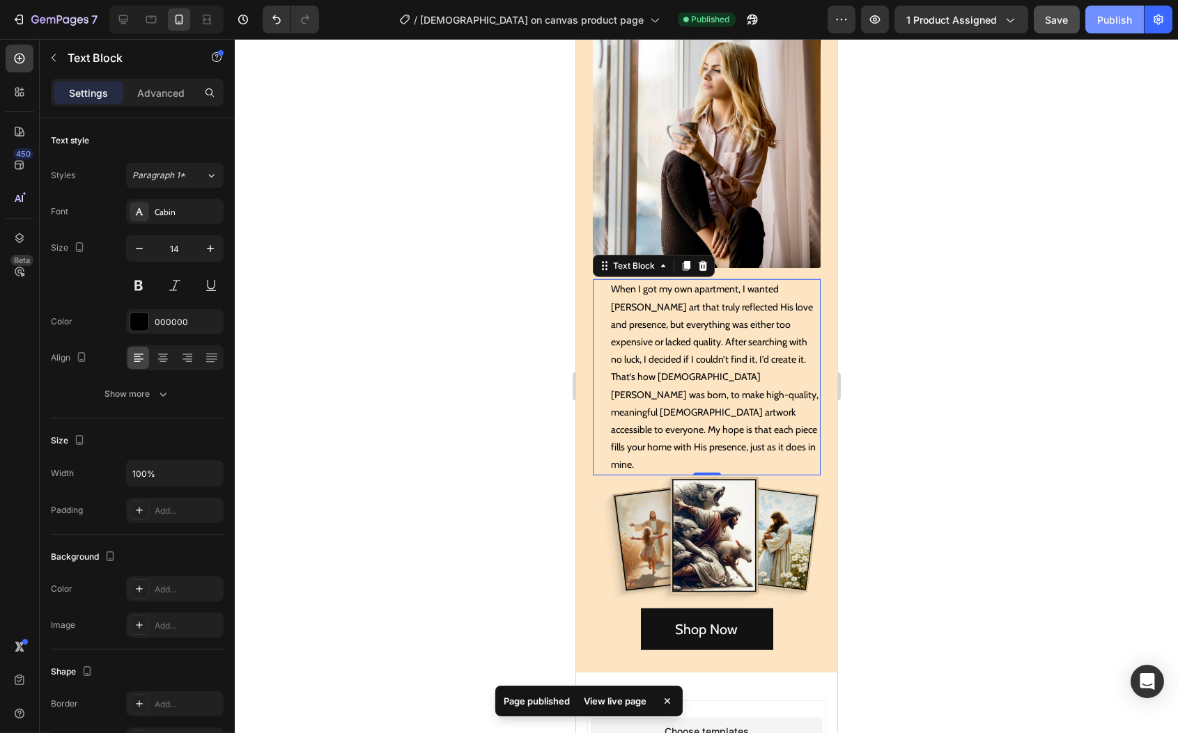
click at [1113, 20] on div "Publish" at bounding box center [1114, 20] width 35 height 15
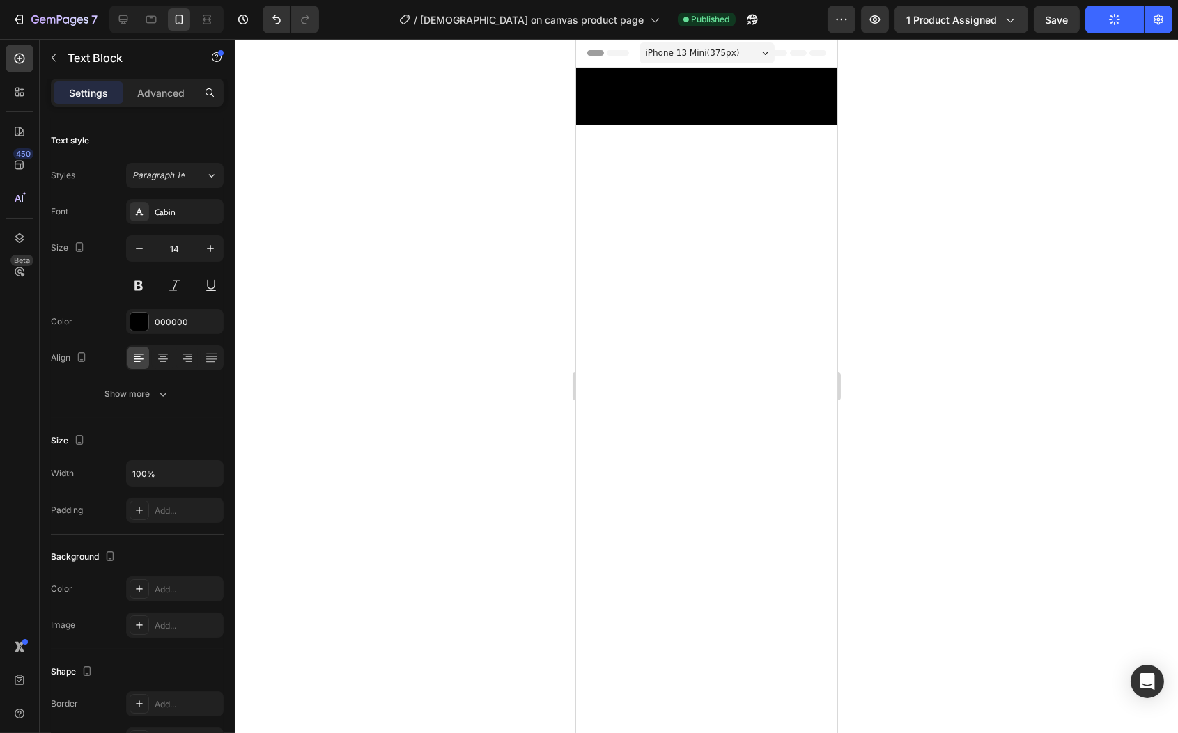
scroll to position [12846, 0]
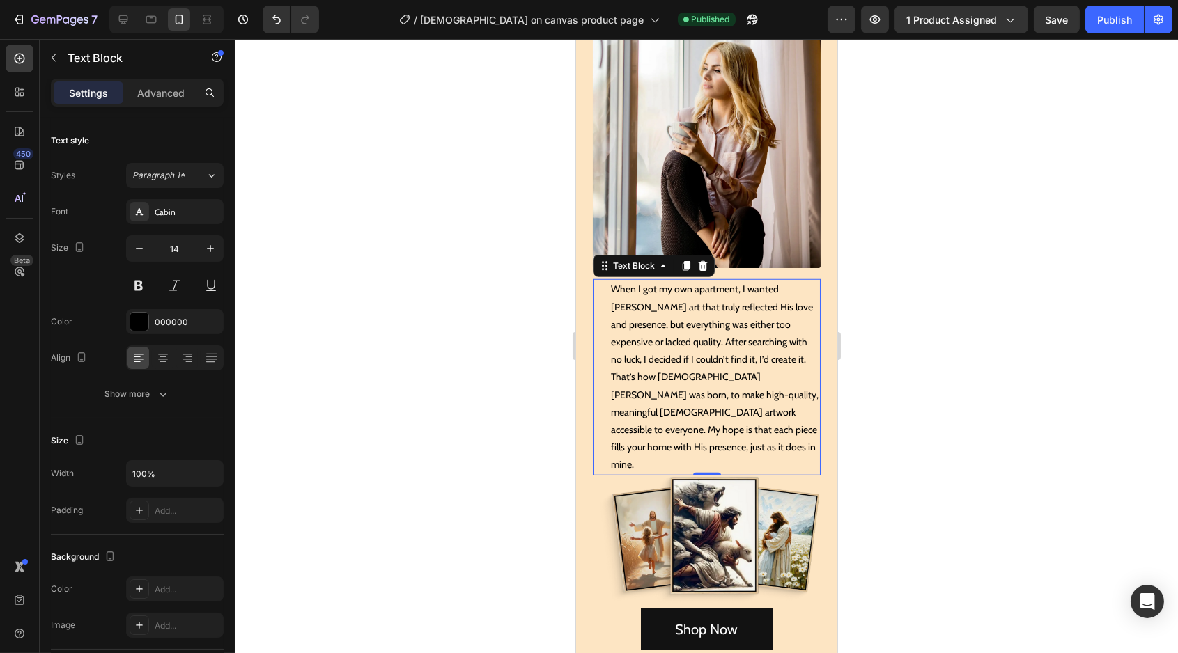
click at [969, 345] on div at bounding box center [706, 346] width 943 height 614
